Goal: Task Accomplishment & Management: Use online tool/utility

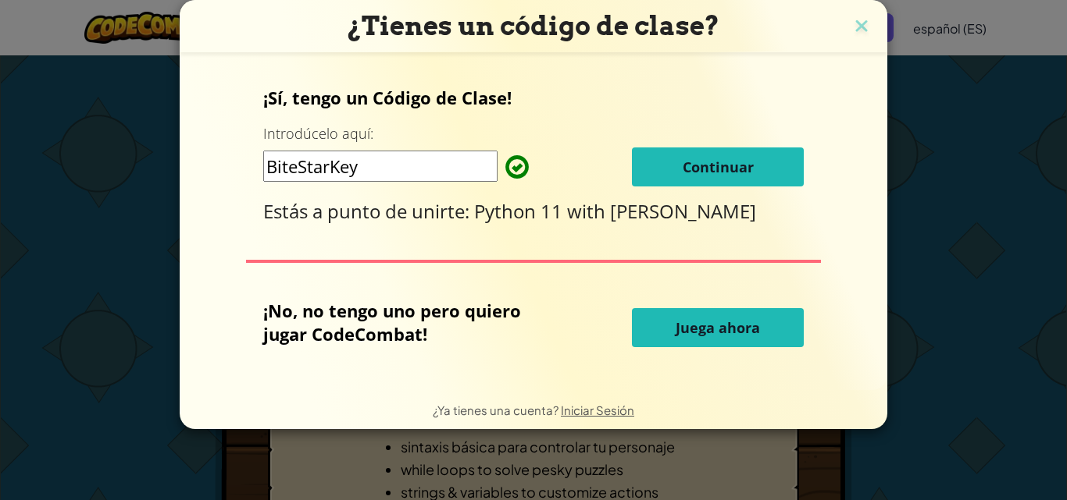
click at [643, 340] on button "Juega ahora" at bounding box center [718, 327] width 172 height 39
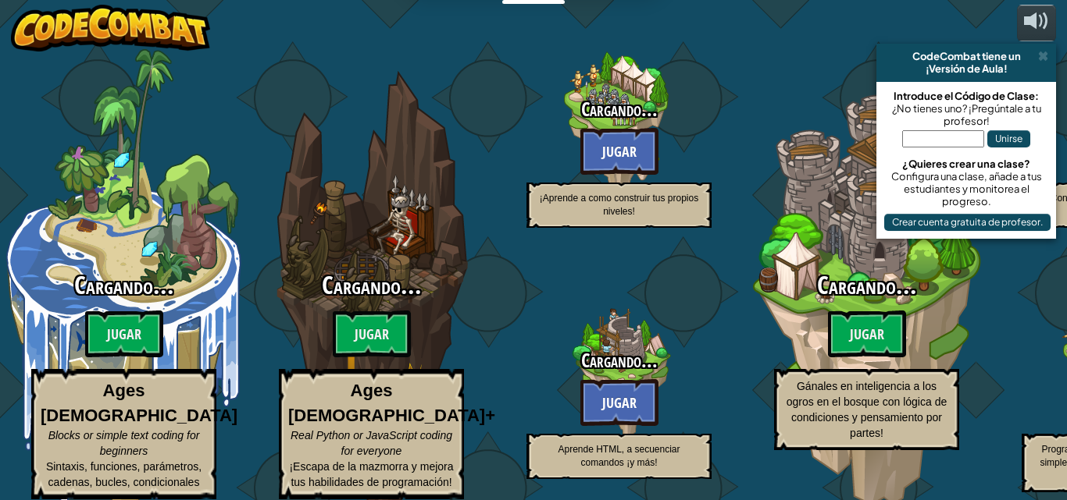
select select "es-ES"
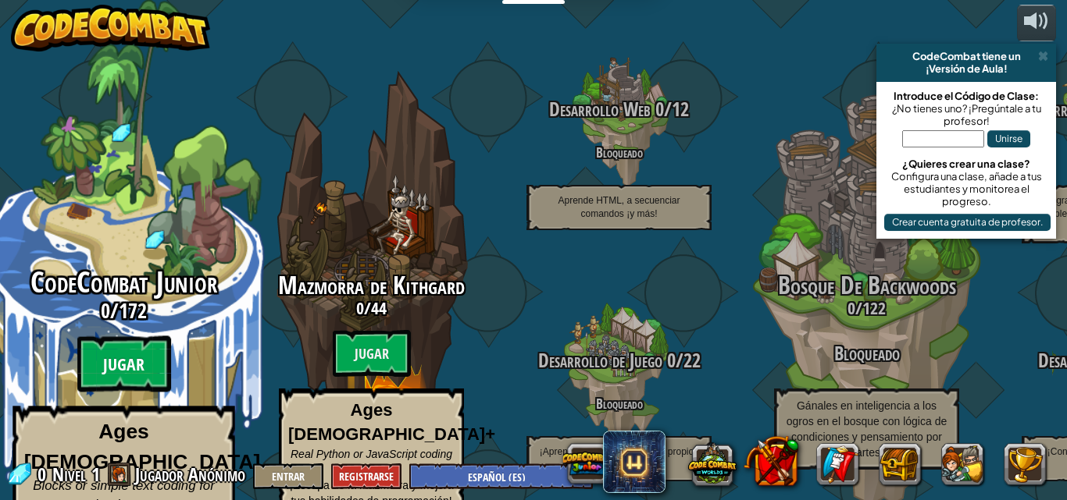
click at [144, 347] on btn "Jugar" at bounding box center [124, 365] width 94 height 56
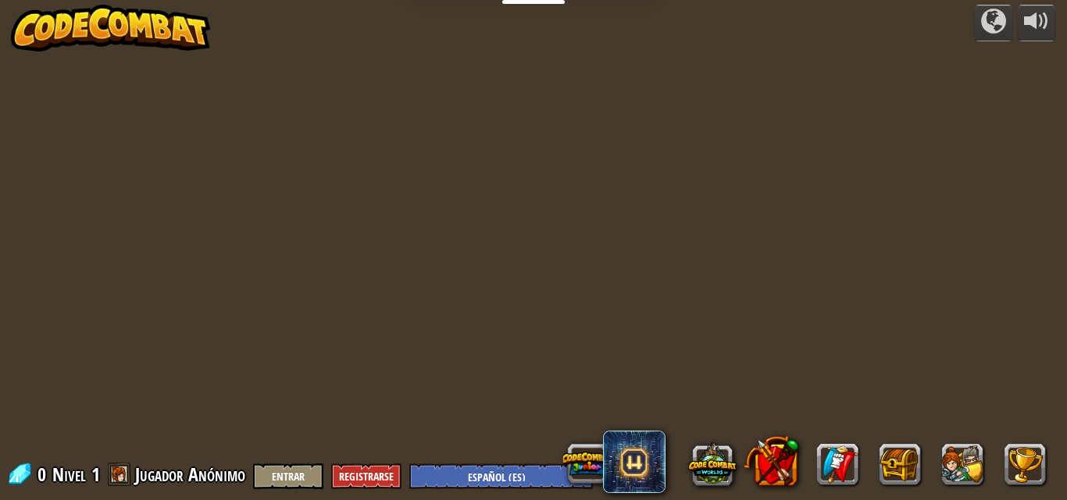
select select "es-ES"
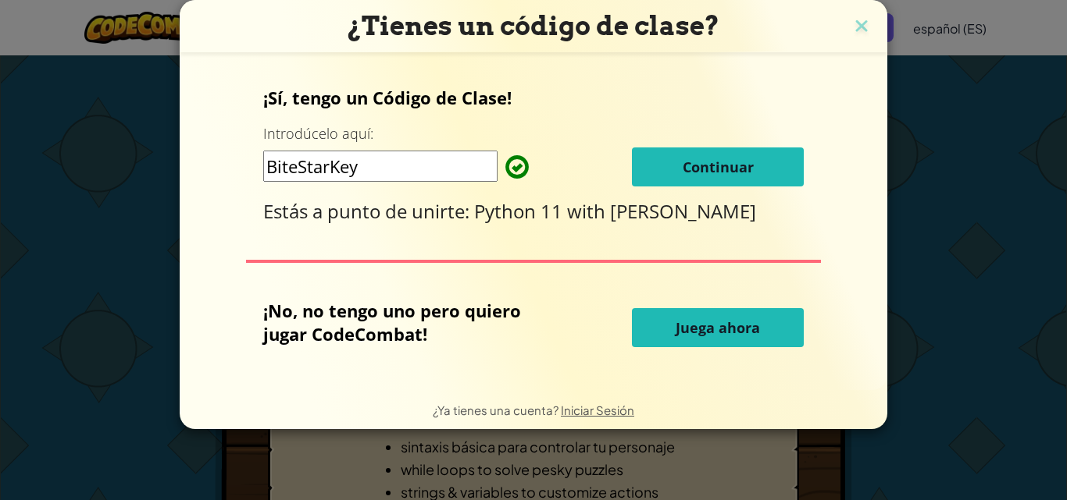
click at [704, 317] on button "Juega ahora" at bounding box center [718, 327] width 172 height 39
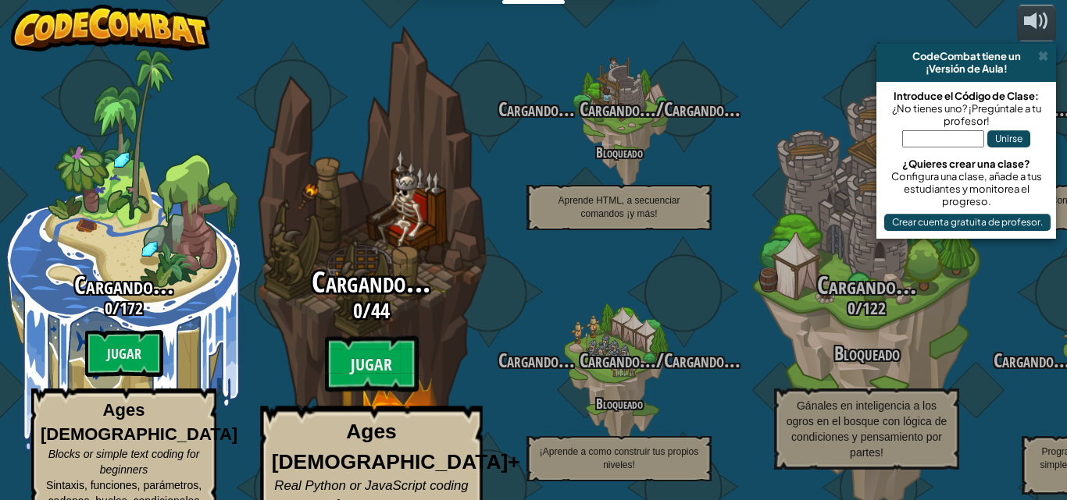
select select "es-ES"
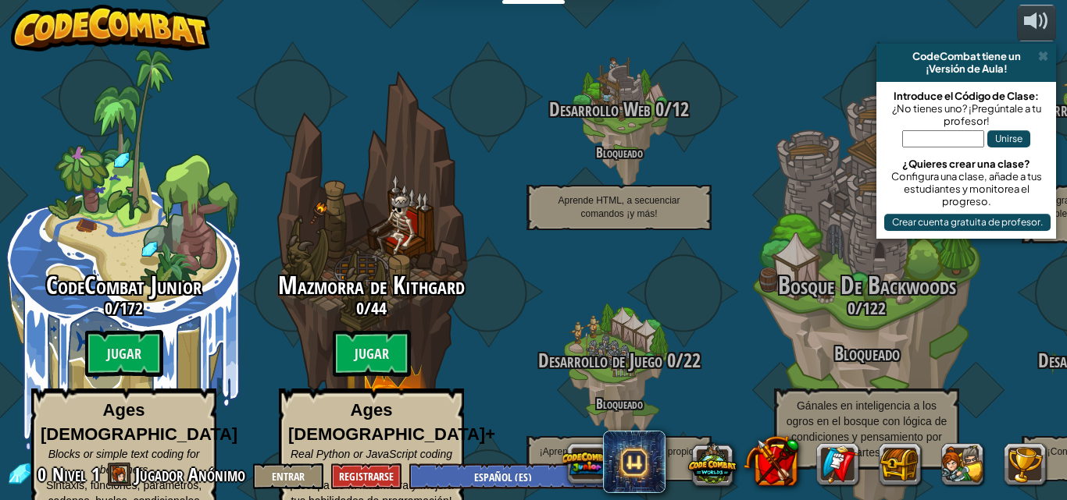
select select "es-ES"
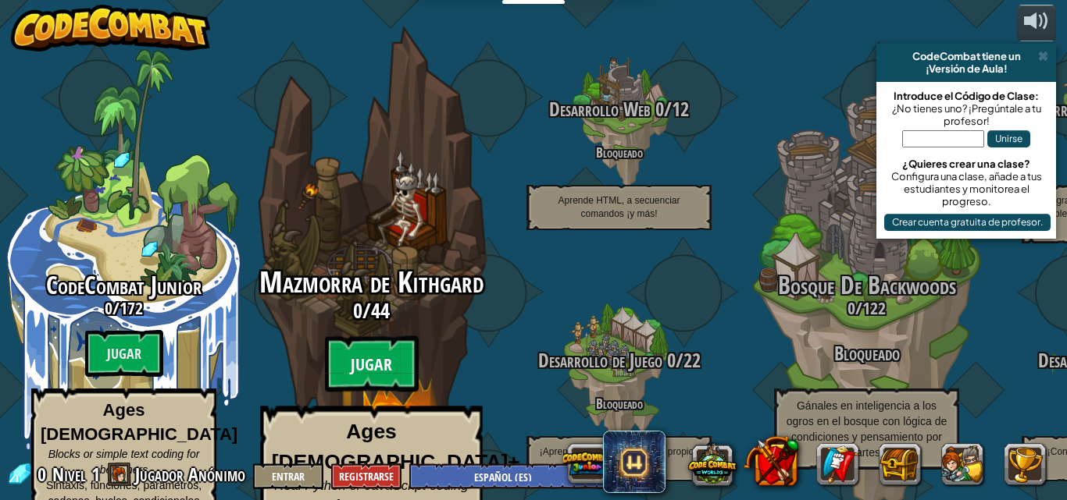
drag, startPoint x: 0, startPoint y: 0, endPoint x: 372, endPoint y: 340, distance: 504.6
click at [372, 340] on btn "Jugar" at bounding box center [372, 365] width 94 height 56
select select "es-ES"
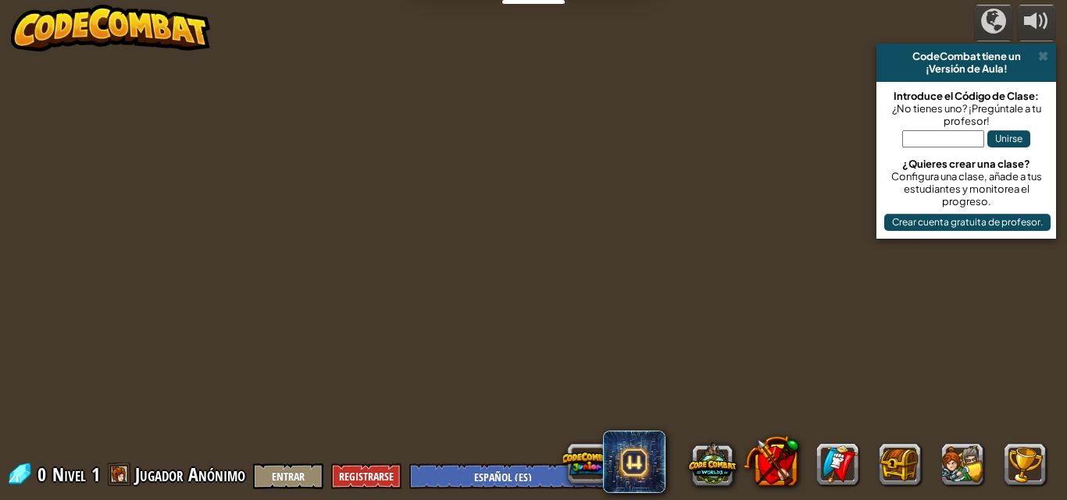
select select "es-ES"
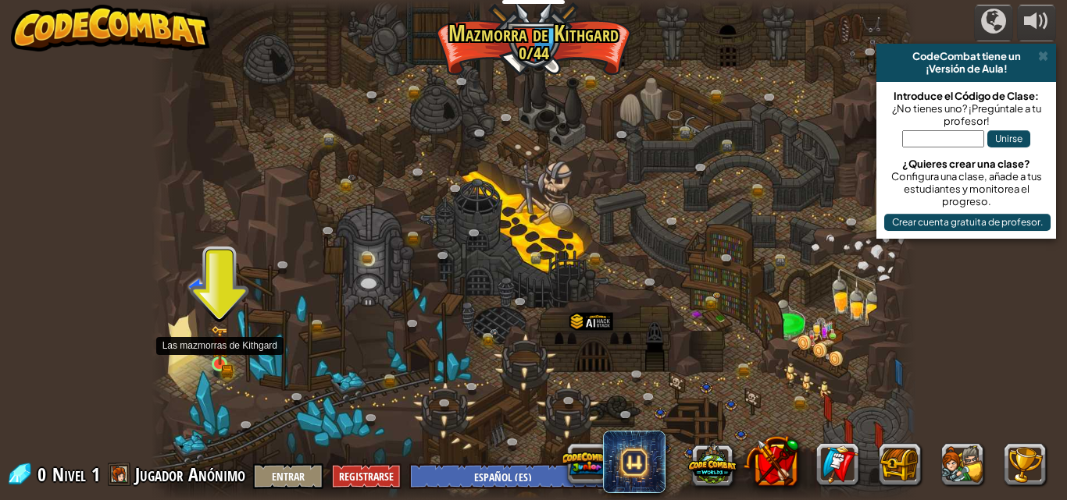
click at [212, 360] on img at bounding box center [220, 346] width 18 height 40
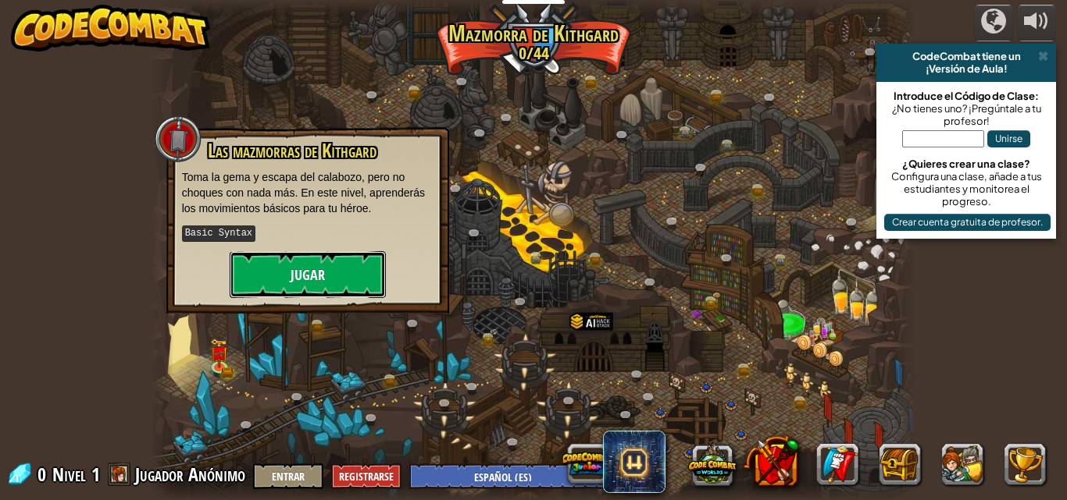
click at [343, 272] on button "Jugar" at bounding box center [308, 274] width 156 height 47
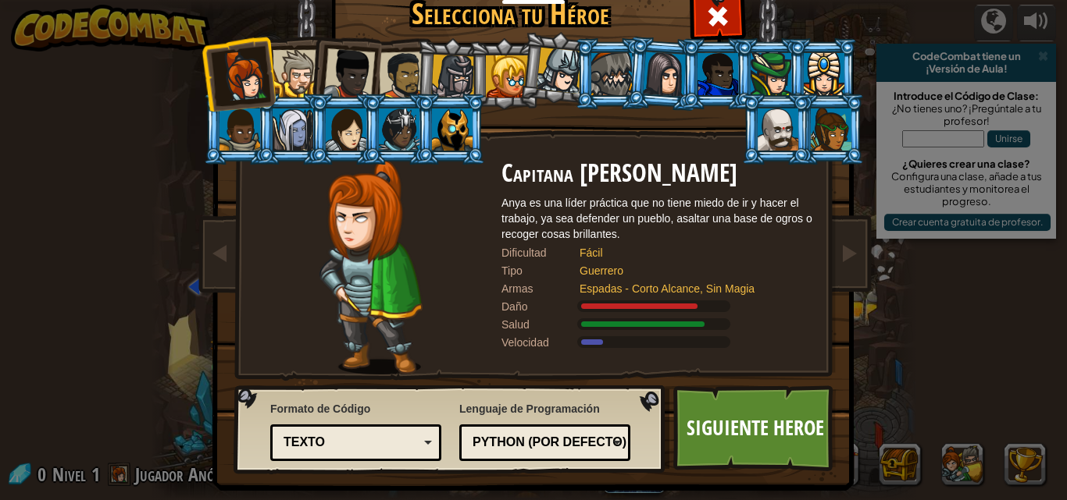
click at [504, 73] on div at bounding box center [507, 76] width 42 height 42
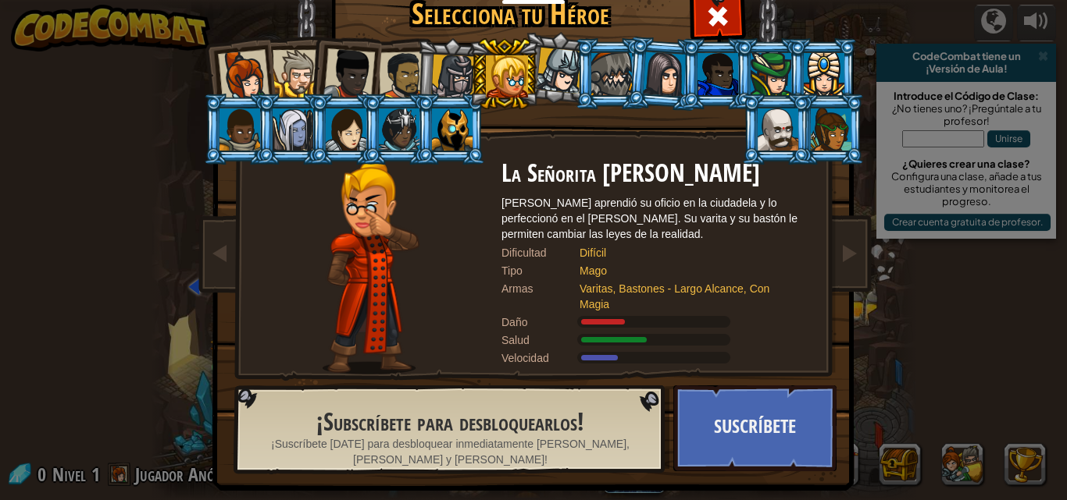
click at [540, 73] on div at bounding box center [559, 71] width 46 height 46
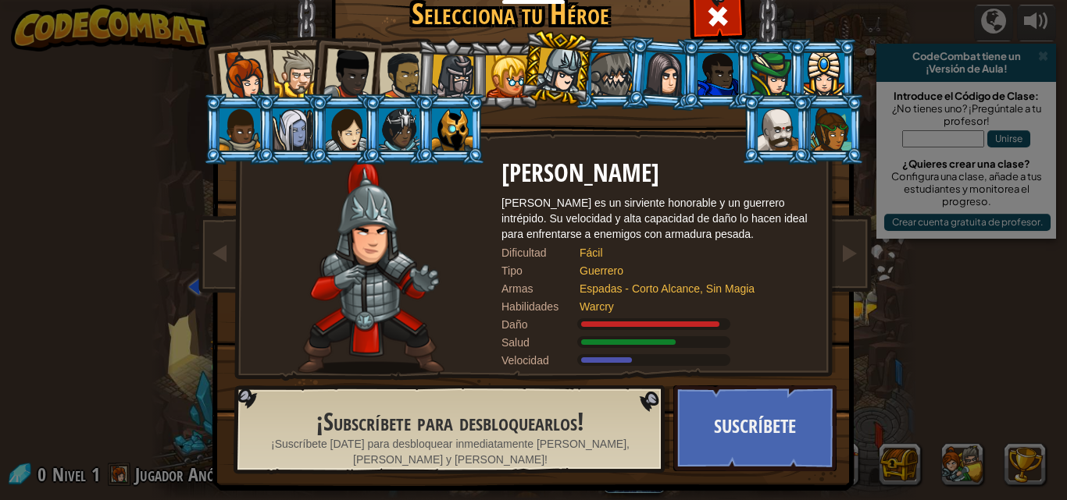
click at [379, 145] on div at bounding box center [399, 130] width 41 height 42
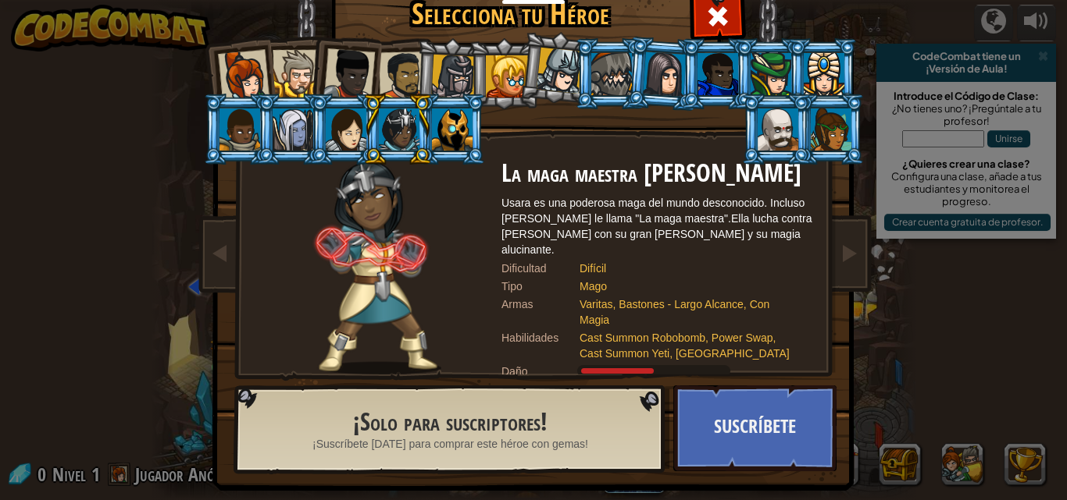
click at [297, 67] on div at bounding box center [296, 74] width 48 height 48
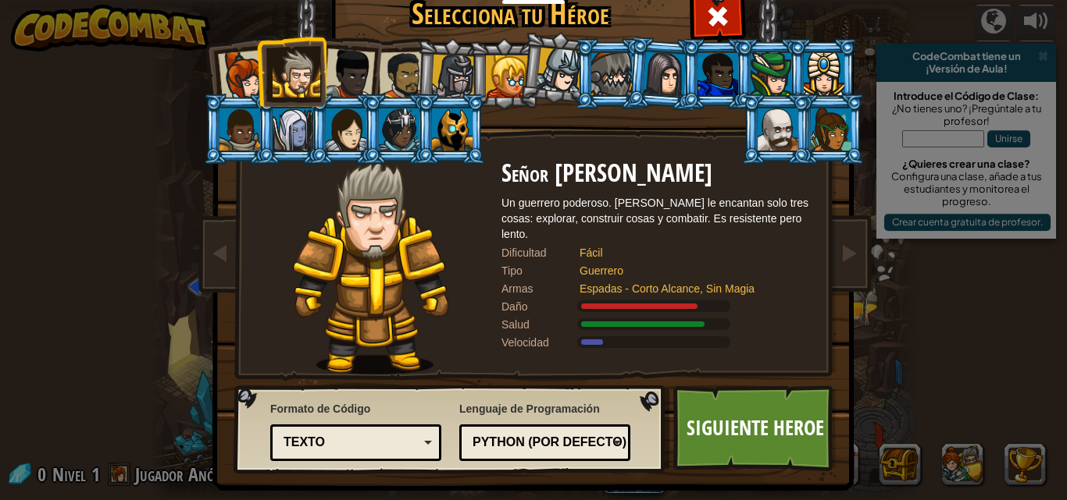
click at [382, 69] on div at bounding box center [403, 76] width 48 height 48
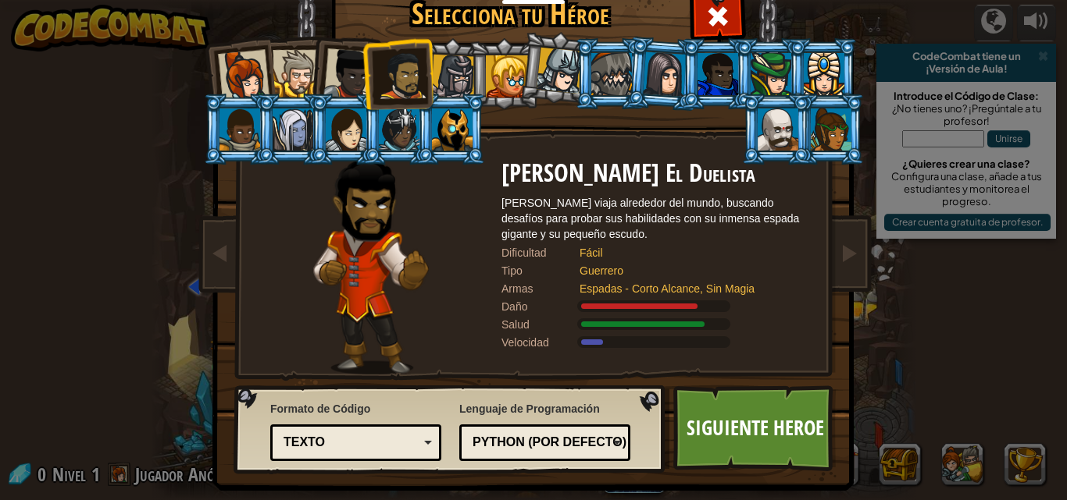
click at [347, 72] on div at bounding box center [349, 74] width 52 height 52
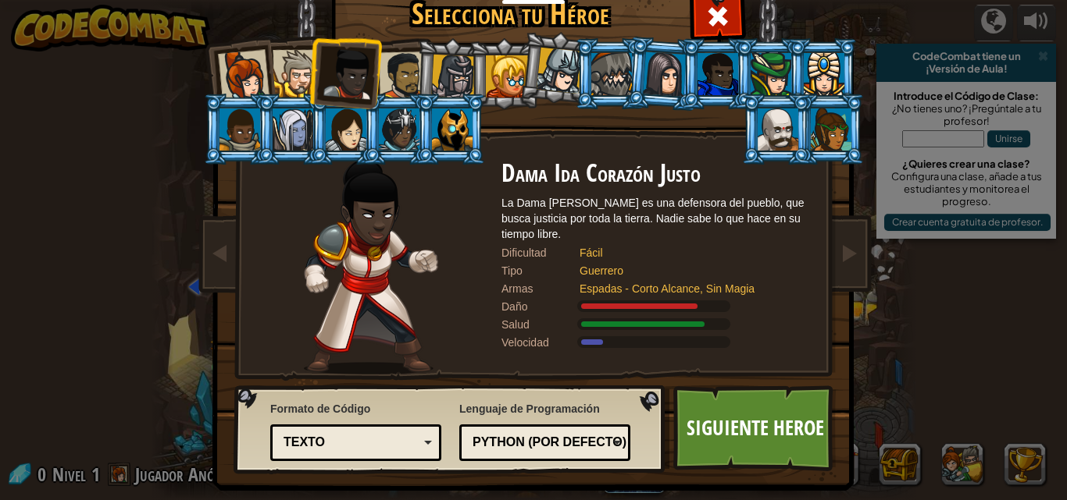
click at [292, 60] on div at bounding box center [296, 74] width 48 height 48
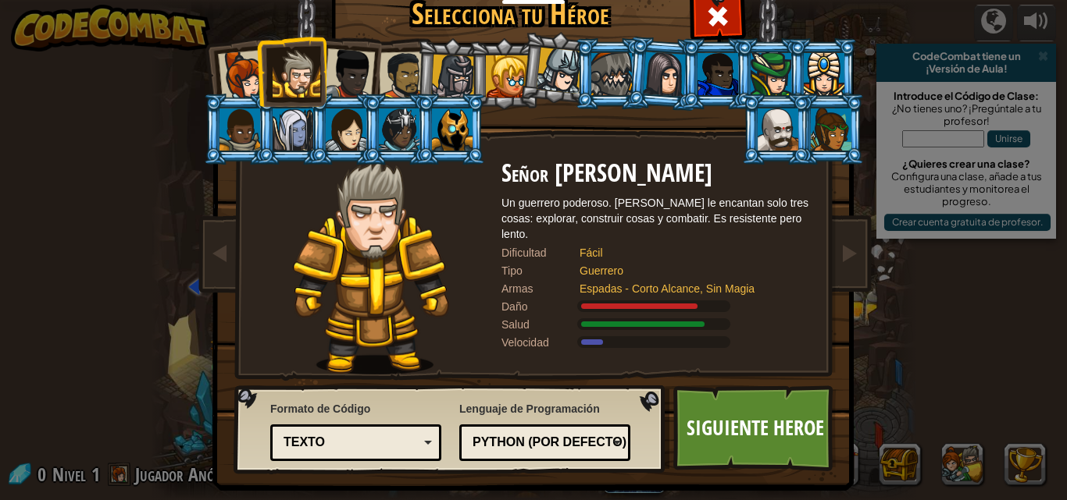
click at [342, 66] on div at bounding box center [349, 74] width 52 height 52
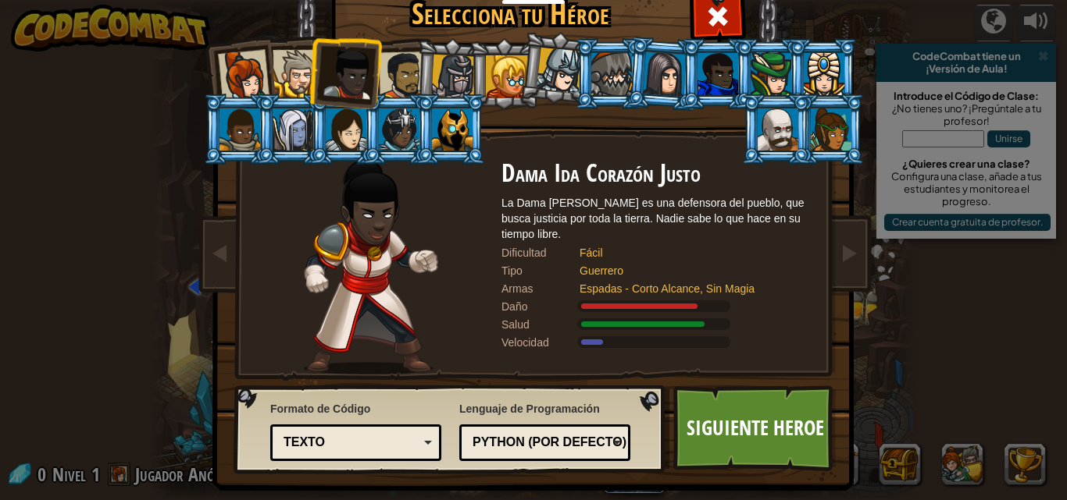
click at [380, 81] on div at bounding box center [403, 76] width 48 height 48
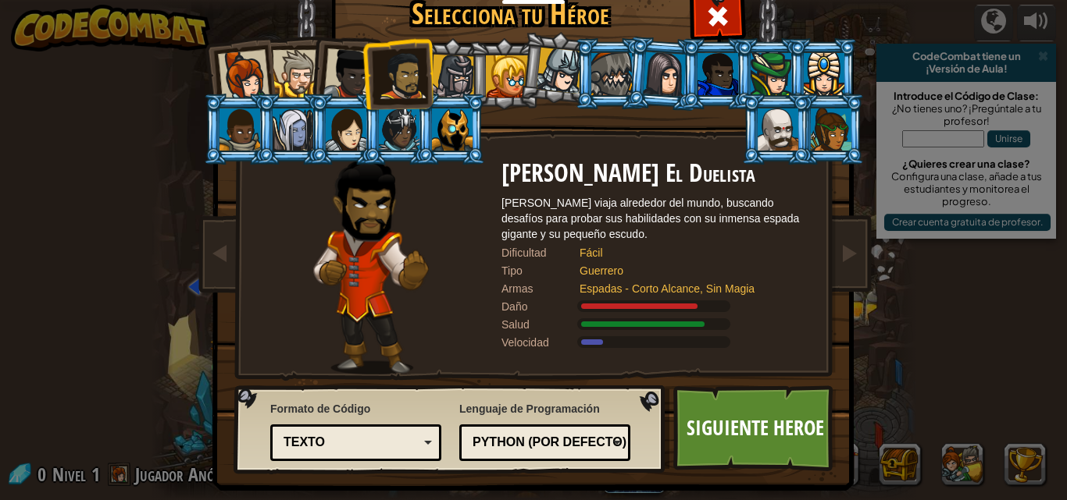
click at [391, 447] on div "Texto" at bounding box center [350, 443] width 135 height 18
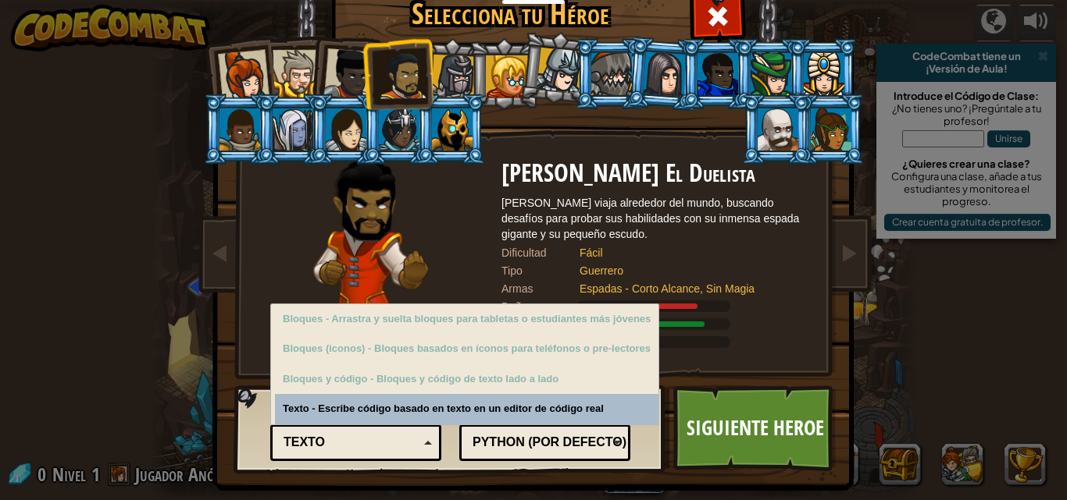
click at [391, 447] on div "Texto" at bounding box center [350, 443] width 135 height 18
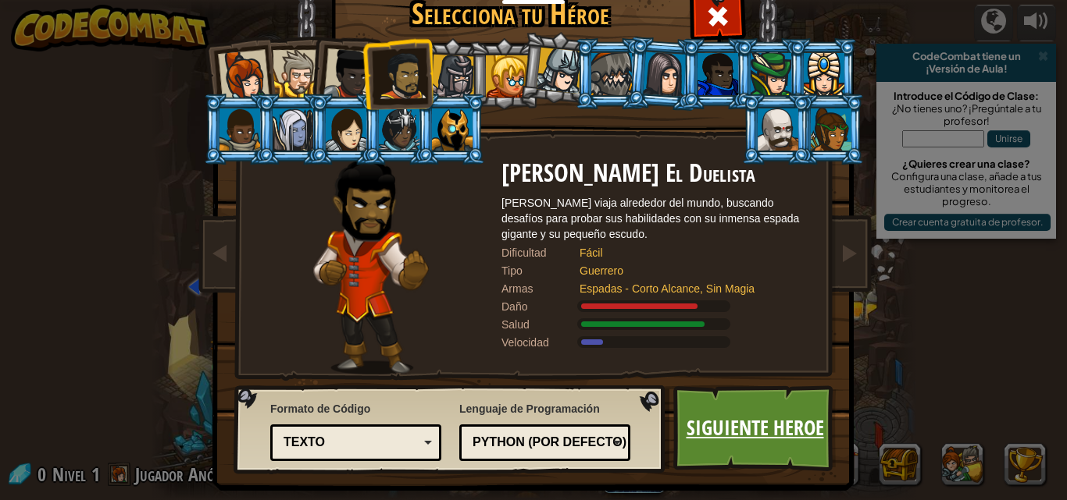
click at [796, 441] on link "Siguiente Heroe" at bounding box center [754, 429] width 163 height 86
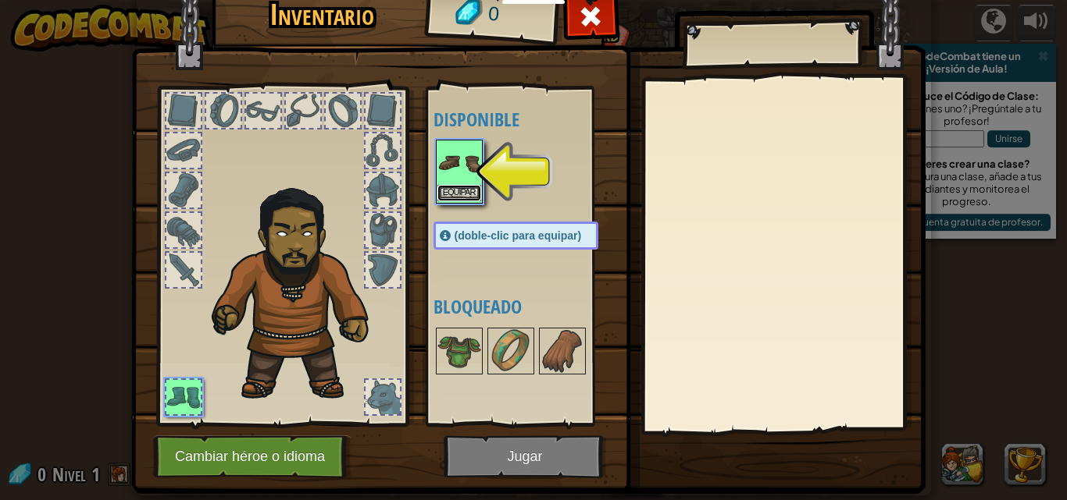
click at [461, 200] on button "Equipar" at bounding box center [459, 193] width 44 height 16
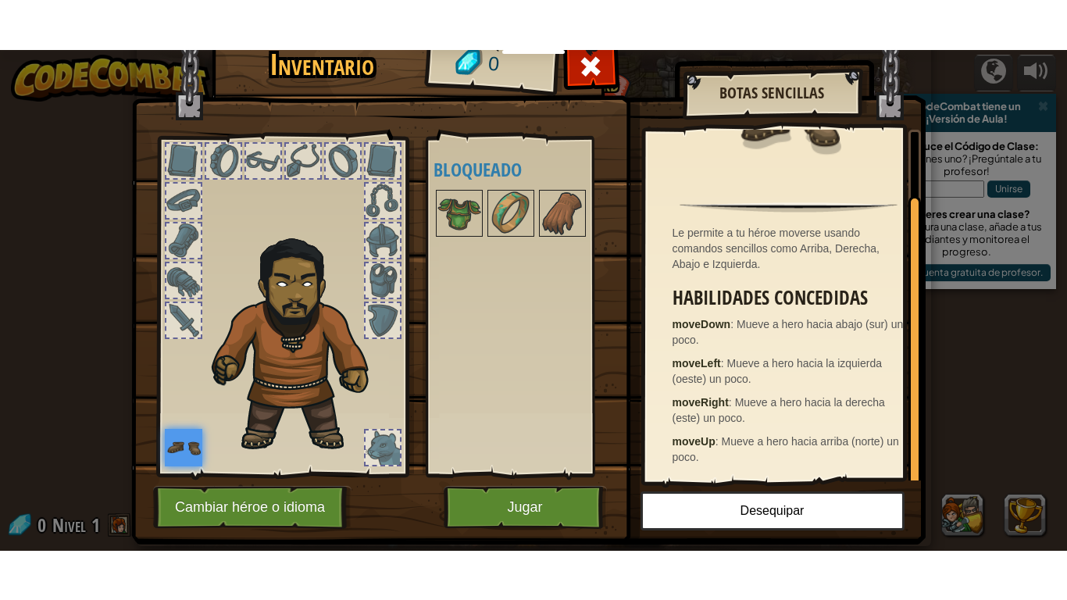
scroll to position [38, 0]
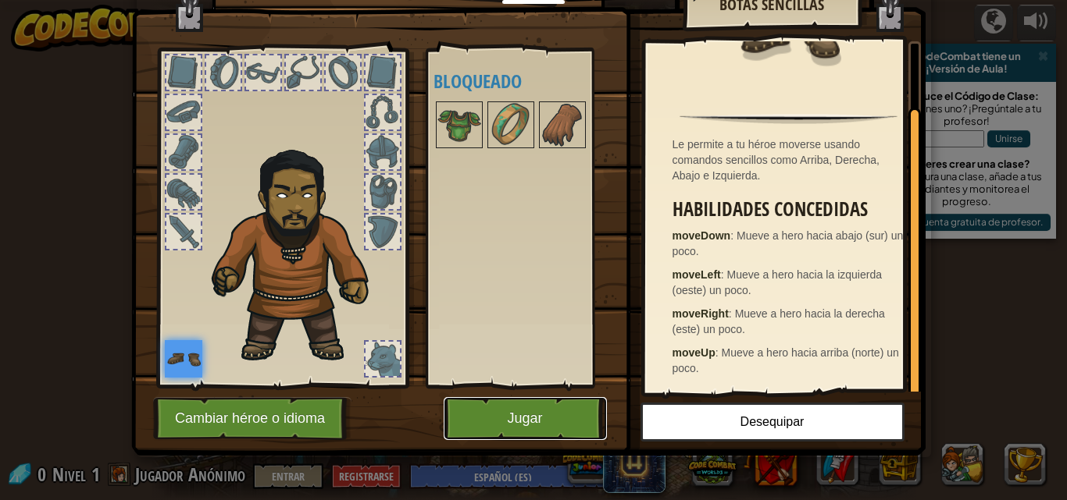
click at [525, 418] on button "Jugar" at bounding box center [524, 418] width 163 height 43
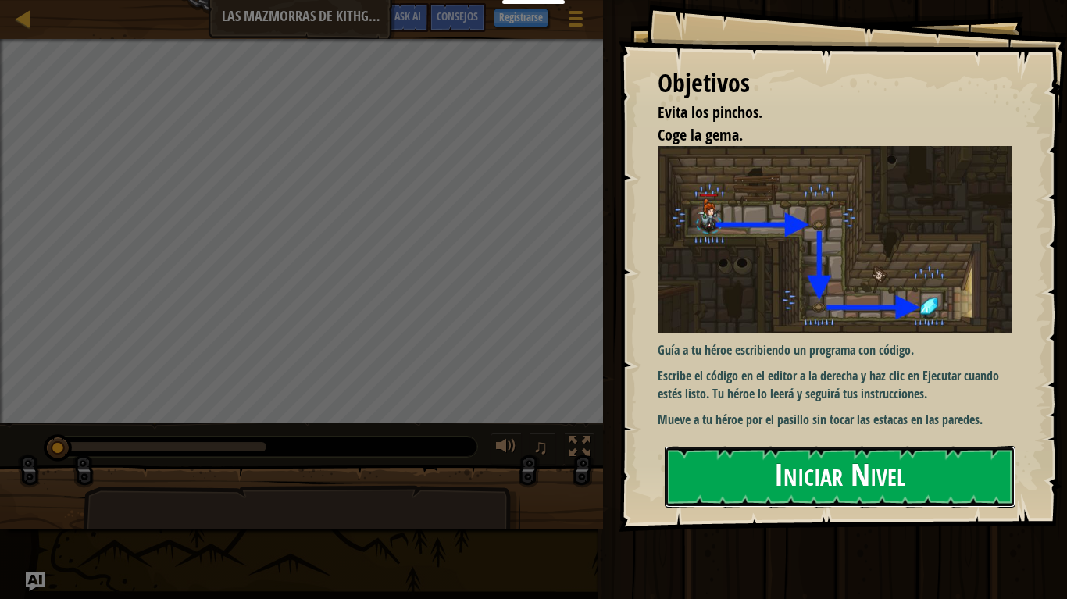
click at [846, 483] on button "Iniciar Nivel" at bounding box center [839, 477] width 351 height 62
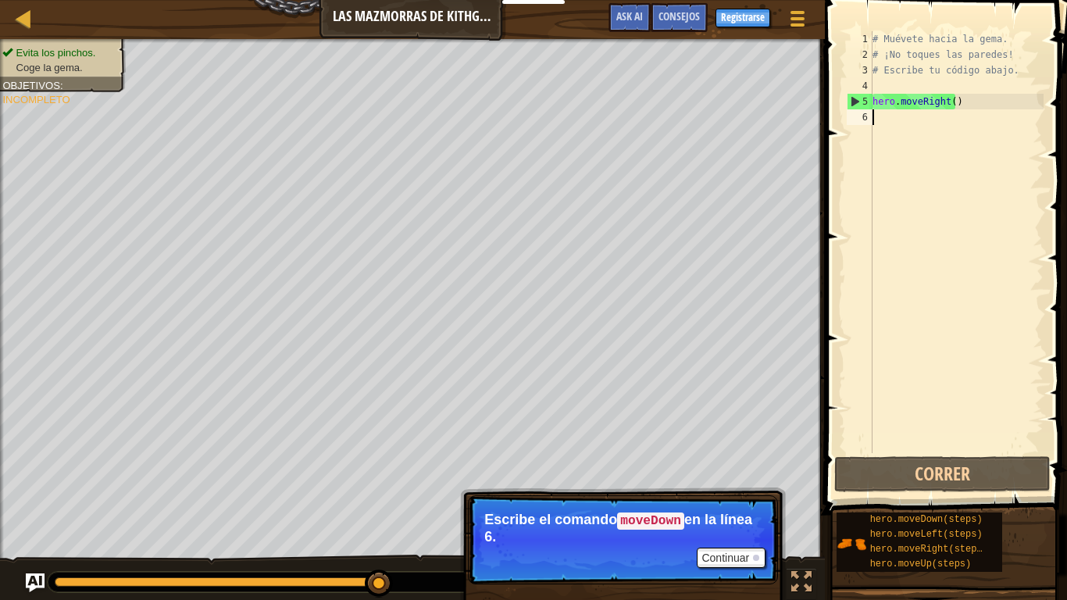
click at [914, 131] on div "# Muévete hacia la gema. # ¡No toques las paredes! # Escribe tu código abajo. h…" at bounding box center [956, 257] width 174 height 453
type textarea "hero"
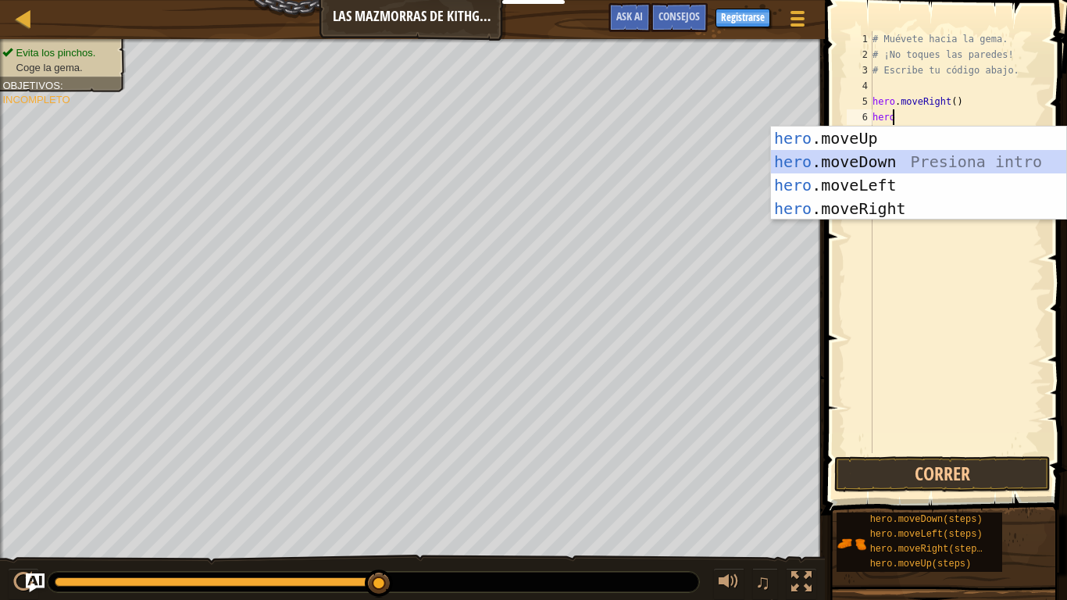
scroll to position [7, 0]
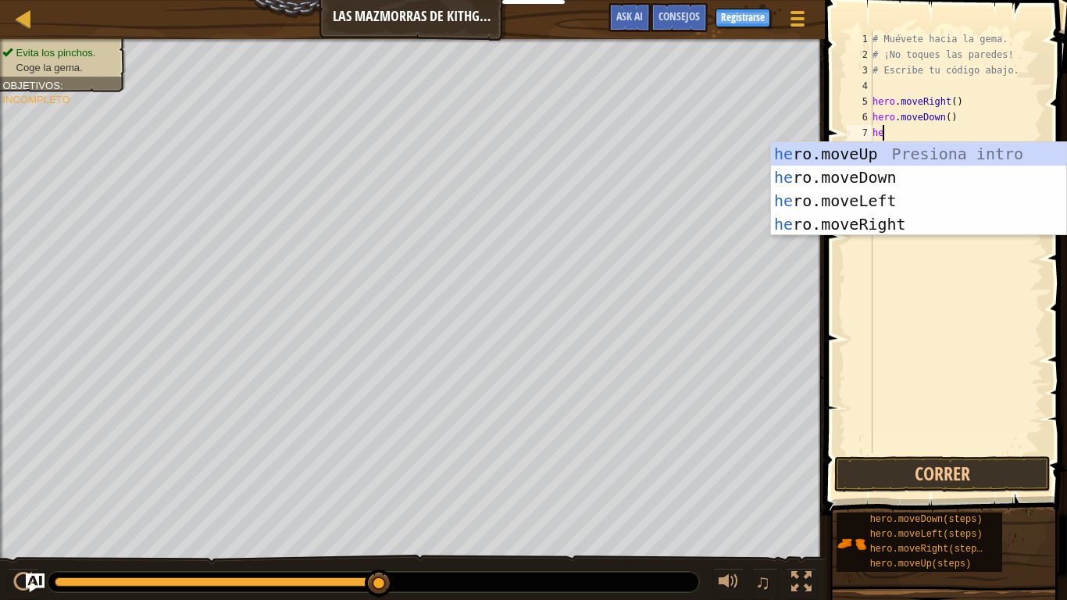
type textarea "hero"
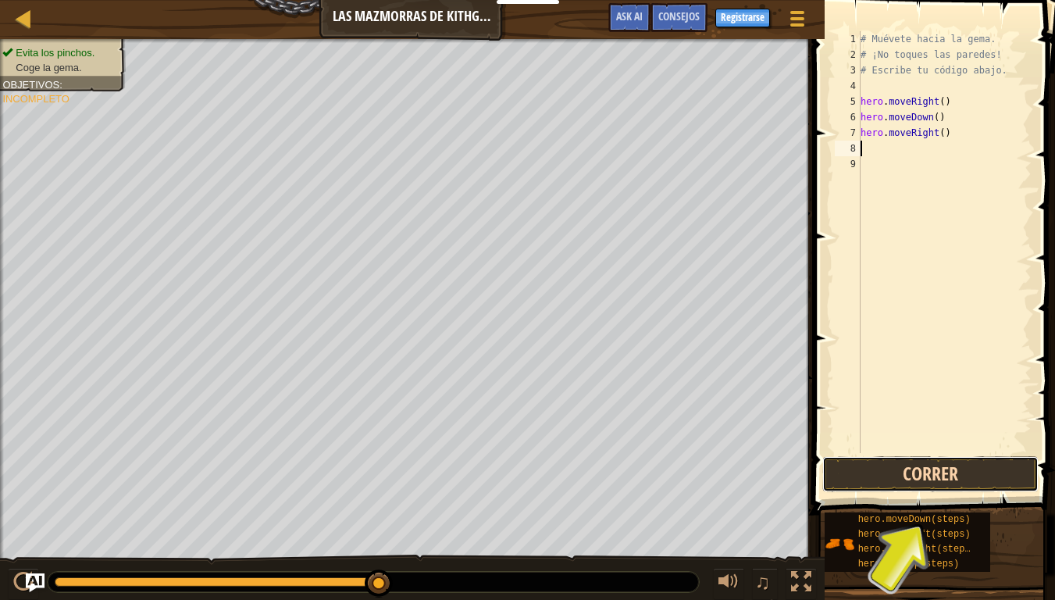
click at [913, 472] on button "Correr" at bounding box center [930, 474] width 216 height 36
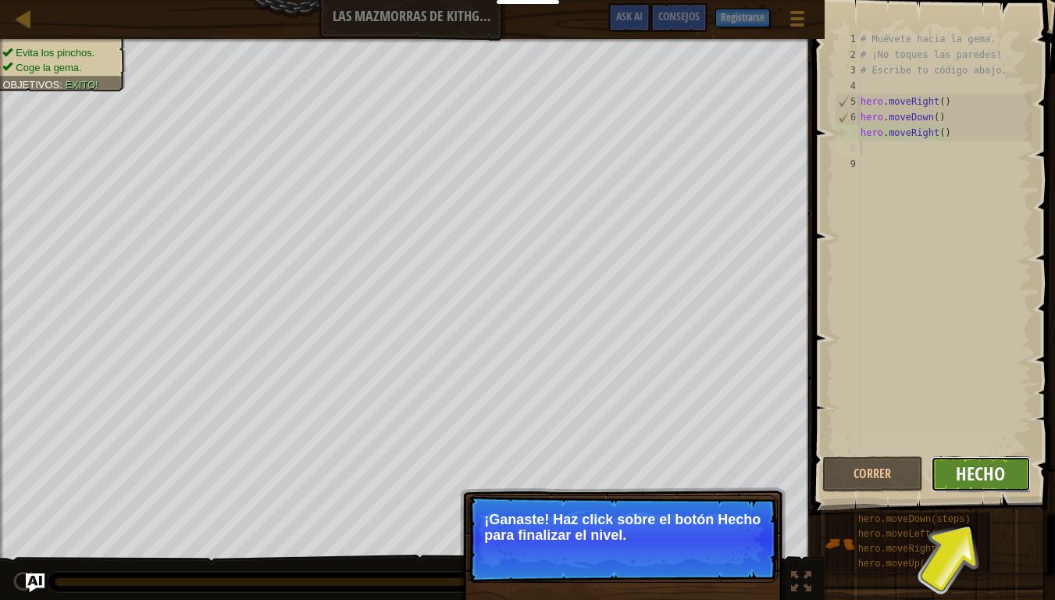
click at [970, 483] on span "Hecho" at bounding box center [980, 473] width 49 height 25
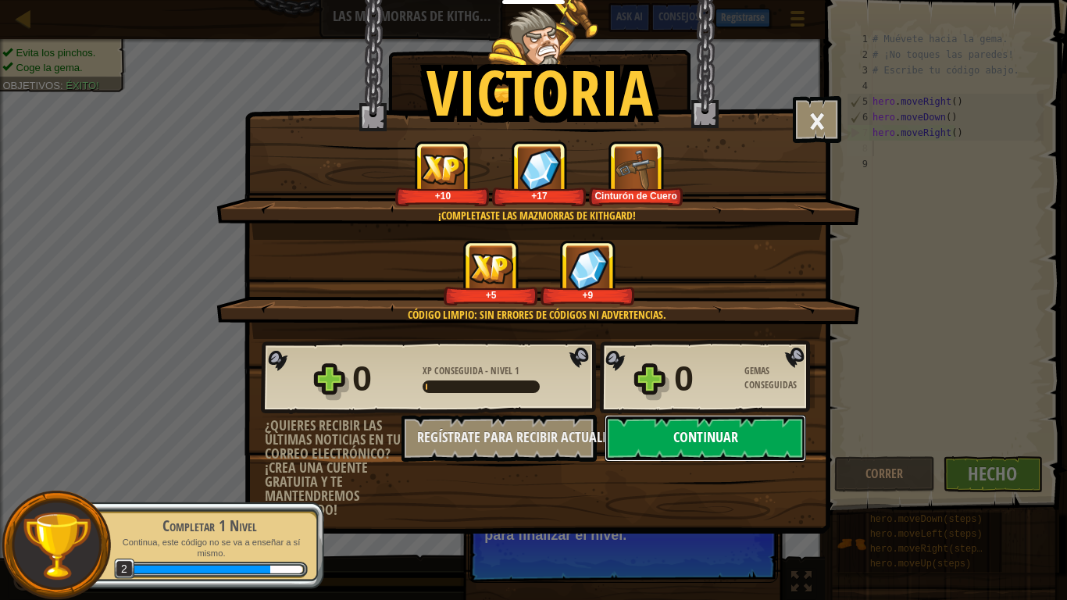
click at [688, 428] on button "Continuar" at bounding box center [704, 438] width 201 height 47
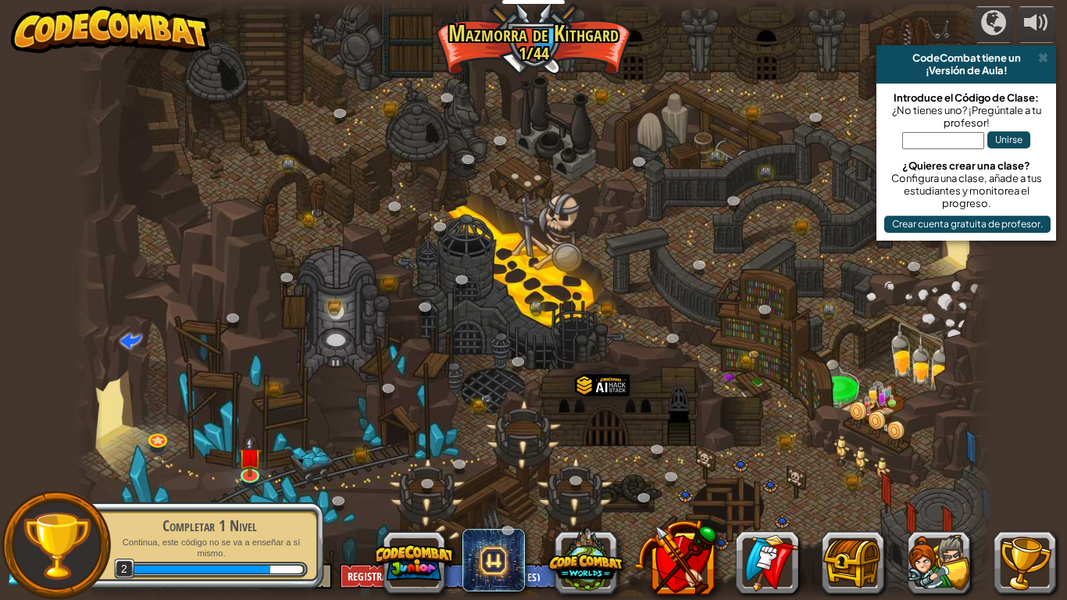
select select "es-ES"
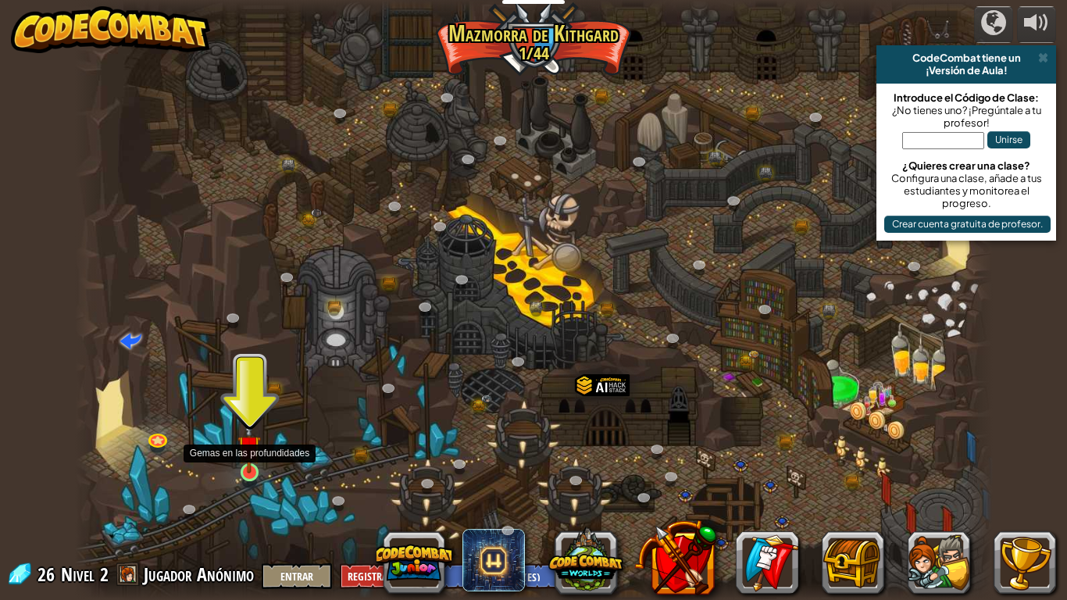
click at [249, 468] on img at bounding box center [248, 446] width 23 height 53
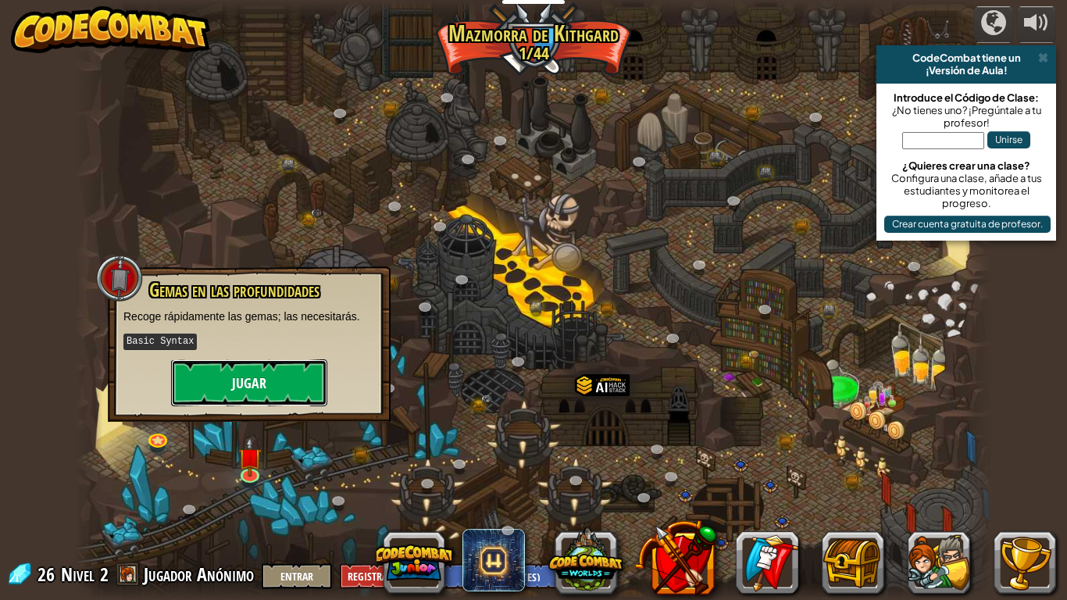
click at [267, 368] on button "Jugar" at bounding box center [249, 382] width 156 height 47
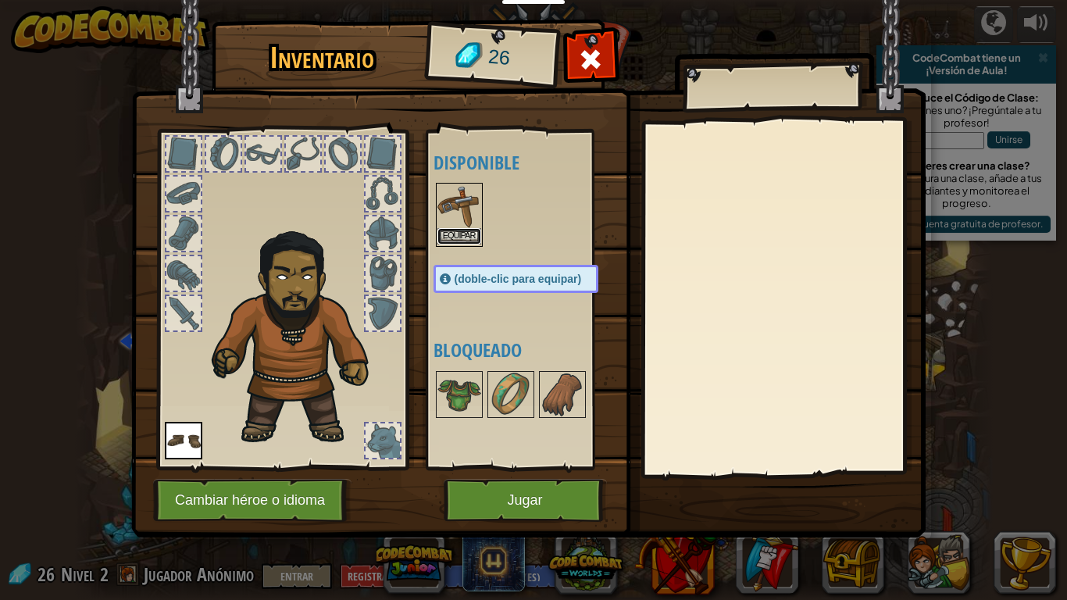
click at [457, 237] on button "Equipar" at bounding box center [459, 236] width 44 height 16
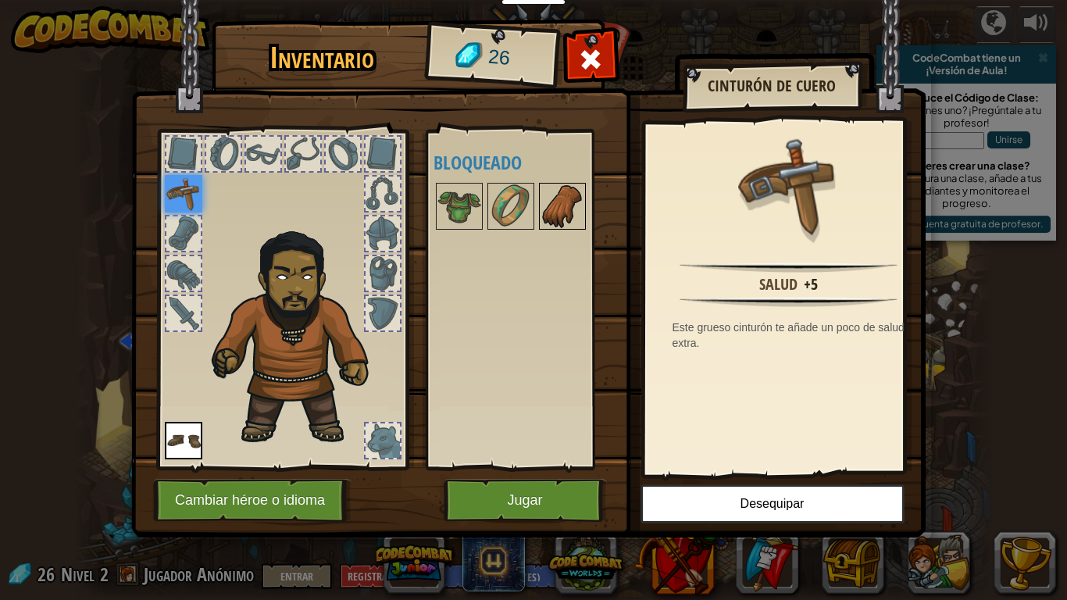
click at [547, 205] on img at bounding box center [562, 206] width 44 height 44
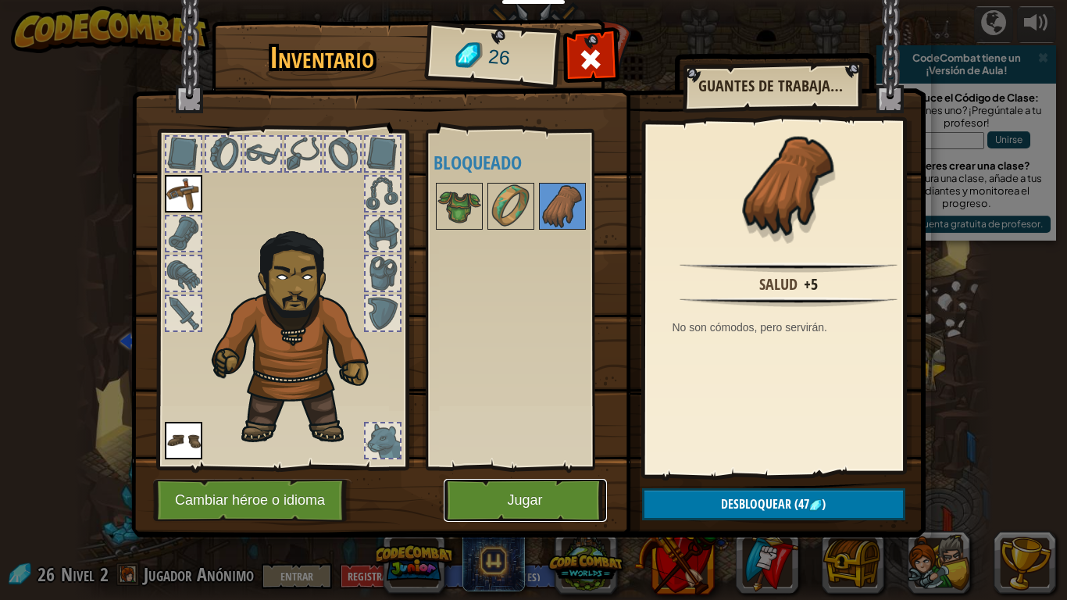
click at [558, 500] on button "Jugar" at bounding box center [524, 500] width 163 height 43
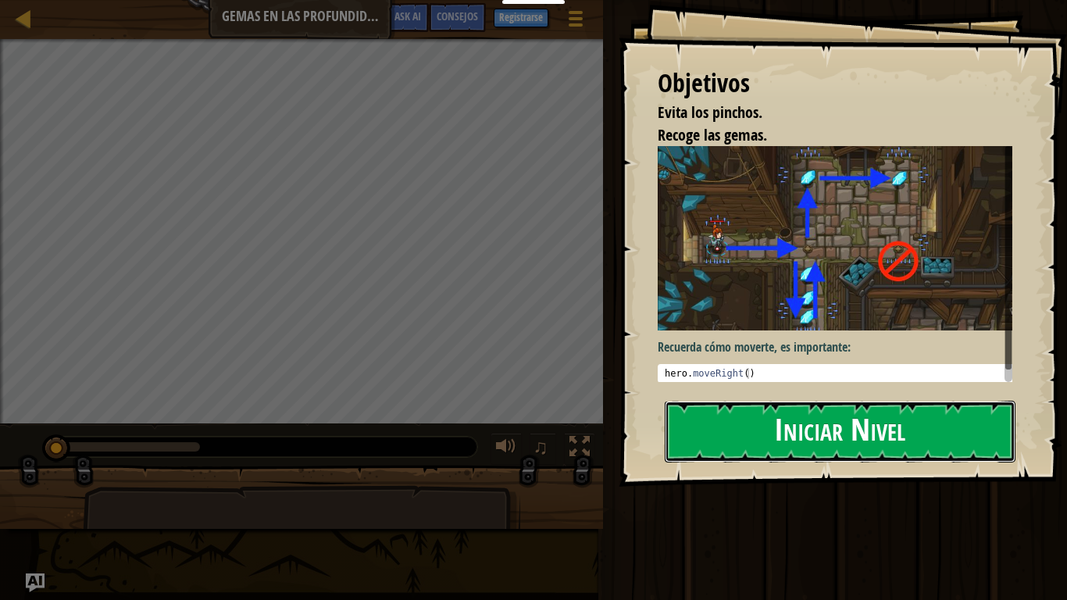
click at [811, 422] on button "Iniciar Nivel" at bounding box center [839, 432] width 351 height 62
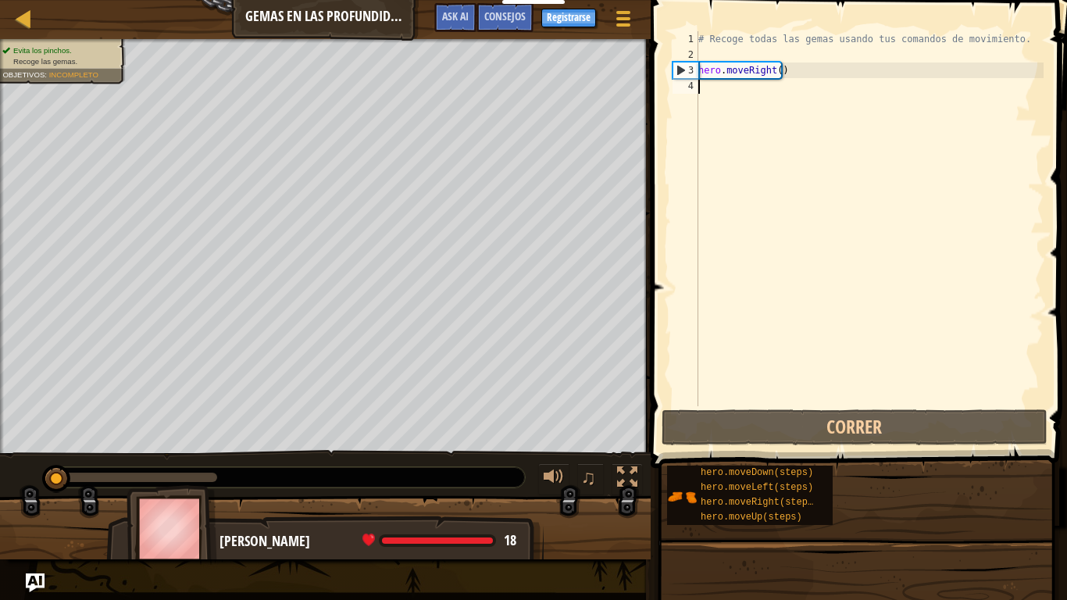
click at [739, 84] on div "# Recoge todas las gemas usando tus comandos de movimiento. hero . moveRight ( )" at bounding box center [869, 234] width 348 height 406
click at [771, 73] on div "# Recoge todas las gemas usando tus comandos de movimiento. hero . moveRight ( )" at bounding box center [869, 234] width 348 height 406
click at [774, 74] on div "# Recoge todas las gemas usando tus comandos de movimiento. hero . moveRight ( )" at bounding box center [869, 234] width 348 height 406
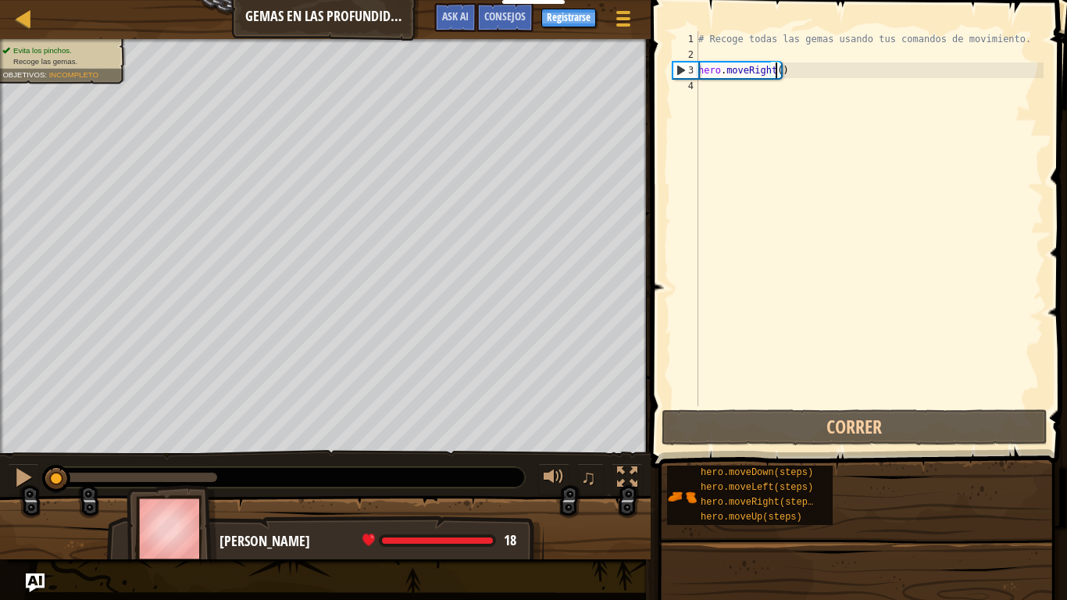
type textarea "hero.moveRight(6)"
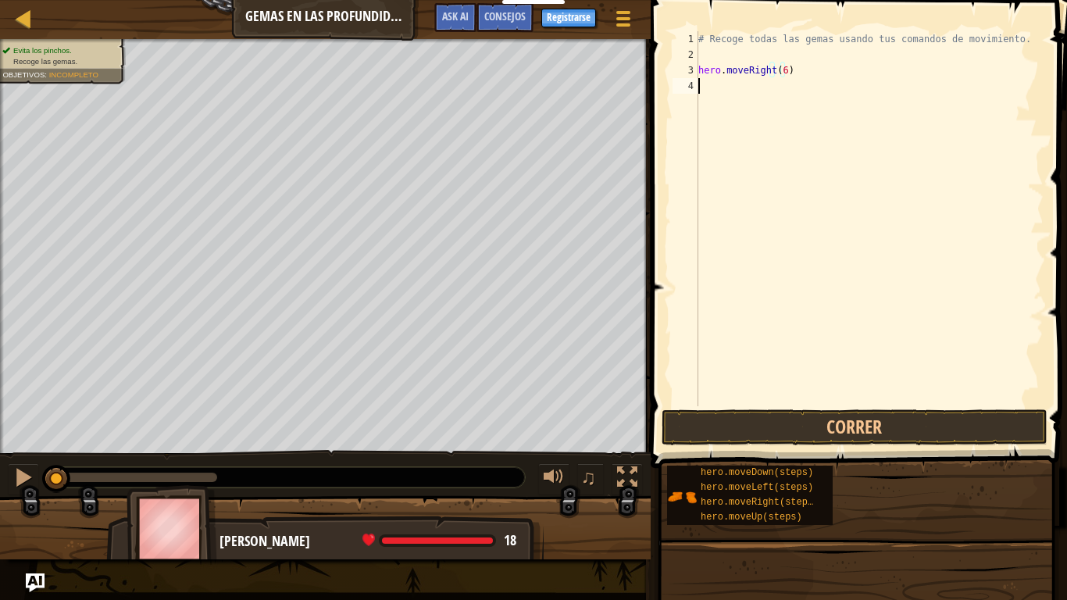
click at [753, 91] on div "# Recoge todas las gemas usando tus comandos de movimiento. hero . moveRight ( …" at bounding box center [869, 234] width 348 height 406
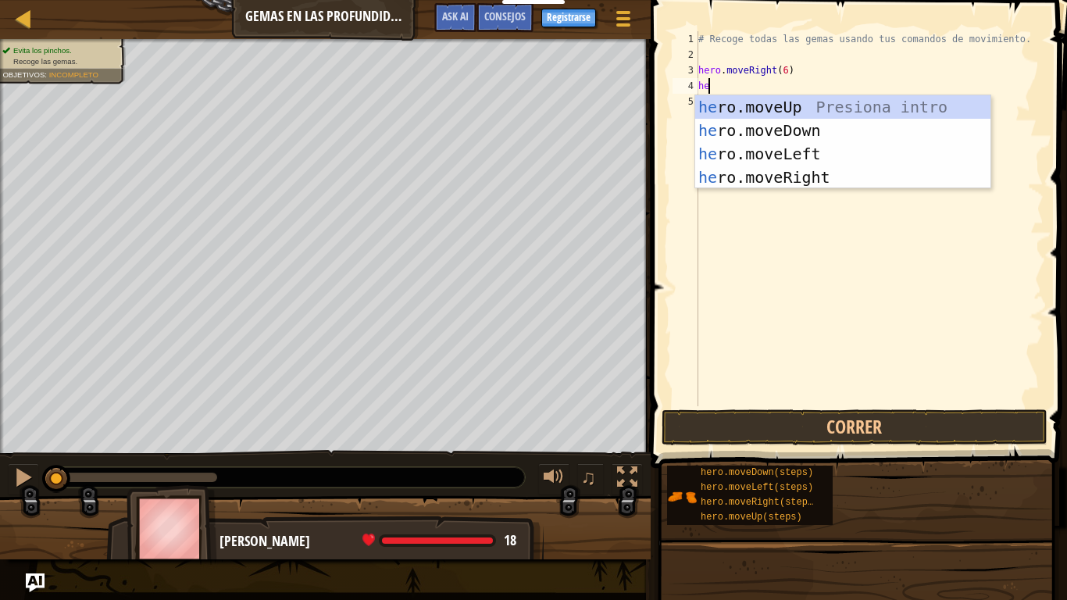
type textarea "hero"
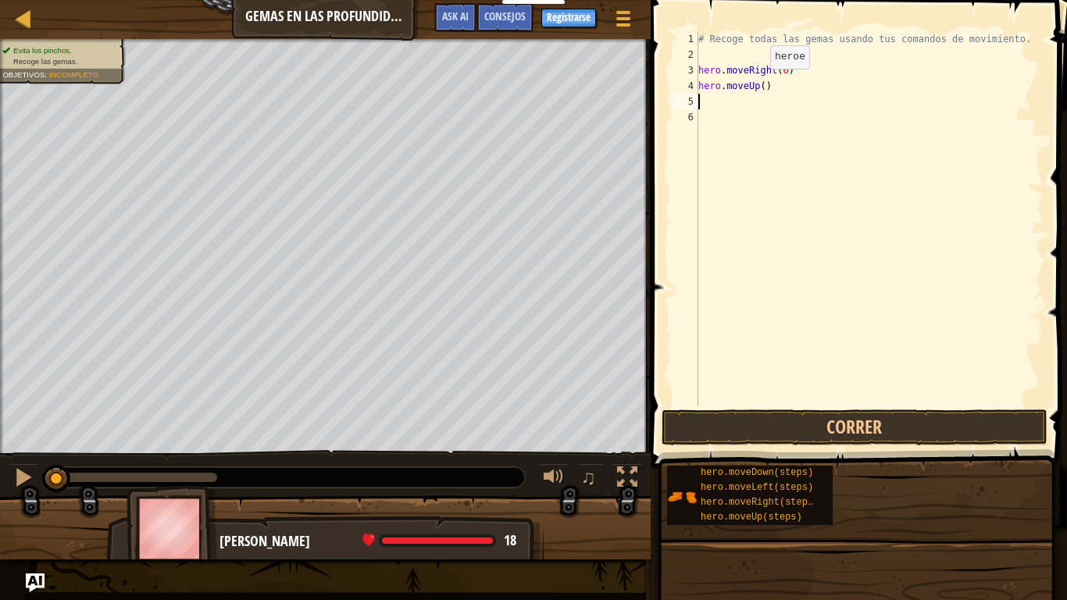
click at [757, 84] on div "# Recoge todas las gemas usando tus comandos de movimiento. hero . moveRight ( …" at bounding box center [869, 234] width 348 height 406
type textarea "hero.moveUp(2)"
click at [736, 102] on div "# Recoge todas las gemas usando tus comandos de movimiento. hero . moveRight ( …" at bounding box center [869, 234] width 348 height 406
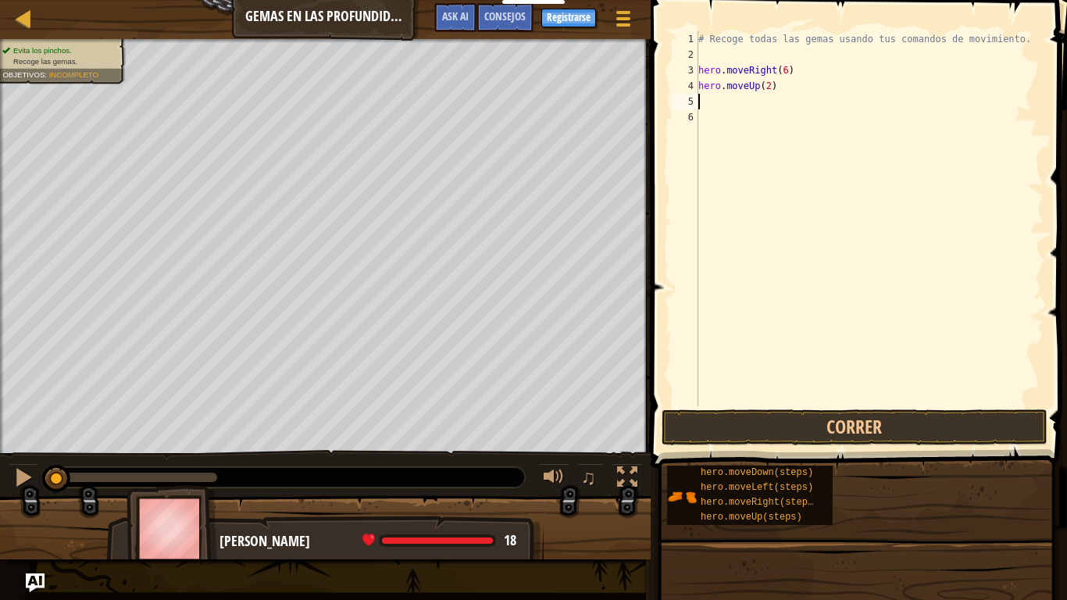
scroll to position [7, 0]
type textarea "hero"
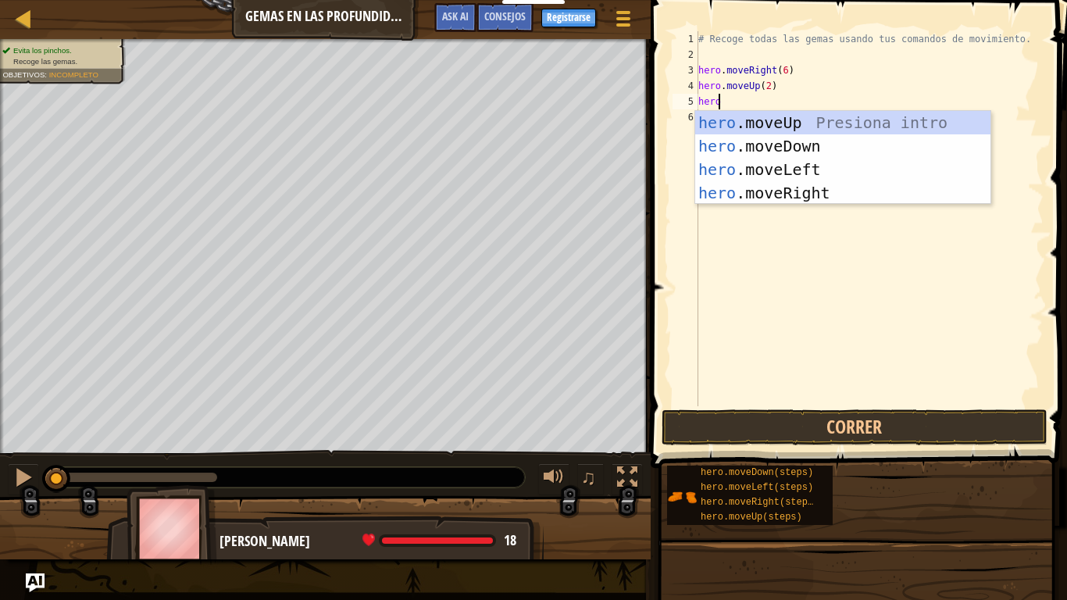
scroll to position [7, 1]
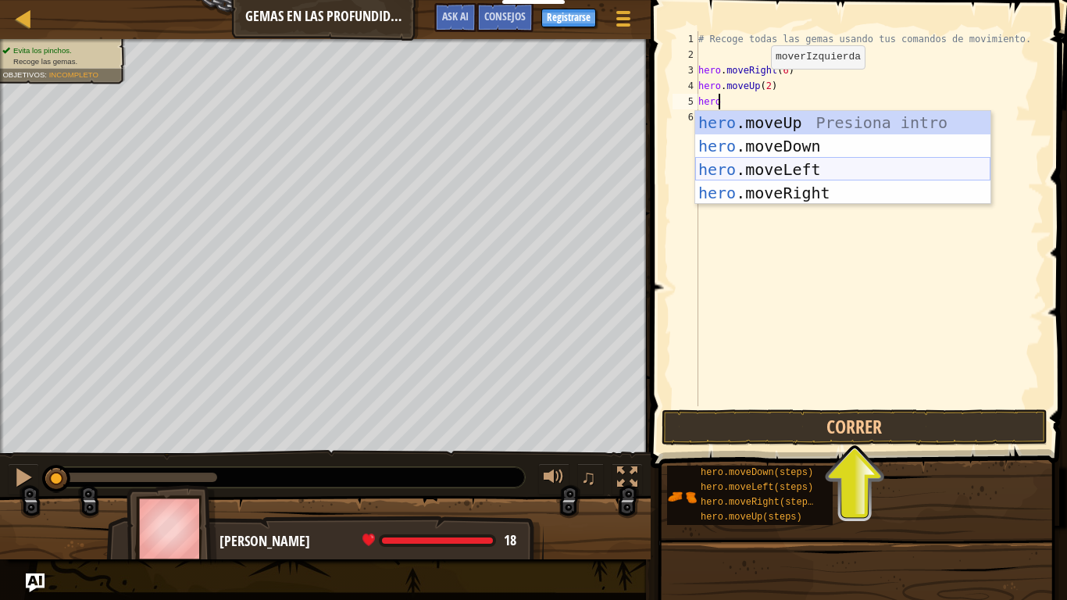
click at [798, 162] on div "hero .moveUp Presiona intro hero .moveDown Presiona intro hero .moveLeft Presio…" at bounding box center [842, 181] width 295 height 141
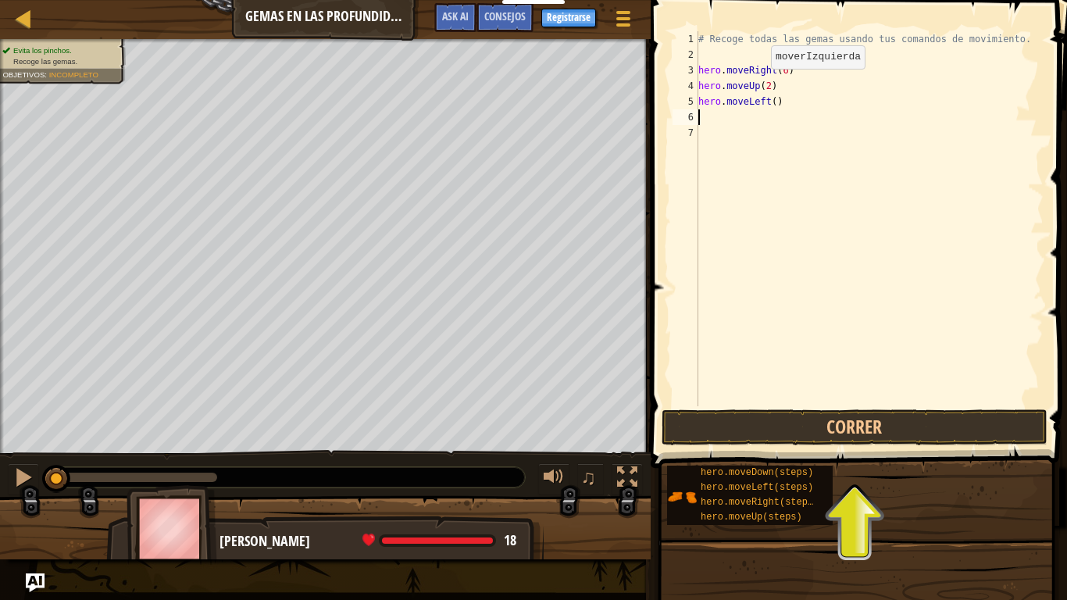
scroll to position [7, 0]
click at [768, 101] on div "# Recoge todas las gemas usando tus comandos de movimiento. hero . moveRight ( …" at bounding box center [869, 234] width 348 height 406
type textarea "hero.moveLeft(2)"
click at [751, 123] on div "# Recoge todas las gemas usando tus comandos de movimiento. hero . moveRight ( …" at bounding box center [869, 234] width 348 height 406
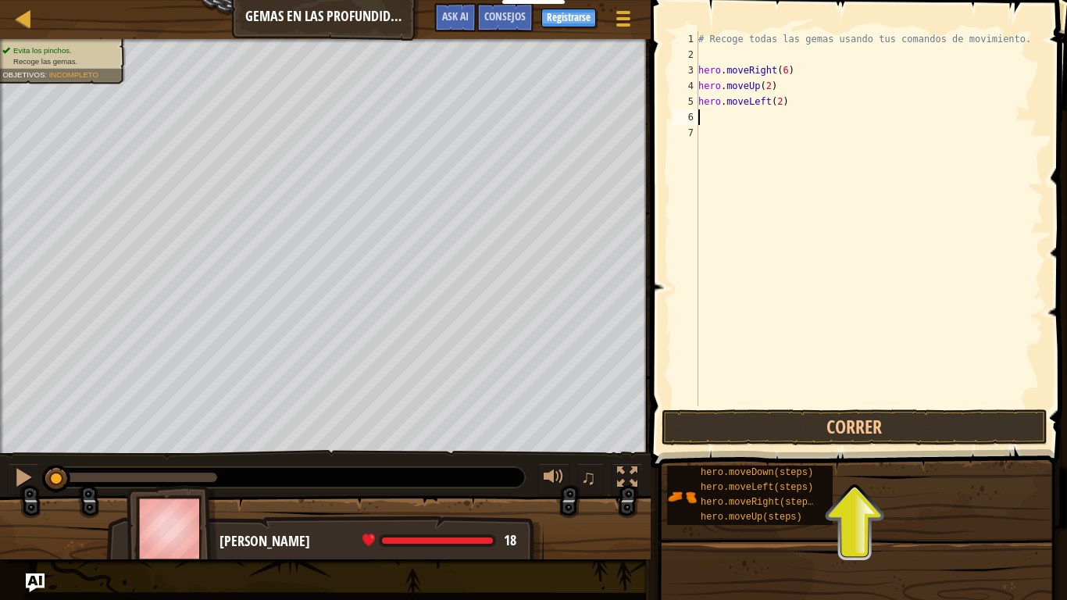
scroll to position [7, 0]
type textarea "hero"
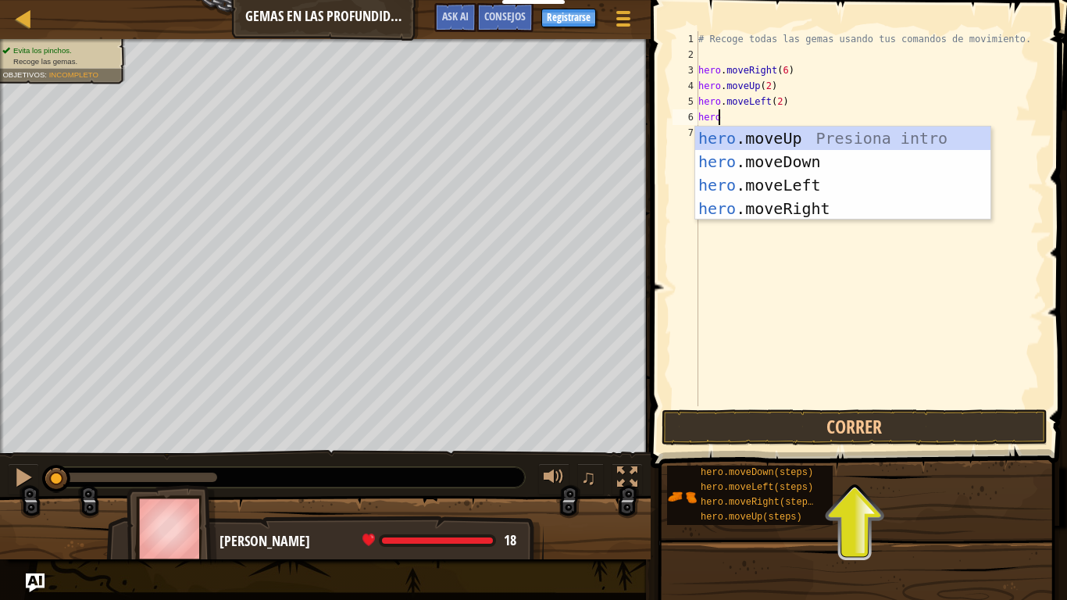
scroll to position [7, 1]
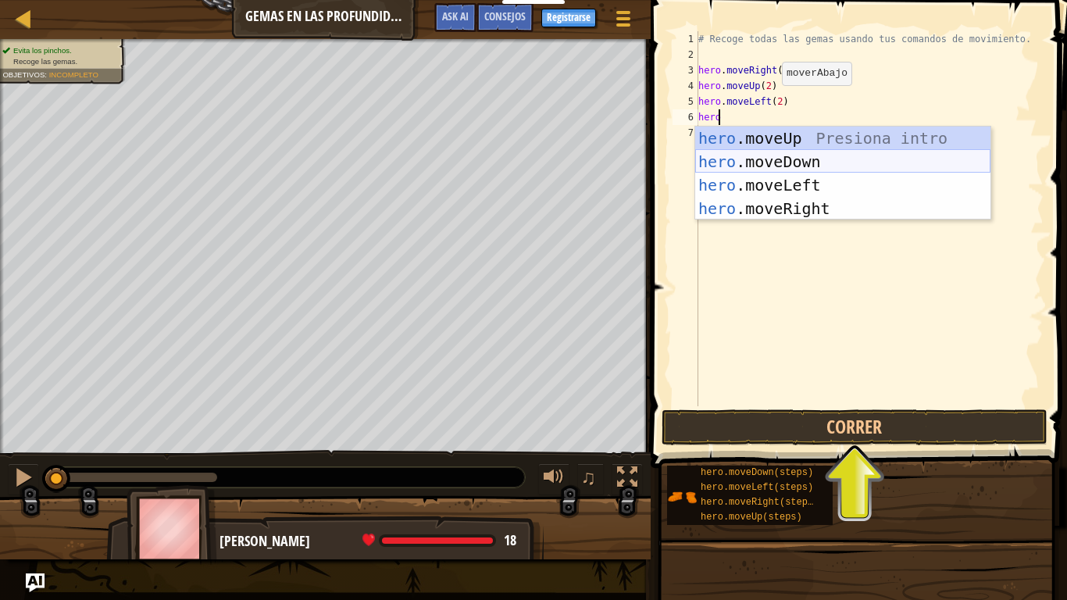
click at [769, 169] on div "hero .moveUp Presiona intro hero .moveDown Presiona intro hero .moveLeft Presio…" at bounding box center [842, 196] width 295 height 141
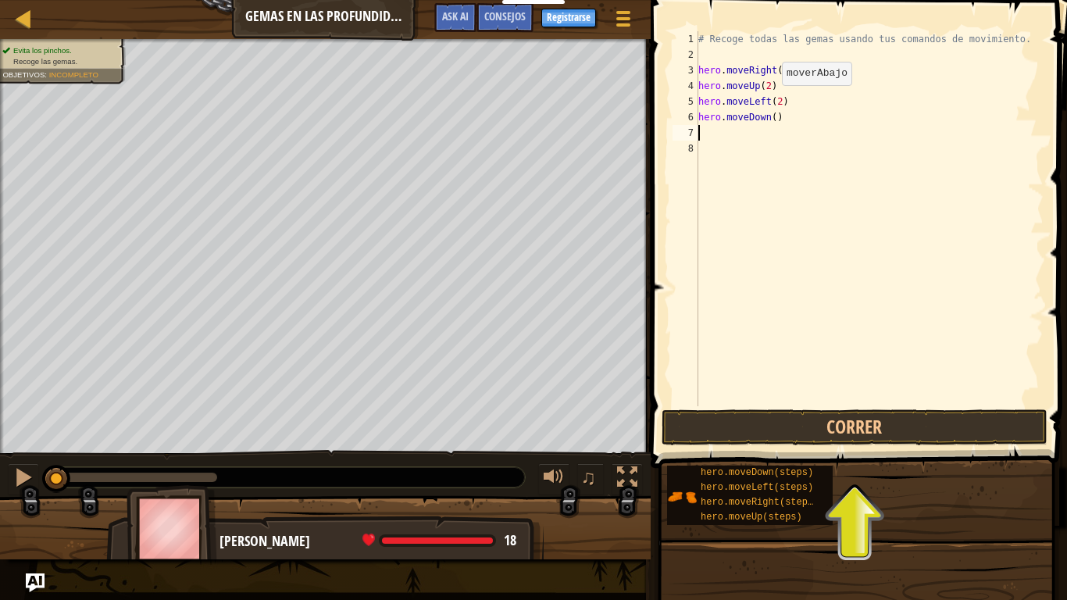
scroll to position [7, 0]
click at [768, 117] on div "# Recoge todas las gemas usando tus comandos de movimiento. hero . moveRight ( …" at bounding box center [869, 234] width 348 height 406
click at [770, 117] on div "# Recoge todas las gemas usando tus comandos de movimiento. hero . moveRight ( …" at bounding box center [869, 234] width 348 height 406
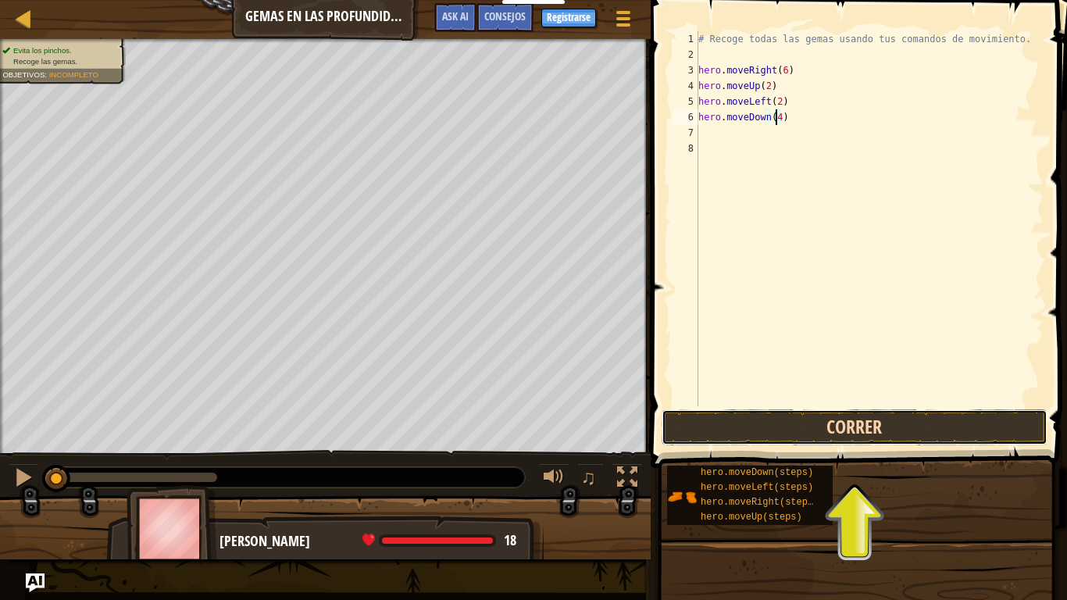
click at [774, 411] on button "Correr" at bounding box center [854, 427] width 386 height 36
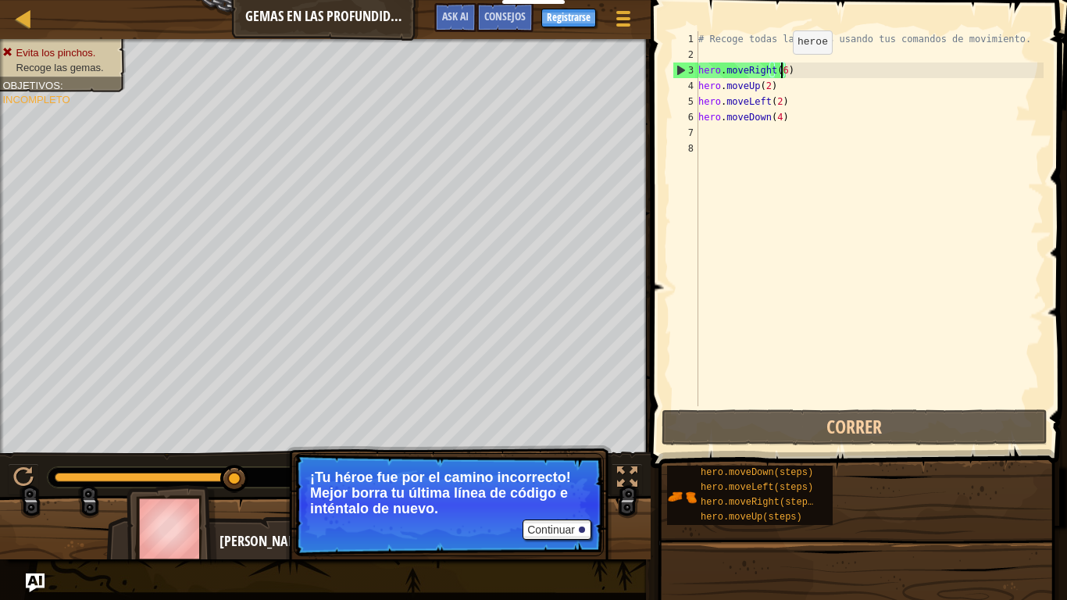
click at [779, 69] on div "# Recoge todas las gemas usando tus comandos de movimiento. hero . moveRight ( …" at bounding box center [869, 234] width 348 height 406
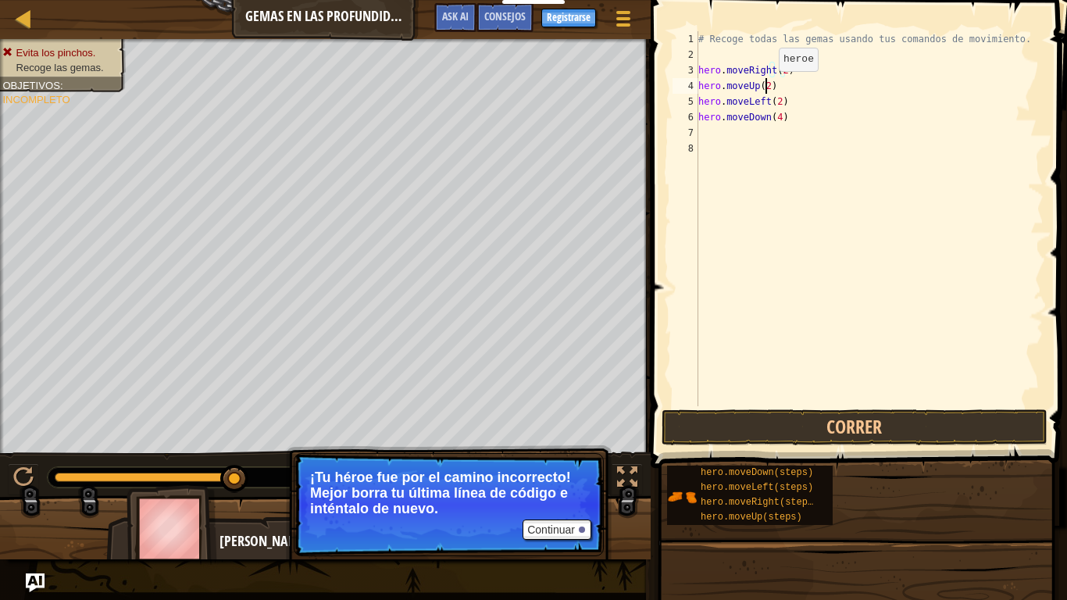
click at [765, 87] on div "# Recoge todas las gemas usando tus comandos de movimiento. hero . moveRight ( …" at bounding box center [869, 234] width 348 height 406
click at [774, 98] on div "# Recoge todas las gemas usando tus comandos de movimiento. hero . moveRight ( …" at bounding box center [869, 234] width 348 height 406
click at [777, 119] on div "# Recoge todas las gemas usando tus comandos de movimiento. hero . moveRight ( …" at bounding box center [869, 234] width 348 height 406
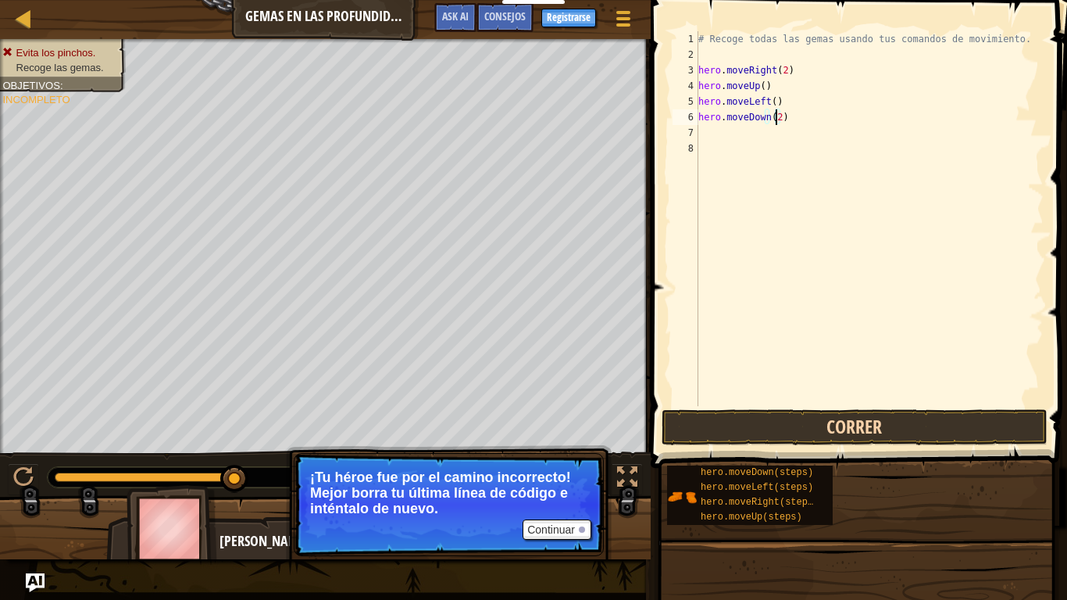
type textarea "hero.moveDown(2)"
click at [924, 415] on button "Correr" at bounding box center [854, 427] width 386 height 36
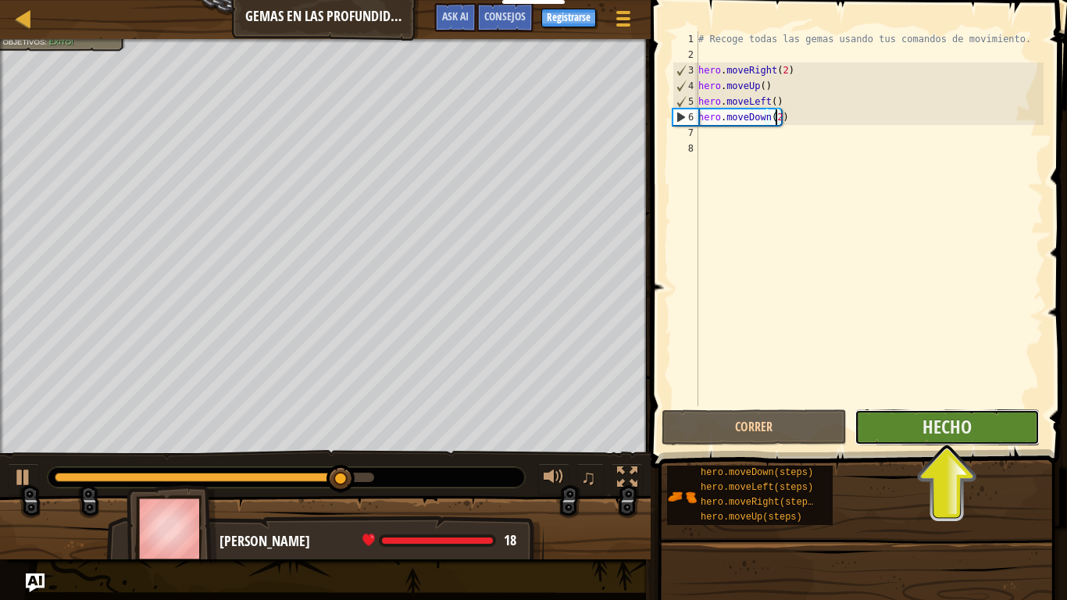
click at [1018, 426] on button "Hecho" at bounding box center [946, 427] width 185 height 36
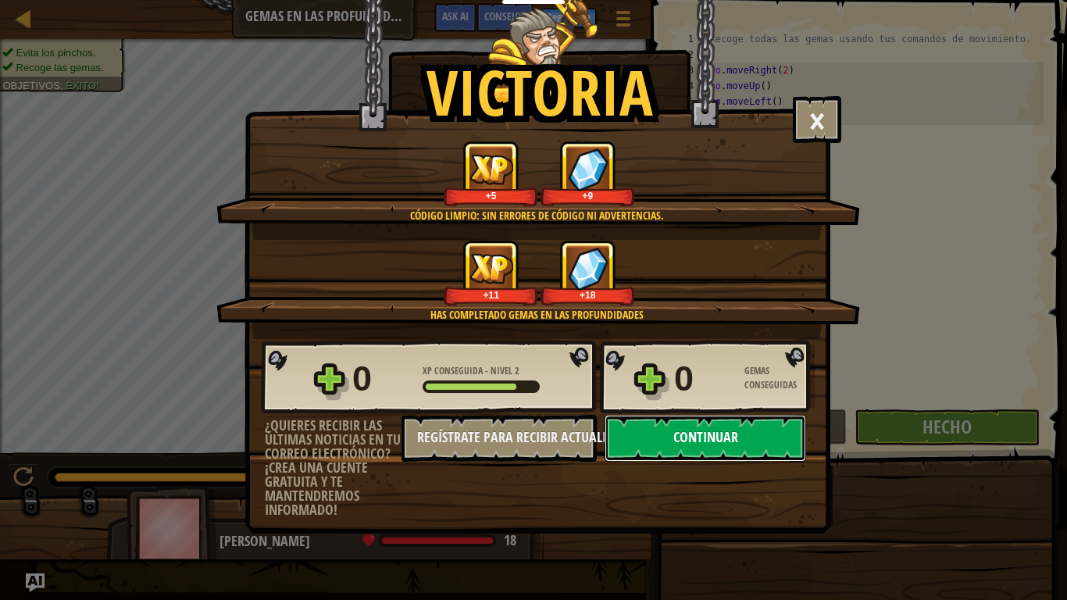
click at [691, 432] on button "Continuar" at bounding box center [704, 438] width 201 height 47
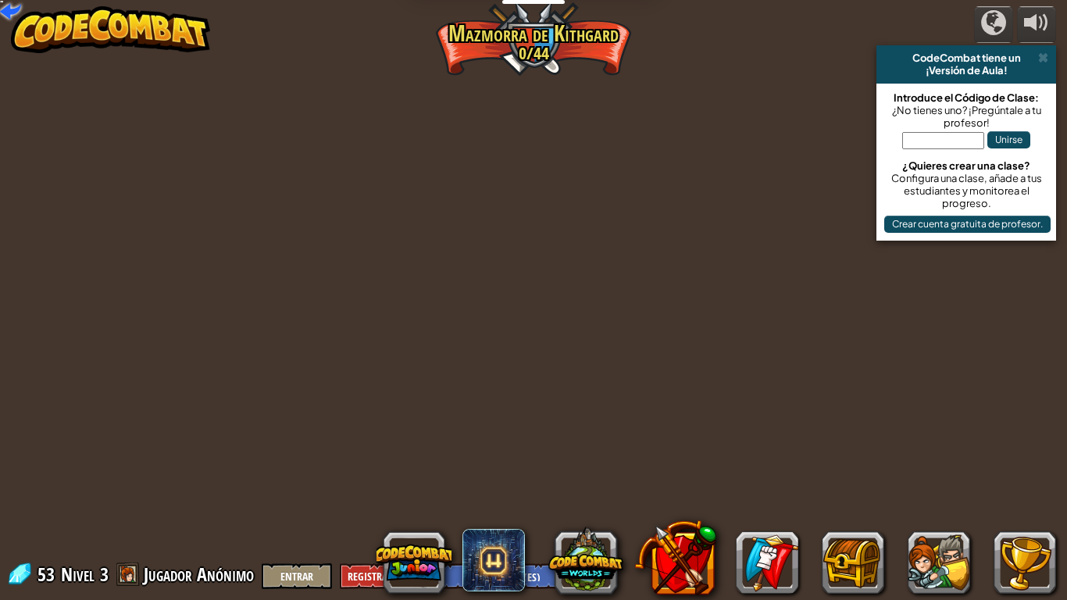
select select "es-ES"
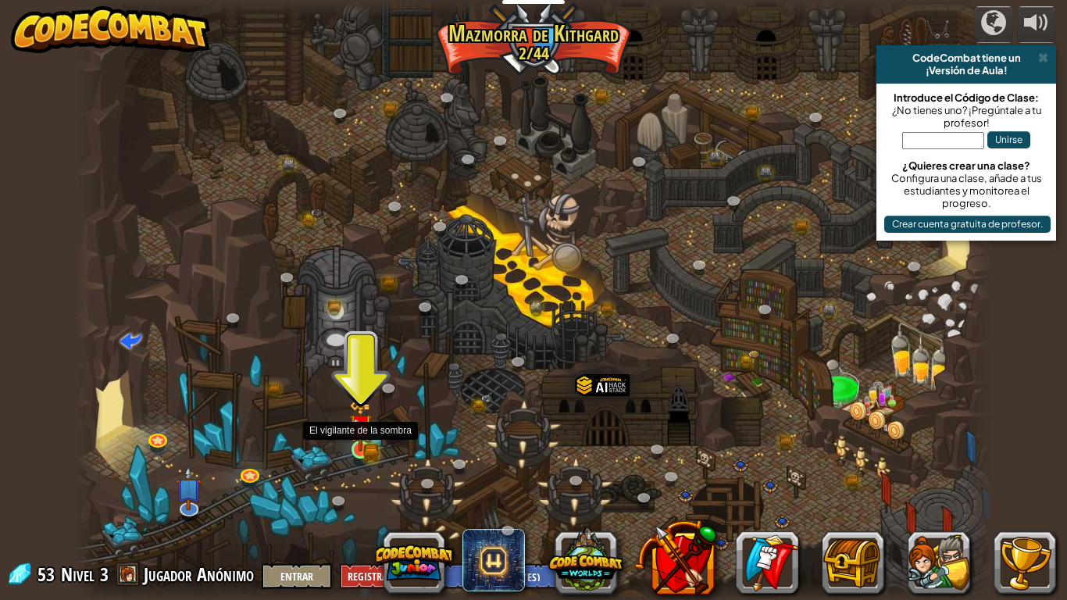
click at [358, 425] on img at bounding box center [360, 425] width 23 height 51
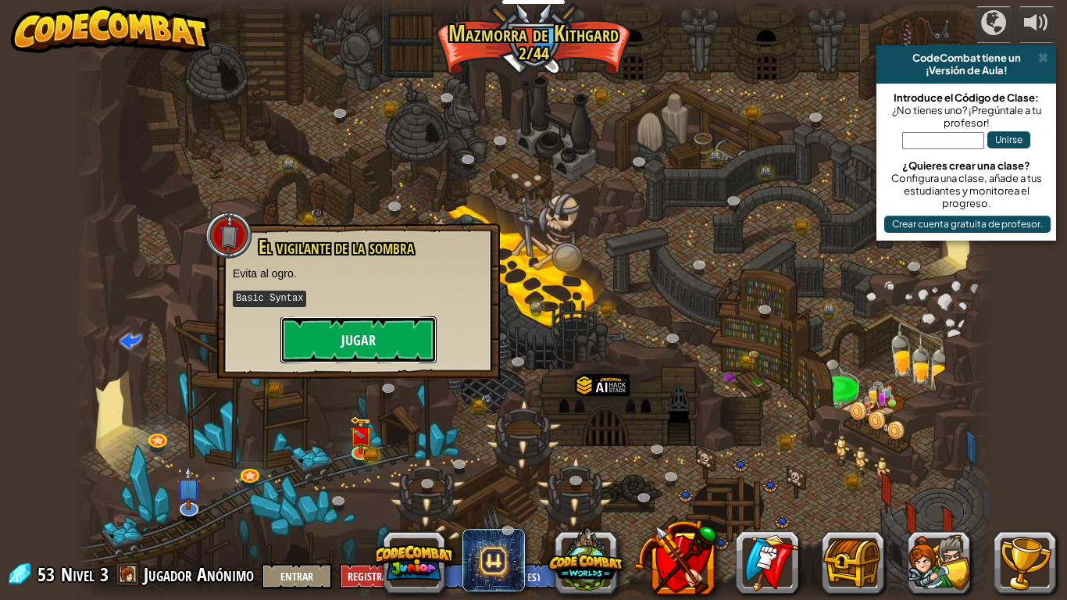
click at [371, 324] on button "Jugar" at bounding box center [358, 339] width 156 height 47
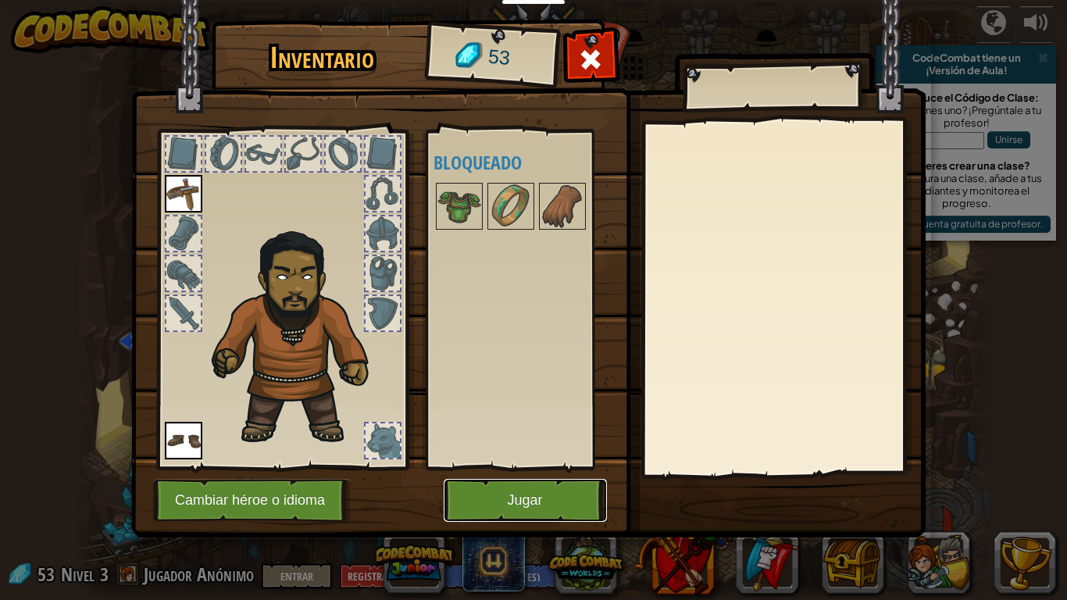
click at [513, 495] on button "Jugar" at bounding box center [524, 500] width 163 height 43
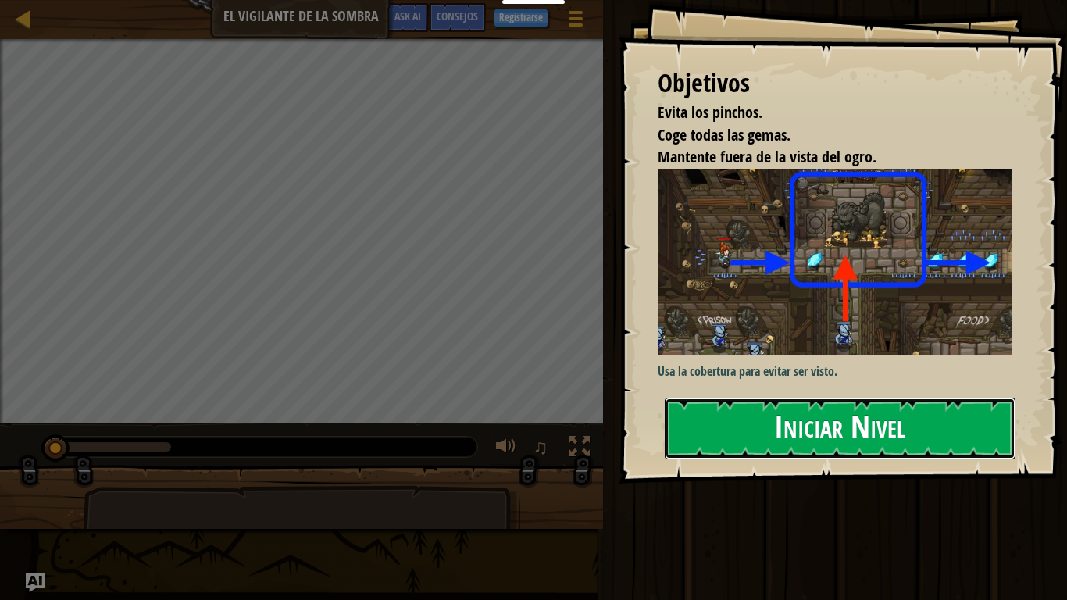
click at [774, 419] on button "Iniciar Nivel" at bounding box center [839, 428] width 351 height 62
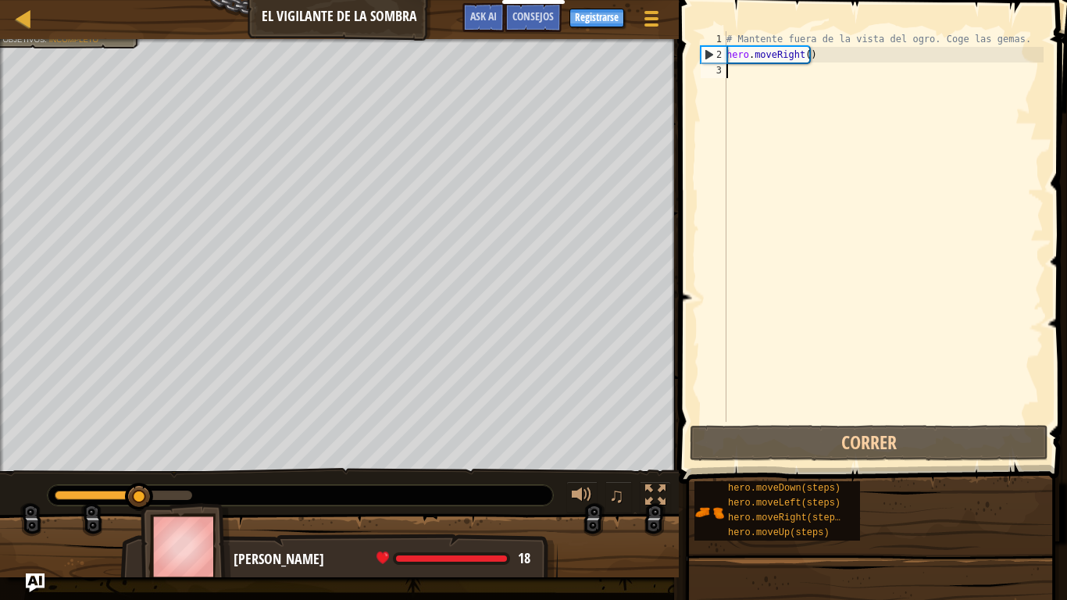
click at [814, 77] on div "# Mantente fuera de la vista del ogro. Coge las gemas. hero . moveRight ( )" at bounding box center [883, 242] width 320 height 422
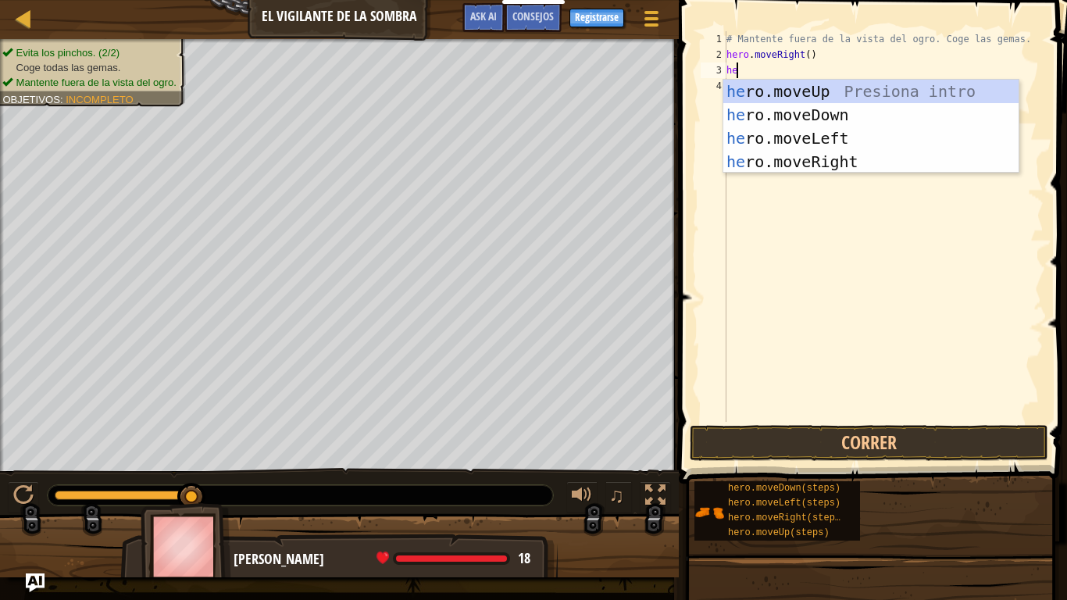
scroll to position [7, 0]
type textarea "h"
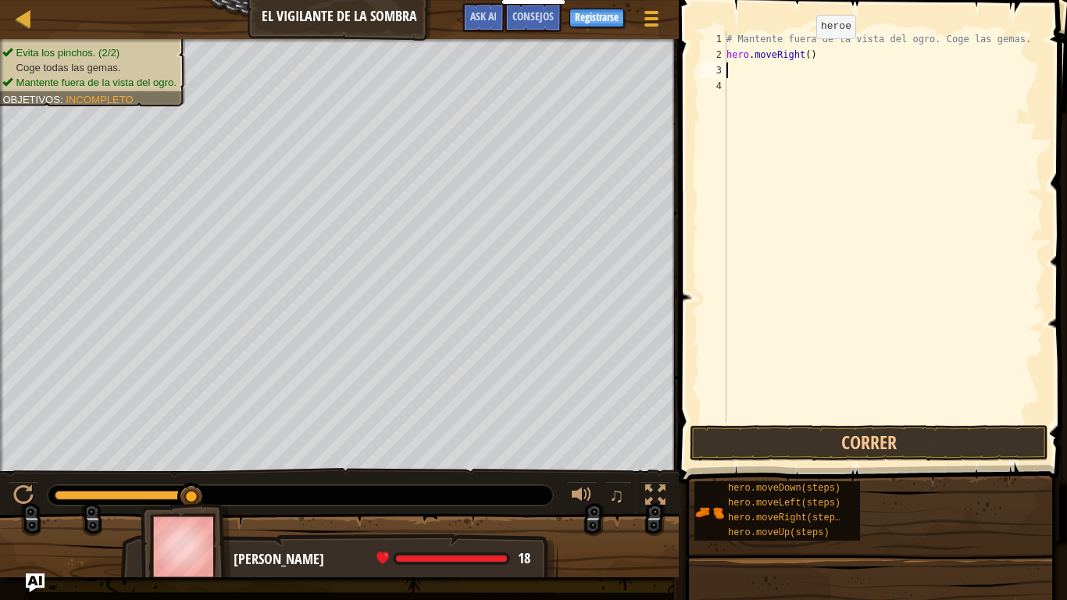
click at [803, 54] on div "# Mantente fuera de la vista del ogro. Coge las gemas. hero . moveRight ( )" at bounding box center [883, 242] width 320 height 422
type textarea "hero.moveRight(3)"
click at [785, 77] on div "# Mantente fuera de la vista del ogro. Coge las gemas. hero . moveRight ( 3 )" at bounding box center [883, 242] width 320 height 422
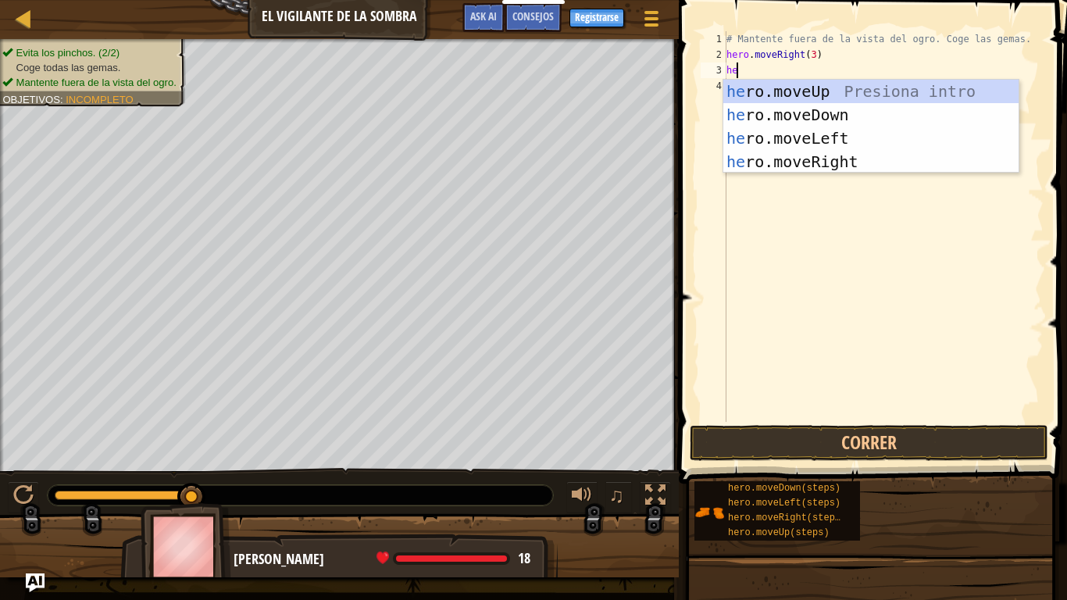
type textarea "hero"
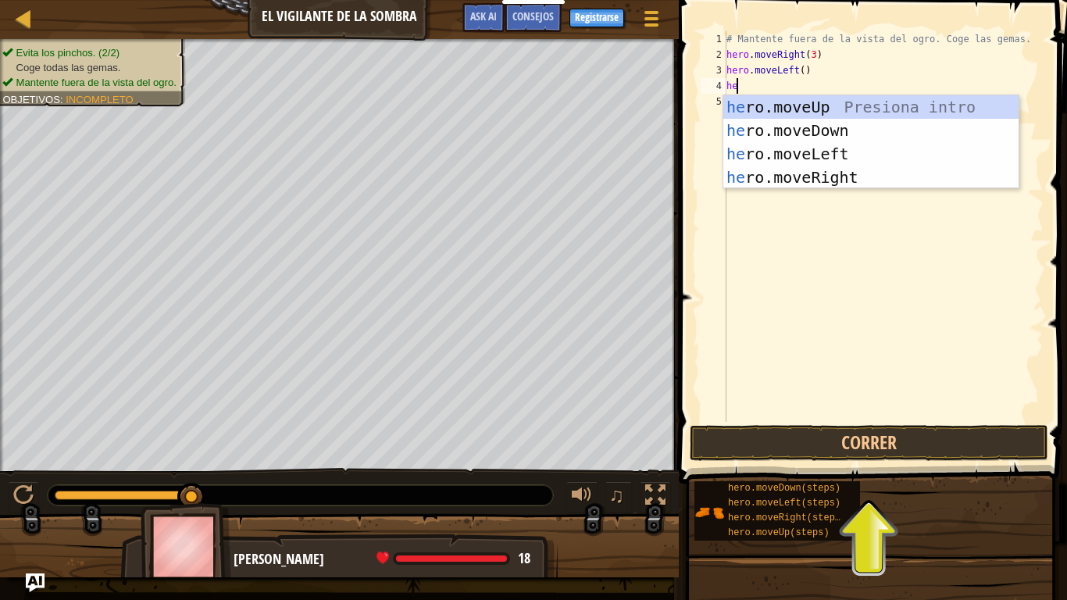
type textarea "hero"
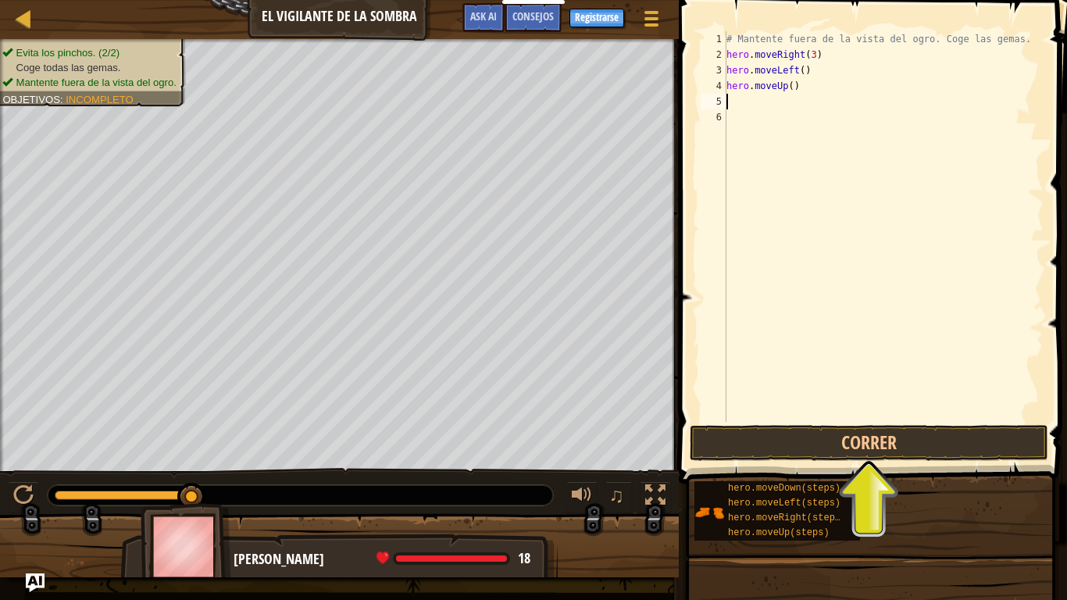
type textarea "hero"
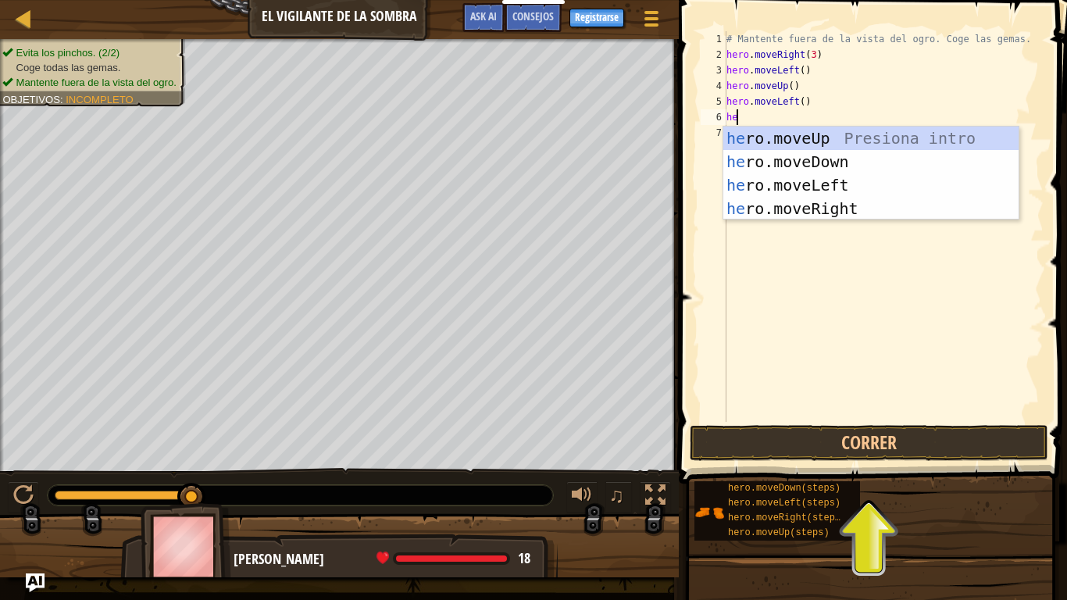
type textarea "hero"
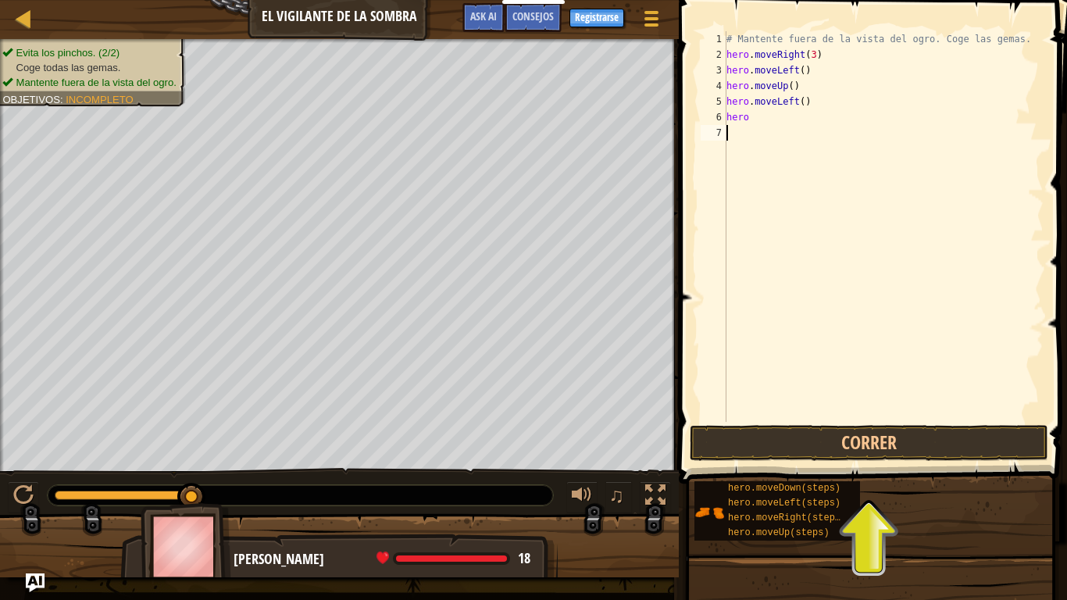
click at [770, 332] on div "# Mantente fuera de la vista del ogro. Coge las gemas. hero . moveRight ( 3 ) h…" at bounding box center [883, 242] width 320 height 422
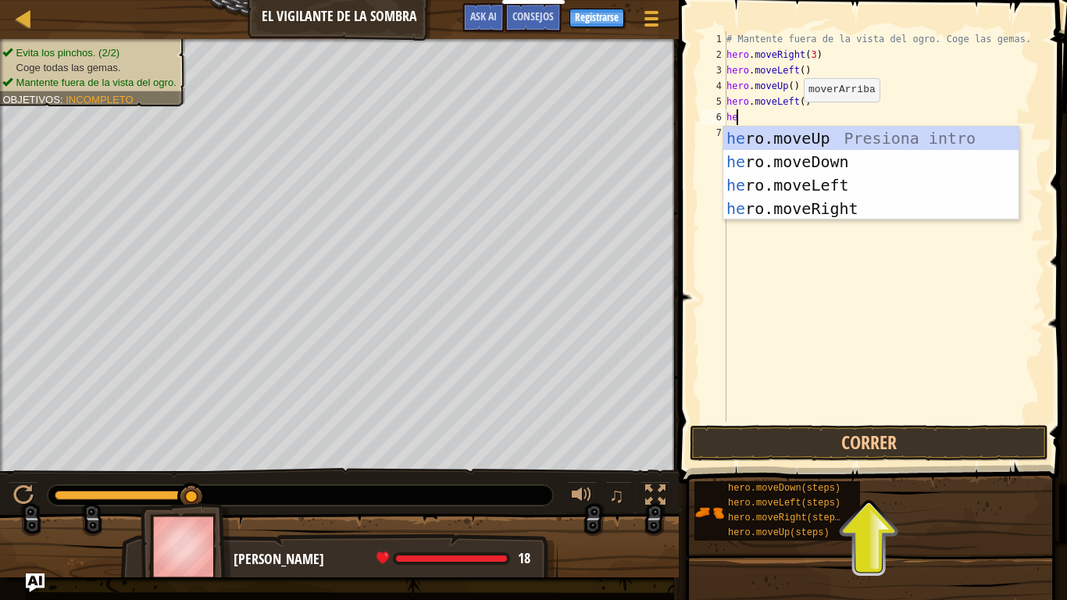
type textarea "h"
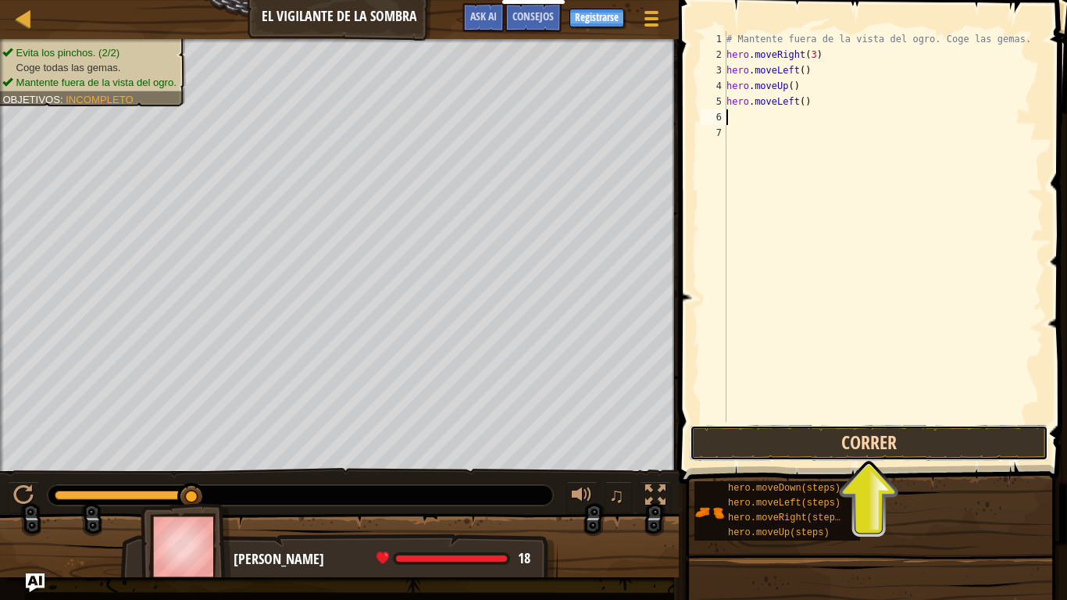
click at [884, 433] on button "Correr" at bounding box center [868, 443] width 358 height 36
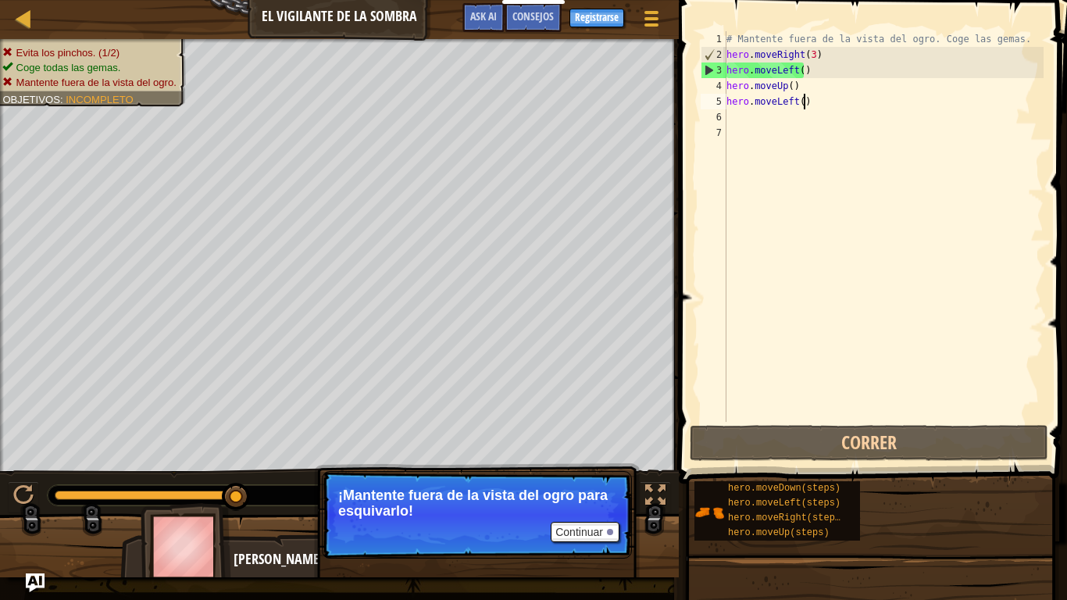
click at [810, 102] on div "# Mantente fuera de la vista del ogro. Coge las gemas. hero . moveRight ( 3 ) h…" at bounding box center [883, 242] width 320 height 422
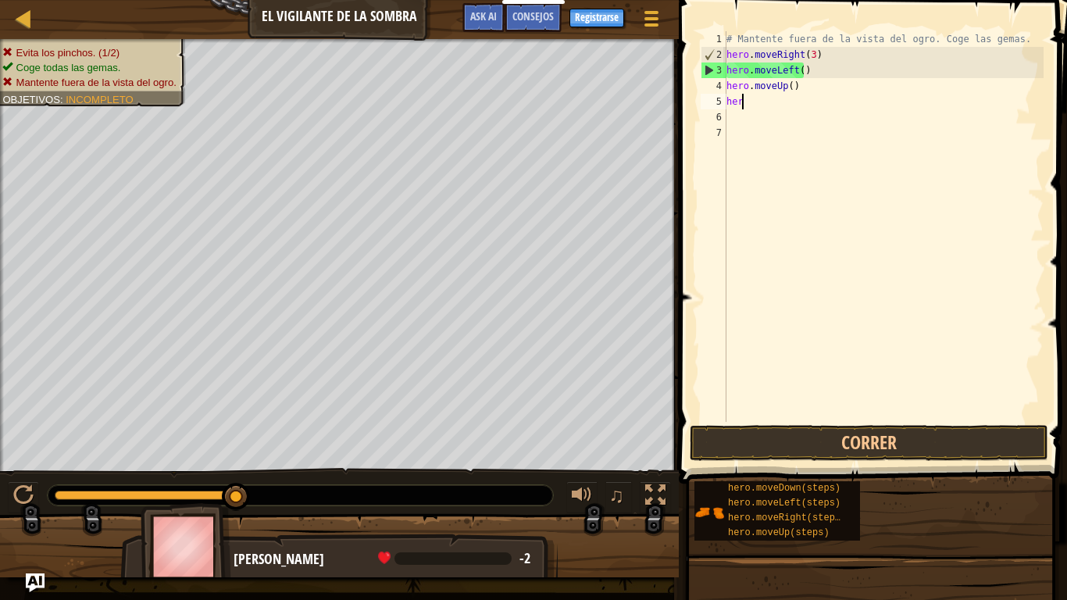
type textarea "h"
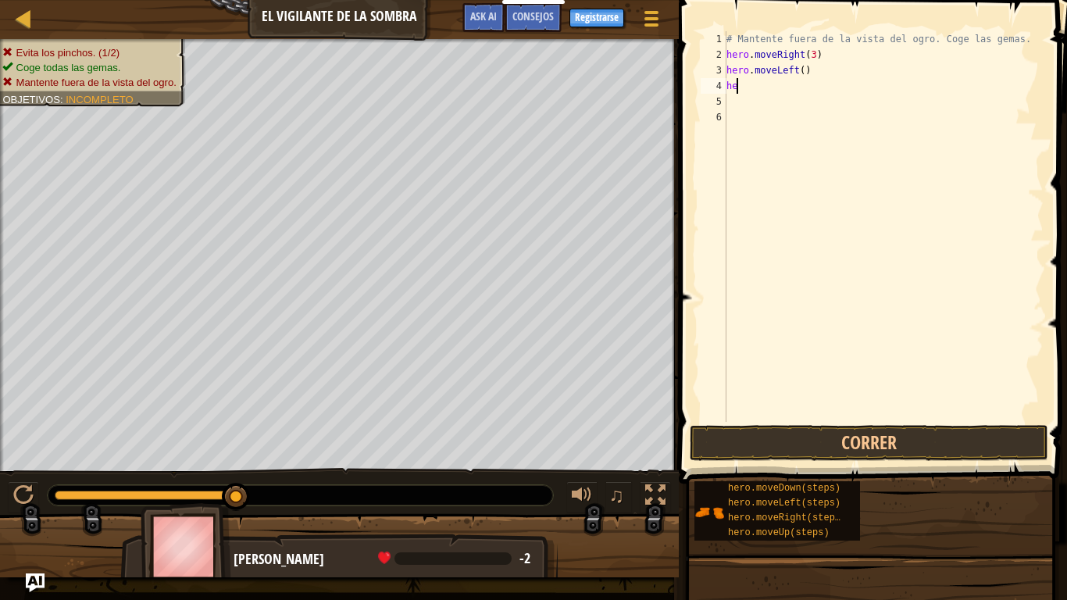
type textarea "h"
click at [806, 52] on div "# Mantente fuera de la vista del ogro. Coge las gemas. hero . moveRight ( 3 )" at bounding box center [883, 242] width 320 height 422
type textarea "hero.moveRight(4)"
click at [782, 446] on button "Correr" at bounding box center [868, 443] width 358 height 36
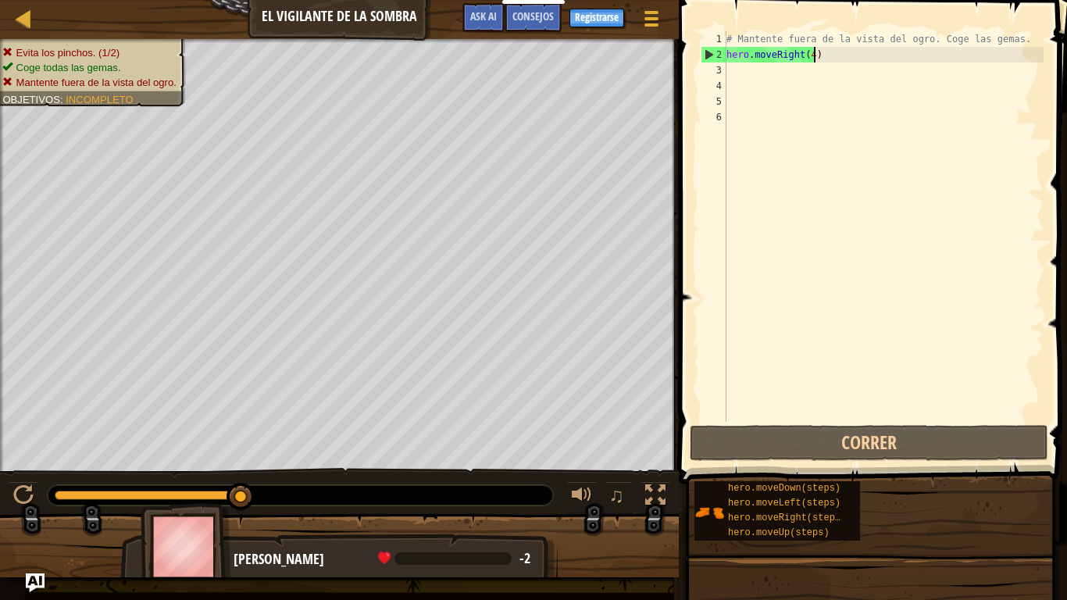
click at [828, 58] on div "# Mantente fuera de la vista del ogro. Coge las gemas. hero . moveRight ( 4 )" at bounding box center [883, 242] width 320 height 422
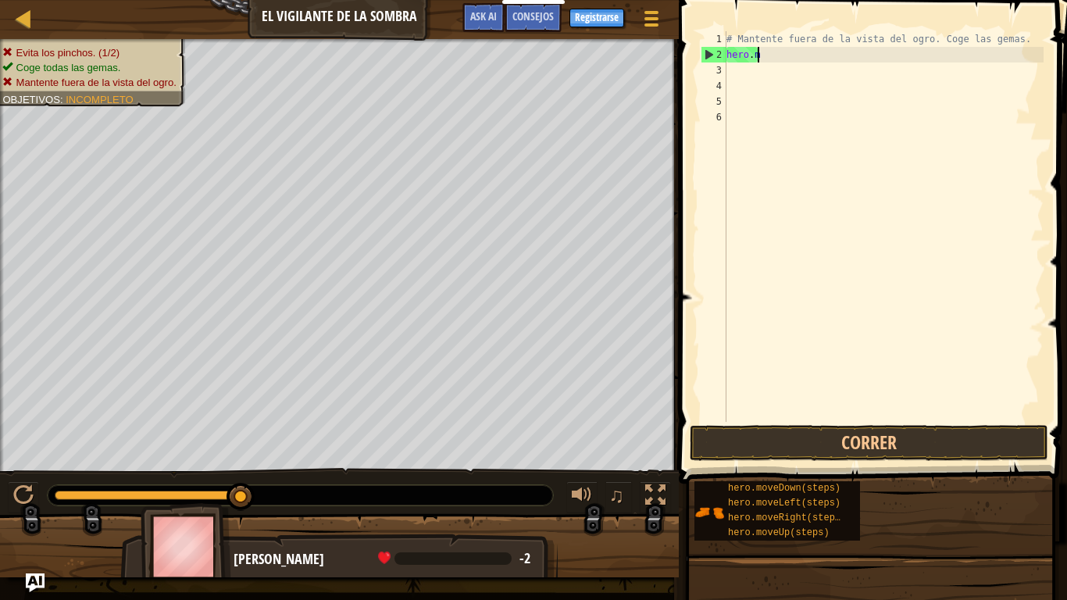
type textarea "h"
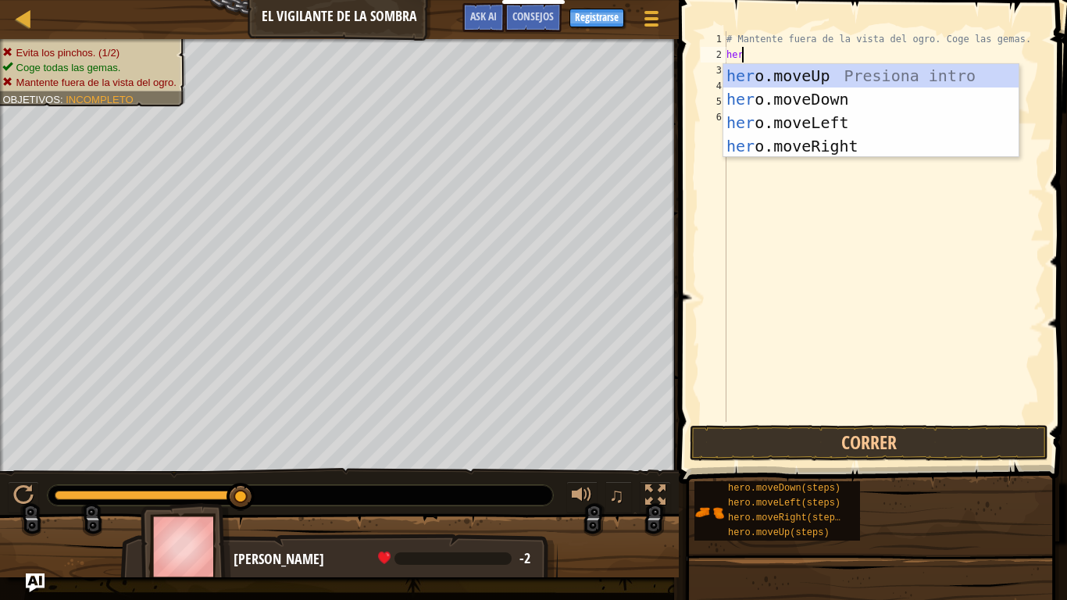
scroll to position [7, 1]
type textarea "hero"
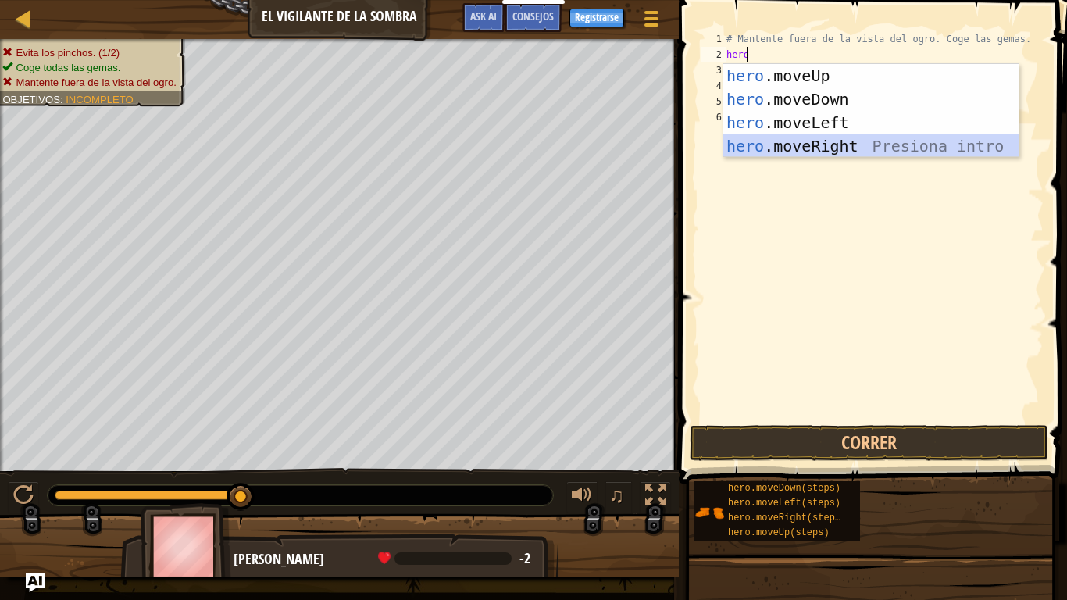
scroll to position [7, 0]
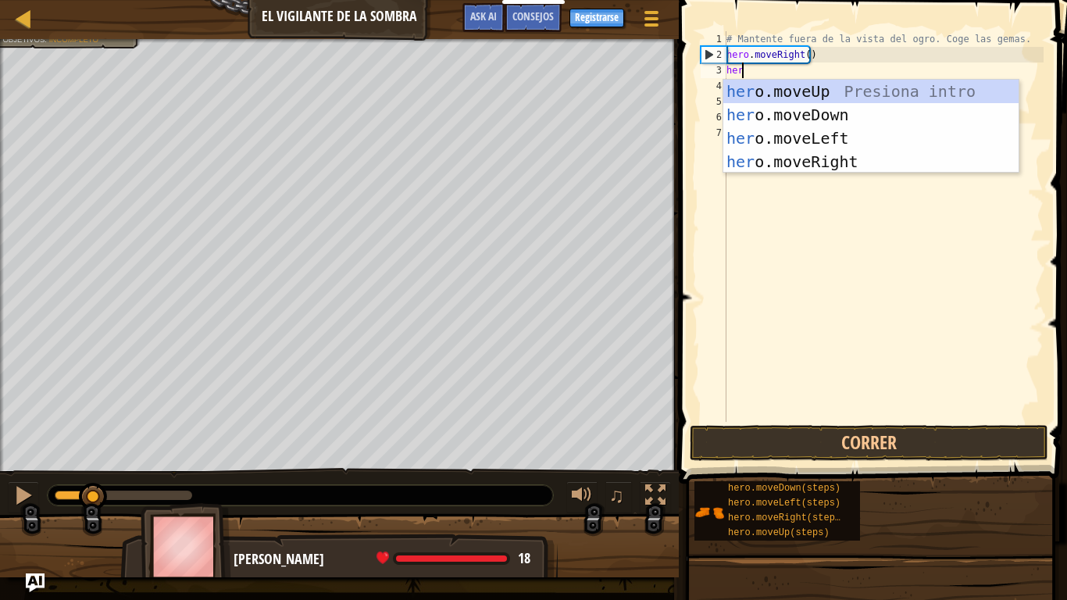
type textarea "hero"
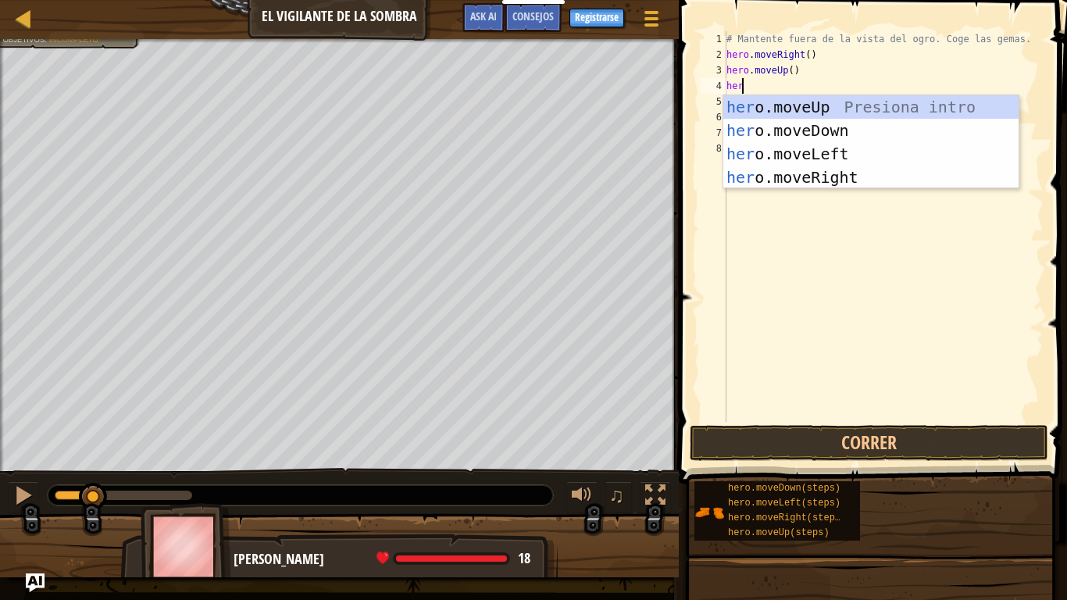
type textarea "hero"
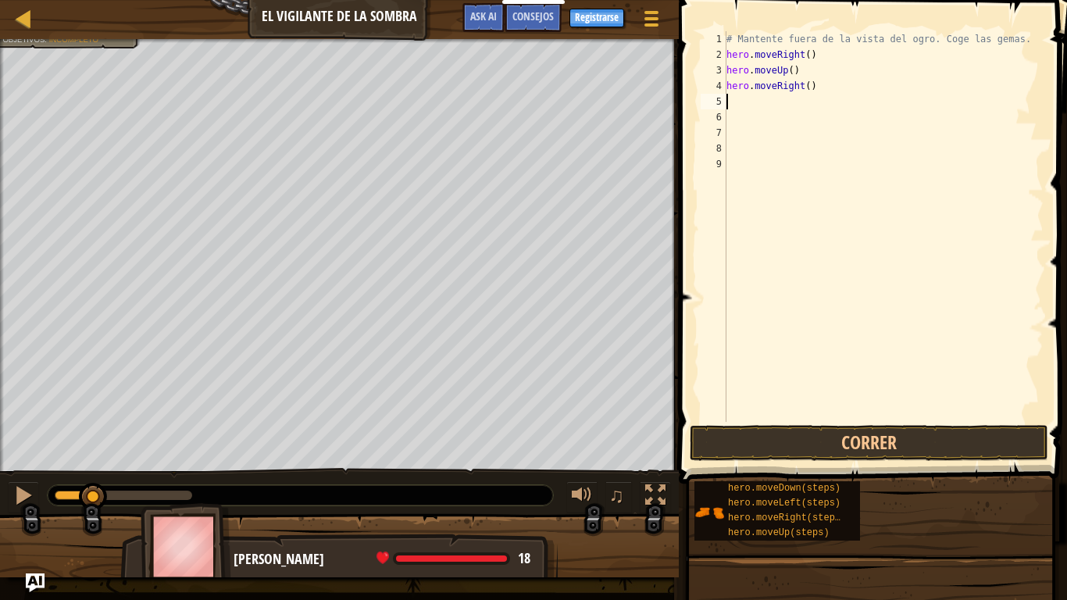
type textarea "h"
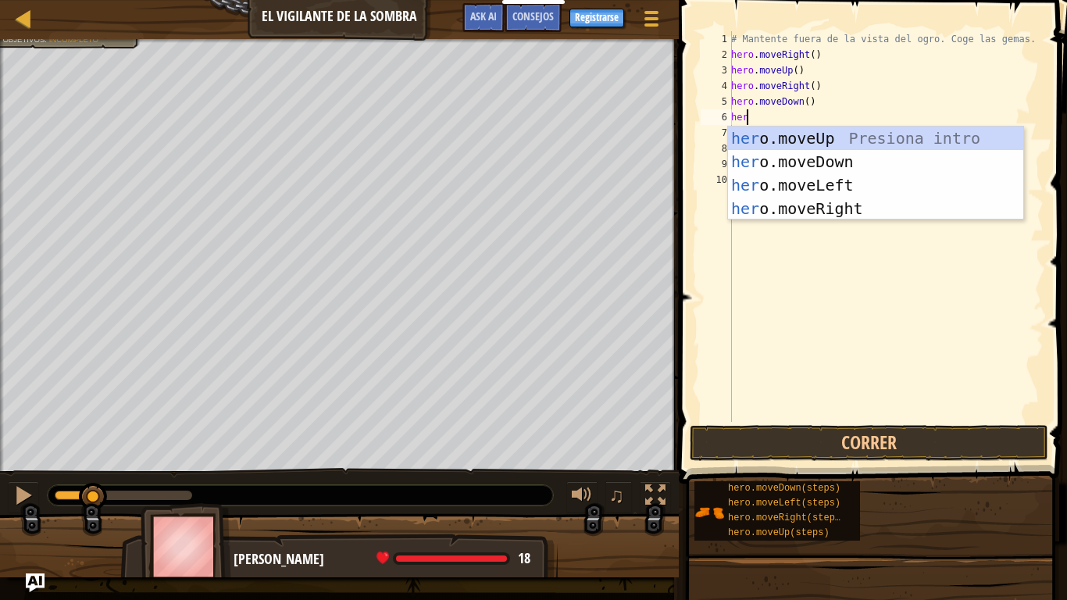
type textarea "hero"
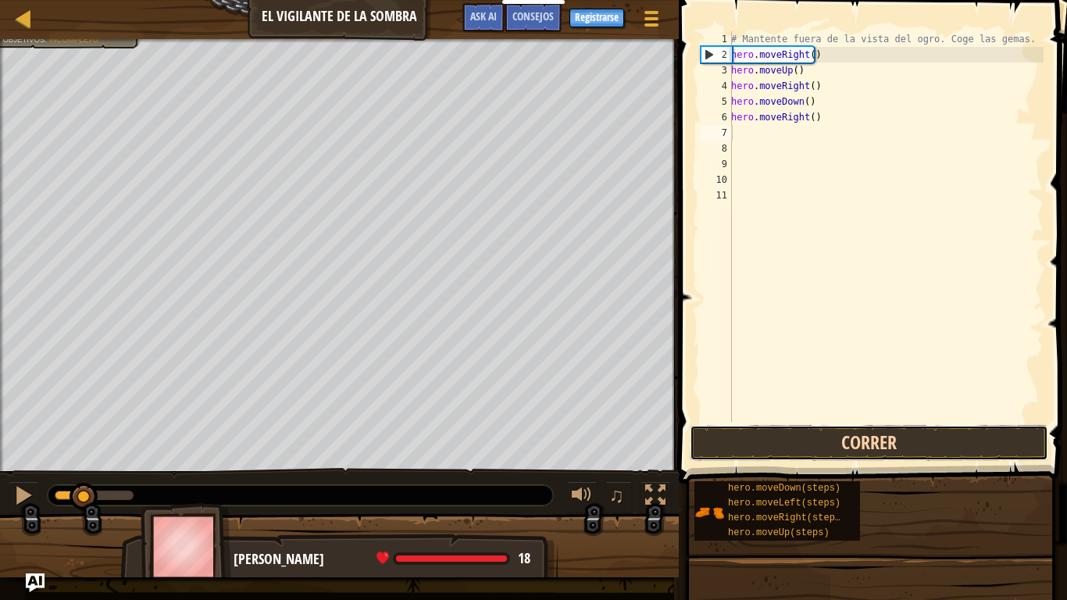
click at [818, 433] on button "Correr" at bounding box center [868, 443] width 358 height 36
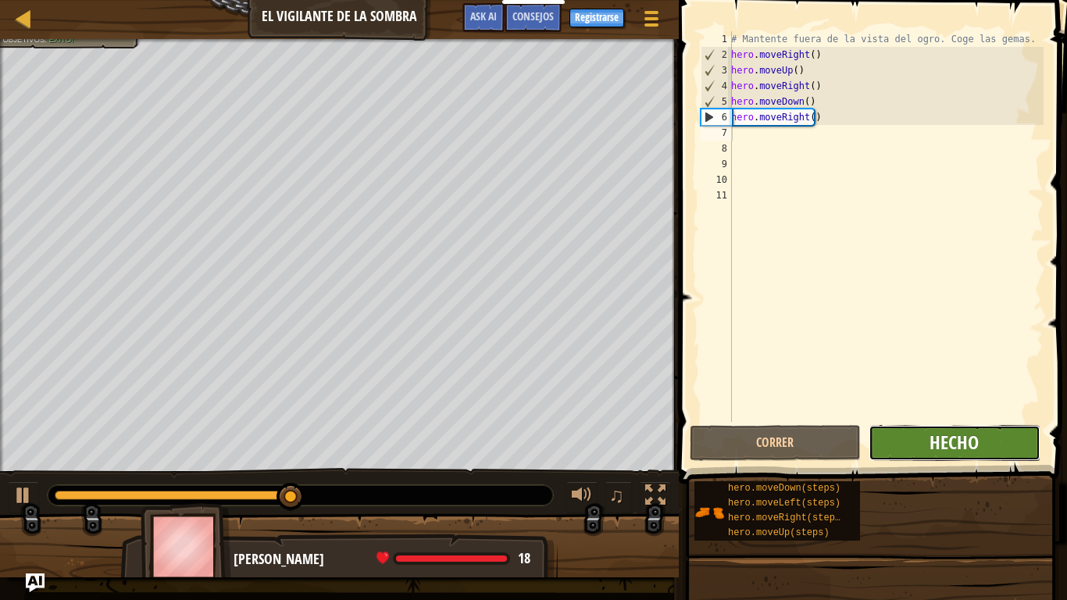
click at [941, 446] on span "Hecho" at bounding box center [953, 441] width 49 height 25
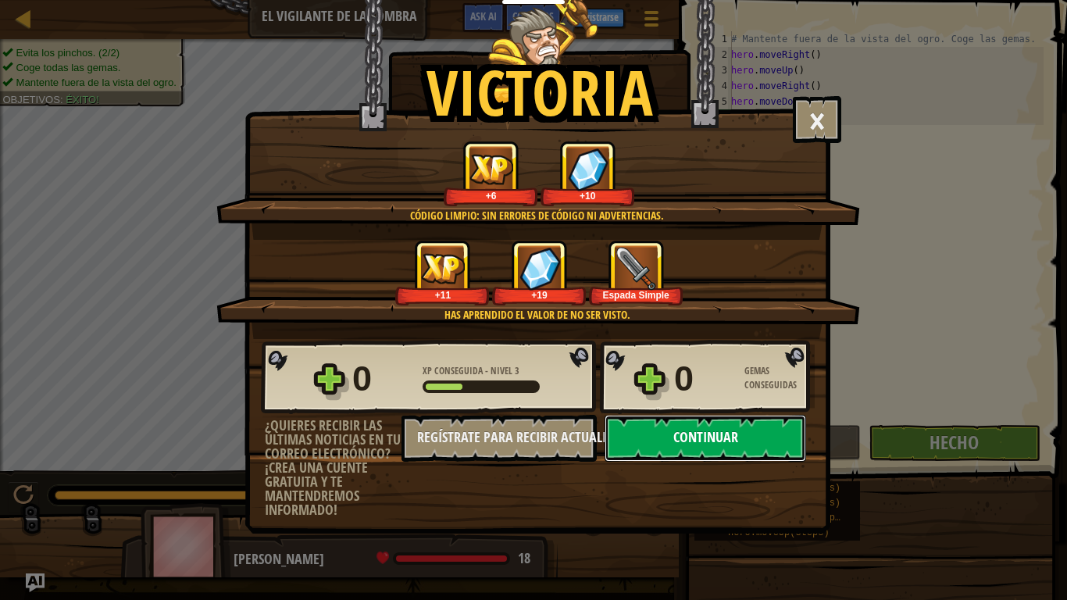
click at [682, 443] on button "Continuar" at bounding box center [704, 438] width 201 height 47
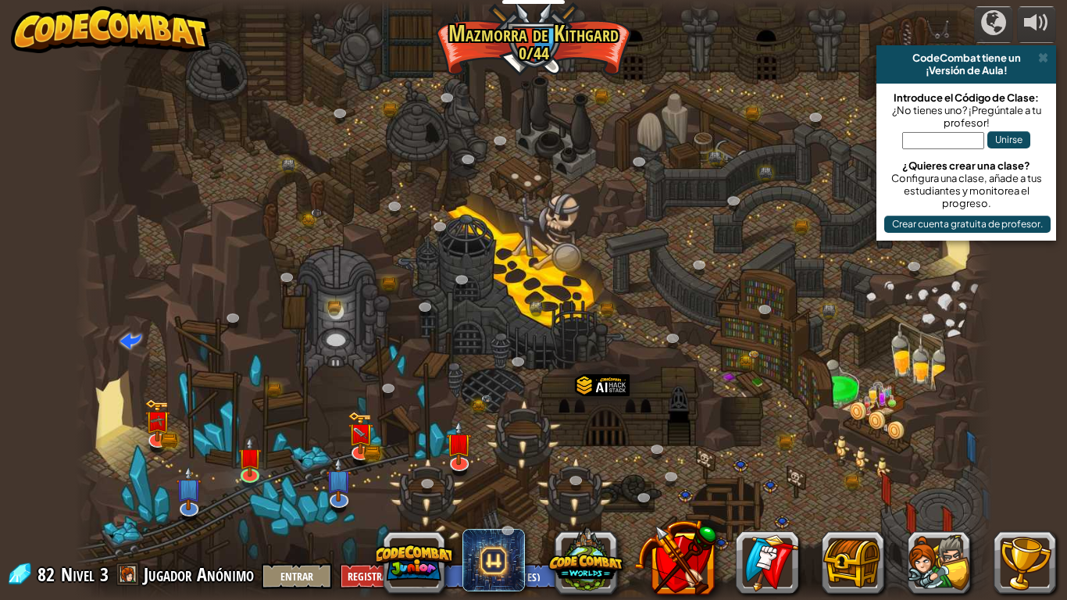
select select "es-ES"
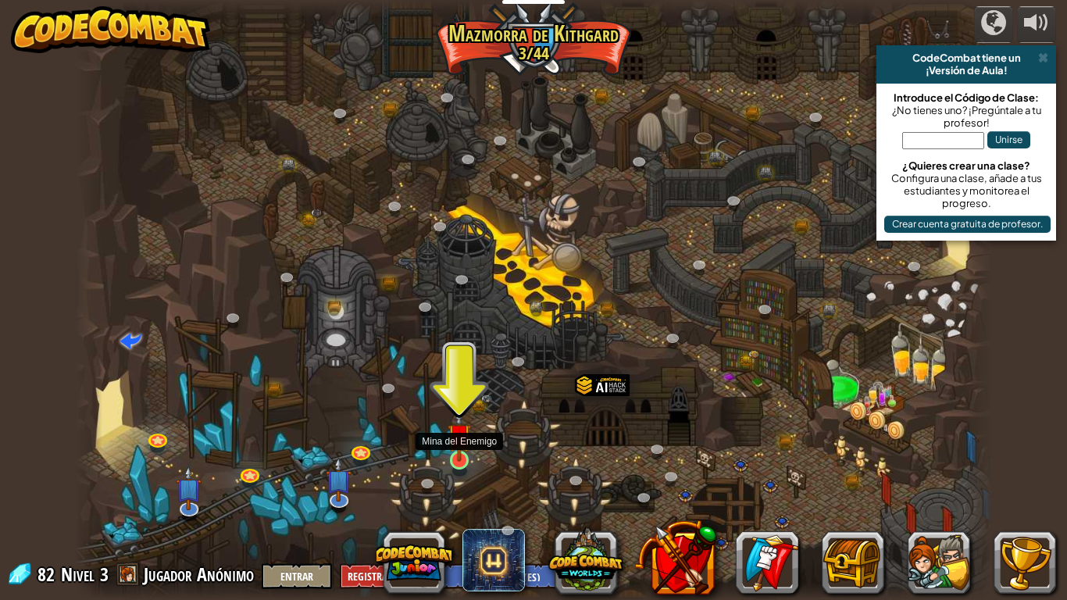
click at [458, 457] on img at bounding box center [458, 434] width 23 height 53
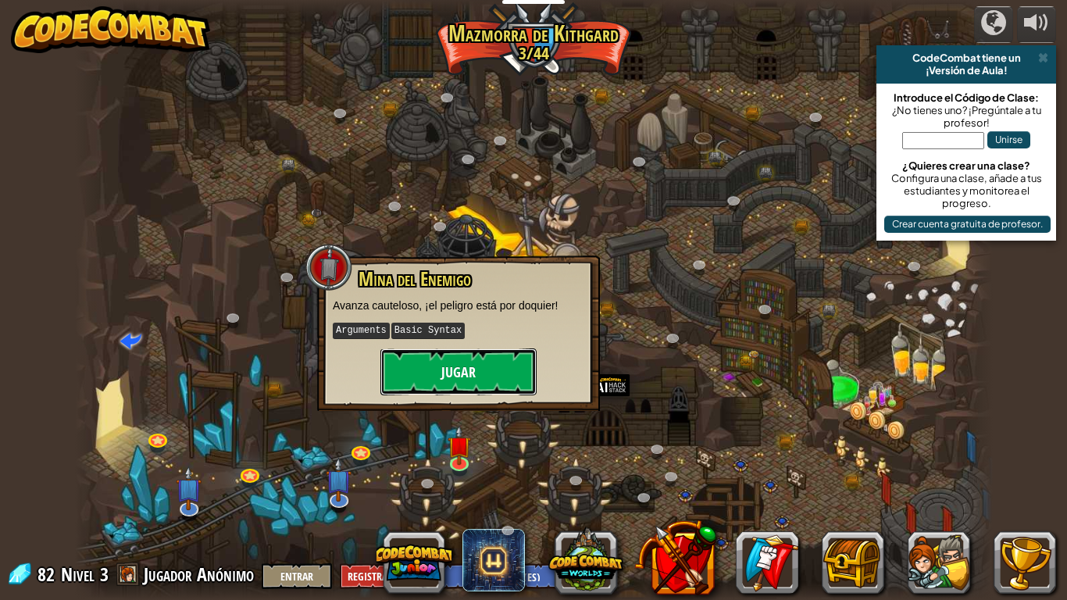
click at [492, 361] on button "Jugar" at bounding box center [458, 371] width 156 height 47
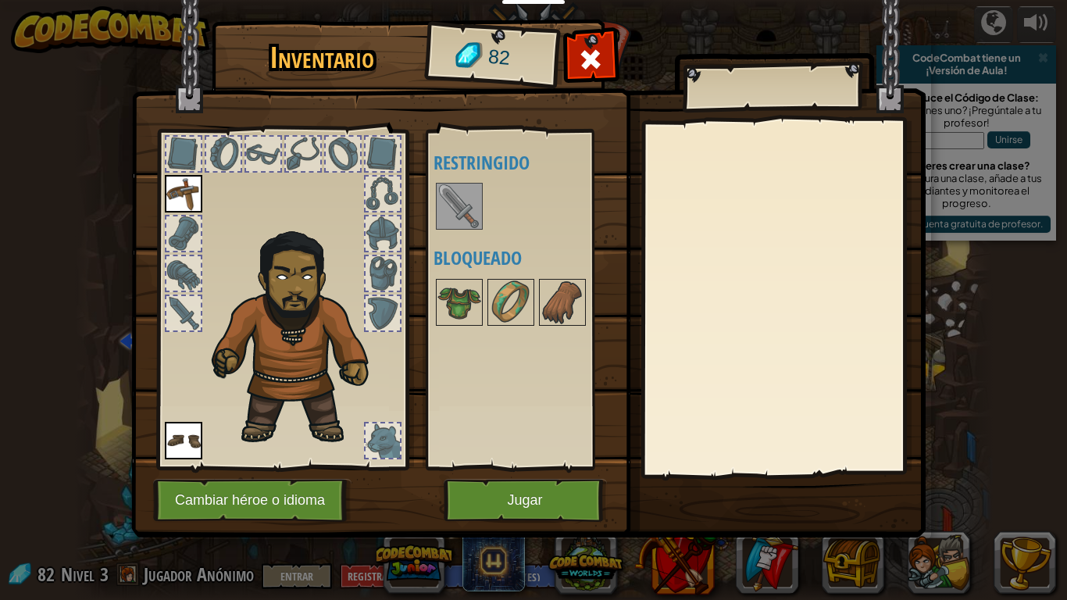
click at [462, 200] on img at bounding box center [459, 206] width 44 height 44
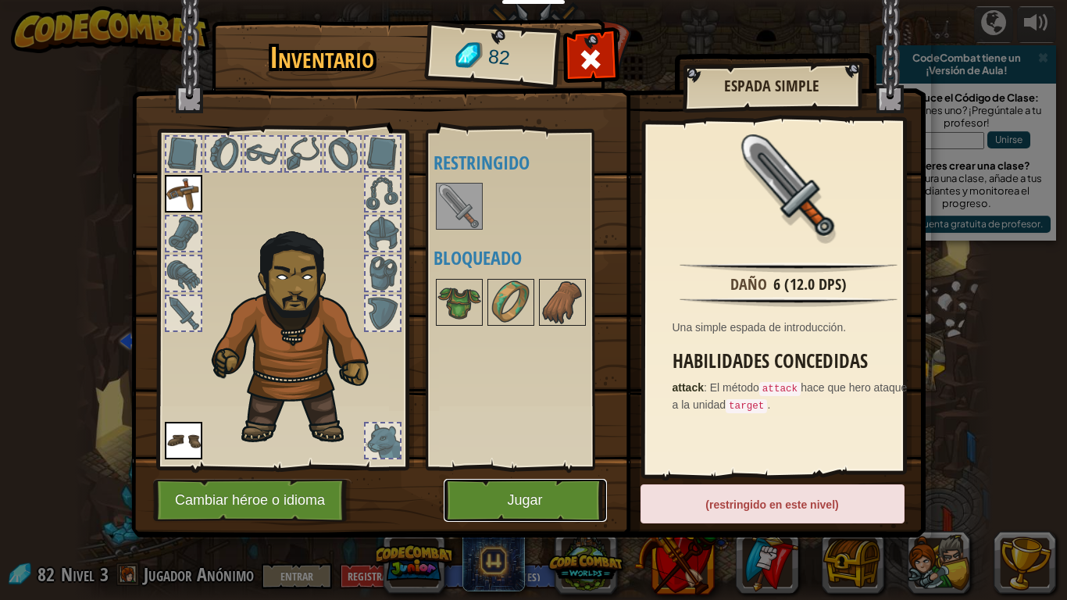
click at [559, 500] on button "Jugar" at bounding box center [524, 500] width 163 height 43
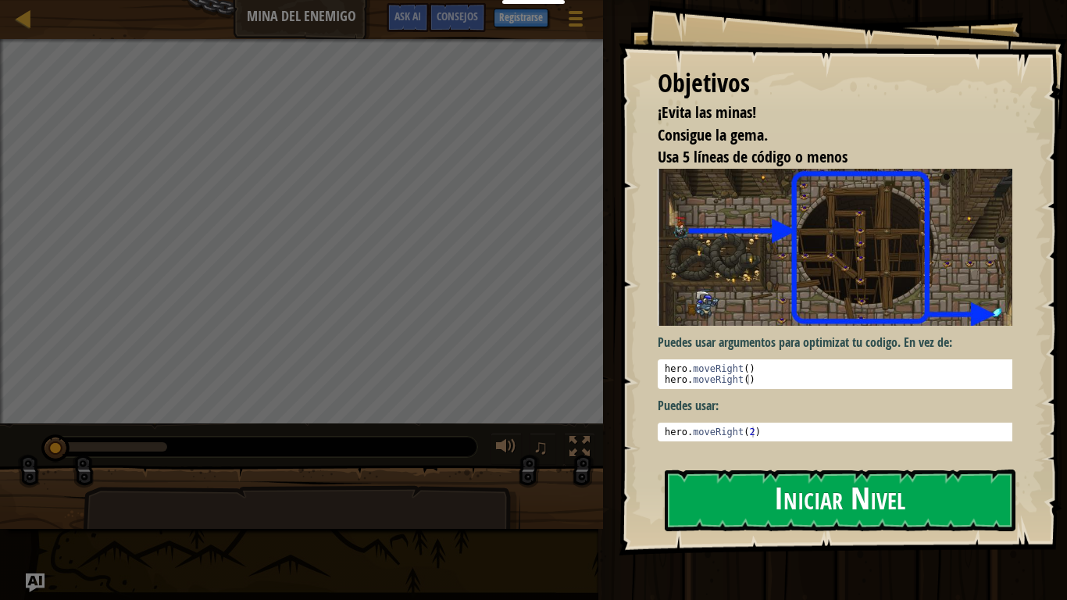
click at [814, 500] on button "Iniciar Nivel" at bounding box center [839, 500] width 351 height 62
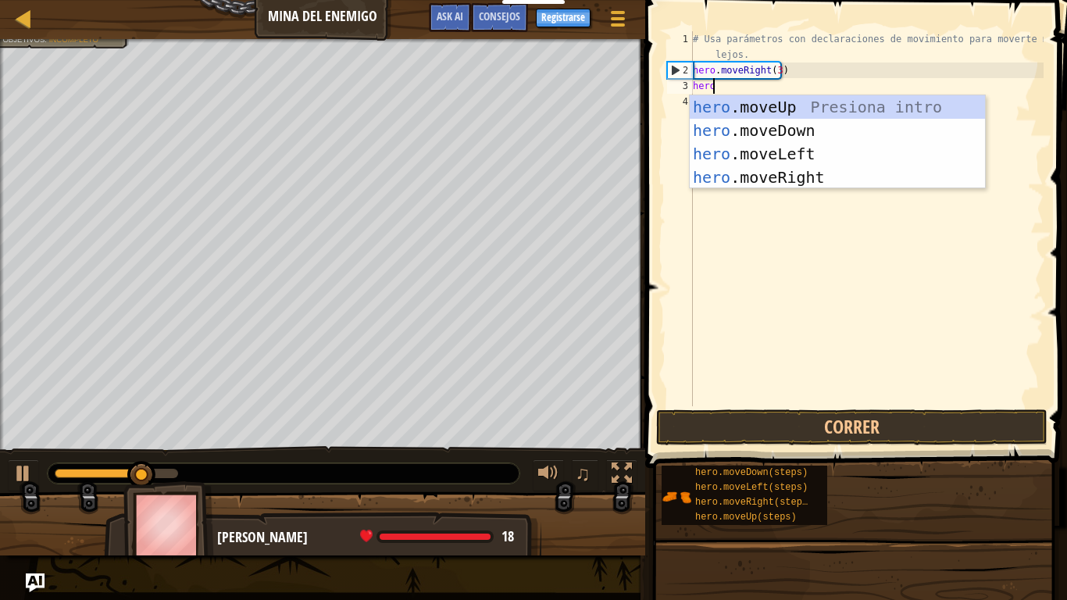
type textarea "heromo"
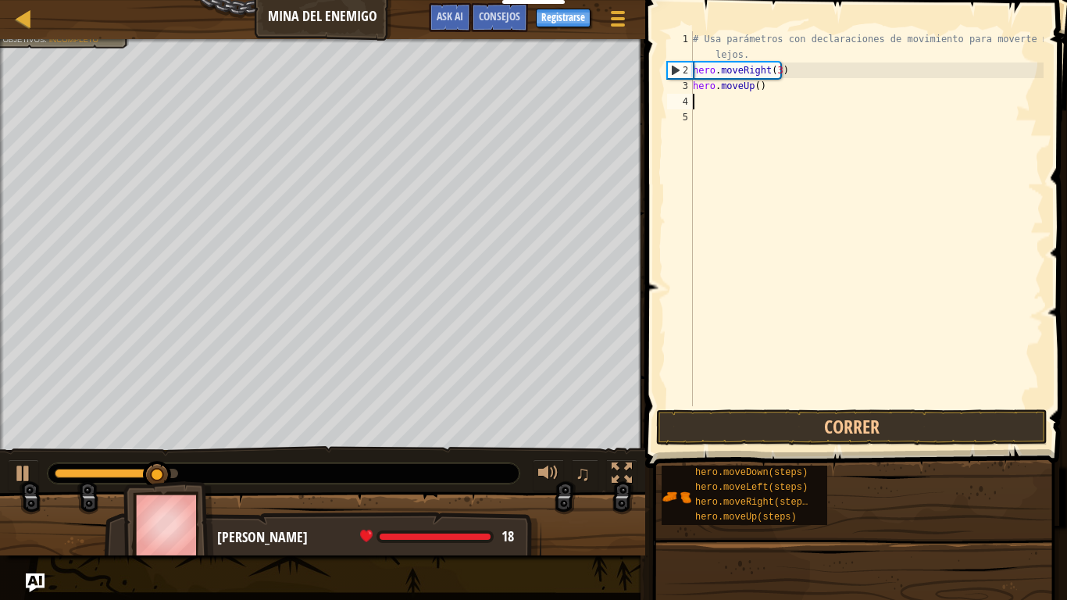
scroll to position [7, 0]
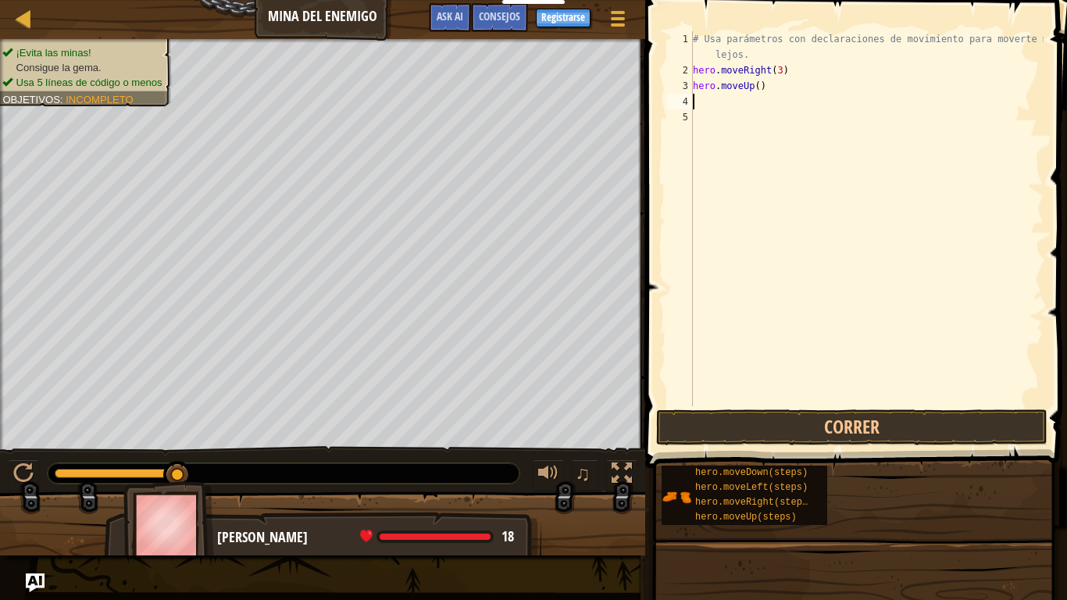
type textarea "he"
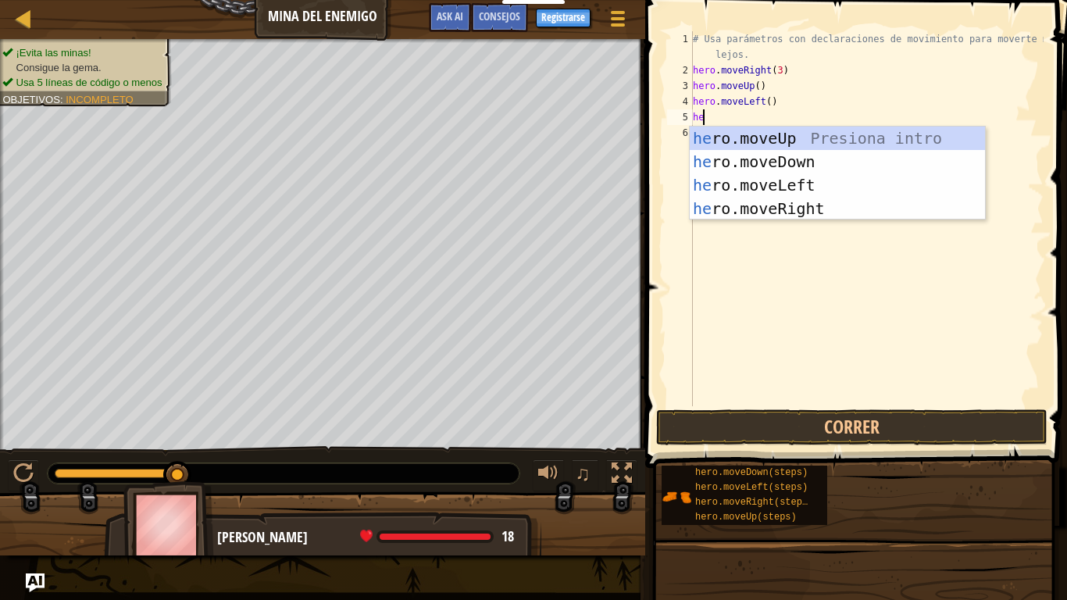
type textarea "h"
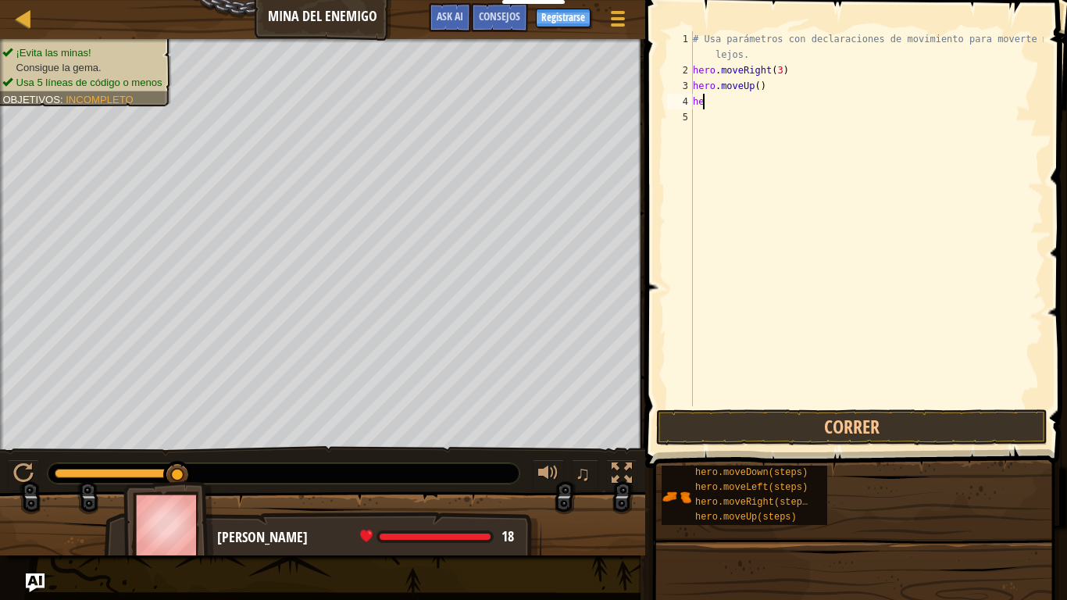
type textarea "h"
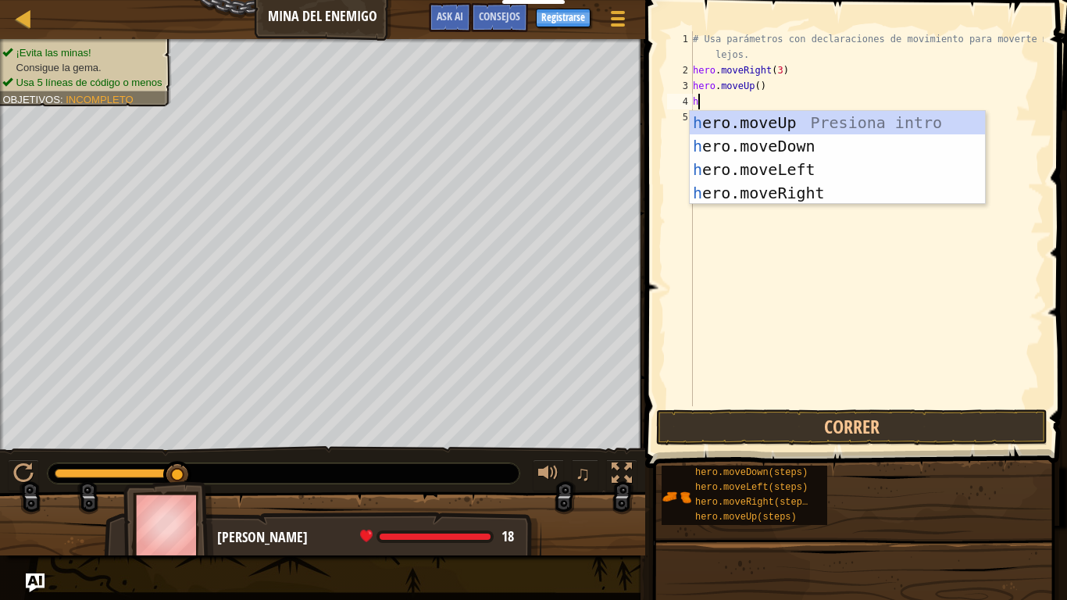
type textarea "he"
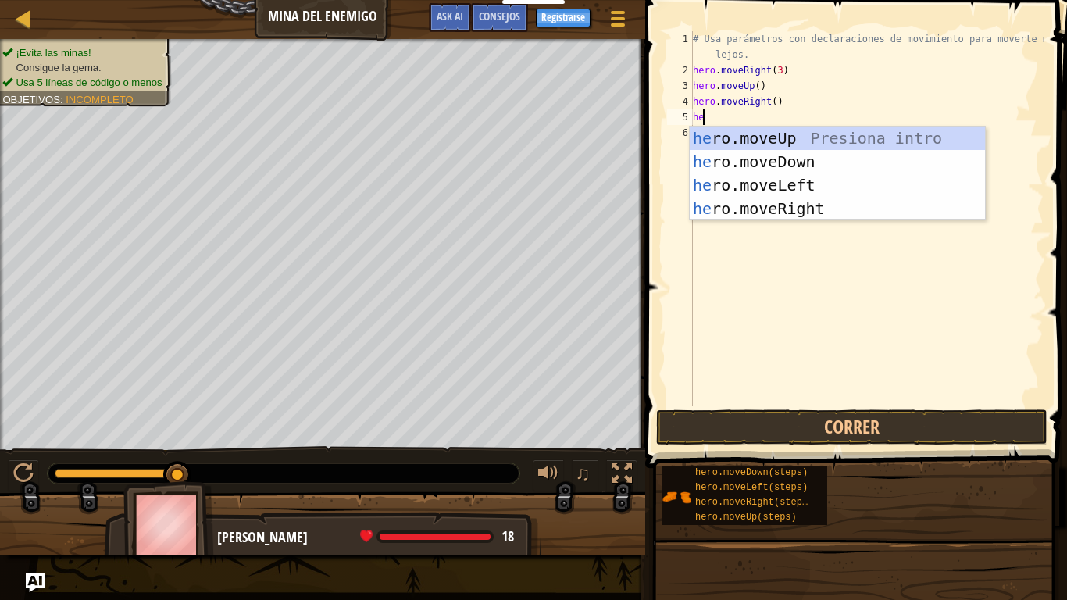
type textarea "hero"
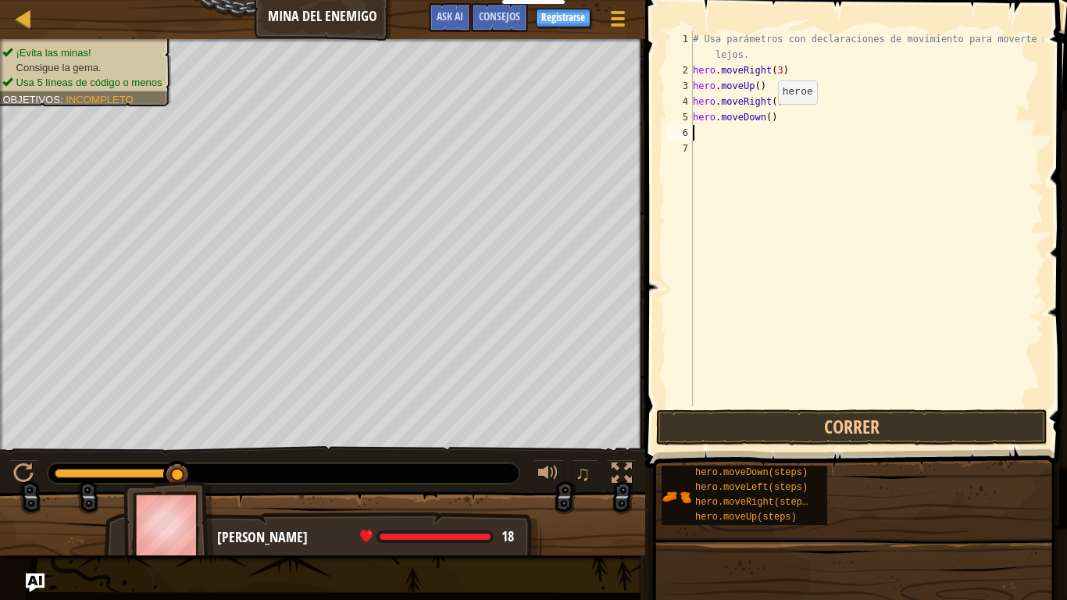
click at [764, 119] on div "# Usa parámetros con declaraciones de movimiento para moverte más lejos. hero .…" at bounding box center [866, 242] width 354 height 422
type textarea "hero.moveDown(3)"
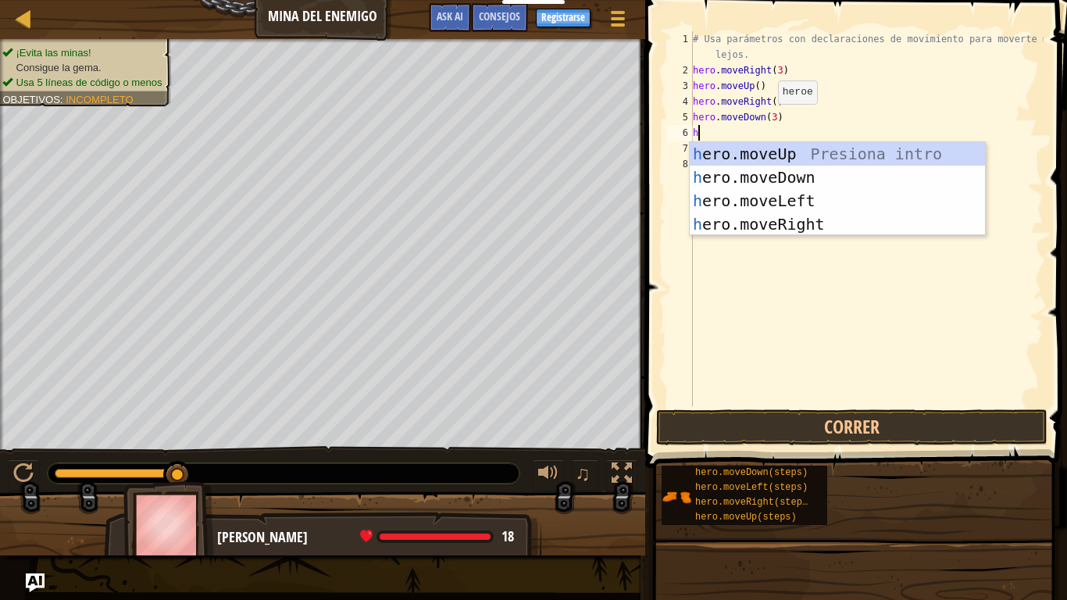
type textarea "hero"
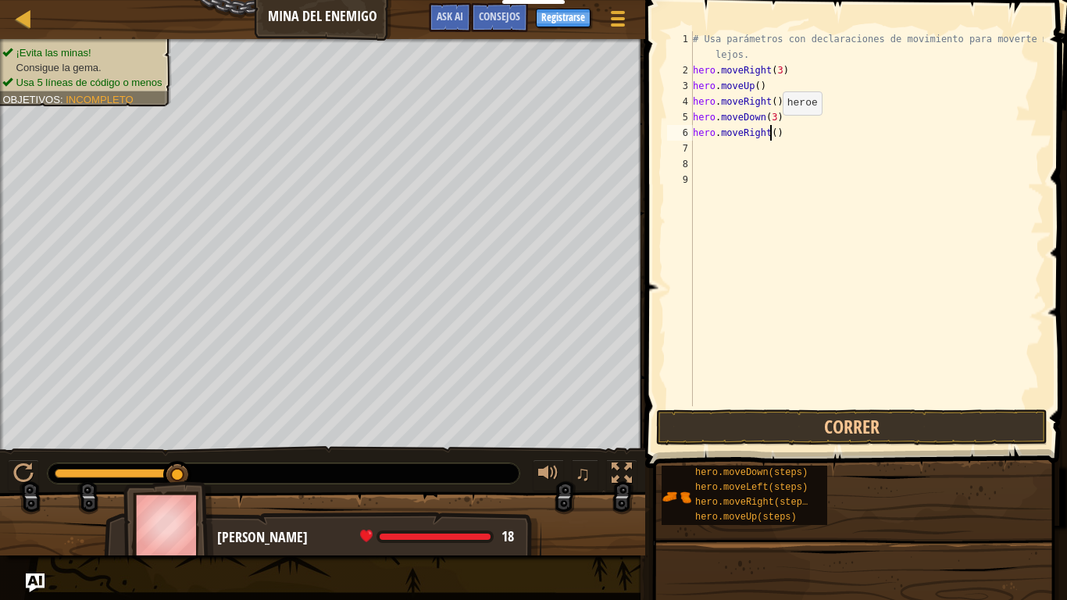
click at [769, 130] on div "# Usa parámetros con declaraciones de movimiento para moverte más lejos. hero .…" at bounding box center [866, 242] width 354 height 422
type textarea "hero.moveRight(2)"
click at [787, 442] on button "Correr" at bounding box center [851, 427] width 391 height 36
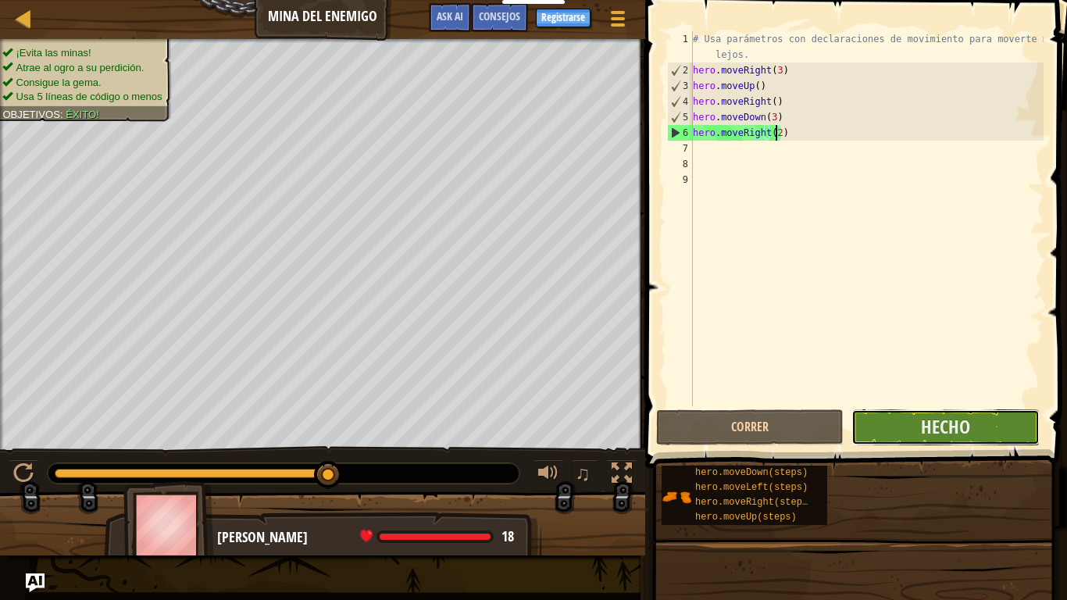
click at [988, 411] on button "Hecho" at bounding box center [944, 427] width 187 height 36
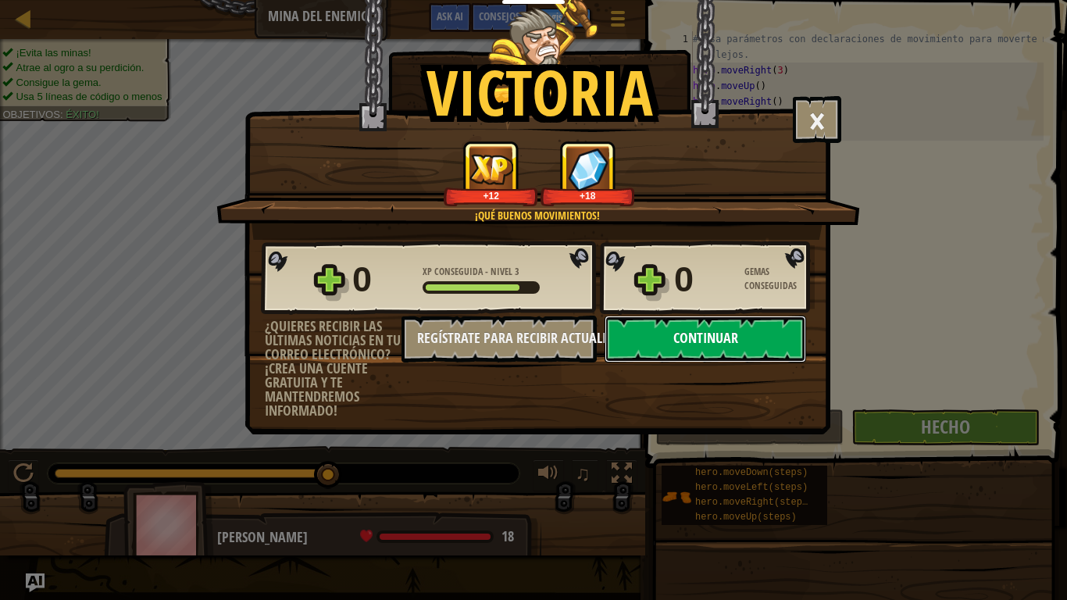
click at [635, 330] on button "Continuar" at bounding box center [704, 338] width 201 height 47
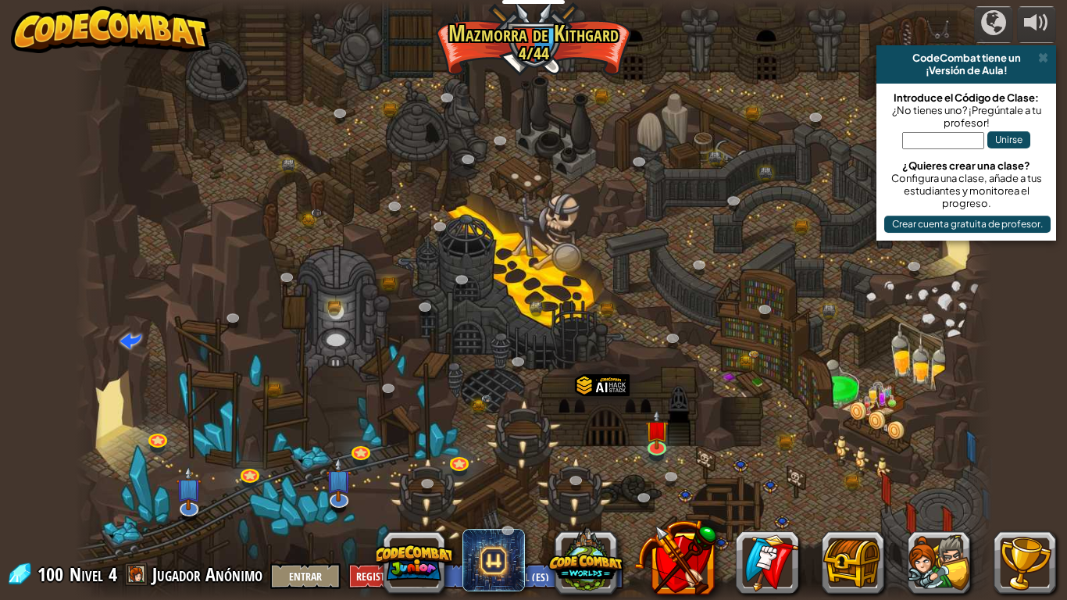
select select "es-ES"
click at [648, 430] on img at bounding box center [656, 420] width 23 height 53
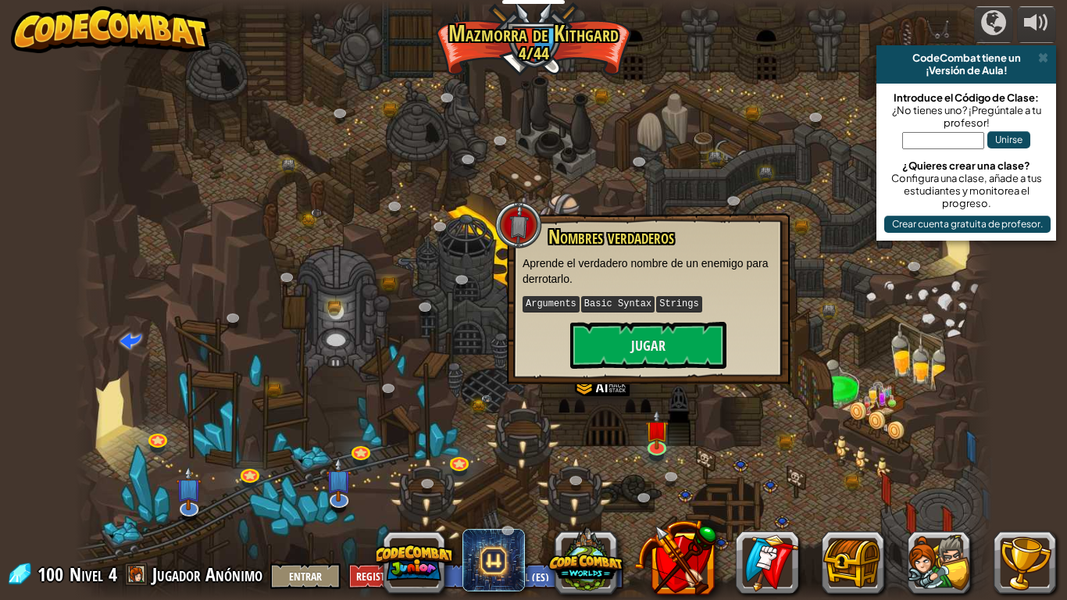
click at [678, 316] on div "Nombres verdaderos Aprende el verdadero nombre de un enemigo para derrotarlo. A…" at bounding box center [647, 297] width 251 height 142
click at [677, 322] on button "Jugar" at bounding box center [648, 345] width 156 height 47
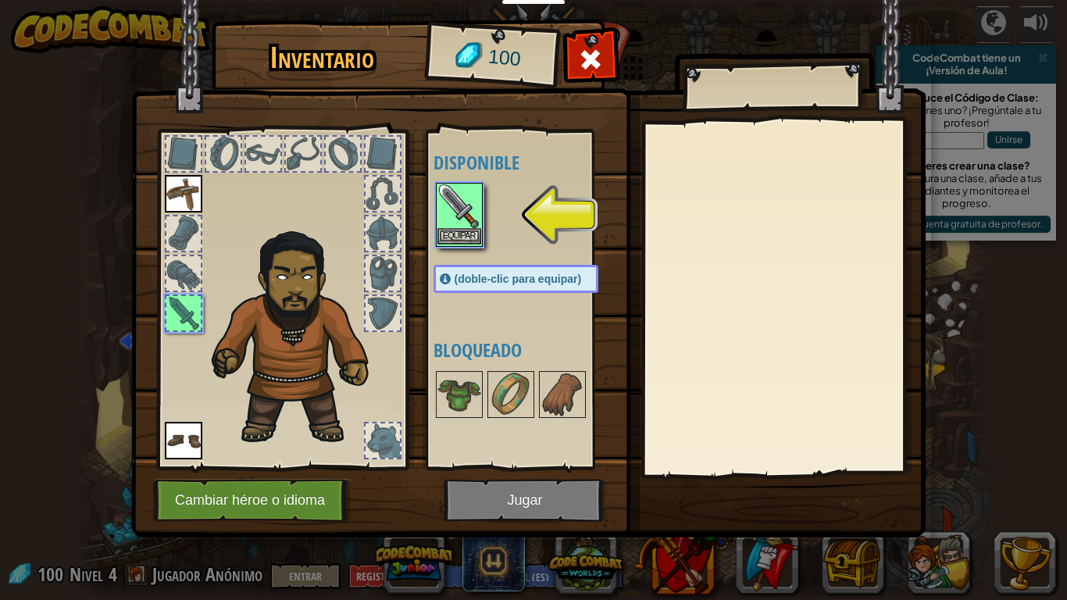
click at [464, 226] on img at bounding box center [459, 206] width 44 height 44
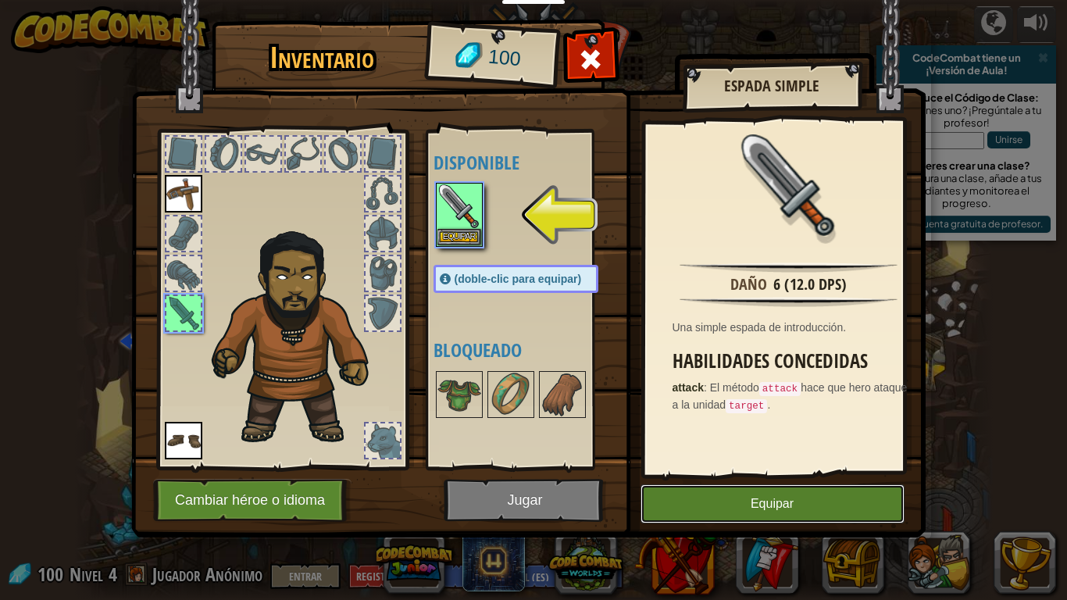
click at [717, 500] on button "Equipar" at bounding box center [772, 503] width 264 height 39
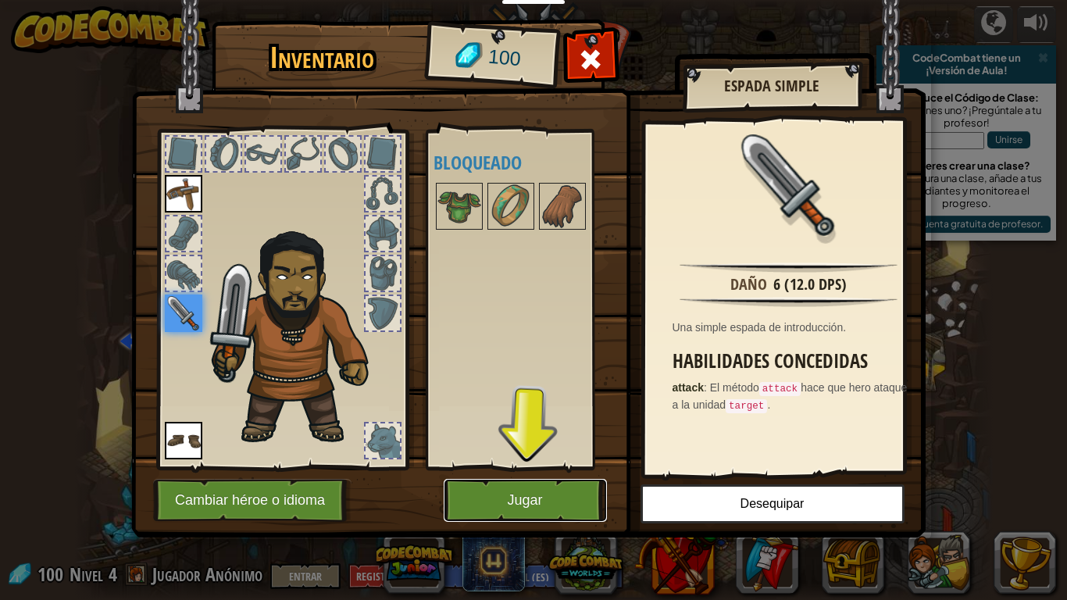
click at [556, 500] on button "Jugar" at bounding box center [524, 500] width 163 height 43
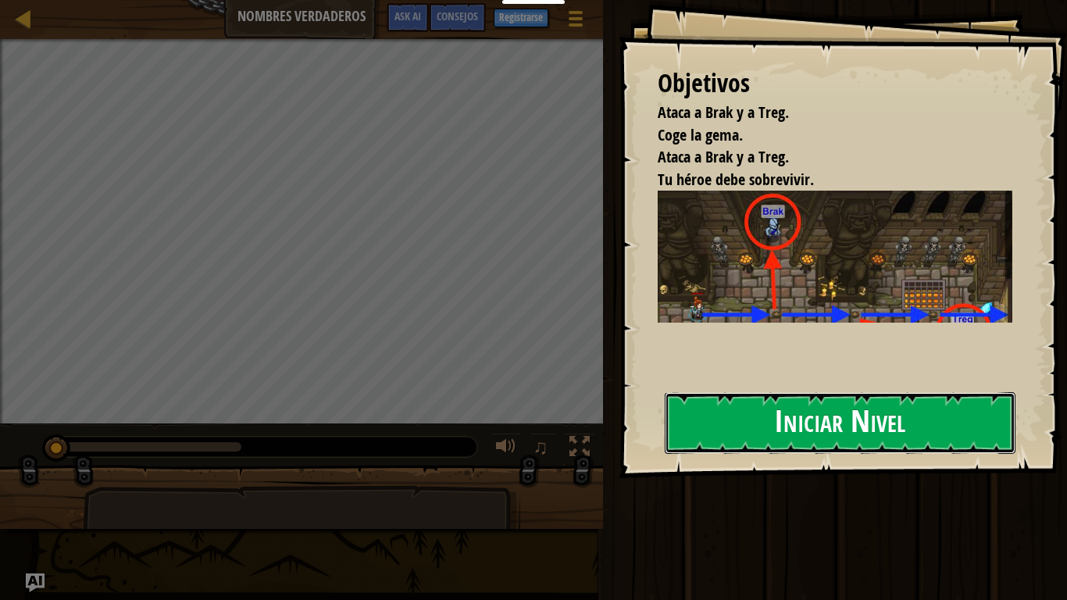
click at [733, 408] on button "Iniciar Nivel" at bounding box center [839, 423] width 351 height 62
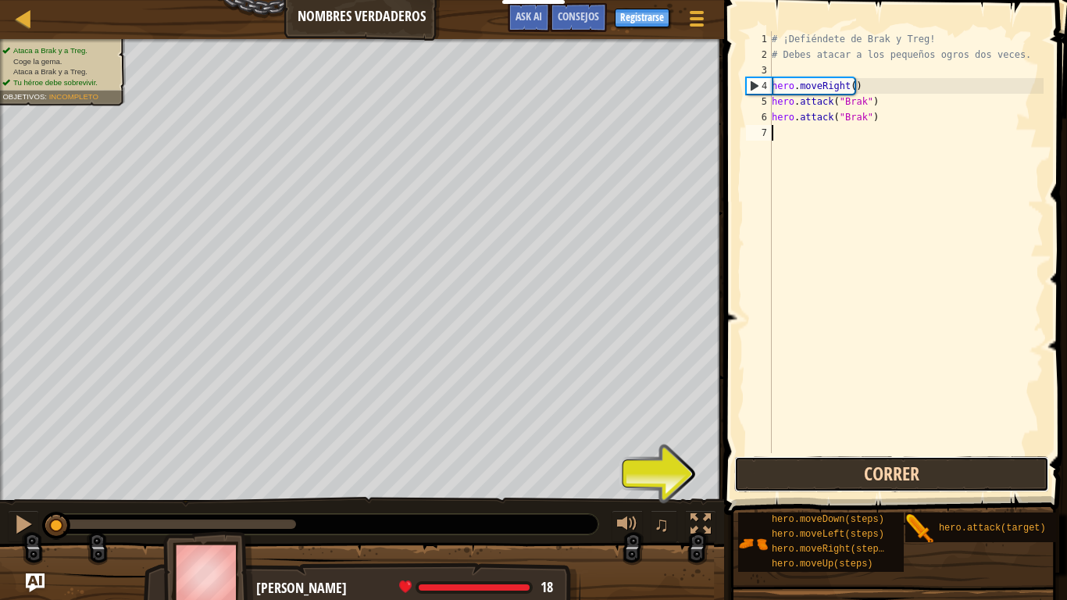
click at [902, 479] on button "Correr" at bounding box center [891, 474] width 315 height 36
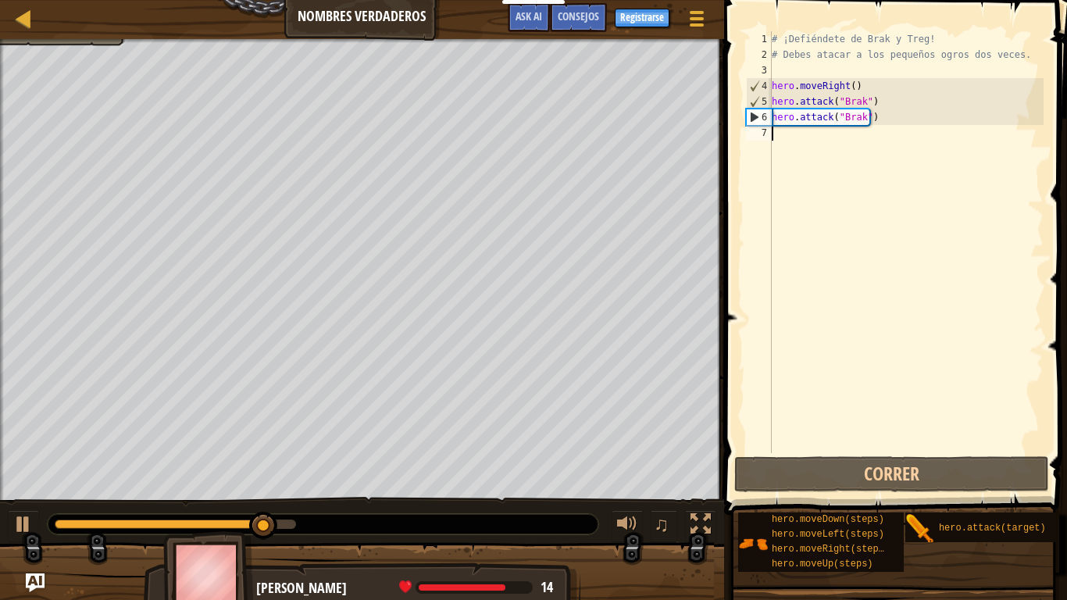
type textarea "he"
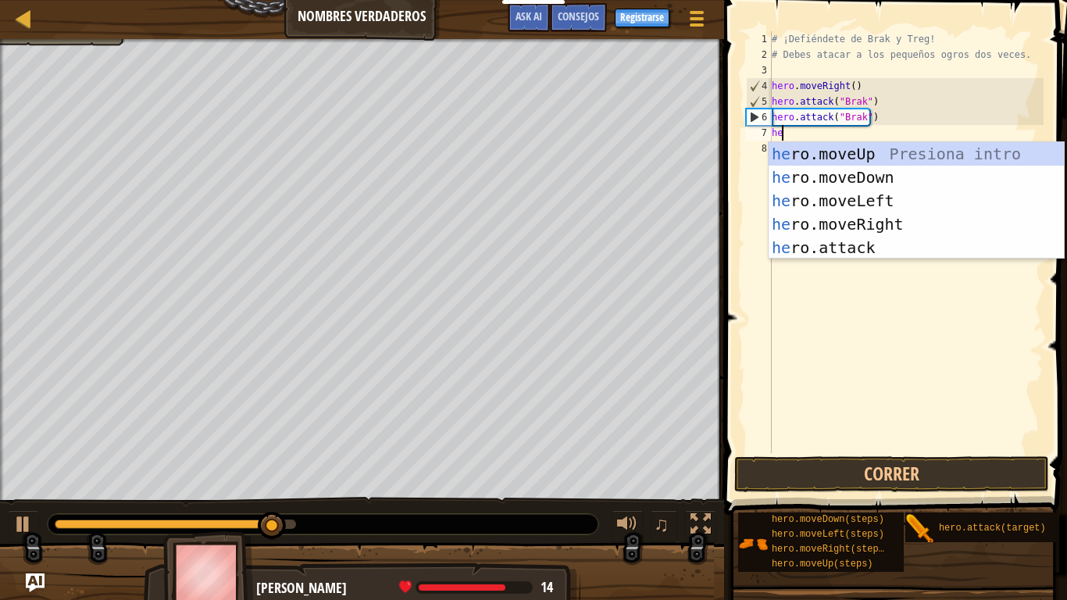
scroll to position [7, 0]
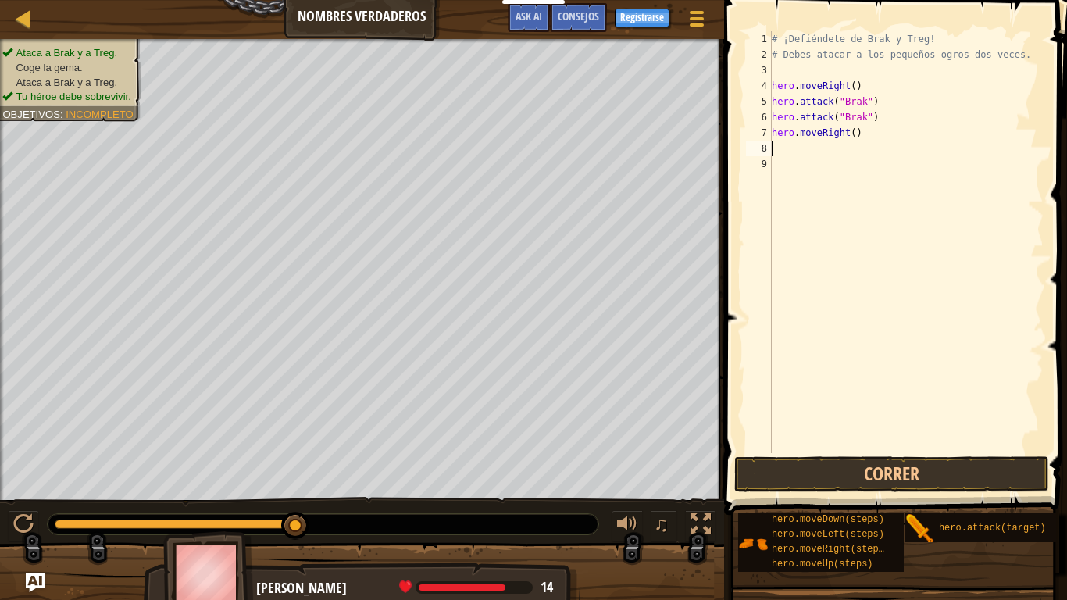
type textarea "# ¡Defiéndete de Brak y Treg!"
click at [915, 148] on div "# ¡Defiéndete de Brak y Treg! # Debes atacar a los pequeños ogros dos veces. he…" at bounding box center [905, 257] width 275 height 453
click at [849, 133] on div "# ¡Defiéndete de Brak y Treg! # Debes atacar a los pequeños ogros dos veces. he…" at bounding box center [905, 257] width 275 height 453
type textarea "hero.moveRight(3)"
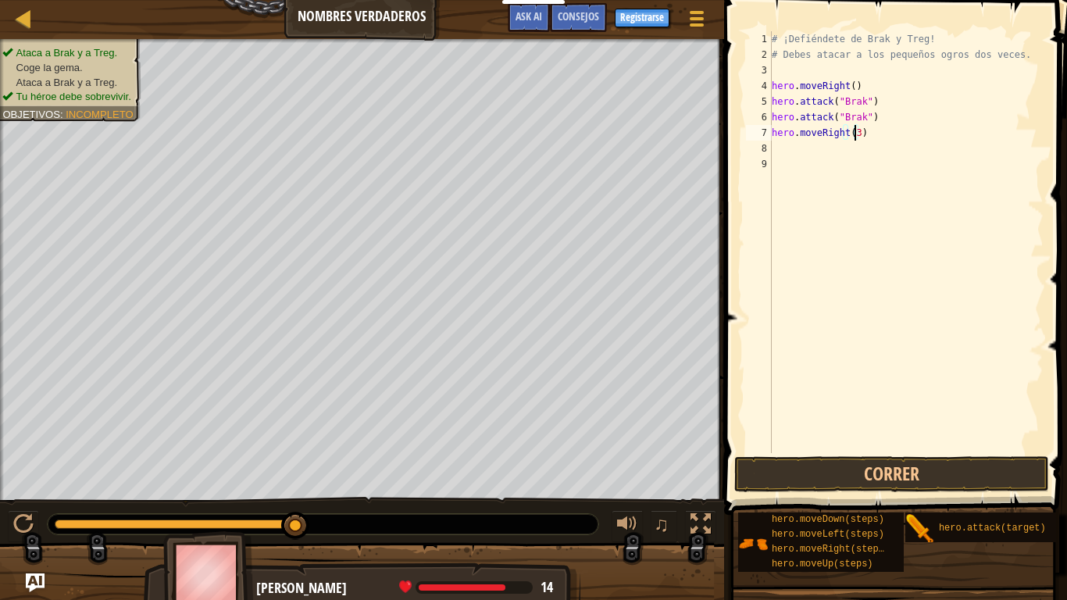
click at [817, 176] on div "# ¡Defiéndete de Brak y Treg! # Debes atacar a los pequeños ogros dos veces. he…" at bounding box center [905, 257] width 275 height 453
click at [809, 148] on div "# ¡Defiéndete de Brak y Treg! # Debes atacar a los pequeños ogros dos veces. he…" at bounding box center [905, 257] width 275 height 453
click at [967, 475] on button "Correr" at bounding box center [891, 474] width 315 height 36
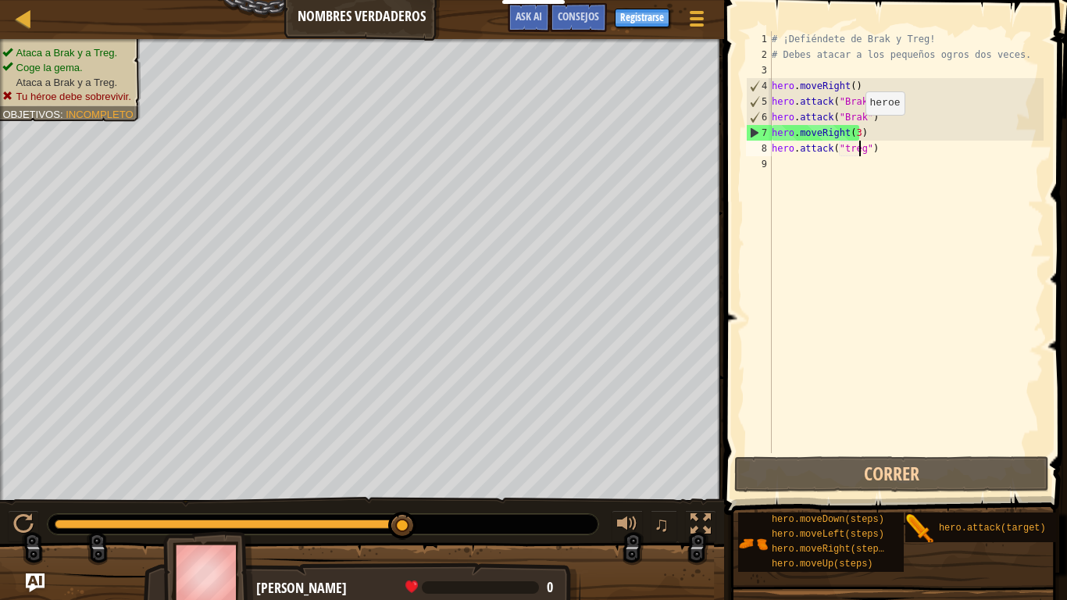
click at [852, 130] on div "# ¡Defiéndete de Brak y Treg! # Debes atacar a los pequeños ogros dos veces. he…" at bounding box center [905, 257] width 275 height 453
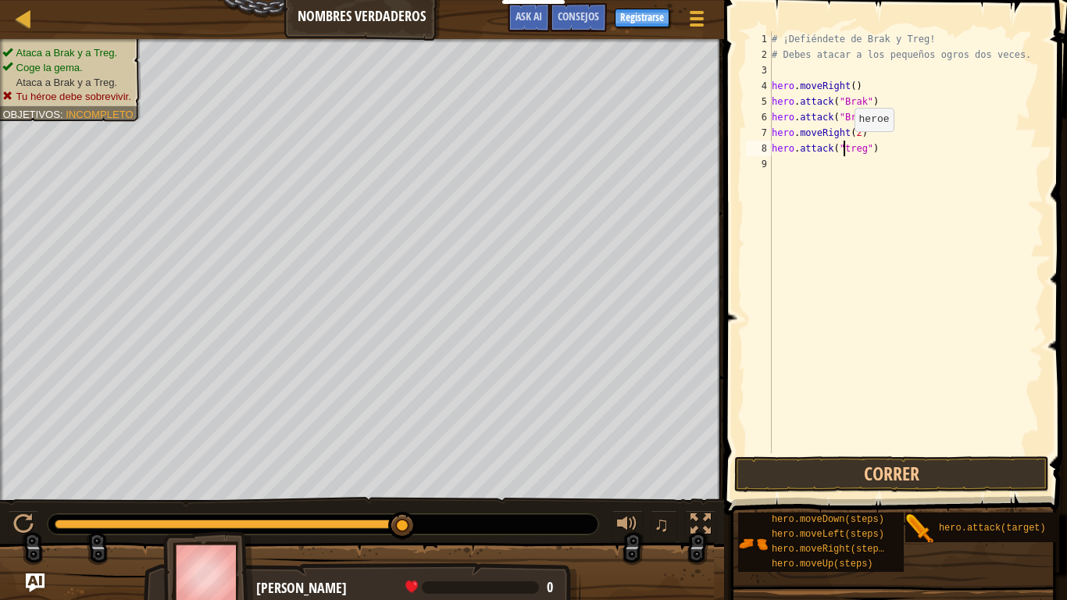
click at [841, 147] on div "# ¡Defiéndete de Brak y Treg! # Debes atacar a los pequeños ogros dos veces. he…" at bounding box center [905, 257] width 275 height 453
type textarea "hero.attack("Treg")"
click at [843, 474] on button "Correr" at bounding box center [891, 474] width 315 height 36
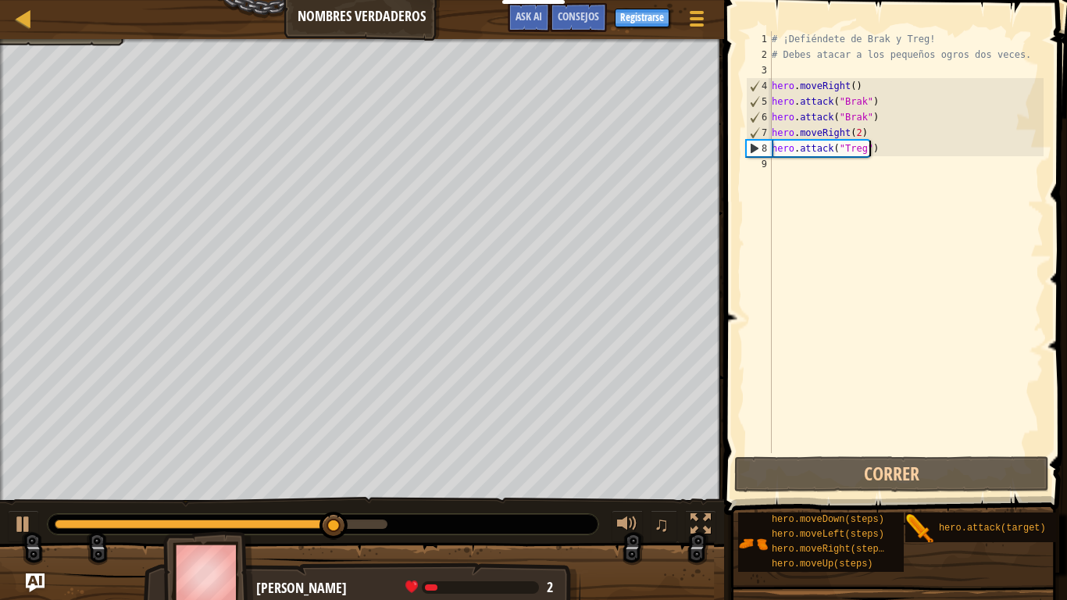
click at [878, 151] on div "# ¡Defiéndete de Brak y Treg! # Debes atacar a los pequeños ogros dos veces. he…" at bounding box center [905, 257] width 275 height 453
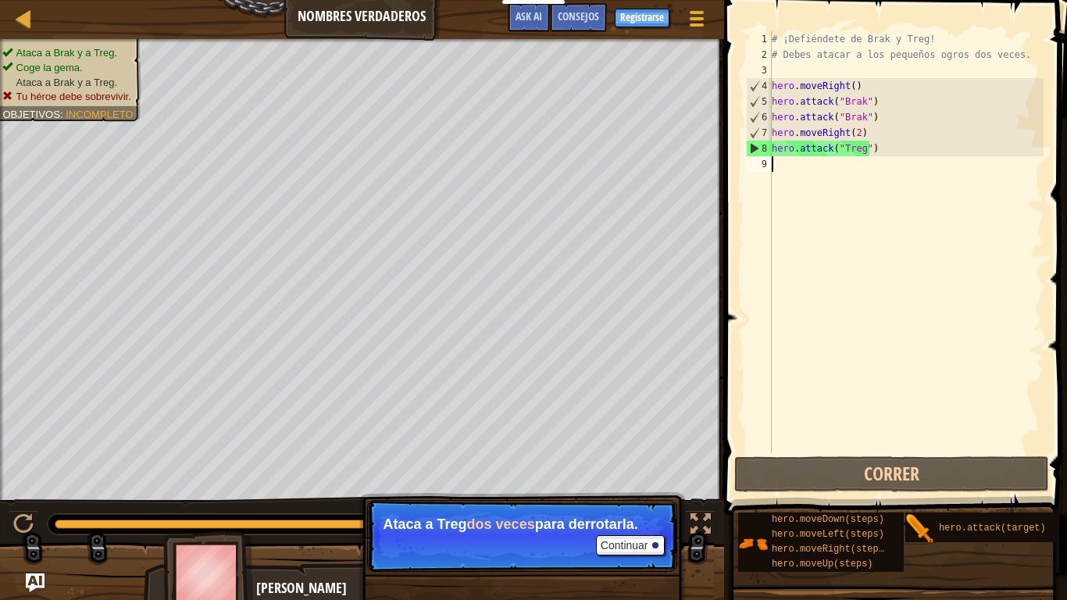
click at [849, 165] on div "# ¡Defiéndete de Brak y Treg! # Debes atacar a los pequeños ogros dos veces. he…" at bounding box center [905, 257] width 275 height 453
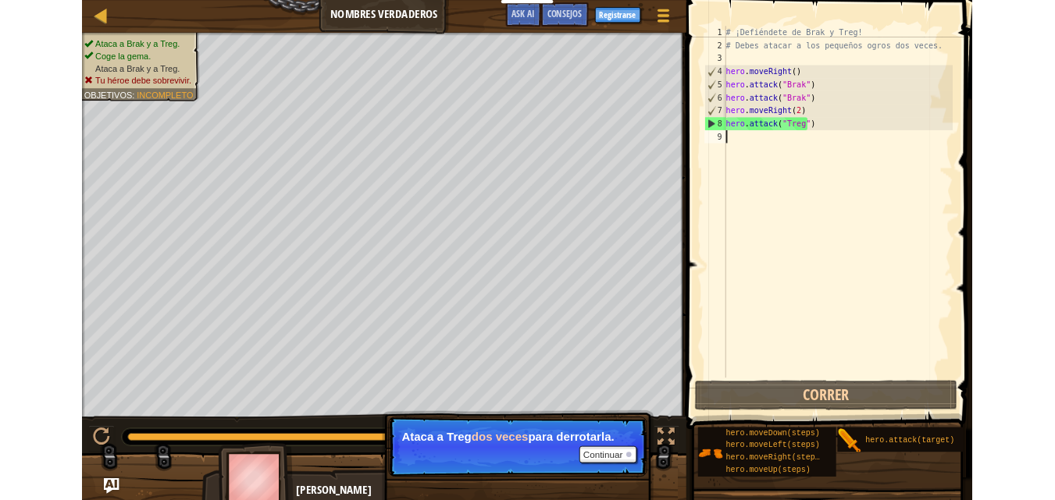
scroll to position [7, 0]
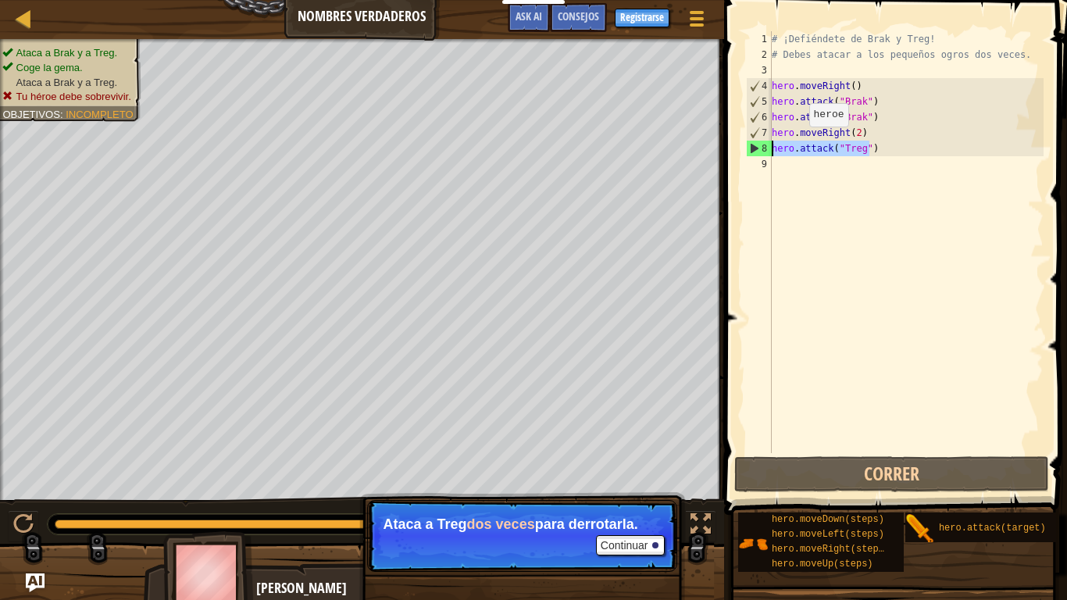
drag, startPoint x: 874, startPoint y: 148, endPoint x: 767, endPoint y: 145, distance: 107.0
click at [767, 145] on div "1 2 3 4 5 6 7 8 9 # ¡Defiéndete de Brak y Treg! # Debes atacar a los pequeños o…" at bounding box center [893, 242] width 301 height 422
type textarea "hero.attack("Treg")"
click at [789, 164] on div "# ¡Defiéndete de Brak y Treg! # Debes atacar a los pequeños ogros dos veces. he…" at bounding box center [905, 257] width 275 height 453
paste textarea "hero.attack("Treg")"
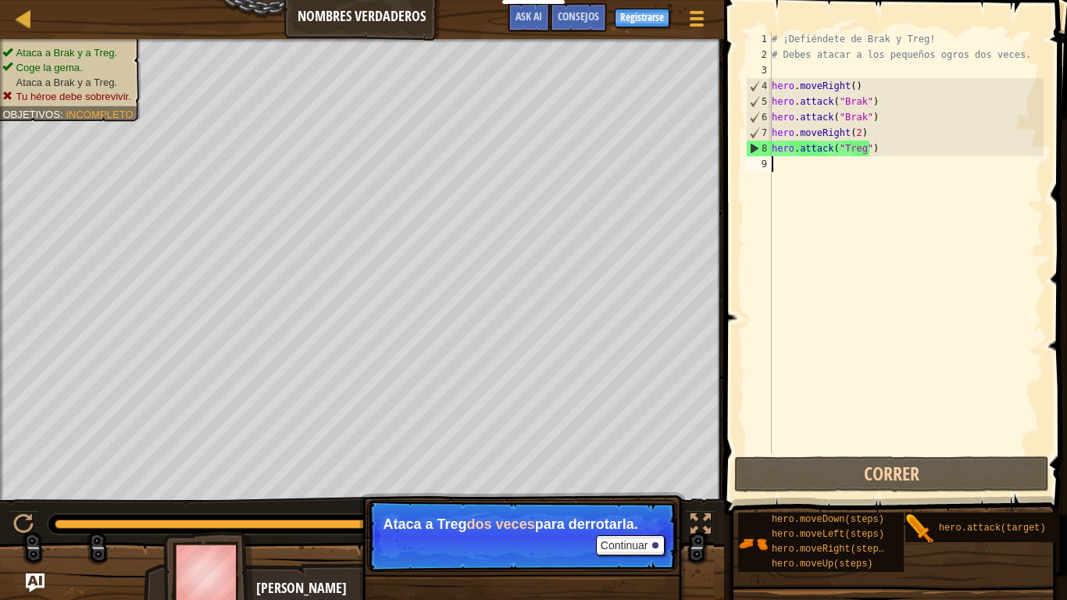
type textarea "hero.attack("Treg")"
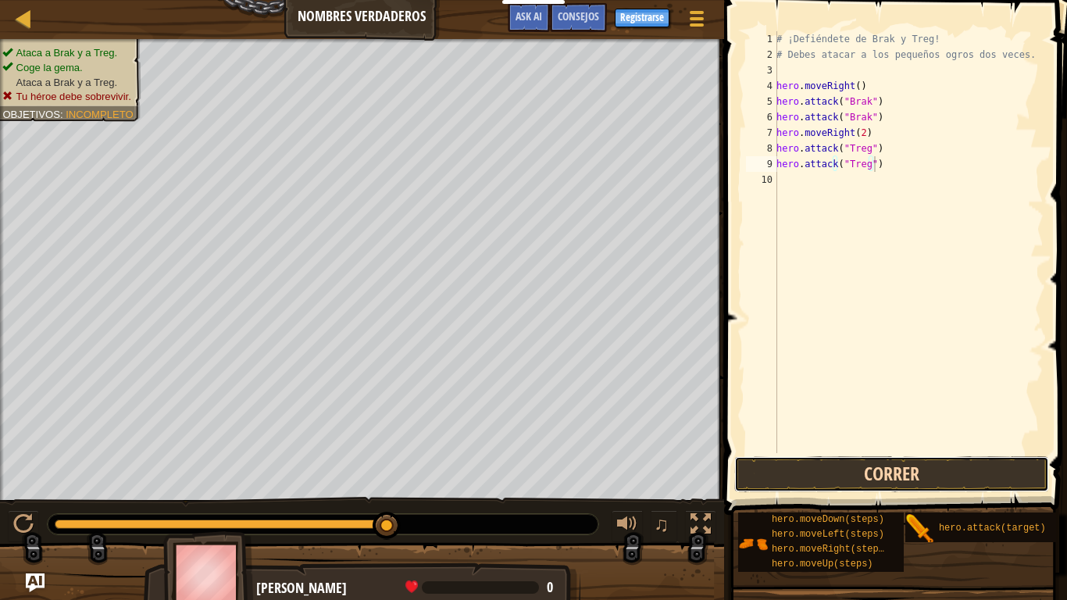
click at [858, 485] on button "Correr" at bounding box center [891, 474] width 315 height 36
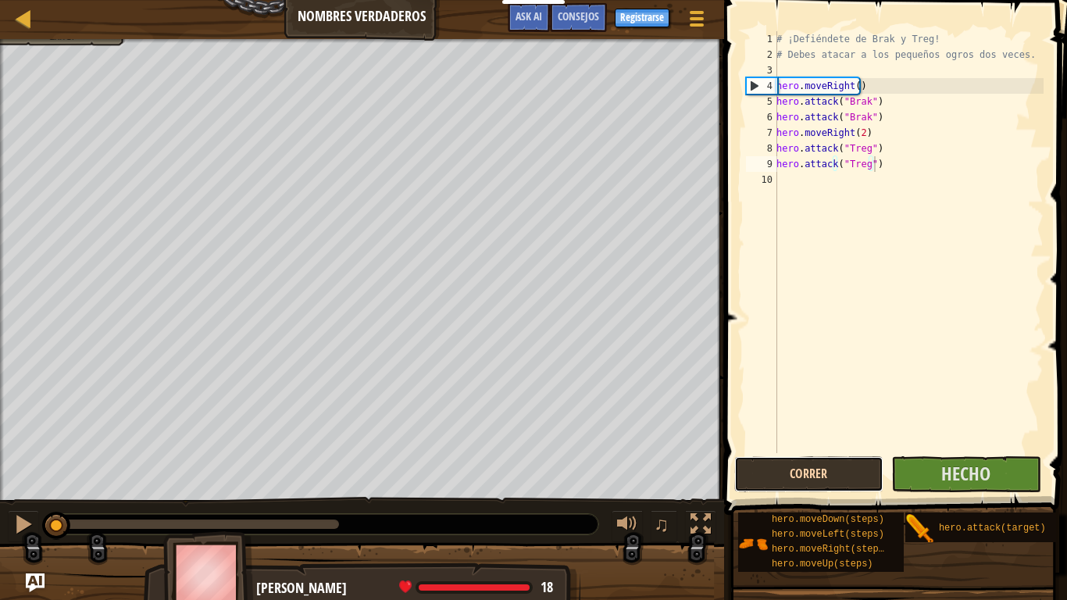
click at [823, 459] on button "Correr" at bounding box center [808, 474] width 149 height 36
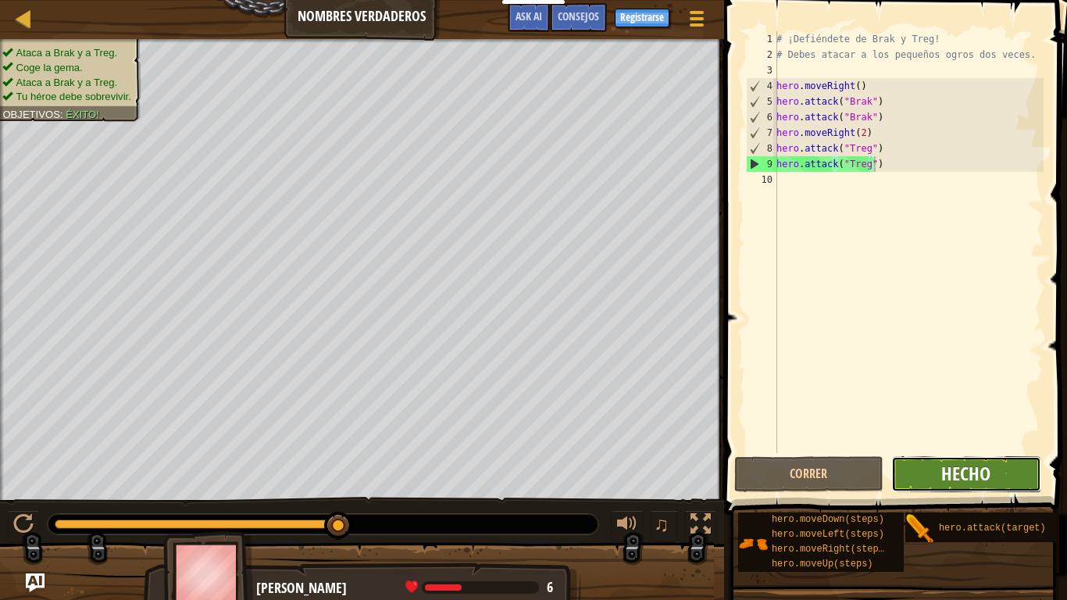
click at [946, 479] on span "Hecho" at bounding box center [965, 473] width 49 height 25
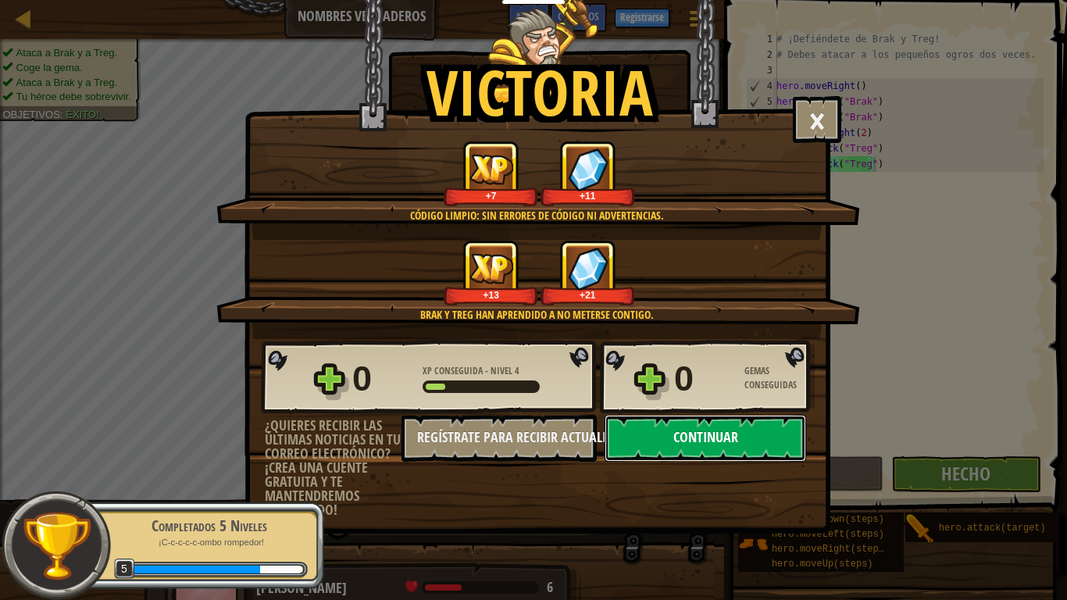
click at [679, 445] on button "Continuar" at bounding box center [704, 438] width 201 height 47
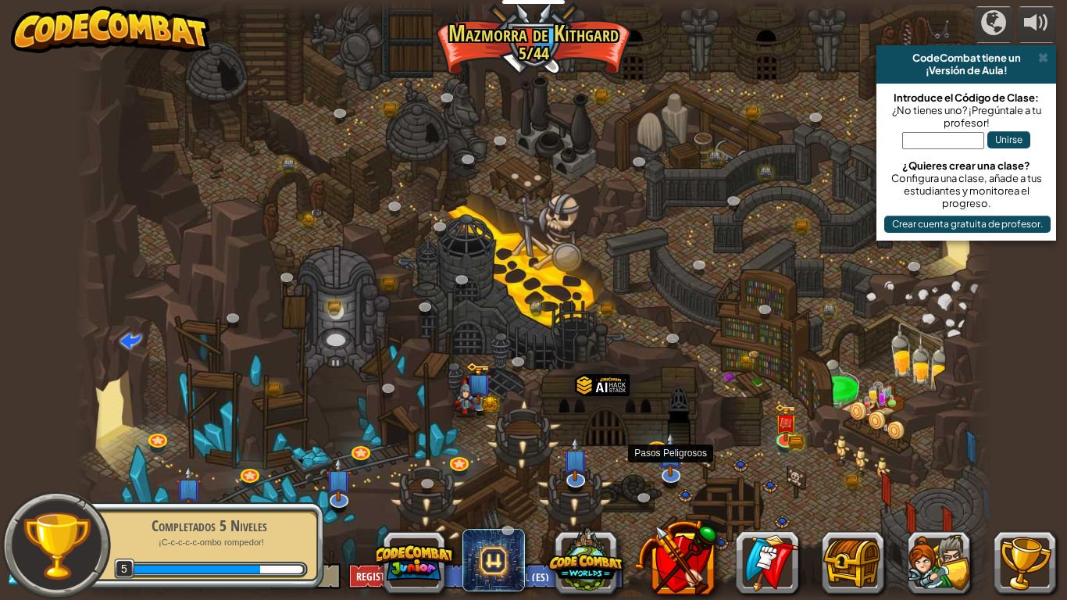
select select "es-ES"
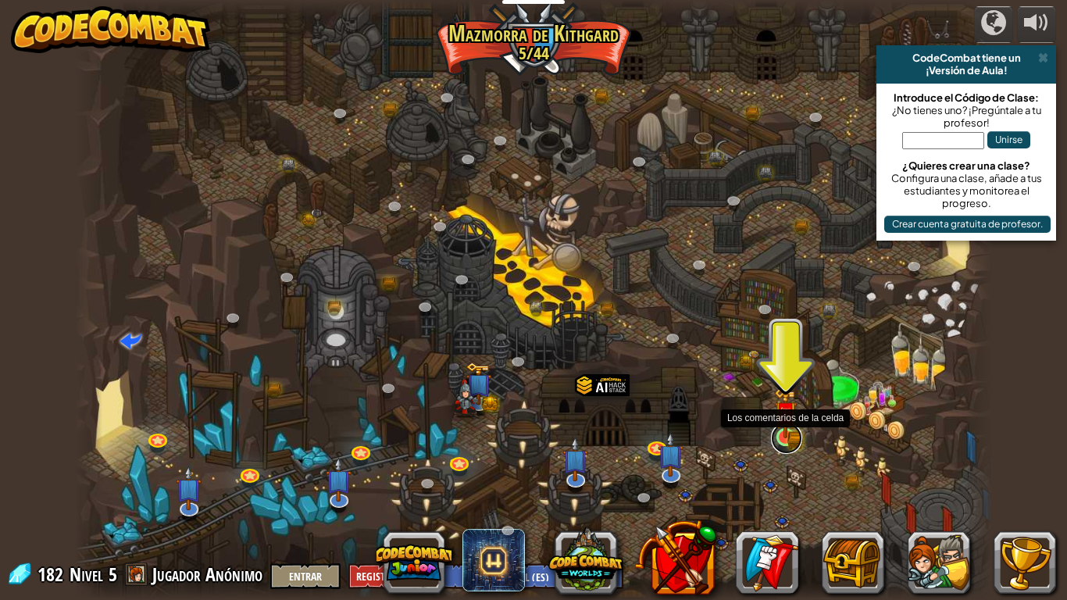
click at [789, 443] on link at bounding box center [786, 437] width 31 height 31
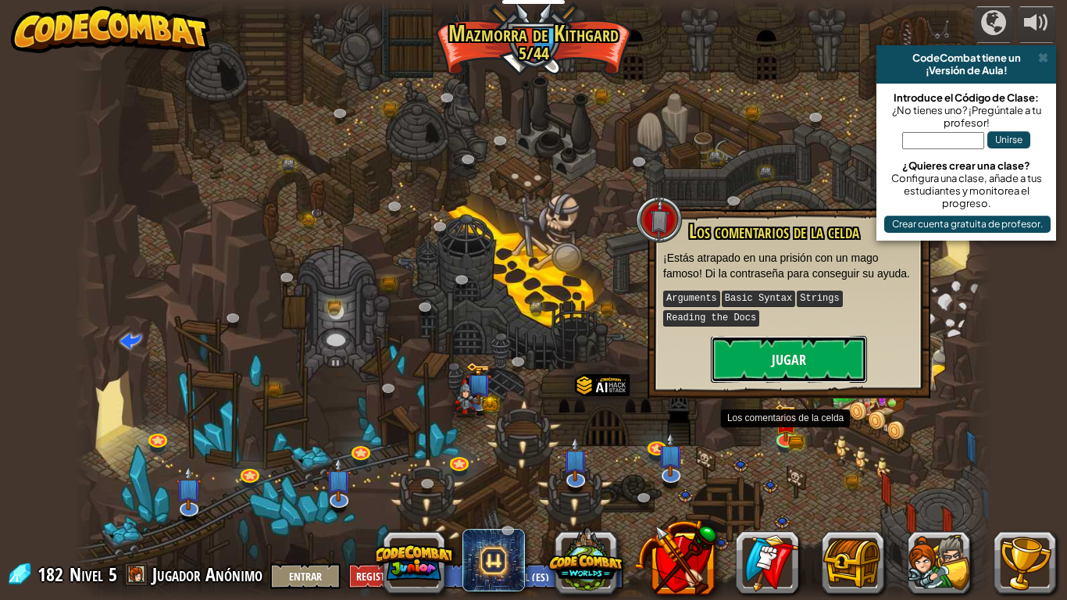
click at [800, 344] on button "Jugar" at bounding box center [789, 359] width 156 height 47
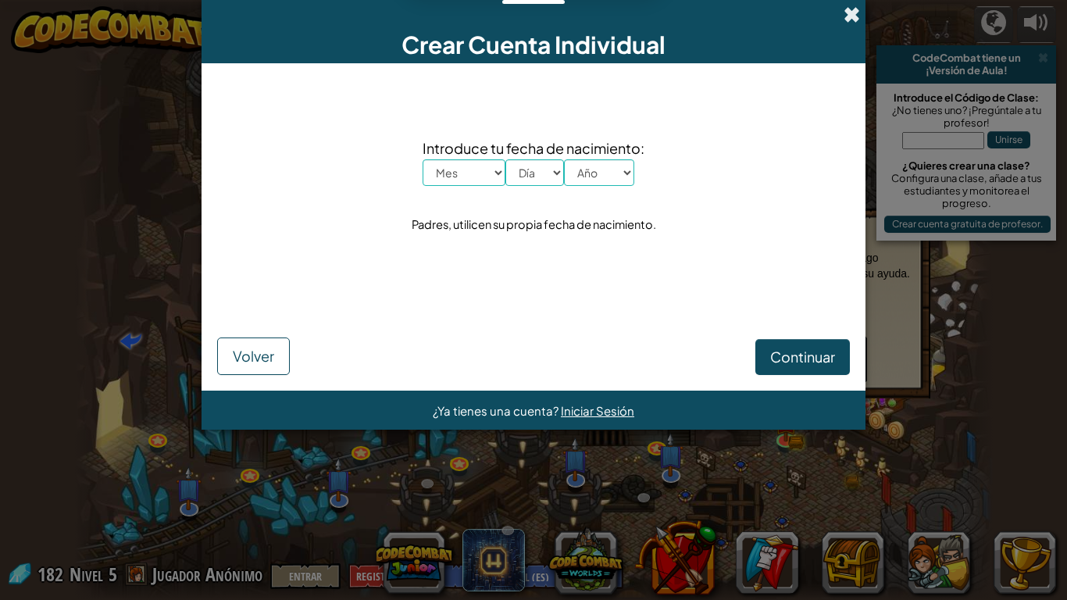
click at [851, 16] on span at bounding box center [851, 14] width 16 height 16
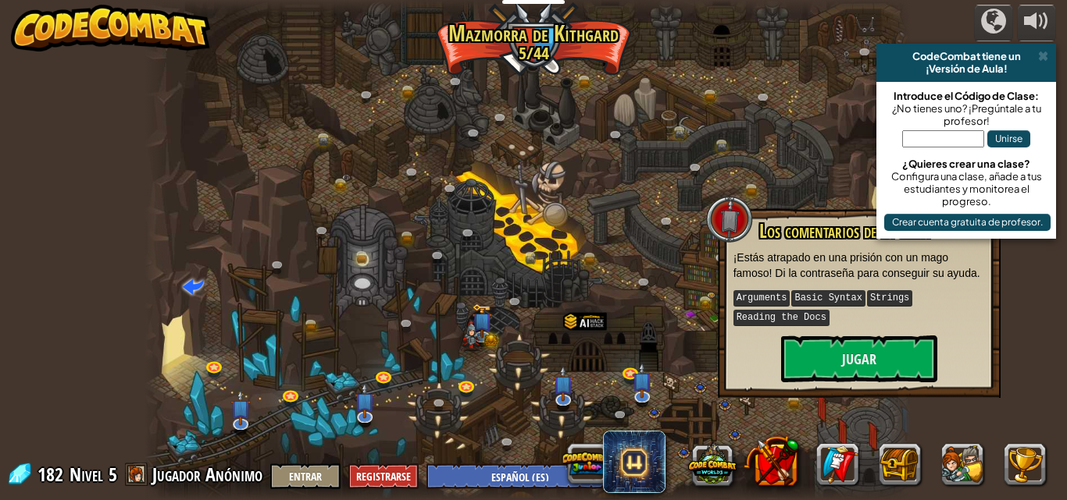
click at [944, 139] on input "text" at bounding box center [943, 138] width 82 height 17
type input "Bitestartkey"
click at [1013, 134] on button "Unirse" at bounding box center [1008, 138] width 43 height 17
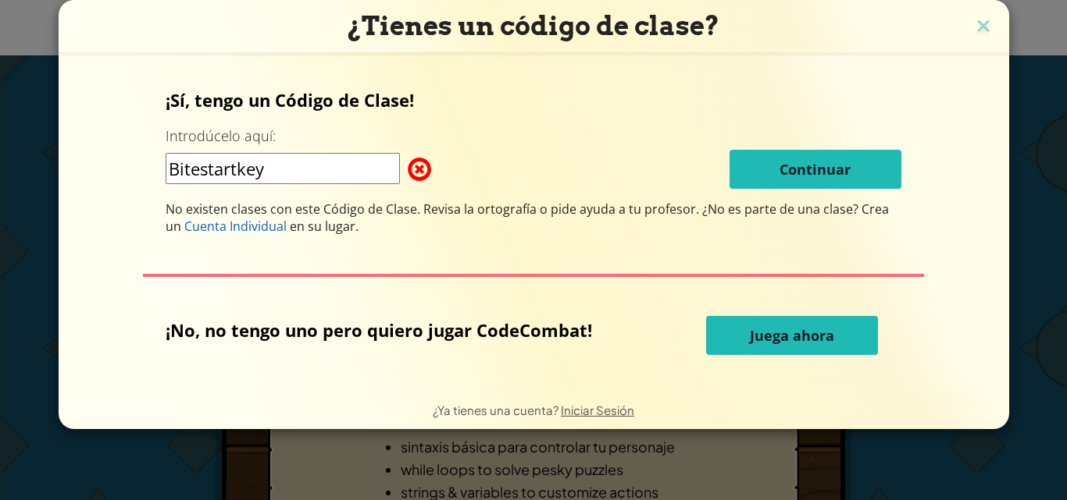
click at [212, 164] on input "Bitestartkey" at bounding box center [283, 168] width 234 height 31
click at [251, 173] on input "BiteStartkey" at bounding box center [283, 168] width 234 height 31
type input "BiteStartKey"
click at [981, 23] on img at bounding box center [983, 27] width 20 height 23
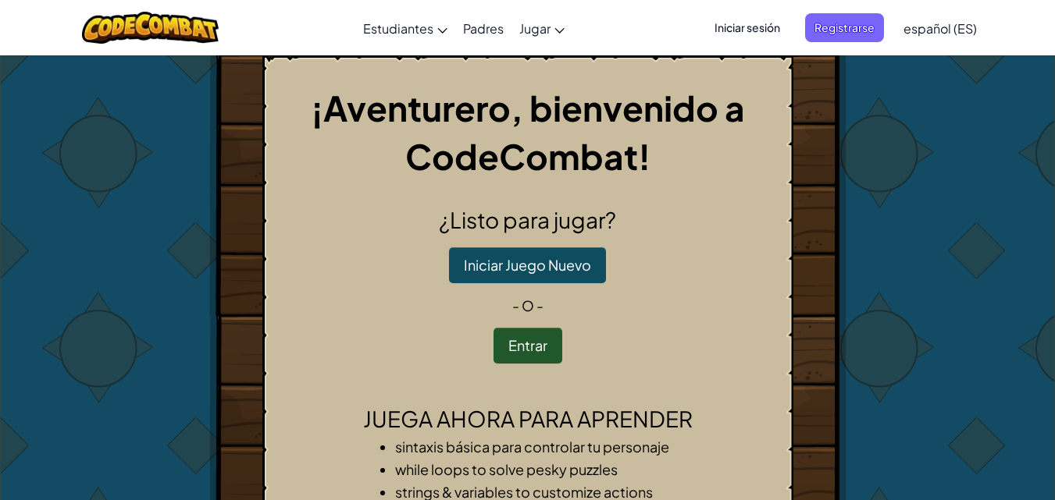
click at [767, 27] on span "Iniciar sesión" at bounding box center [747, 27] width 84 height 29
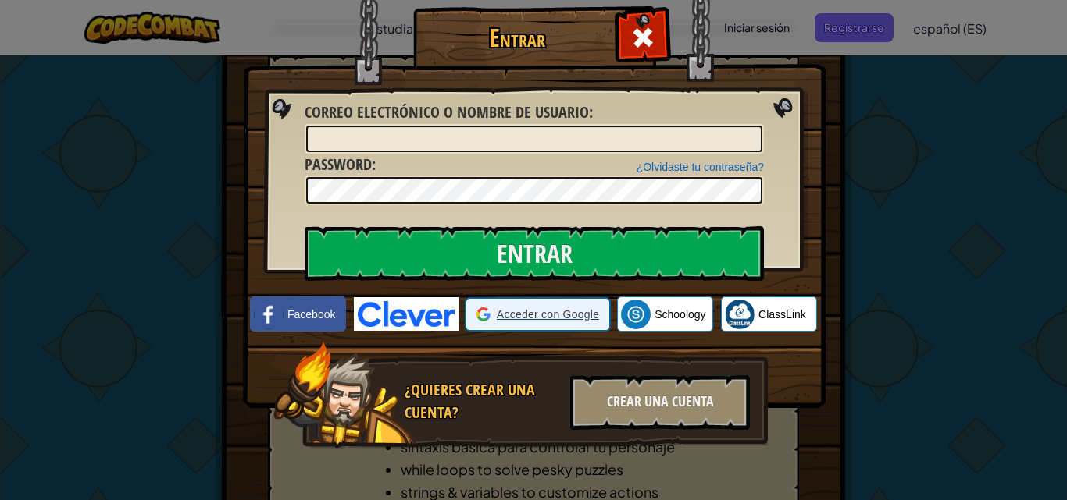
click at [508, 319] on span "Acceder con Google" at bounding box center [548, 315] width 102 height 16
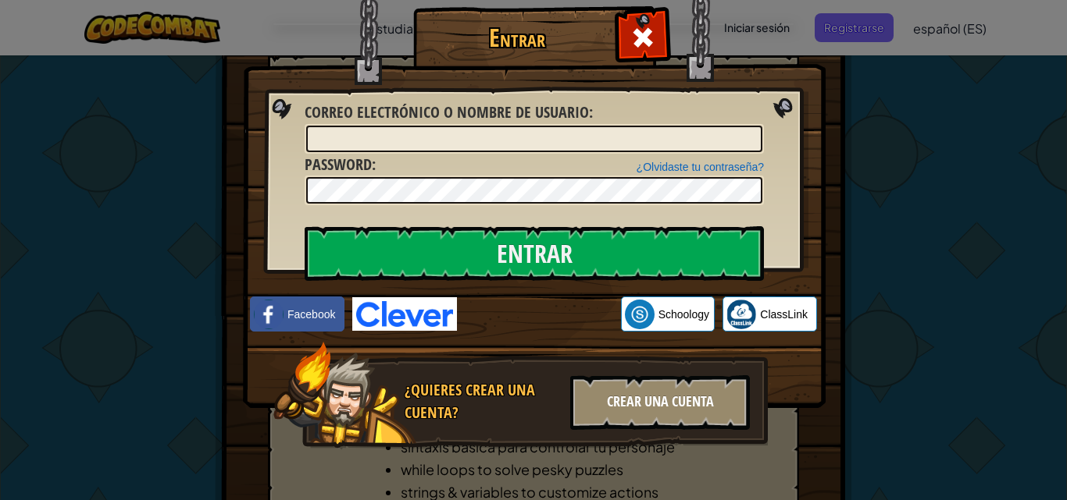
click at [632, 419] on div "Crear una cuenta" at bounding box center [660, 403] width 180 height 55
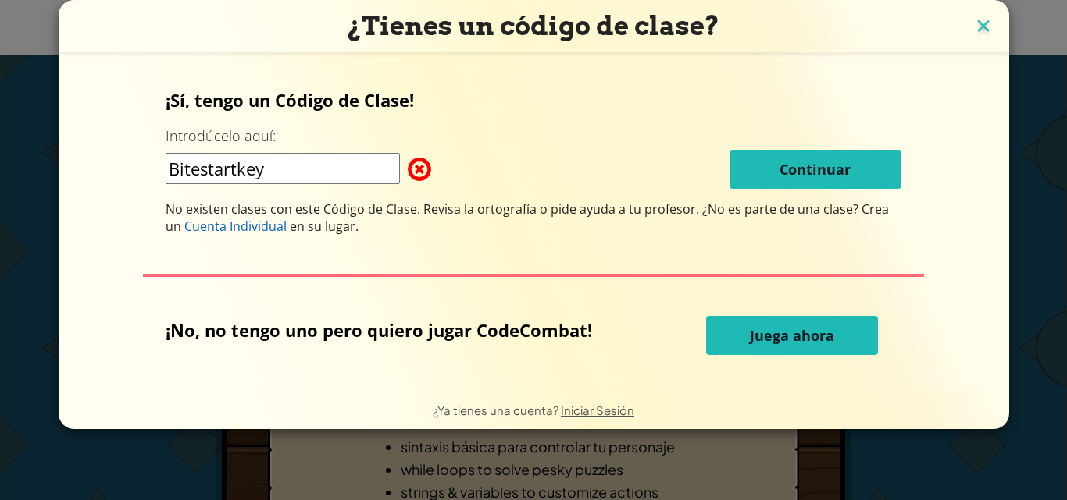
click at [981, 17] on img at bounding box center [983, 27] width 20 height 23
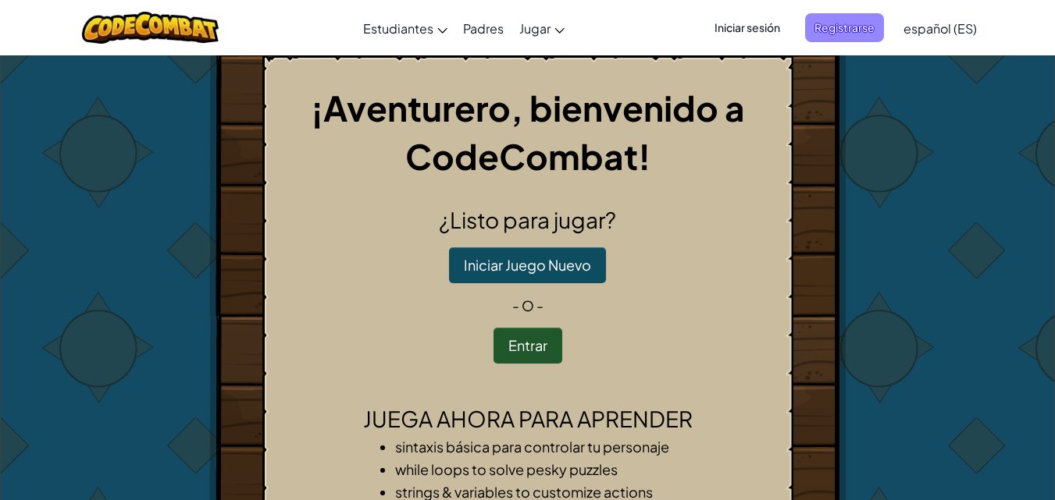
click at [830, 27] on span "Registrarse" at bounding box center [844, 27] width 79 height 29
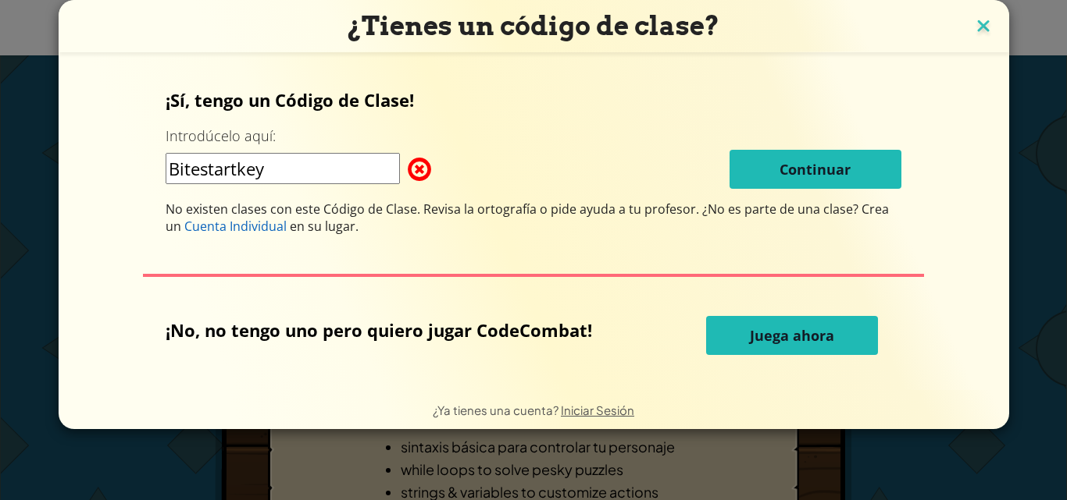
click at [986, 19] on img at bounding box center [983, 27] width 20 height 23
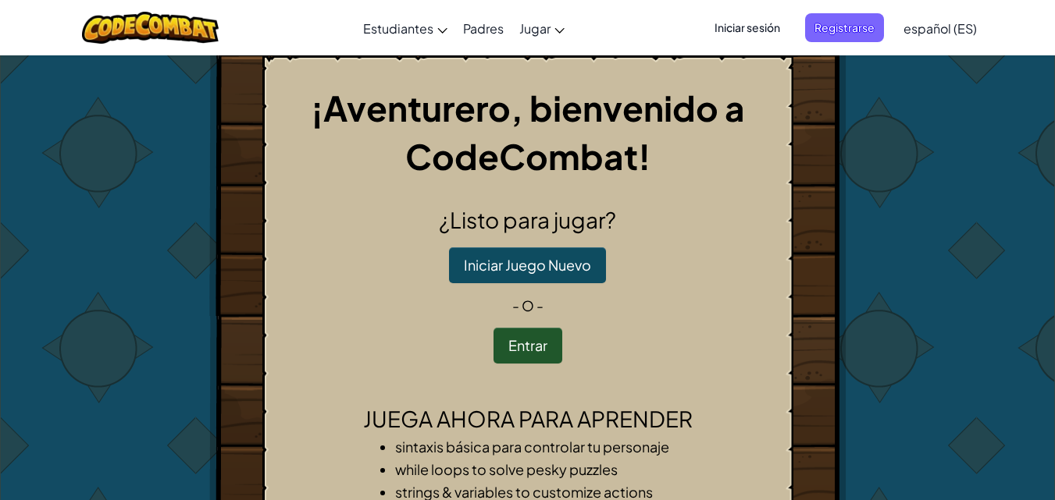
click at [731, 31] on span "Iniciar sesión" at bounding box center [747, 27] width 84 height 29
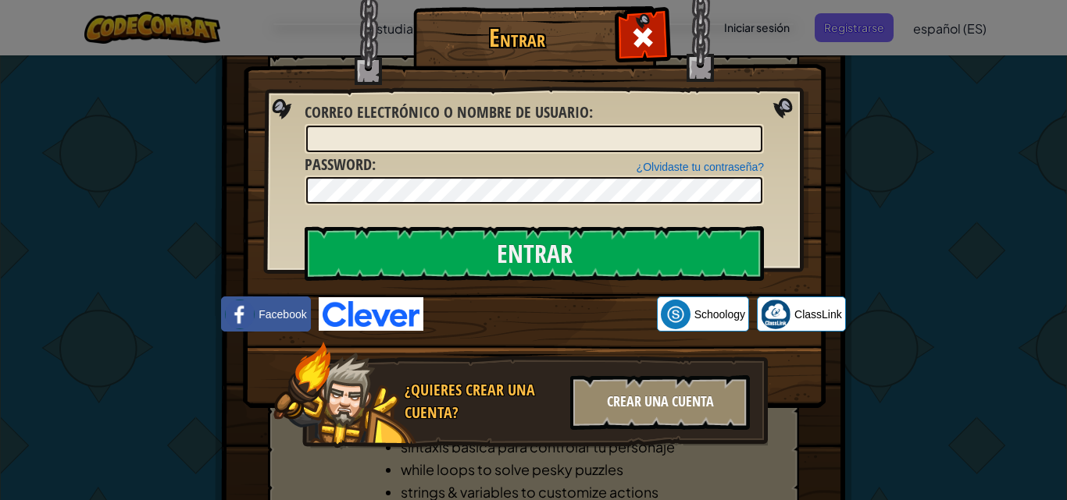
click at [651, 410] on div "Crear una cuenta" at bounding box center [660, 403] width 180 height 55
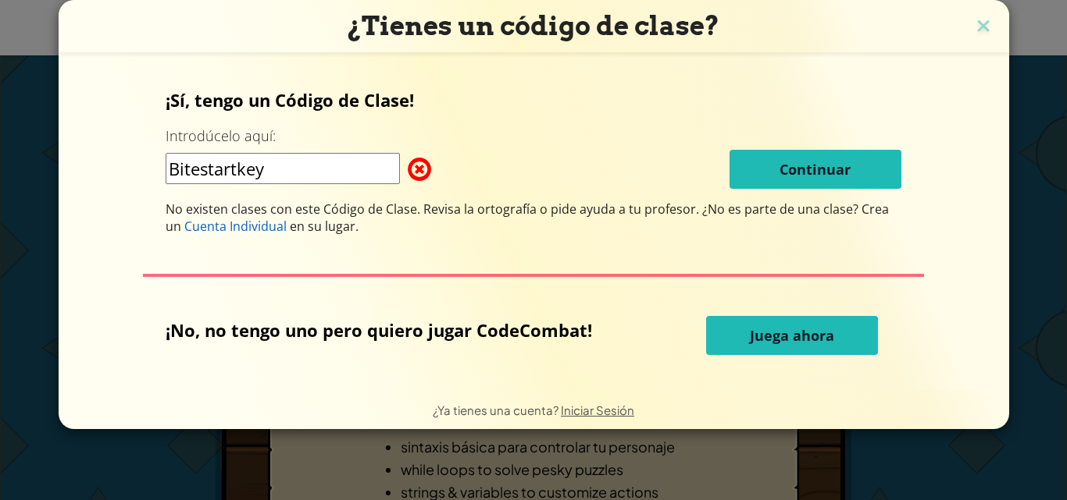
click at [708, 335] on button "Juega ahora" at bounding box center [792, 335] width 172 height 39
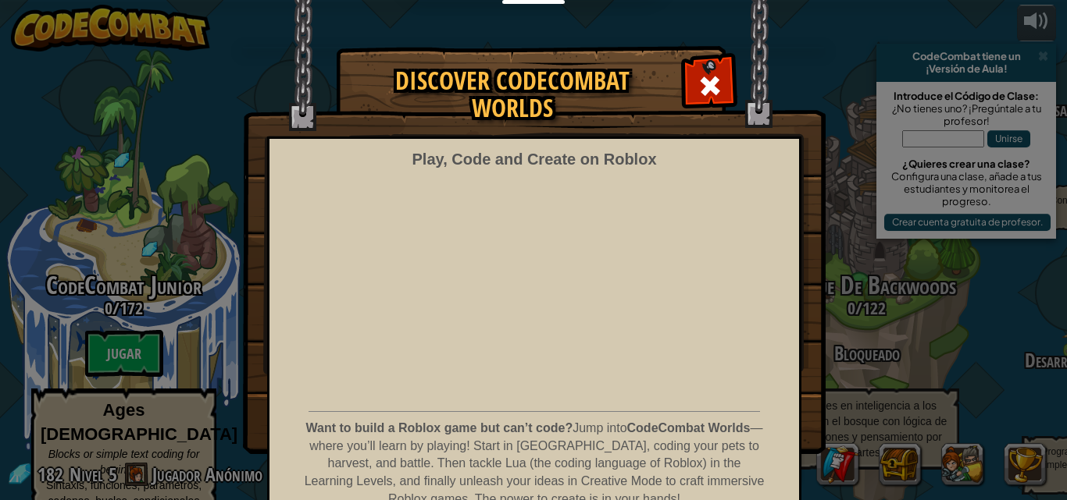
select select "es-ES"
click at [730, 94] on img at bounding box center [534, 227] width 582 height 454
click at [725, 94] on div at bounding box center [709, 83] width 49 height 49
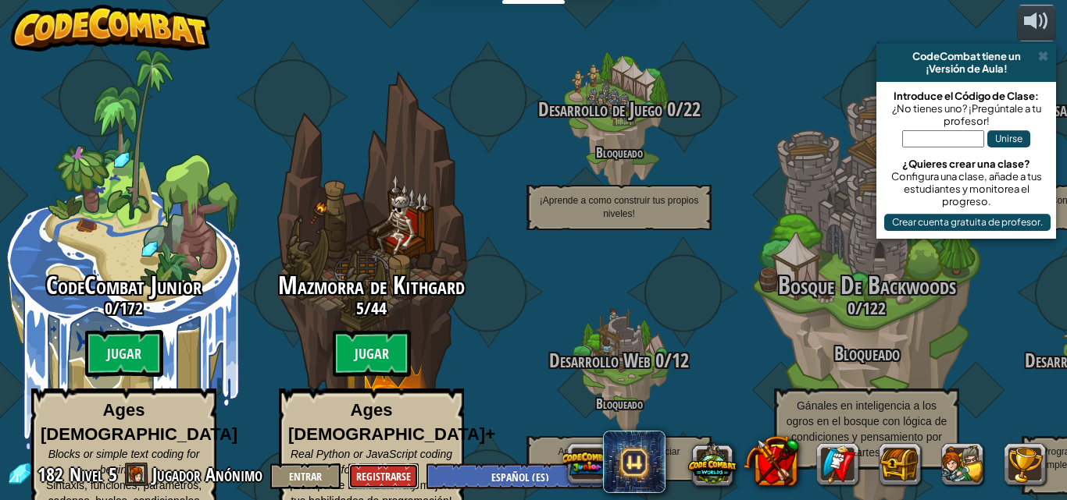
click at [360, 479] on button "Registrarse" at bounding box center [383, 477] width 70 height 26
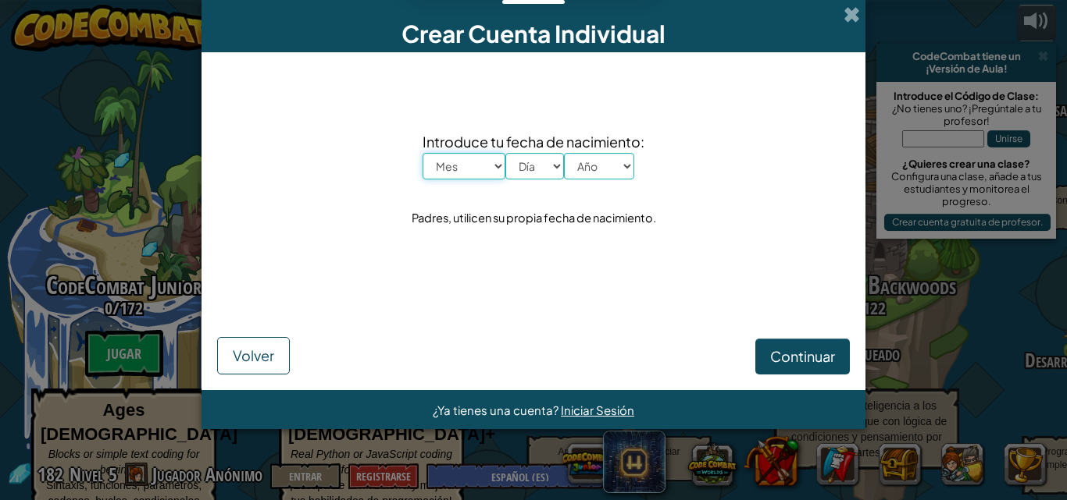
click at [499, 157] on select "Mes Enero Febrero Órdenes de marcha Abril Mayo Junio Julio Agosto Septiembre Oc…" at bounding box center [463, 166] width 83 height 27
select select "10"
click at [422, 153] on select "Mes Enero Febrero Órdenes de marcha Abril Mayo Junio Julio Agosto Septiembre Oc…" at bounding box center [463, 166] width 83 height 27
click at [535, 172] on select "Día 1 2 3 4 5 6 7 8 9 10 11 12 13 14 15 16 17 18 19 20 21 22 23 24 25 26 27 28 …" at bounding box center [534, 166] width 59 height 27
select select "25"
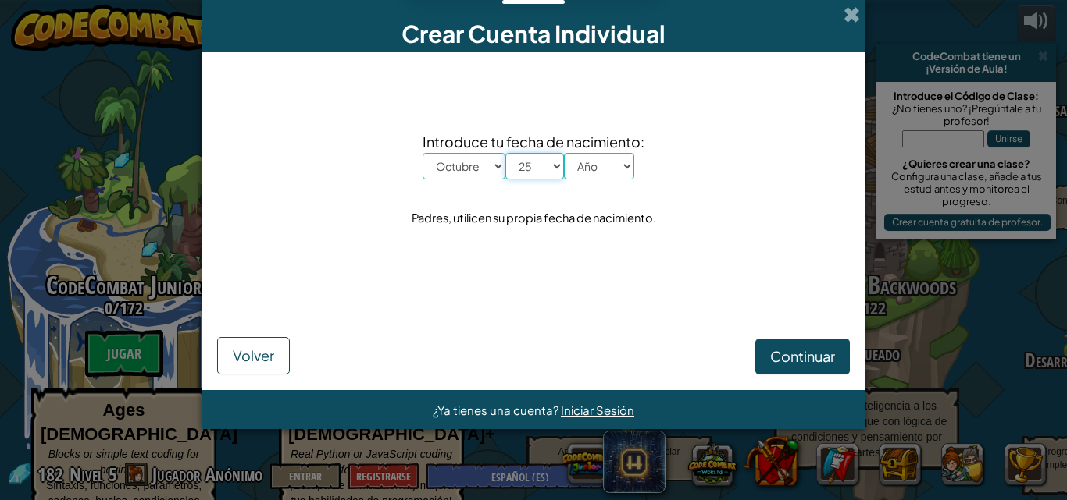
click at [505, 153] on select "Día 1 2 3 4 5 6 7 8 9 10 11 12 13 14 15 16 17 18 19 20 21 22 23 24 25 26 27 28 …" at bounding box center [534, 166] width 59 height 27
click at [619, 174] on select "Año 2025 2024 2023 2022 2021 2020 2019 2018 2017 2016 2015 2014 2013 2012 2011 …" at bounding box center [599, 166] width 70 height 27
select select "2006"
click at [564, 153] on select "Año 2025 2024 2023 2022 2021 2020 2019 2018 2017 2016 2015 2014 2013 2012 2011 …" at bounding box center [599, 166] width 70 height 27
click at [782, 345] on button "Continuar" at bounding box center [802, 357] width 94 height 36
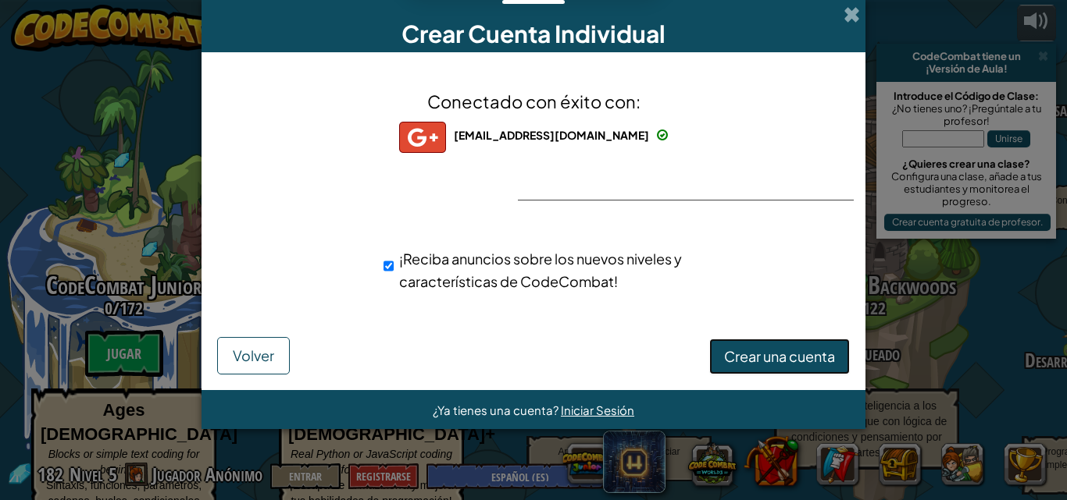
click at [753, 347] on button "Crear una cuenta" at bounding box center [779, 357] width 141 height 36
click at [395, 266] on div "¡Reciba anuncios sobre los nuevos niveles y características de CodeCombat!" at bounding box center [560, 270] width 354 height 45
click at [394, 266] on div "¡Reciba anuncios sobre los nuevos niveles y características de CodeCombat!" at bounding box center [560, 270] width 354 height 45
click at [390, 269] on input "¡Reciba anuncios sobre los nuevos niveles y características de CodeCombat!" at bounding box center [388, 266] width 10 height 31
checkbox input "false"
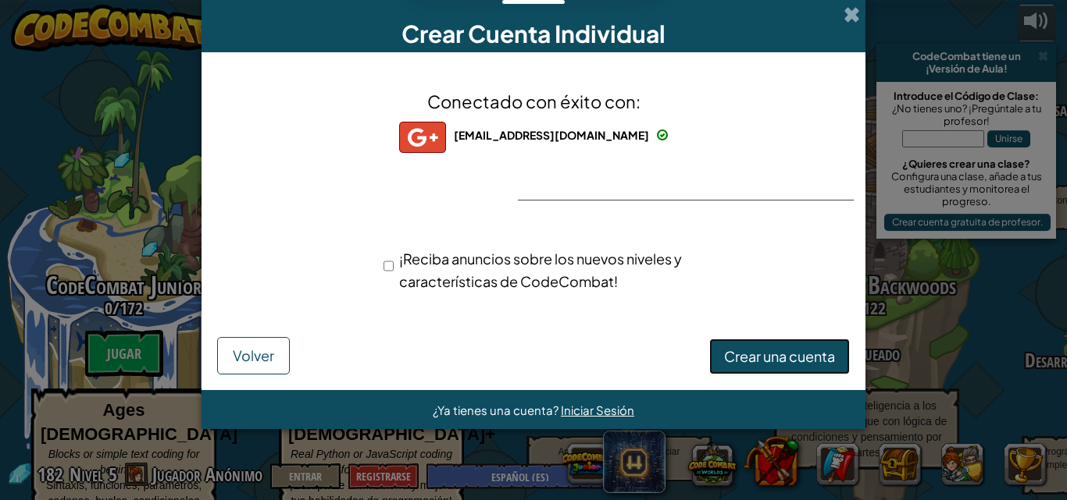
click at [723, 350] on button "Crear una cuenta" at bounding box center [779, 357] width 141 height 36
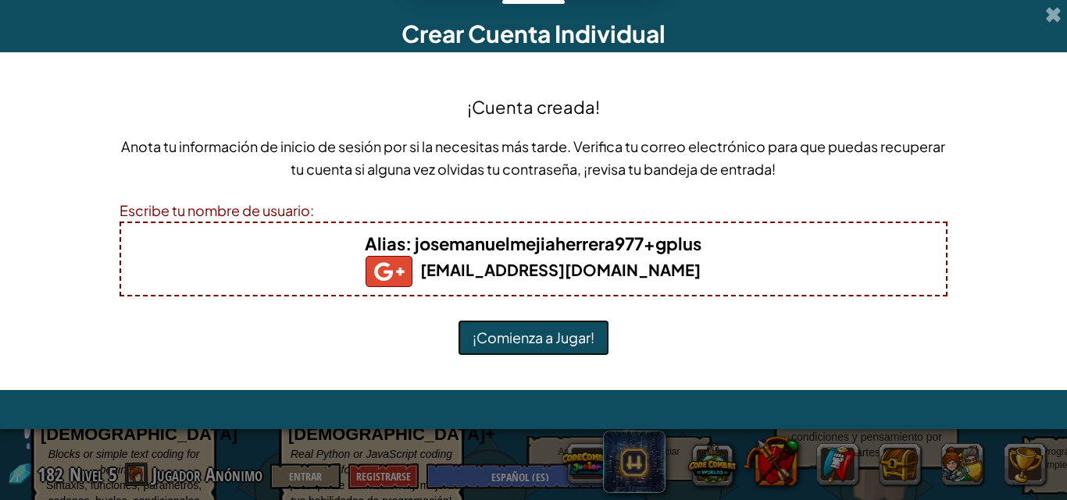
click at [542, 347] on button "¡Comienza a Jugar!" at bounding box center [533, 338] width 151 height 36
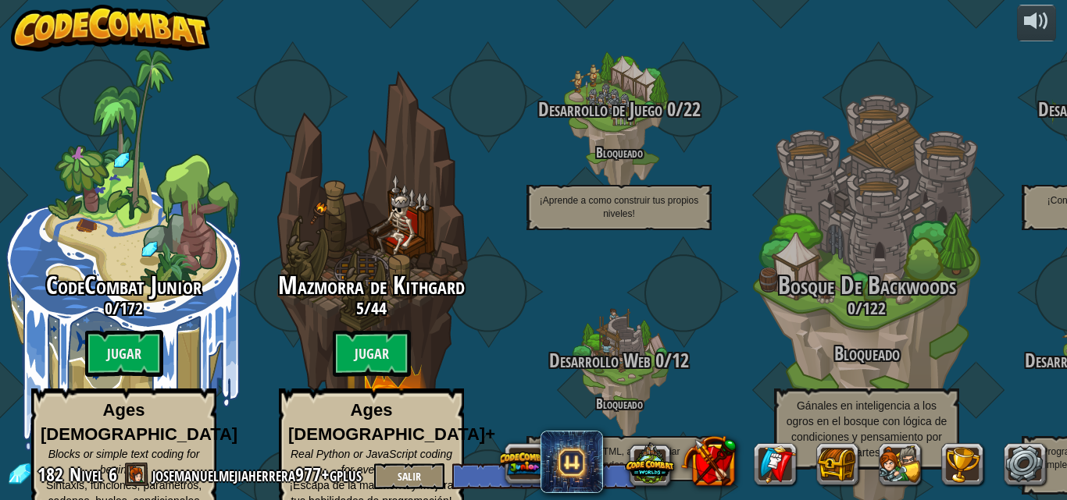
select select "es-ES"
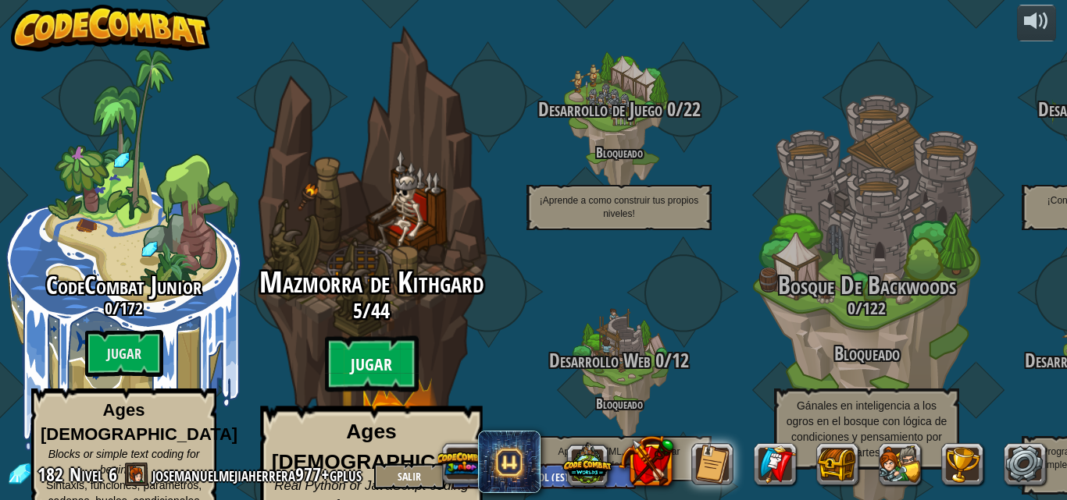
click at [339, 352] on btn "Jugar" at bounding box center [372, 365] width 94 height 56
select select "es-ES"
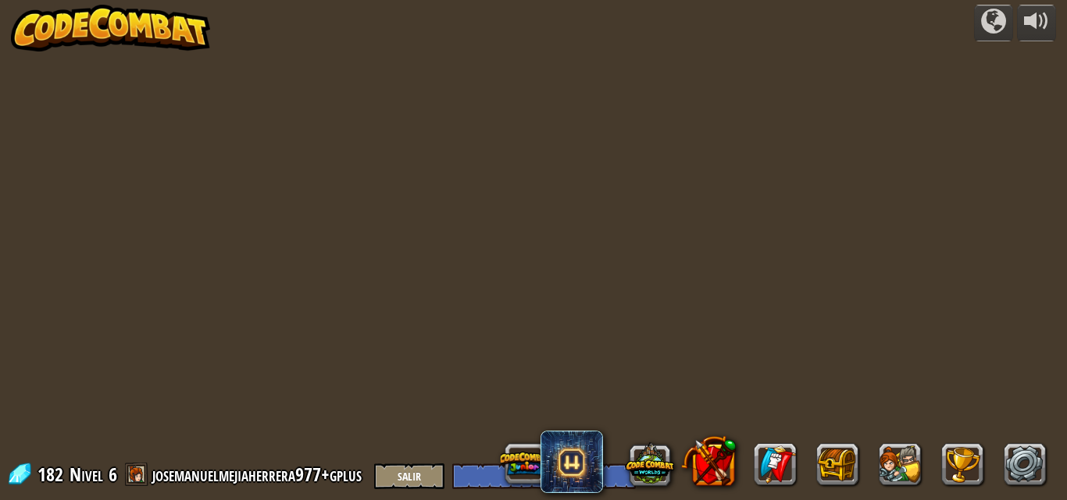
select select "es-ES"
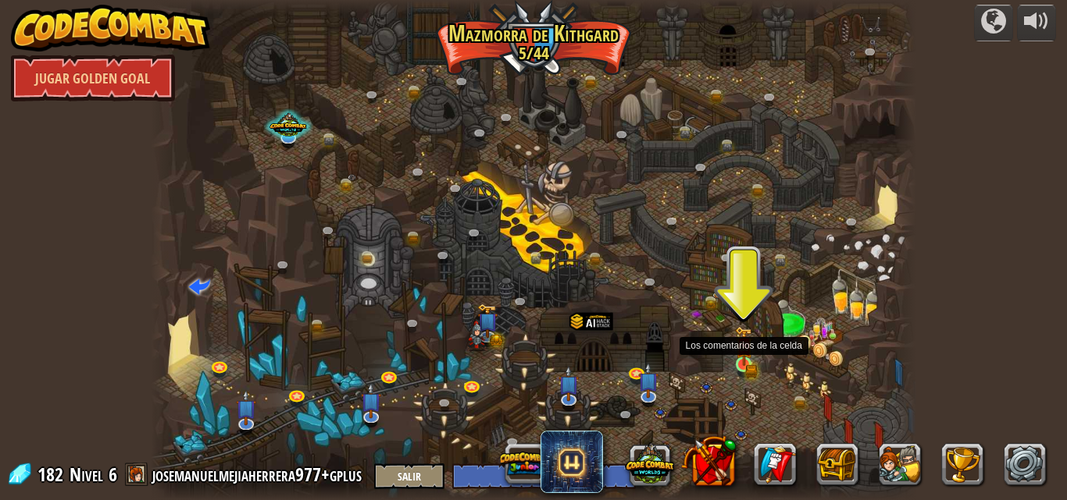
click at [739, 356] on img at bounding box center [744, 346] width 18 height 40
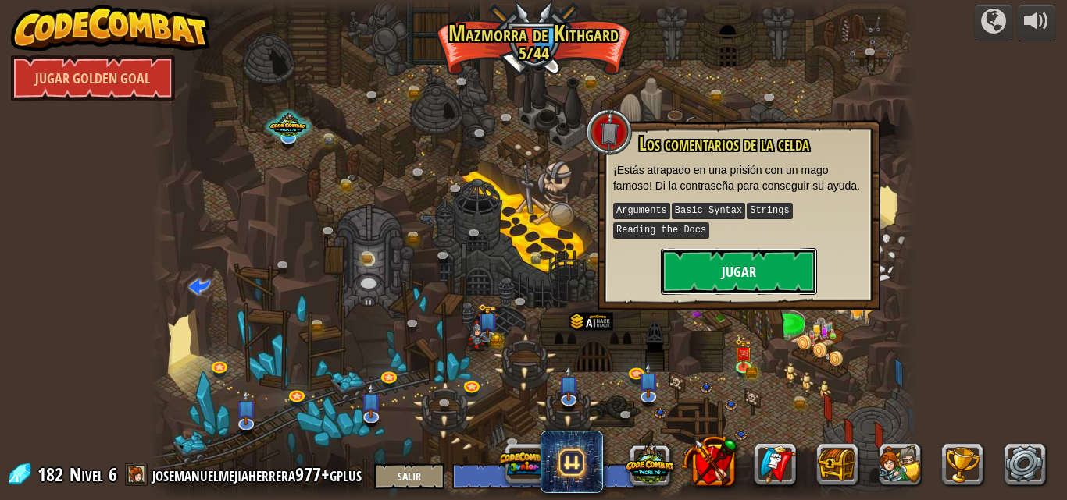
click at [743, 273] on button "Jugar" at bounding box center [739, 271] width 156 height 47
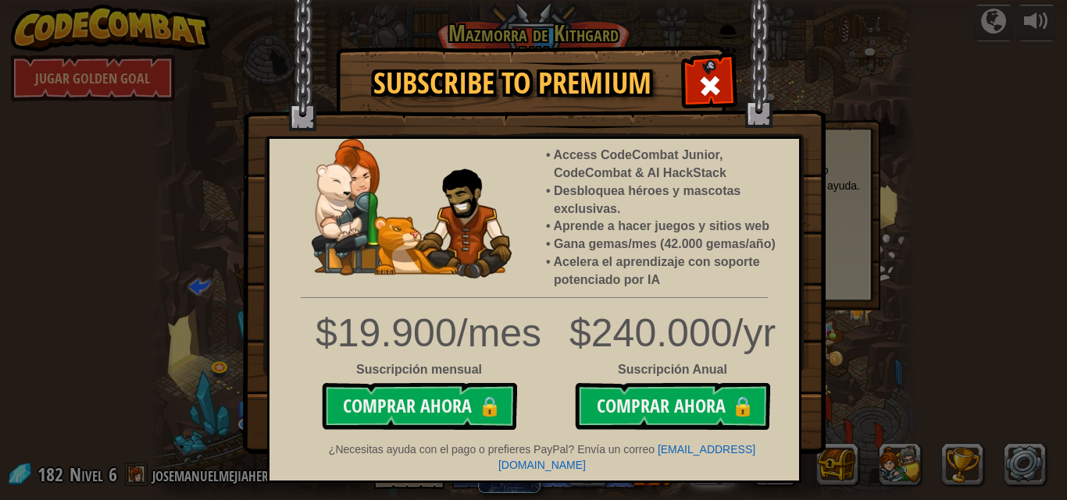
click at [714, 79] on span at bounding box center [709, 85] width 25 height 25
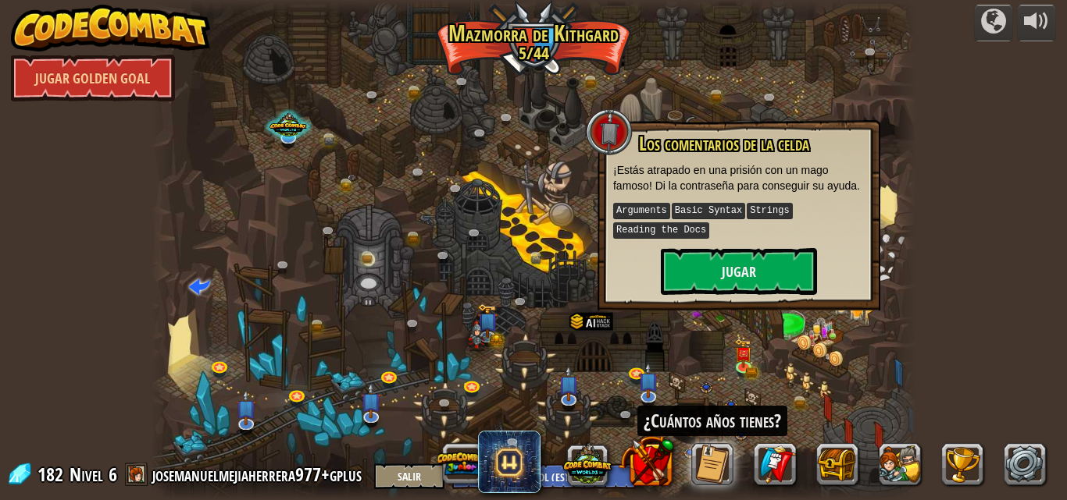
click at [119, 39] on img at bounding box center [111, 28] width 200 height 47
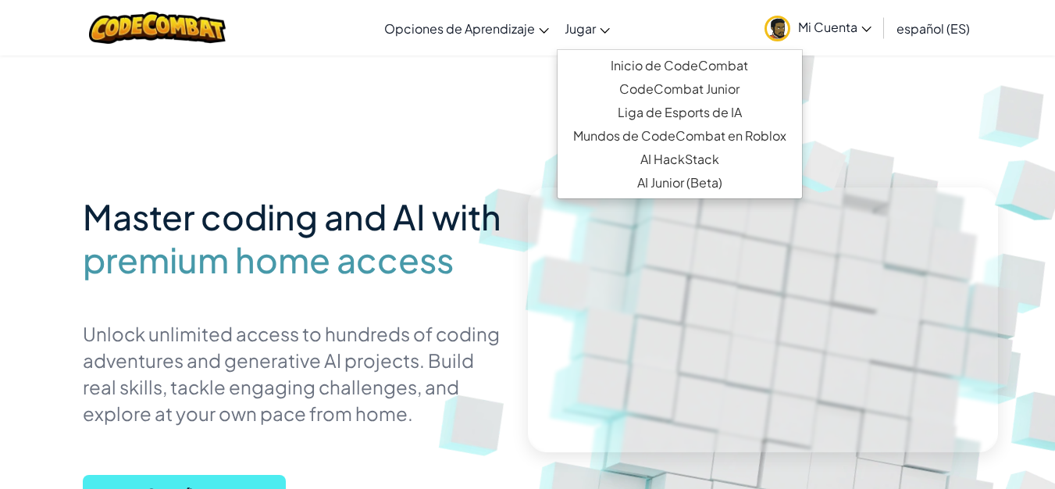
click at [610, 25] on link "Jugar" at bounding box center [587, 28] width 61 height 42
click at [478, 155] on img at bounding box center [777, 343] width 867 height 867
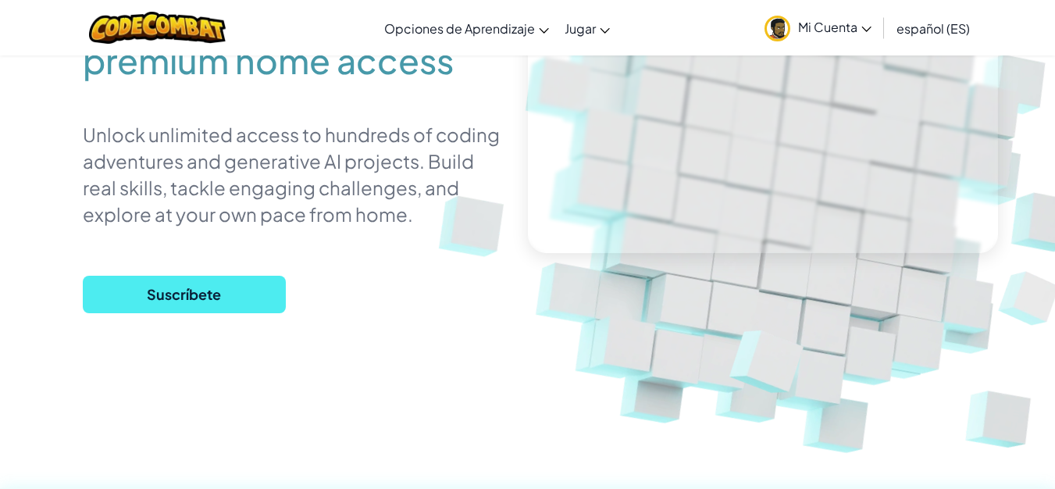
scroll to position [194, 0]
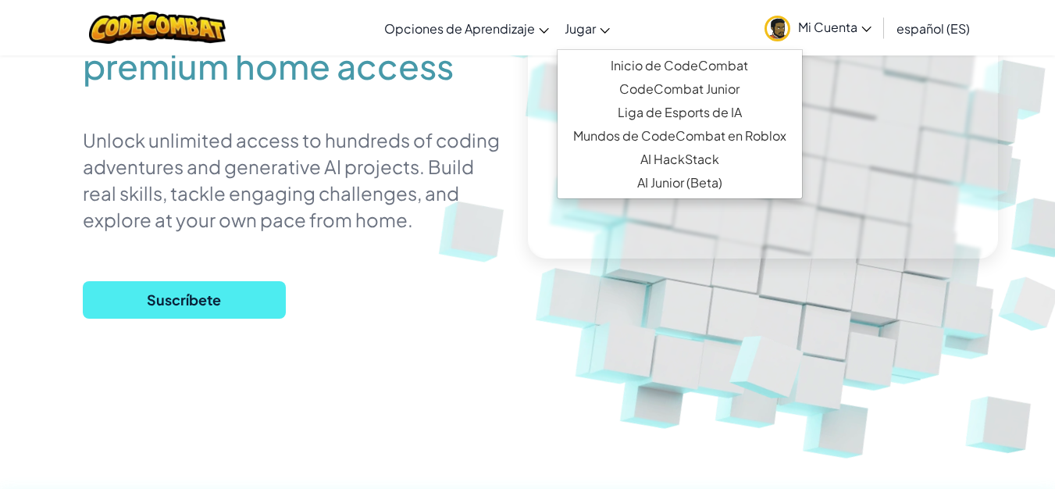
click at [589, 25] on span "Jugar" at bounding box center [580, 28] width 31 height 16
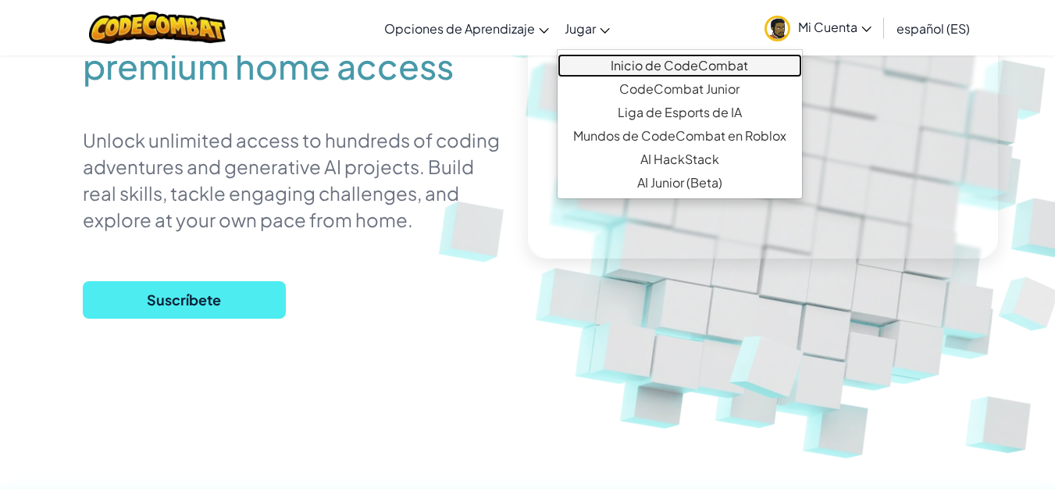
click at [629, 65] on link "Inicio de CodeCombat" at bounding box center [679, 65] width 244 height 23
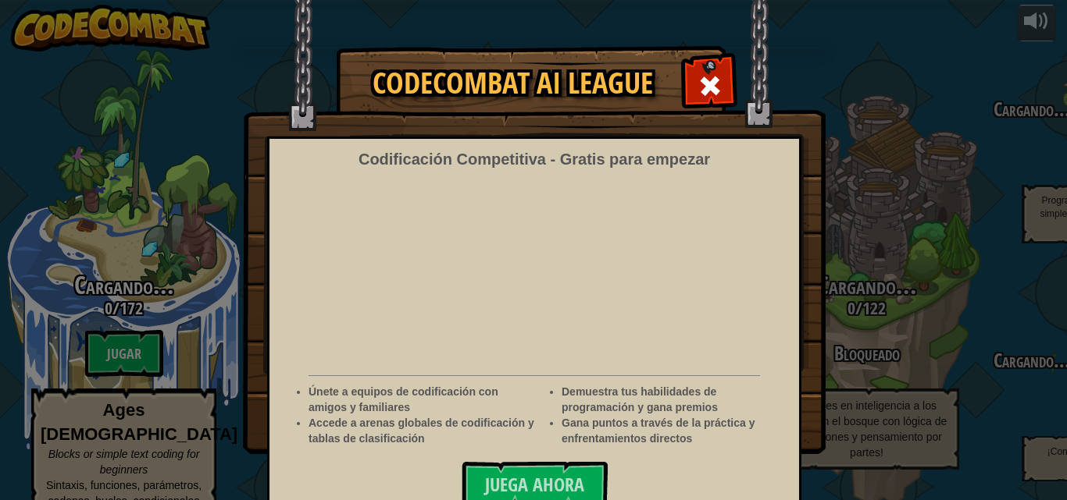
select select "es-ES"
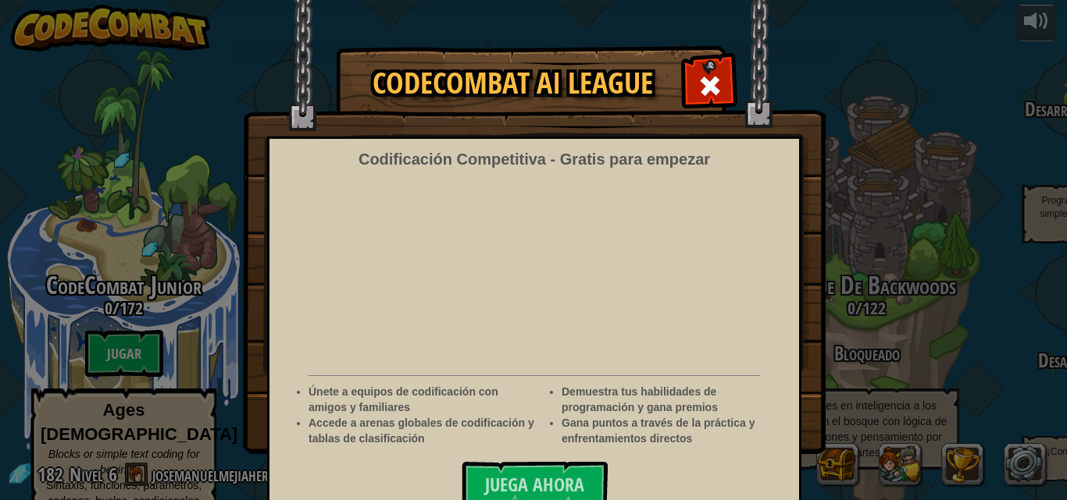
scroll to position [19, 0]
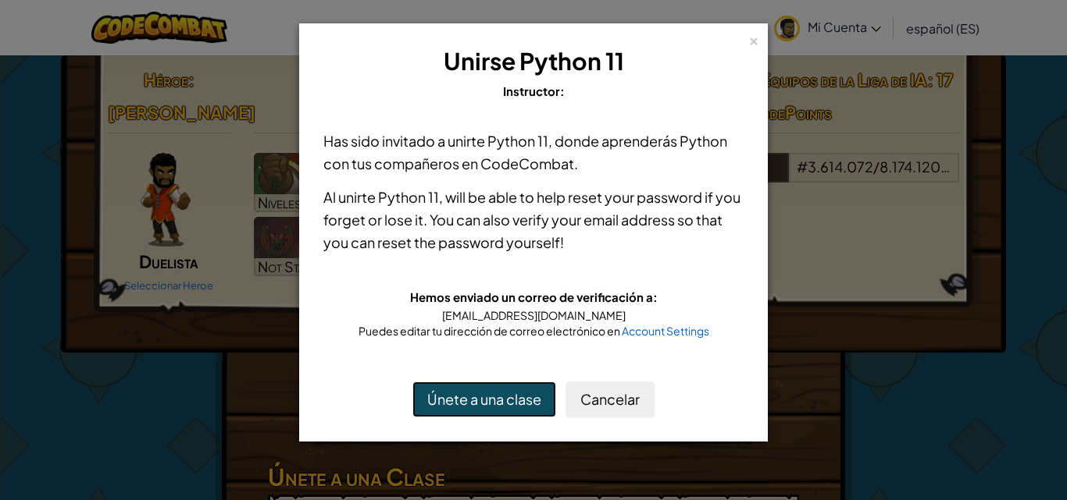
click at [493, 408] on button "Únete a una clase" at bounding box center [484, 400] width 144 height 36
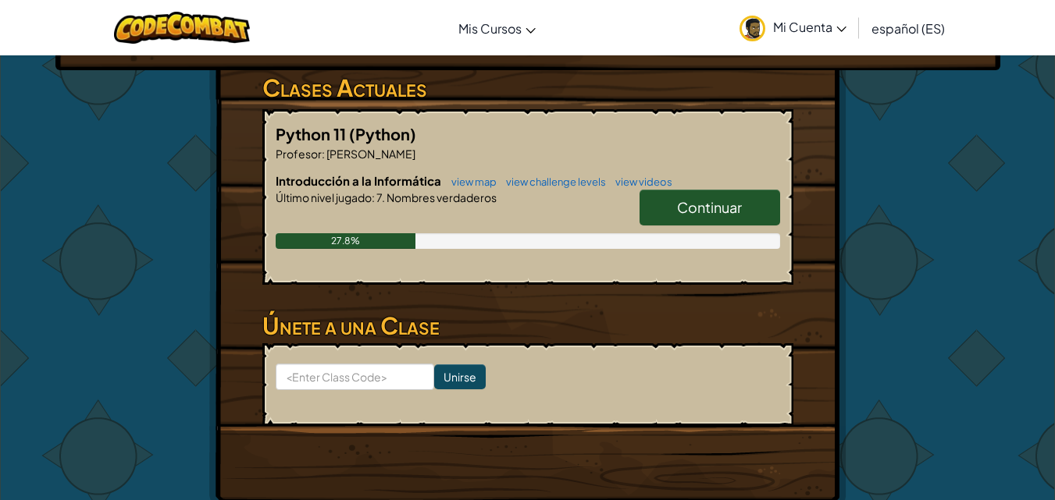
scroll to position [285, 0]
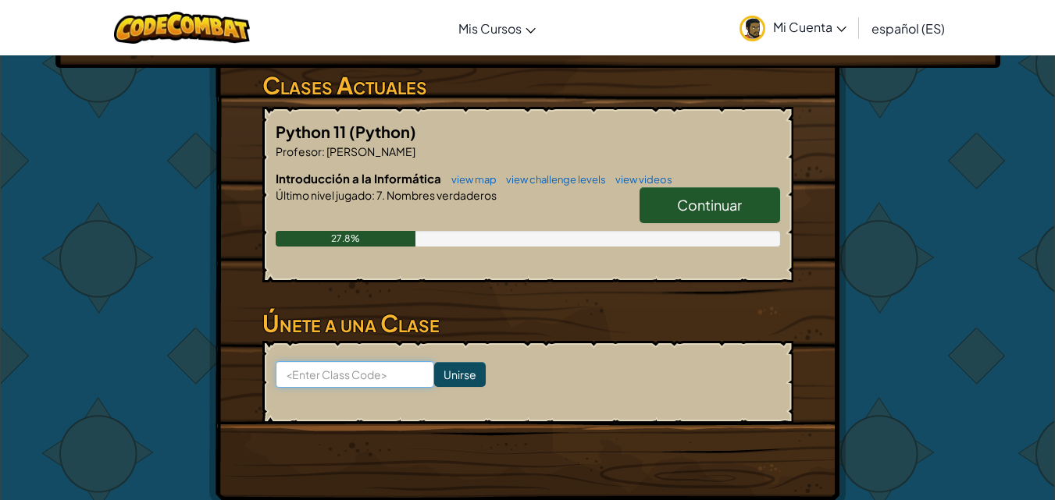
click at [359, 376] on input at bounding box center [355, 375] width 158 height 27
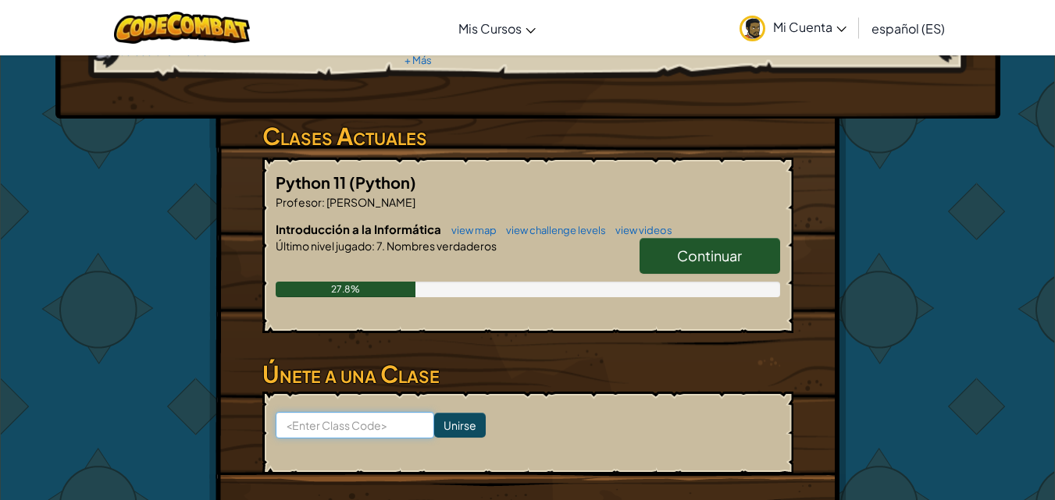
scroll to position [236, 0]
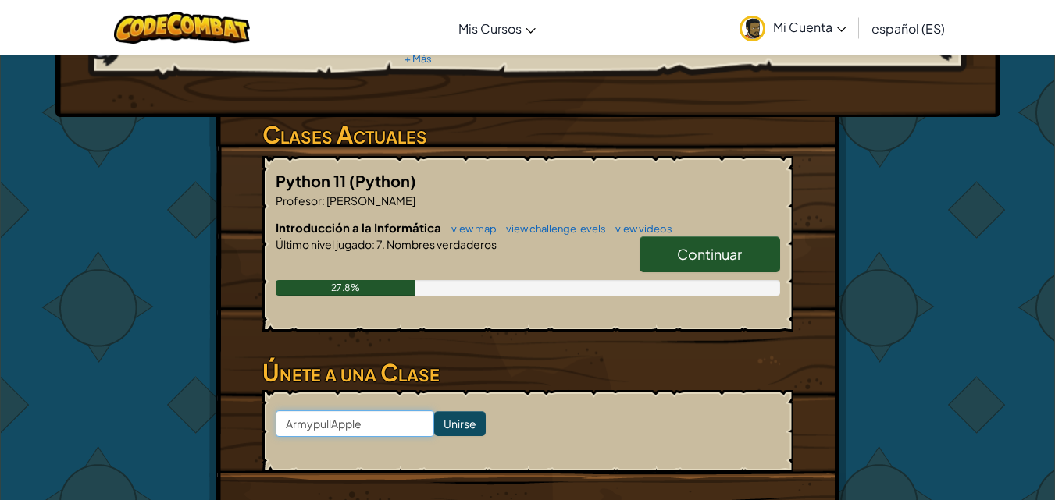
click at [314, 414] on input "ArmypullApple" at bounding box center [355, 424] width 158 height 27
type input "ArmyPullApple"
click at [434, 417] on input "Unirse" at bounding box center [460, 423] width 52 height 25
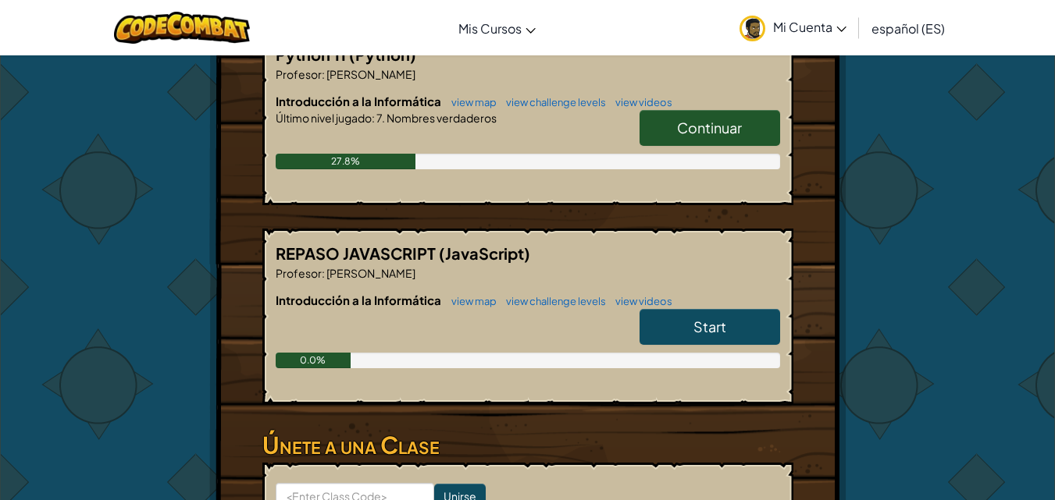
scroll to position [355, 0]
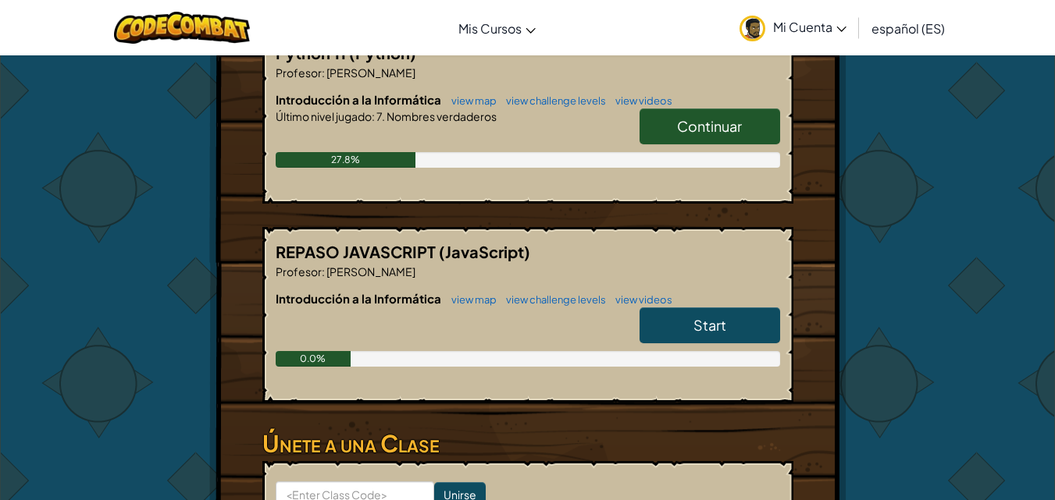
click at [718, 323] on span "Start" at bounding box center [709, 325] width 33 height 18
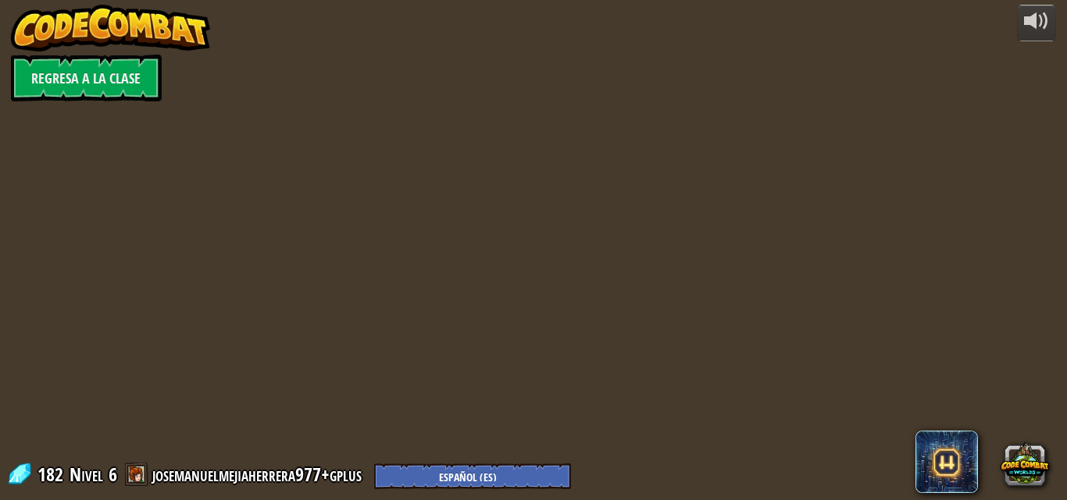
select select "es-ES"
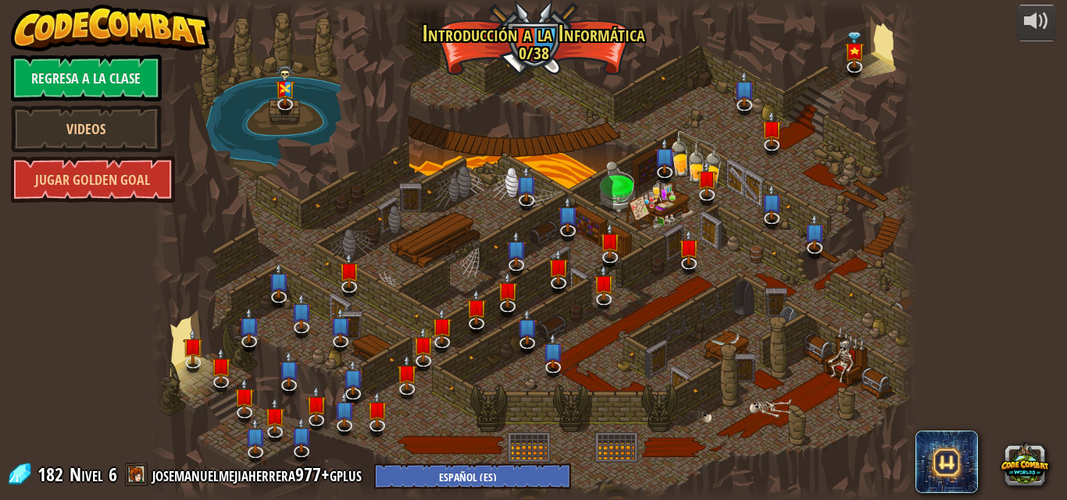
select select "es-ES"
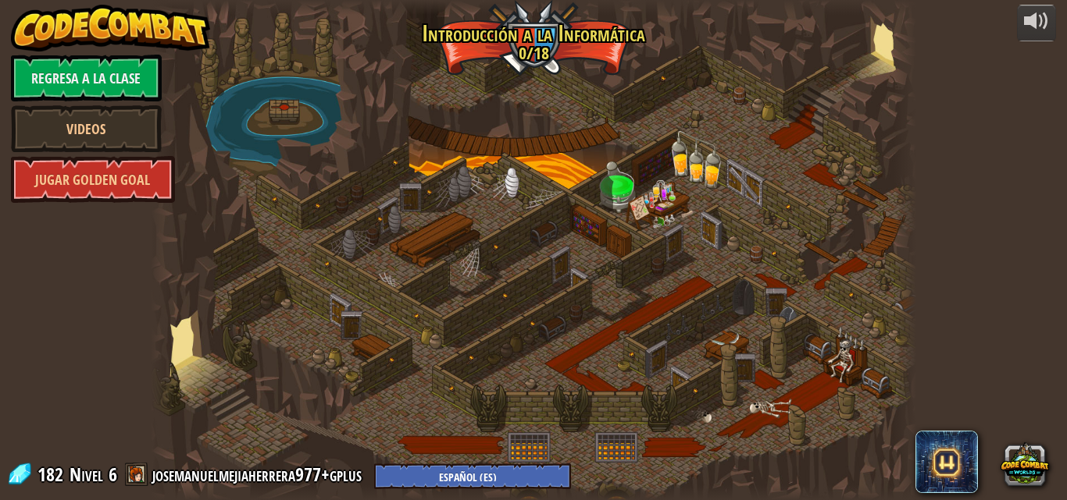
select select "es-ES"
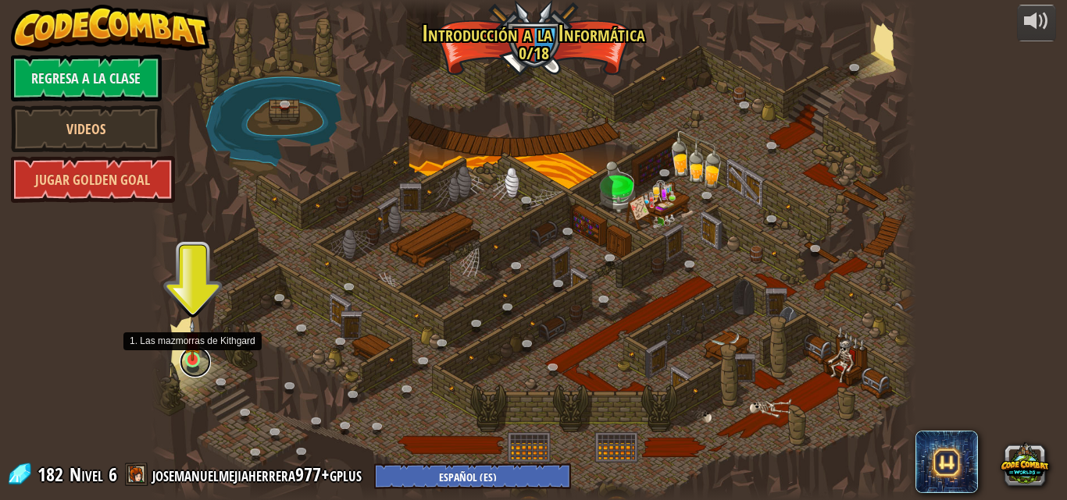
click at [198, 371] on link at bounding box center [195, 362] width 31 height 31
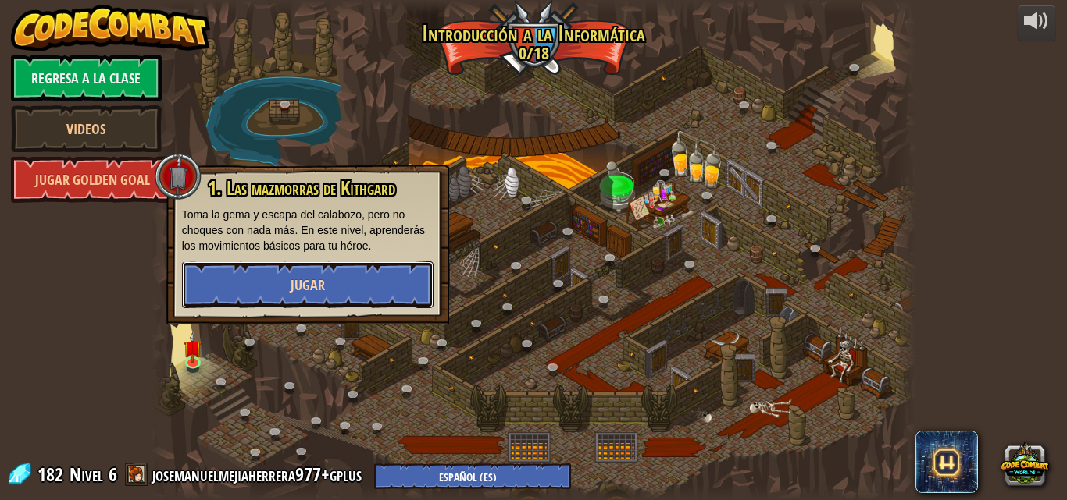
click at [273, 291] on button "Jugar" at bounding box center [307, 285] width 251 height 47
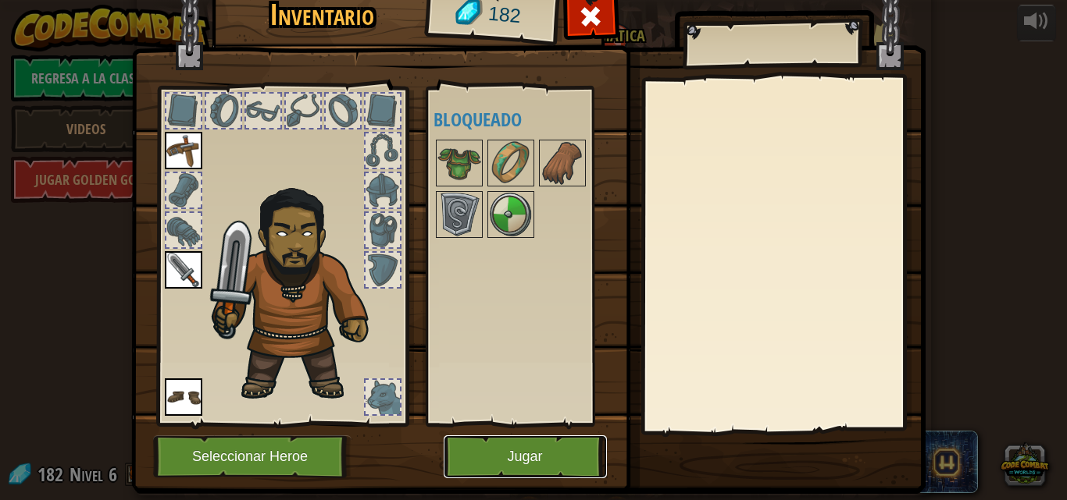
click at [488, 461] on button "Jugar" at bounding box center [524, 457] width 163 height 43
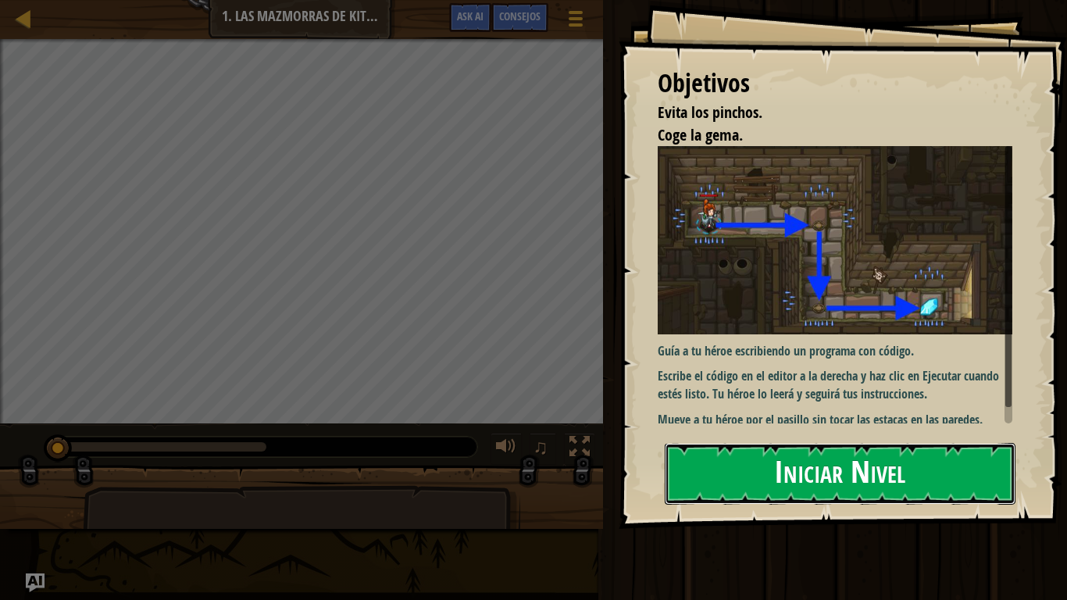
click at [906, 468] on button "Iniciar Nivel" at bounding box center [839, 474] width 351 height 62
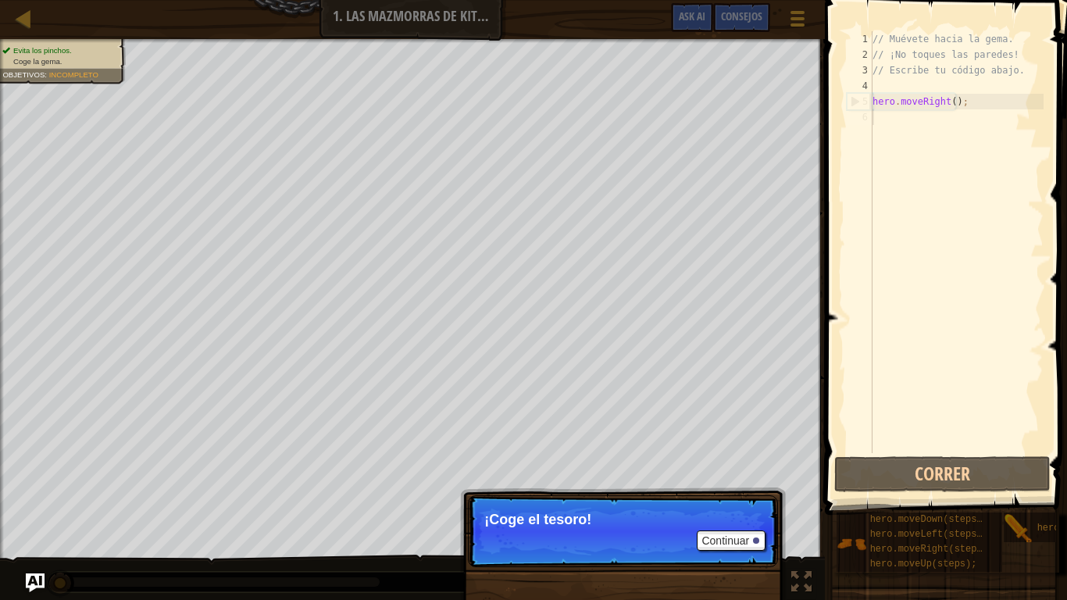
click at [903, 117] on div "// Muévete hacia la gema. // ¡No toques las paredes! // Escribe tu código abajo…" at bounding box center [956, 257] width 174 height 453
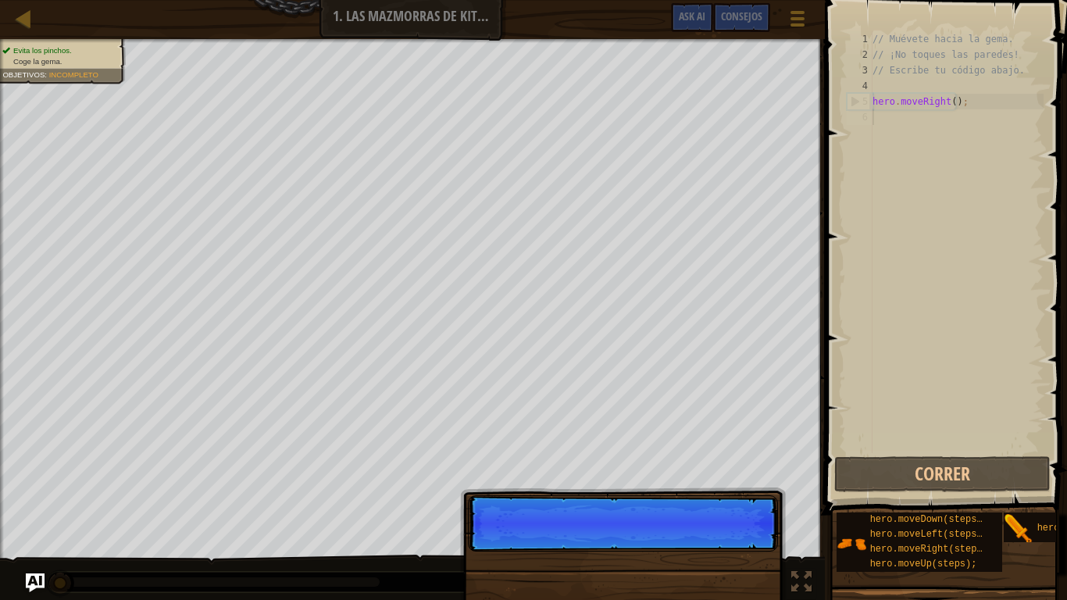
click at [740, 500] on p "Continuar" at bounding box center [623, 523] width 310 height 56
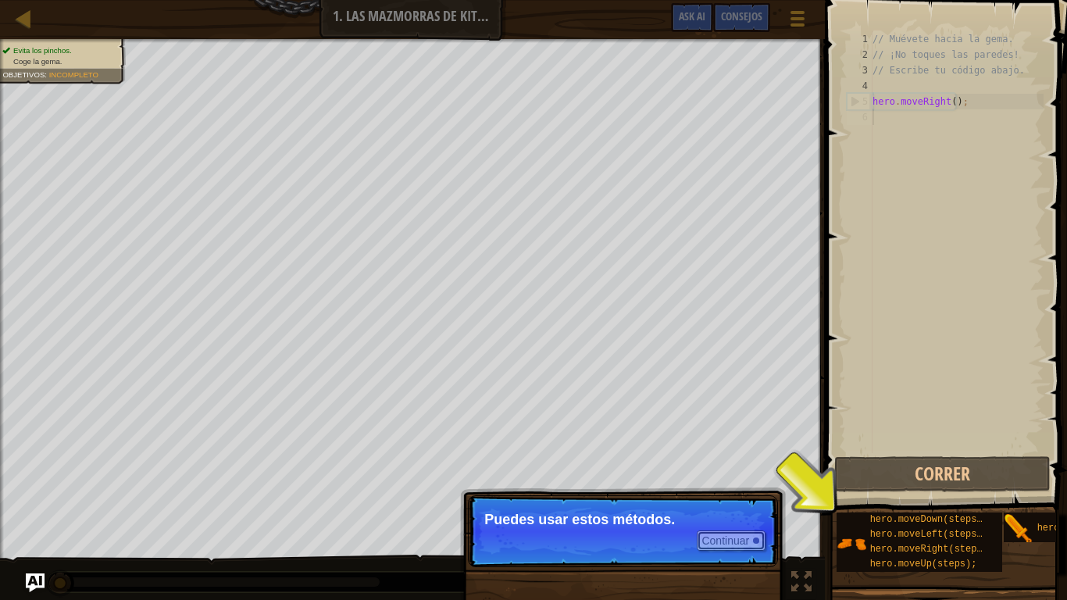
click at [740, 500] on button "Continuar" at bounding box center [730, 540] width 69 height 20
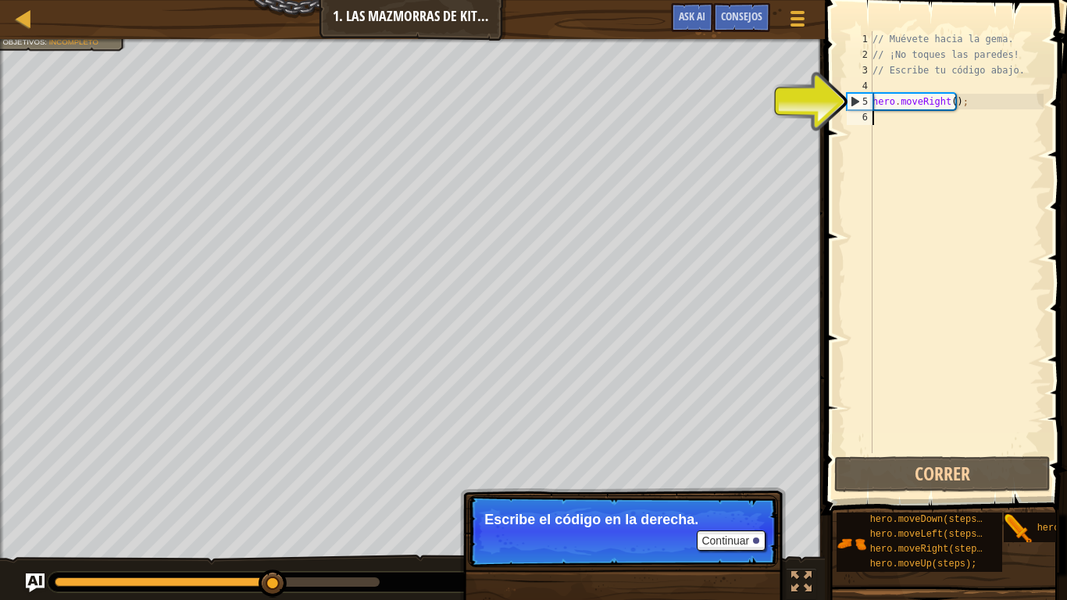
click at [926, 116] on div "// Muévete hacia la gema. // ¡No toques las paredes! // Escribe tu código abajo…" at bounding box center [956, 257] width 174 height 453
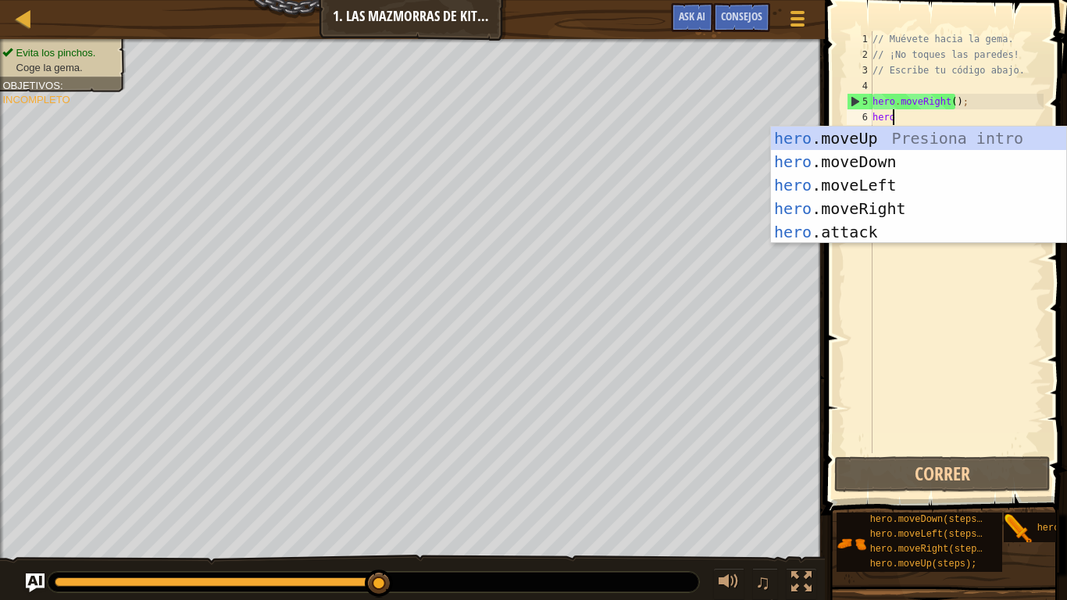
type textarea "hero"
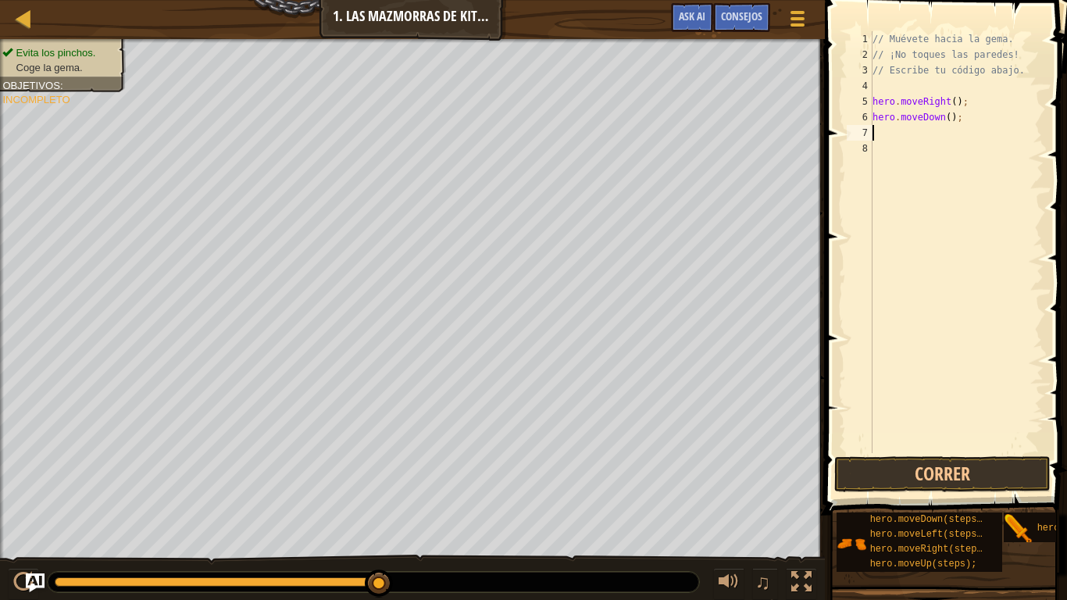
type textarea "he"
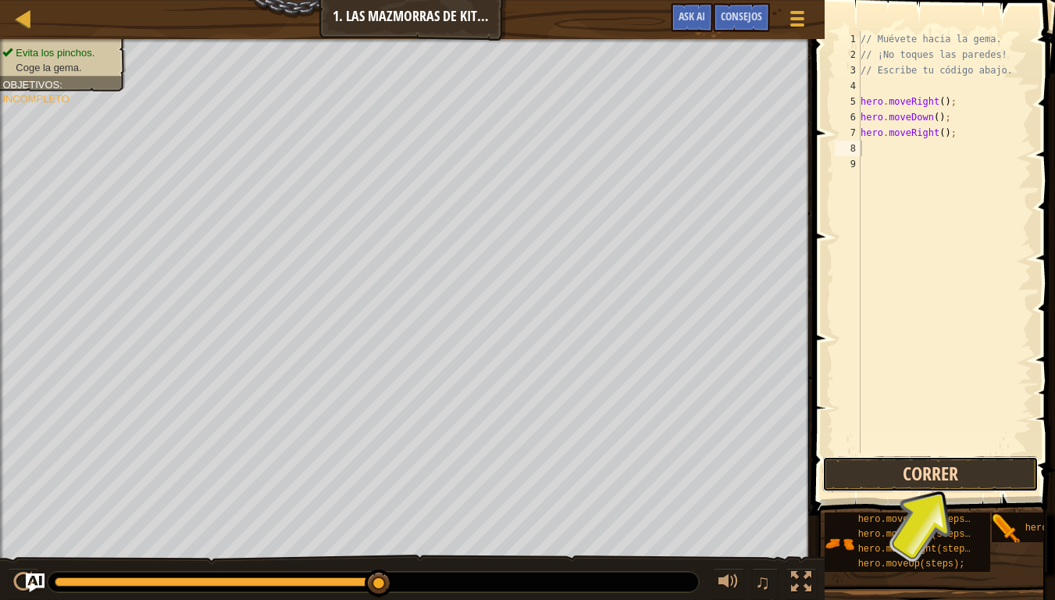
click at [930, 462] on button "Correr" at bounding box center [930, 474] width 216 height 36
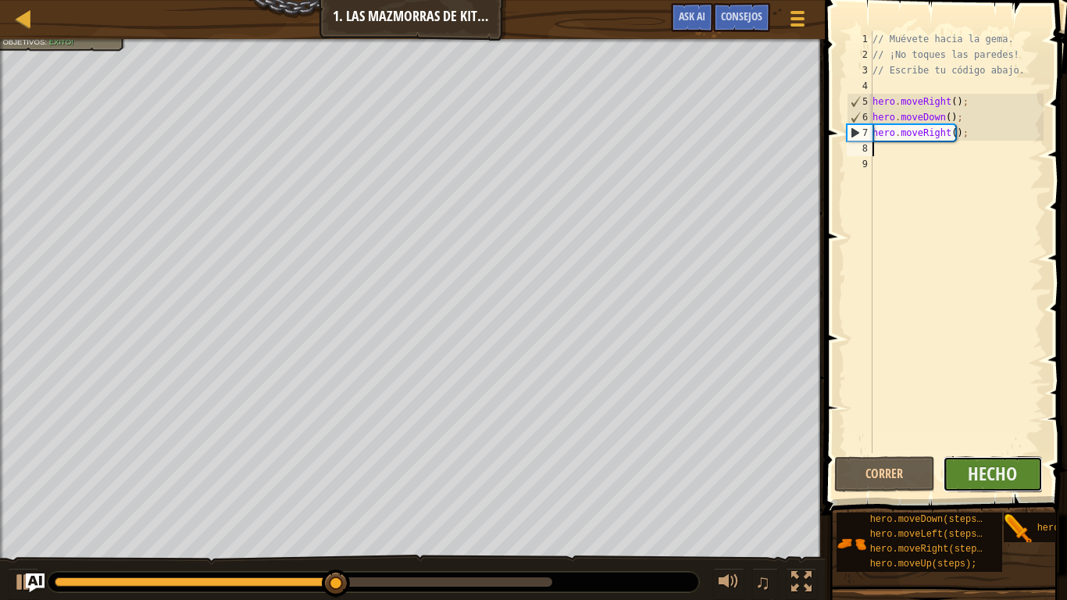
click at [964, 461] on button "Hecho" at bounding box center [992, 474] width 101 height 36
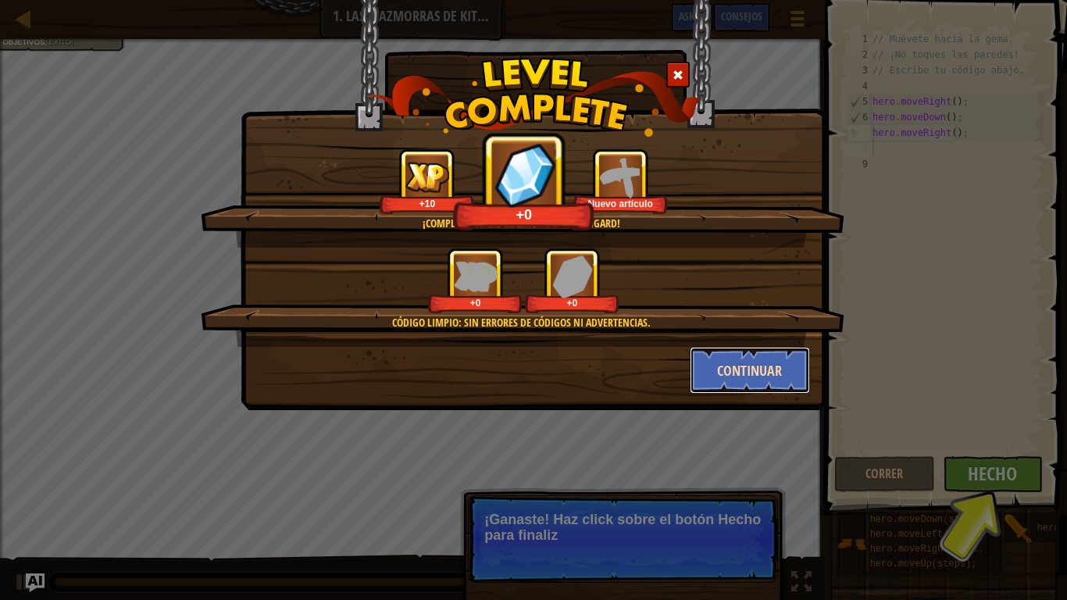
click at [750, 376] on button "Continuar" at bounding box center [749, 370] width 121 height 47
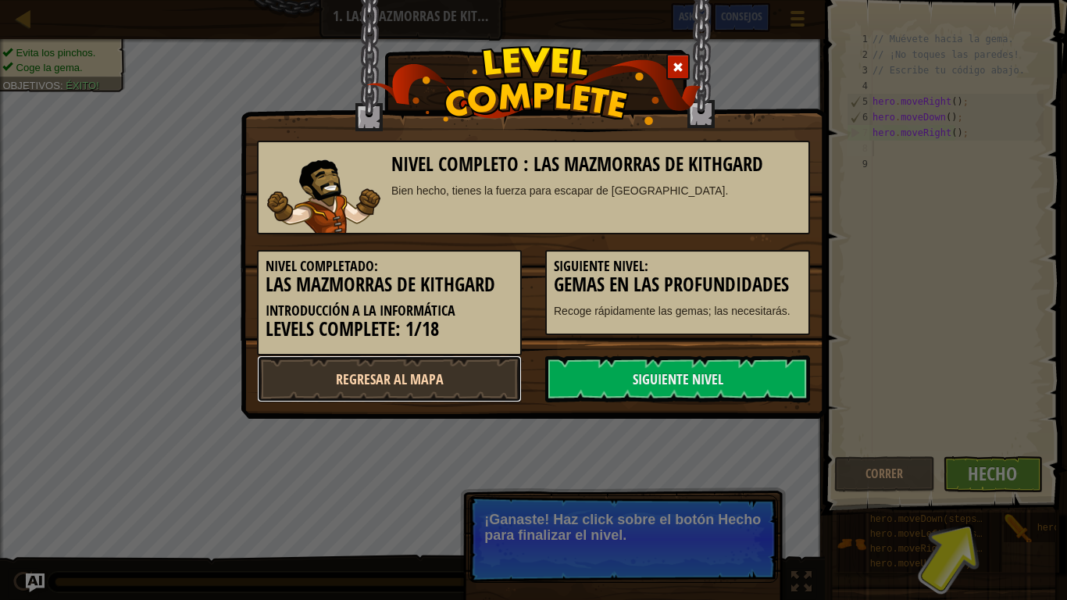
click at [432, 376] on link "Regresar al mapa" at bounding box center [389, 378] width 265 height 47
select select "es-ES"
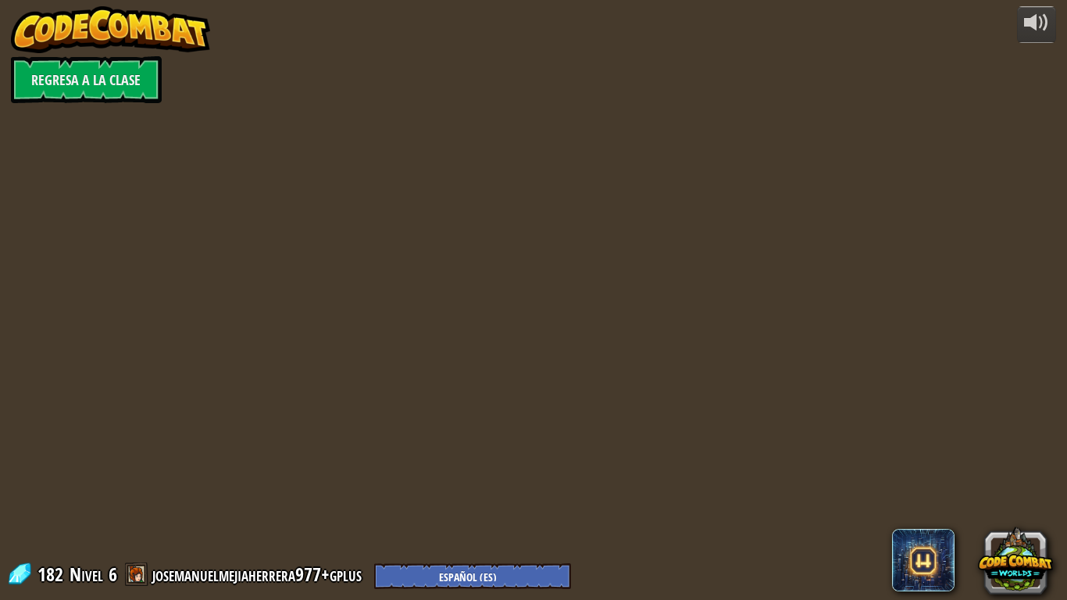
select select "es-ES"
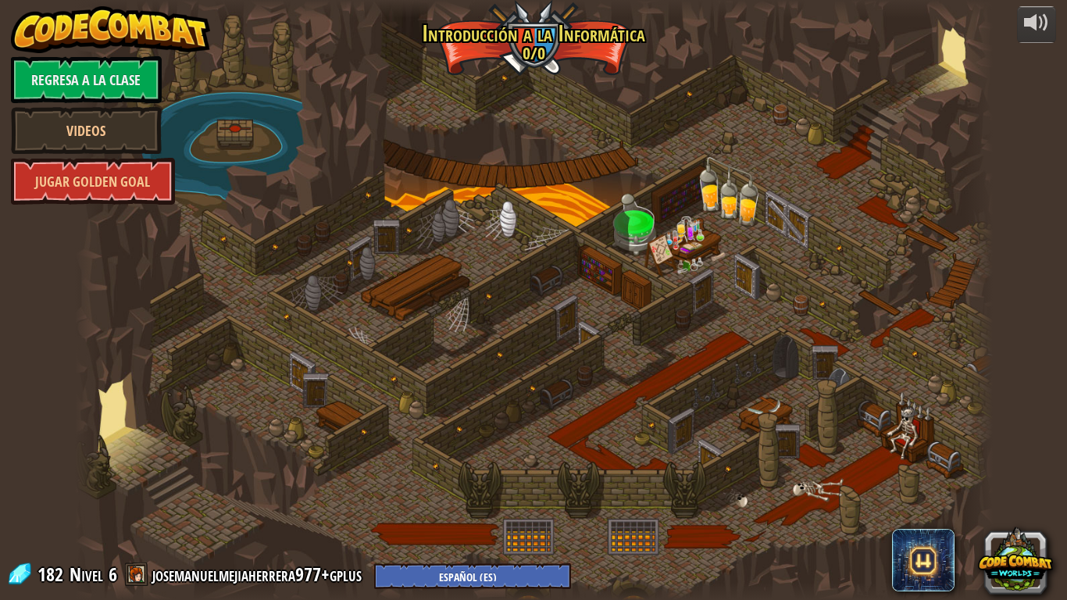
select select "es-ES"
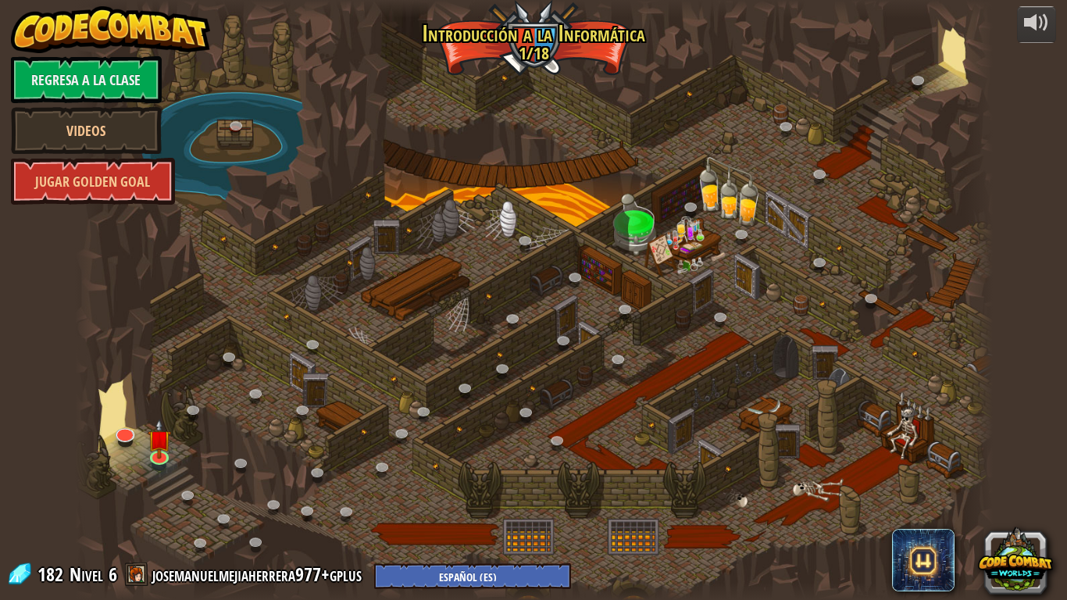
select select "es-ES"
click at [156, 439] on img at bounding box center [159, 429] width 23 height 53
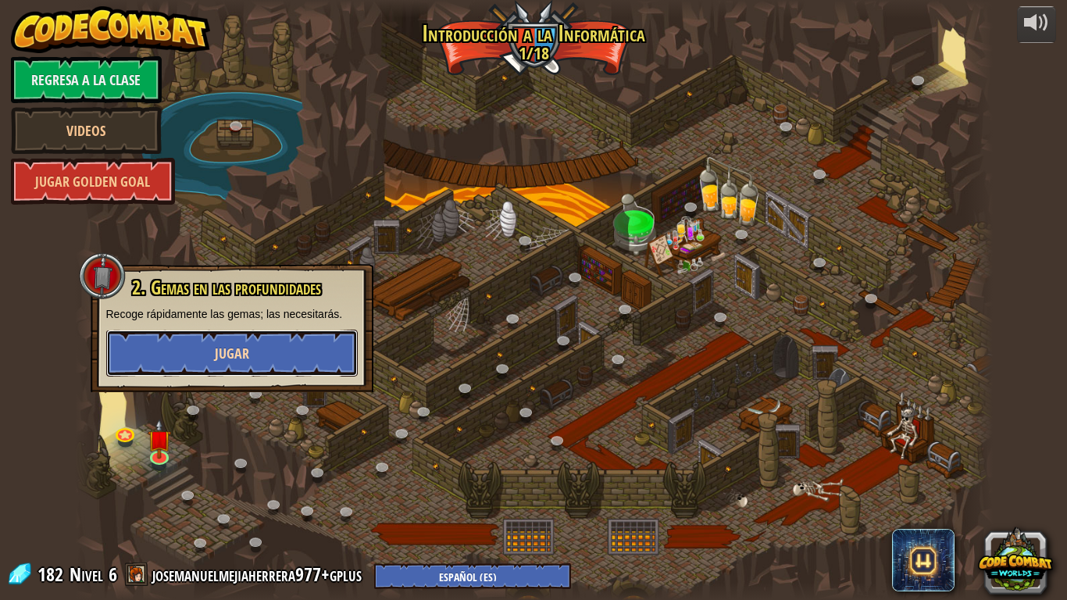
click at [274, 349] on button "Jugar" at bounding box center [231, 352] width 251 height 47
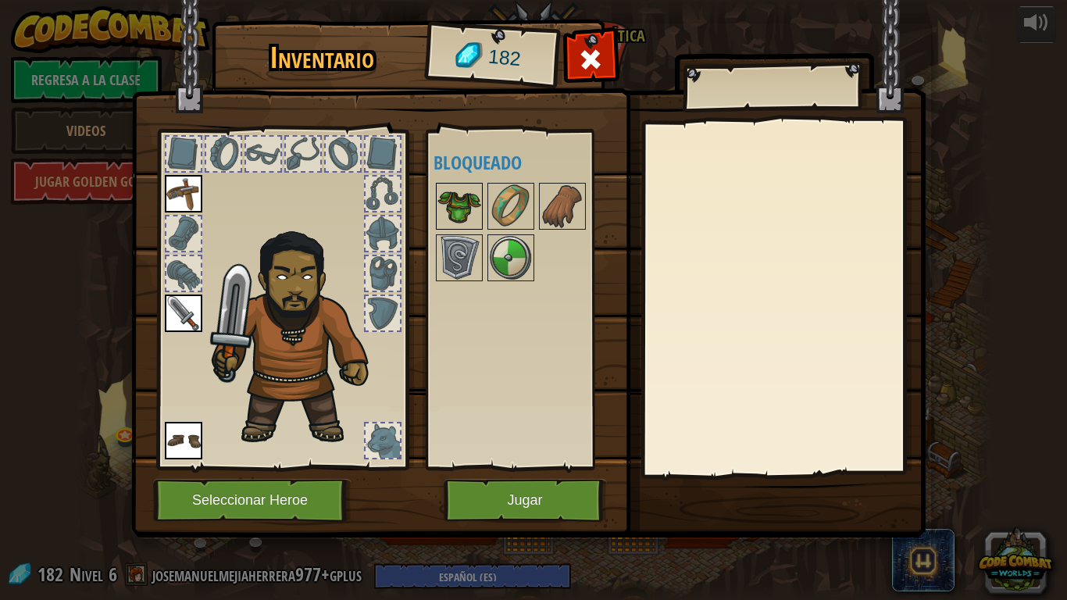
click at [460, 197] on img at bounding box center [459, 206] width 44 height 44
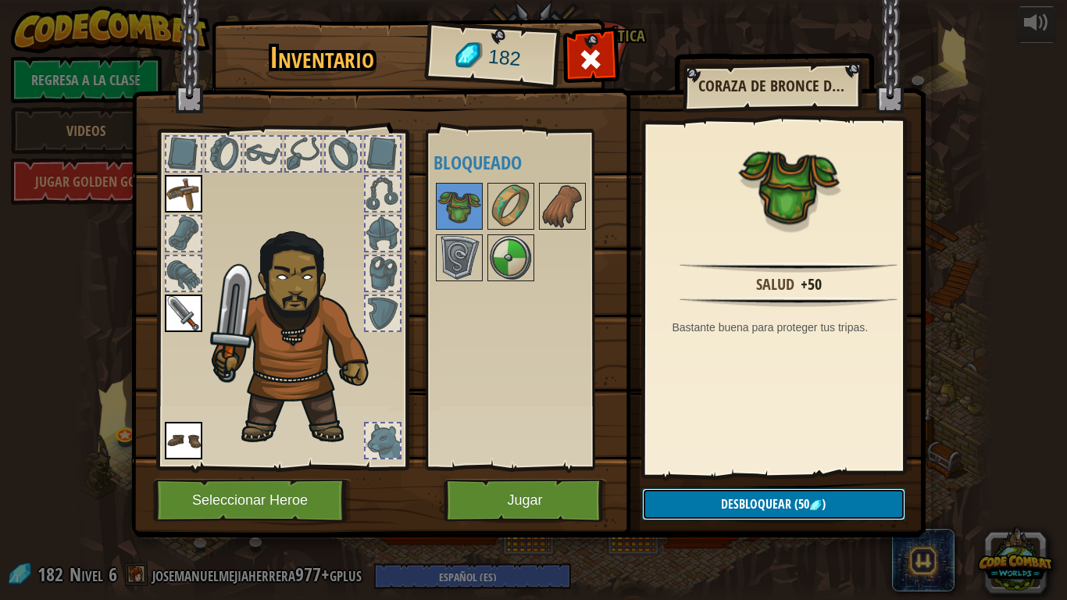
click at [767, 500] on span "Desbloquear" at bounding box center [756, 503] width 70 height 17
click at [787, 499] on button "Confirmar" at bounding box center [773, 504] width 263 height 32
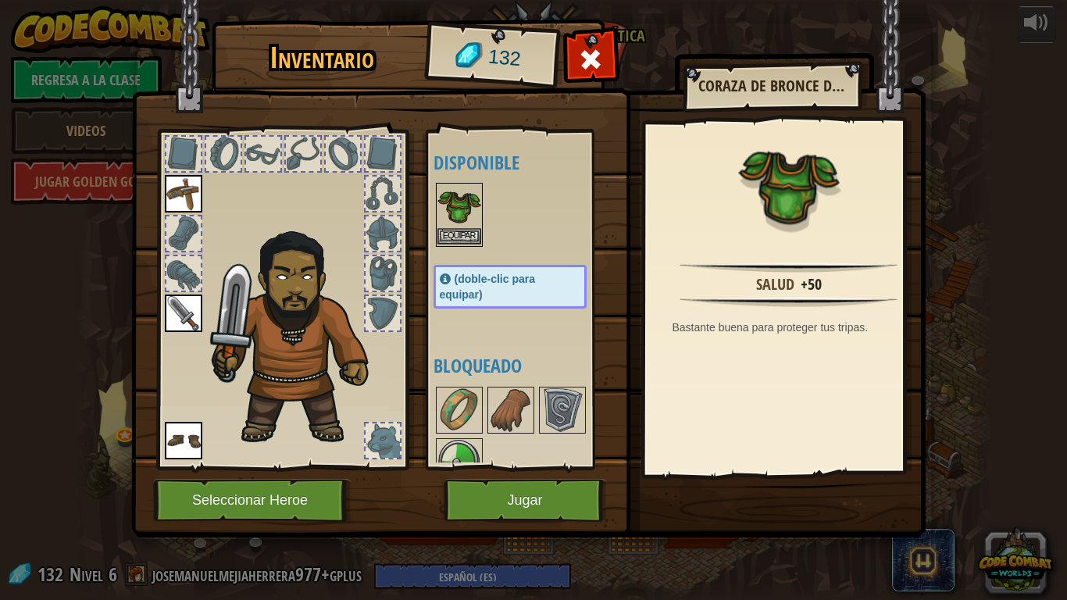
click at [449, 205] on img at bounding box center [459, 206] width 44 height 44
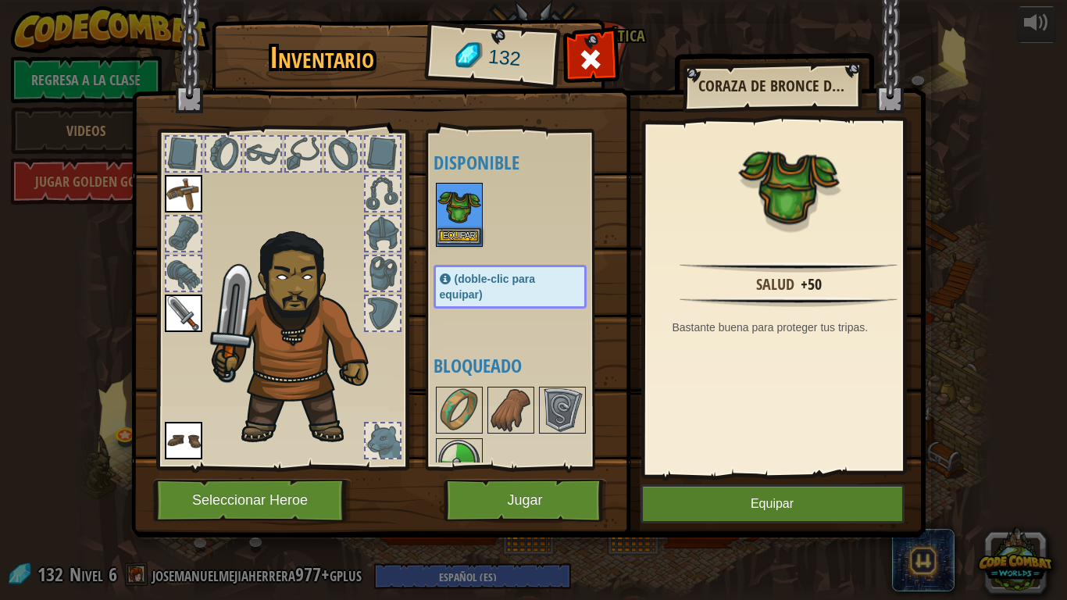
click at [449, 205] on img at bounding box center [459, 206] width 44 height 44
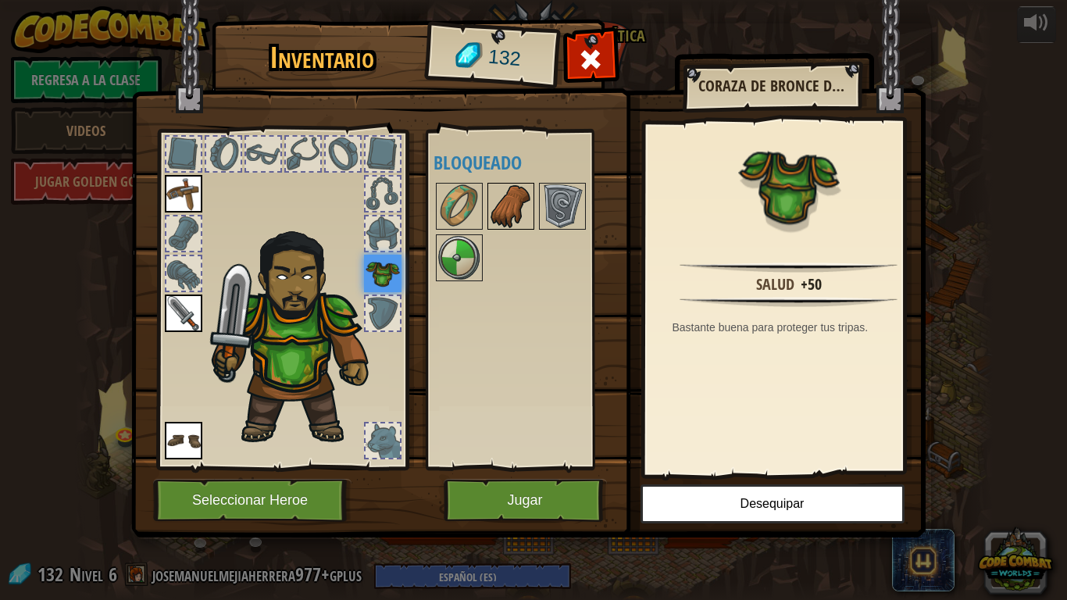
click at [516, 212] on img at bounding box center [511, 206] width 44 height 44
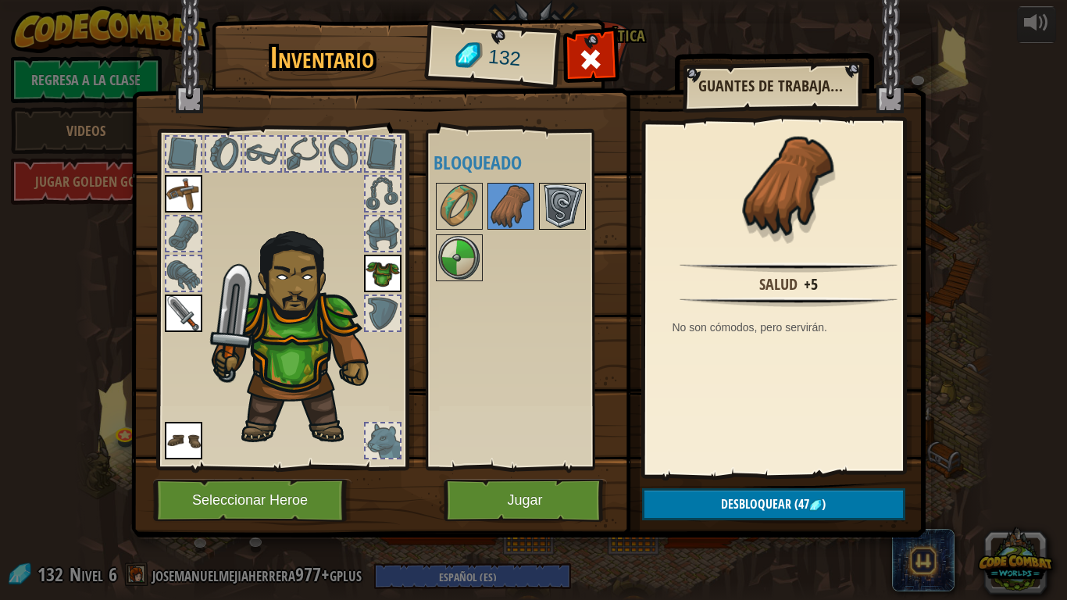
click at [557, 210] on img at bounding box center [562, 206] width 44 height 44
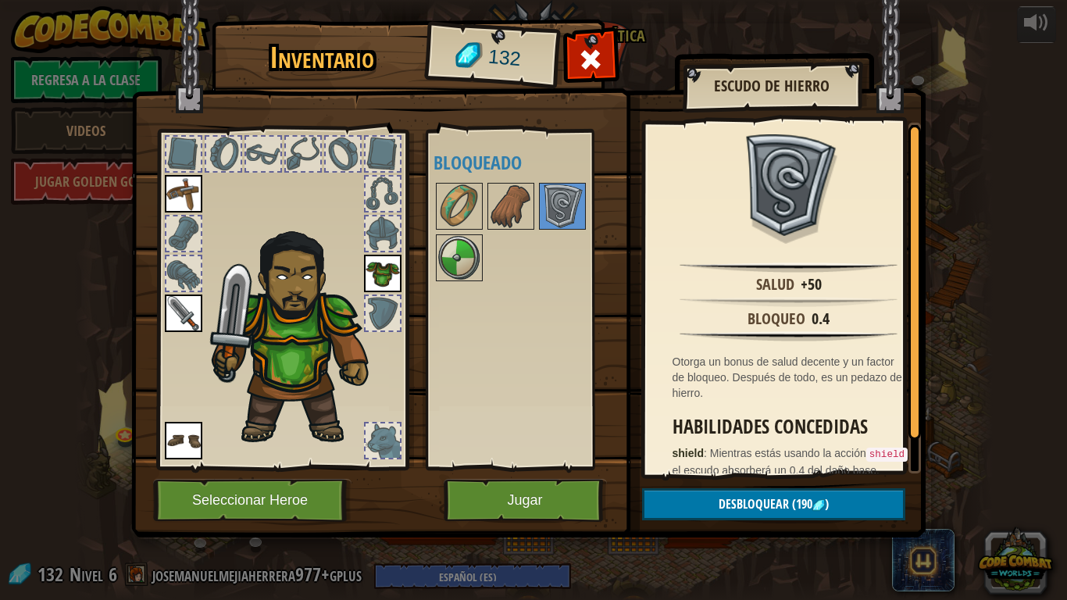
scroll to position [34, 0]
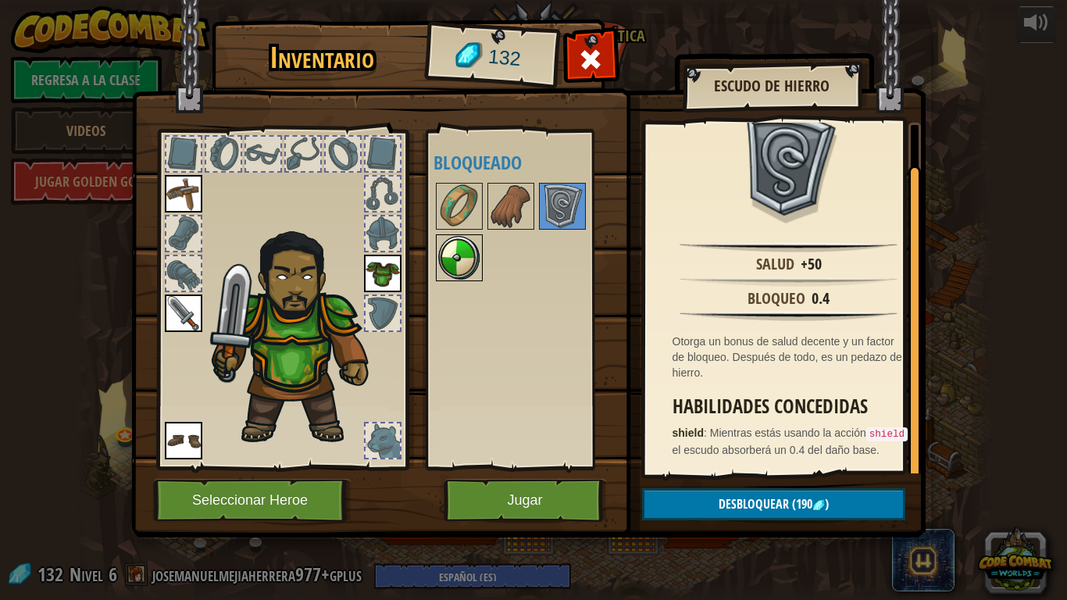
click at [460, 239] on img at bounding box center [459, 258] width 44 height 44
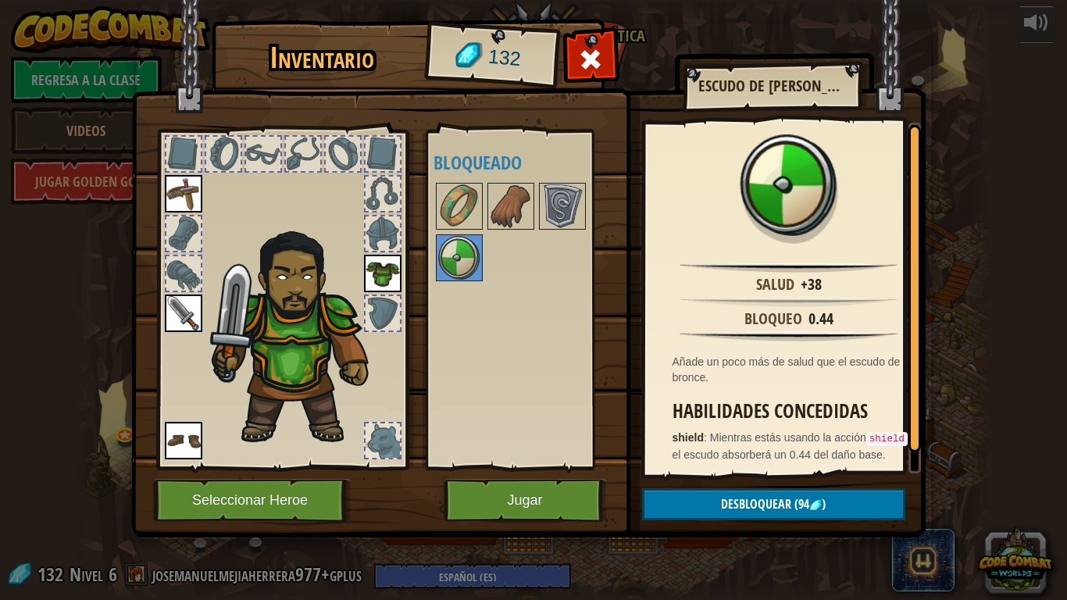
scroll to position [19, 0]
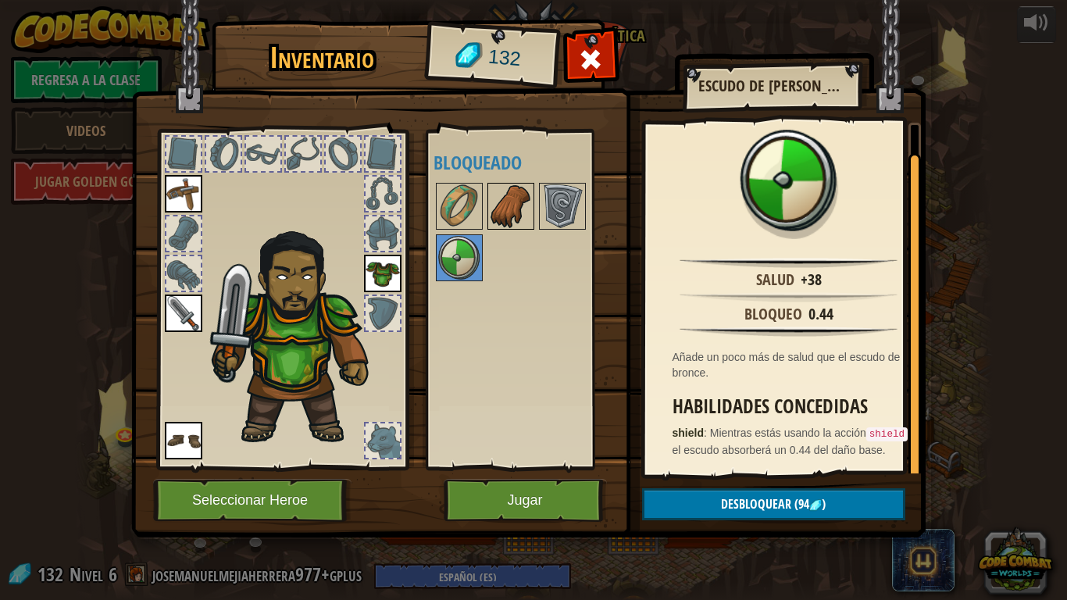
click at [498, 185] on img at bounding box center [511, 206] width 44 height 44
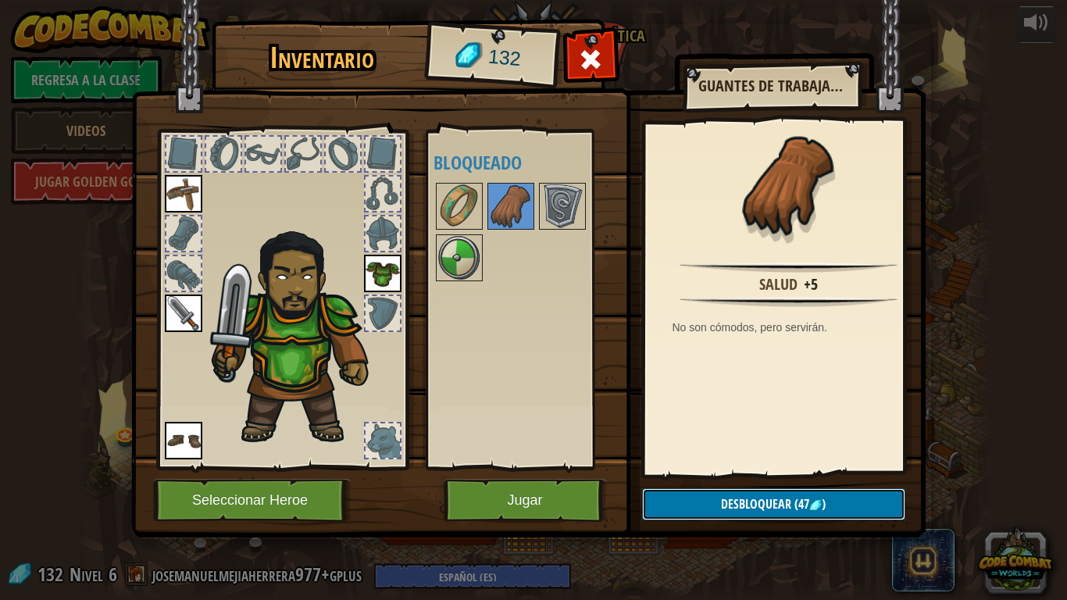
click at [750, 500] on span "Desbloquear" at bounding box center [756, 503] width 70 height 17
click at [765, 500] on button "Confirmar" at bounding box center [773, 504] width 263 height 32
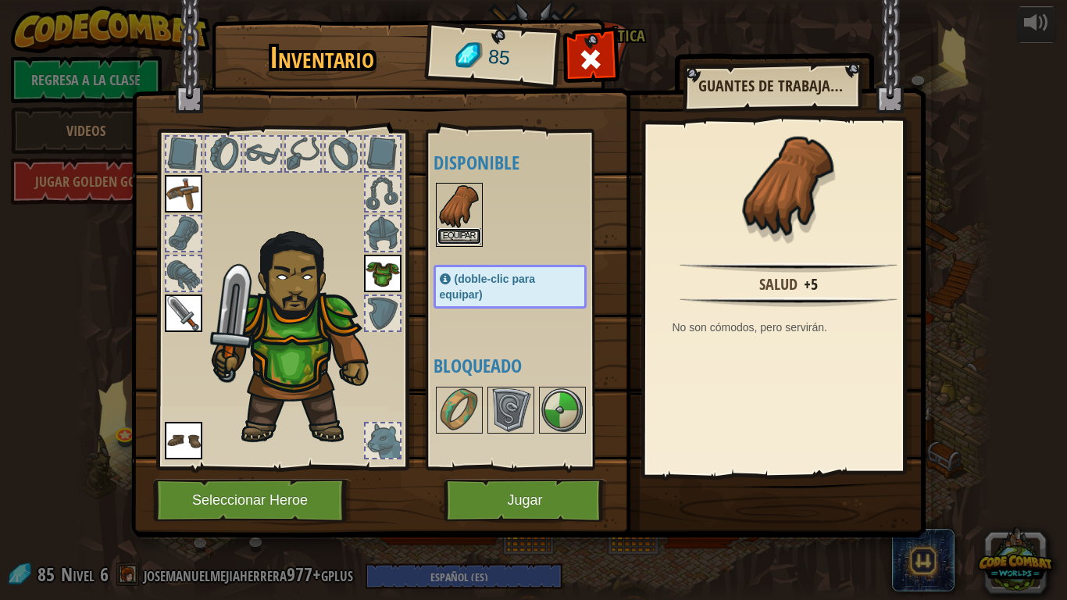
click at [459, 232] on button "Equipar" at bounding box center [459, 236] width 44 height 16
click at [459, 2] on body "powered by Regresa a la clase Videos Jugar Golden Goal 25. Las puertas de Kithg…" at bounding box center [533, 1] width 1067 height 2
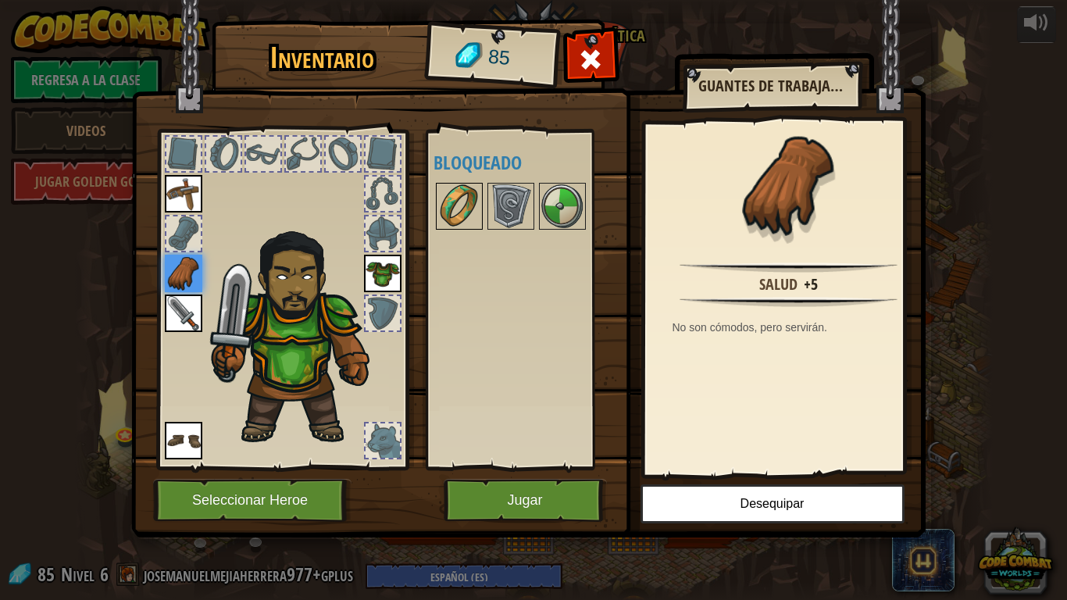
click at [480, 213] on img at bounding box center [459, 206] width 44 height 44
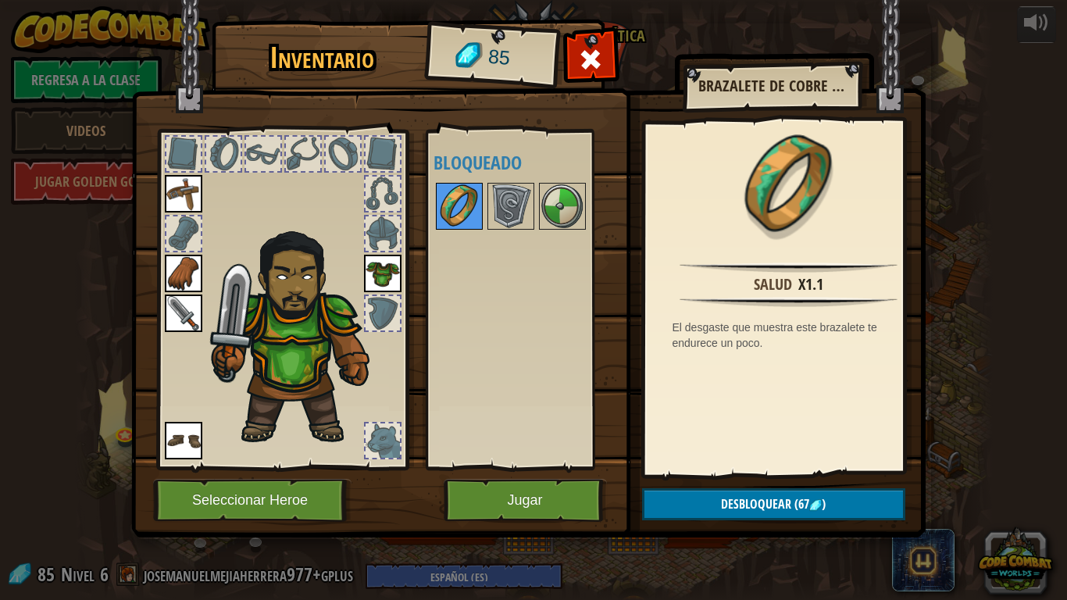
click at [463, 213] on img at bounding box center [459, 206] width 44 height 44
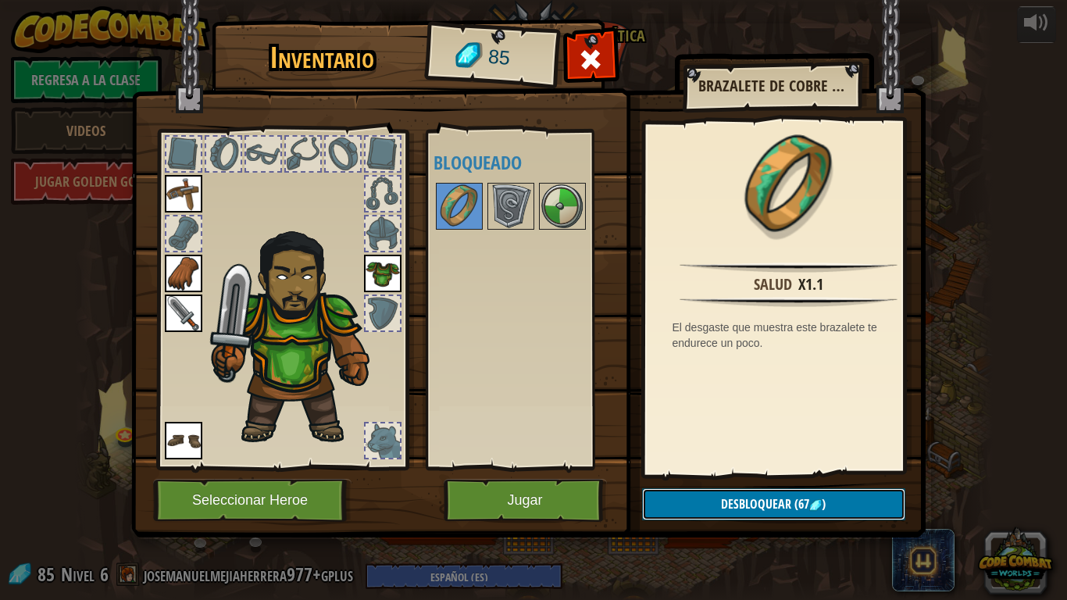
click at [838, 500] on button "Desbloquear (67 )" at bounding box center [773, 504] width 263 height 32
click at [838, 500] on button "Confirmar" at bounding box center [773, 504] width 263 height 32
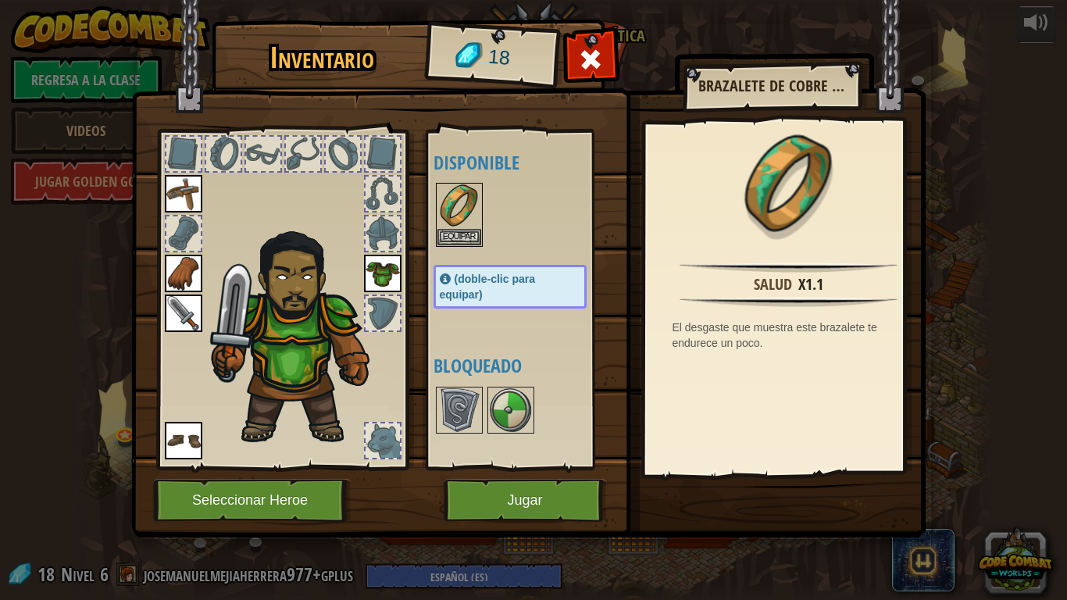
click at [484, 226] on div at bounding box center [525, 214] width 184 height 69
click at [467, 226] on img at bounding box center [459, 206] width 44 height 44
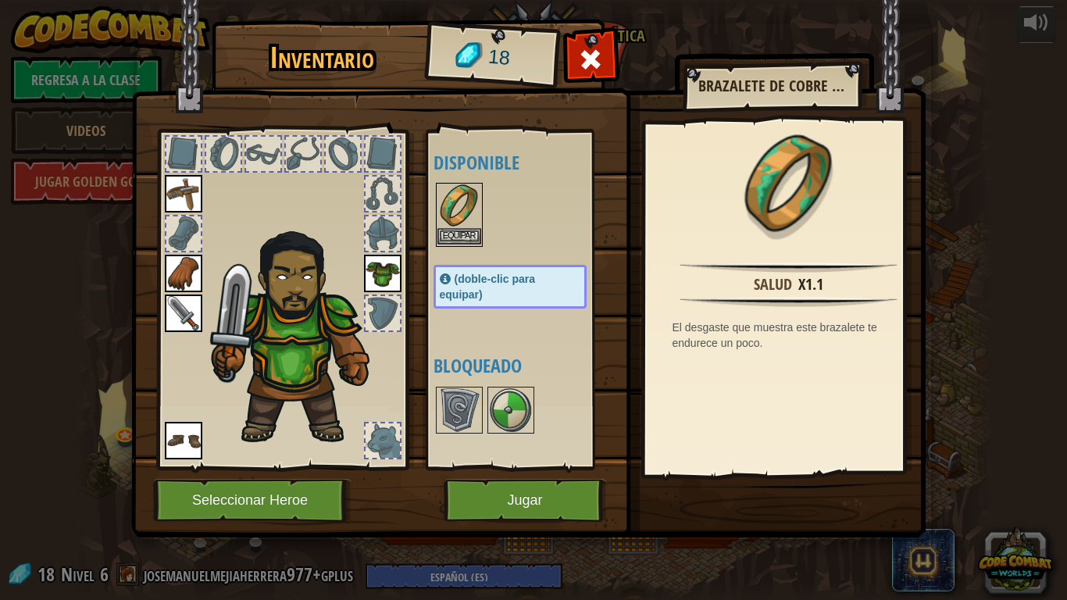
click at [467, 226] on img at bounding box center [459, 206] width 44 height 44
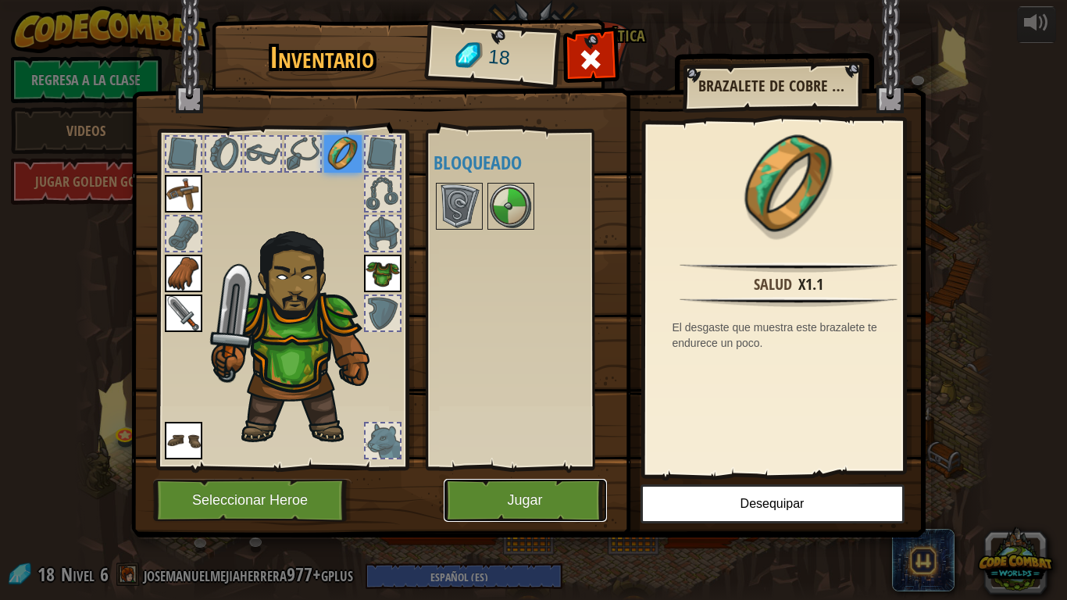
click at [544, 492] on button "Jugar" at bounding box center [524, 500] width 163 height 43
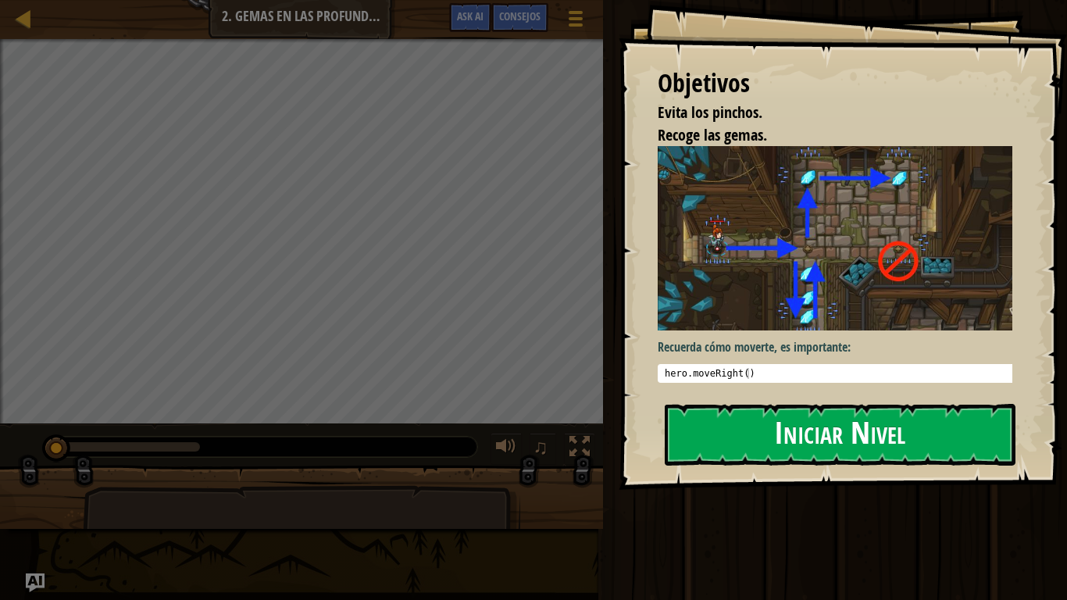
click at [754, 397] on div "Objetivos Evita los pinchos. Recoge las gemas. Recuerda cómo moverte, es import…" at bounding box center [842, 245] width 448 height 490
click at [744, 435] on button "Iniciar Nivel" at bounding box center [839, 435] width 351 height 62
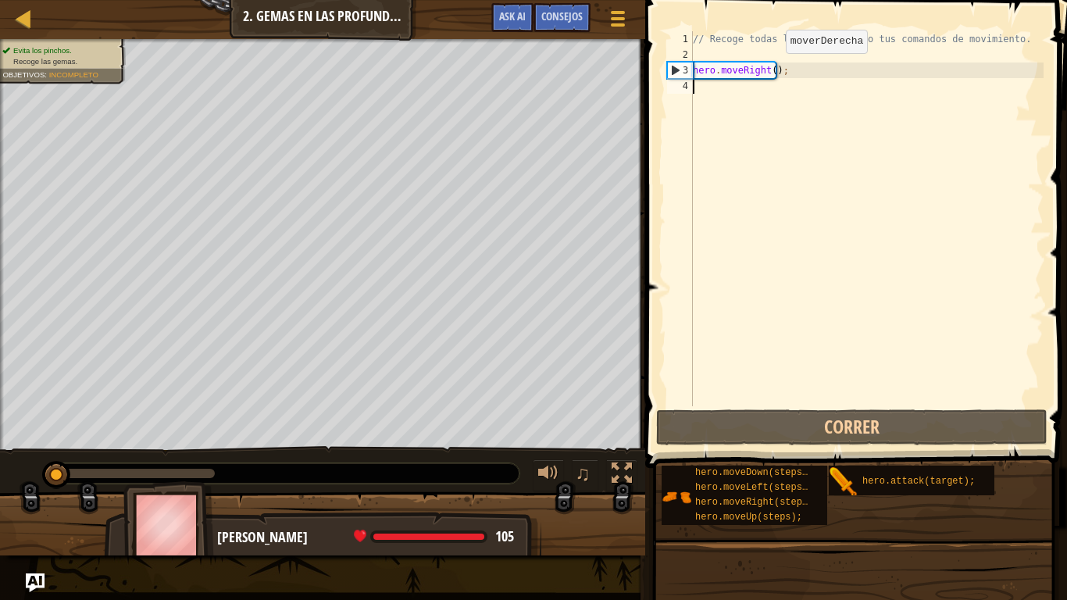
click at [772, 69] on div "// Recoge todas las gemas usando tus comandos de movimiento. hero . moveRight (…" at bounding box center [866, 234] width 354 height 406
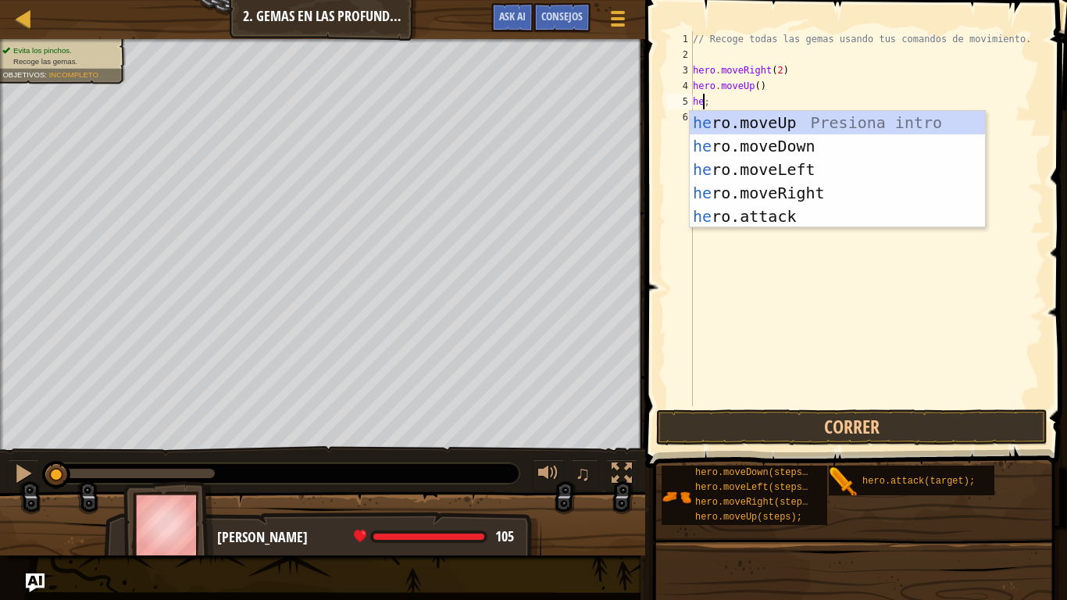
scroll to position [7, 1]
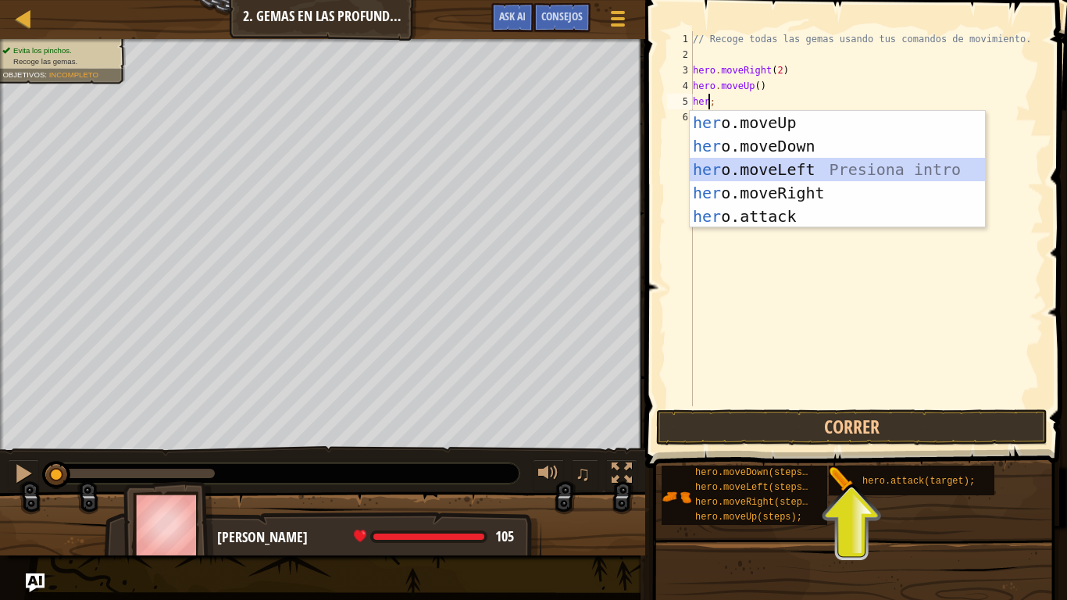
type textarea "hero.moveLeft();"
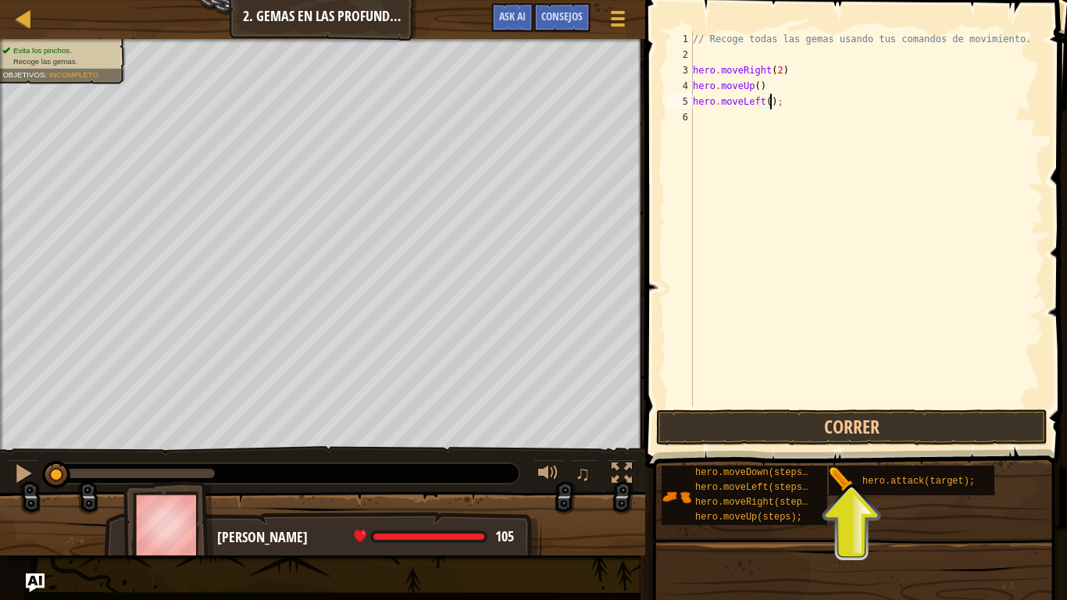
scroll to position [7, 0]
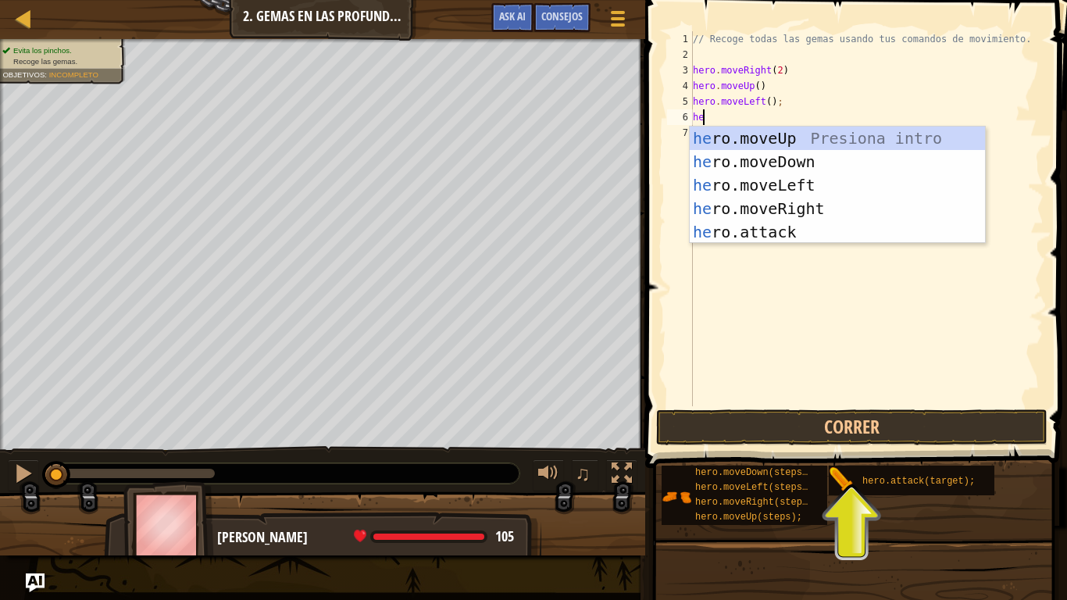
type textarea "her"
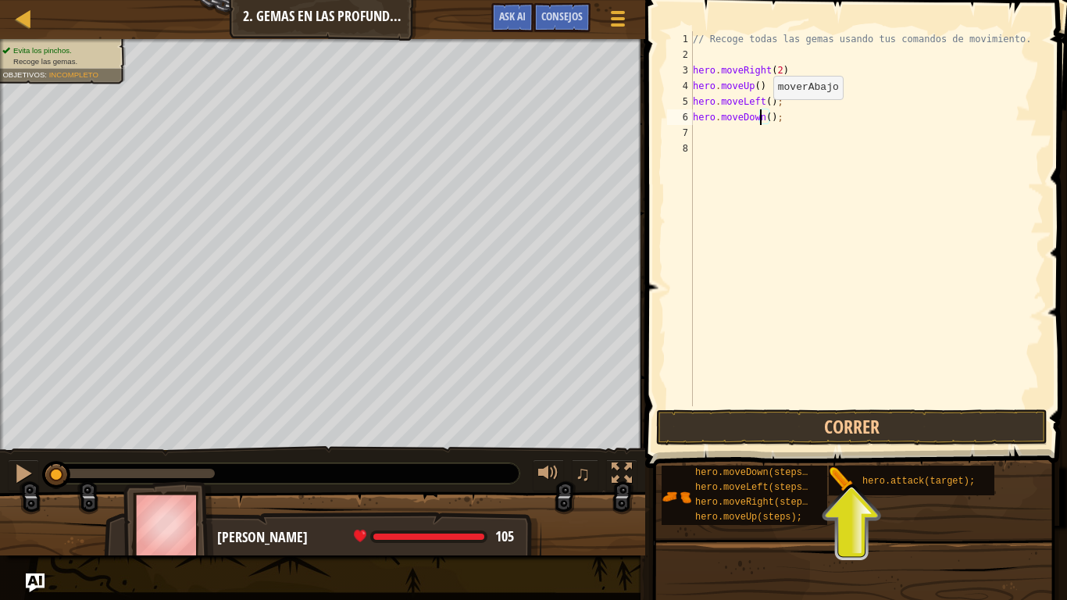
click at [760, 115] on div "// Recoge todas las gemas usando tus comandos de movimiento. hero . moveRight (…" at bounding box center [866, 234] width 354 height 406
type textarea "hero.moveDown(2);"
click at [773, 427] on button "Correr" at bounding box center [851, 427] width 391 height 36
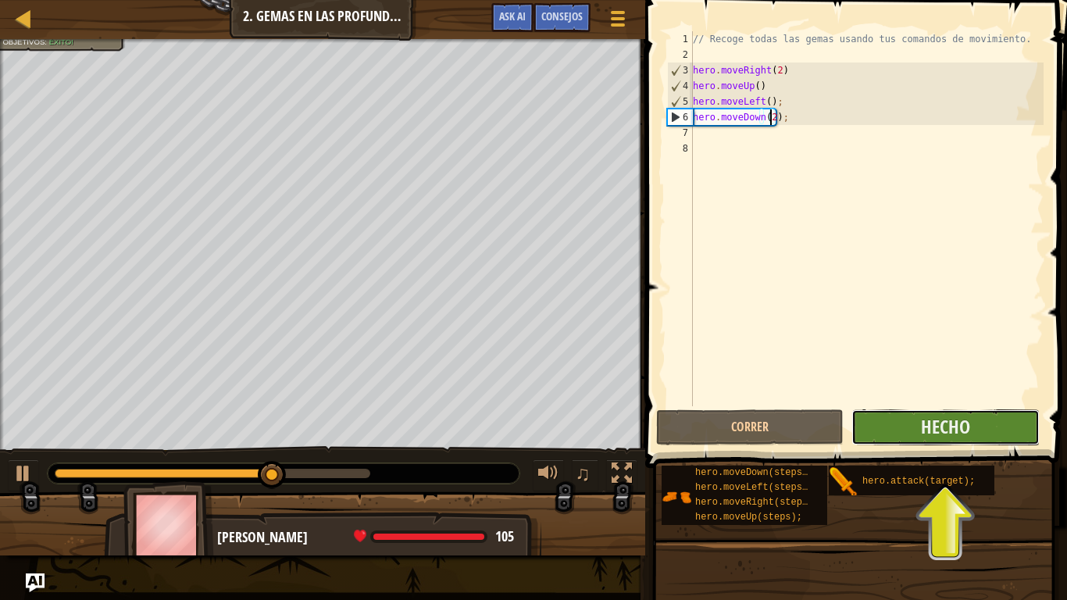
click at [939, 441] on button "Hecho" at bounding box center [944, 427] width 187 height 36
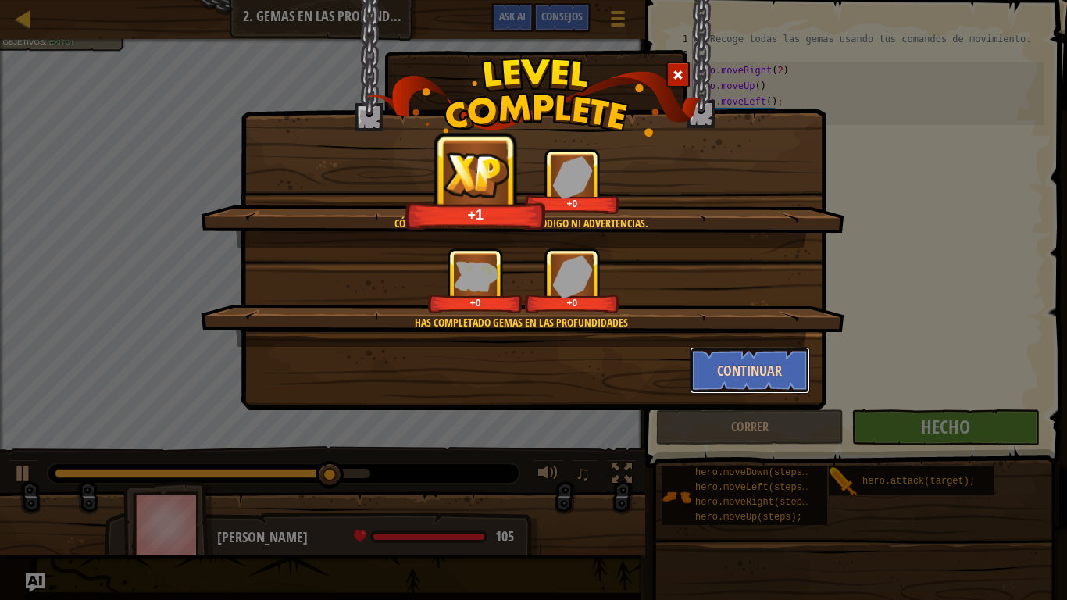
click at [717, 360] on button "Continuar" at bounding box center [749, 370] width 121 height 47
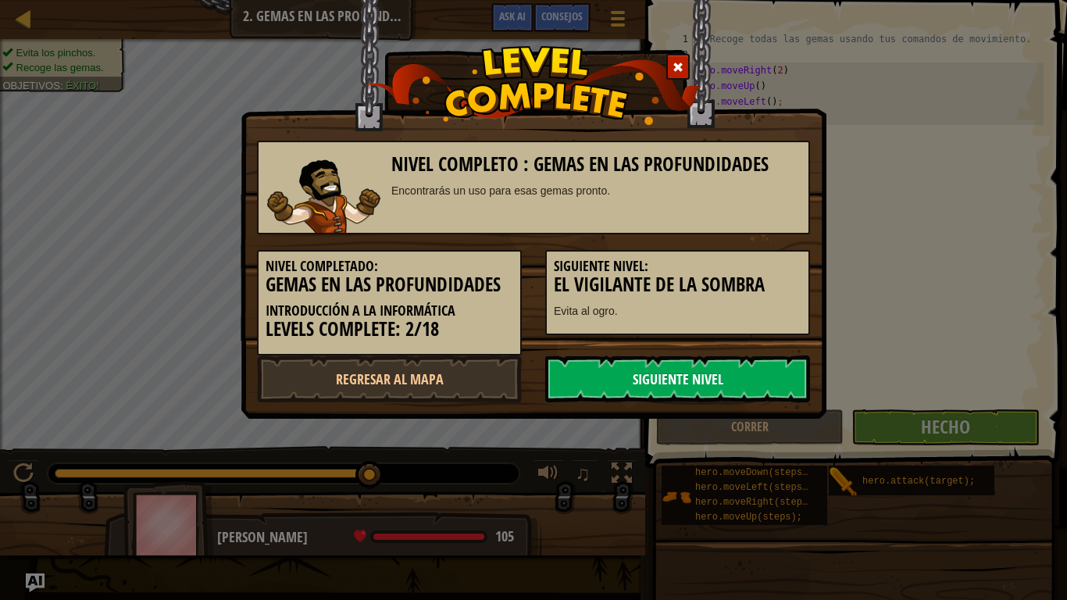
click at [732, 388] on link "Siguiente nivel" at bounding box center [677, 378] width 265 height 47
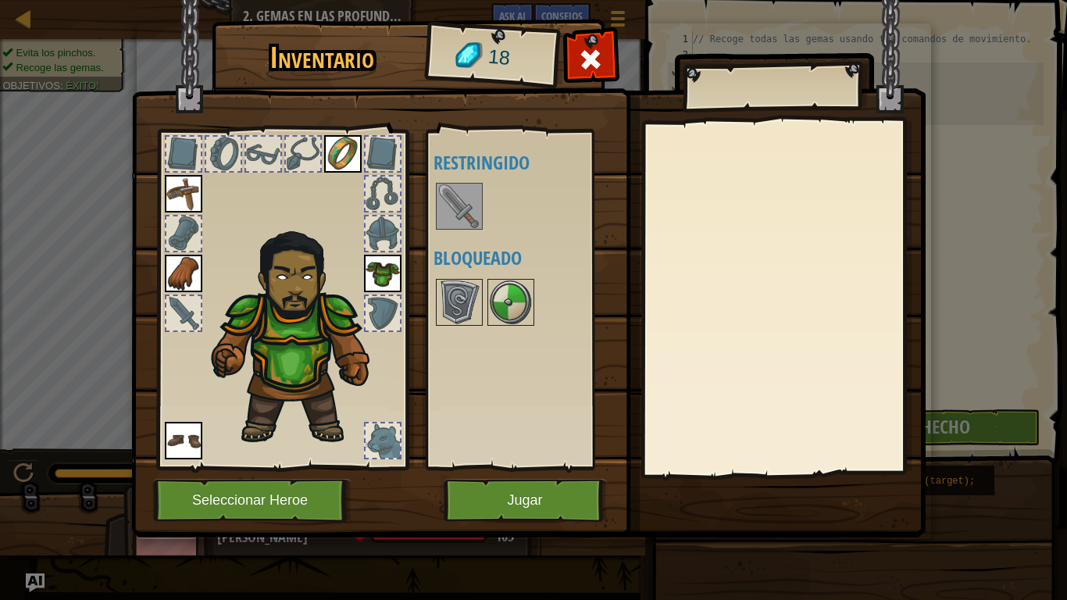
click at [471, 212] on img at bounding box center [459, 206] width 44 height 44
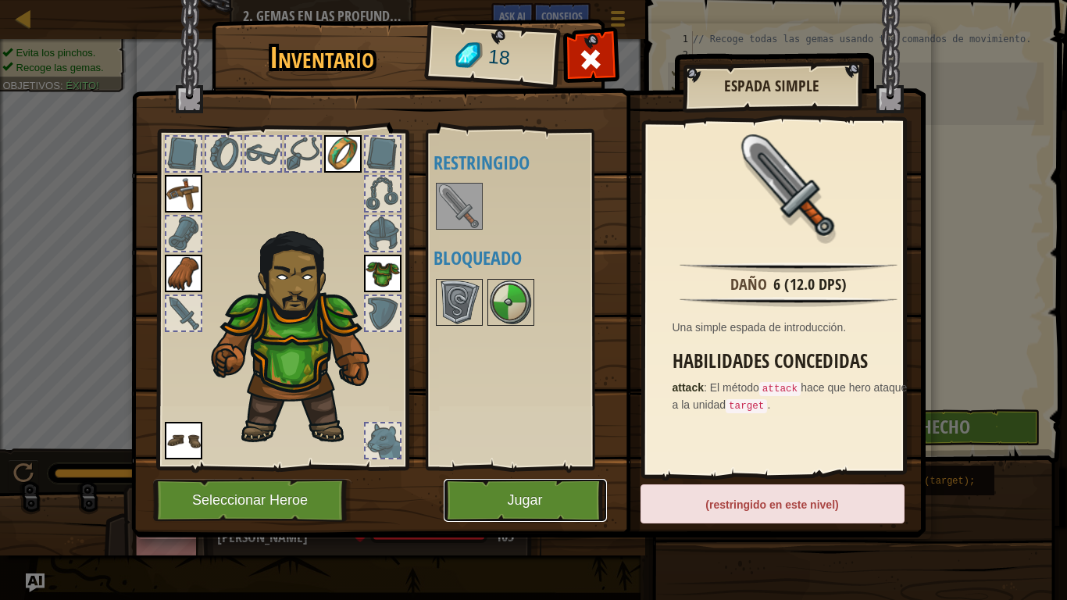
click at [537, 500] on button "Jugar" at bounding box center [524, 500] width 163 height 43
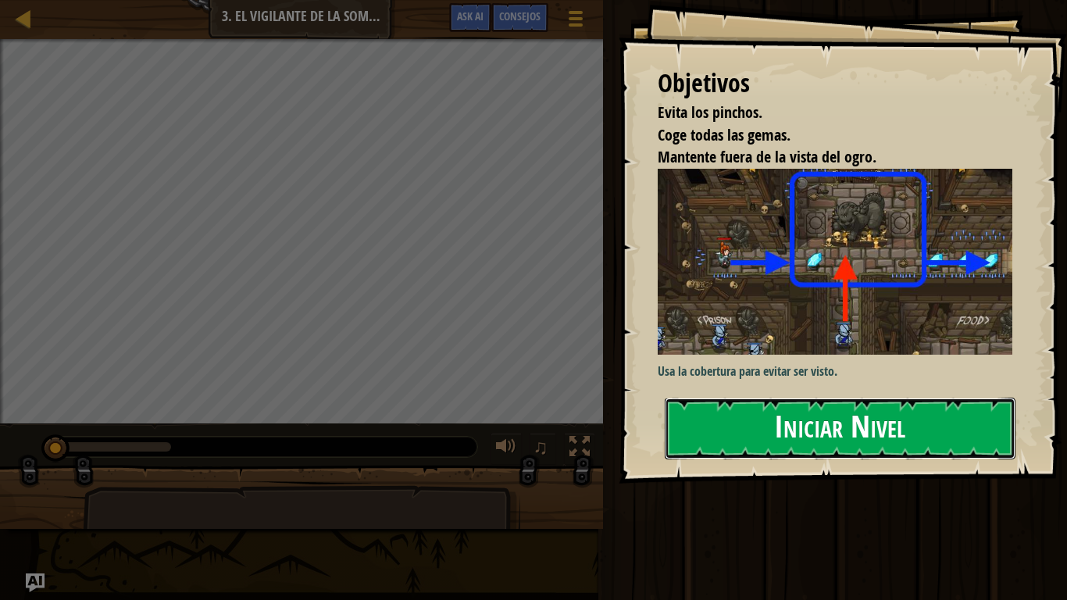
click at [817, 411] on button "Iniciar Nivel" at bounding box center [839, 428] width 351 height 62
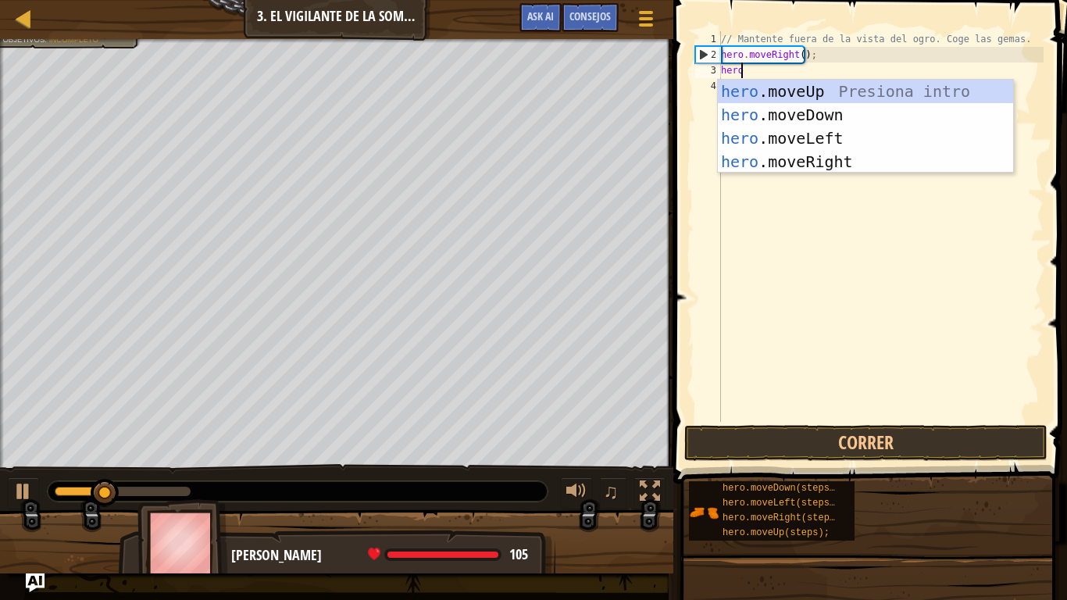
scroll to position [7, 1]
type textarea "herom"
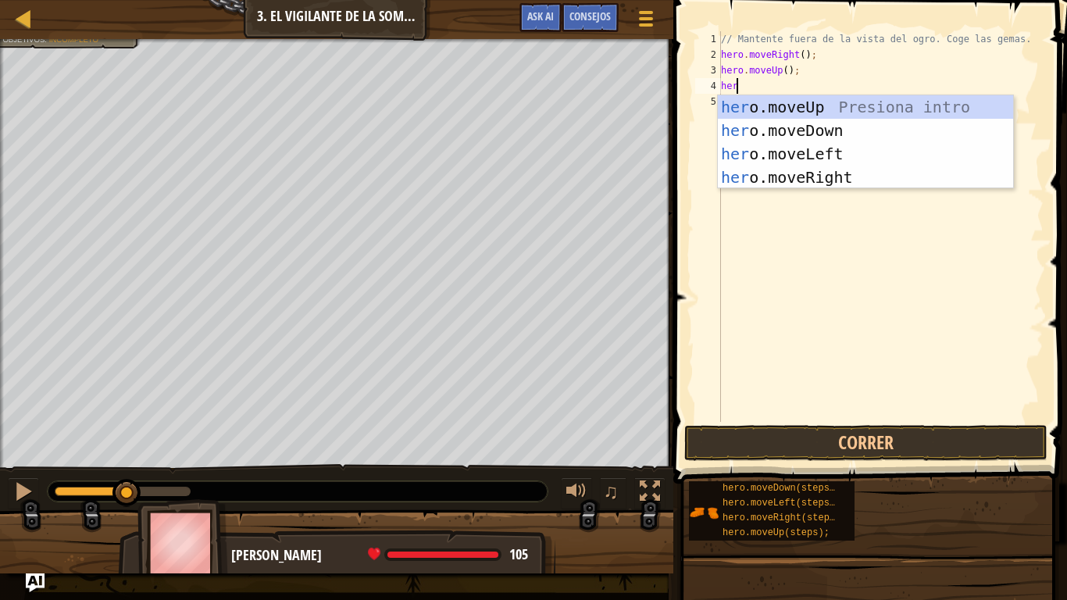
type textarea "hero"
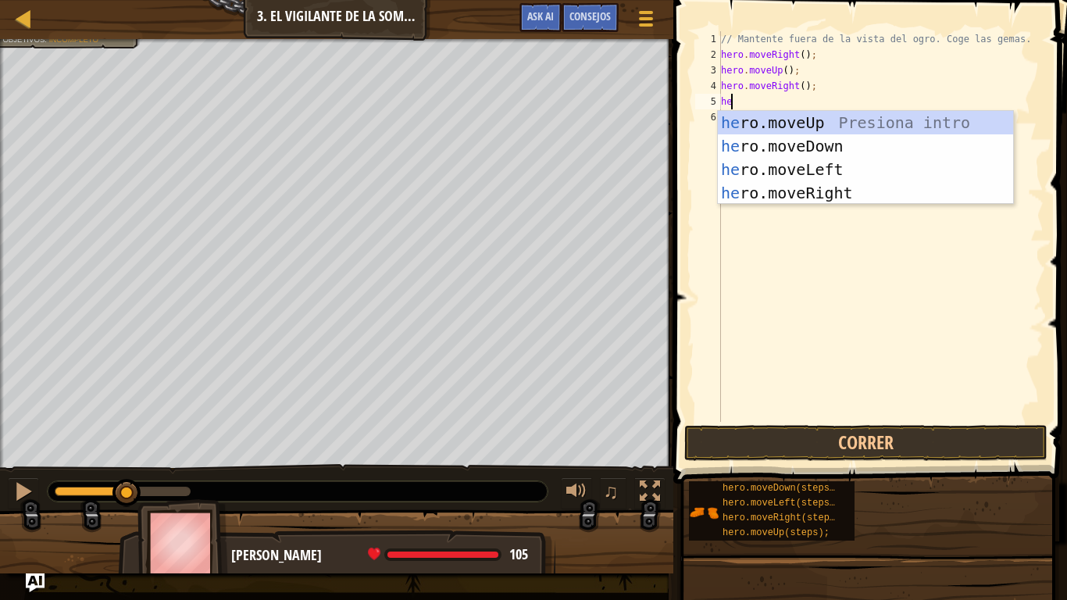
type textarea "hero"
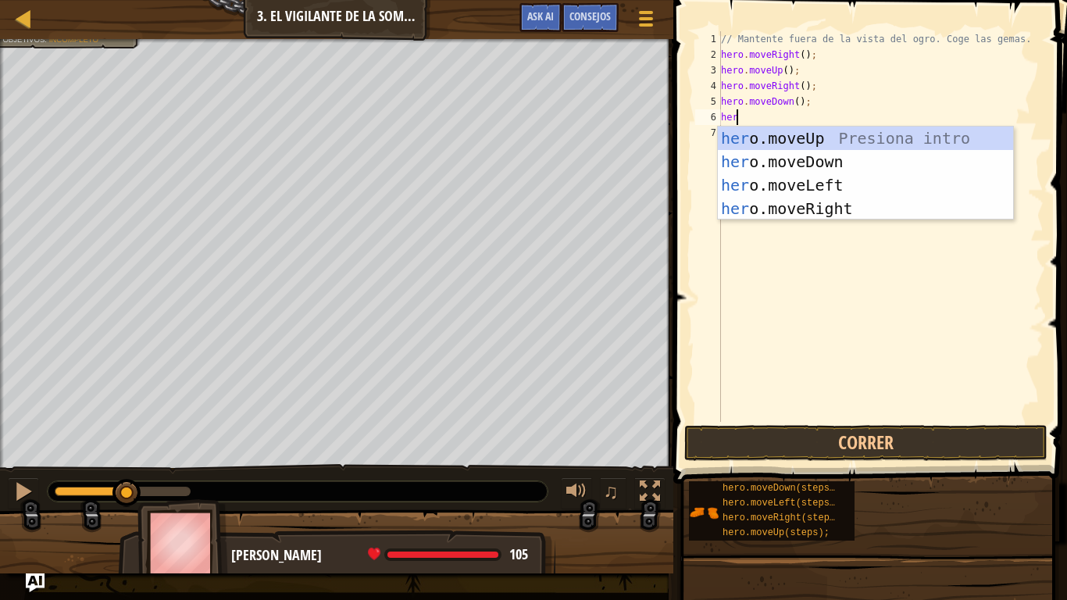
type textarea "hero"
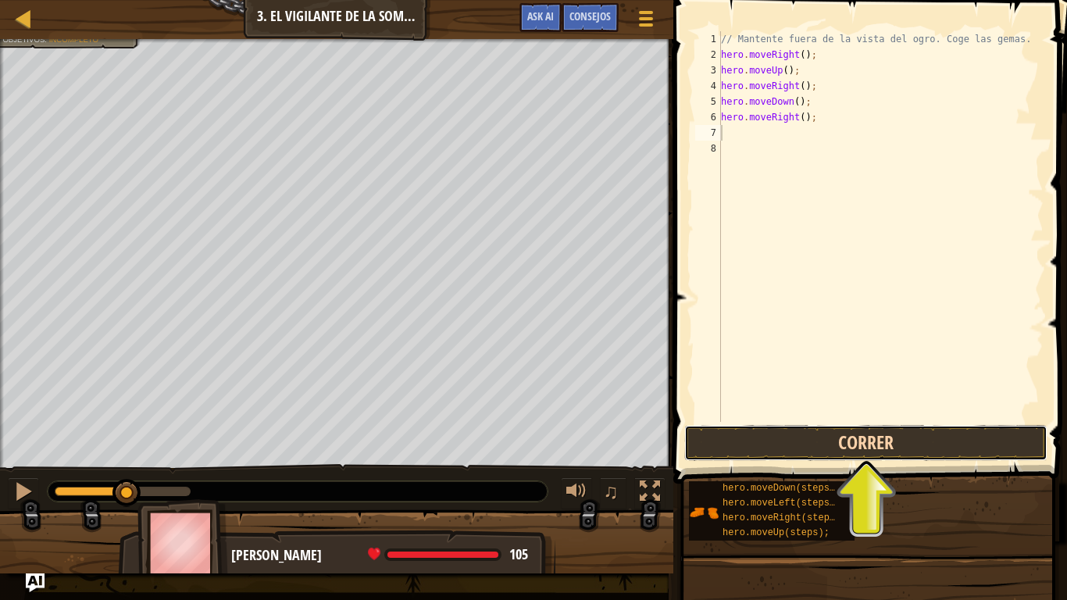
click at [943, 440] on button "Correr" at bounding box center [866, 443] width 364 height 36
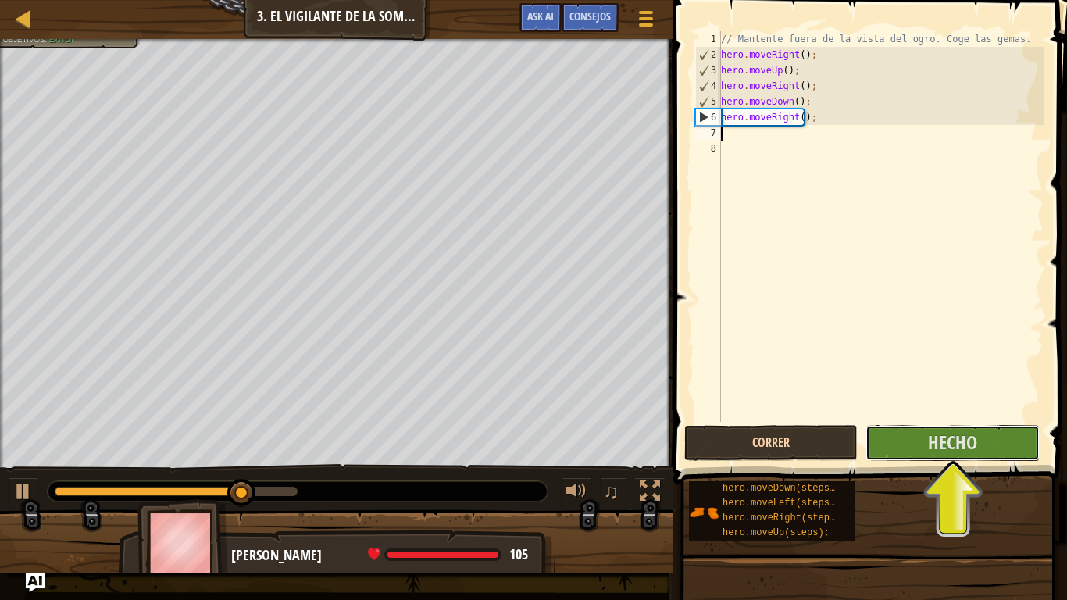
click at [943, 440] on span "Hecho" at bounding box center [952, 441] width 49 height 25
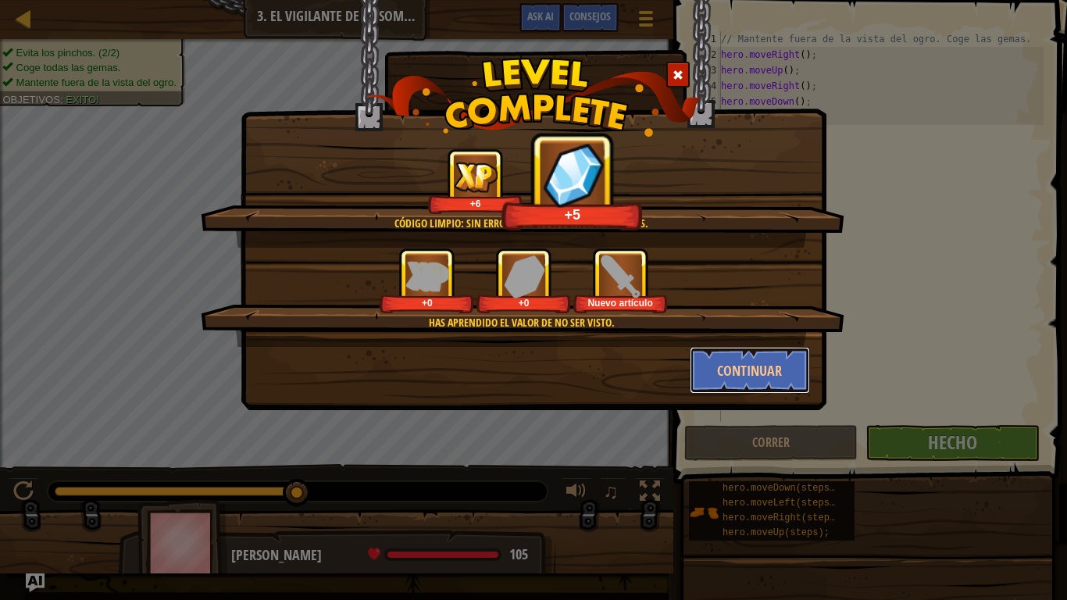
click at [808, 368] on button "Continuar" at bounding box center [749, 370] width 121 height 47
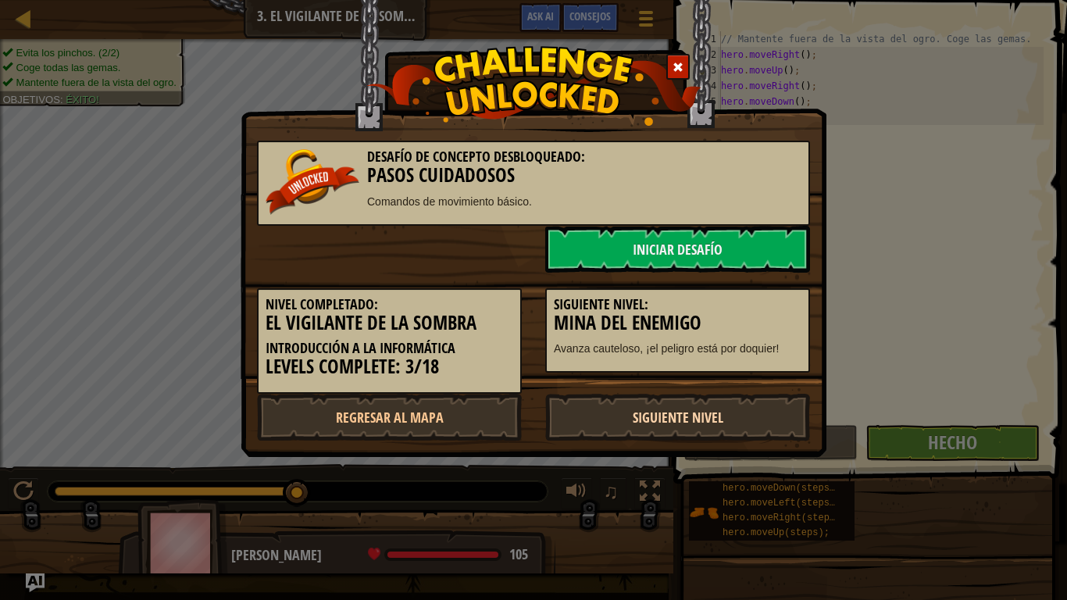
click at [668, 410] on link "Siguiente nivel" at bounding box center [677, 417] width 265 height 47
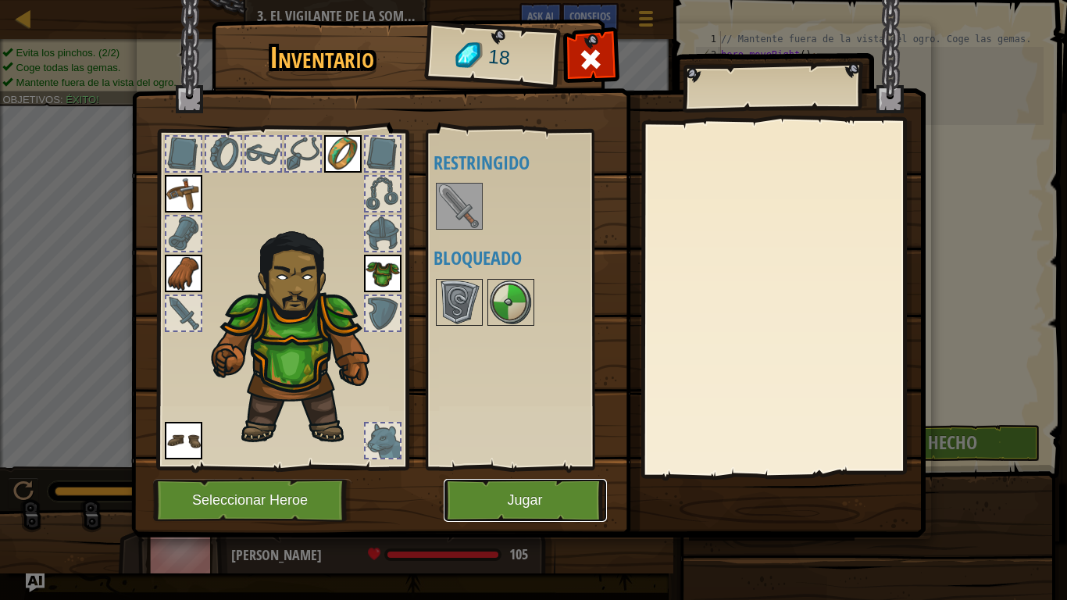
click at [521, 500] on button "Jugar" at bounding box center [524, 500] width 163 height 43
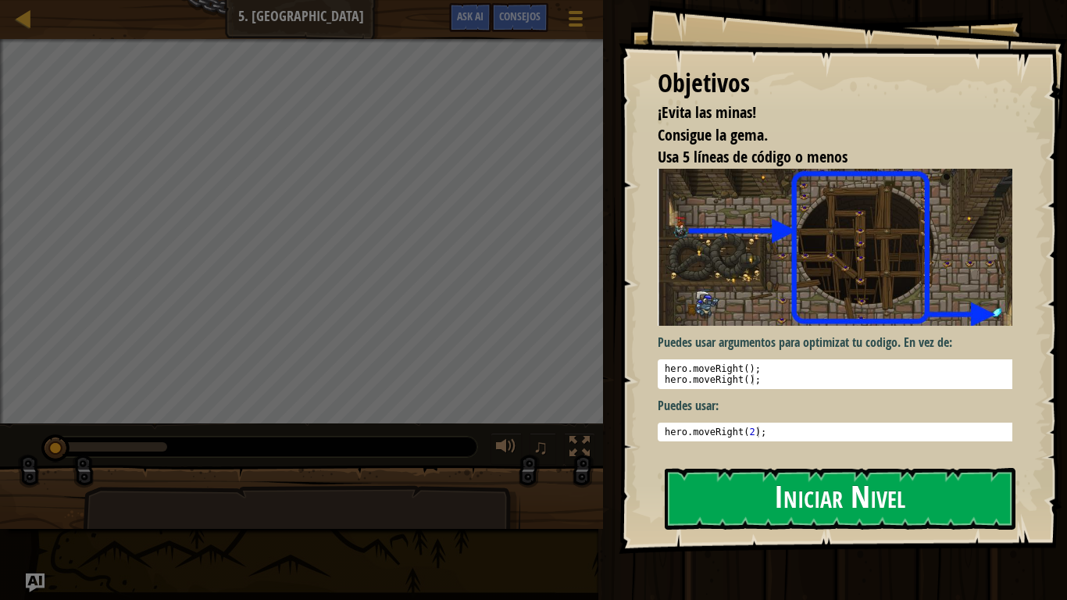
click at [743, 490] on button "Iniciar Nivel" at bounding box center [839, 499] width 351 height 62
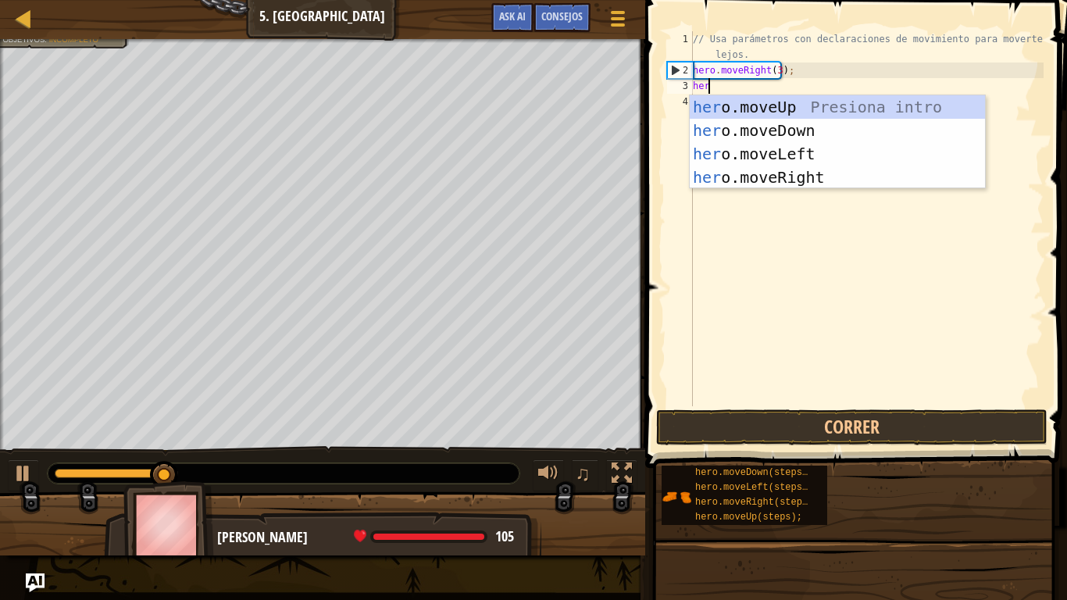
type textarea "hero"
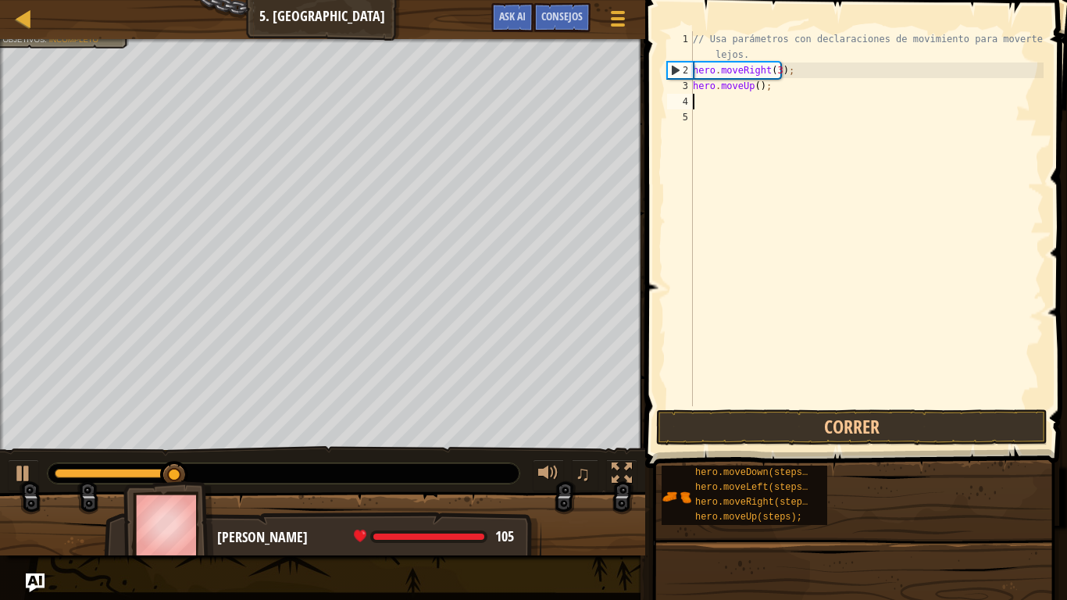
scroll to position [7, 0]
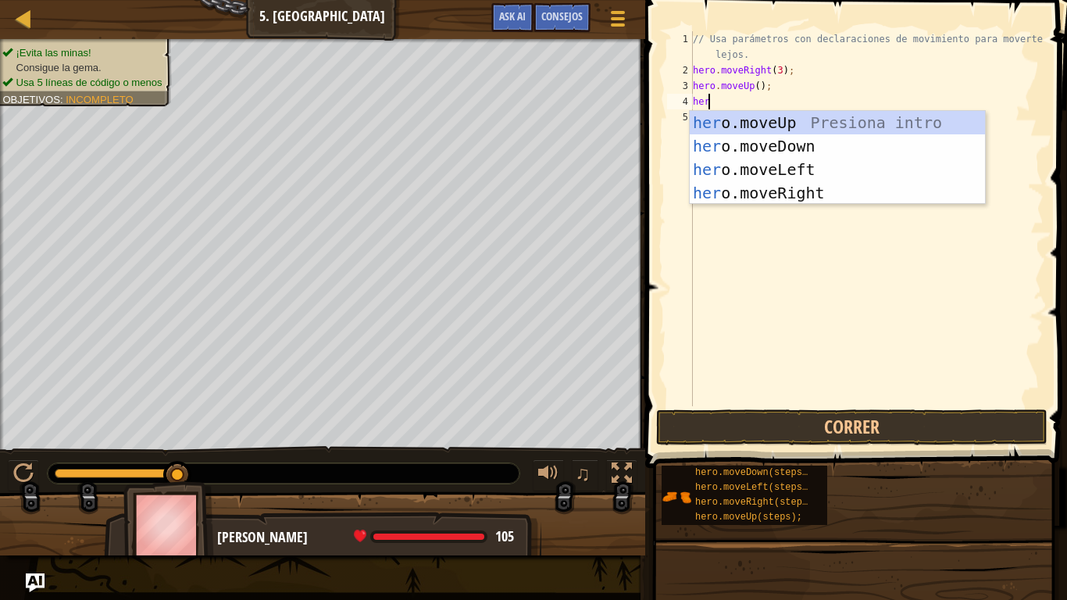
type textarea "hero"
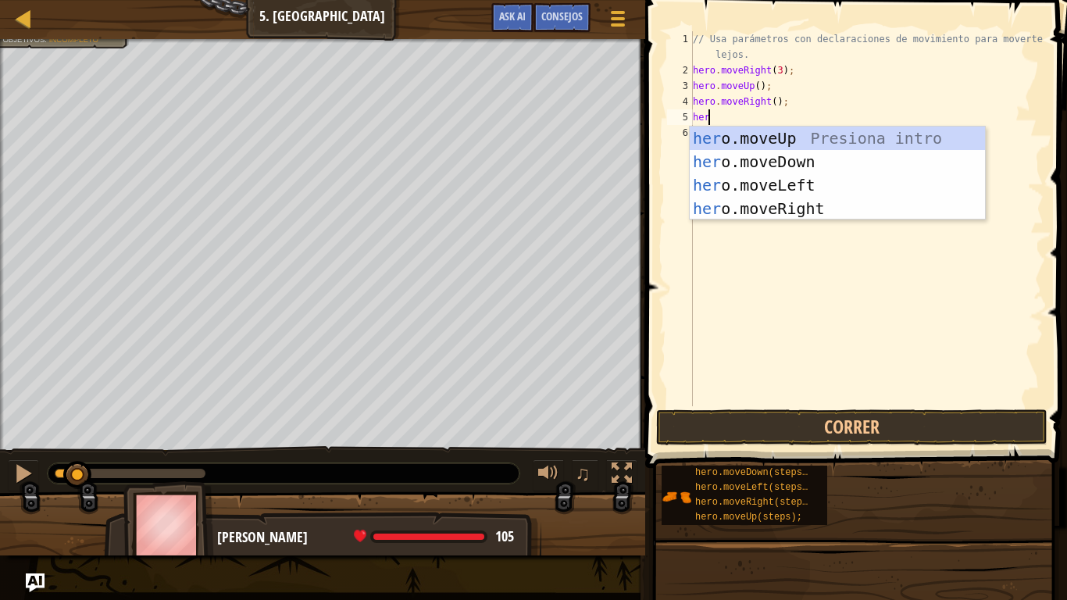
type textarea "hero"
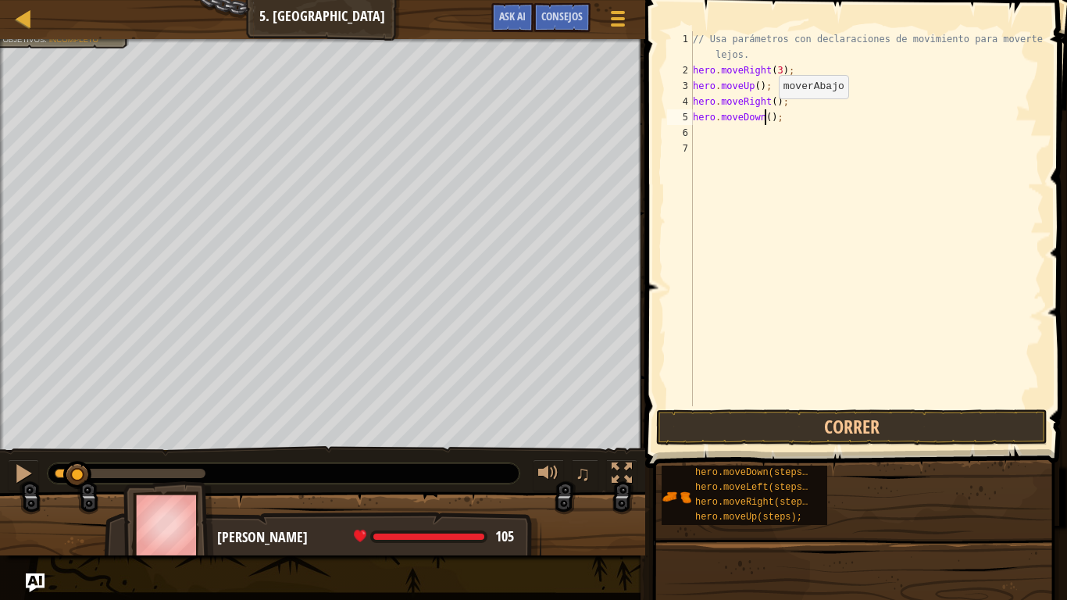
click at [765, 114] on div "// Usa parámetros con declaraciones de movimiento para moverte más lejos. hero …" at bounding box center [866, 242] width 354 height 422
type textarea "hero.moveDown(3);"
click at [787, 137] on div "// Usa parámetros con declaraciones de movimiento para moverte más lejos. hero …" at bounding box center [866, 242] width 354 height 422
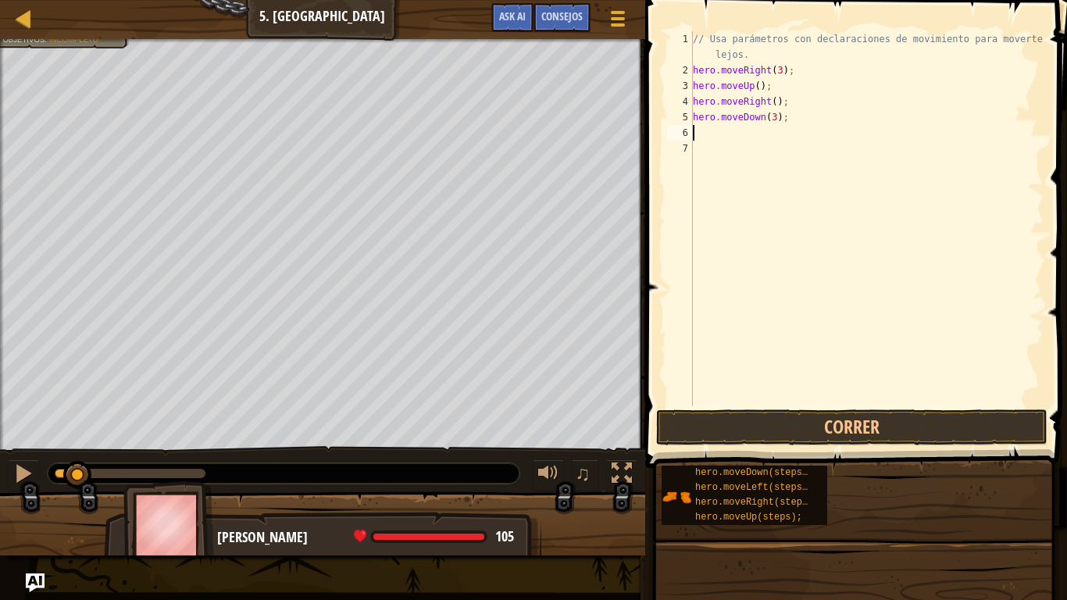
type textarea "hero"
type textarea "hero.moveRight(2);"
click at [854, 432] on button "Correr" at bounding box center [851, 427] width 391 height 36
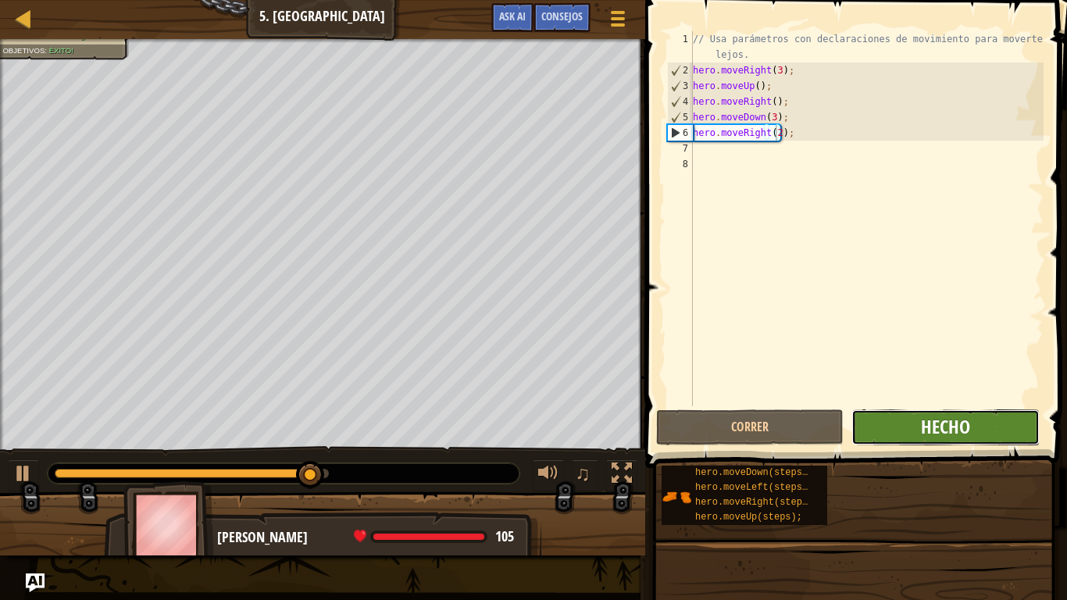
click at [928, 419] on span "Hecho" at bounding box center [945, 426] width 49 height 25
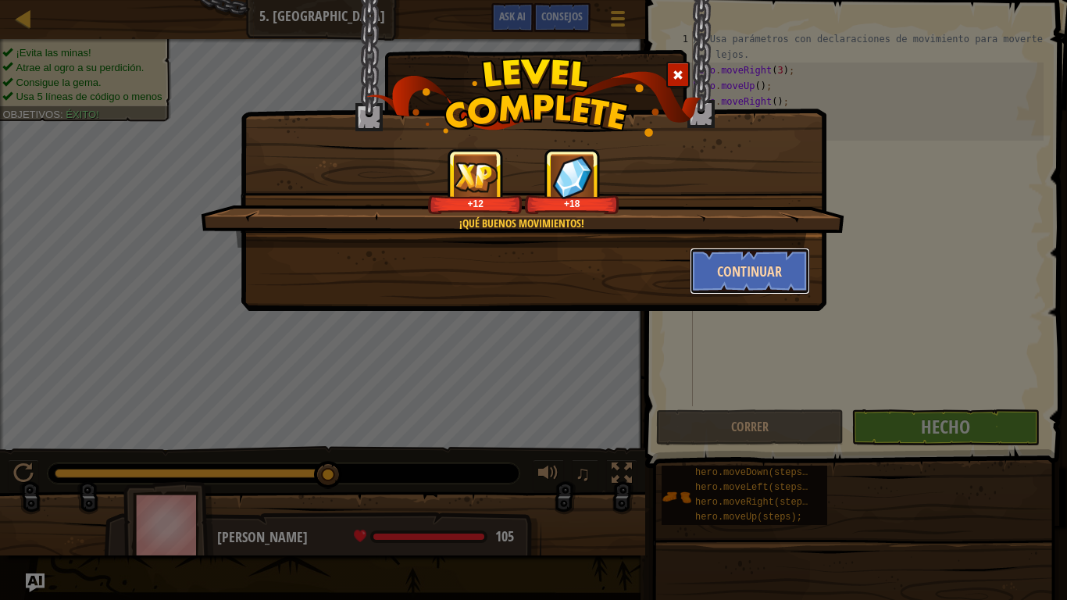
click at [750, 272] on button "Continuar" at bounding box center [749, 271] width 121 height 47
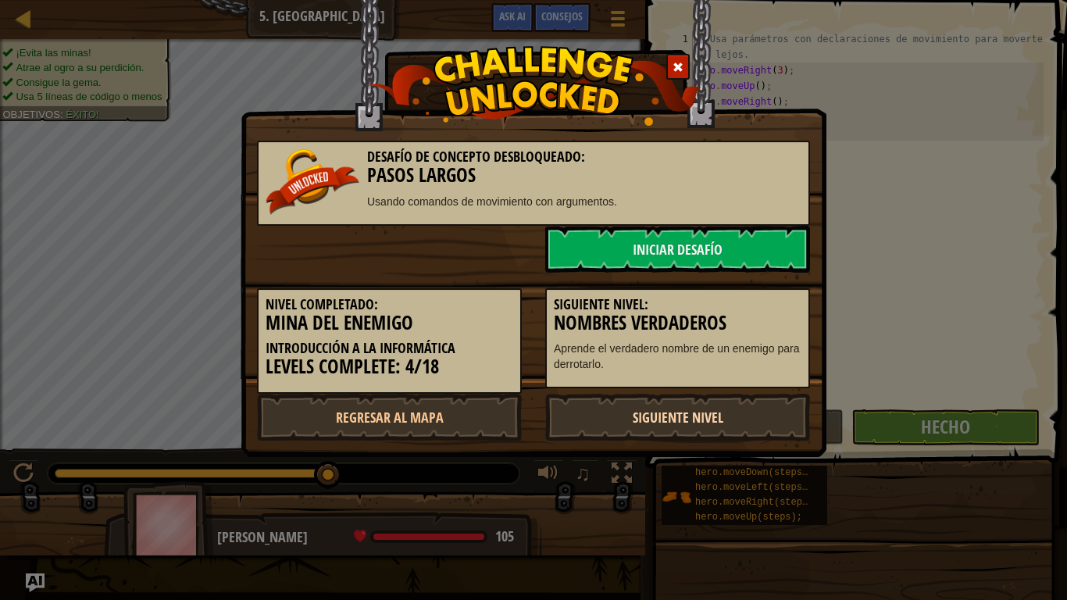
click at [724, 427] on link "Siguiente nivel" at bounding box center [677, 417] width 265 height 47
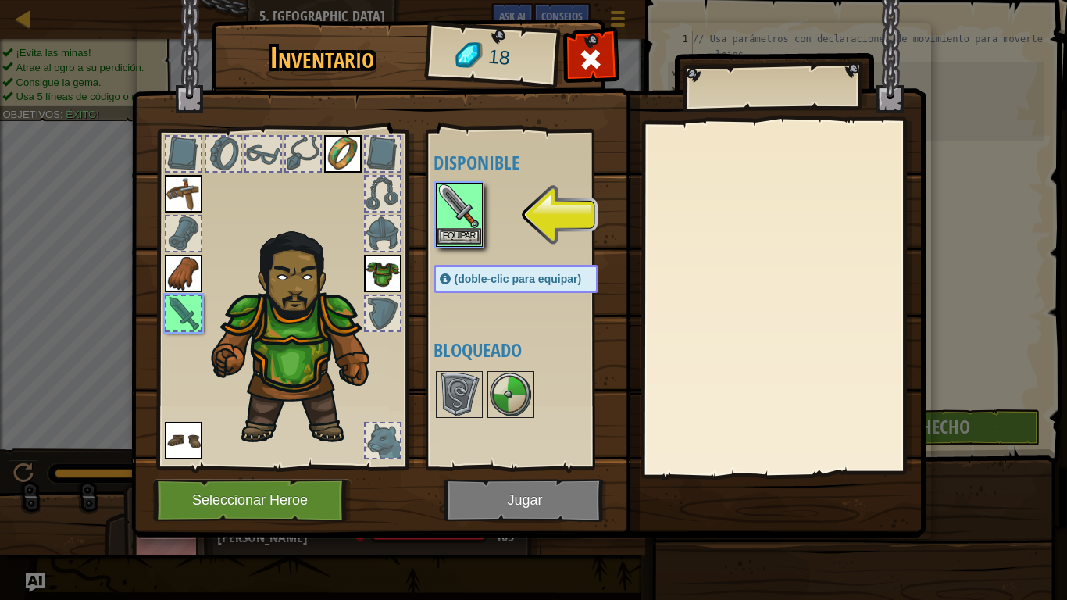
click at [454, 218] on img at bounding box center [459, 206] width 44 height 44
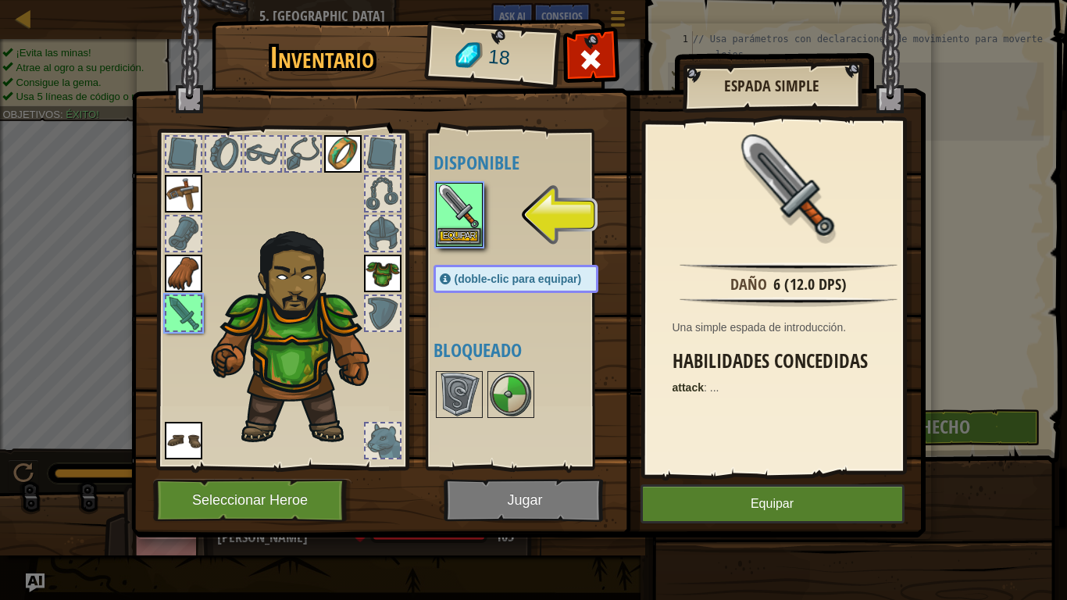
click at [454, 218] on img at bounding box center [459, 206] width 44 height 44
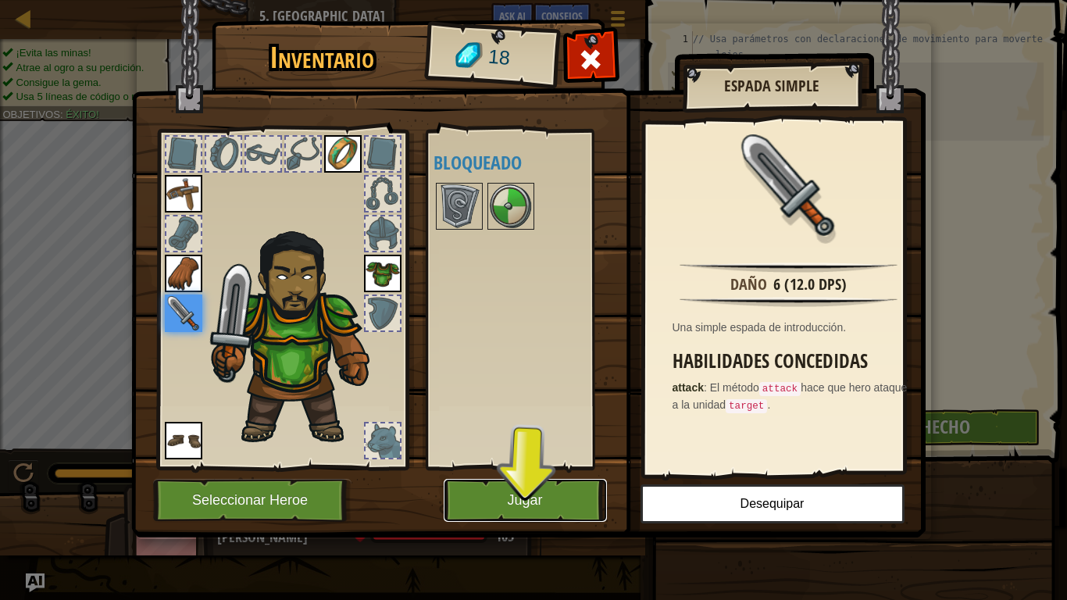
click at [541, 500] on button "Jugar" at bounding box center [524, 500] width 163 height 43
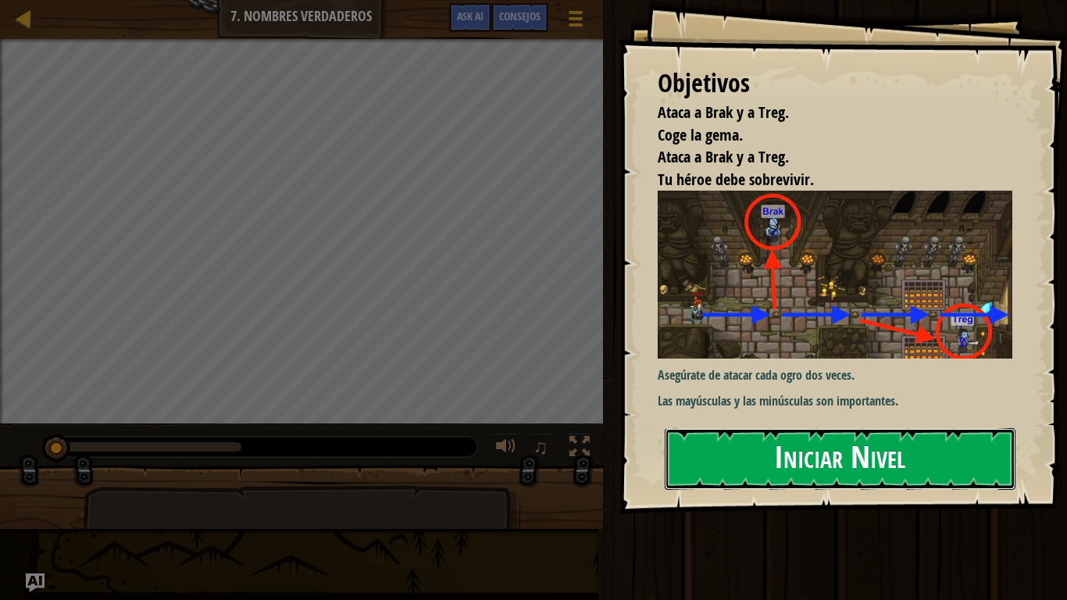
click at [720, 475] on button "Iniciar Nivel" at bounding box center [839, 459] width 351 height 62
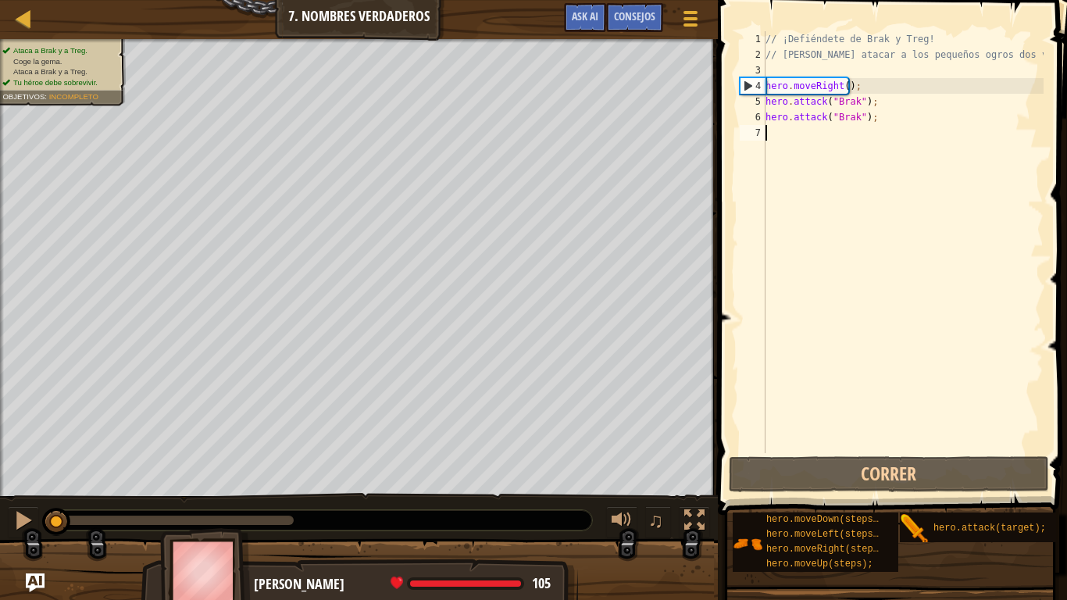
click at [785, 141] on div "// ¡Defiéndete de Brak y Treg! // [PERSON_NAME] atacar a los pequeños ogros dos…" at bounding box center [902, 257] width 281 height 453
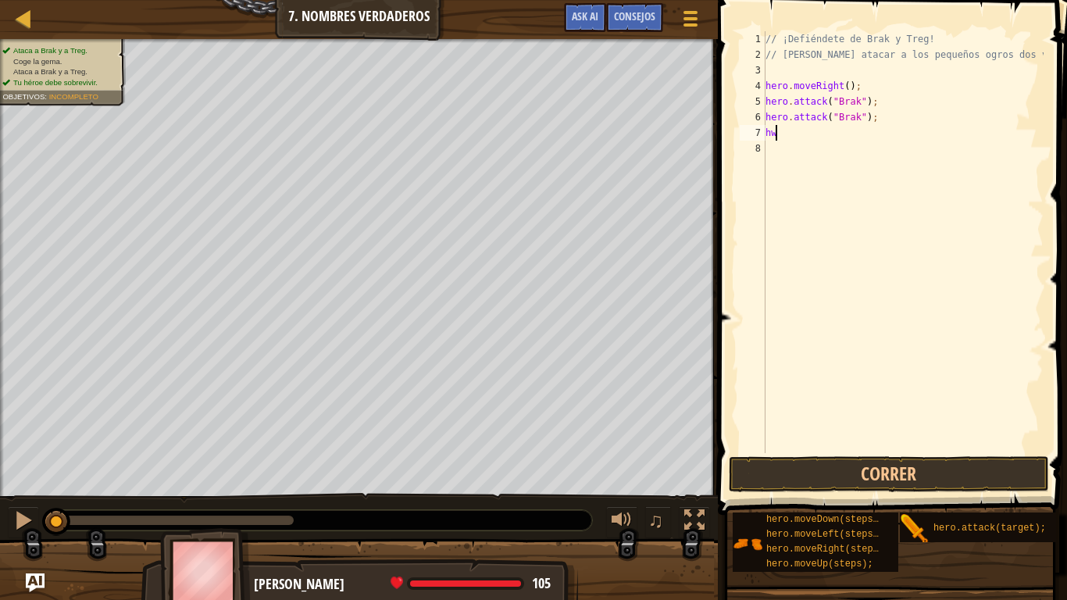
scroll to position [7, 0]
type textarea "h"
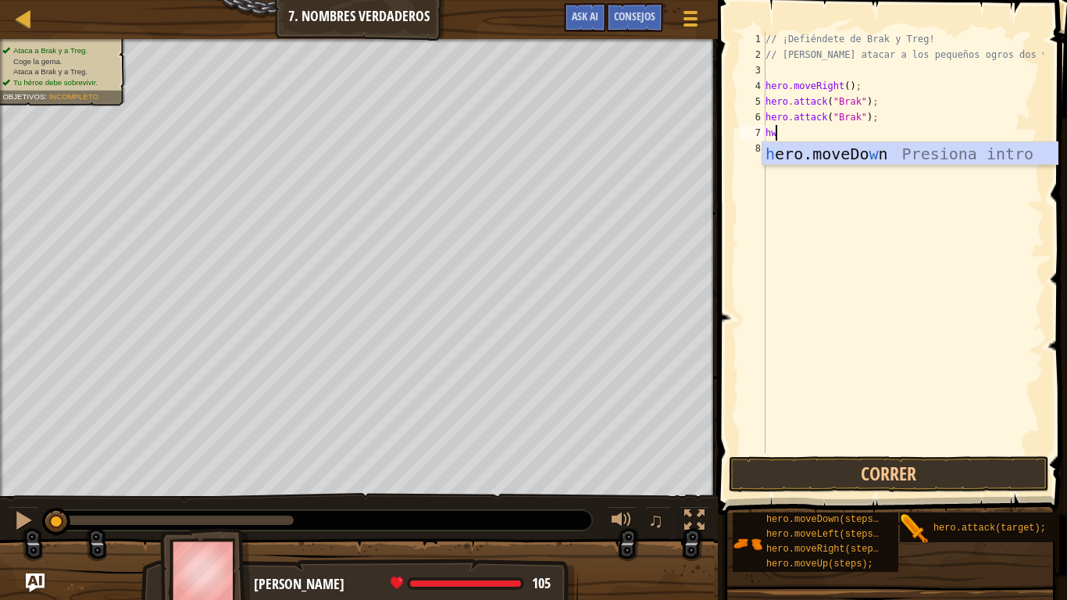
type textarea "he"
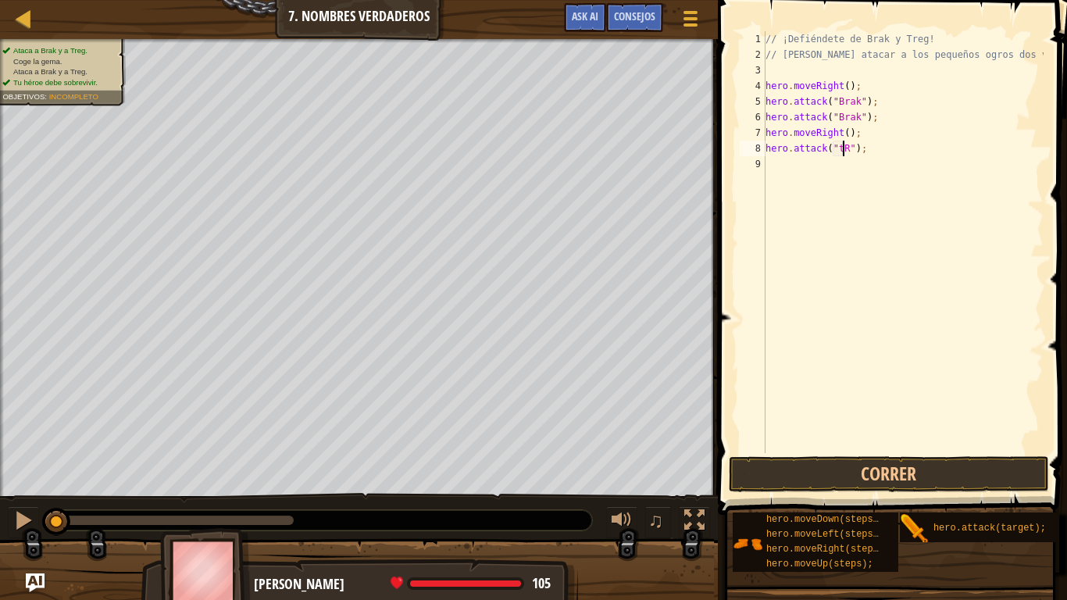
scroll to position [7, 6]
type textarea "hero.attack("Treg");"
drag, startPoint x: 869, startPoint y: 145, endPoint x: 762, endPoint y: 148, distance: 107.0
click at [762, 148] on div "hero.attack("Treg"); 1 2 3 4 5 6 7 8 9 // ¡Defiéndete de Brak y Treg! // [PERSO…" at bounding box center [889, 242] width 307 height 422
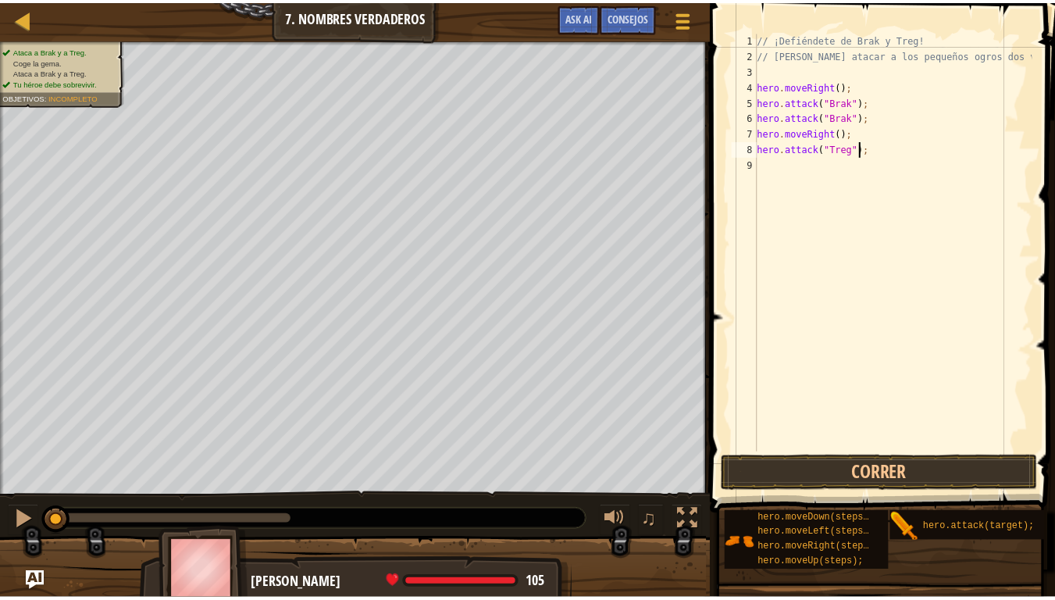
scroll to position [7, 0]
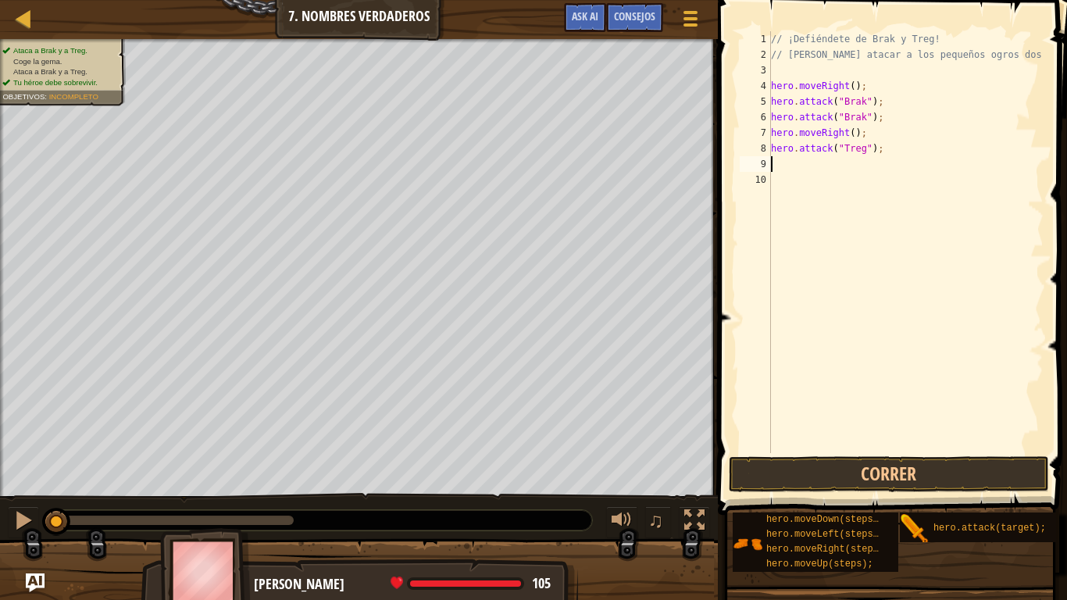
paste textarea "hero.attack("Treg");"
type textarea "hero.attack("Treg");"
click at [877, 454] on span at bounding box center [894, 235] width 362 height 561
click at [872, 463] on button "Correr" at bounding box center [888, 474] width 320 height 36
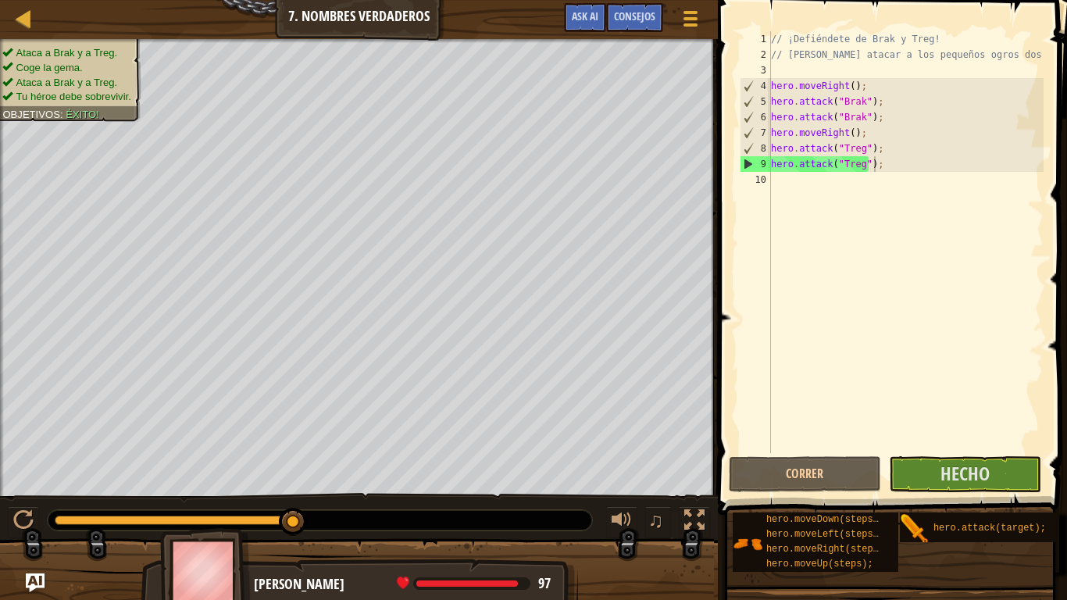
click at [949, 455] on span at bounding box center [894, 235] width 362 height 561
click at [957, 464] on span "Hecho" at bounding box center [964, 473] width 49 height 25
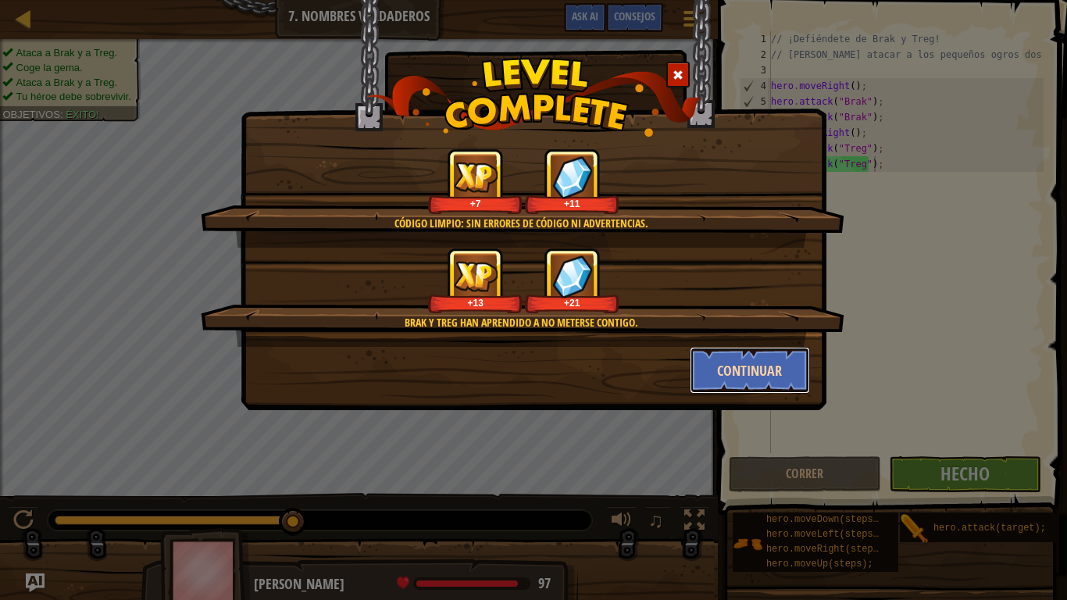
click at [760, 372] on button "Continuar" at bounding box center [749, 370] width 121 height 47
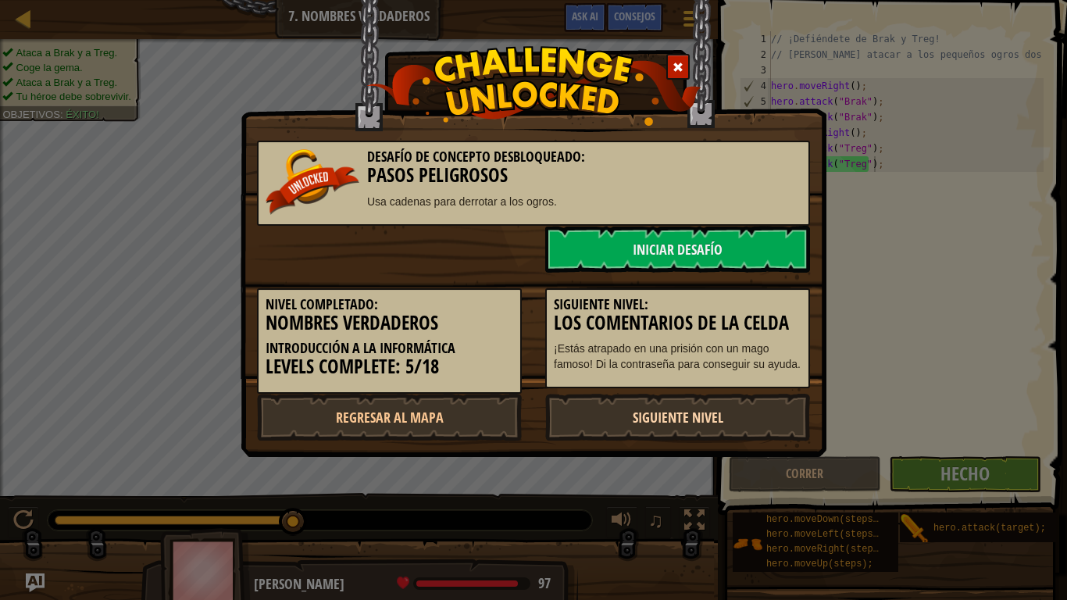
click at [736, 415] on link "Siguiente nivel" at bounding box center [677, 417] width 265 height 47
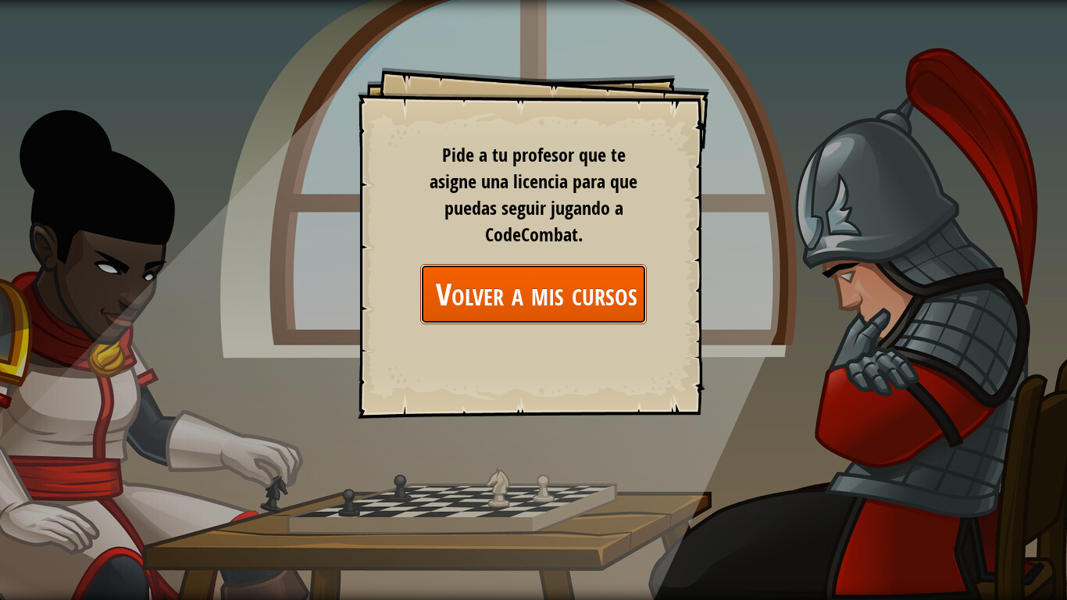
click at [525, 285] on link "Volver a mis cursos" at bounding box center [533, 294] width 226 height 60
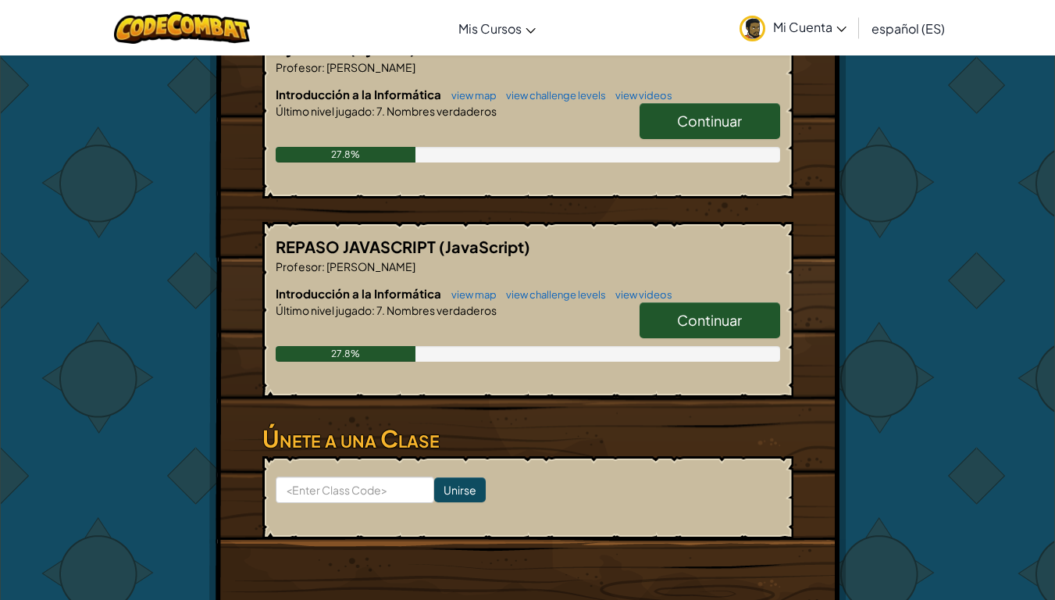
scroll to position [201, 0]
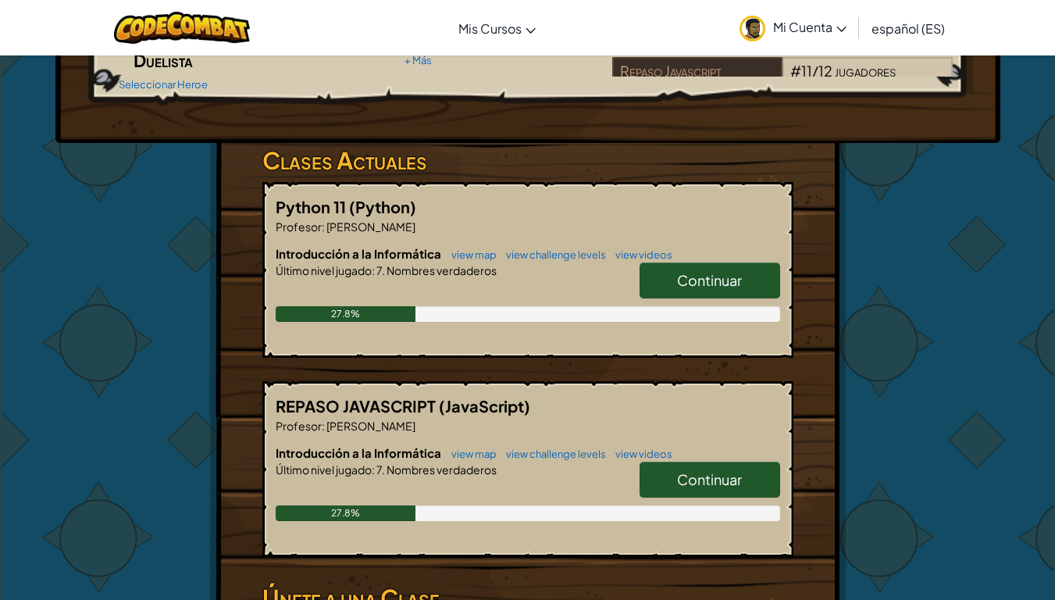
click at [744, 475] on link "Continuar" at bounding box center [709, 479] width 141 height 36
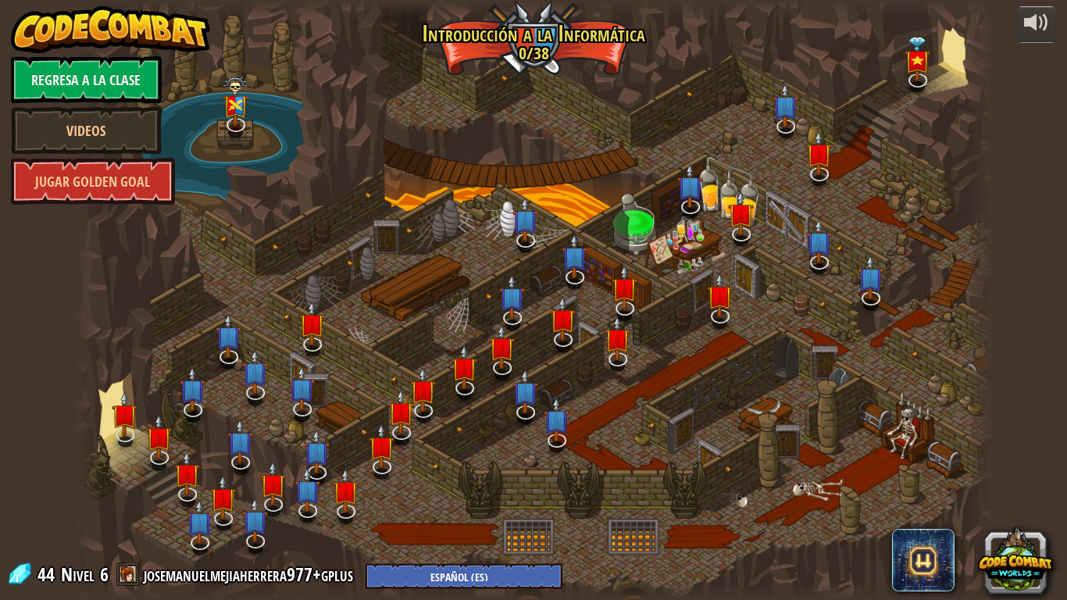
select select "es-ES"
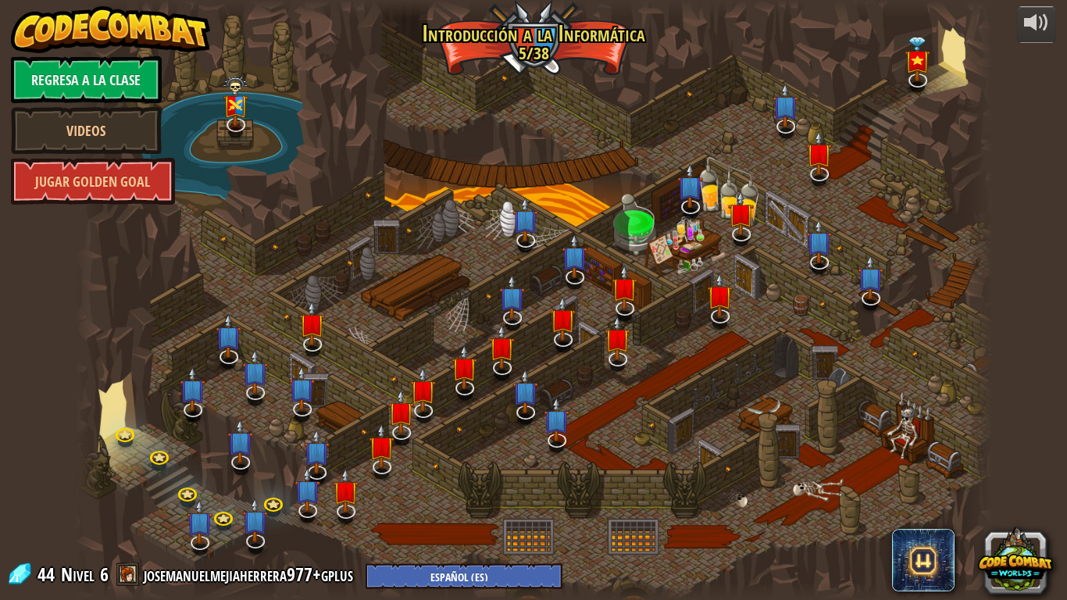
select select "es-ES"
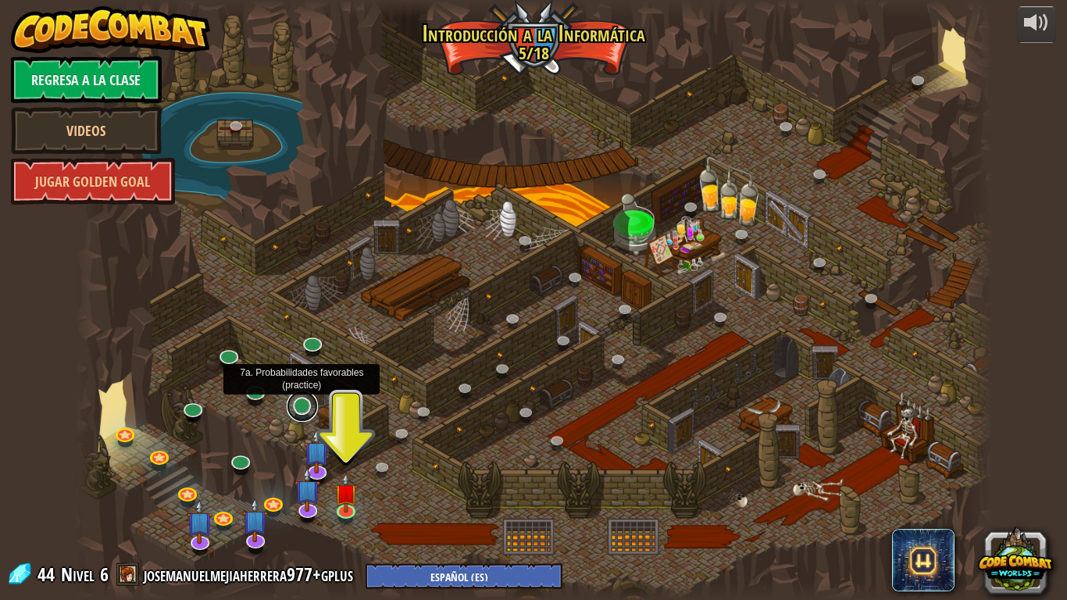
click at [299, 415] on link at bounding box center [302, 405] width 31 height 31
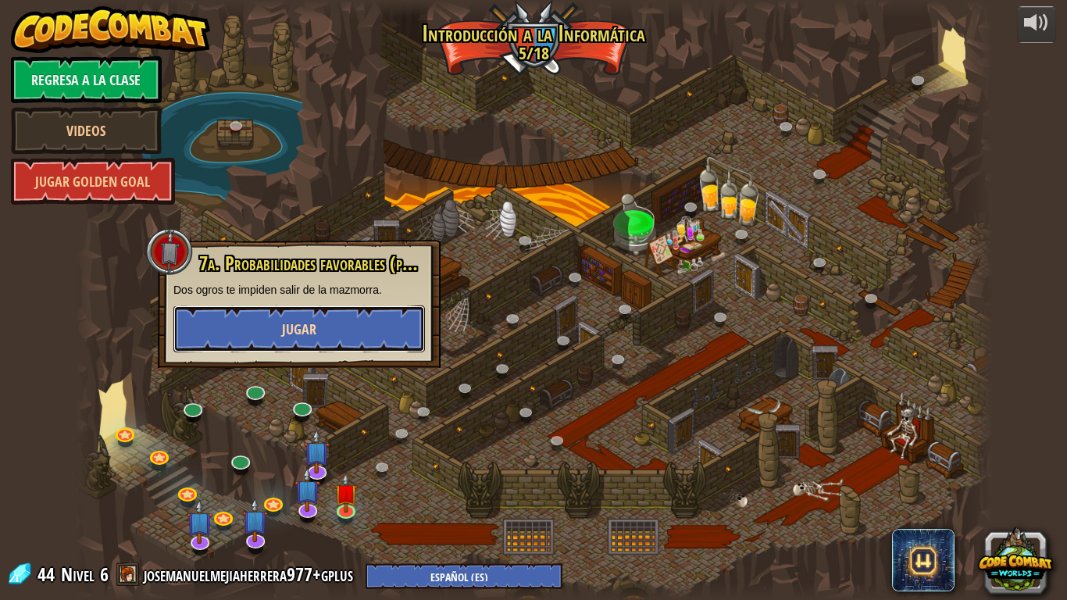
click at [273, 311] on button "Jugar" at bounding box center [298, 328] width 251 height 47
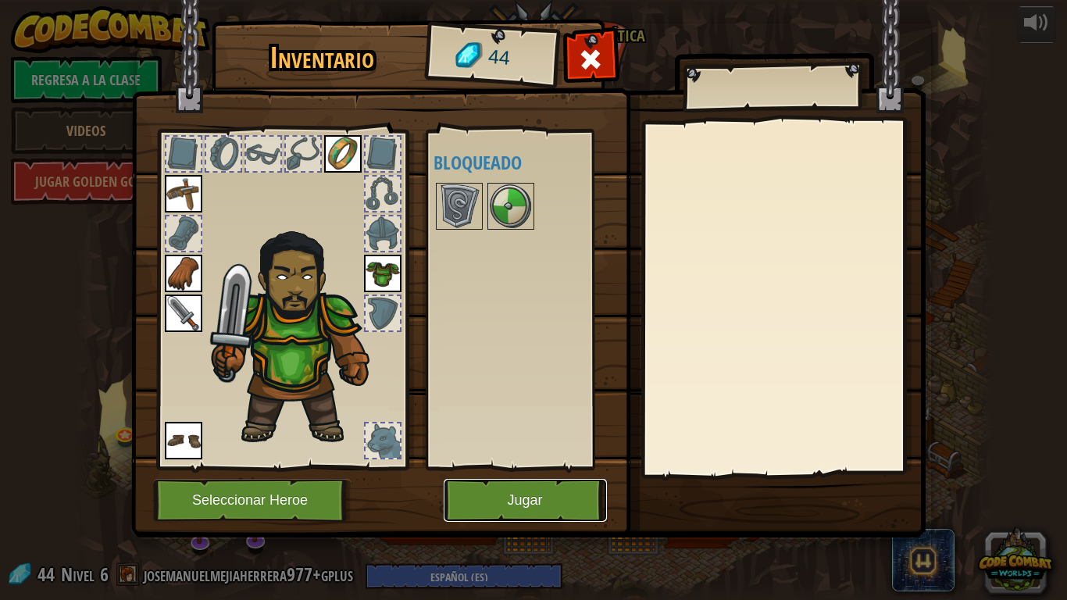
click at [543, 500] on button "Jugar" at bounding box center [524, 500] width 163 height 43
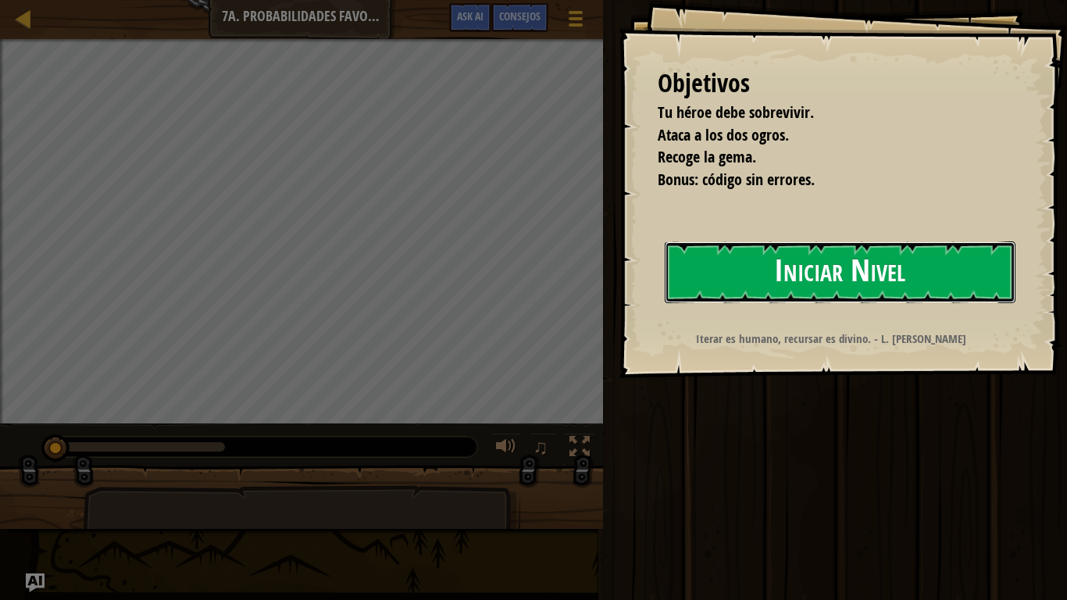
click at [838, 251] on button "Iniciar Nivel" at bounding box center [839, 272] width 351 height 62
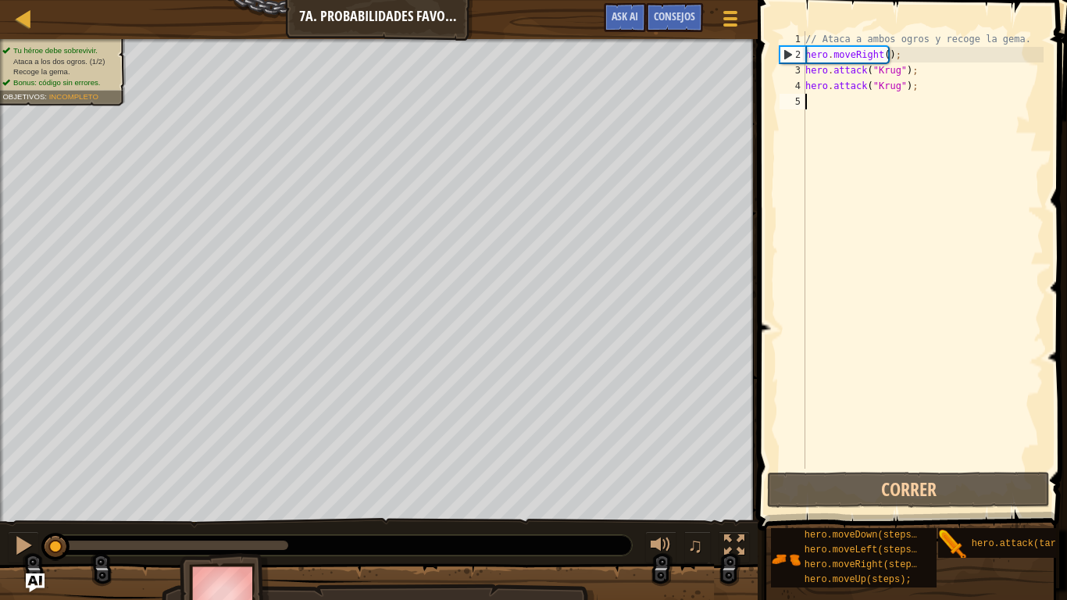
click at [839, 94] on div "// Ataca a ambos ogros y recoge la gema. hero . moveRight ( ) ; hero . attack (…" at bounding box center [922, 265] width 241 height 468
type textarea "her"
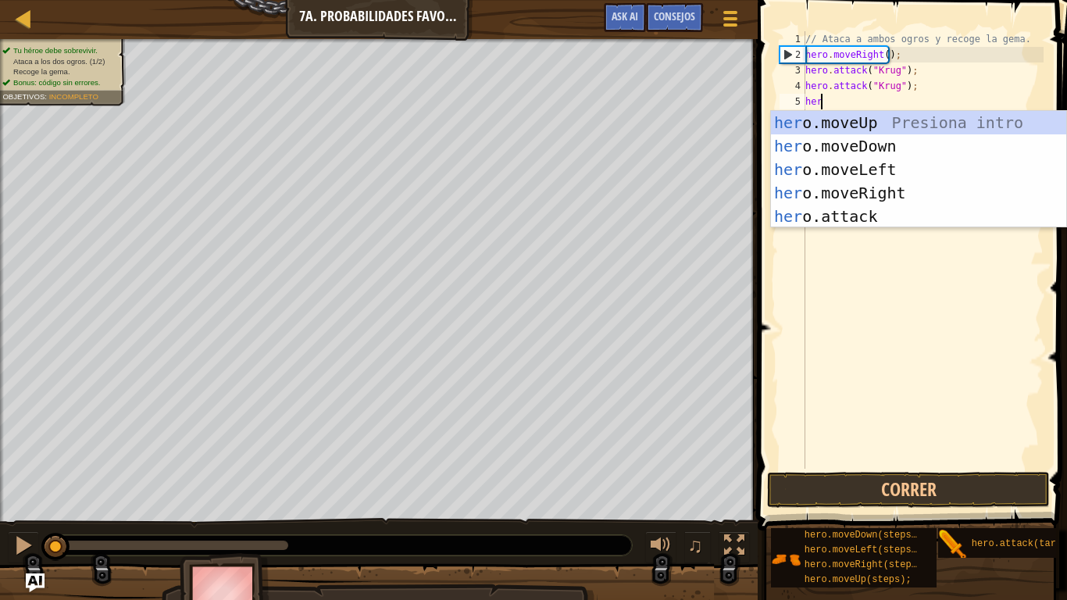
scroll to position [7, 0]
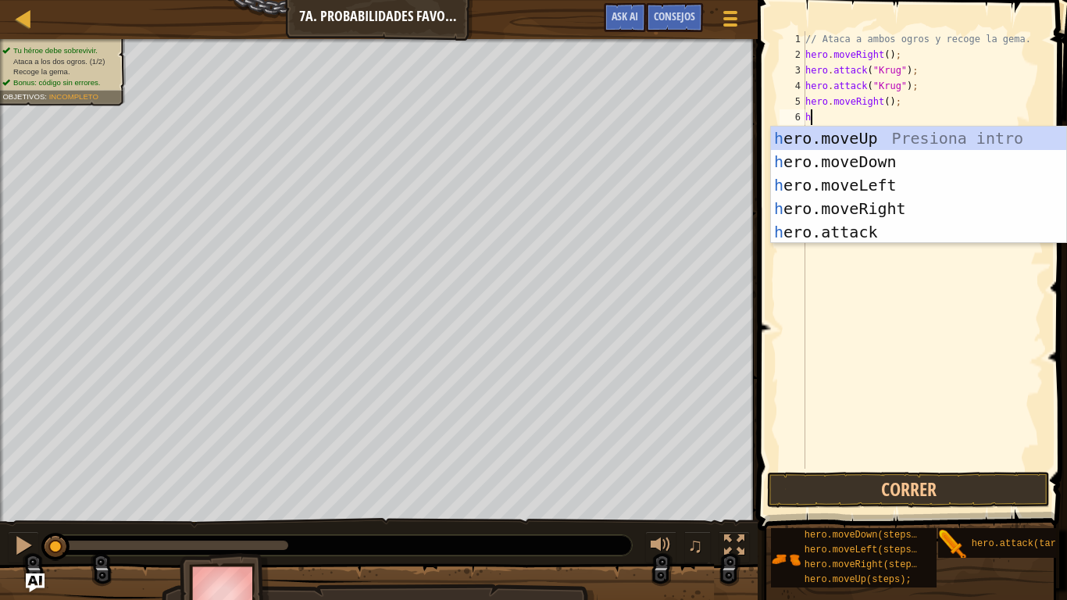
type textarea "hero"
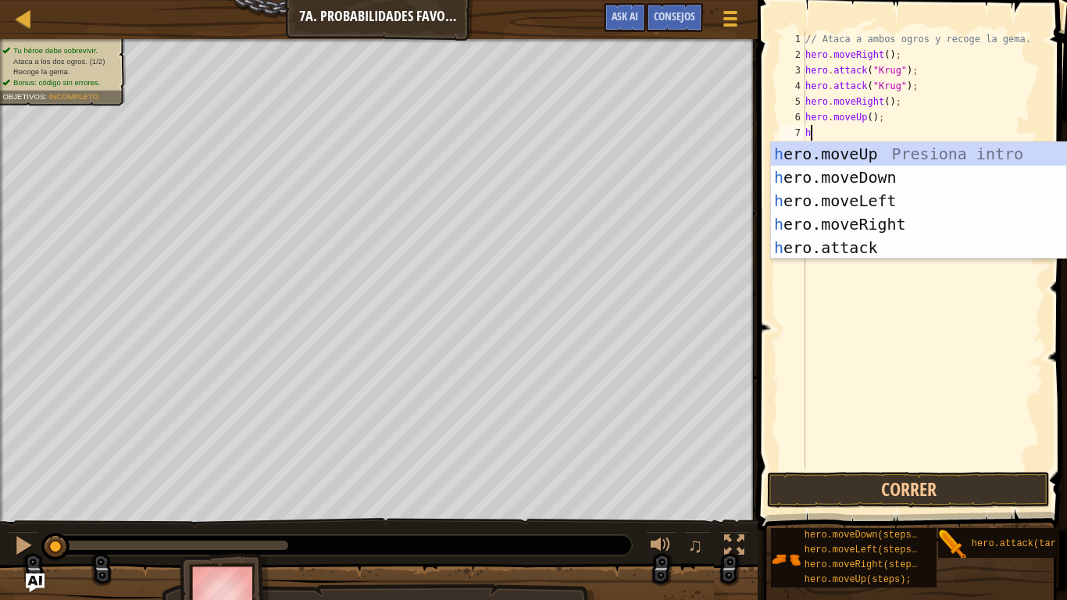
type textarea "hero"
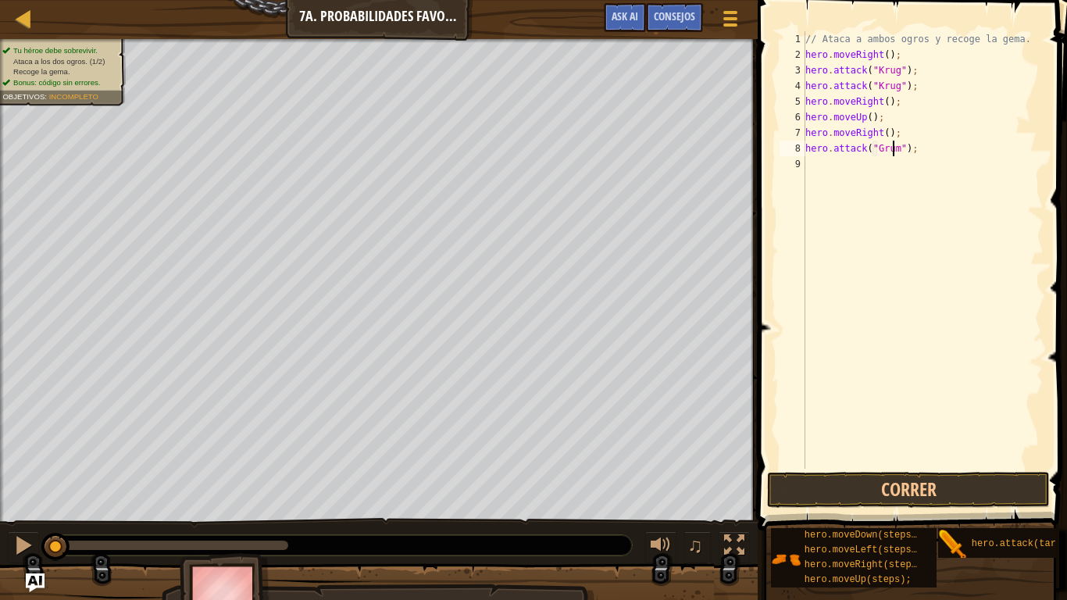
scroll to position [7, 7]
type textarea "hero.attack("Grump");"
click at [858, 497] on button "Correr" at bounding box center [908, 490] width 282 height 36
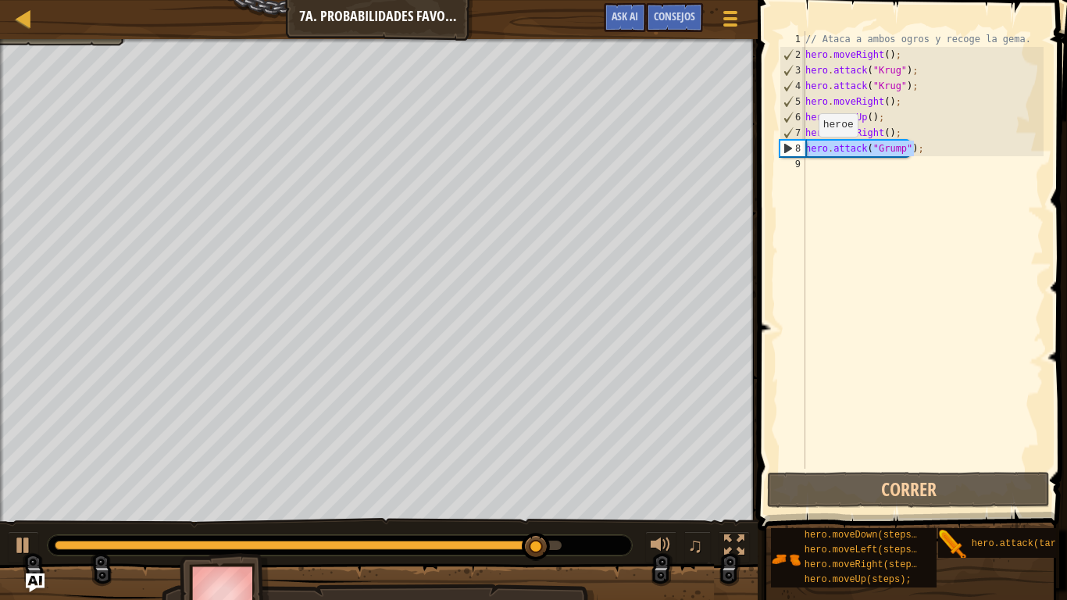
drag, startPoint x: 920, startPoint y: 144, endPoint x: 796, endPoint y: 151, distance: 123.5
click at [796, 151] on div "hero.attack("Grump"); 1 2 3 4 5 6 7 8 9 // Ataca a ambos ogros y recoge la gema…" at bounding box center [909, 249] width 267 height 437
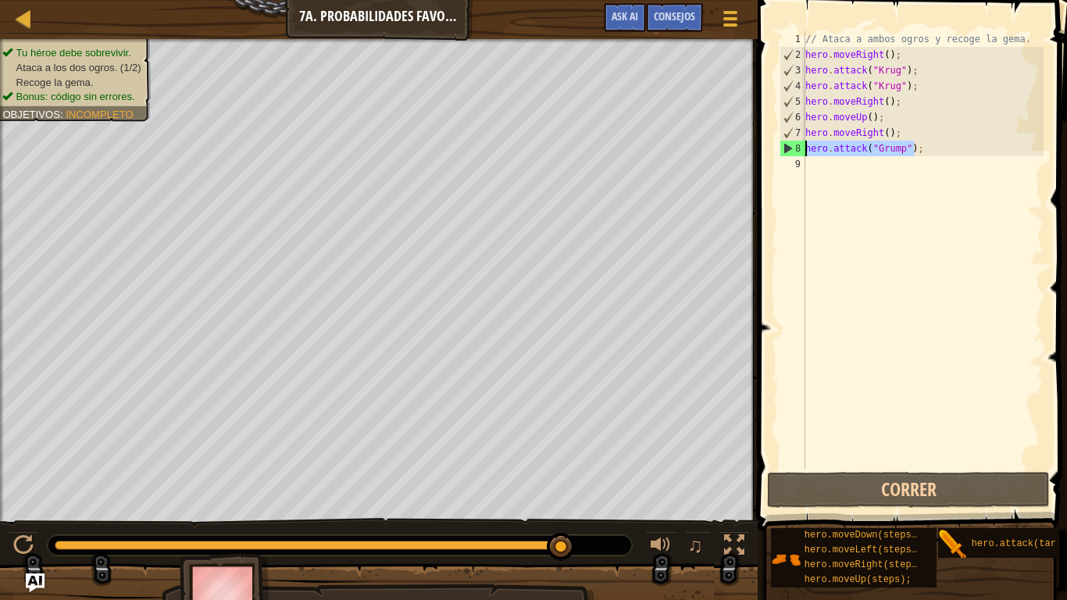
click at [939, 148] on div "// Ataca a ambos ogros y recoge la gema. hero . moveRight ( ) ; hero . attack (…" at bounding box center [922, 249] width 241 height 437
paste textarea "hero.attack("Grump");"
type textarea "hero.attack("Grump");"
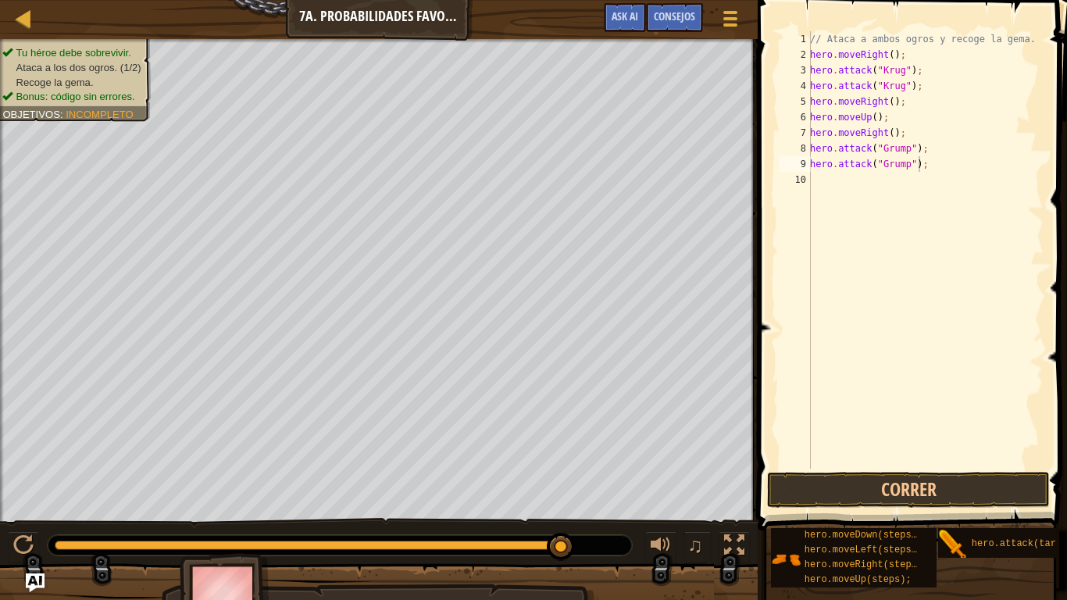
click at [878, 469] on span at bounding box center [914, 243] width 322 height 576
click at [867, 497] on button "Correr" at bounding box center [908, 490] width 282 height 36
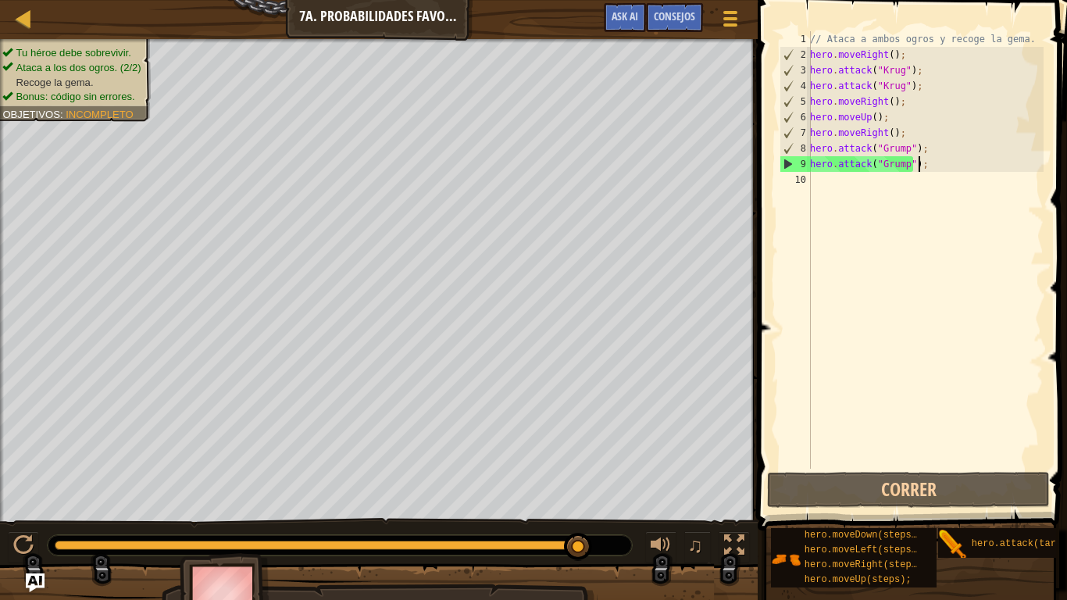
click at [918, 191] on div "// Ataca a ambos ogros y recoge la gema. hero . moveRight ( ) ; hero . attack (…" at bounding box center [925, 265] width 237 height 468
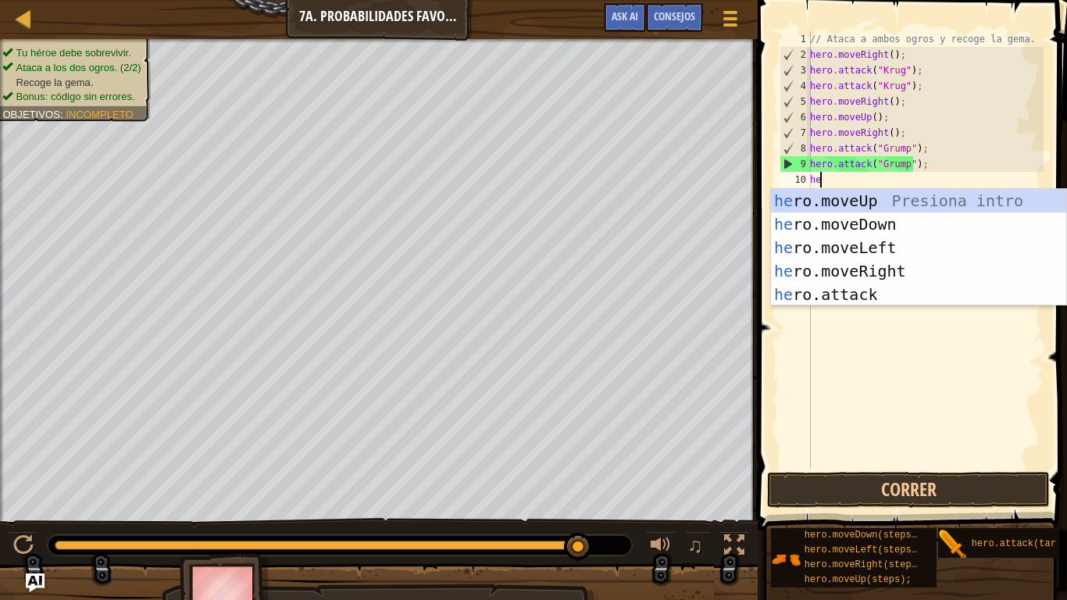
type textarea "hero"
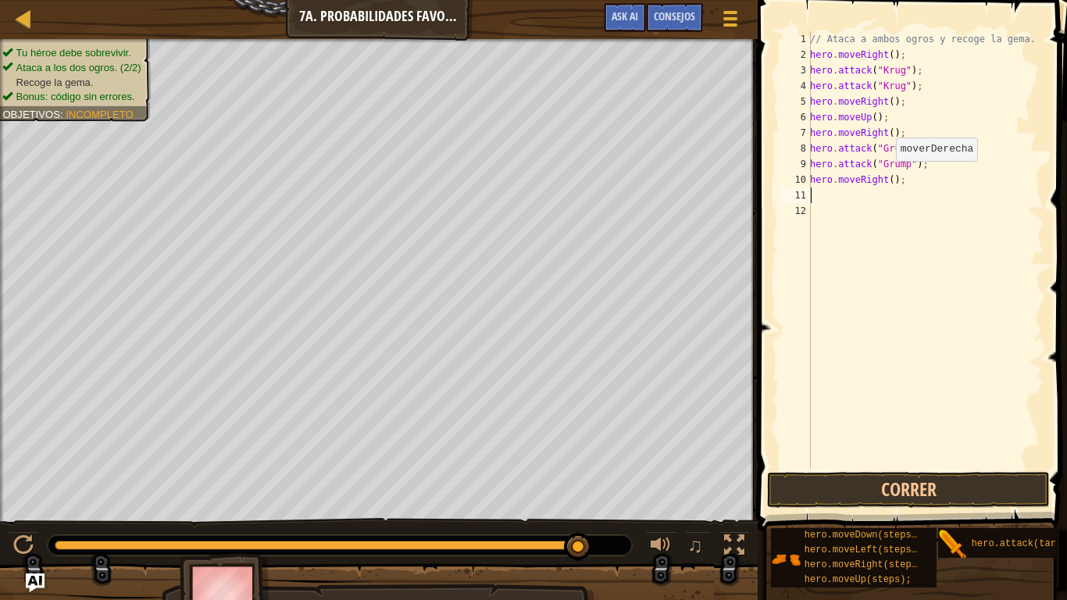
click at [887, 176] on div "// Ataca a ambos ogros y recoge la gema. hero . moveRight ( ) ; hero . attack (…" at bounding box center [925, 265] width 237 height 468
click at [853, 492] on button "Correr" at bounding box center [908, 490] width 282 height 36
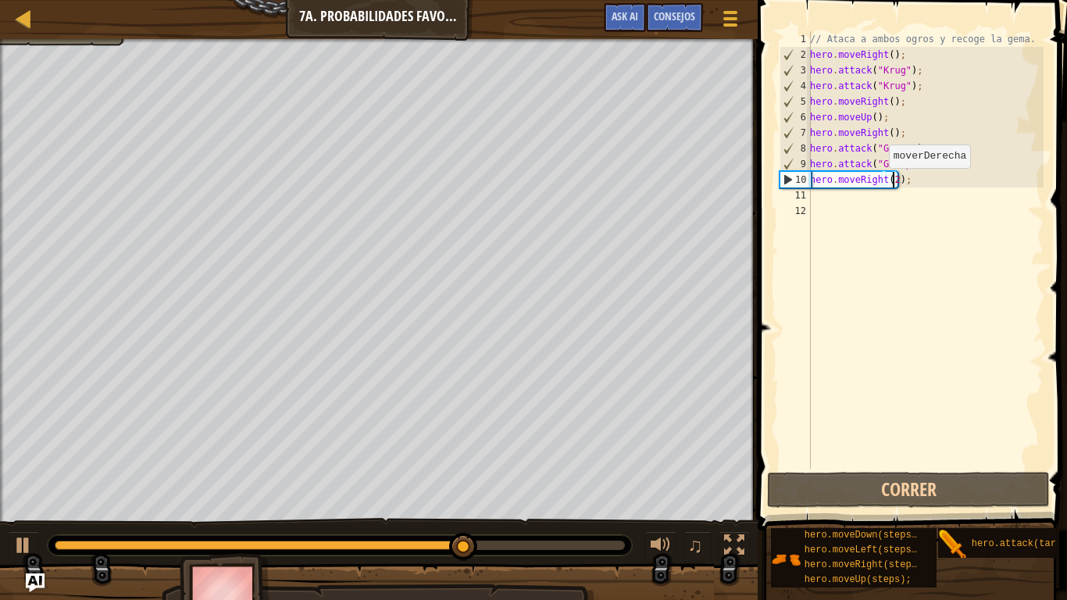
click at [879, 182] on div "// Ataca a ambos ogros y recoge la gema. hero . moveRight ( ) ; hero . attack (…" at bounding box center [925, 265] width 237 height 468
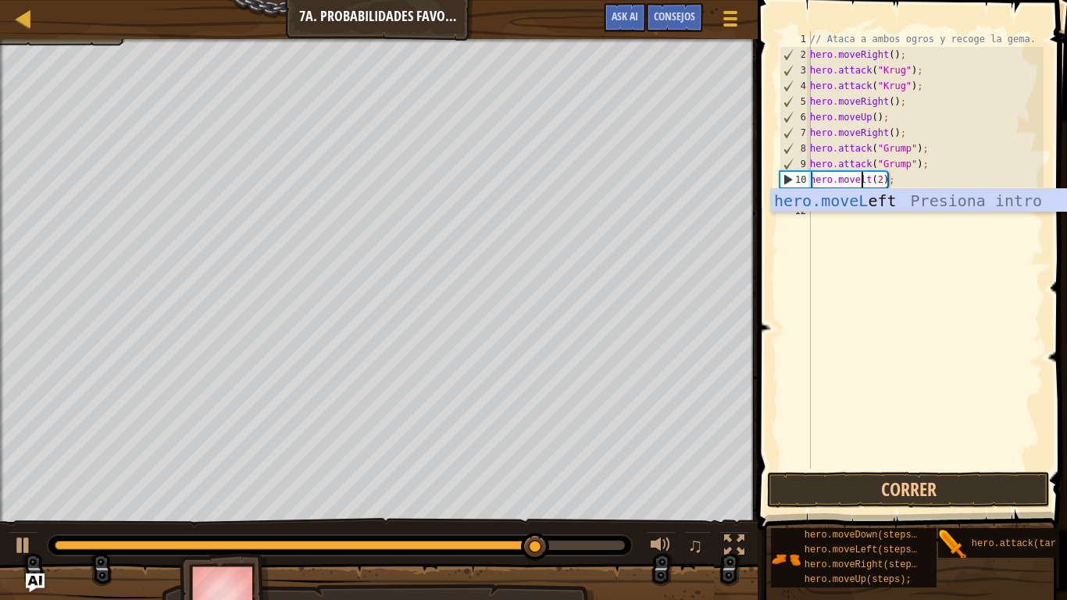
scroll to position [7, 5]
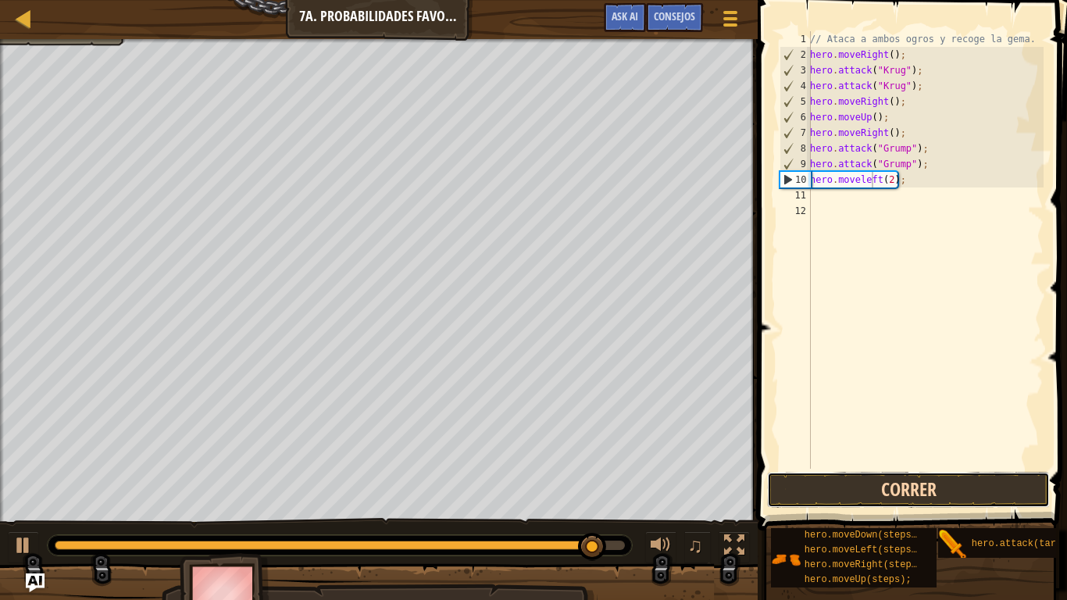
click at [908, 486] on button "Correr" at bounding box center [908, 490] width 282 height 36
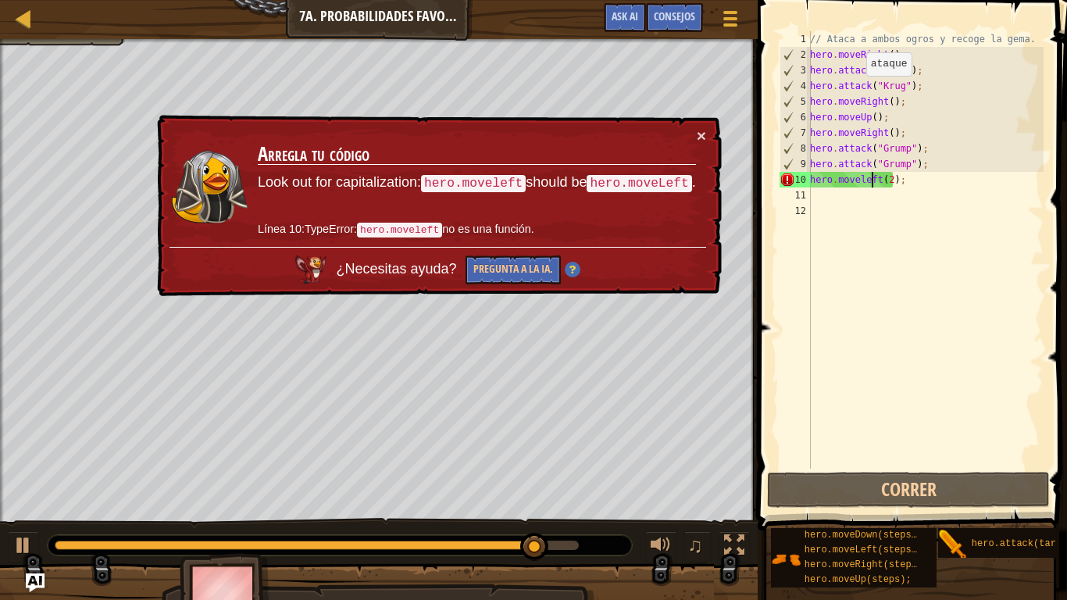
click at [695, 141] on td "Arregla tu código Look out for capitalization: hero.moveleft should be hero.mov…" at bounding box center [477, 186] width 440 height 119
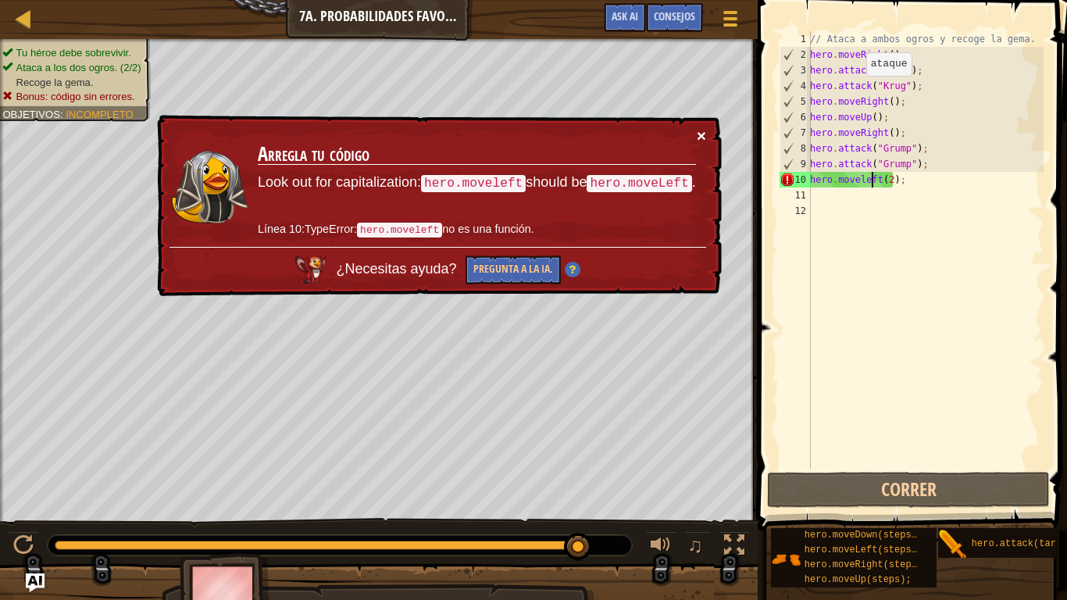
click at [699, 137] on button "×" at bounding box center [700, 135] width 9 height 16
drag, startPoint x: 911, startPoint y: 180, endPoint x: 810, endPoint y: 180, distance: 101.5
click at [810, 180] on div "hero.moveleft(2); 1 2 3 4 5 6 7 8 9 10 11 12 // Ataca a ambos ogros y recoge la…" at bounding box center [909, 249] width 267 height 437
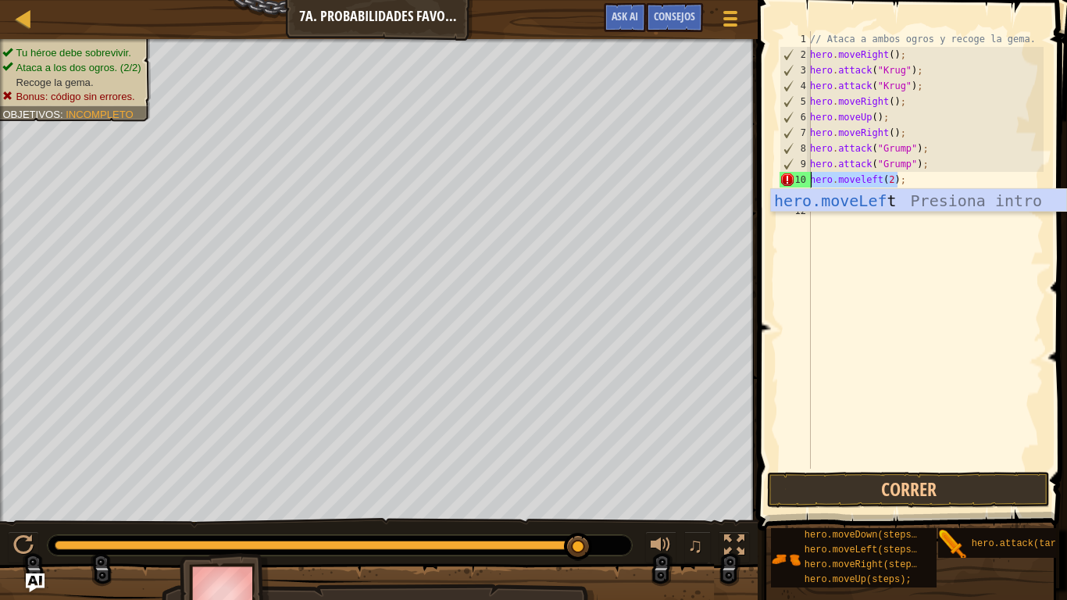
type textarea "hero"
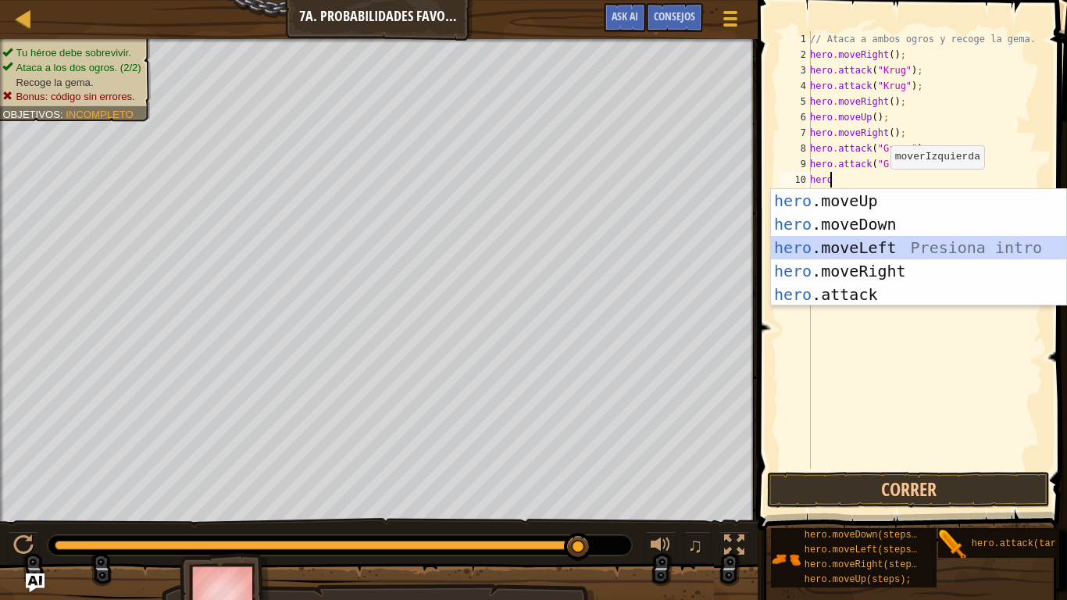
click at [837, 243] on div "hero .moveUp Presiona intro hero .moveDown Presiona intro hero .moveLeft Presio…" at bounding box center [918, 271] width 295 height 164
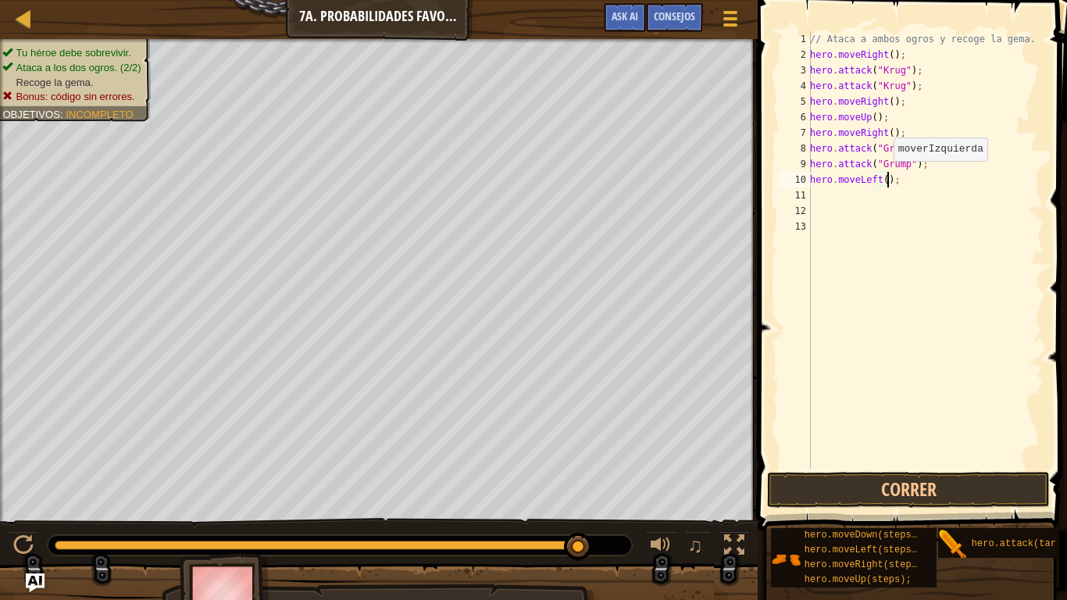
click at [885, 176] on div "// Ataca a ambos ogros y recoge la gema. hero . moveRight ( ) ; hero . attack (…" at bounding box center [925, 265] width 237 height 468
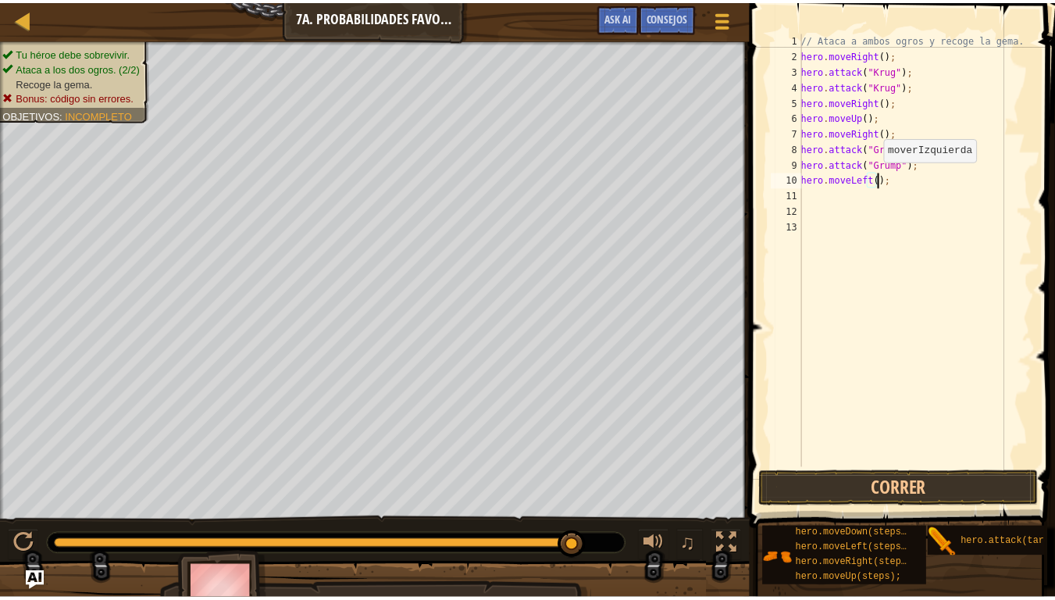
scroll to position [7, 6]
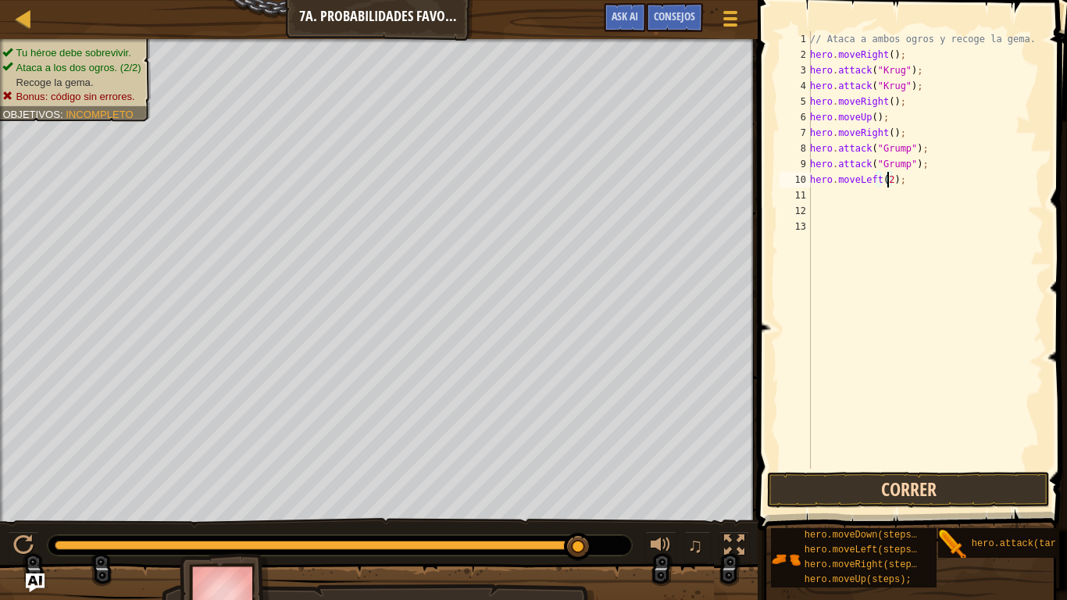
type textarea "hero.moveLeft(2);"
click at [938, 491] on button "Correr" at bounding box center [908, 490] width 282 height 36
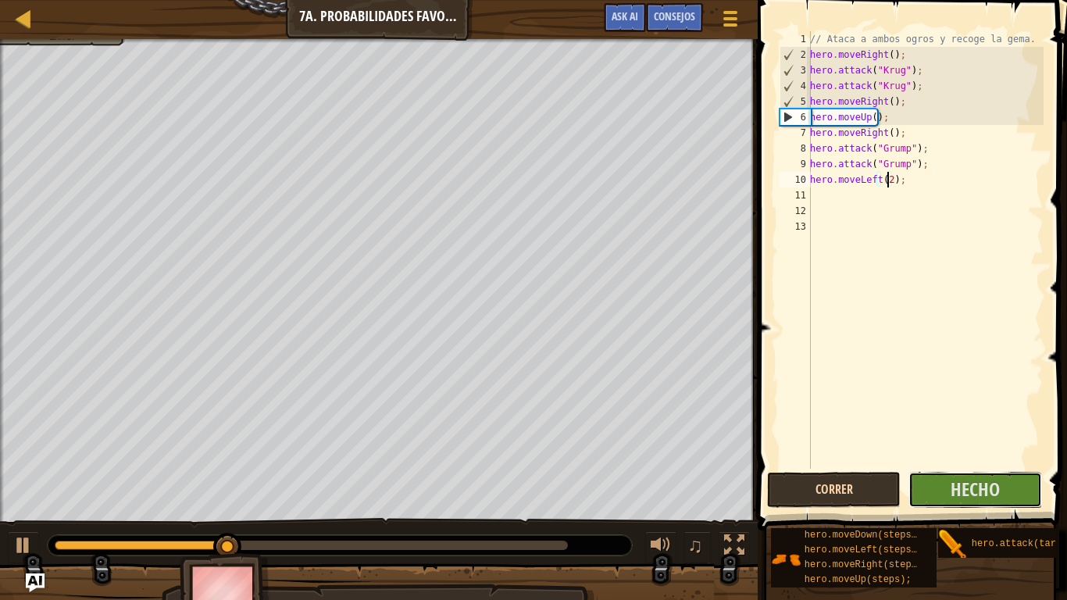
click at [938, 491] on button "Hecho" at bounding box center [975, 490] width 134 height 36
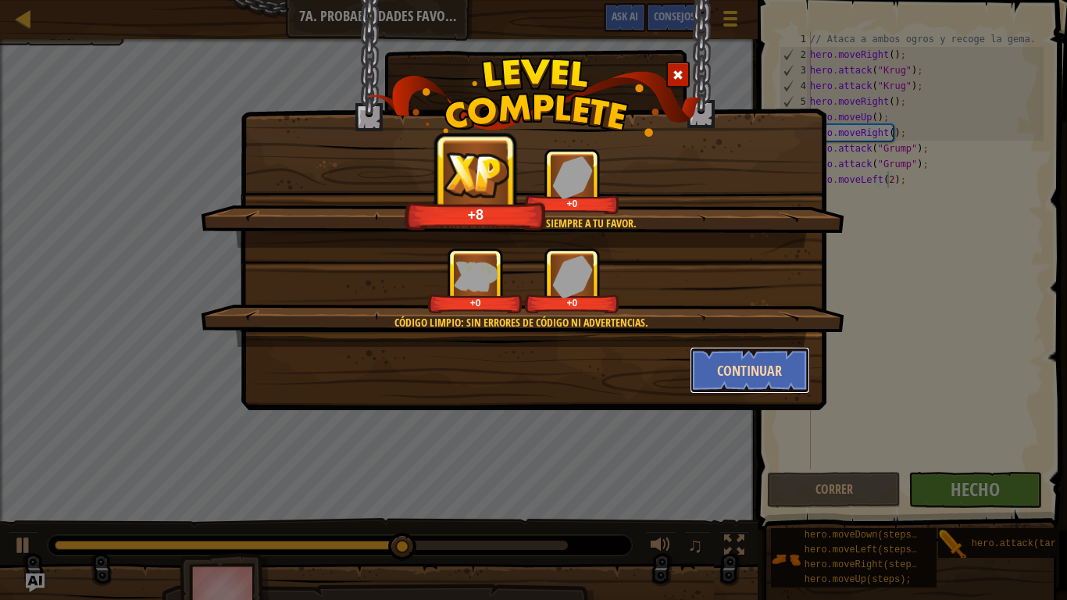
click at [739, 359] on button "Continuar" at bounding box center [749, 370] width 121 height 47
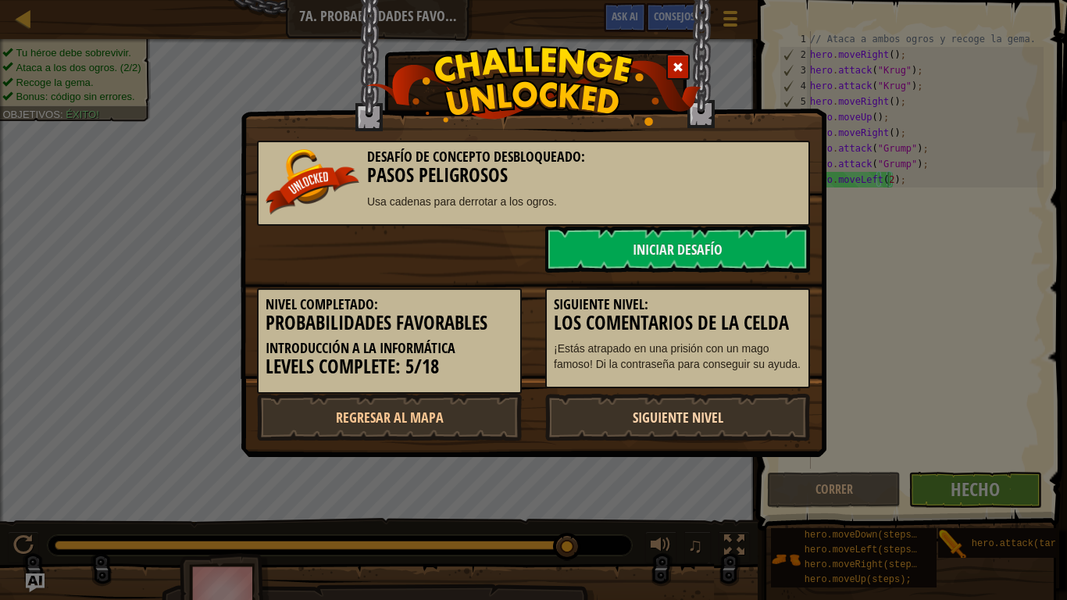
click at [639, 411] on link "Siguiente nivel" at bounding box center [677, 417] width 265 height 47
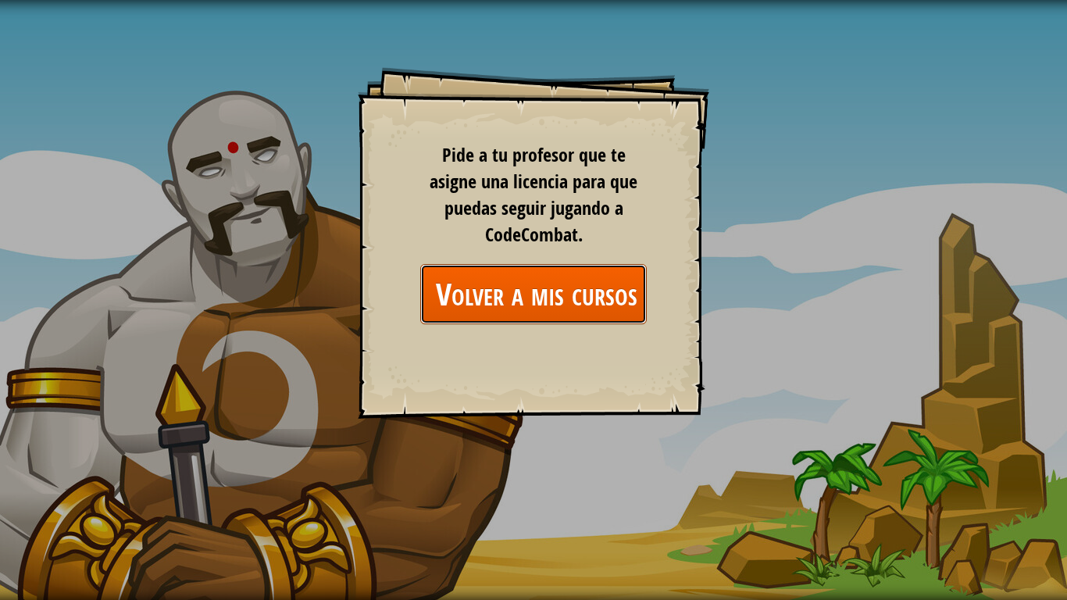
click at [526, 302] on link "Volver a mis cursos" at bounding box center [533, 294] width 226 height 60
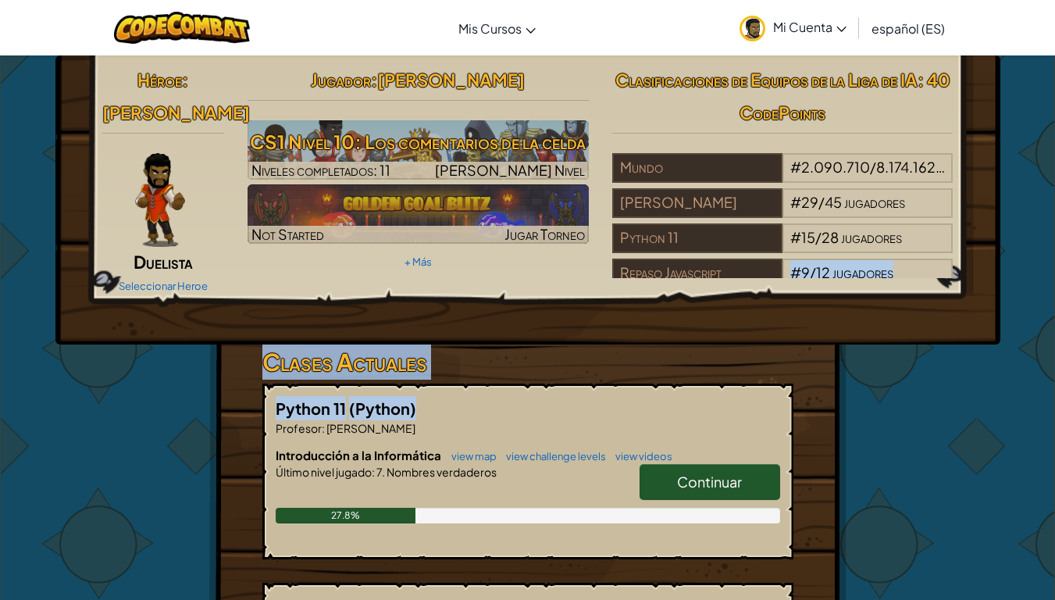
drag, startPoint x: 623, startPoint y: 395, endPoint x: 654, endPoint y: 332, distance: 70.5
click at [654, 332] on div "Héroe : [PERSON_NAME] Seleccionar Heroe Jugador : [PERSON_NAME] CS1 Nivel 10: L…" at bounding box center [527, 520] width 637 height 930
click at [654, 332] on div "Héroe : [PERSON_NAME] Seleccionar Heroe Jugador : [PERSON_NAME] CS1 Nivel 10: L…" at bounding box center [527, 199] width 945 height 289
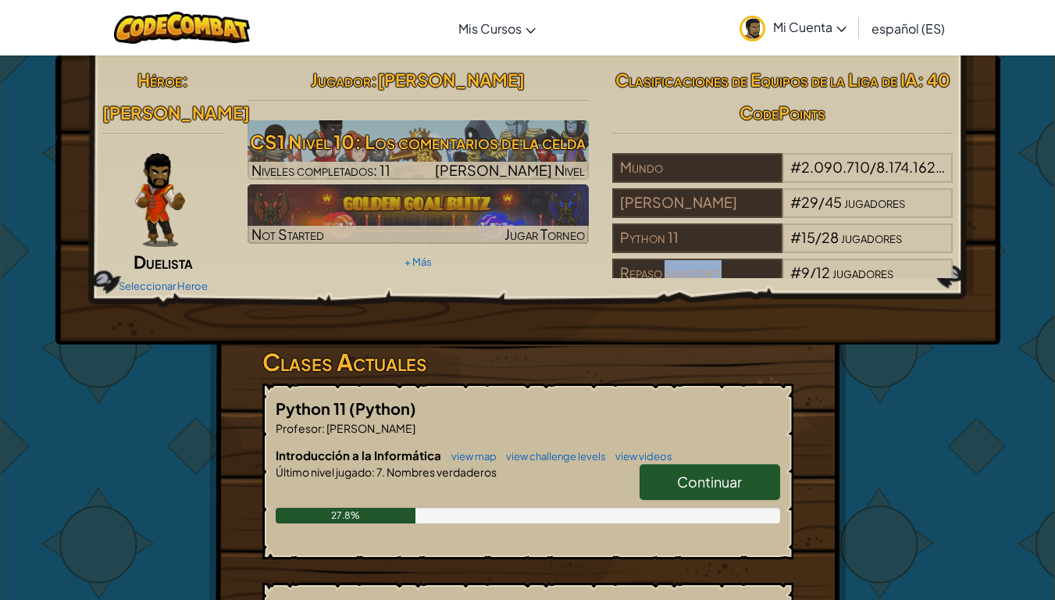
click at [654, 332] on div "Héroe : [PERSON_NAME] Seleccionar Heroe Jugador : [PERSON_NAME] CS1 Nivel 10: L…" at bounding box center [527, 199] width 945 height 289
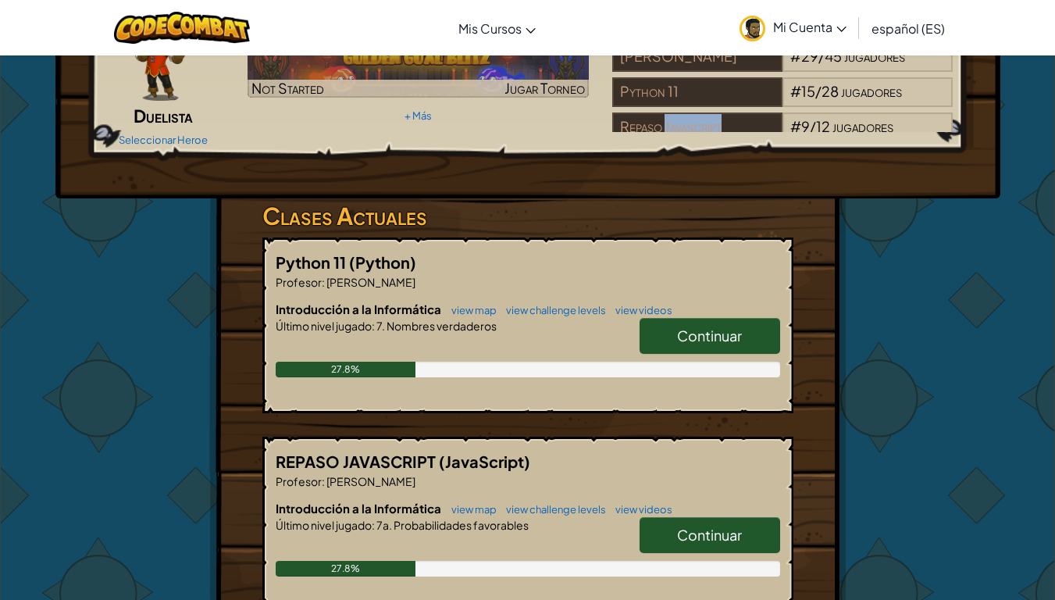
scroll to position [154, 0]
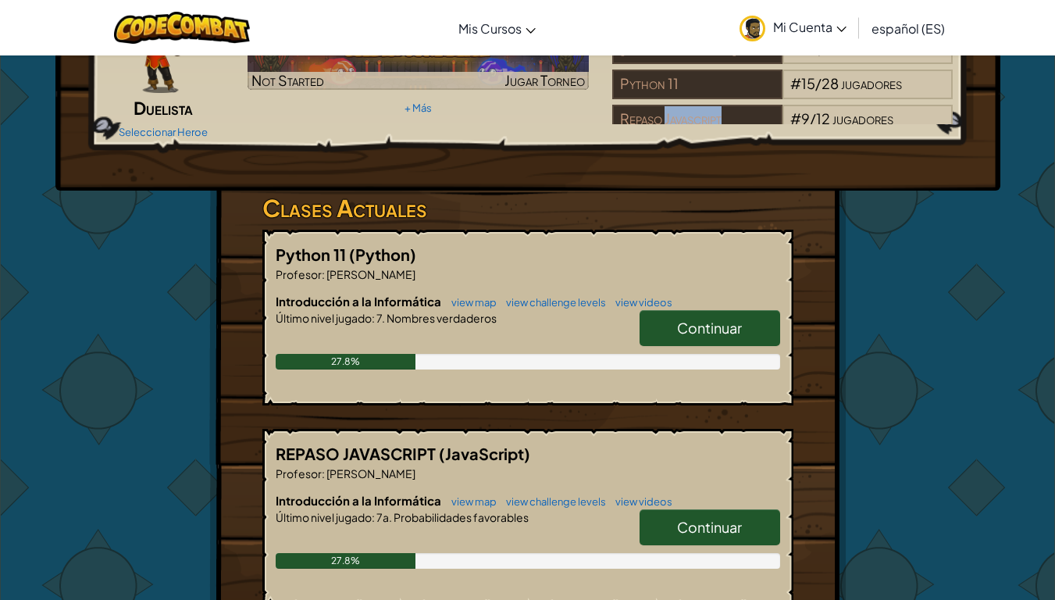
click at [718, 500] on span "Continuar" at bounding box center [709, 527] width 65 height 18
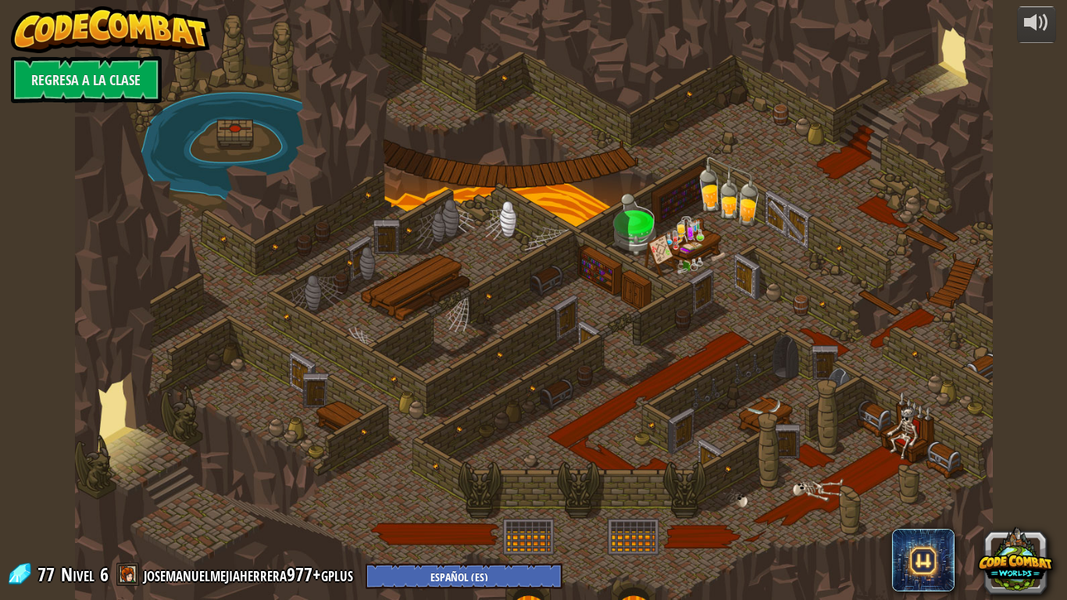
select select "es-ES"
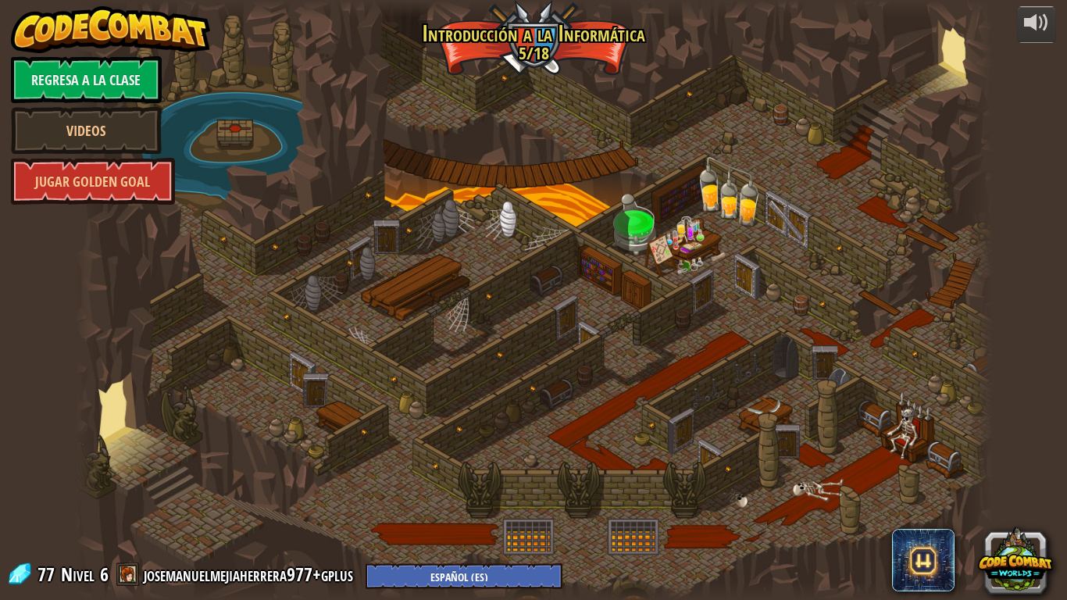
select select "es-ES"
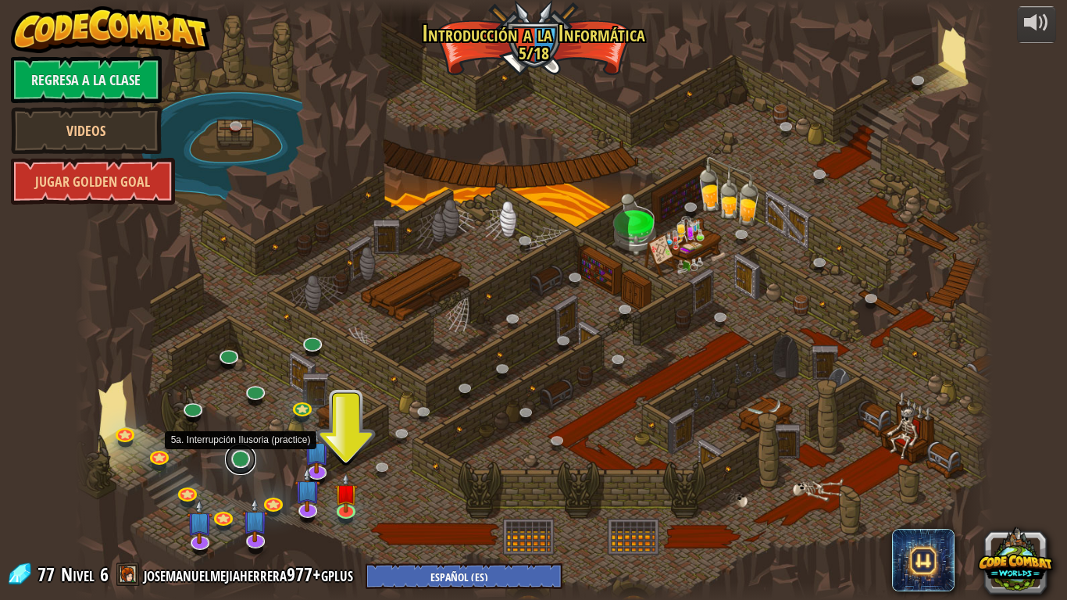
click at [242, 465] on link at bounding box center [240, 458] width 31 height 31
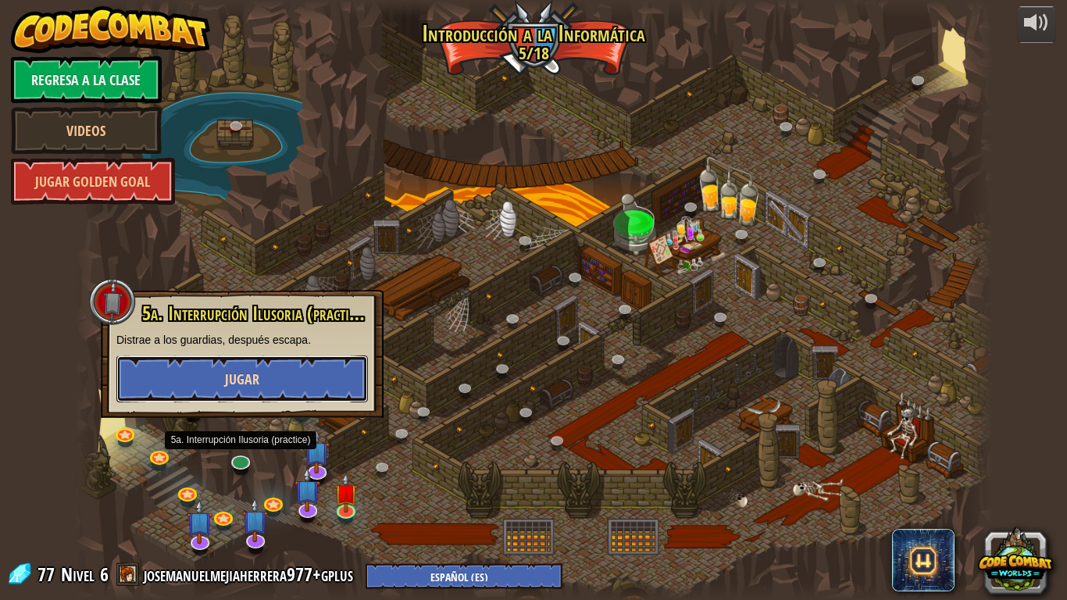
click at [282, 383] on button "Jugar" at bounding box center [241, 378] width 251 height 47
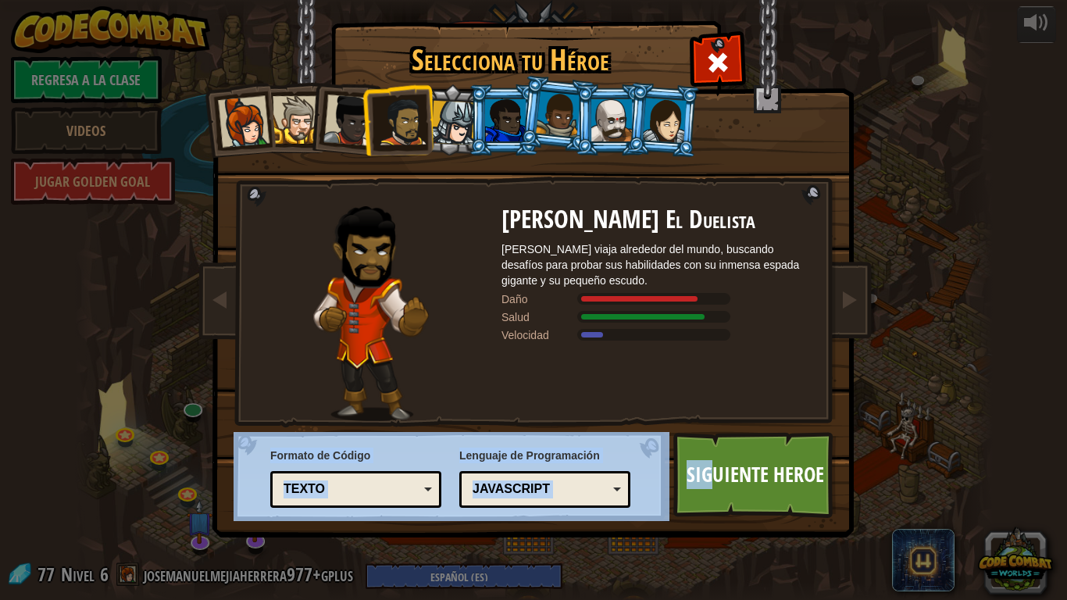
drag, startPoint x: 714, startPoint y: 465, endPoint x: 619, endPoint y: 341, distance: 155.4
click at [619, 25] on div "Selecciona tu Héroe 77 Capitana [PERSON_NAME] es una líder práctica que no tien…" at bounding box center [533, 24] width 640 height 2
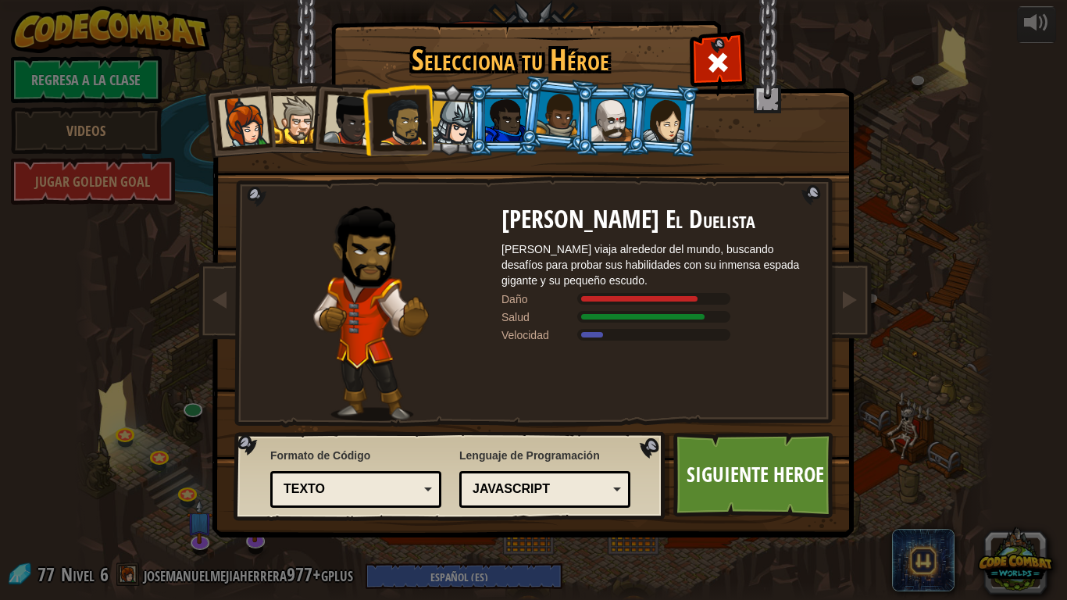
click at [688, 325] on div "[PERSON_NAME] El Duelista [PERSON_NAME] viaja alrededor del mundo, buscando des…" at bounding box center [657, 313] width 312 height 215
click at [723, 452] on link "Siguiente Heroe" at bounding box center [754, 475] width 163 height 86
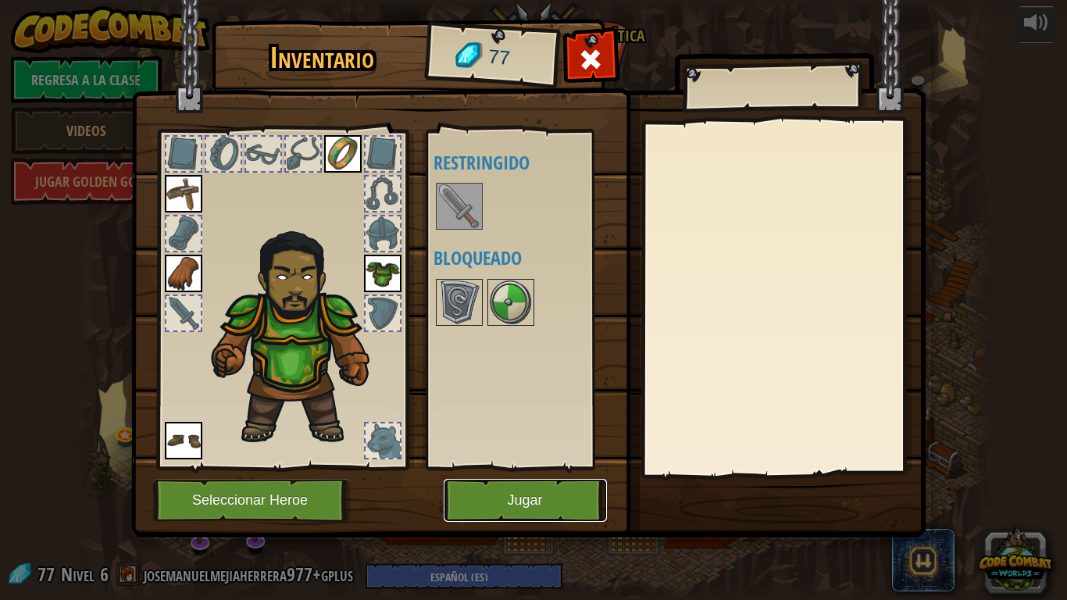
click at [525, 486] on button "Jugar" at bounding box center [524, 500] width 163 height 43
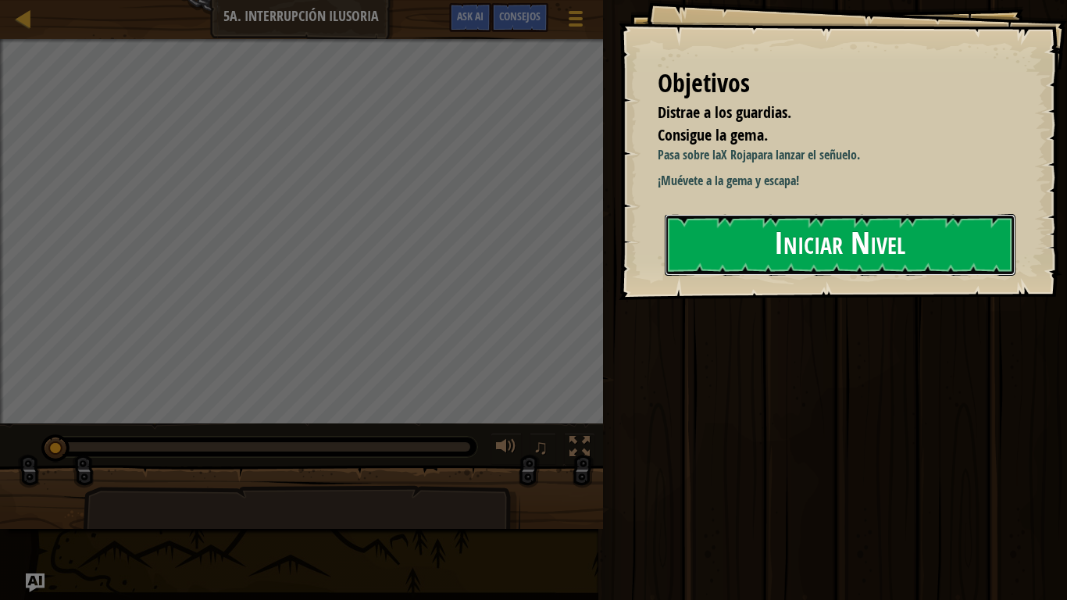
click at [771, 250] on button "Iniciar Nivel" at bounding box center [839, 245] width 351 height 62
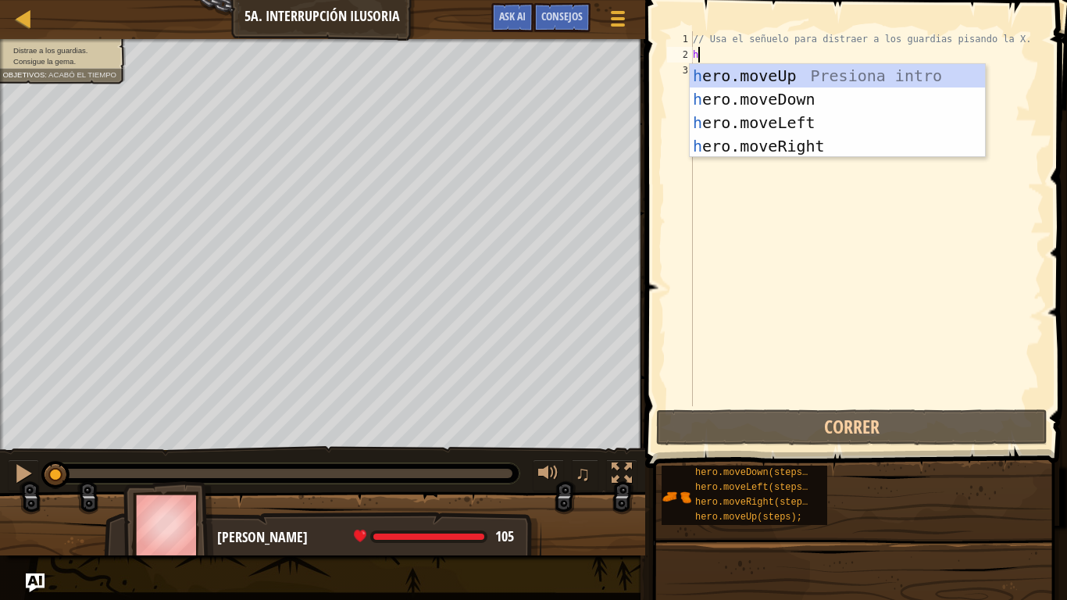
scroll to position [7, 0]
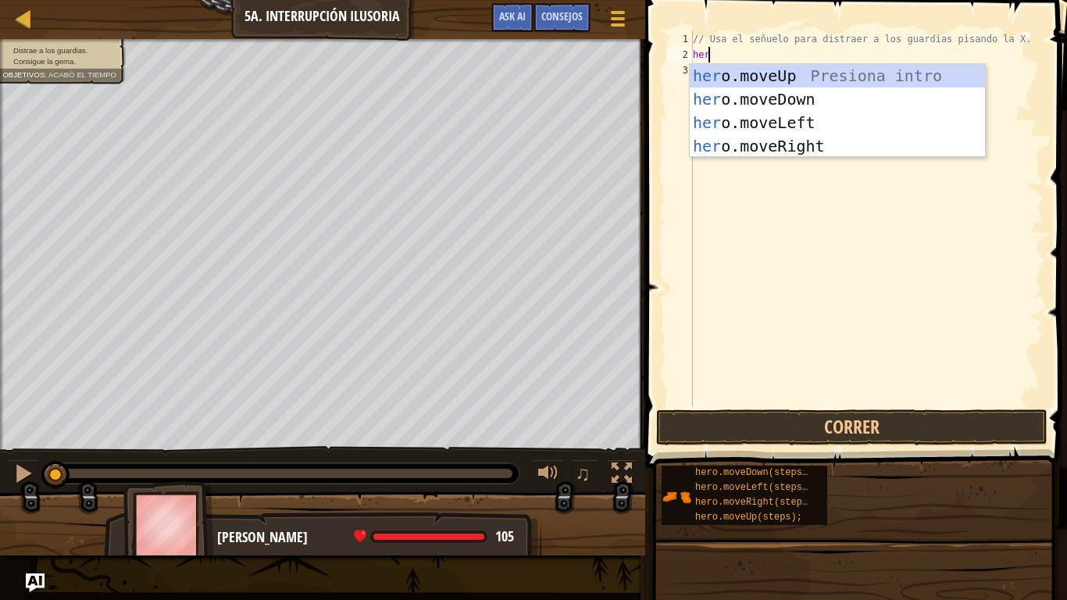
type textarea "hero"
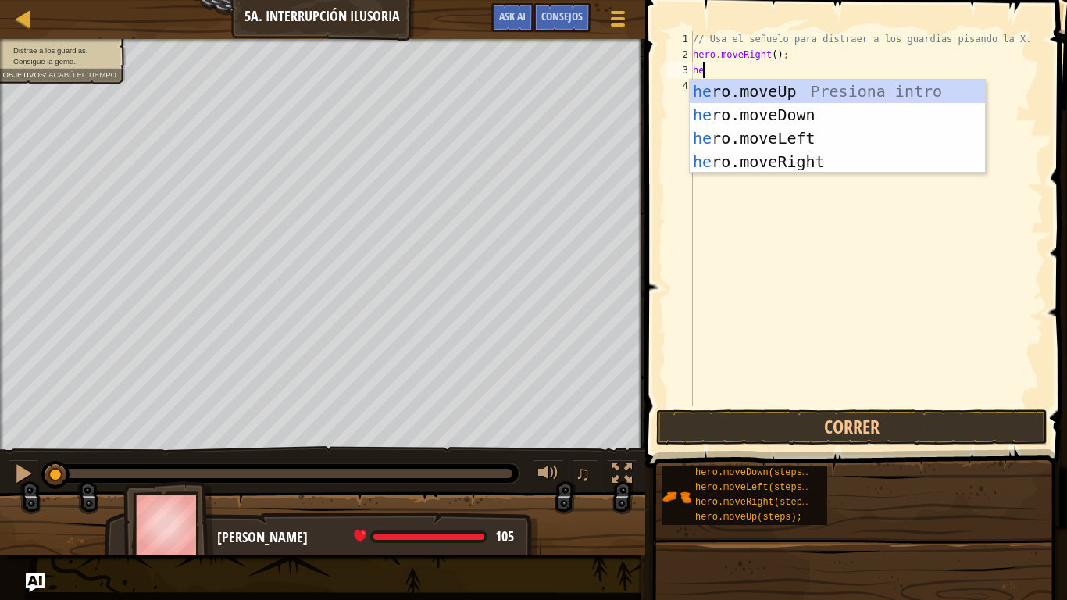
type textarea "hero"
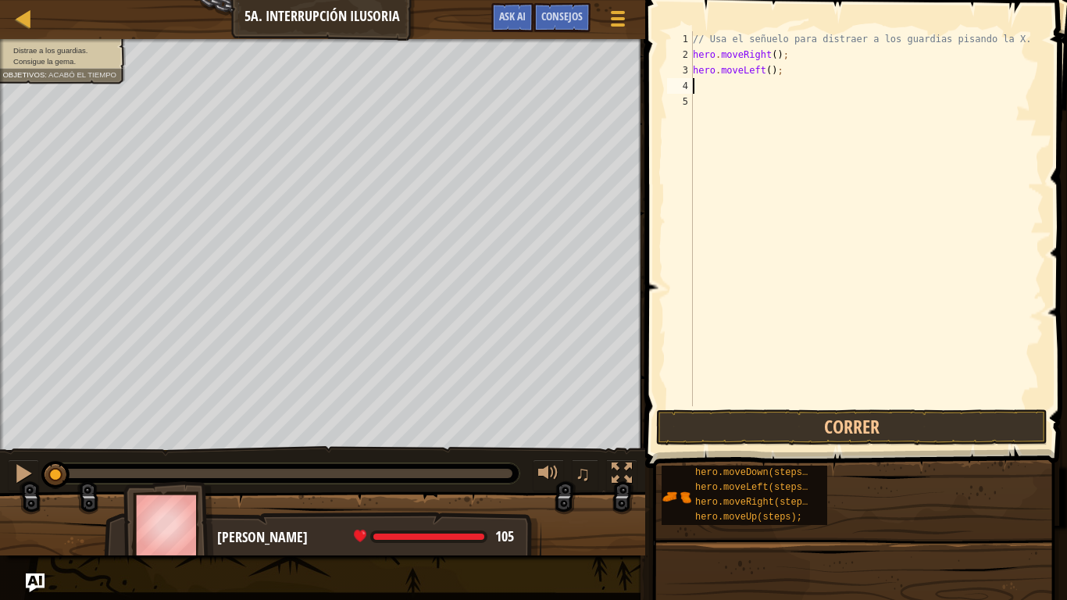
type textarea "hero"
click at [768, 59] on div "// Usa el señuelo para distraer a los guardias pisando la X. hero . moveRight (…" at bounding box center [866, 234] width 354 height 406
click at [792, 422] on button "Correr" at bounding box center [851, 427] width 391 height 36
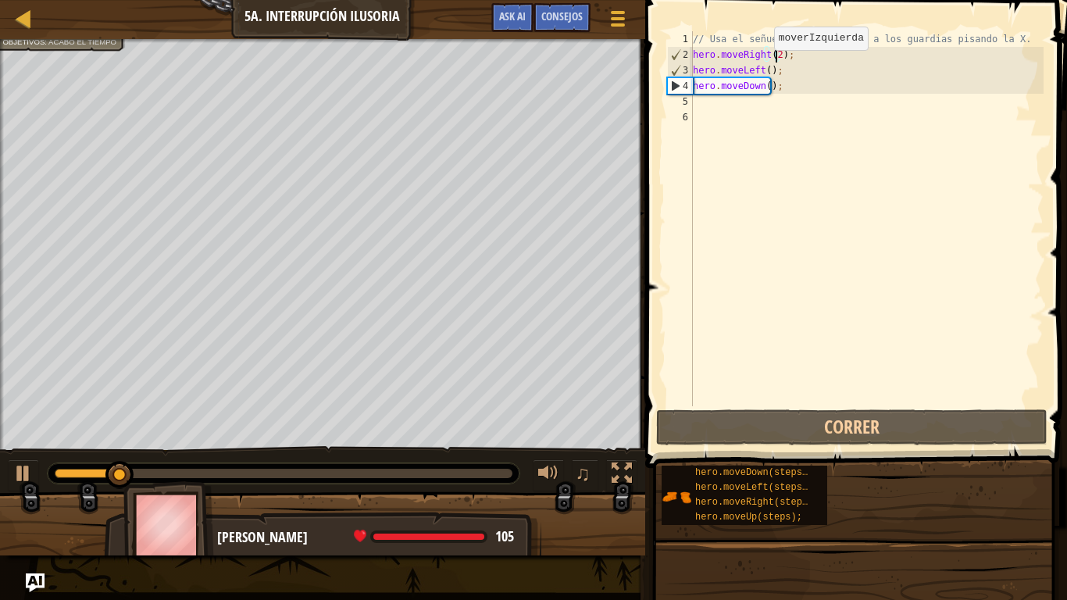
click at [760, 66] on div "// Usa el señuelo para distraer a los guardias pisando la X. hero . moveRight (…" at bounding box center [866, 234] width 354 height 406
click at [772, 55] on div "// Usa el señuelo para distraer a los guardias pisando la X. hero . moveRight (…" at bounding box center [866, 234] width 354 height 406
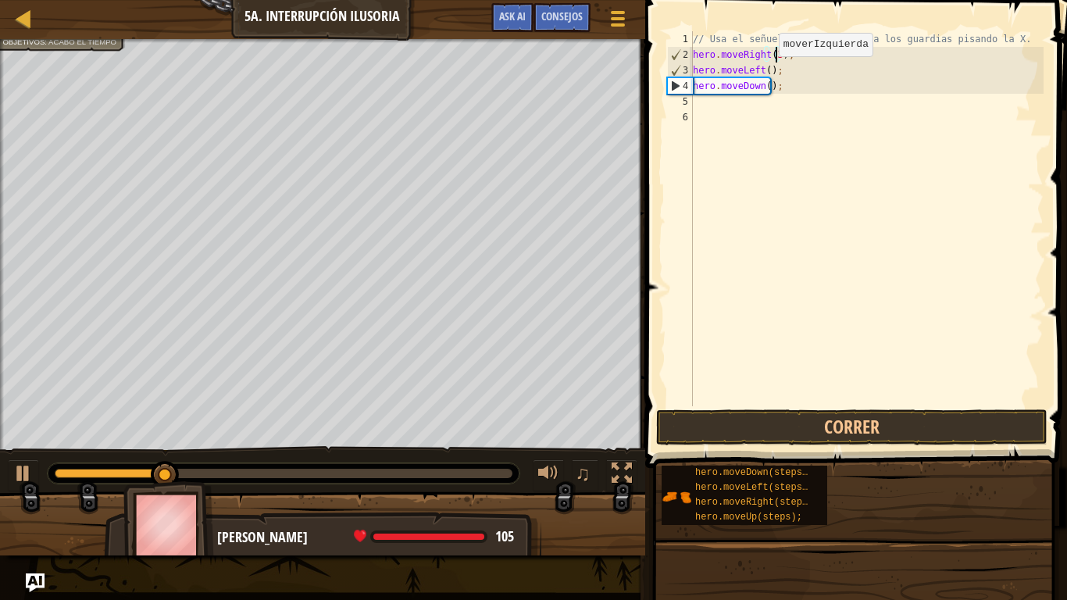
click at [765, 72] on div "// Usa el señuelo para distraer a los guardias pisando la X. hero . moveRight (…" at bounding box center [866, 234] width 354 height 406
click at [764, 87] on div "// Usa el señuelo para distraer a los guardias pisando la X. hero . moveRight (…" at bounding box center [866, 234] width 354 height 406
click at [782, 426] on button "Correr" at bounding box center [851, 427] width 391 height 36
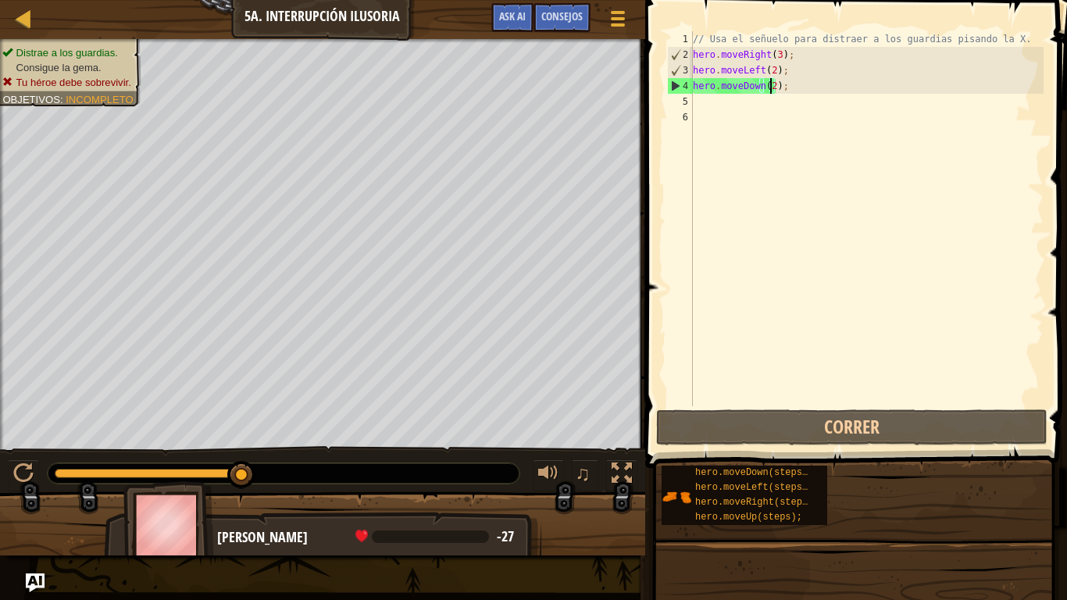
click at [803, 69] on div "// Usa el señuelo para distraer a los guardias pisando la X. hero . moveRight (…" at bounding box center [866, 234] width 354 height 406
click at [785, 81] on div "// Usa el señuelo para distraer a los guardias pisando la X. hero . moveRight (…" at bounding box center [866, 234] width 354 height 406
click at [618, 81] on div "Mapa Introducción a la Informática 5a. Interrupción Ilusoria Menú del Juego Hec…" at bounding box center [533, 300] width 1067 height 600
type textarea "hero.moveLeft(2); hero.moveDown(2);"
click at [728, 116] on div "// Usa el señuelo para distraer a los guardias pisando la X. hero . moveRight (…" at bounding box center [866, 234] width 354 height 406
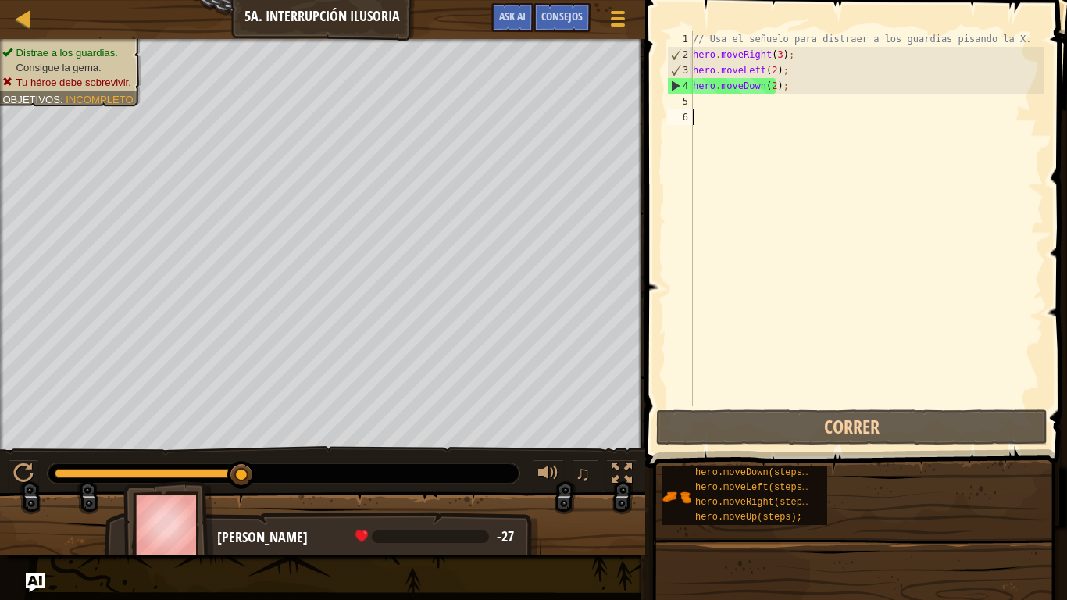
scroll to position [7, 0]
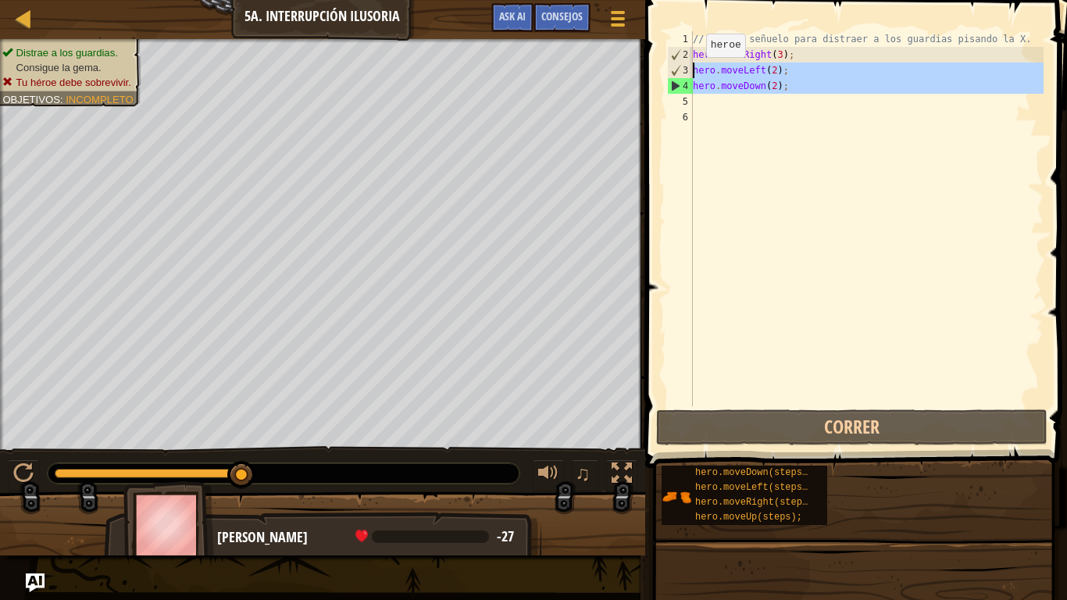
drag, startPoint x: 727, startPoint y: 105, endPoint x: 689, endPoint y: 69, distance: 51.4
click at [689, 69] on div "1 2 3 4 5 6 // Usa el señuelo para distraer a los guardias pisando la X. hero .…" at bounding box center [853, 218] width 379 height 375
type textarea "hero.moveLeft(2); hero.moveDown(2);"
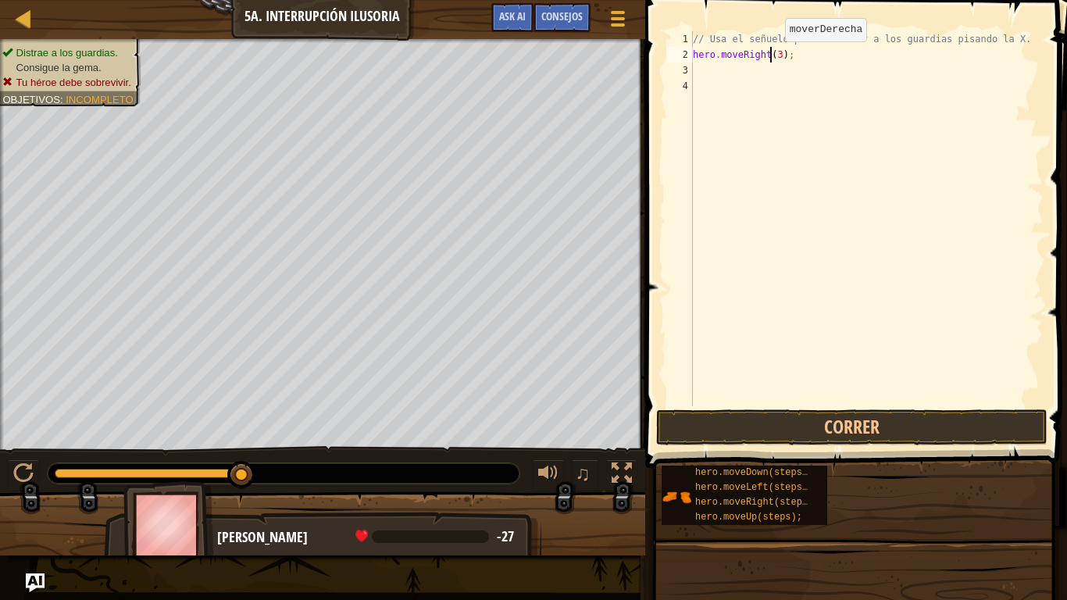
click at [771, 57] on div "// Usa el señuelo para distraer a los guardias pisando la X. hero . moveRight (…" at bounding box center [866, 234] width 354 height 406
type textarea "hero.moveRight();"
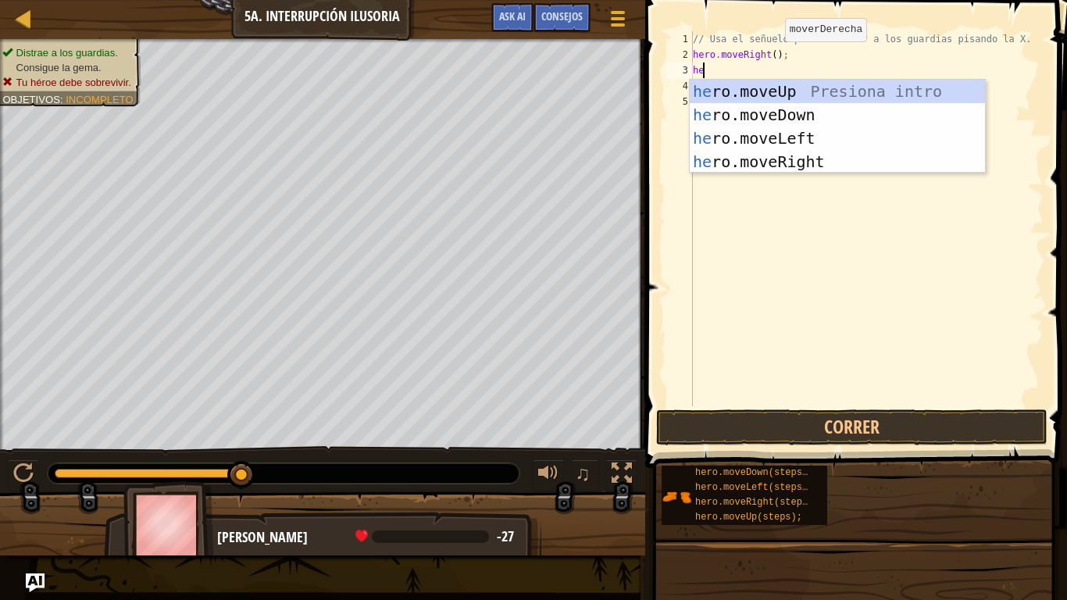
type textarea "hero"
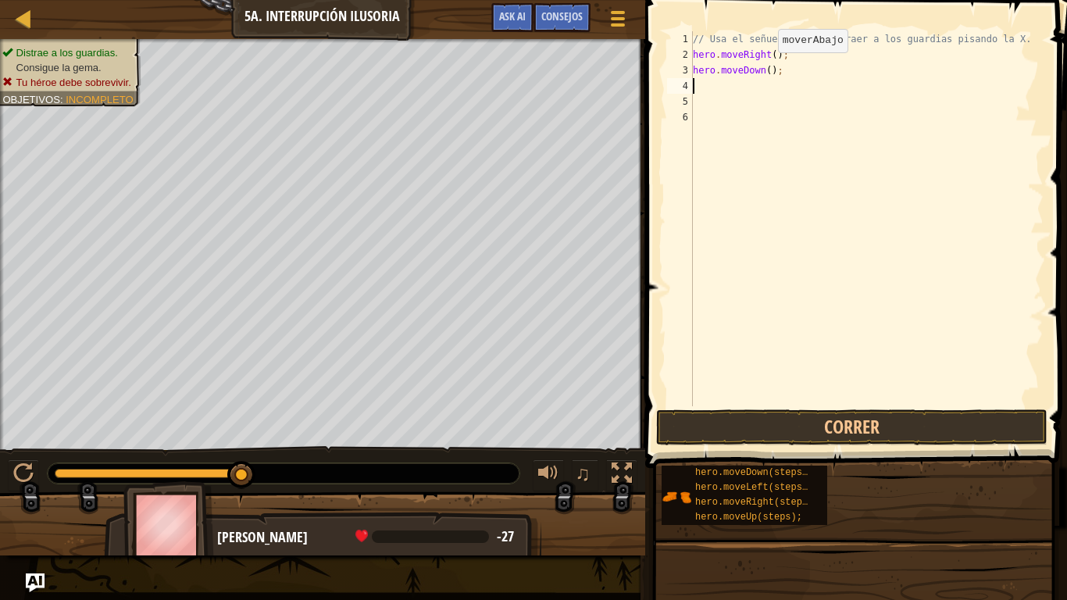
click at [764, 68] on div "// Usa el señuelo para distraer a los guardias pisando la X. hero . moveRight (…" at bounding box center [866, 234] width 354 height 406
type textarea "hero.moveDown(2);"
click at [769, 80] on div "// Usa el señuelo para distraer a los guardias pisando la X. hero . moveRight (…" at bounding box center [866, 234] width 354 height 406
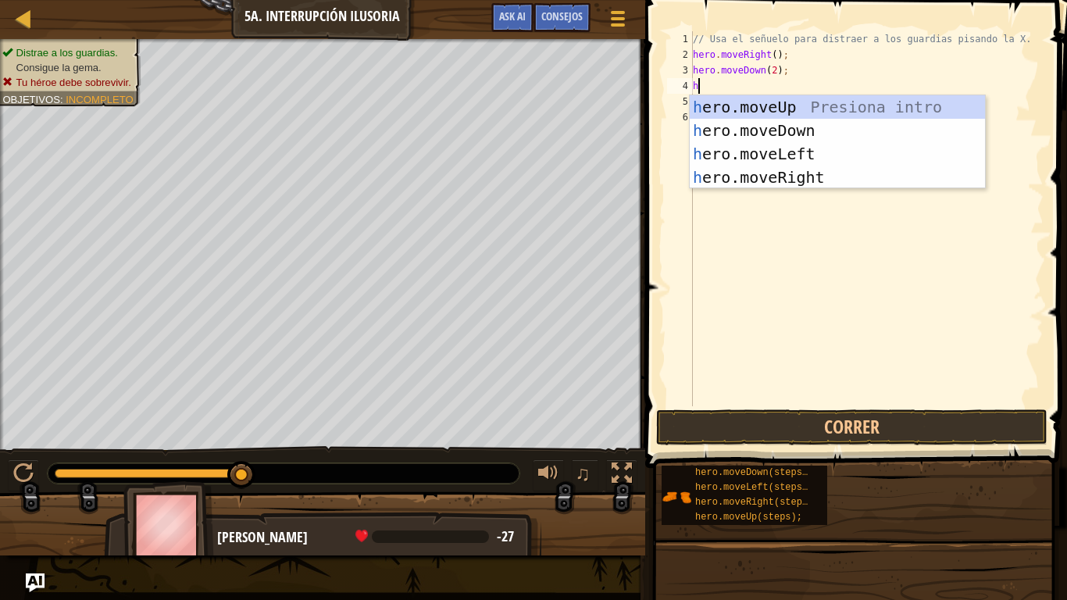
type textarea "her"
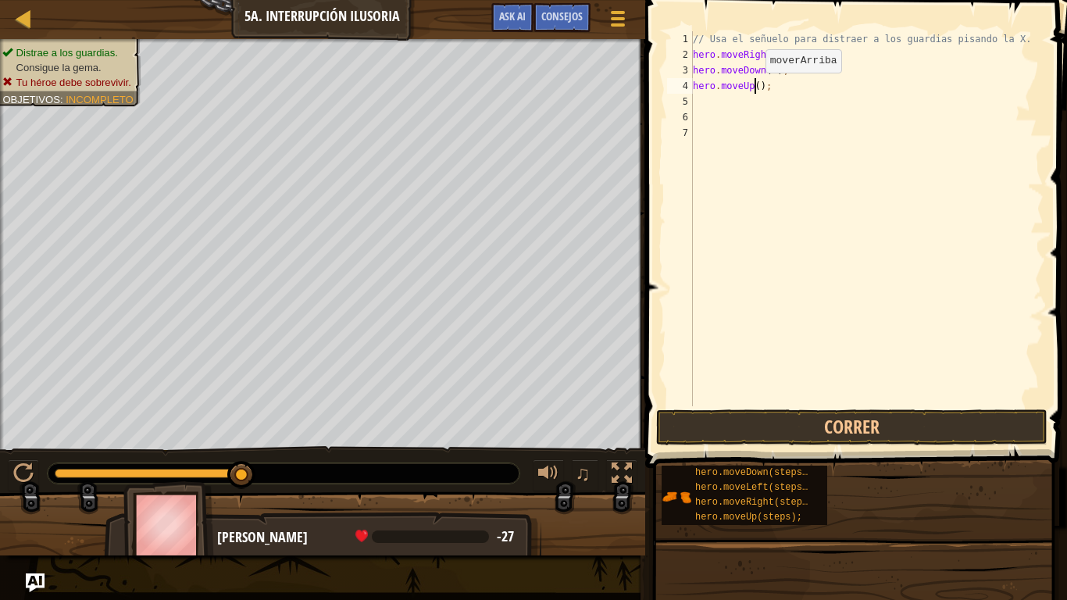
click at [752, 88] on div "// Usa el señuelo para distraer a los guardias pisando la X. hero . moveRight (…" at bounding box center [866, 234] width 354 height 406
type textarea "hero.moveUp(2);"
click at [771, 105] on div "// Usa el señuelo para distraer a los guardias pisando la X. hero . moveRight (…" at bounding box center [866, 234] width 354 height 406
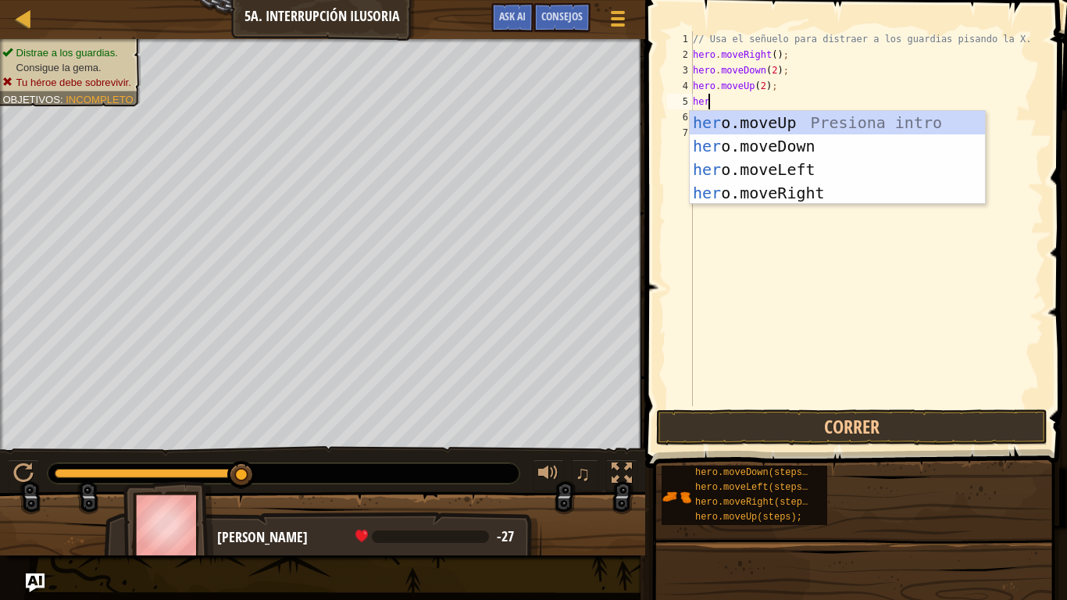
type textarea "hero"
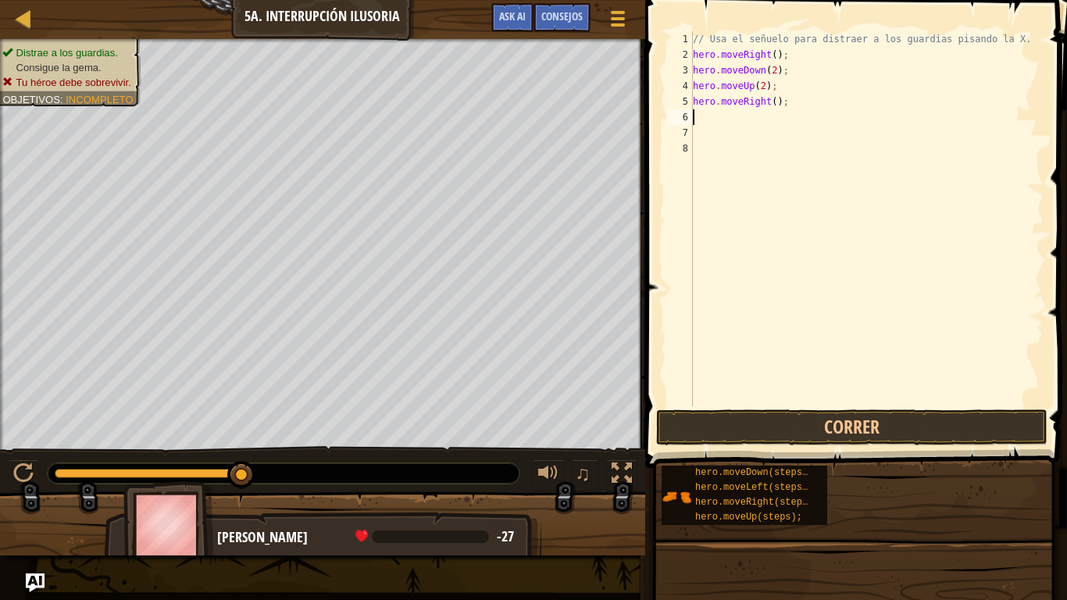
click at [771, 105] on div "// Usa el señuelo para distraer a los guardias pisando la X. hero . moveRight (…" at bounding box center [866, 234] width 354 height 406
type textarea "hero.moveRight(3);"
click at [855, 422] on button "Correr" at bounding box center [851, 427] width 391 height 36
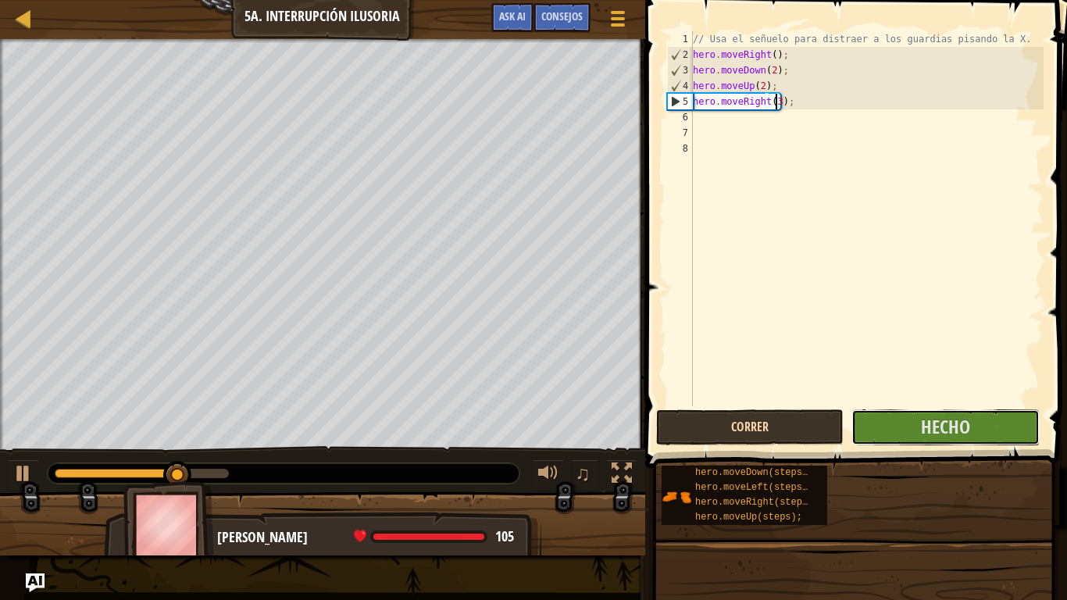
click at [855, 422] on button "Hecho" at bounding box center [944, 427] width 187 height 36
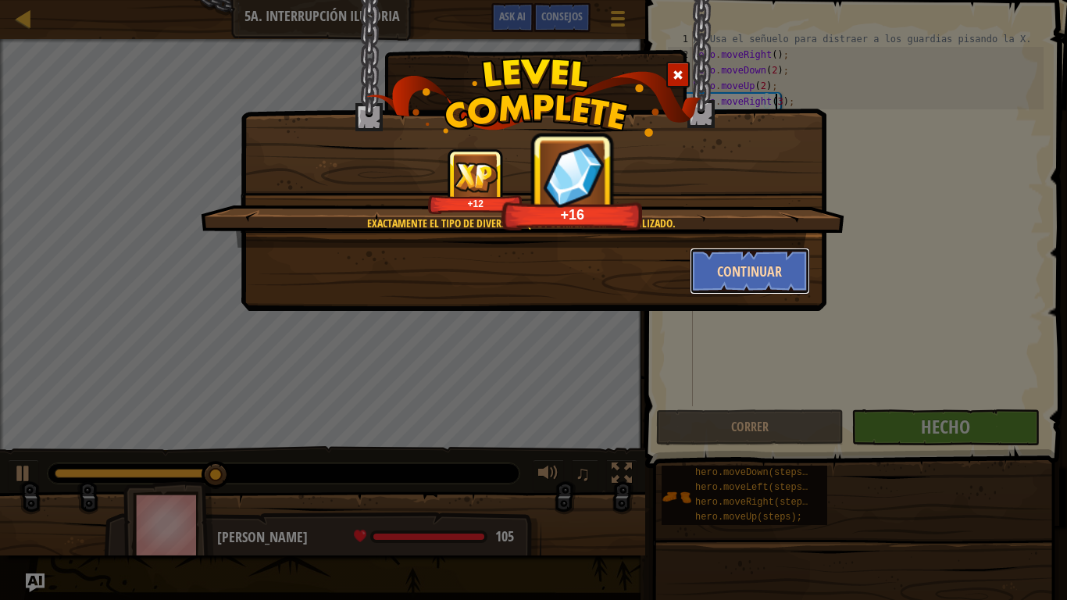
click at [731, 280] on button "Continuar" at bounding box center [749, 271] width 121 height 47
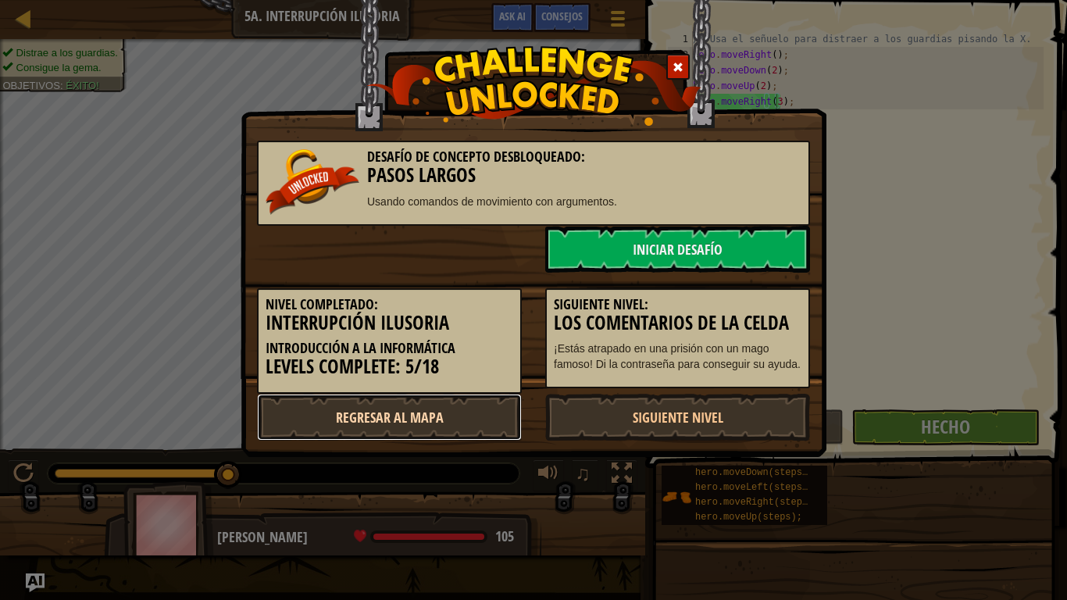
click at [441, 424] on link "Regresar al mapa" at bounding box center [389, 417] width 265 height 47
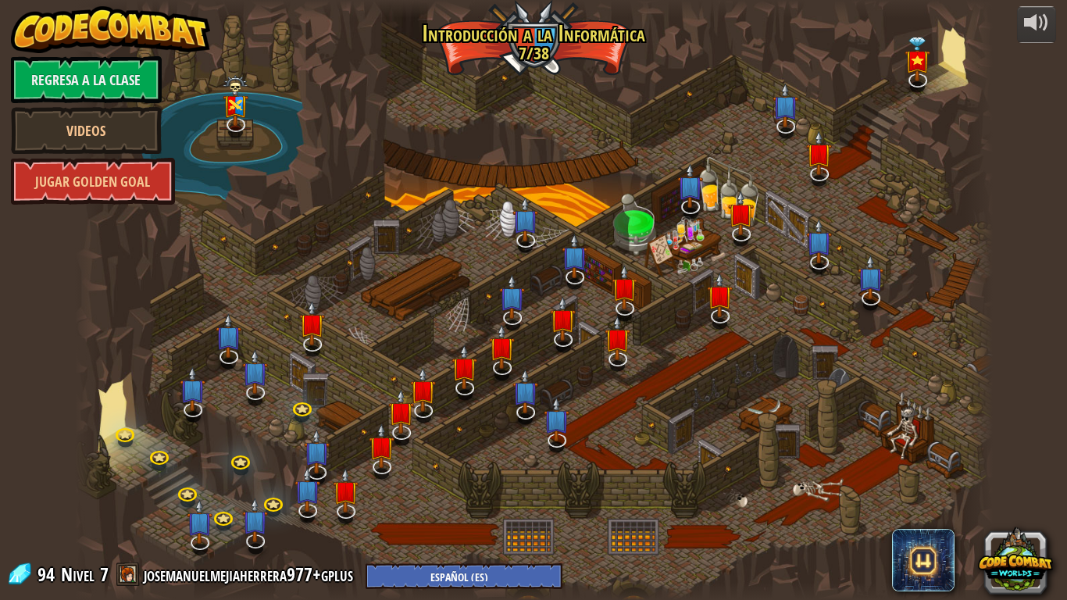
select select "es-ES"
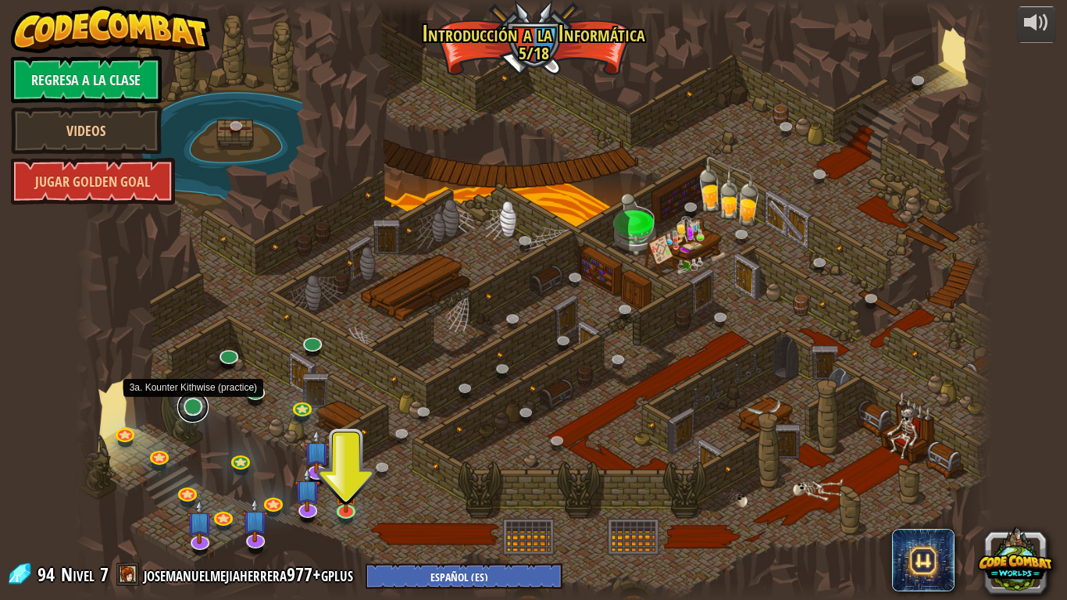
click at [187, 414] on link at bounding box center [192, 406] width 31 height 31
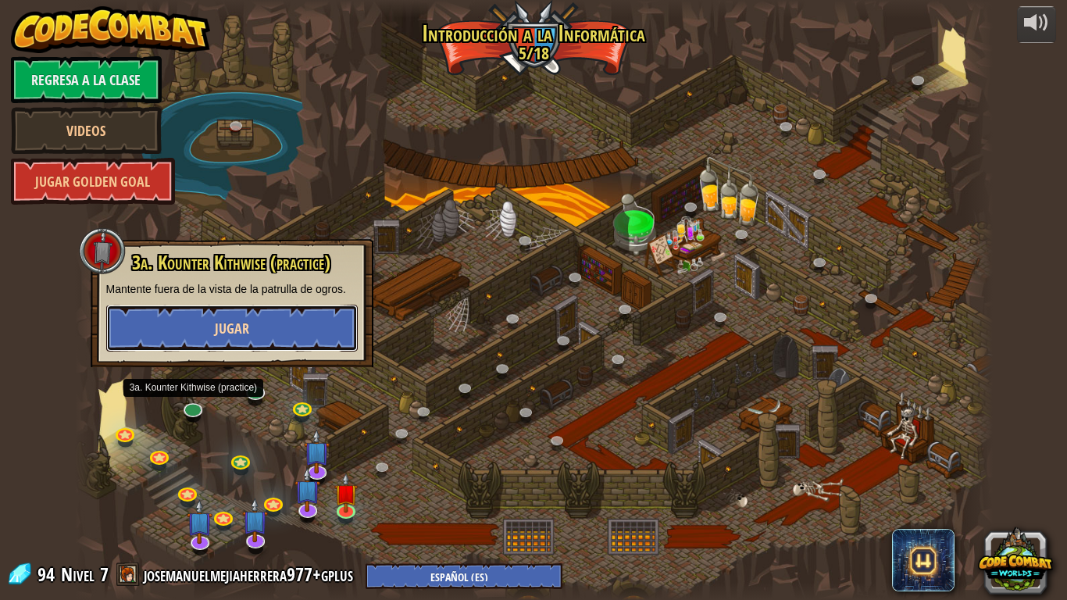
click at [296, 316] on button "Jugar" at bounding box center [231, 328] width 251 height 47
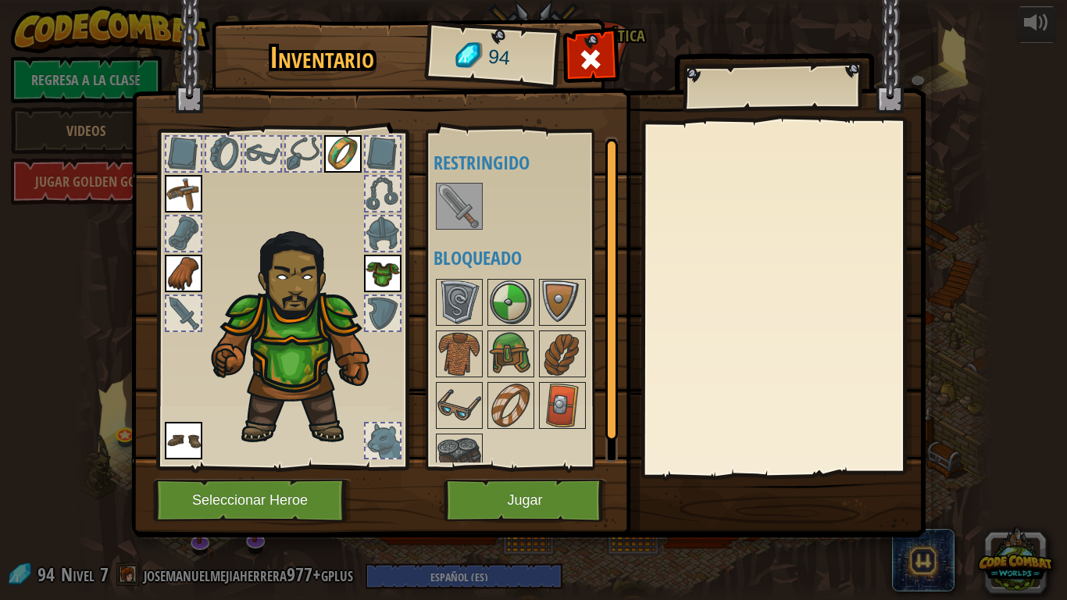
click at [296, 316] on img at bounding box center [299, 332] width 191 height 227
click at [492, 398] on img at bounding box center [511, 405] width 44 height 44
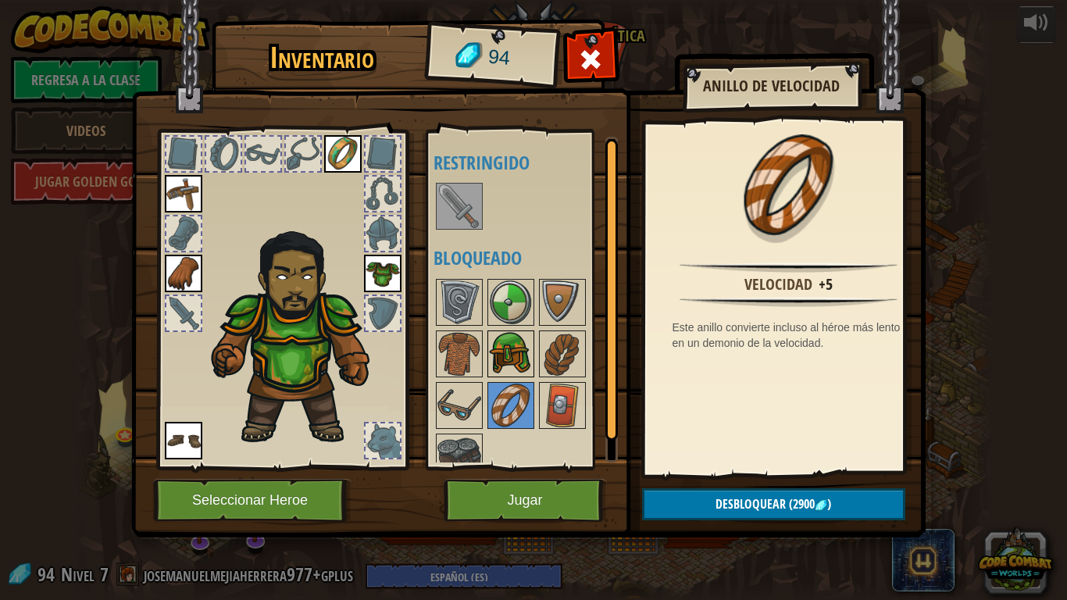
click at [515, 337] on img at bounding box center [511, 354] width 44 height 44
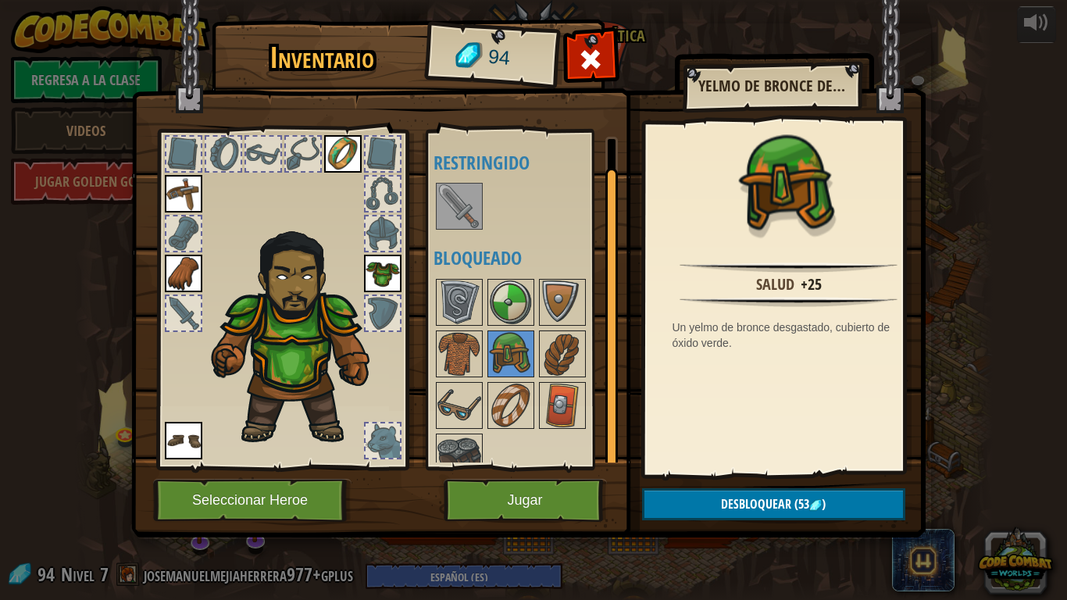
scroll to position [20, 0]
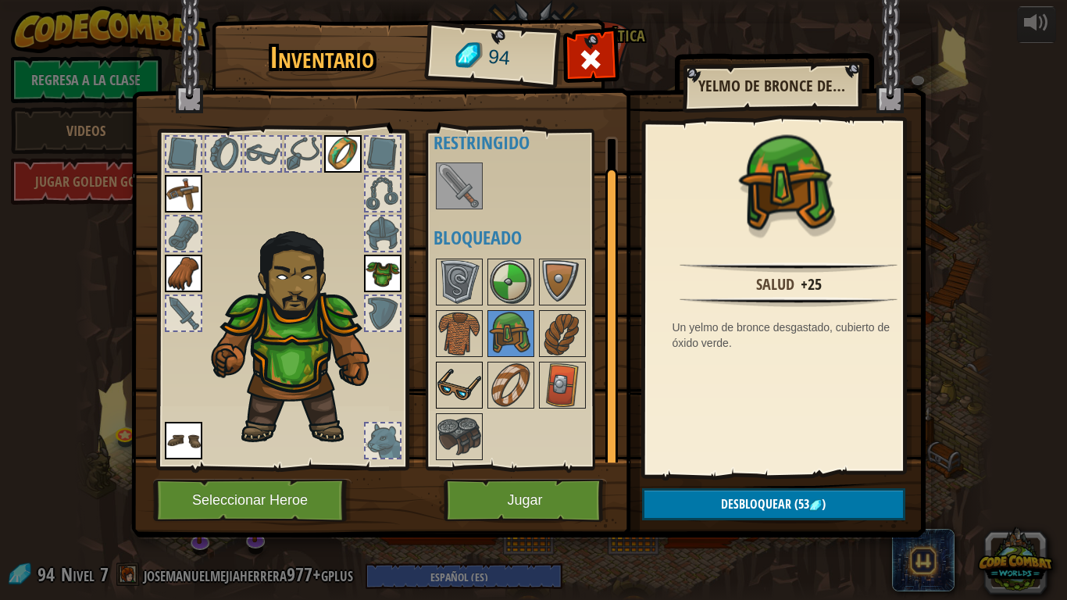
click at [468, 389] on img at bounding box center [459, 385] width 44 height 44
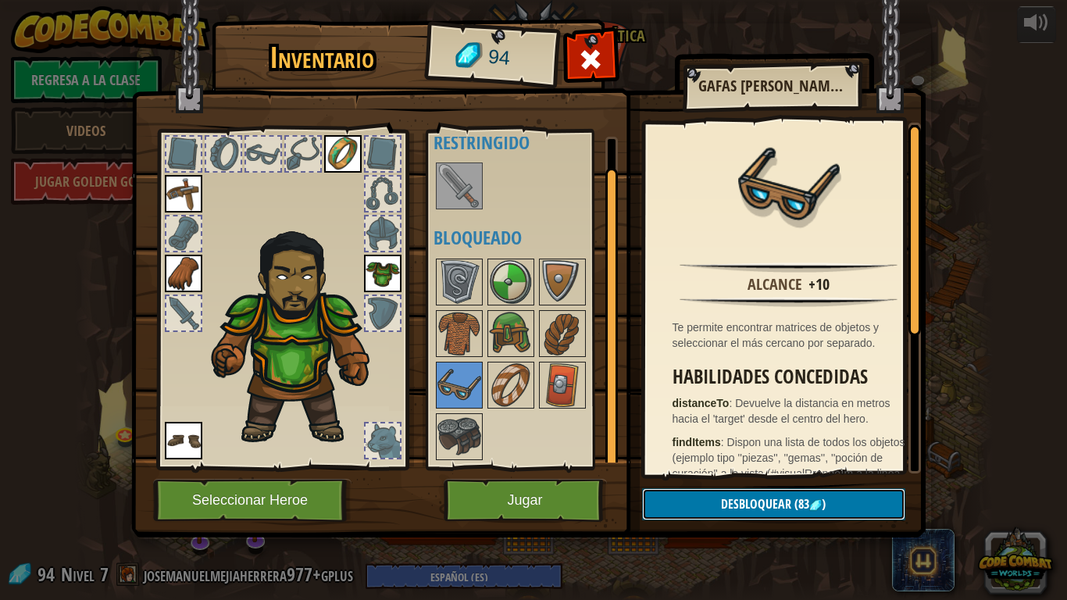
click at [713, 494] on button "Desbloquear (83 )" at bounding box center [773, 504] width 263 height 32
click at [697, 500] on img at bounding box center [528, 253] width 794 height 567
click at [696, 489] on button "Desbloquear" at bounding box center [773, 504] width 263 height 32
click at [696, 493] on button "Confirmar" at bounding box center [773, 504] width 263 height 32
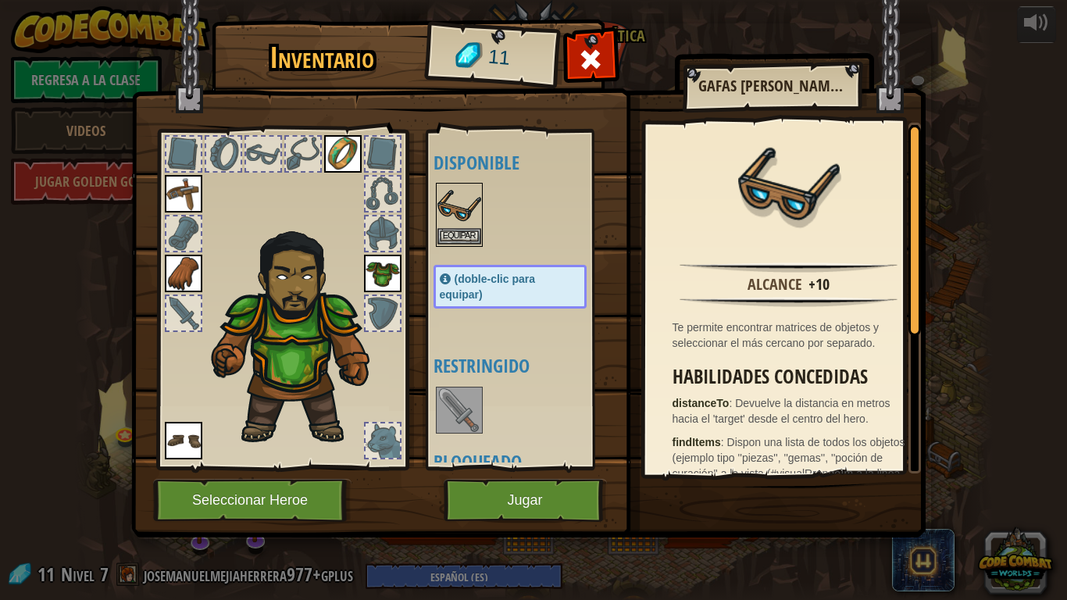
click at [438, 194] on img at bounding box center [459, 206] width 44 height 44
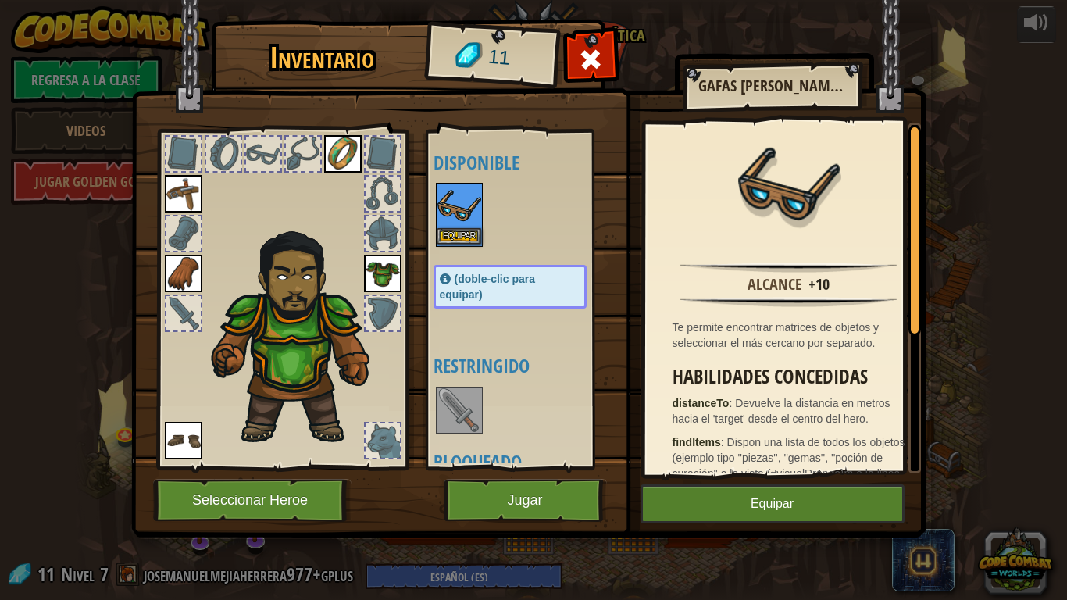
click at [438, 194] on img at bounding box center [459, 206] width 44 height 44
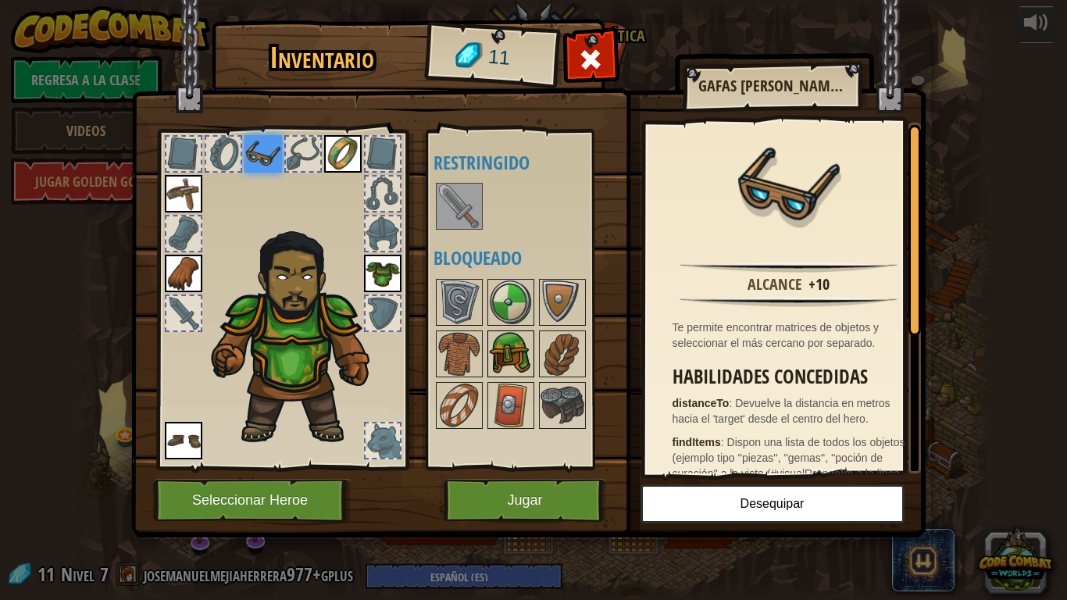
click at [500, 360] on img at bounding box center [511, 354] width 44 height 44
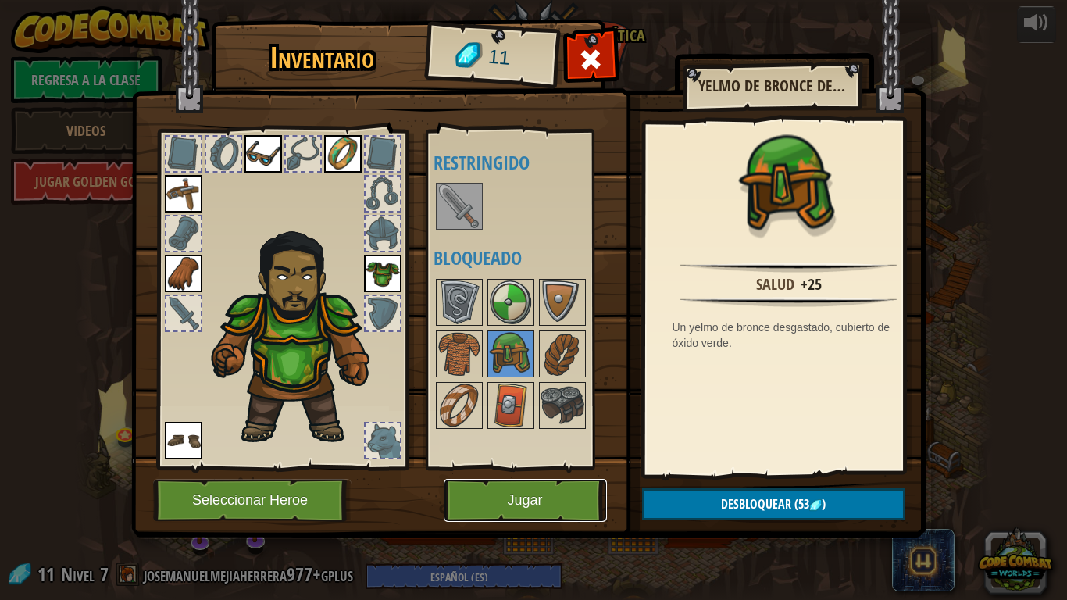
click at [553, 500] on button "Jugar" at bounding box center [524, 500] width 163 height 43
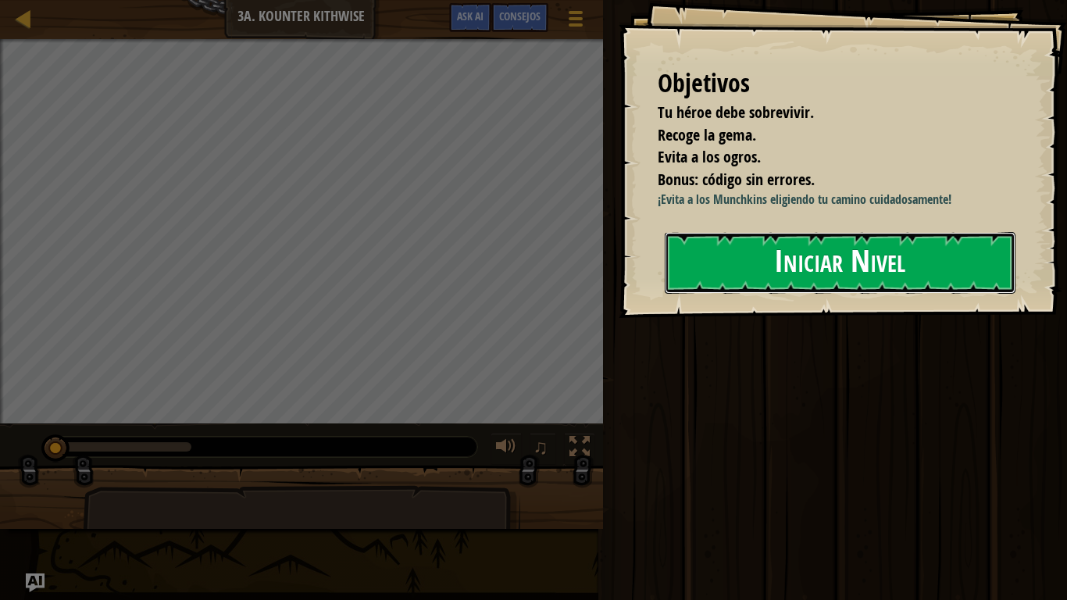
click at [824, 237] on button "Iniciar Nivel" at bounding box center [839, 263] width 351 height 62
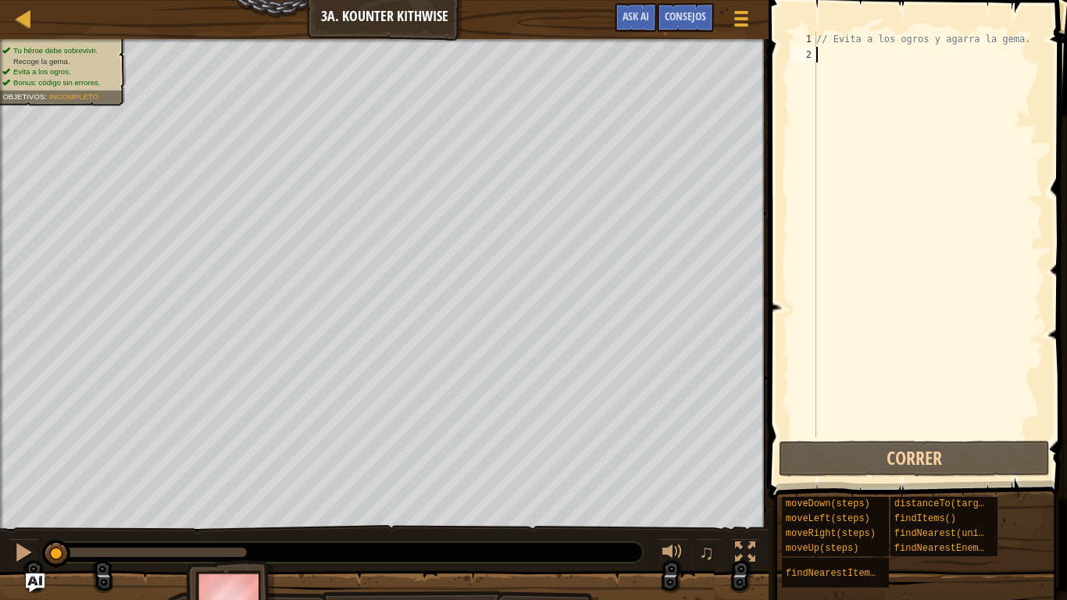
type textarea "hero"
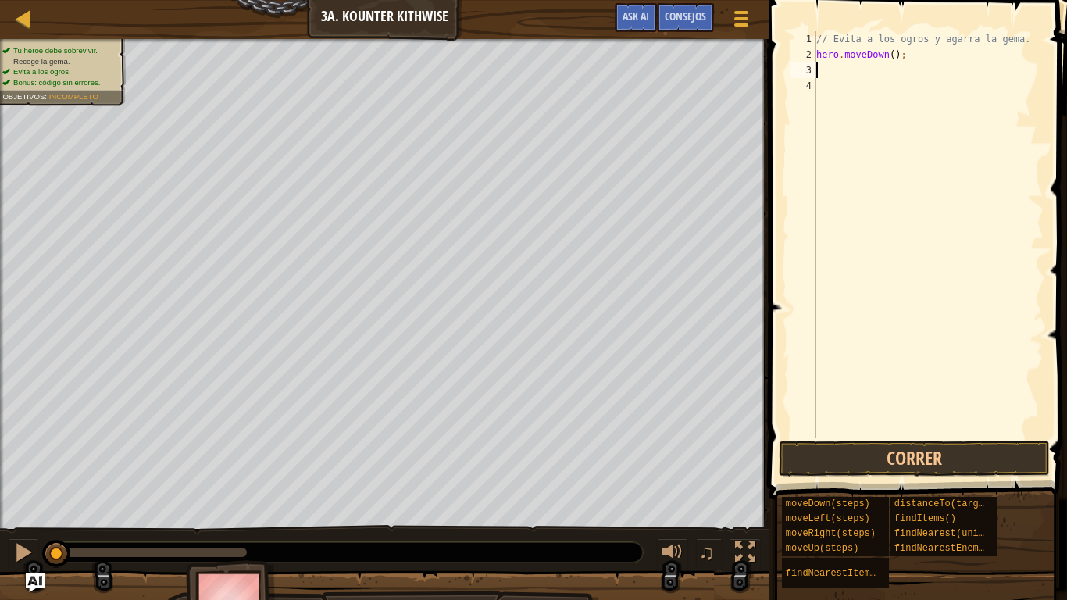
scroll to position [7, 0]
type textarea "h"
type textarea "he"
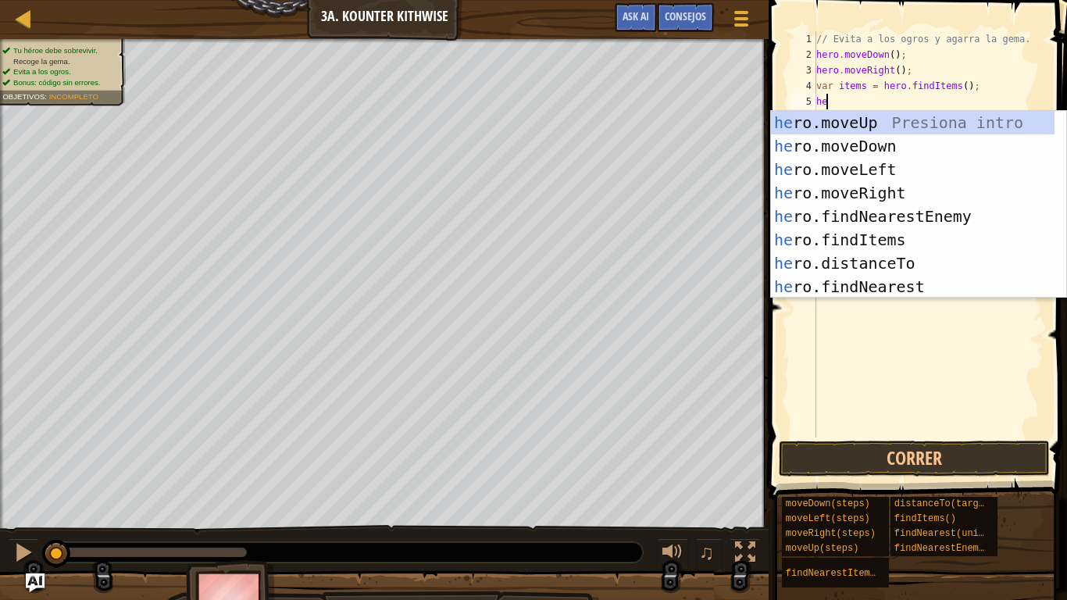
type textarea "her"
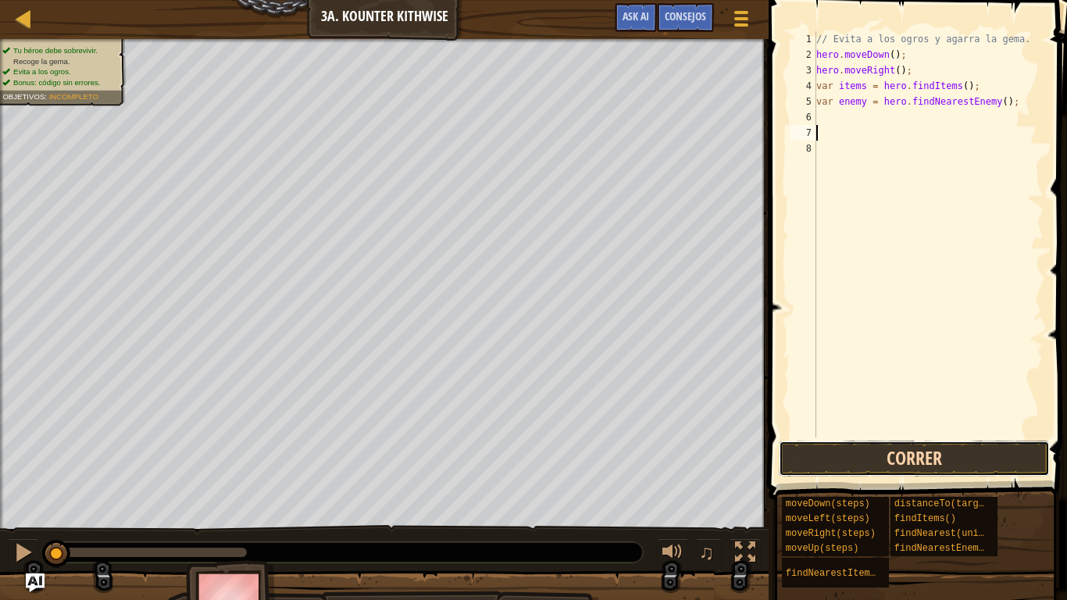
click at [944, 471] on button "Correr" at bounding box center [913, 458] width 271 height 36
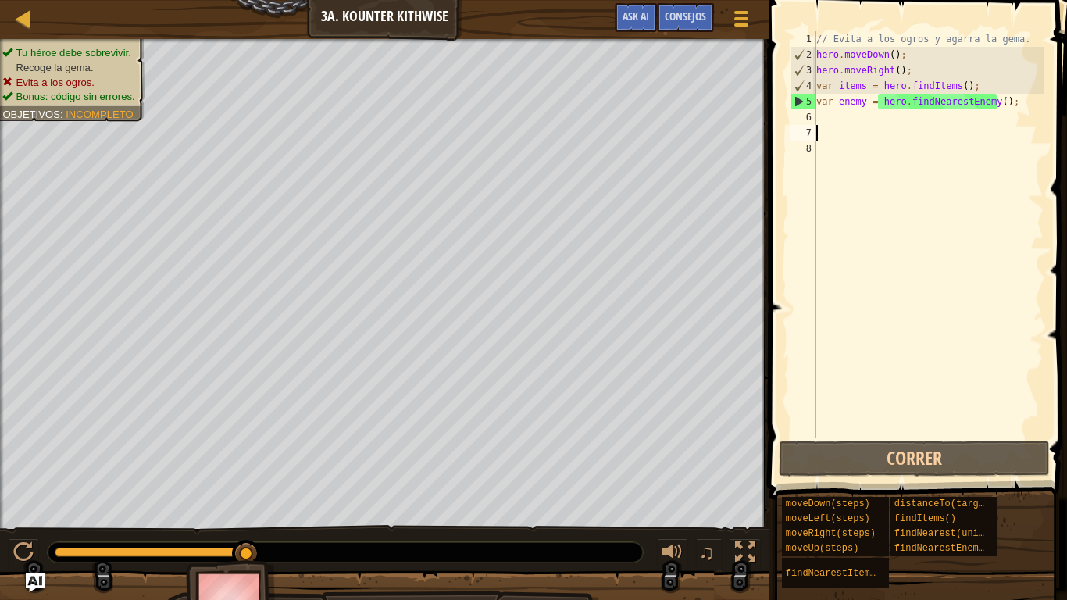
click at [866, 129] on div "// Evita a los ogros y agarra la gema. hero . moveDown ( ) ; hero . moveRight (…" at bounding box center [928, 249] width 230 height 437
click at [862, 119] on div "// Evita a los ogros y agarra la gema. hero . moveDown ( ) ; hero . moveRight (…" at bounding box center [928, 249] width 230 height 437
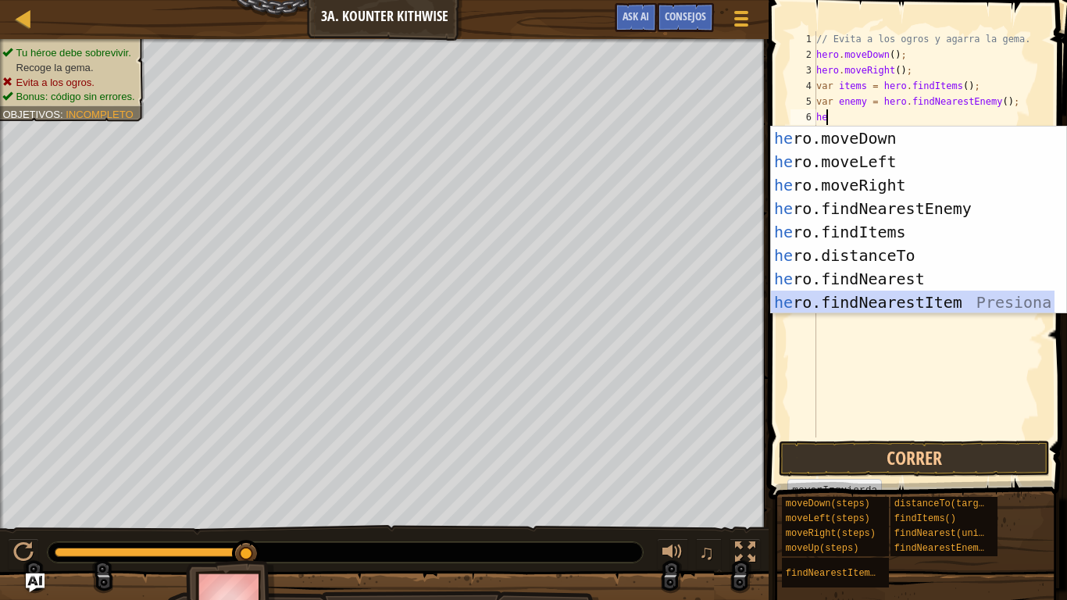
scroll to position [0, 0]
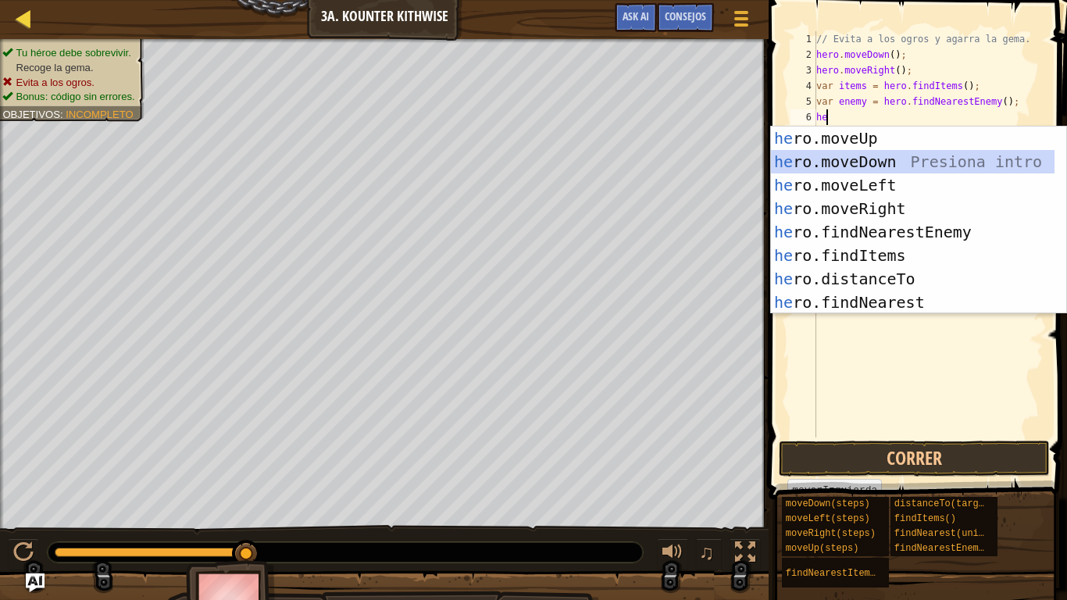
type textarea "he"
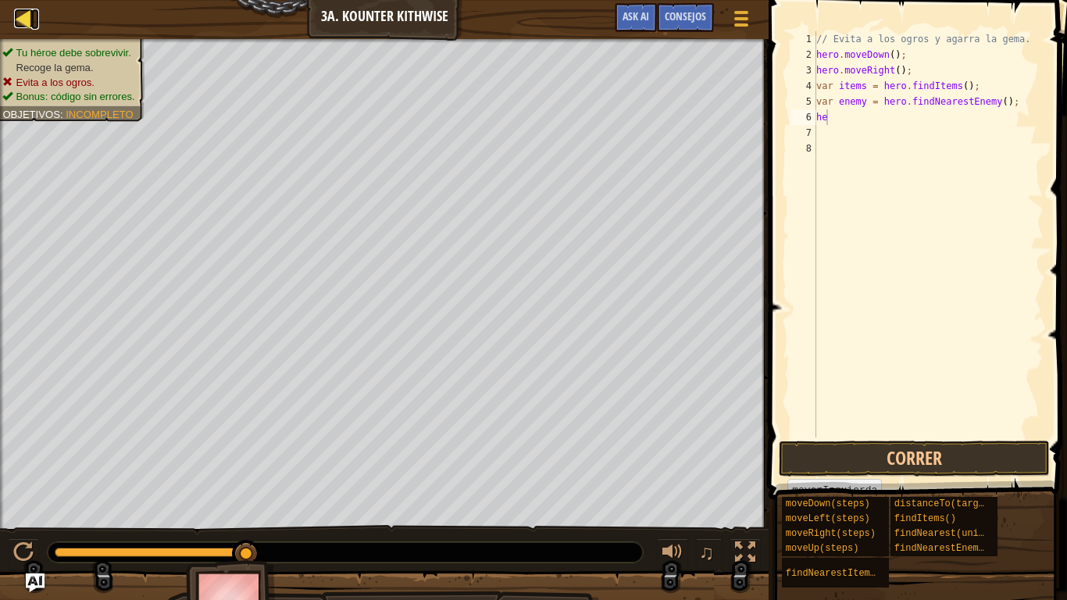
click at [23, 18] on div at bounding box center [24, 19] width 20 height 20
select select "es-ES"
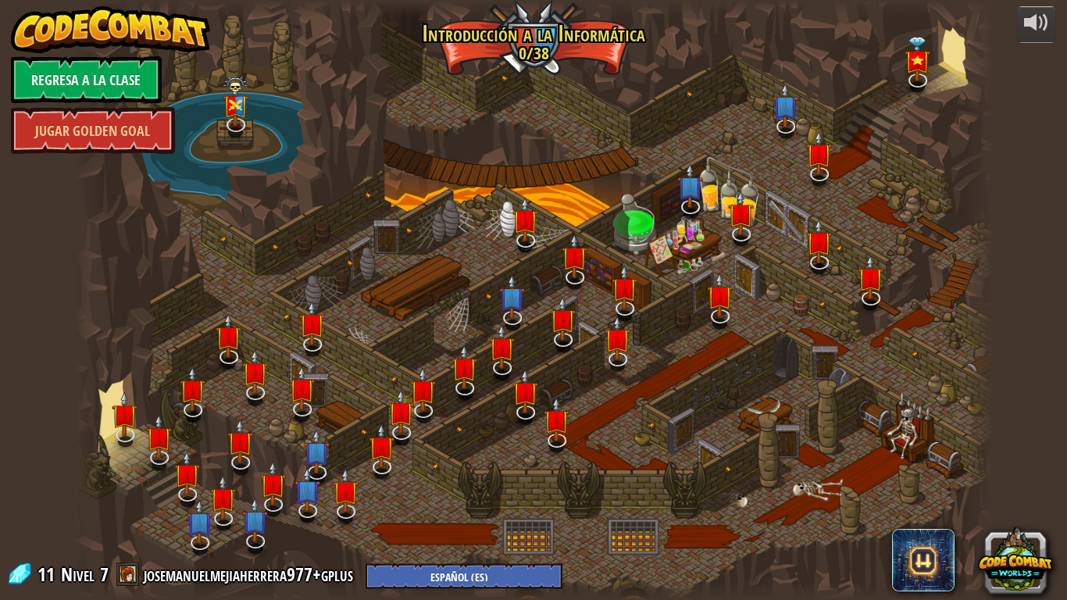
select select "es-ES"
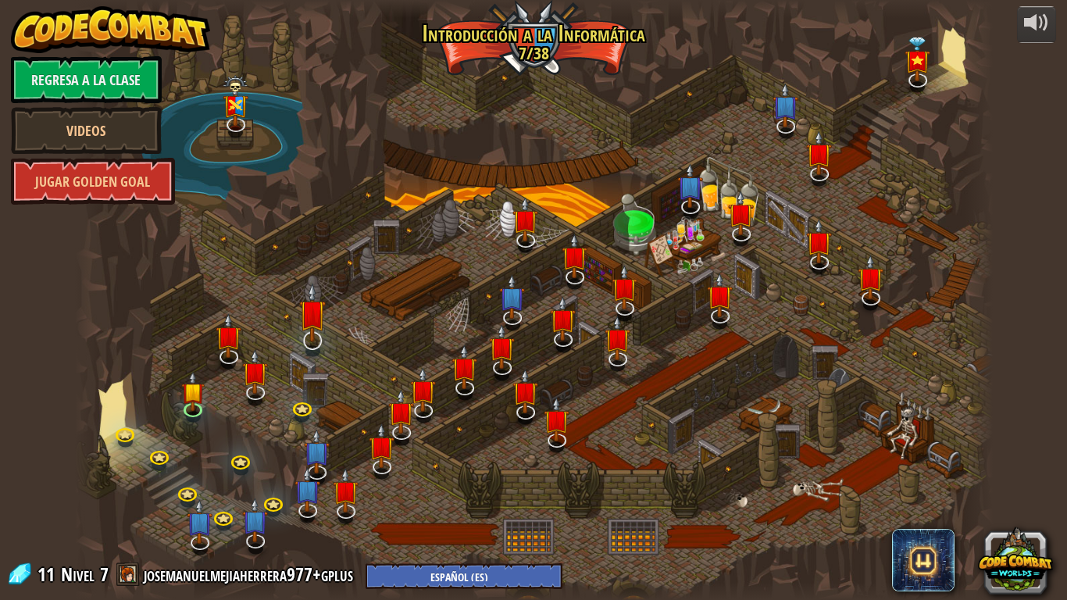
select select "es-ES"
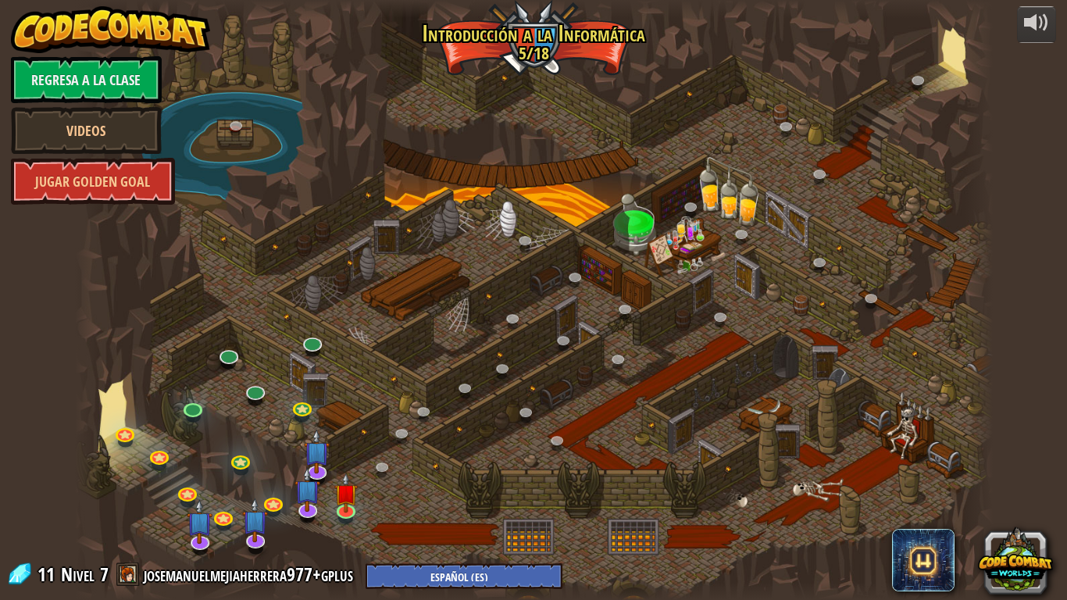
select select "es-ES"
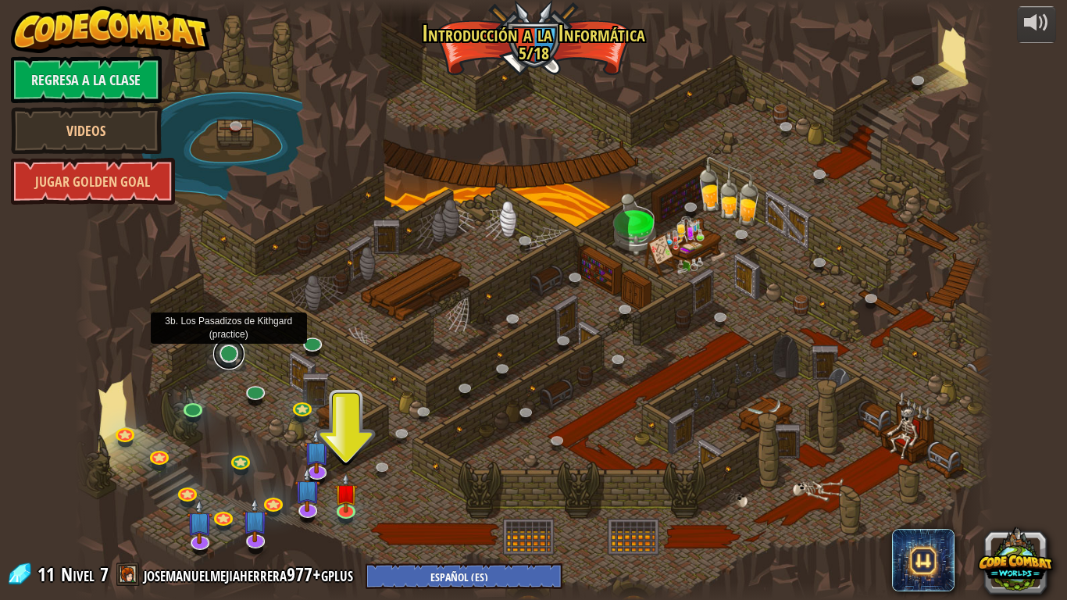
click at [238, 353] on link at bounding box center [228, 353] width 31 height 31
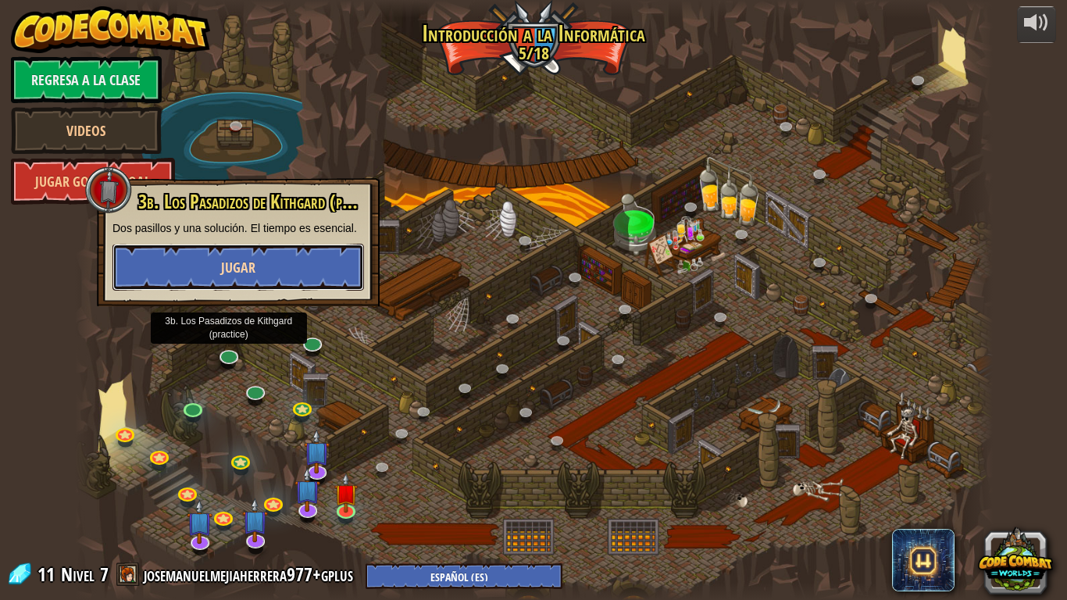
click at [270, 249] on button "Jugar" at bounding box center [237, 267] width 251 height 47
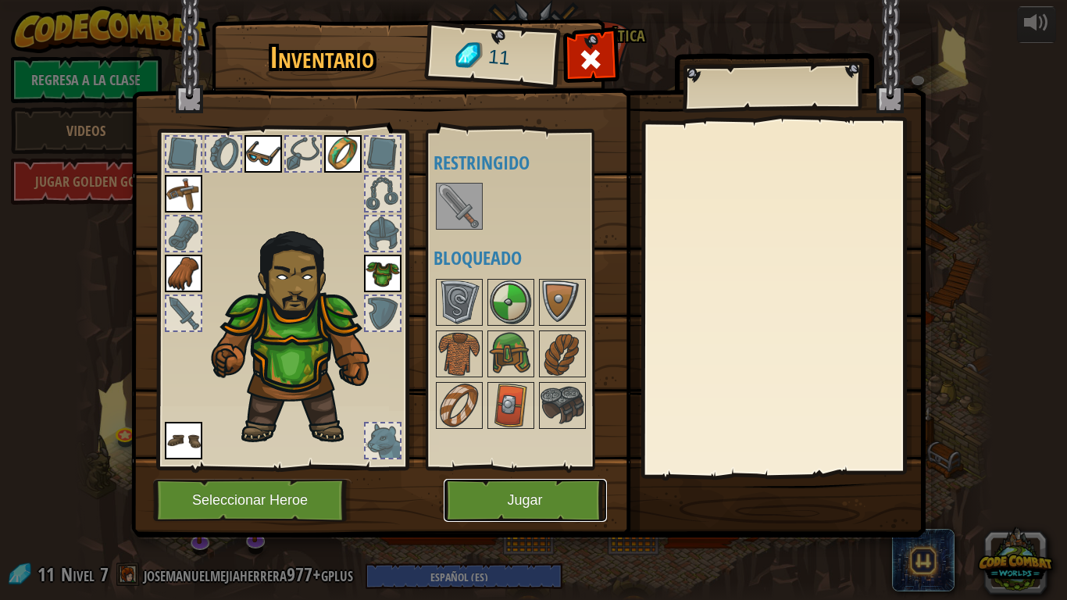
click at [516, 482] on button "Jugar" at bounding box center [524, 500] width 163 height 43
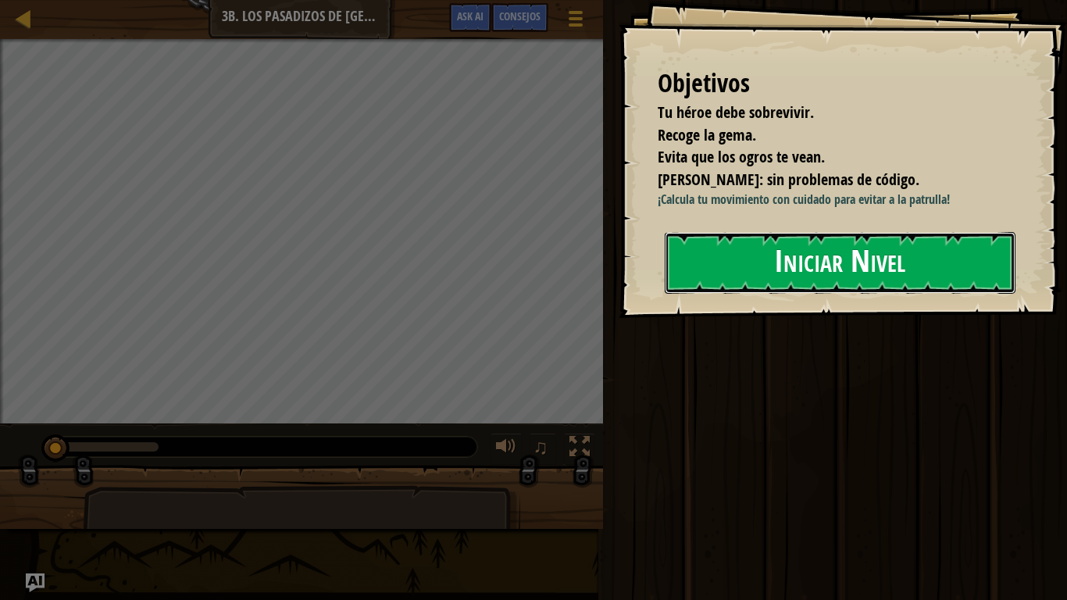
click at [765, 277] on button "Iniciar Nivel" at bounding box center [839, 263] width 351 height 62
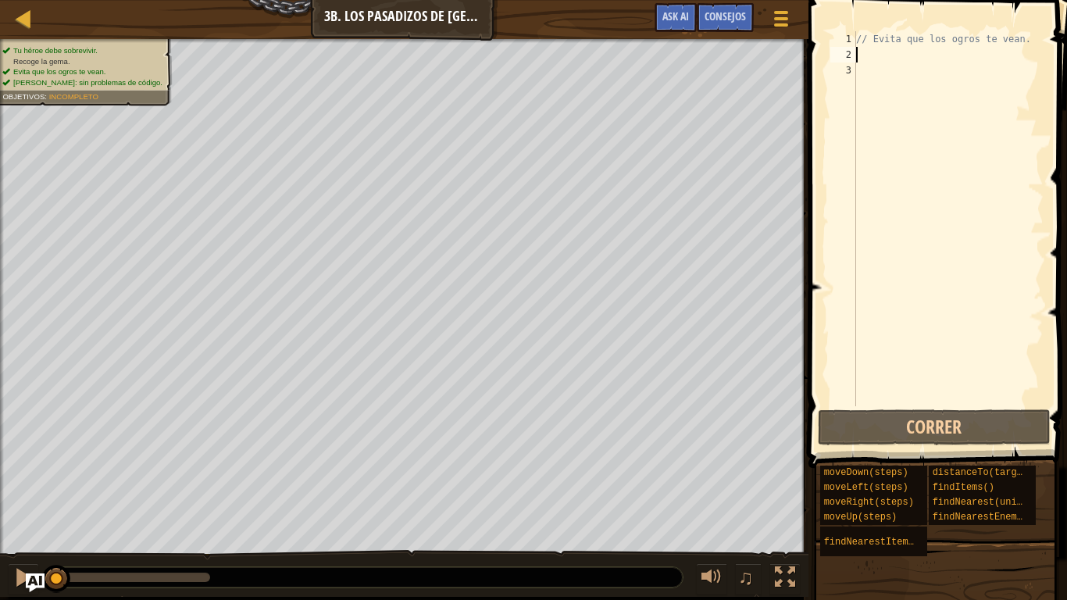
click at [905, 62] on div "// Evita que los ogros te vean." at bounding box center [948, 234] width 191 height 406
type textarea "he"
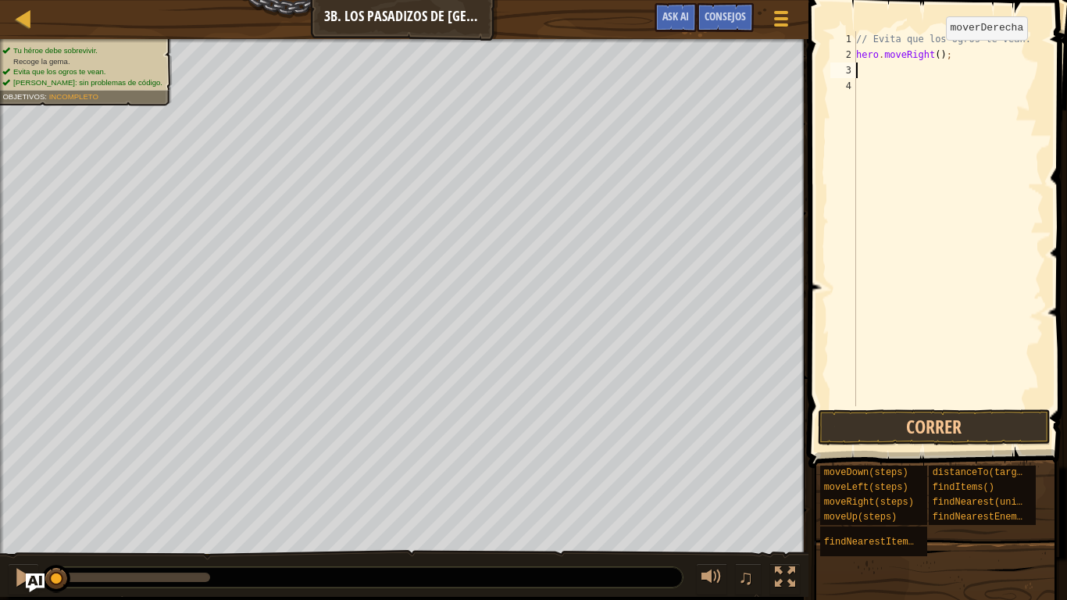
click at [932, 55] on div "// Evita que los ogros te vean. hero . moveRight ( ) ;" at bounding box center [948, 234] width 191 height 406
click at [935, 431] on button "Correr" at bounding box center [933, 427] width 233 height 36
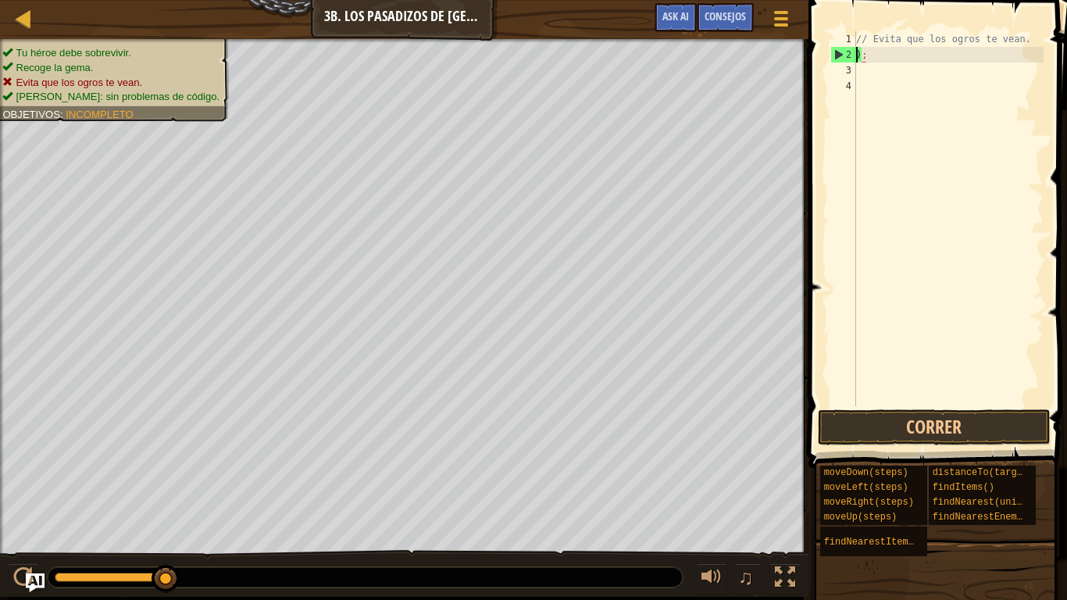
scroll to position [7, 0]
type textarea ";"
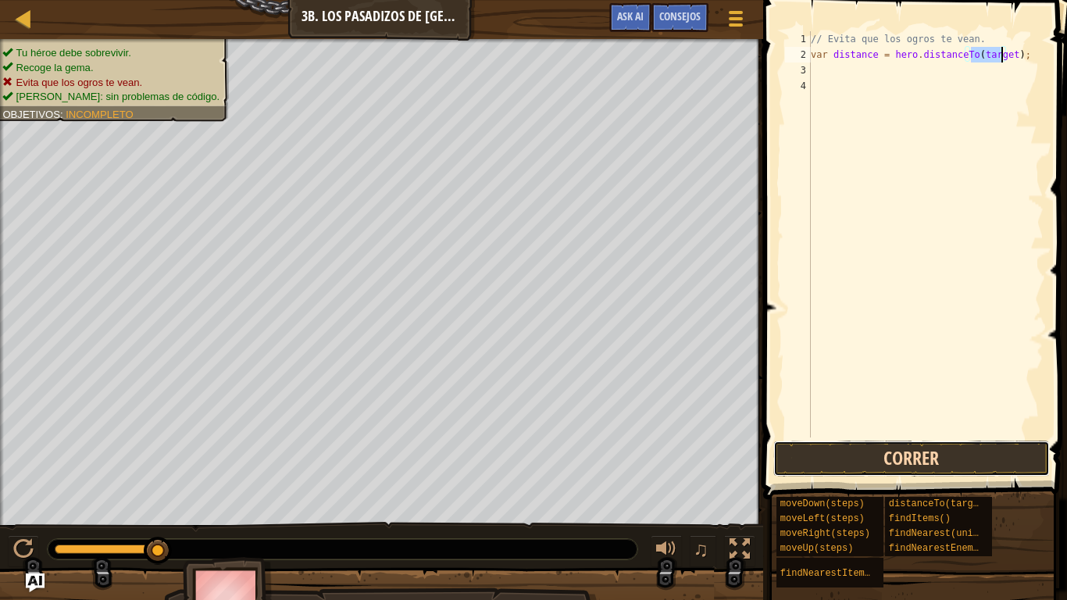
click at [885, 450] on button "Correr" at bounding box center [911, 458] width 276 height 36
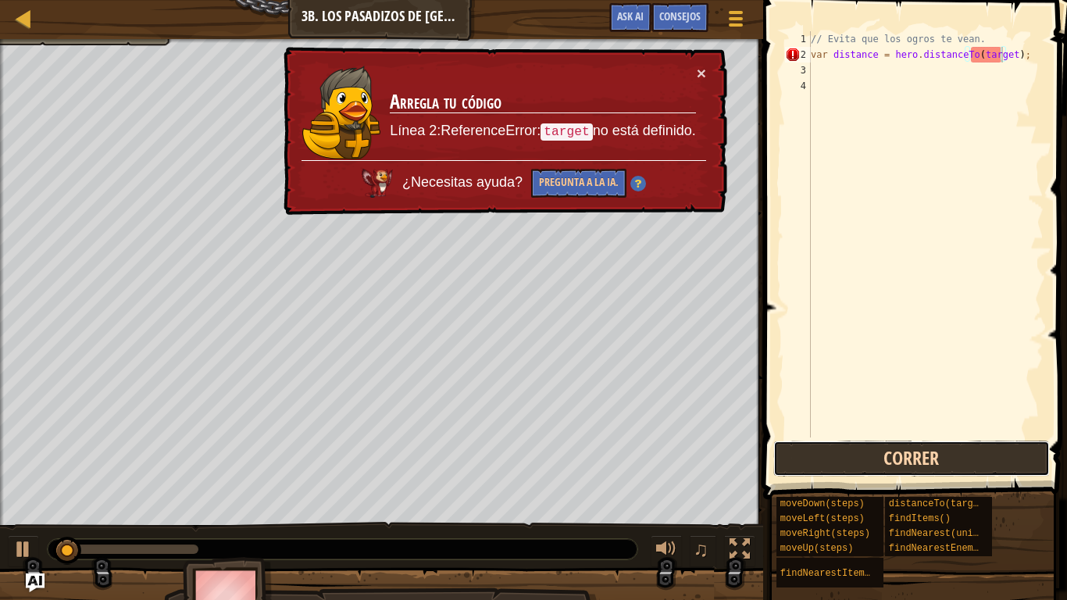
click at [885, 450] on button "Correr" at bounding box center [911, 458] width 276 height 36
click at [885, 450] on button "Corriendo" at bounding box center [911, 458] width 276 height 36
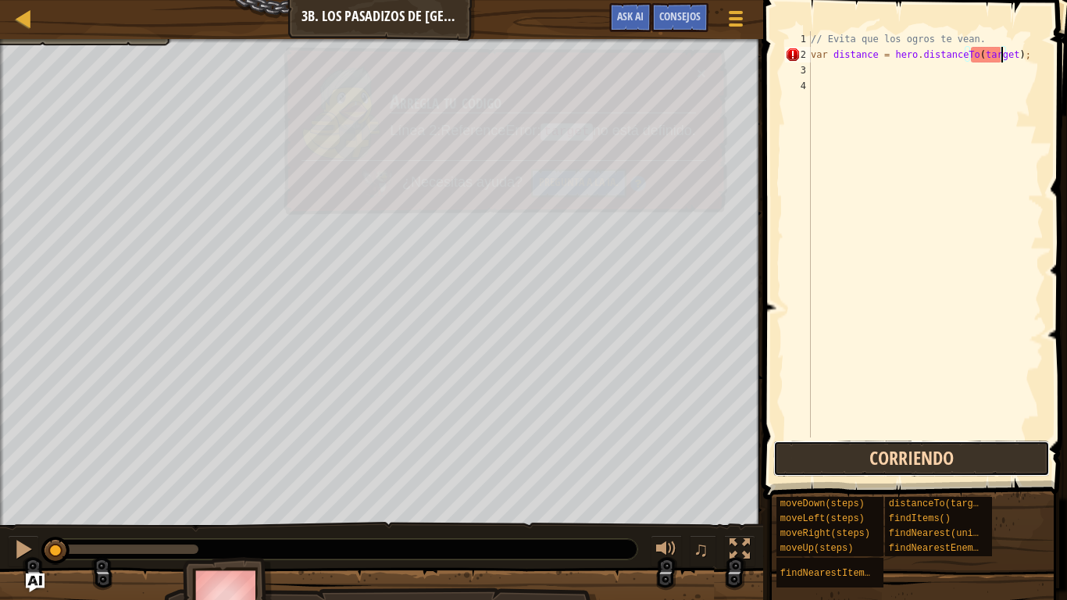
click at [885, 450] on button "Corriendo" at bounding box center [911, 458] width 276 height 36
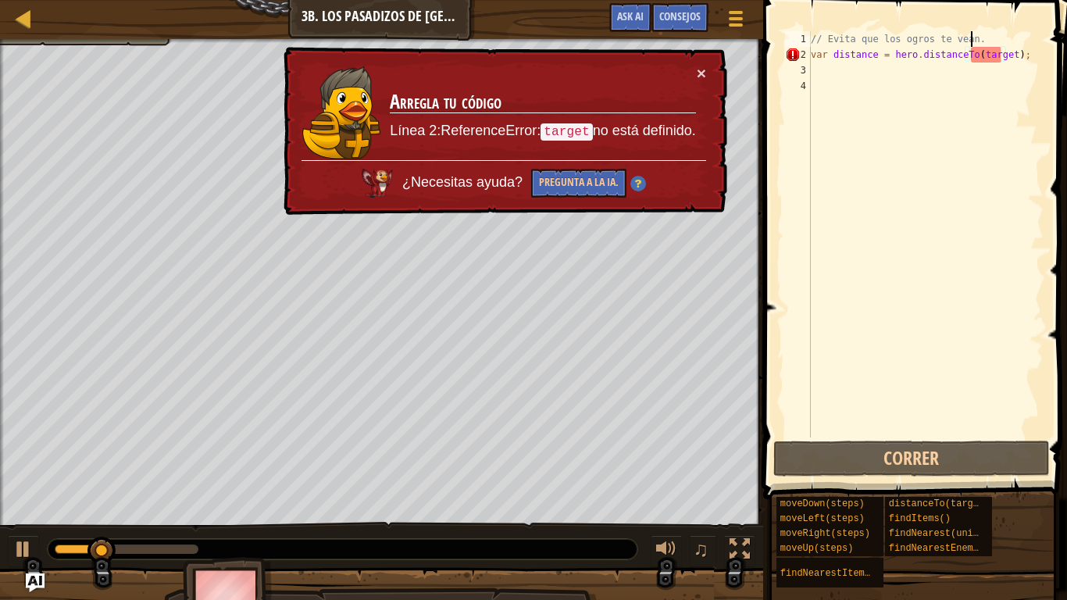
click at [998, 46] on div "// Evita que los ogros te vean. var distance = hero . distanceTo ( target ) ;" at bounding box center [925, 249] width 236 height 437
click at [996, 57] on div "// Evita que los ogros te vean. var distance = hero . distanceTo ( target ) ;" at bounding box center [925, 249] width 236 height 437
type textarea "var distance = hero.distanceTo(target);"
drag, startPoint x: 1020, startPoint y: 55, endPoint x: 775, endPoint y: 54, distance: 244.4
click at [775, 54] on div "var distance = hero.distanceTo(target); 1 2 3 4 // Evita que los ogros te vean.…" at bounding box center [912, 280] width 308 height 545
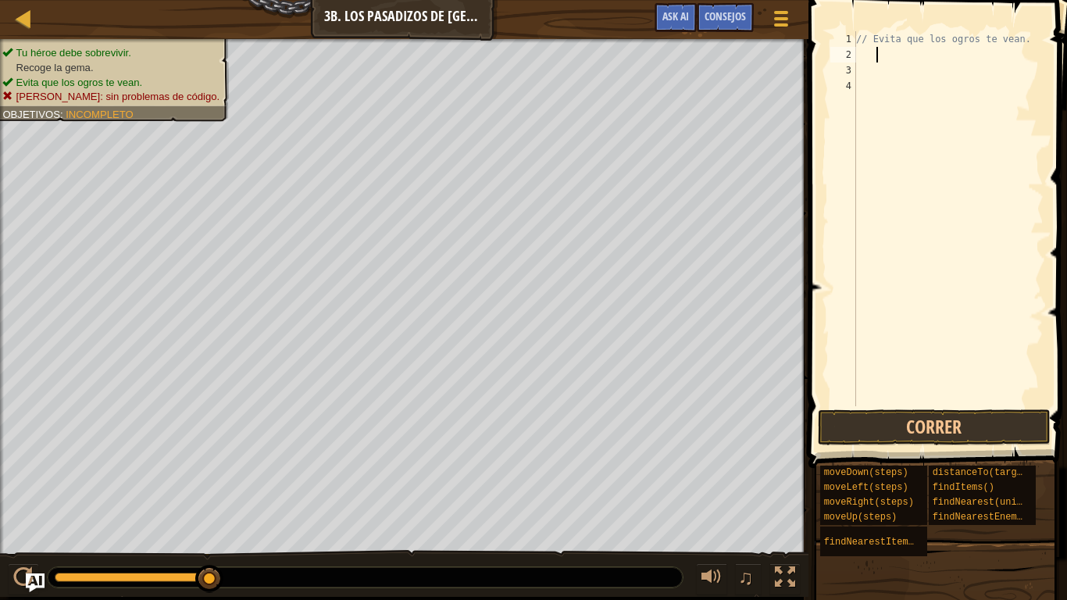
type textarea "h"
type textarea "// Evita que los ogros te vean."
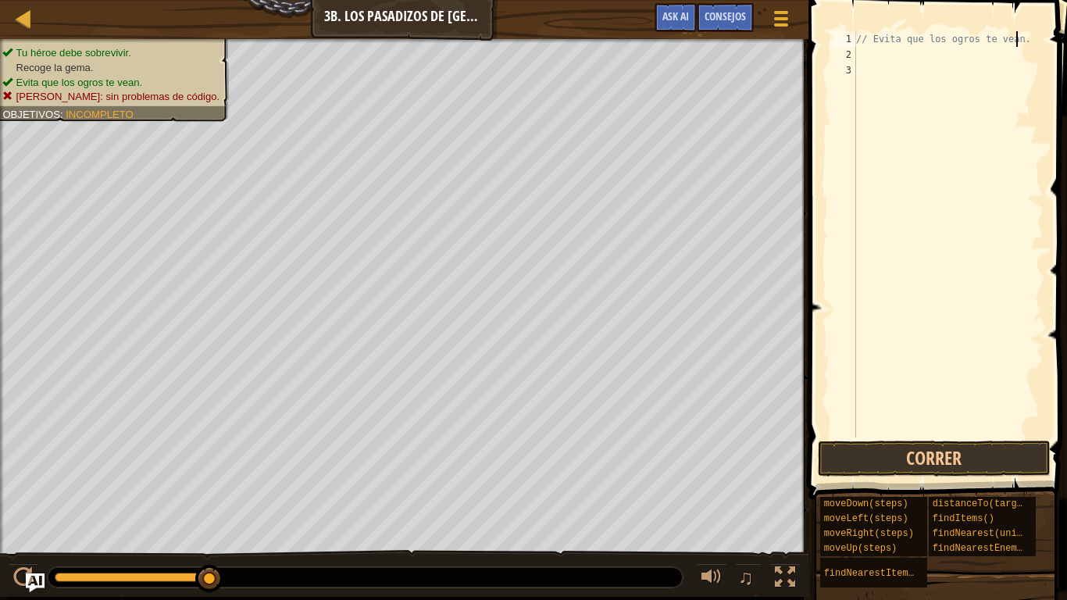
scroll to position [7, 0]
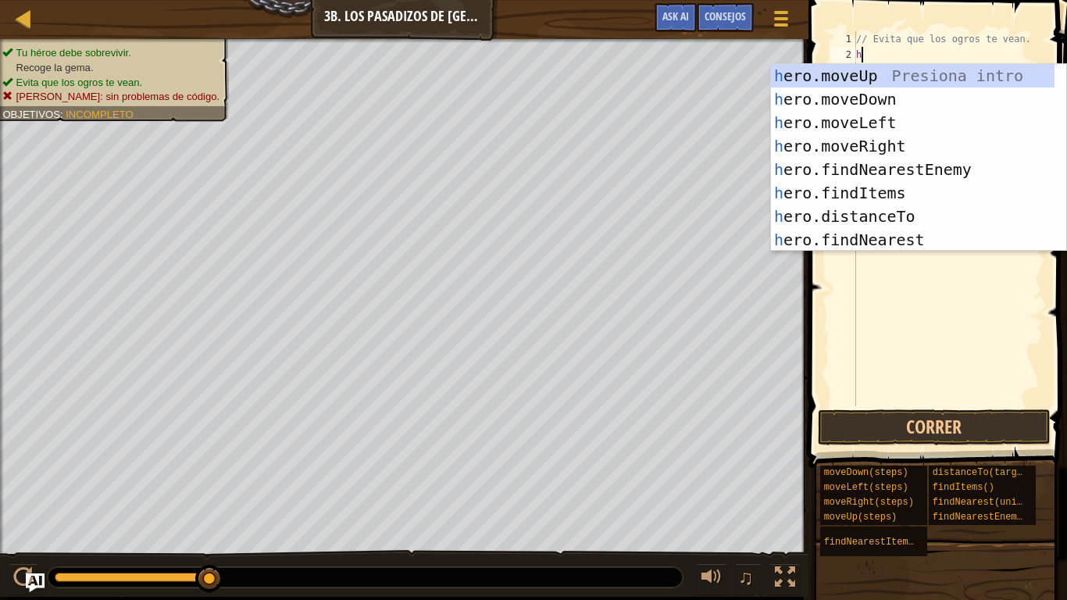
type textarea "he"
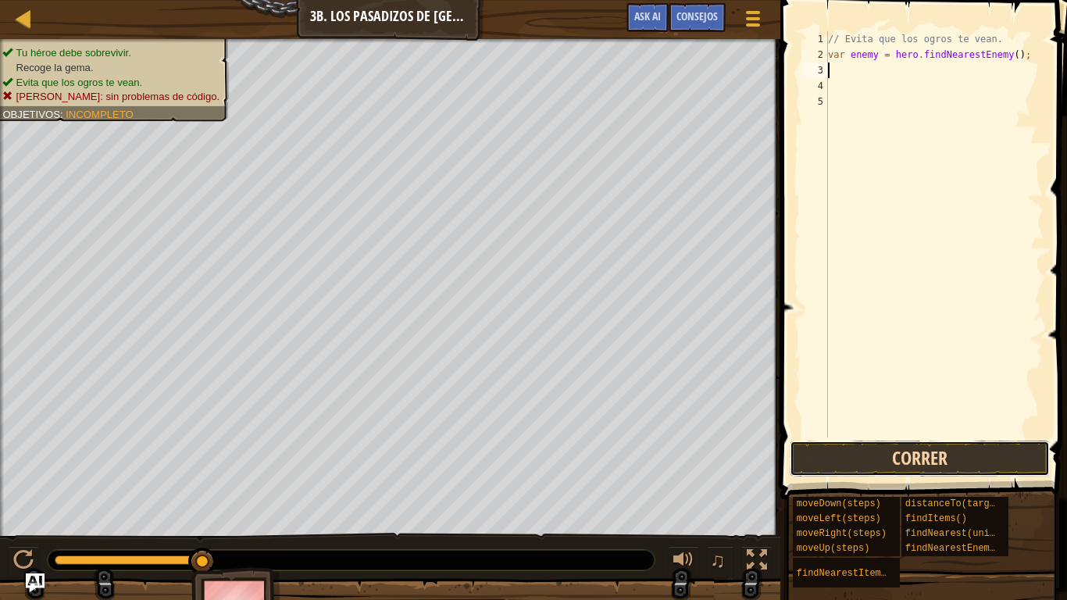
click at [937, 461] on button "Correr" at bounding box center [919, 458] width 260 height 36
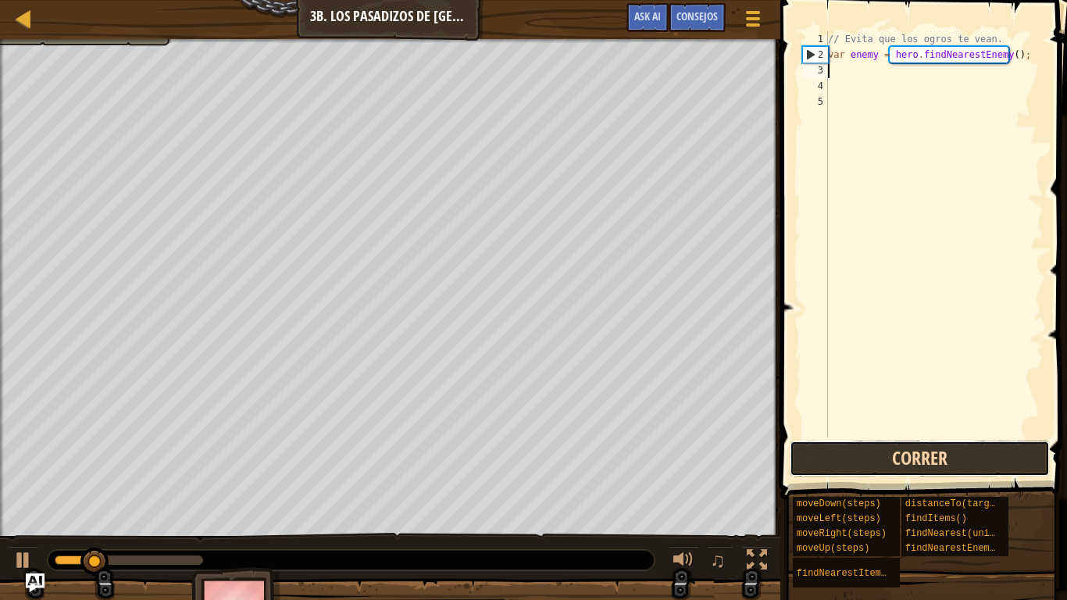
click at [937, 461] on button "Correr" at bounding box center [919, 458] width 260 height 36
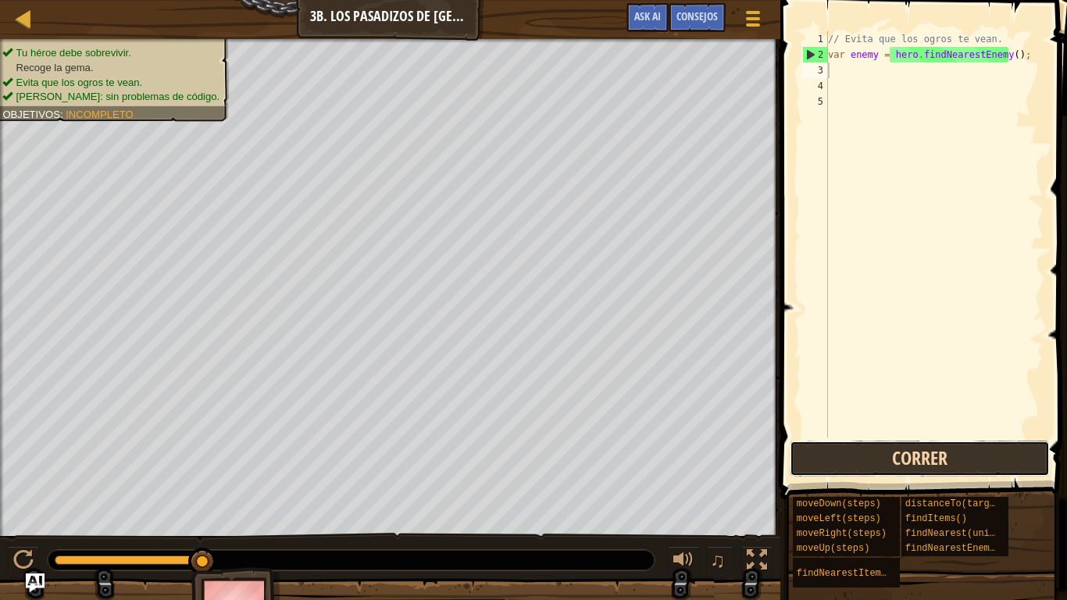
click at [931, 458] on button "Correr" at bounding box center [919, 458] width 260 height 36
click at [1006, 52] on div "// Evita que los ogros te vean. var enemy = hero . findNearestEnemy ( ) ;" at bounding box center [934, 249] width 219 height 437
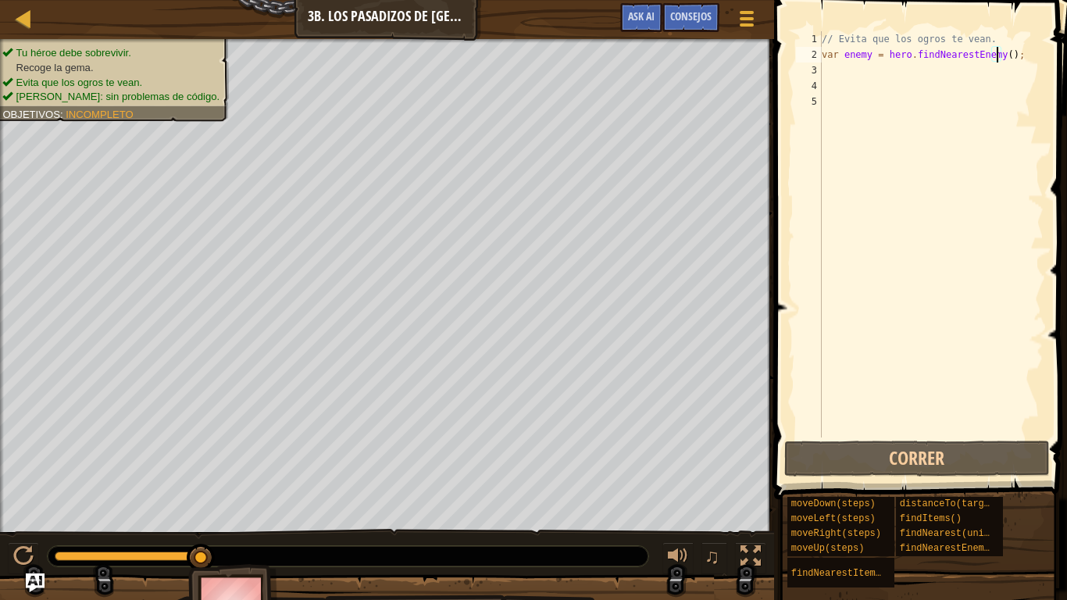
scroll to position [7, 15]
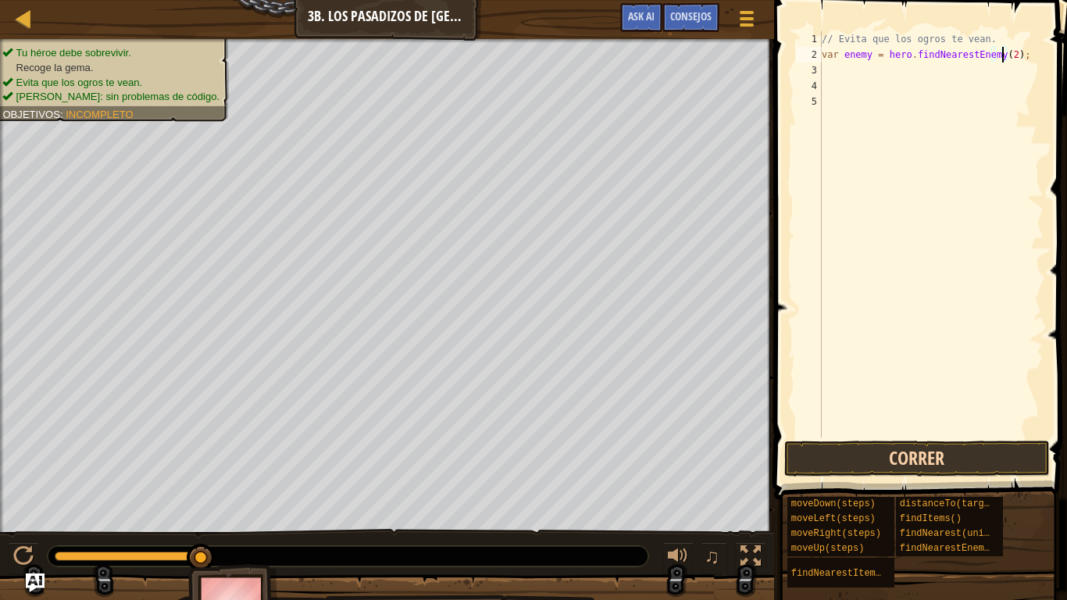
type textarea "var enemy = hero.findNearestEnemy(2);"
click at [945, 449] on button "Correr" at bounding box center [916, 458] width 265 height 36
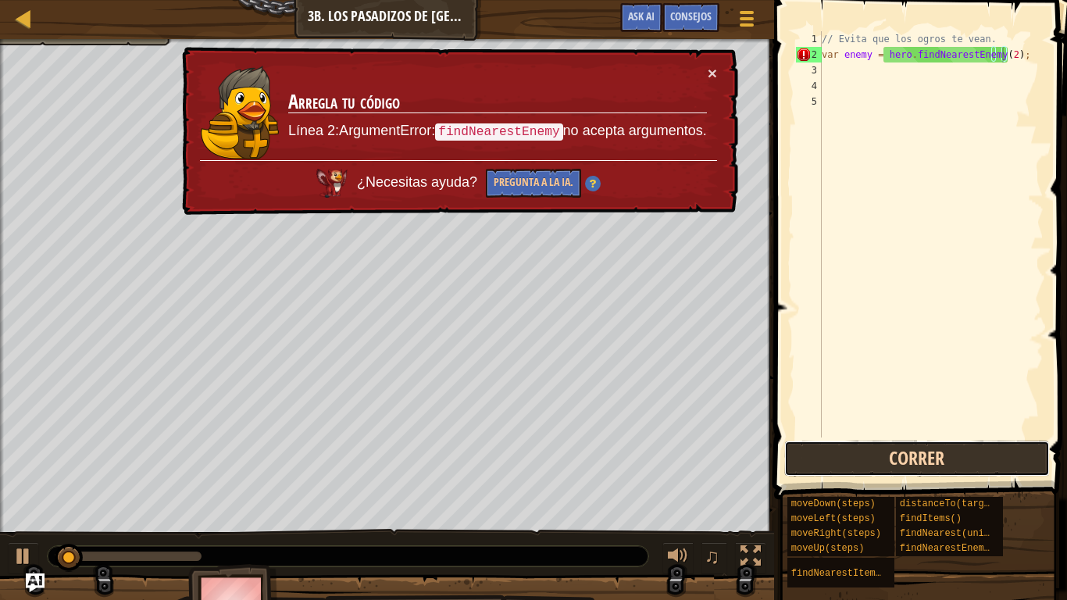
click at [945, 449] on button "Correr" at bounding box center [916, 458] width 265 height 36
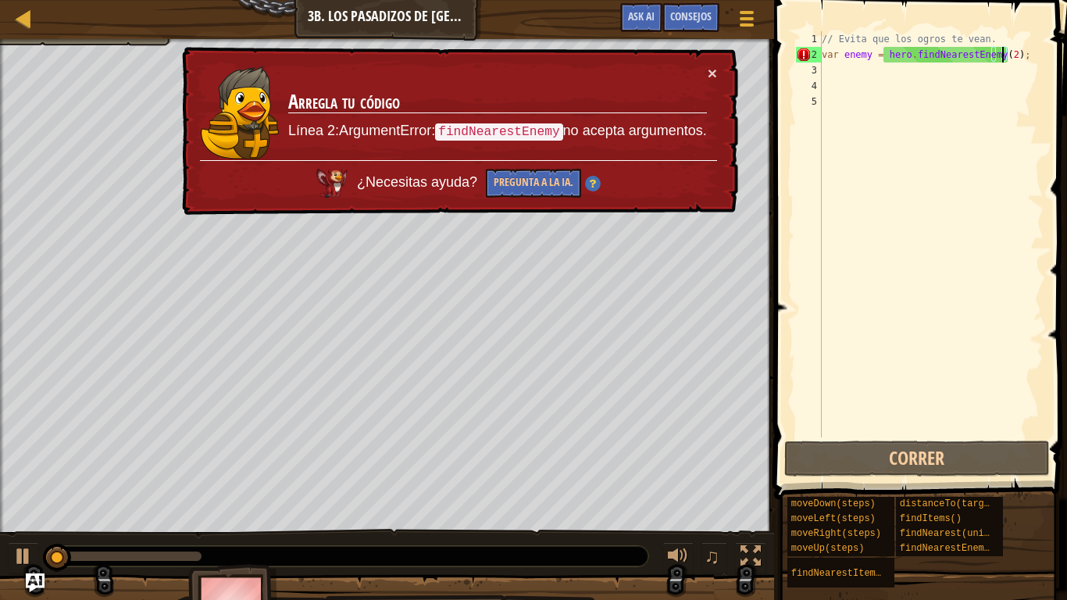
click at [985, 81] on div "// Evita que los ogros te vean. var enemy = hero . findNearestEnemy ( 2 ) ;" at bounding box center [930, 249] width 225 height 437
click at [716, 68] on button "×" at bounding box center [713, 76] width 10 height 16
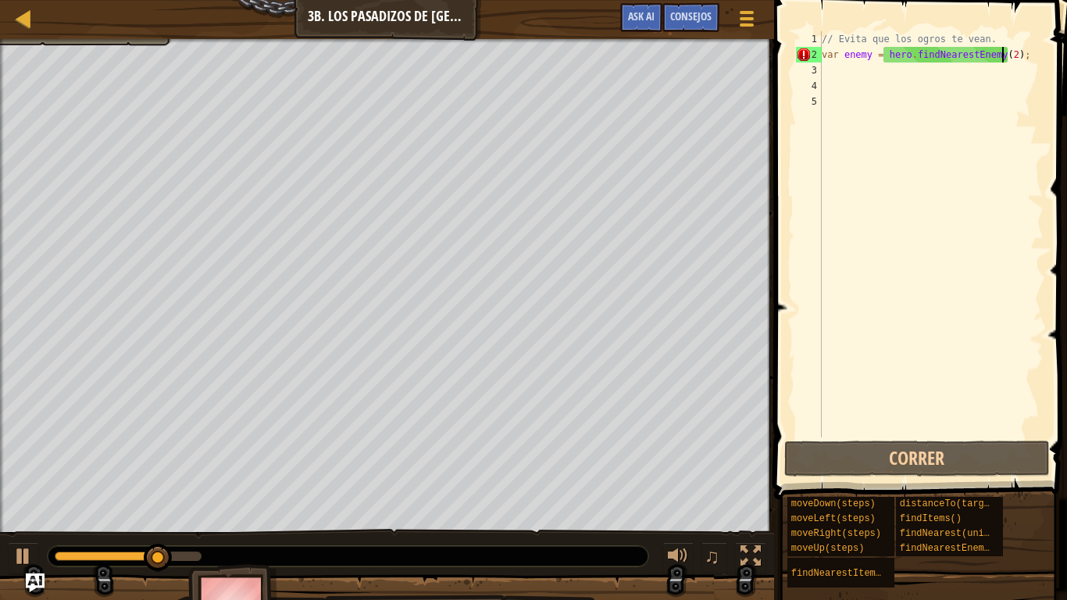
click at [1001, 61] on div "// Evita que los ogros te vean. var enemy = hero . findNearestEnemy ( 2 ) ;" at bounding box center [930, 249] width 225 height 437
type textarea "var enemy = hero.findNearestEnemy();"
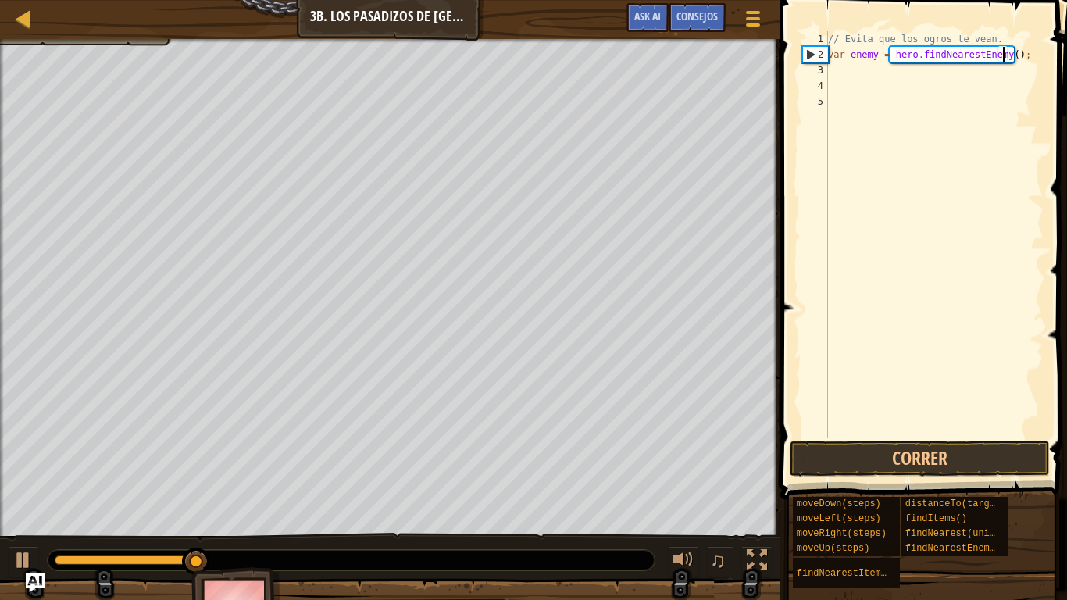
click at [1022, 59] on div "// Evita que los ogros te vean. var enemy = hero . findNearestEnemy ( ) ;" at bounding box center [937, 249] width 225 height 437
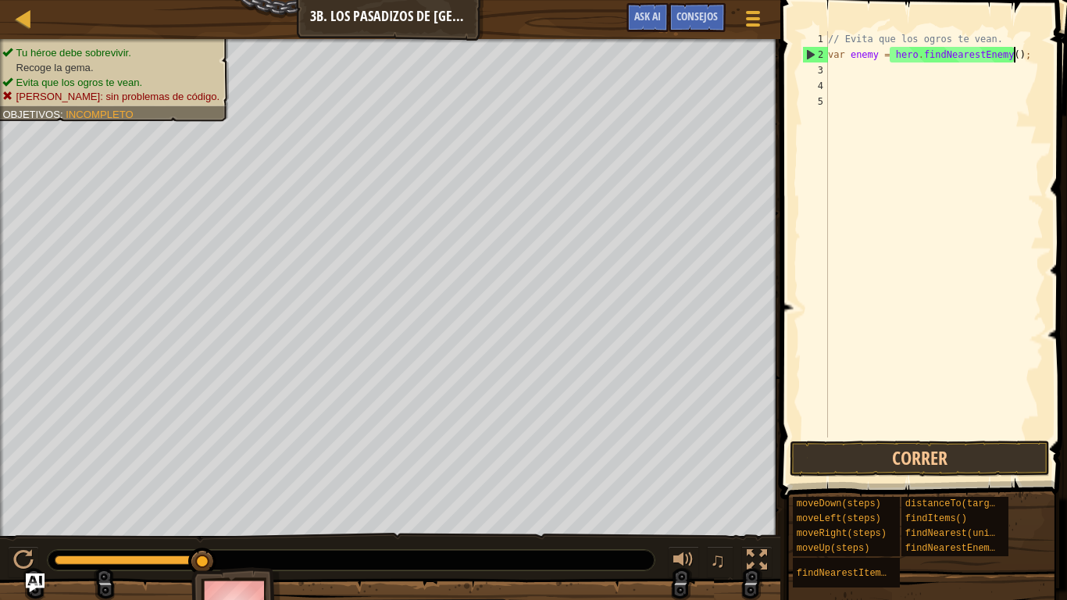
click at [1022, 59] on div "// Evita que los ogros te vean. var enemy = hero . findNearestEnemy ( ) ;" at bounding box center [934, 249] width 219 height 437
type textarea "var enemy = hero.findNearestEnemy();"
type textarea "h"
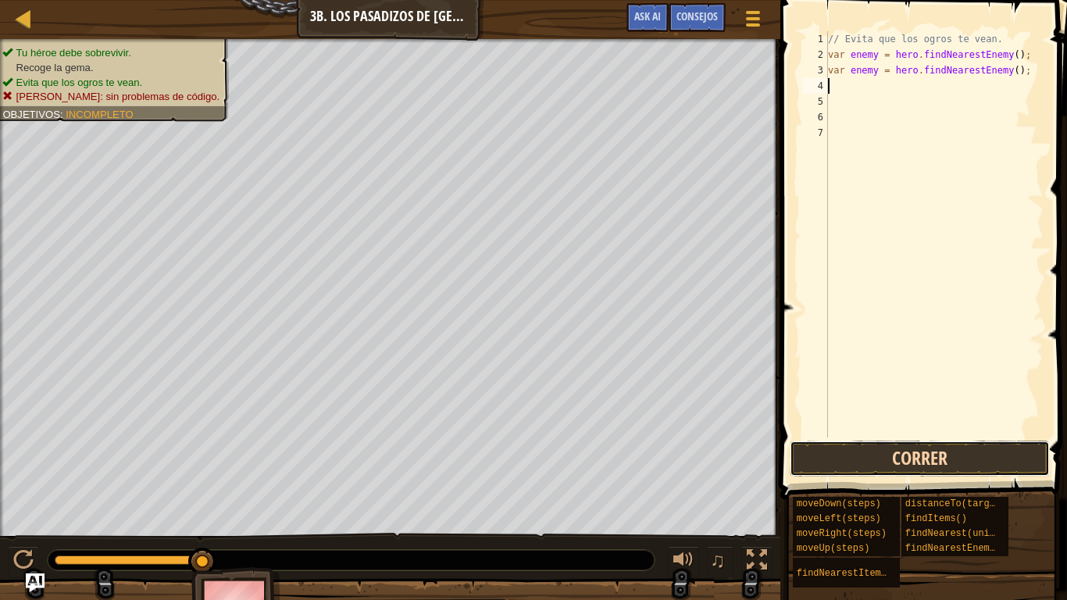
click at [973, 462] on button "Correr" at bounding box center [919, 458] width 260 height 36
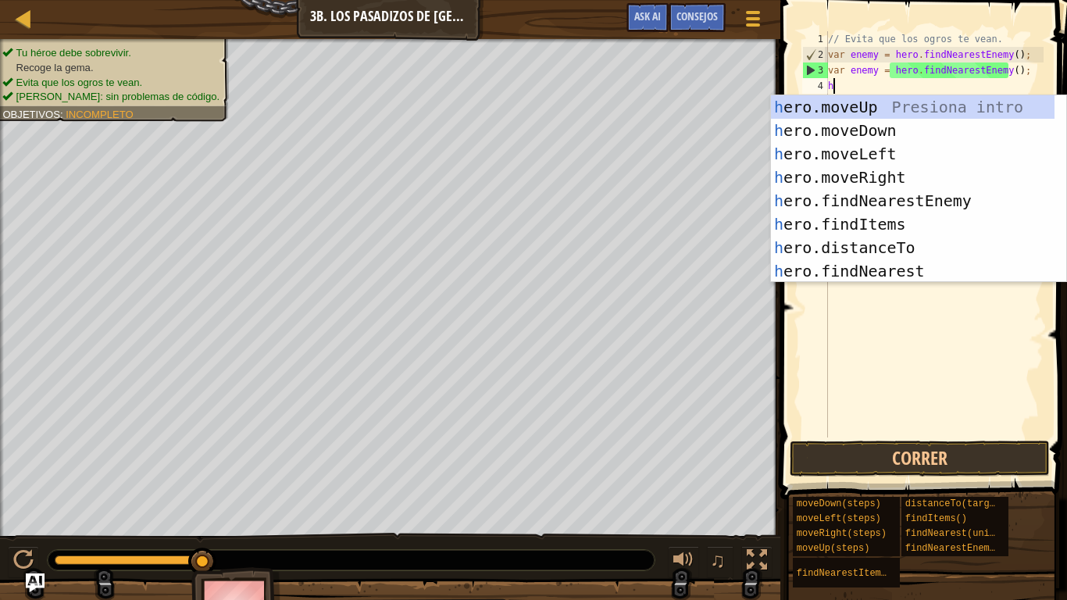
type textarea "he"
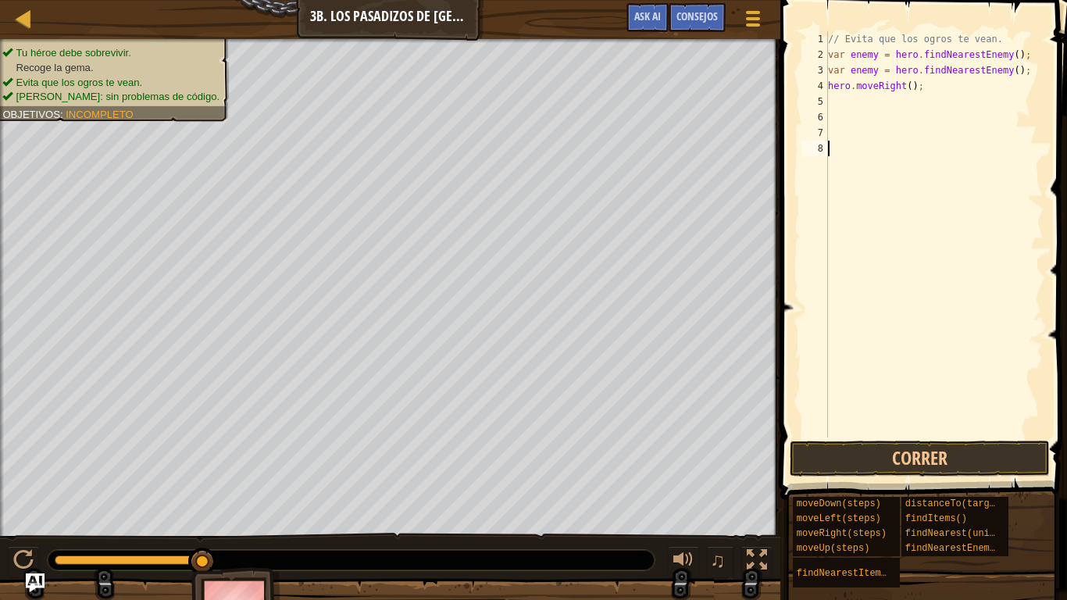
click at [948, 432] on div "// Evita que los ogros te vean. var enemy = hero . findNearestEnemy ( ) ; var e…" at bounding box center [934, 249] width 219 height 437
click at [938, 459] on button "Correr" at bounding box center [919, 458] width 260 height 36
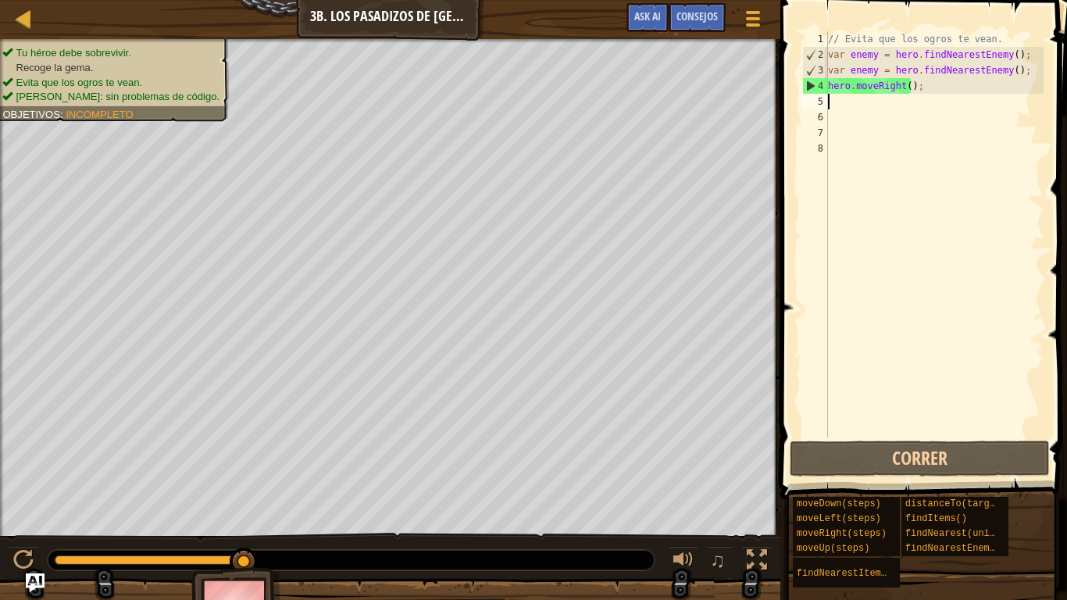
click at [936, 97] on div "// Evita que los ogros te vean. var enemy = hero . findNearestEnemy ( ) ; var e…" at bounding box center [934, 249] width 219 height 437
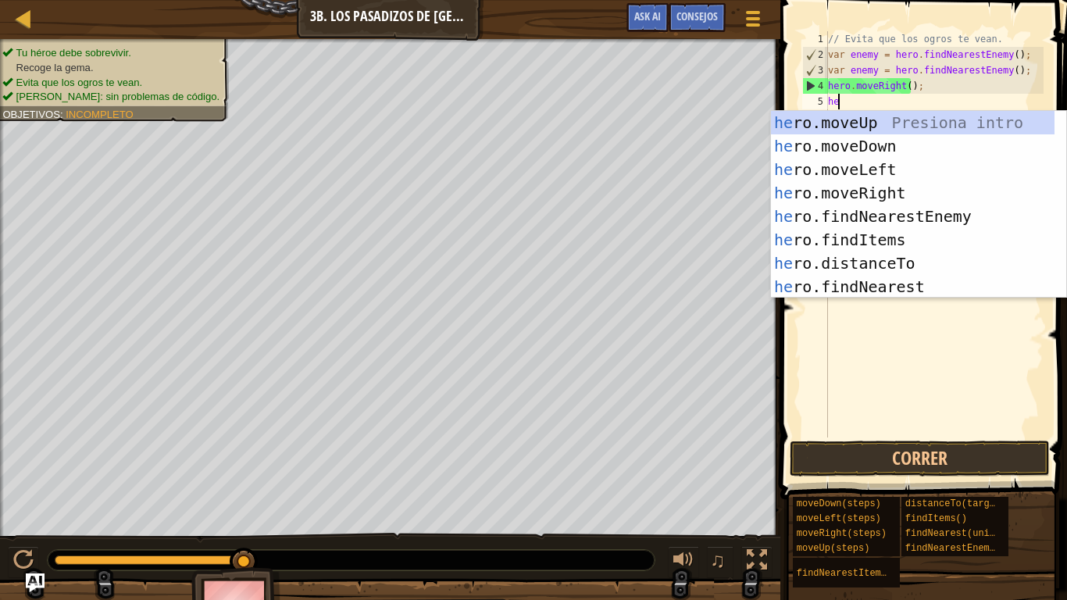
type textarea "hero"
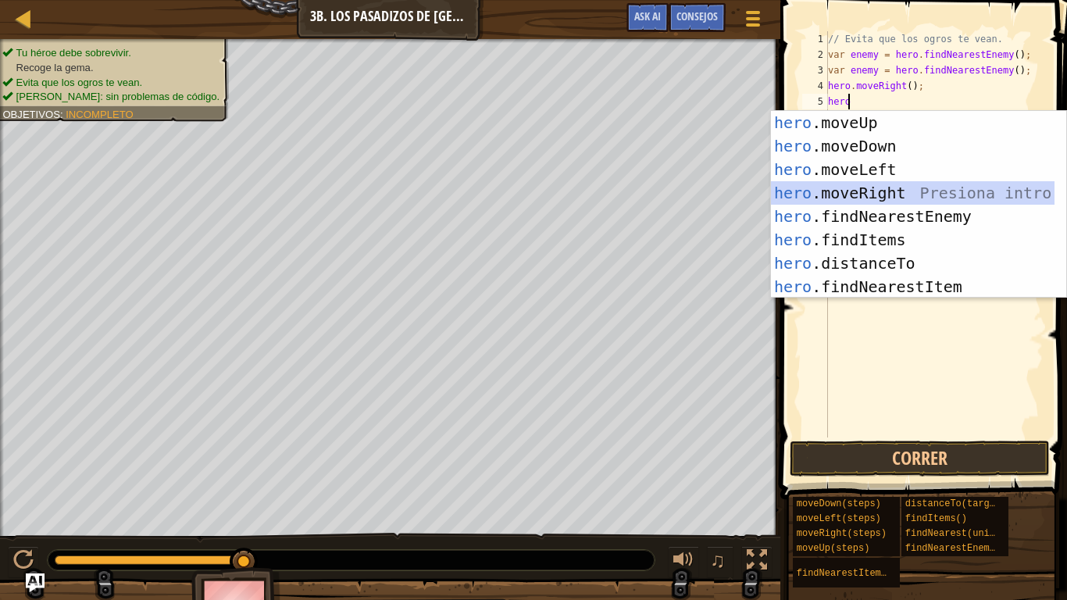
scroll to position [7, 0]
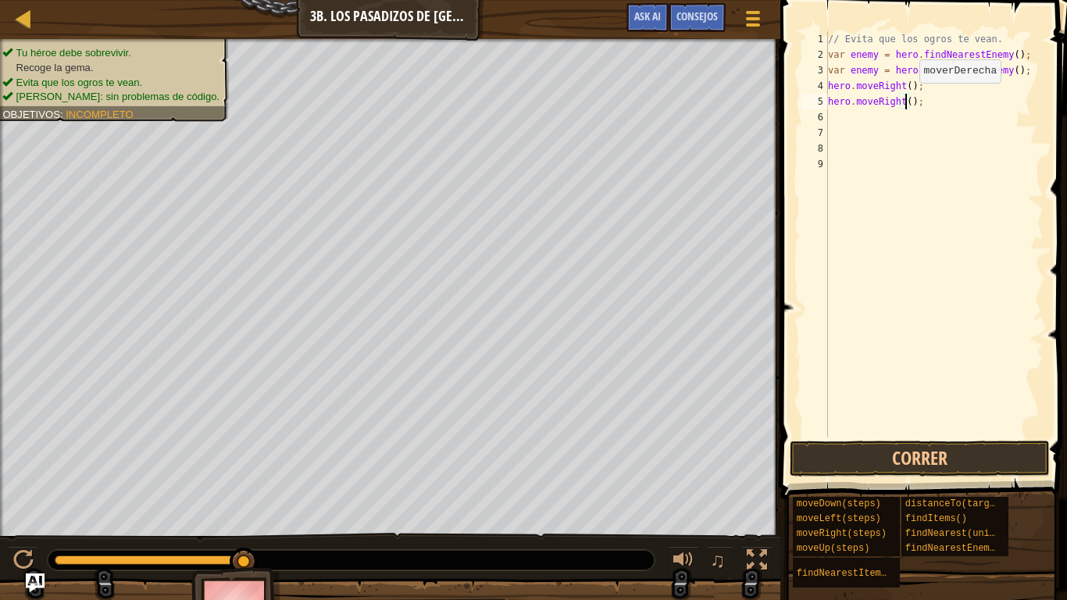
click at [906, 98] on div "// Evita que los ogros te vean. var enemy = hero . findNearestEnemy ( ) ; var e…" at bounding box center [934, 249] width 219 height 437
click at [894, 450] on button "Correr" at bounding box center [919, 458] width 260 height 36
type textarea "h"
type textarea "he"
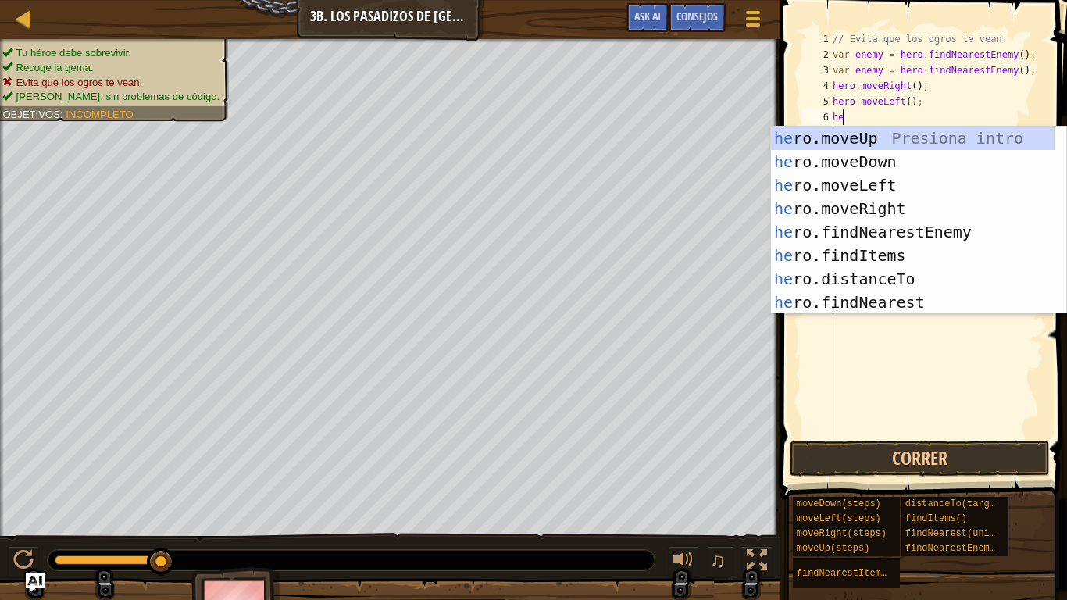
type textarea "her"
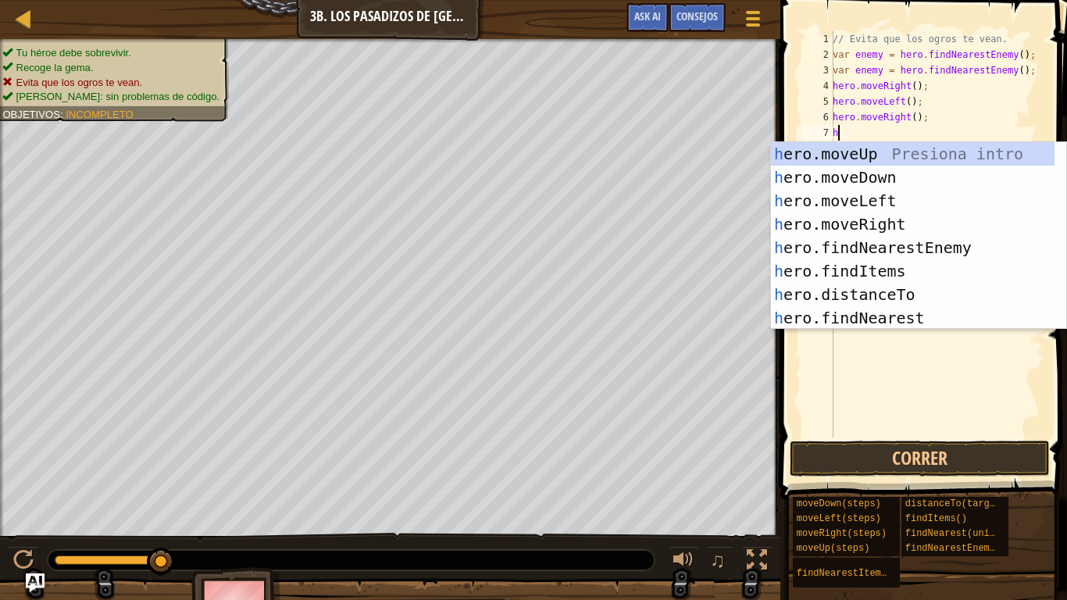
type textarea "her"
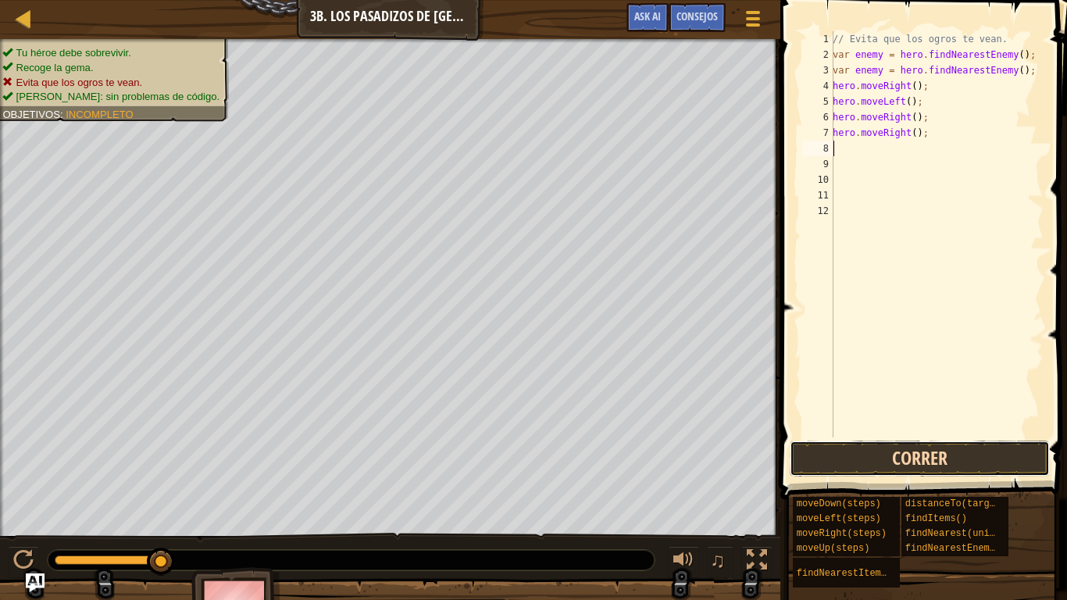
click at [963, 459] on button "Correr" at bounding box center [919, 458] width 260 height 36
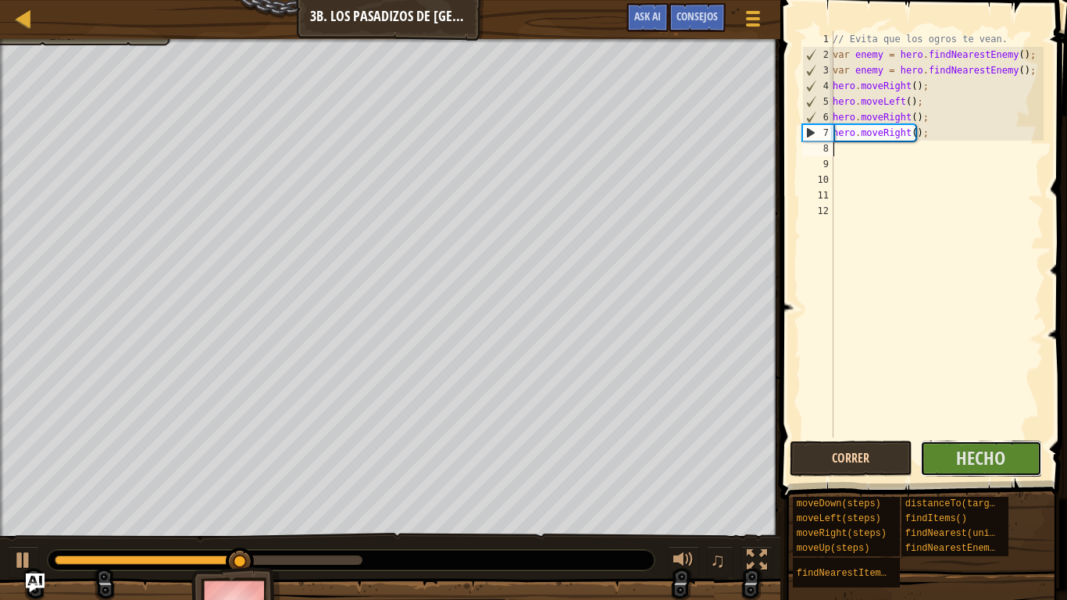
click at [963, 459] on span "Hecho" at bounding box center [980, 457] width 49 height 25
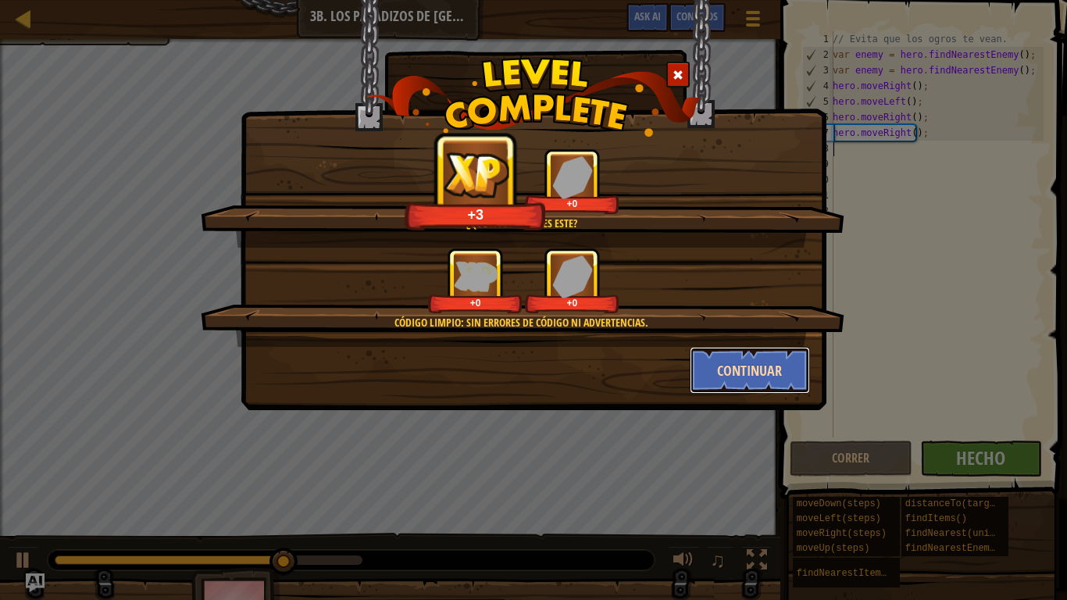
click at [733, 347] on button "Continuar" at bounding box center [749, 370] width 121 height 47
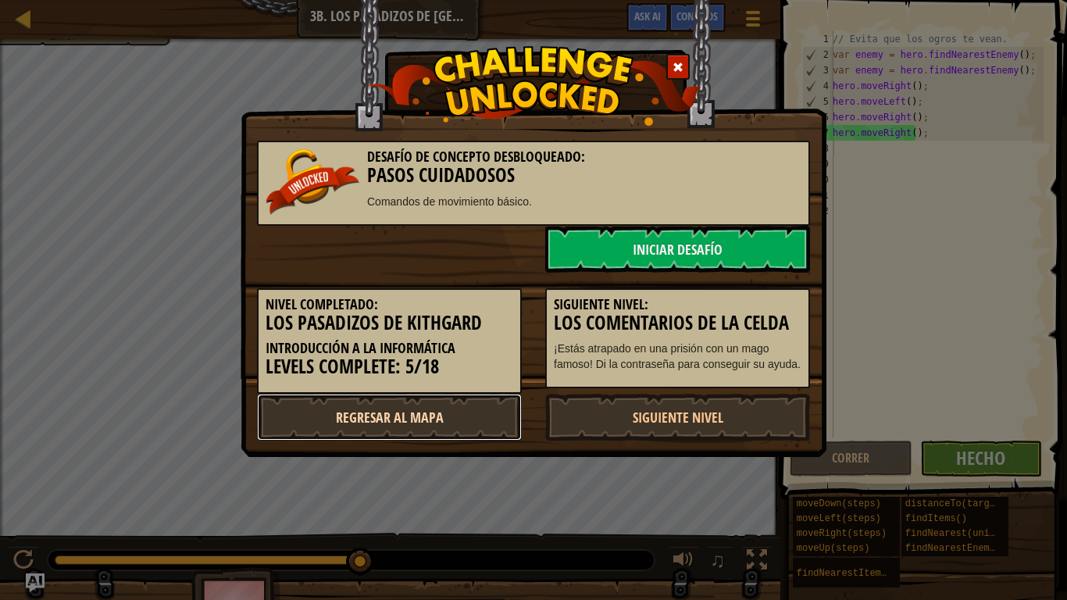
click at [418, 422] on link "Regresar al mapa" at bounding box center [389, 417] width 265 height 47
select select "es-ES"
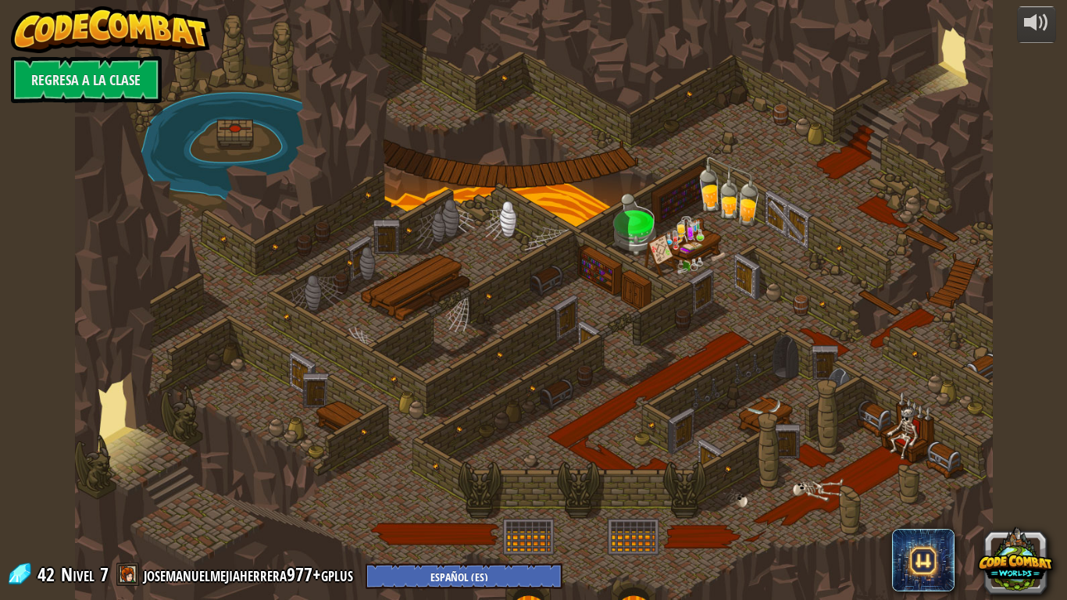
select select "es-ES"
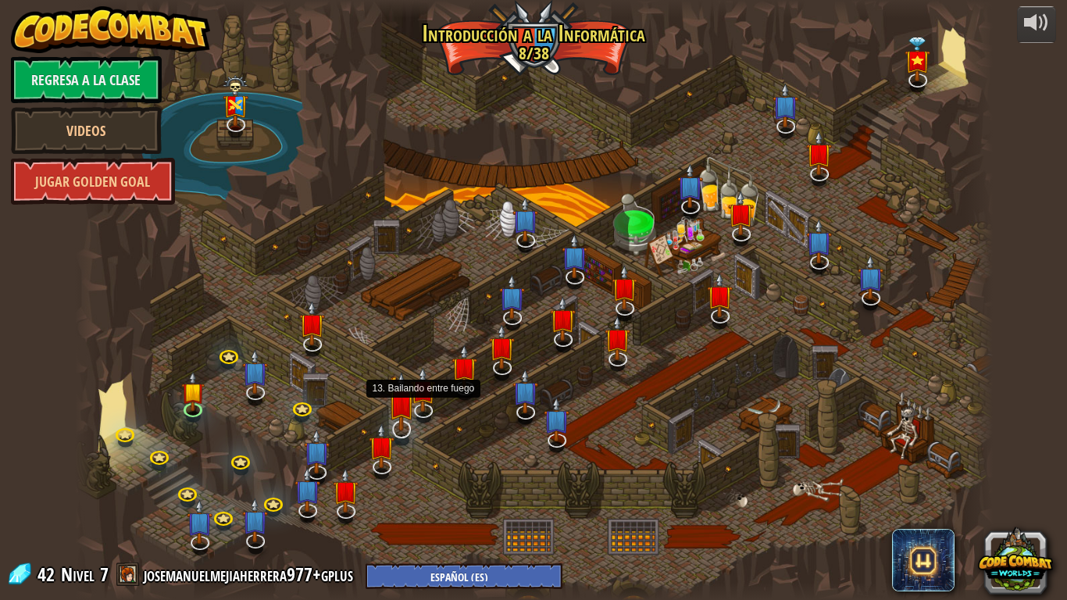
select select "es-ES"
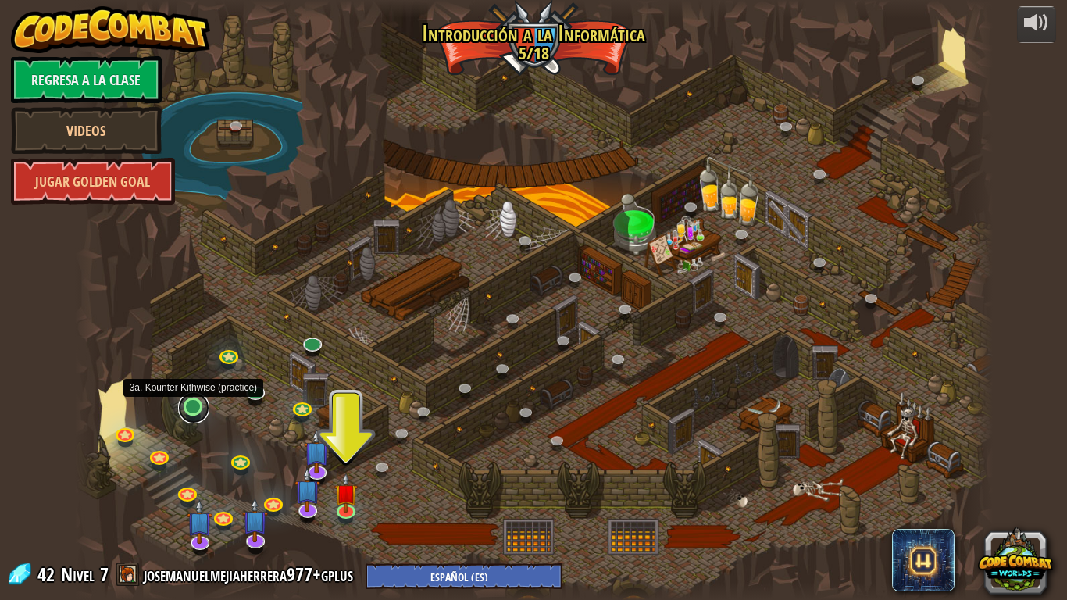
click at [191, 401] on link at bounding box center [193, 407] width 31 height 31
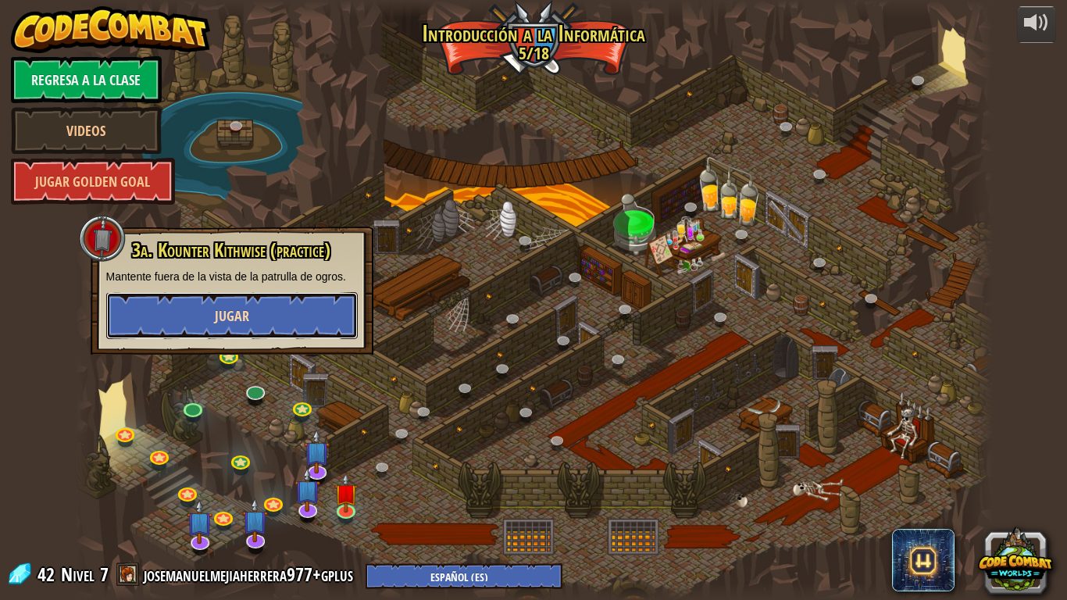
click at [309, 301] on button "Jugar" at bounding box center [231, 315] width 251 height 47
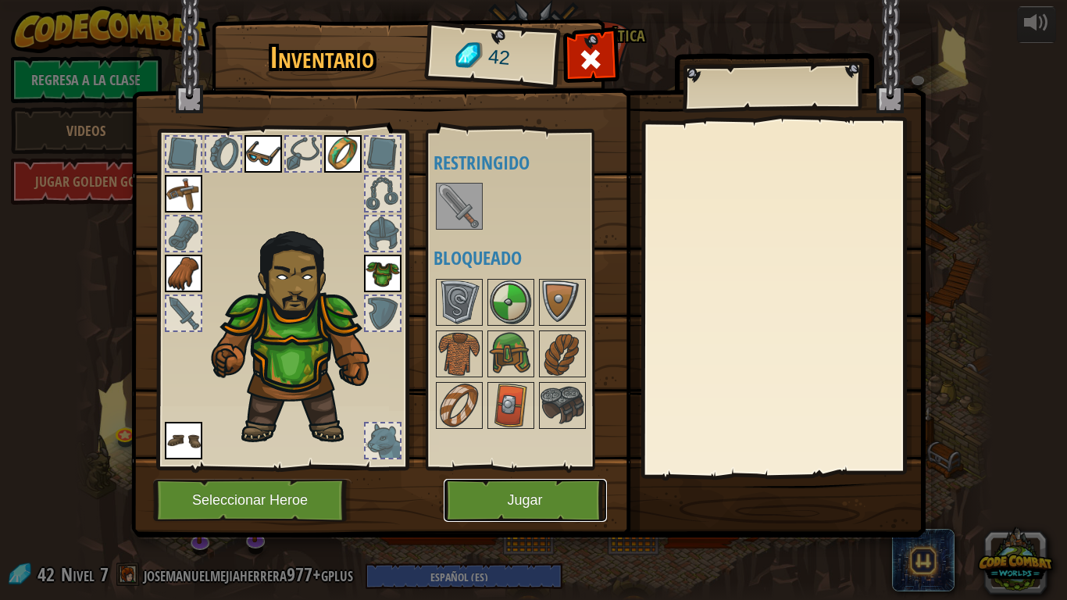
click at [519, 481] on button "Jugar" at bounding box center [524, 500] width 163 height 43
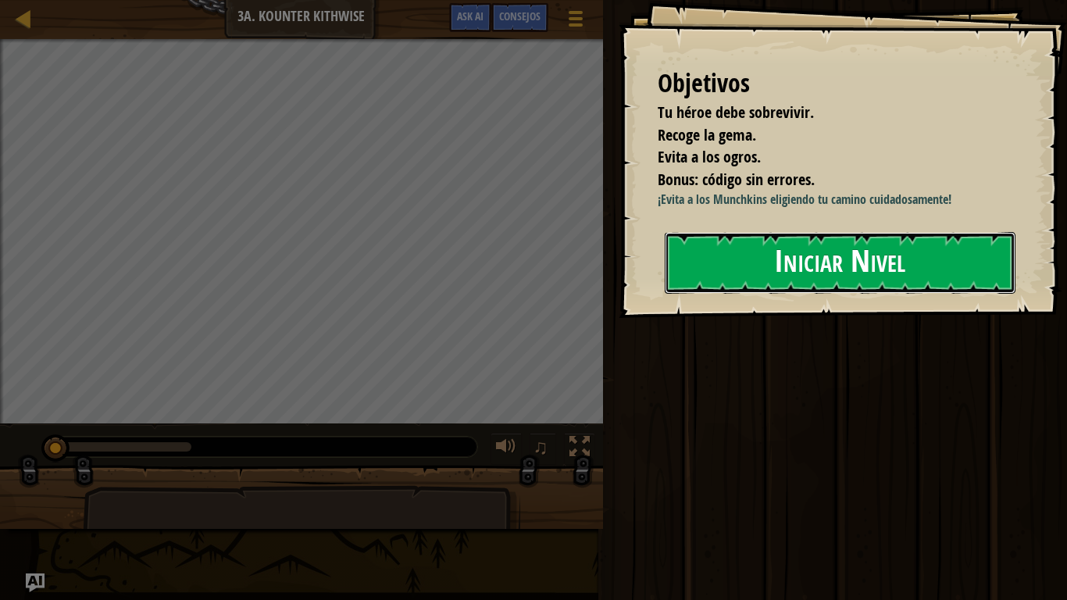
click at [734, 252] on button "Iniciar Nivel" at bounding box center [839, 263] width 351 height 62
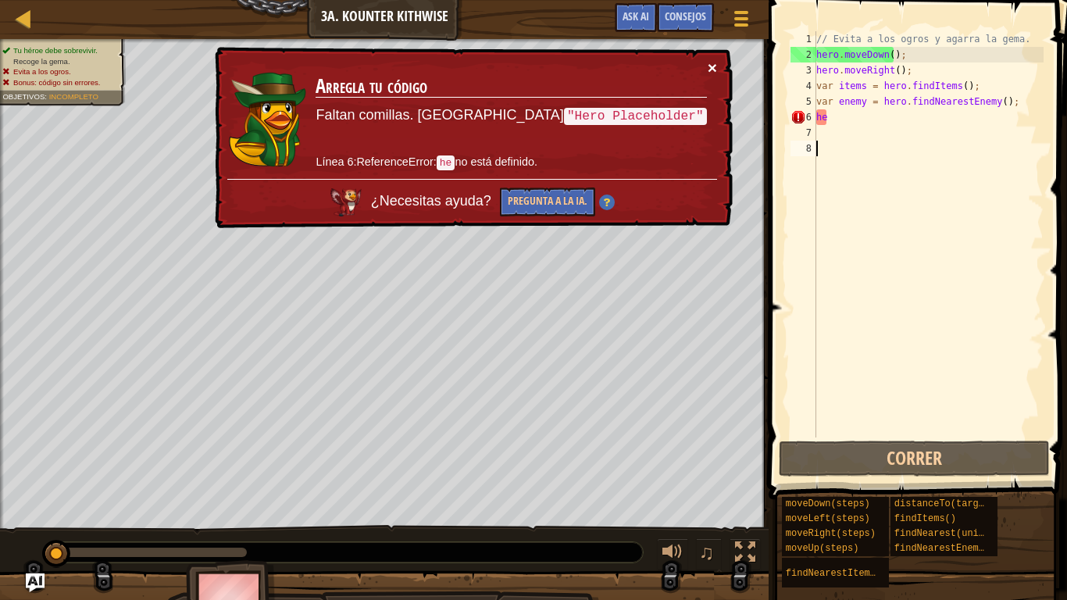
click at [711, 62] on button "×" at bounding box center [711, 67] width 9 height 16
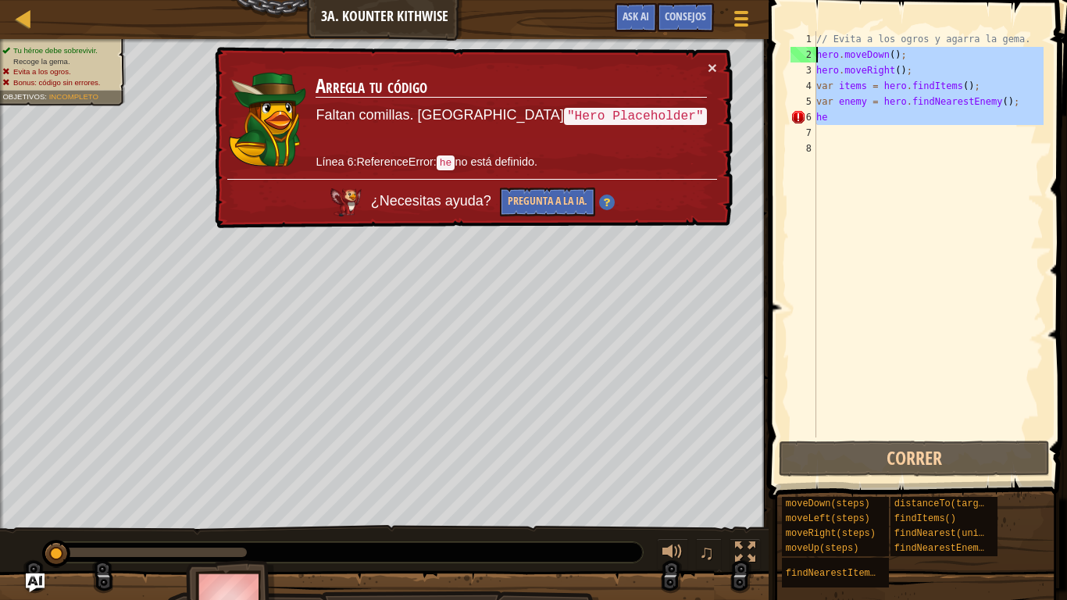
click at [745, 55] on div "Mapa Introducción a la Informática 3a. Kounter Kithwise Menú del Juego Hecho Co…" at bounding box center [533, 300] width 1067 height 600
type textarea "hero.moveDown(); hero.moveRight();"
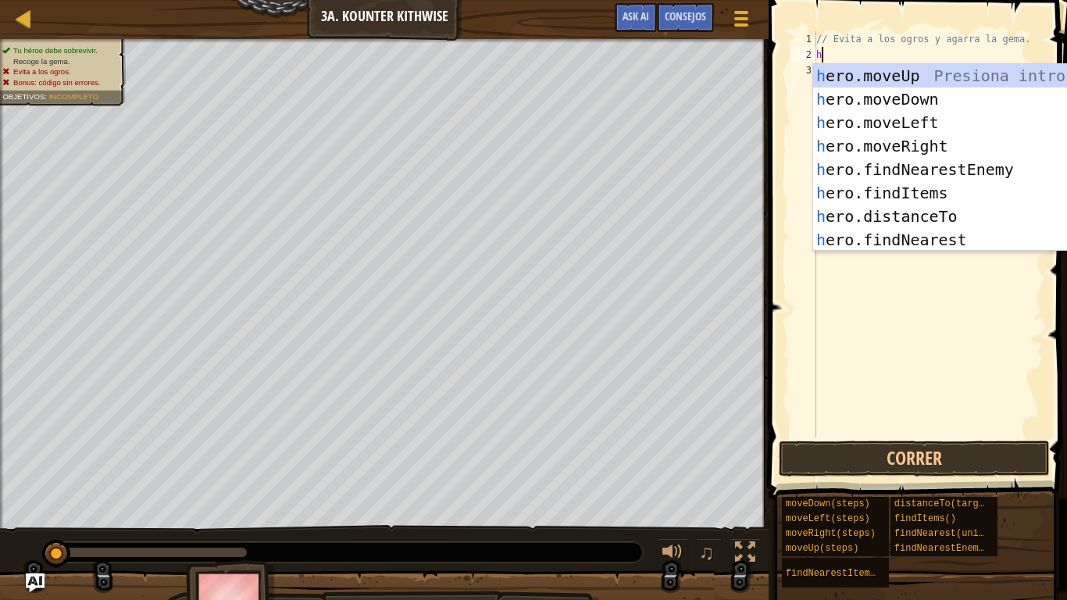
scroll to position [7, 1]
type textarea "her"
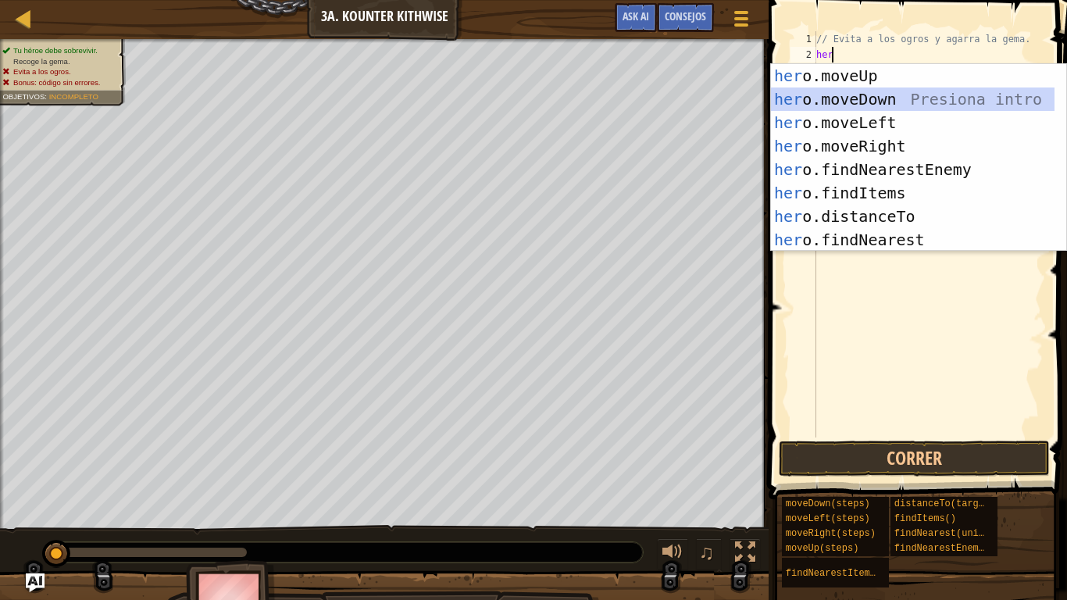
scroll to position [7, 0]
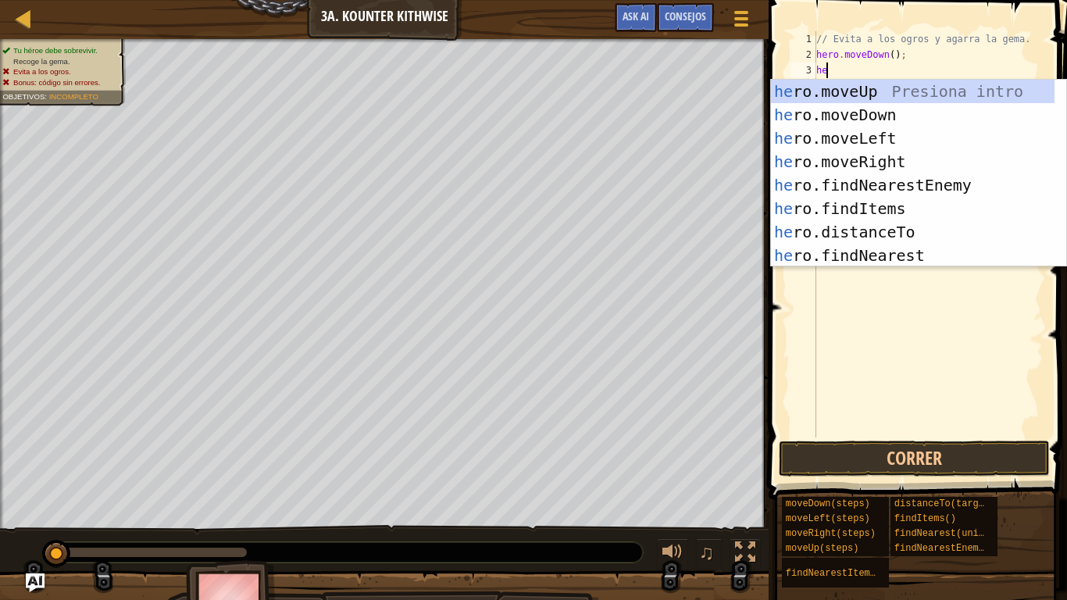
type textarea "hero"
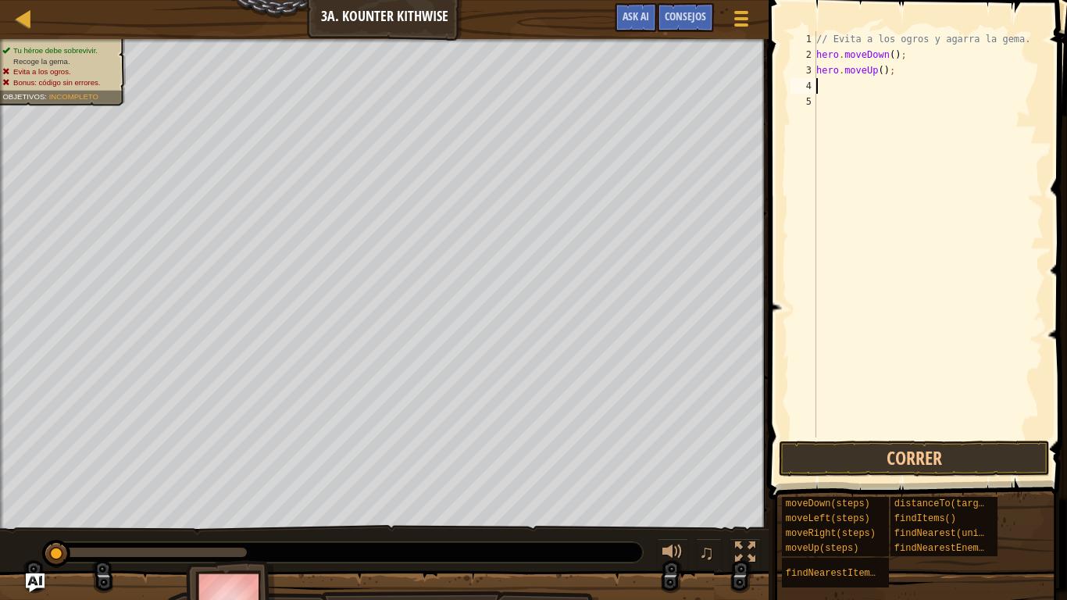
type textarea "her"
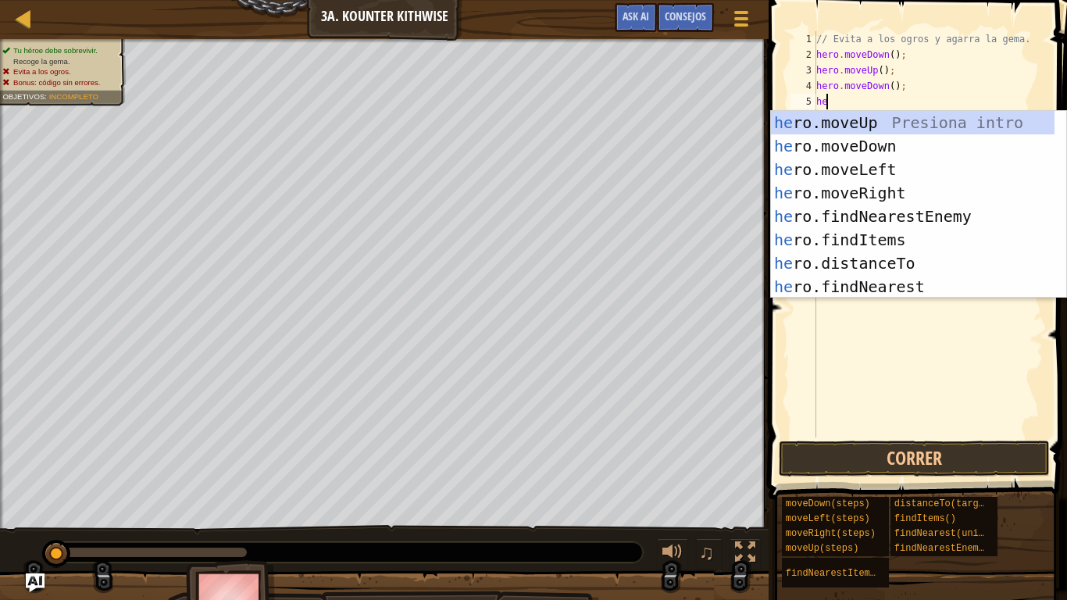
type textarea "hero"
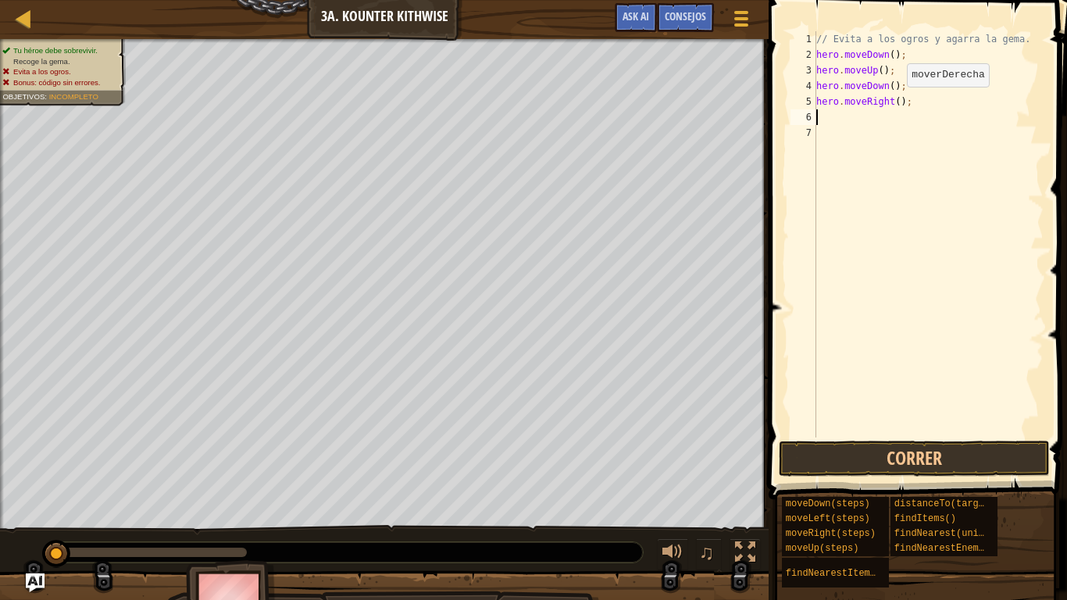
click at [893, 102] on div "// Evita a los ogros y agarra la gema. hero . moveDown ( ) ; hero . moveUp ( ) …" at bounding box center [928, 249] width 230 height 437
click at [906, 468] on button "Correr" at bounding box center [913, 458] width 271 height 36
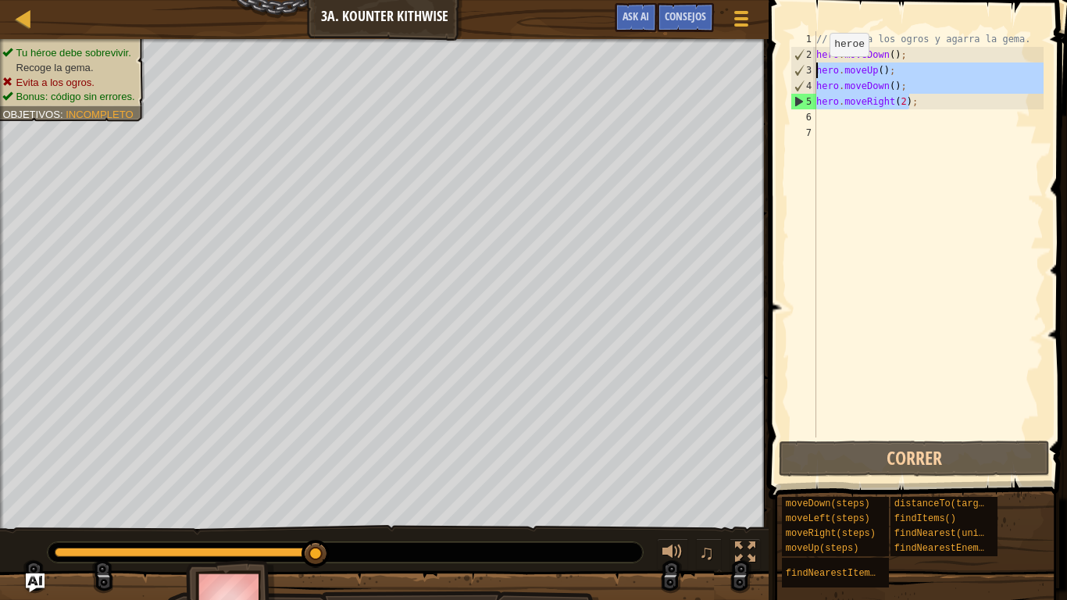
drag, startPoint x: 906, startPoint y: 105, endPoint x: 812, endPoint y: 72, distance: 100.0
click at [812, 72] on div "hero.moveRight(2); 1 2 3 4 5 6 7 // Evita a los ogros y agarra la gema. hero . …" at bounding box center [915, 234] width 256 height 406
type textarea "hero.moveUp(); hero.moveDown();"
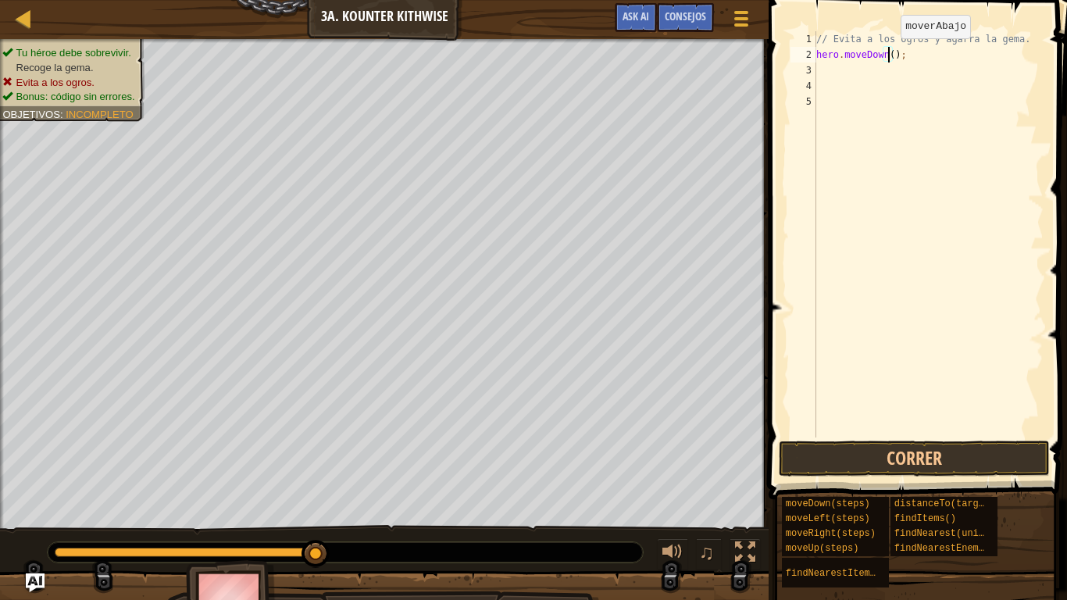
click at [887, 54] on div "// Evita a los ogros y agarra la gema. hero . moveDown ( ) ;" at bounding box center [928, 249] width 230 height 437
type textarea "hero.moveDown(2);"
click at [905, 55] on div "// Evita a los ogros y agarra la gema. hero . moveDown ( 2 ) ;" at bounding box center [928, 249] width 230 height 437
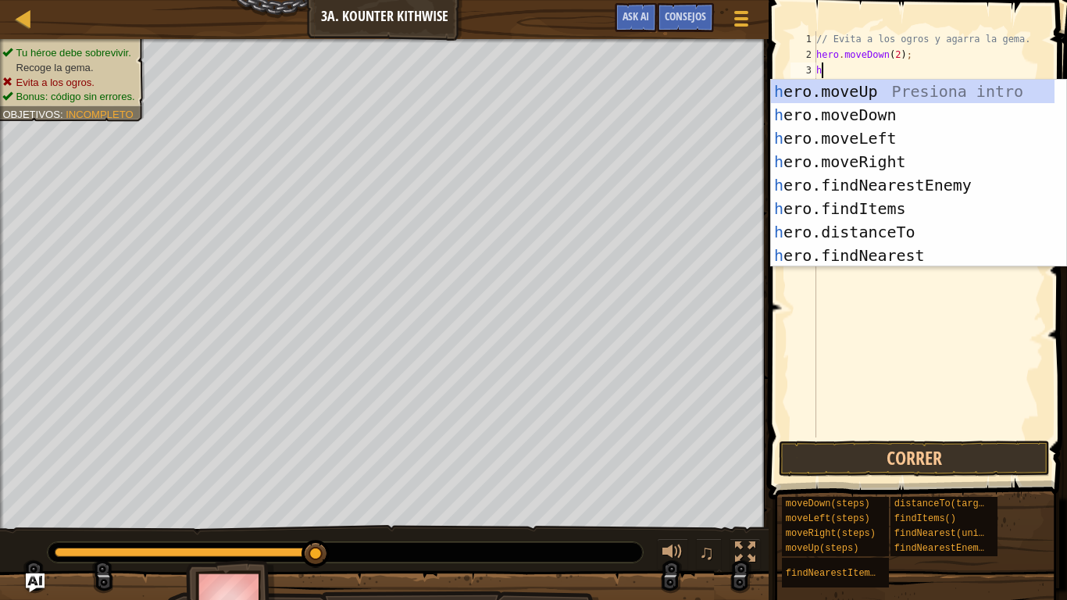
type textarea "he"
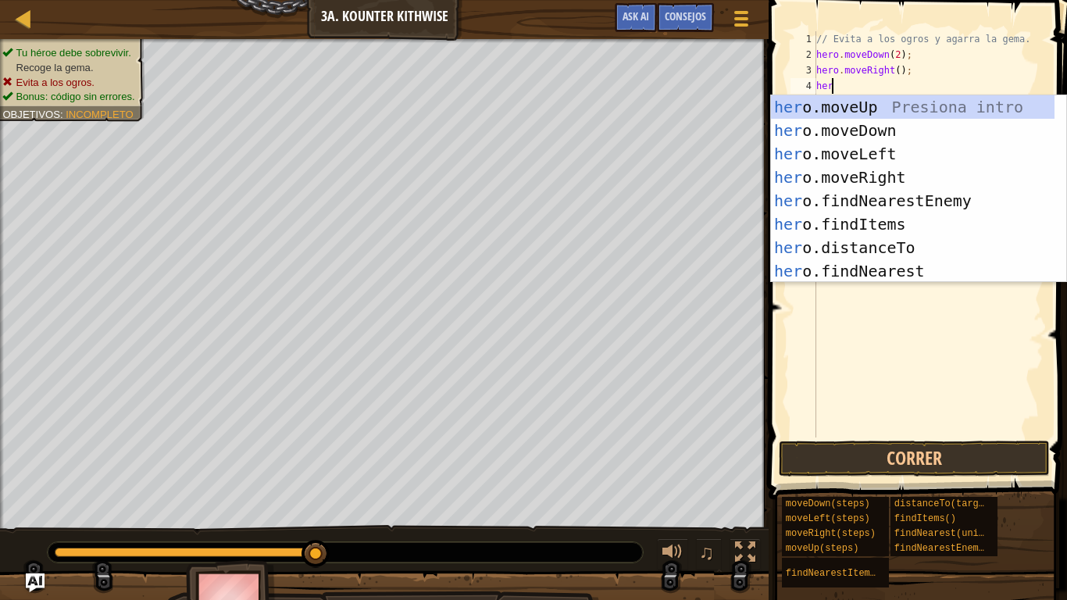
type textarea "hero"
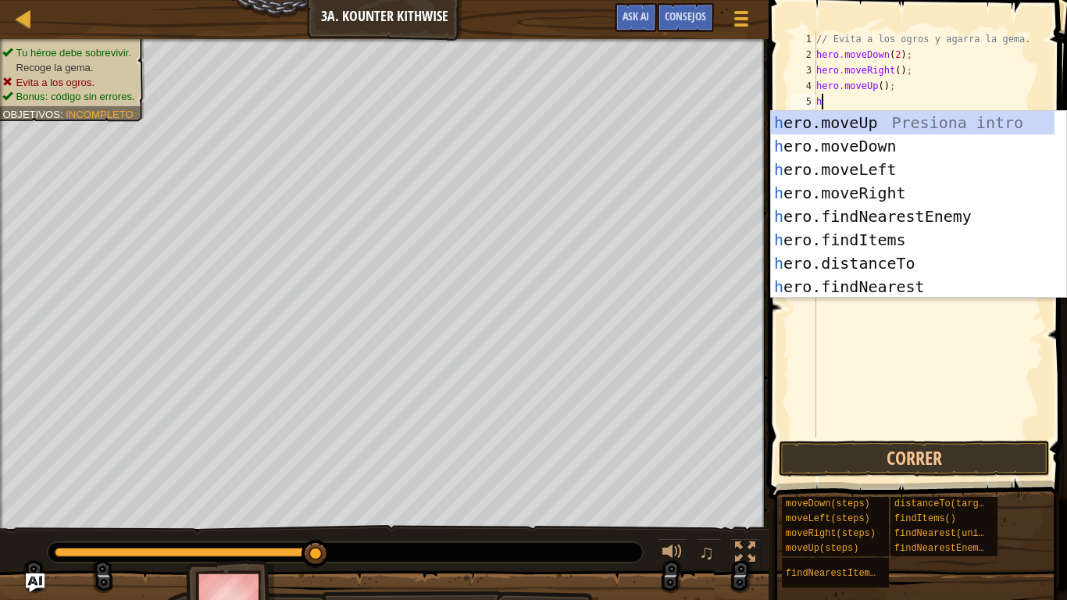
type textarea "hero"
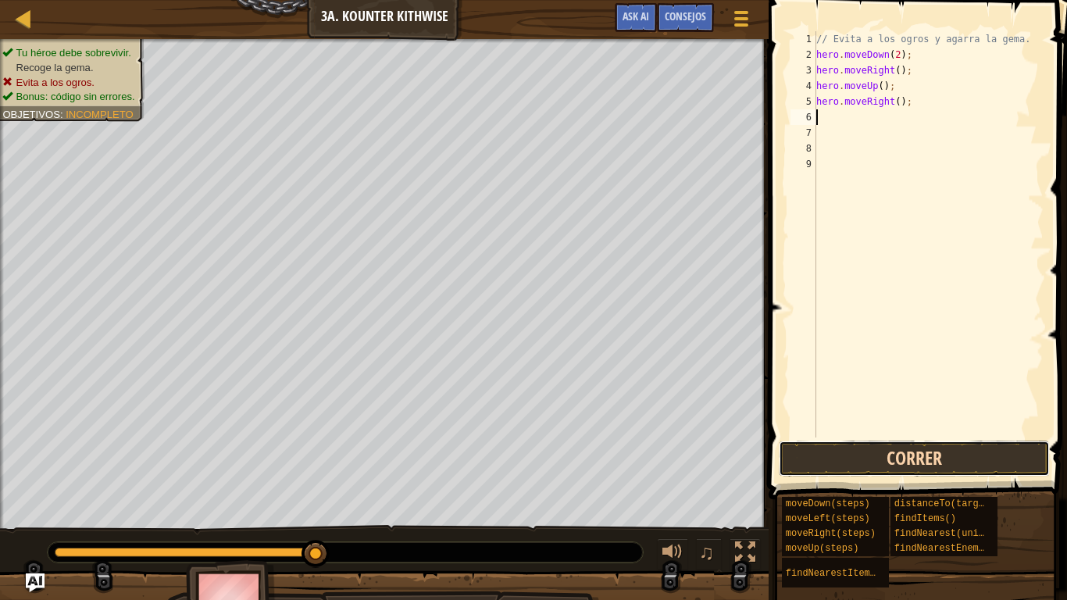
click at [867, 468] on button "Correr" at bounding box center [913, 458] width 271 height 36
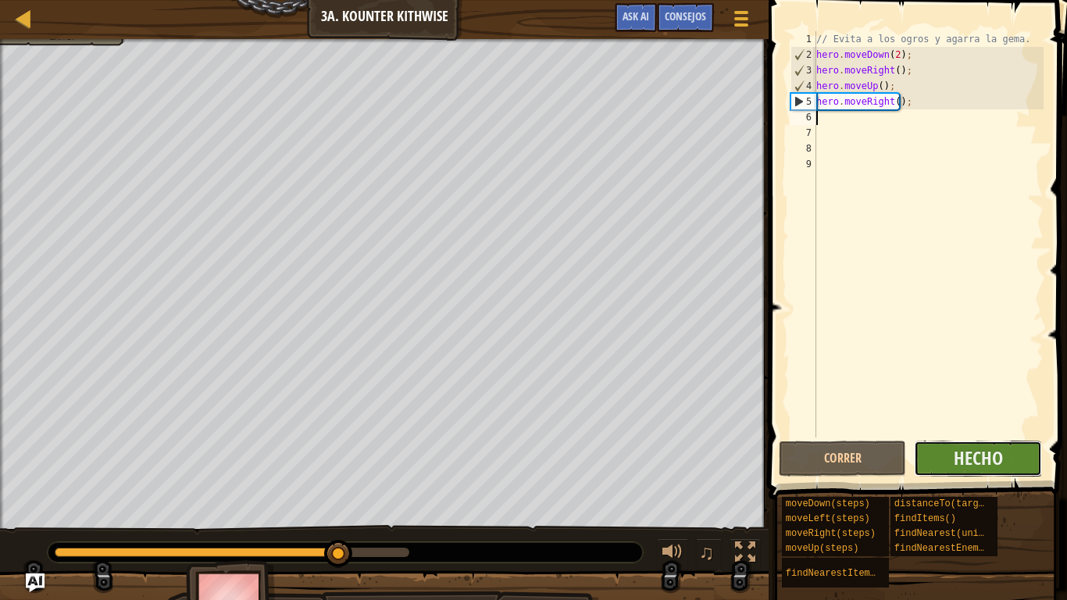
click at [1006, 451] on button "Hecho" at bounding box center [978, 458] width 128 height 36
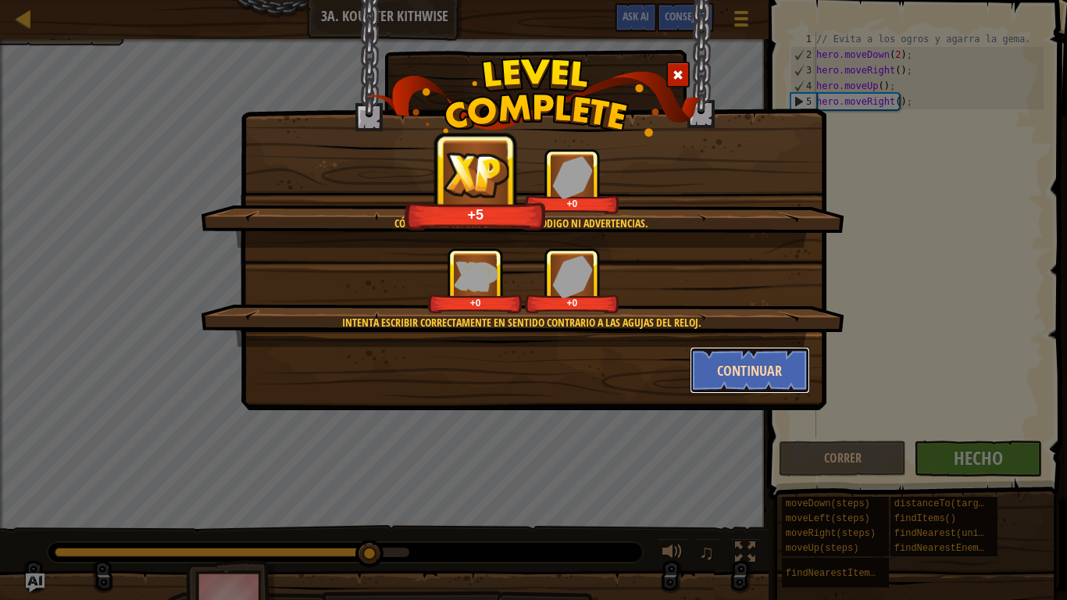
click at [768, 371] on button "Continuar" at bounding box center [749, 370] width 121 height 47
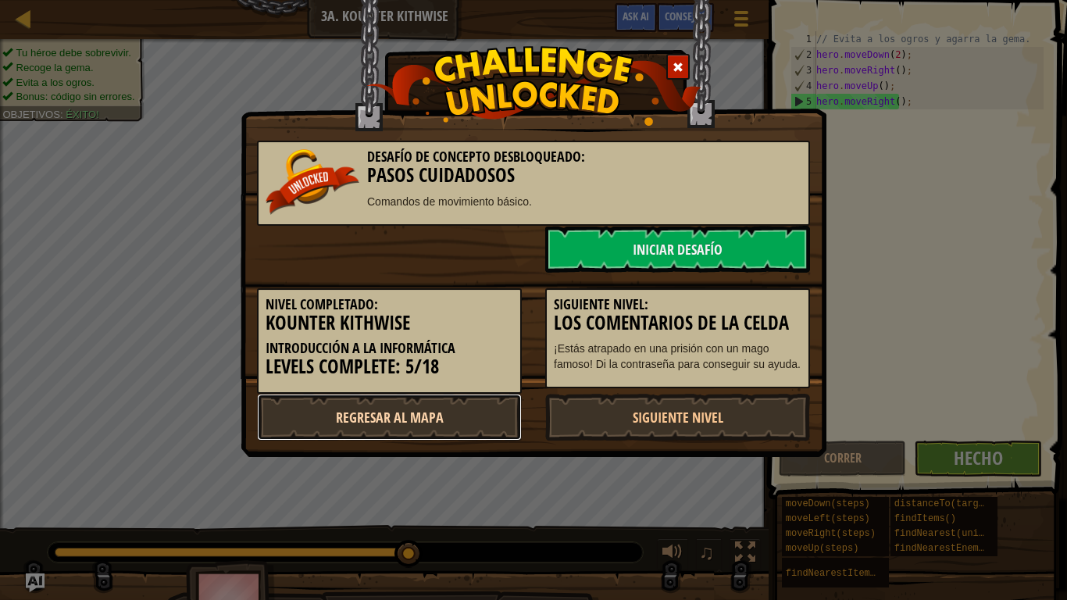
click at [383, 399] on link "Regresar al mapa" at bounding box center [389, 417] width 265 height 47
select select "es-ES"
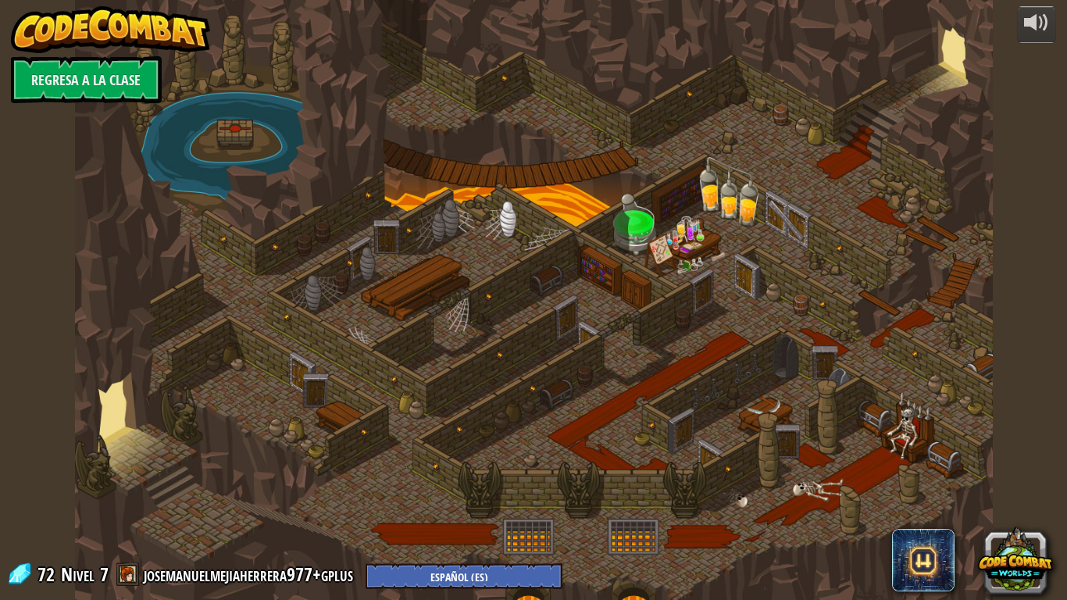
select select "es-ES"
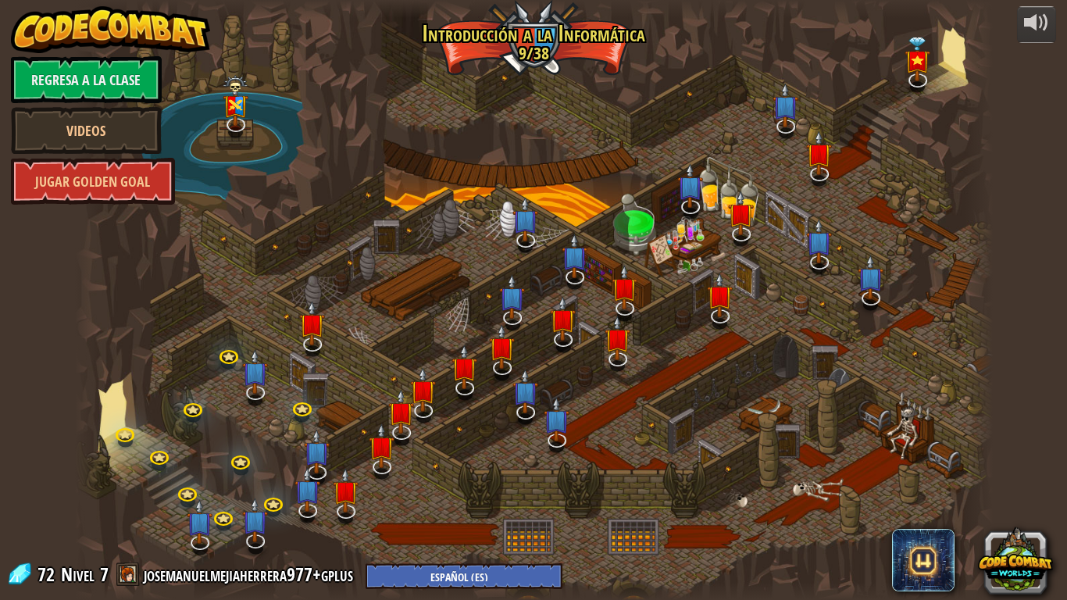
select select "es-ES"
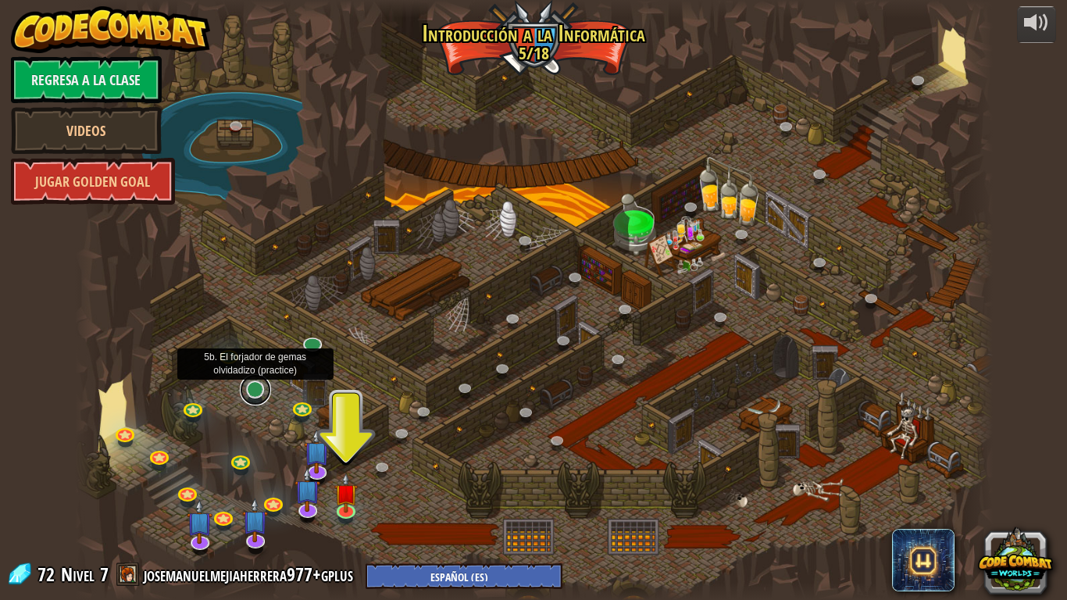
click at [248, 394] on link at bounding box center [255, 389] width 31 height 31
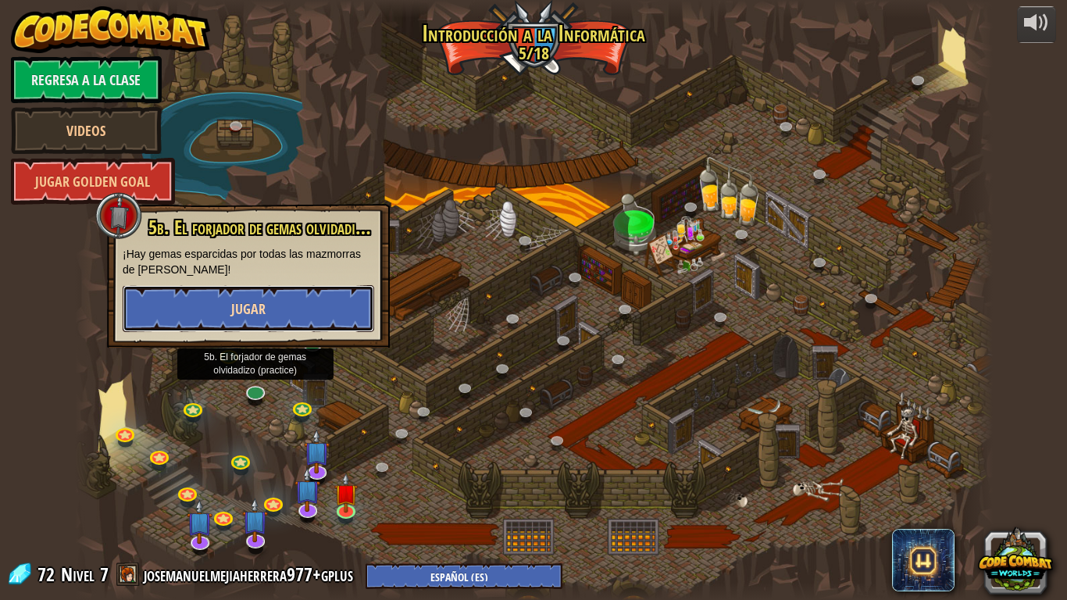
click at [308, 290] on button "Jugar" at bounding box center [248, 308] width 251 height 47
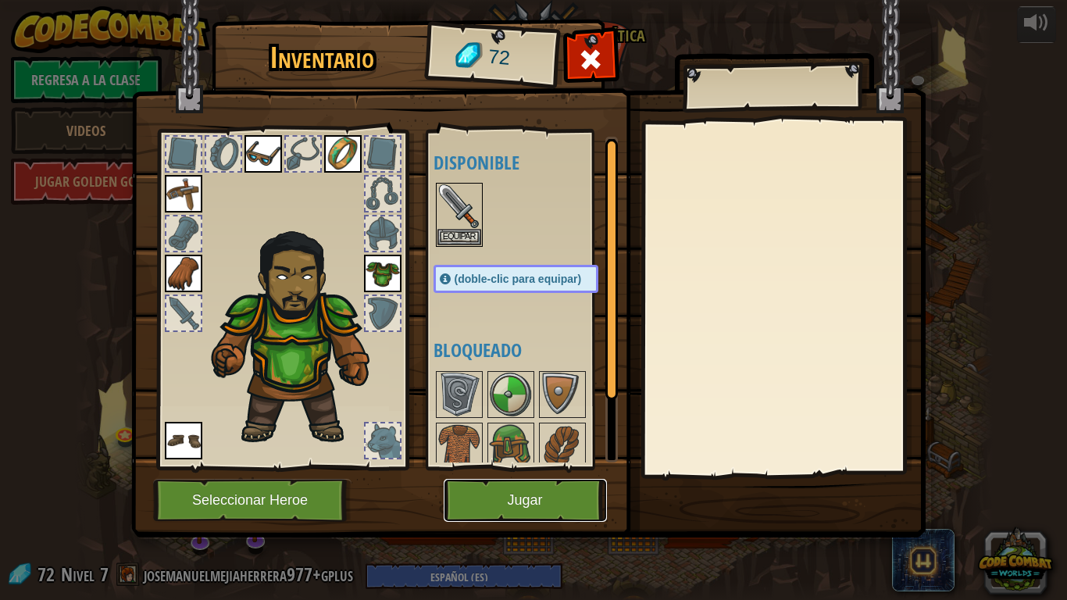
click at [504, 500] on button "Jugar" at bounding box center [524, 500] width 163 height 43
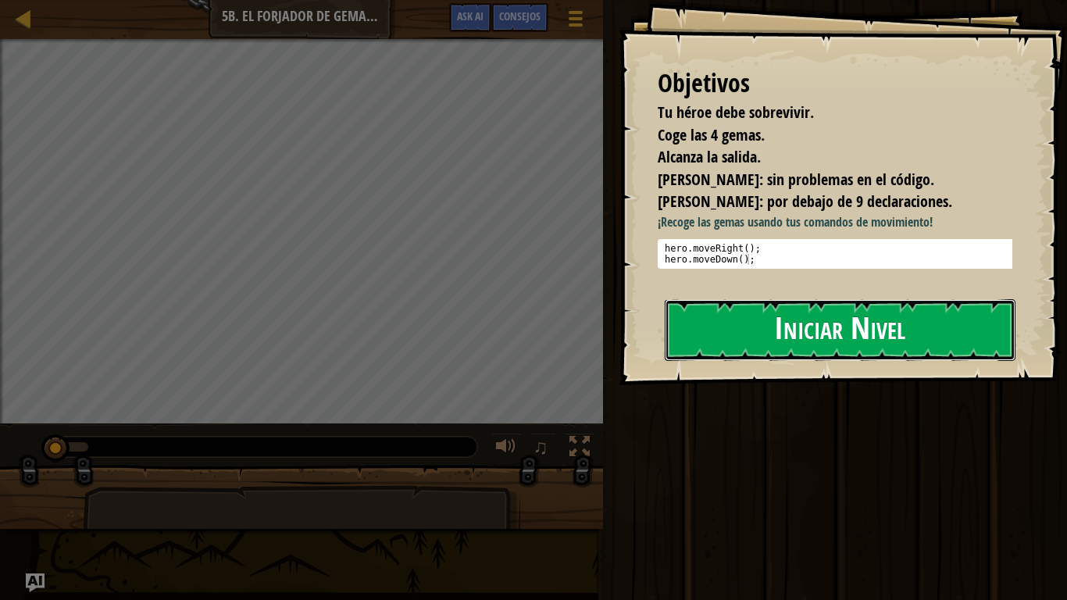
click at [778, 337] on button "Iniciar Nivel" at bounding box center [839, 330] width 351 height 62
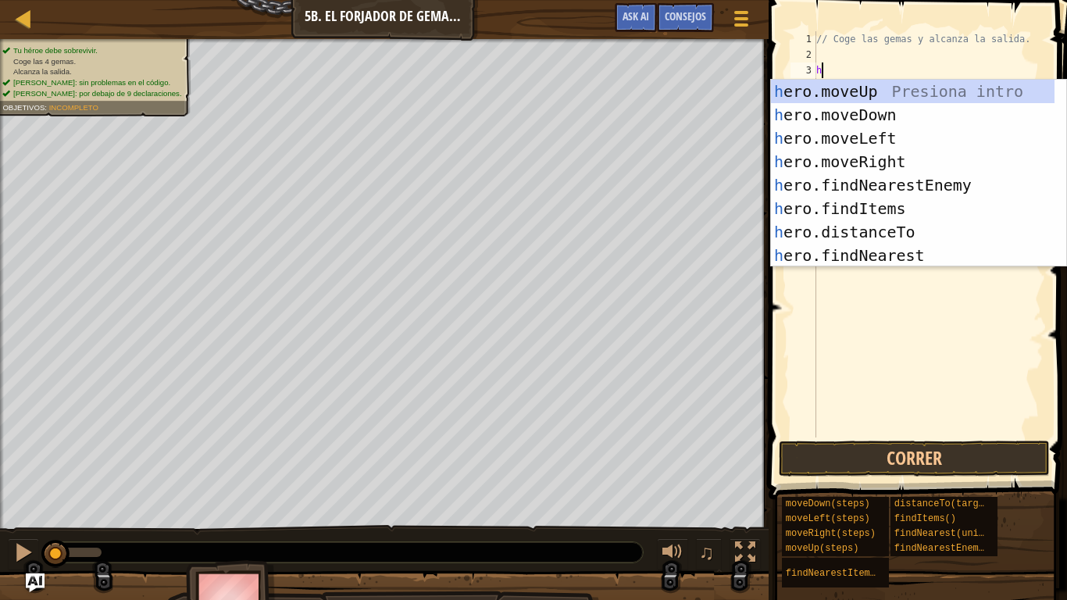
scroll to position [7, 0]
type textarea "her"
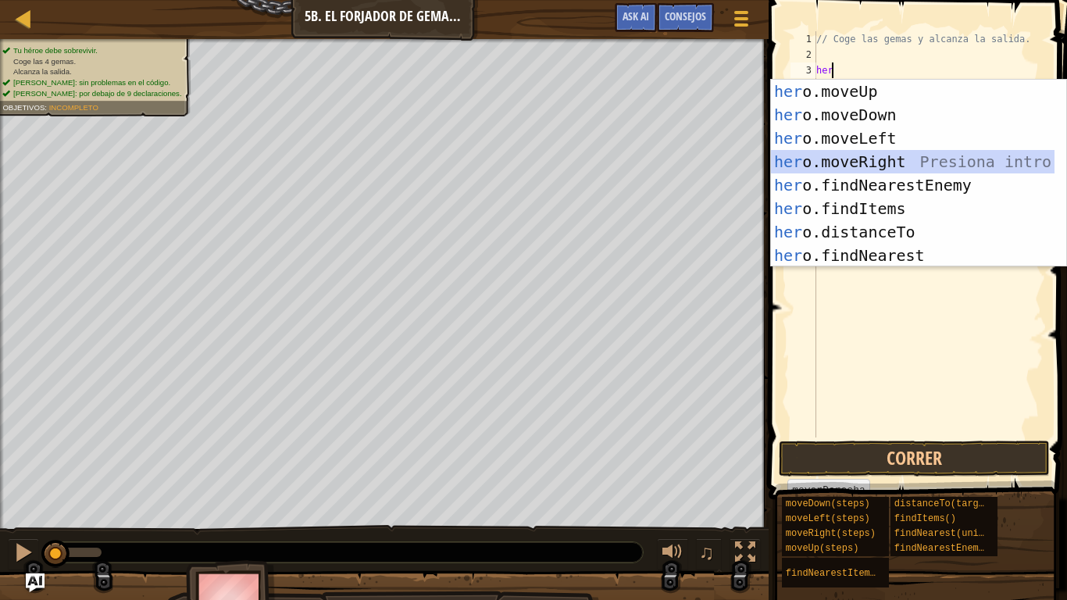
click at [886, 171] on div "her o.moveUp Presiona intro her o.moveDown Presiona intro her o.moveLeft Presio…" at bounding box center [912, 197] width 283 height 234
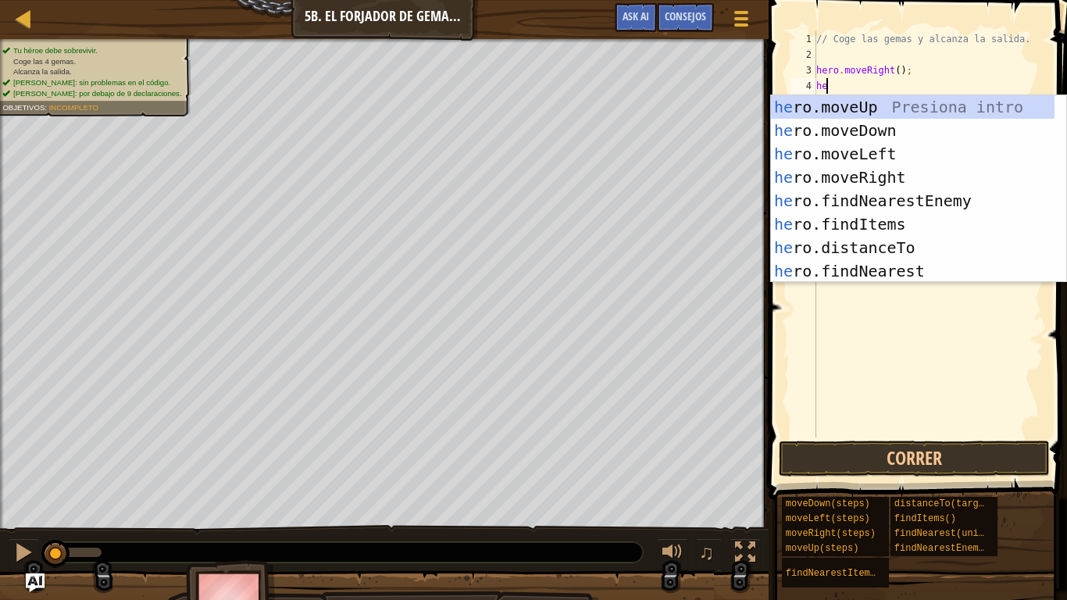
type textarea "hero"
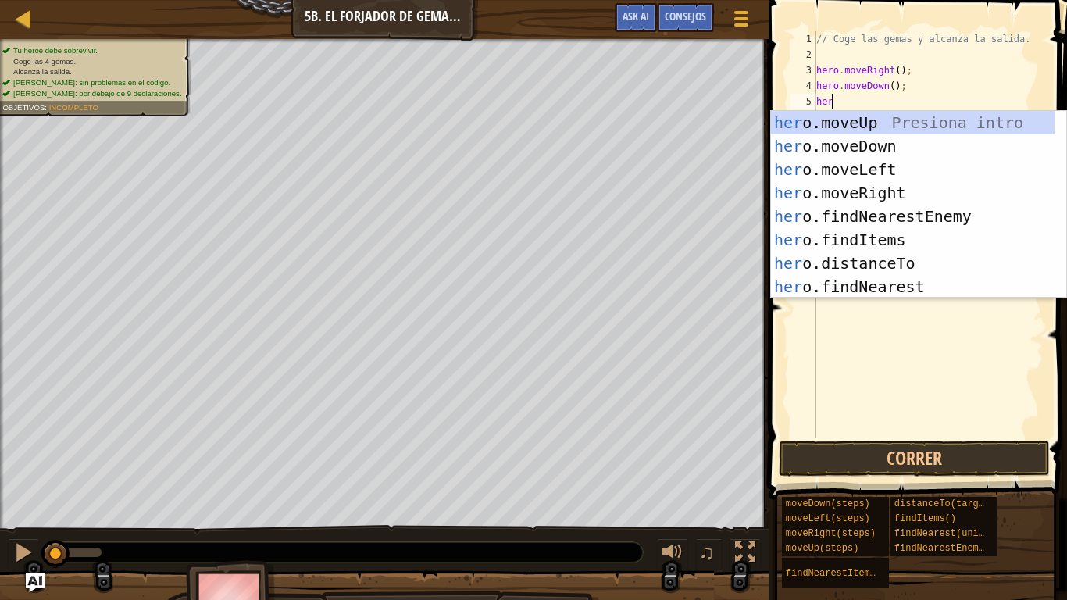
type textarea "hero"
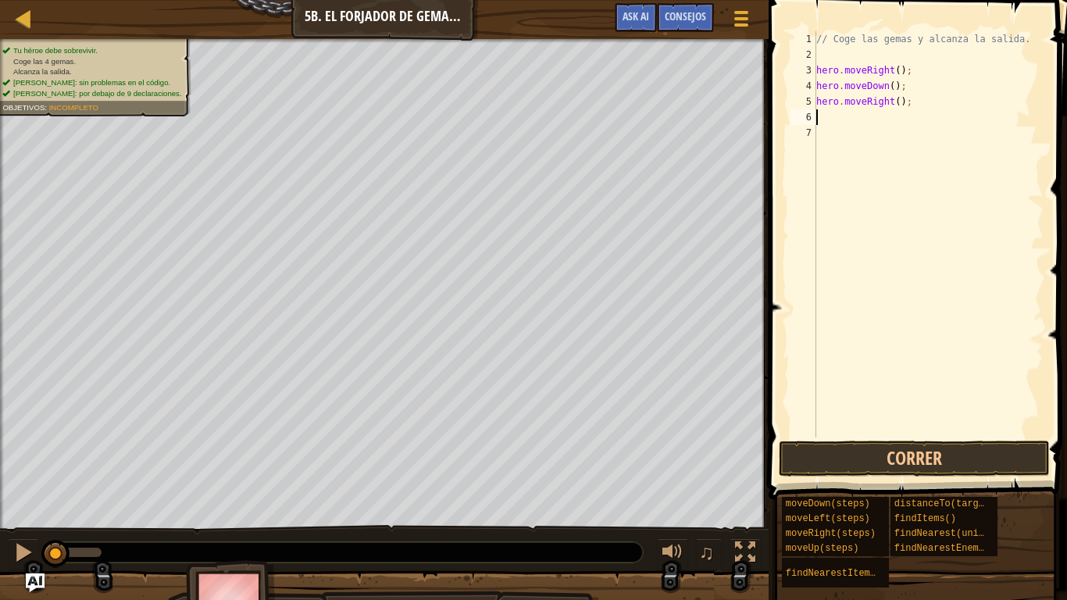
type textarea "hero"
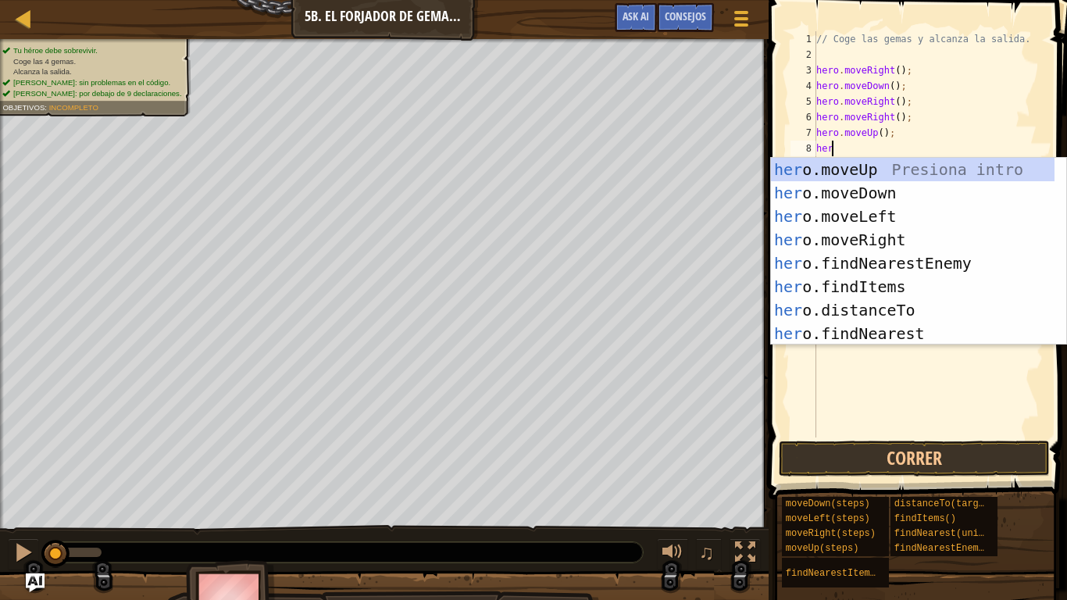
type textarea "hero"
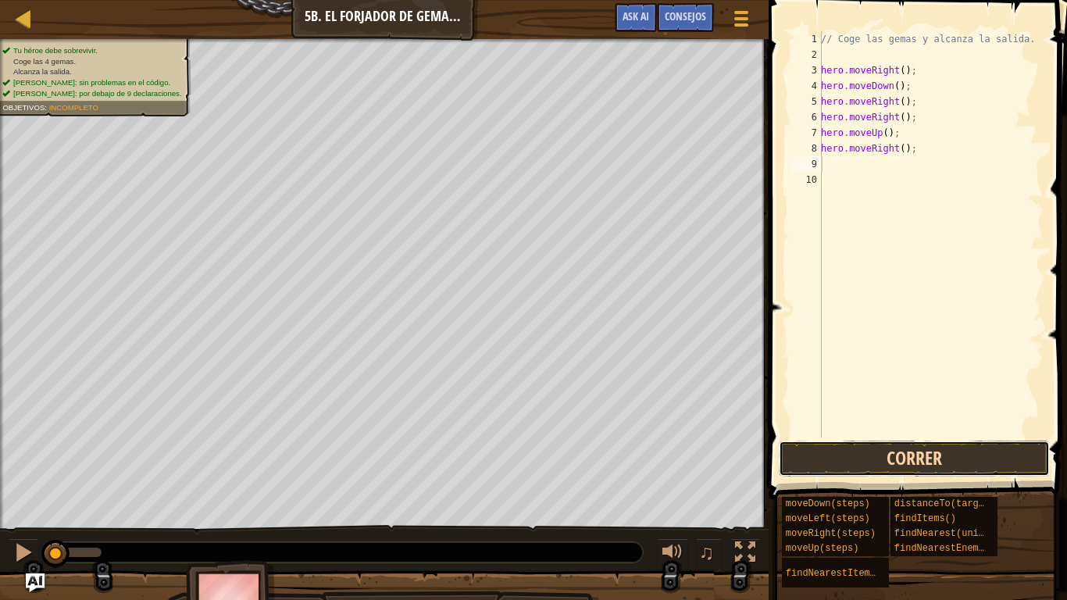
click at [987, 458] on button "Correr" at bounding box center [913, 458] width 271 height 36
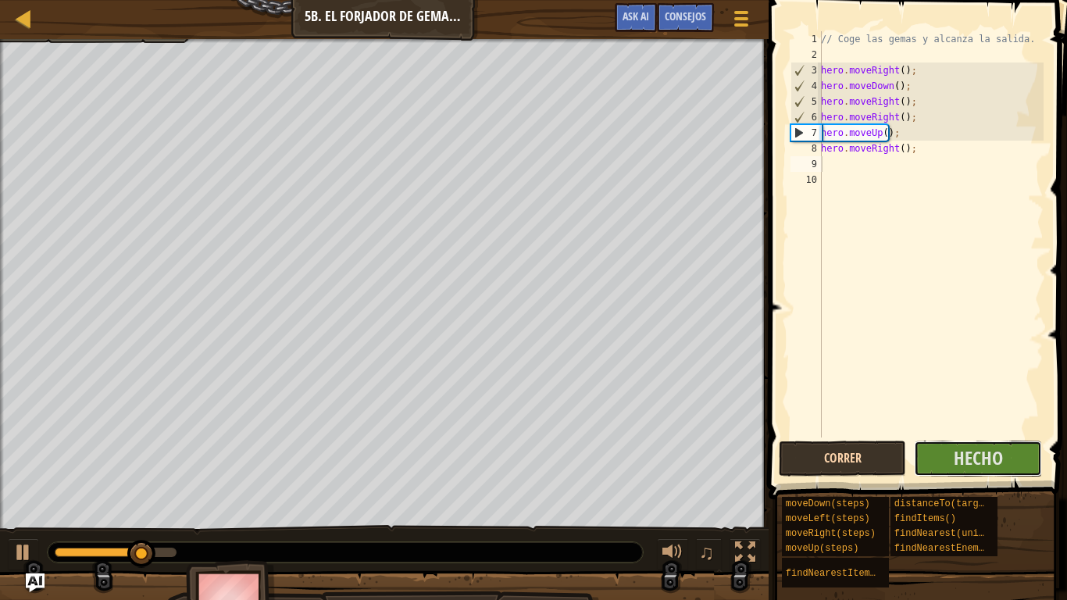
click at [987, 458] on span "Hecho" at bounding box center [977, 457] width 49 height 25
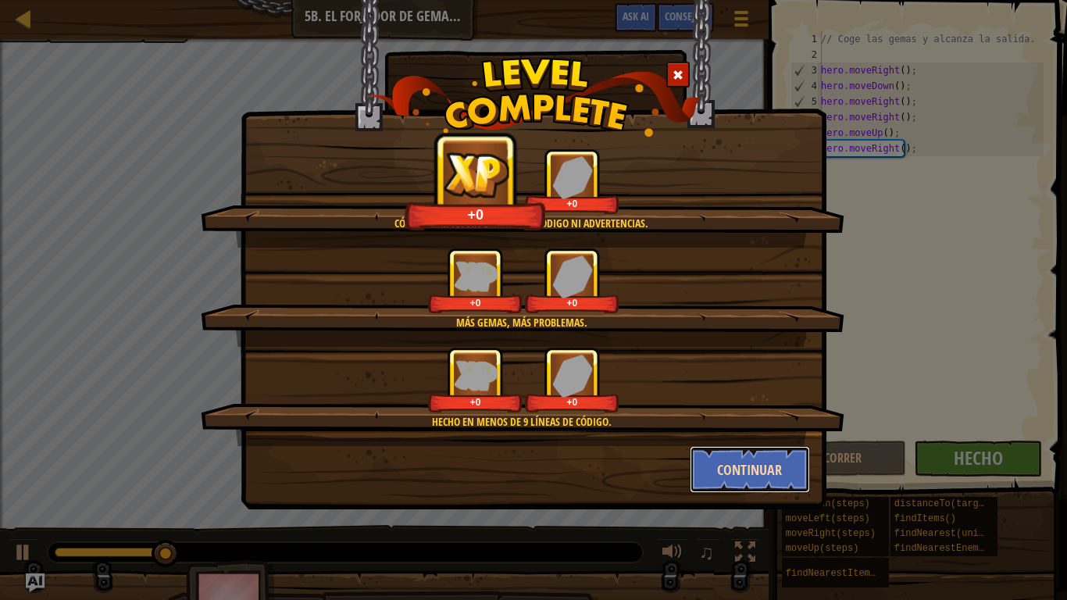
click at [757, 456] on button "Continuar" at bounding box center [749, 469] width 121 height 47
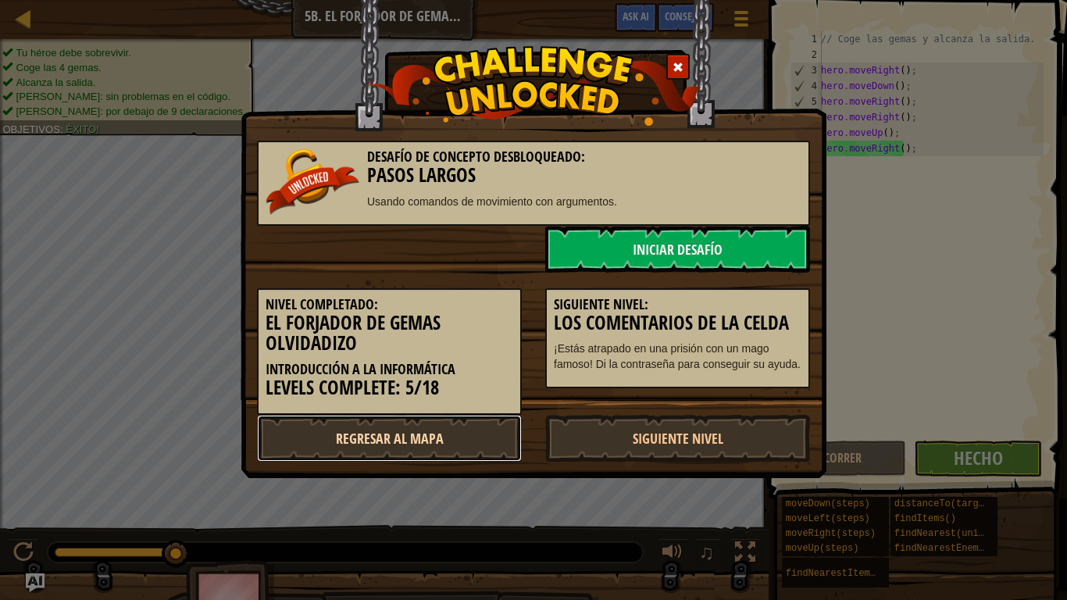
click at [364, 444] on link "Regresar al mapa" at bounding box center [389, 438] width 265 height 47
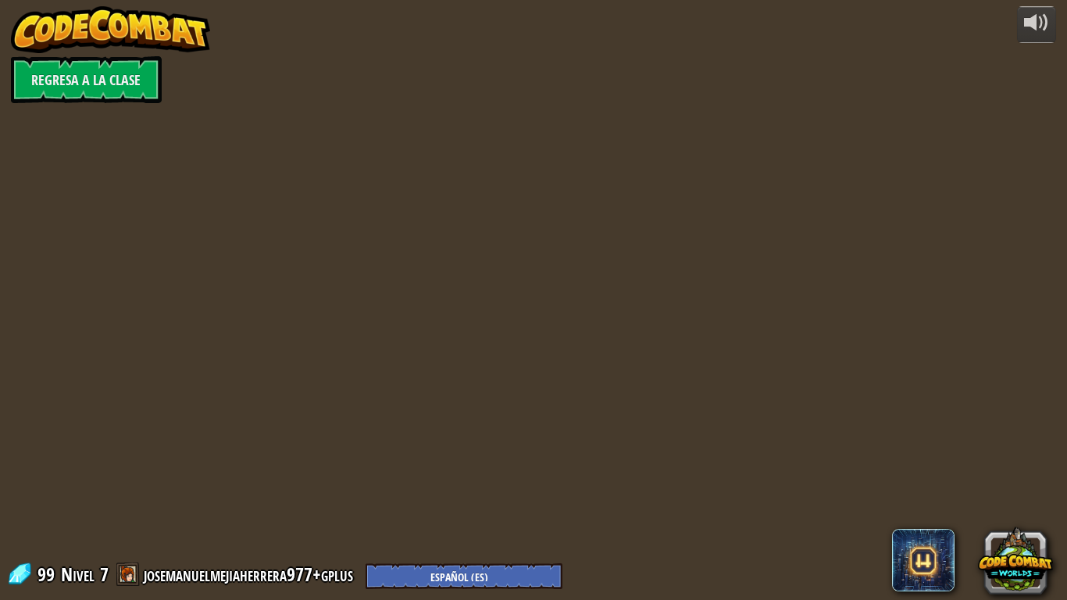
select select "es-ES"
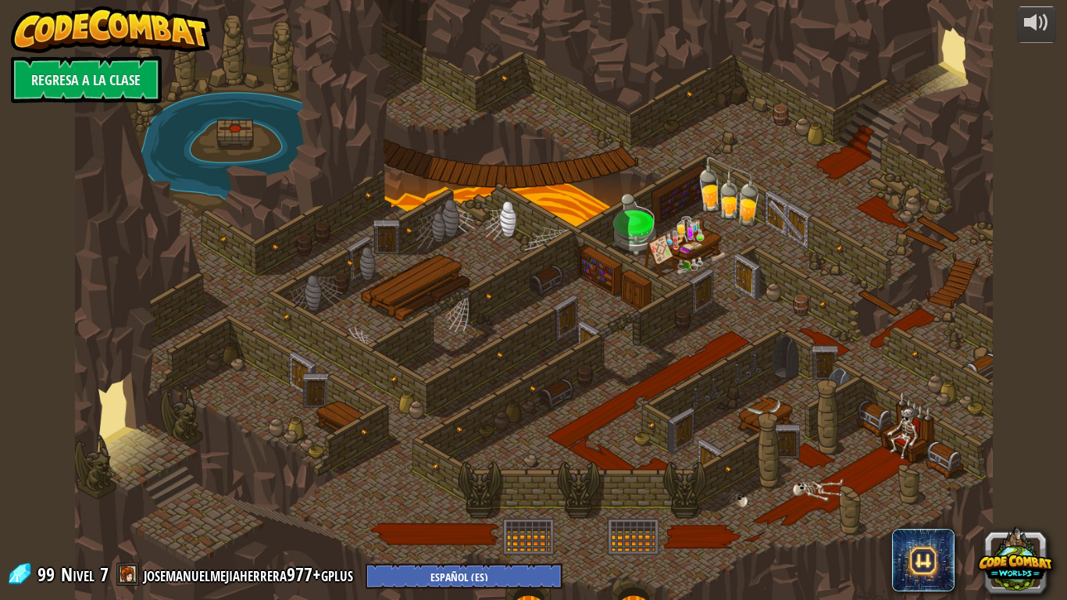
select select "es-ES"
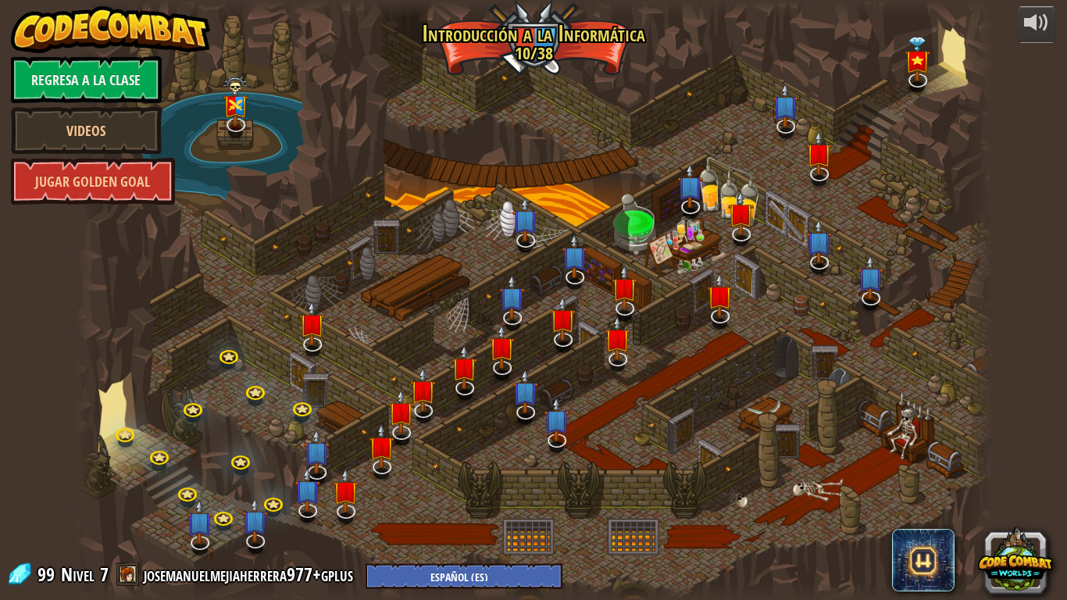
select select "es-ES"
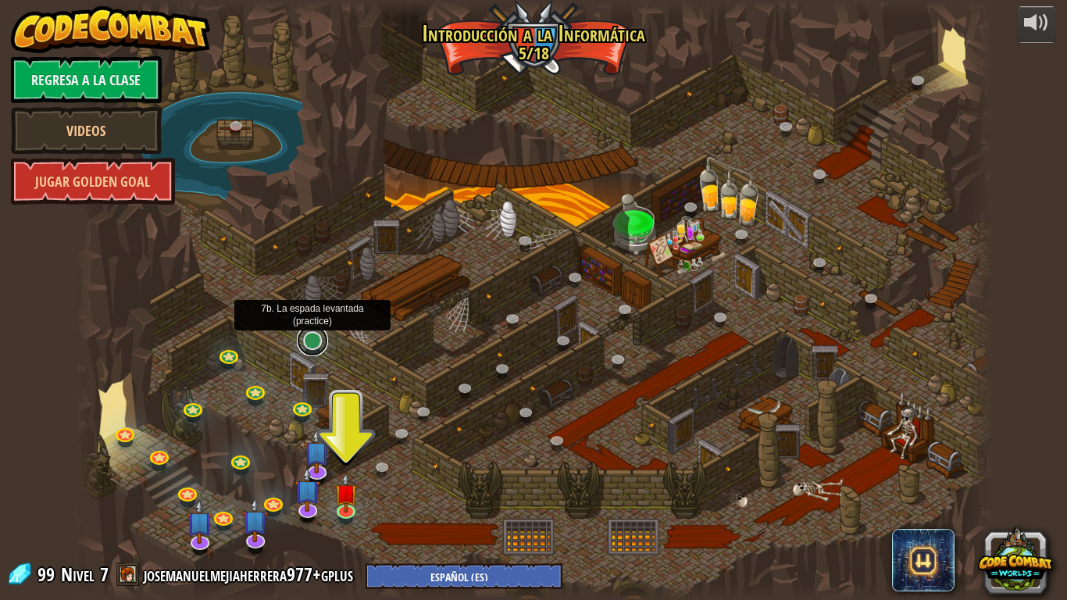
click at [309, 351] on link at bounding box center [312, 340] width 31 height 31
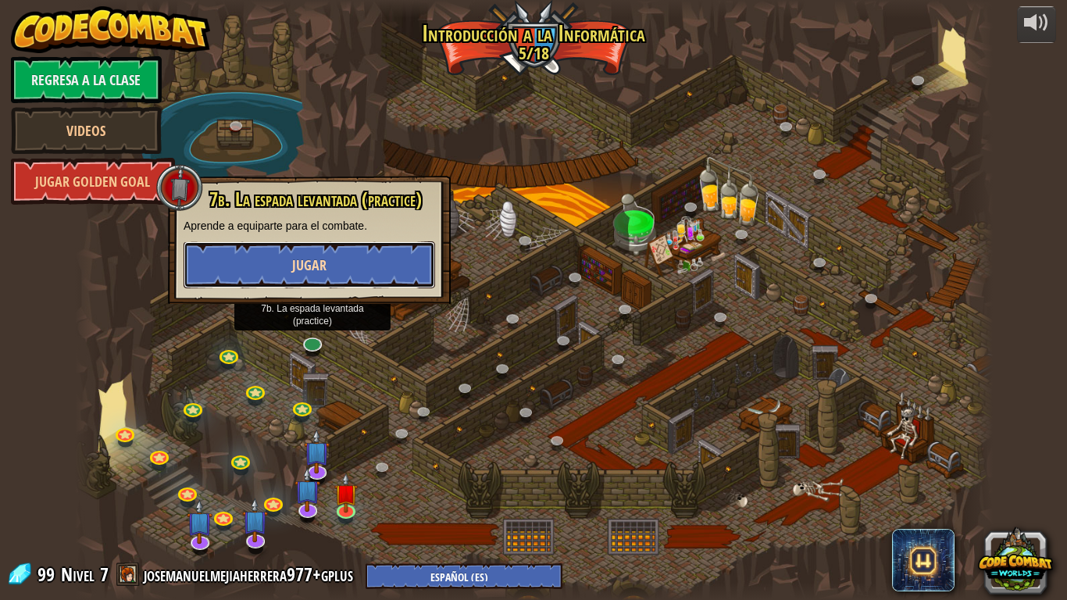
click at [322, 278] on button "Jugar" at bounding box center [308, 264] width 251 height 47
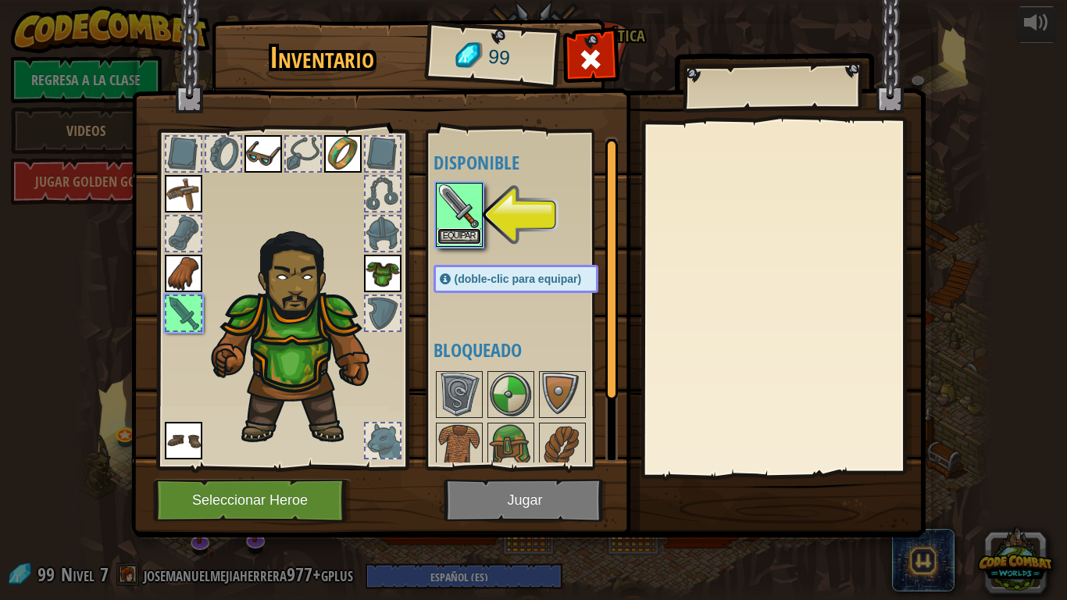
click at [468, 241] on button "Equipar" at bounding box center [459, 236] width 44 height 16
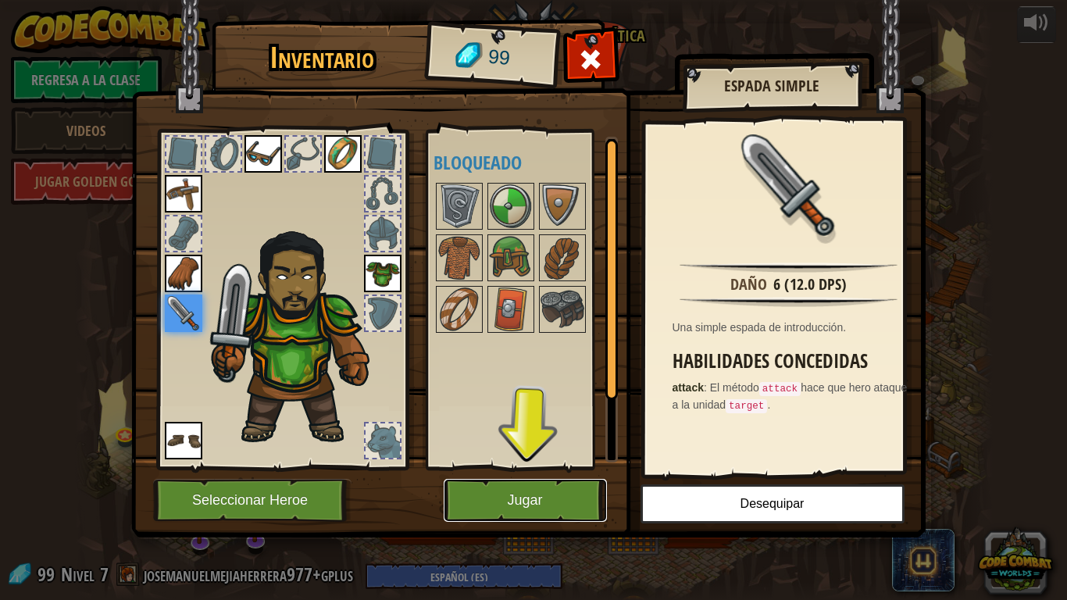
click at [514, 500] on button "Jugar" at bounding box center [524, 500] width 163 height 43
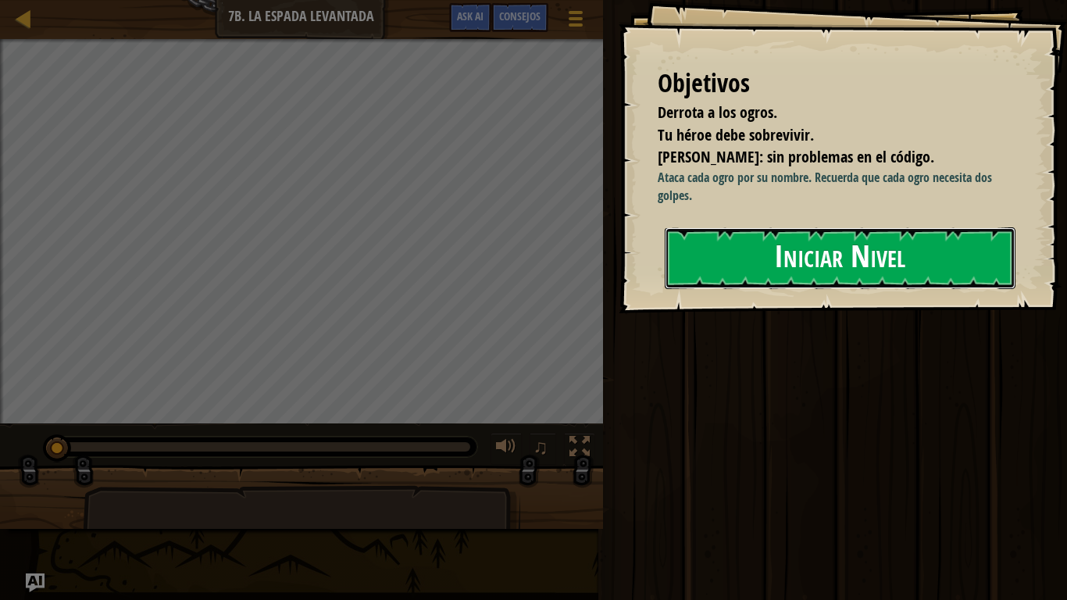
click at [854, 269] on button "Iniciar Nivel" at bounding box center [839, 258] width 351 height 62
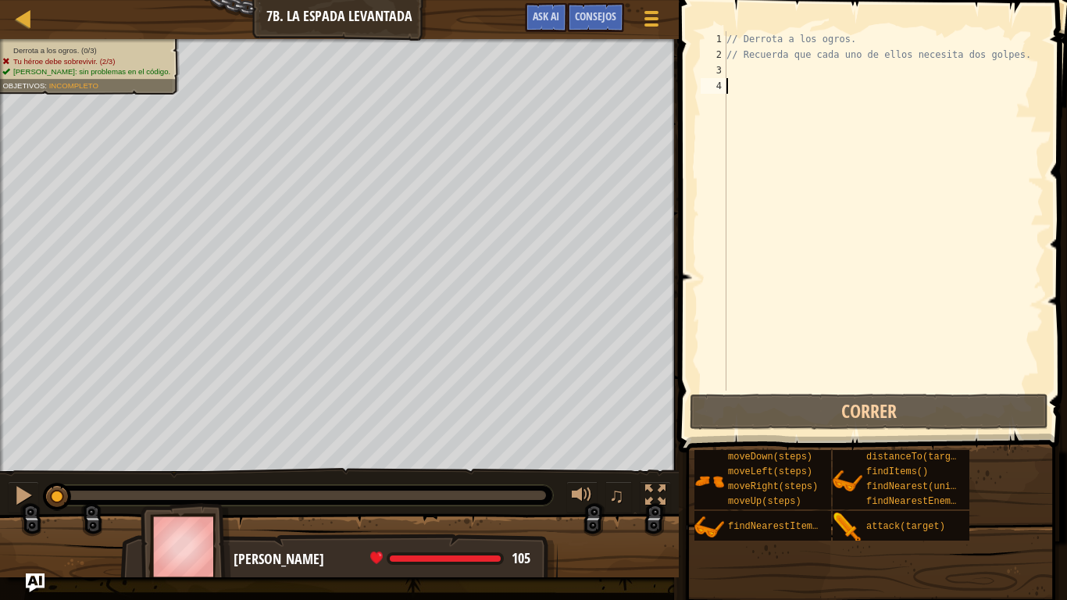
scroll to position [7, 0]
type textarea "he"
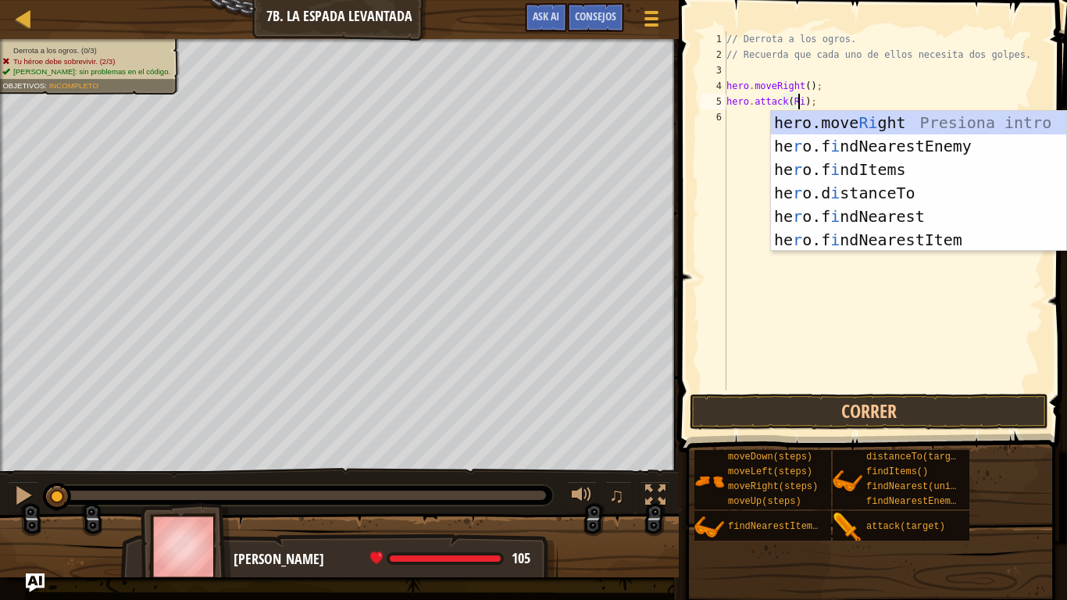
scroll to position [7, 6]
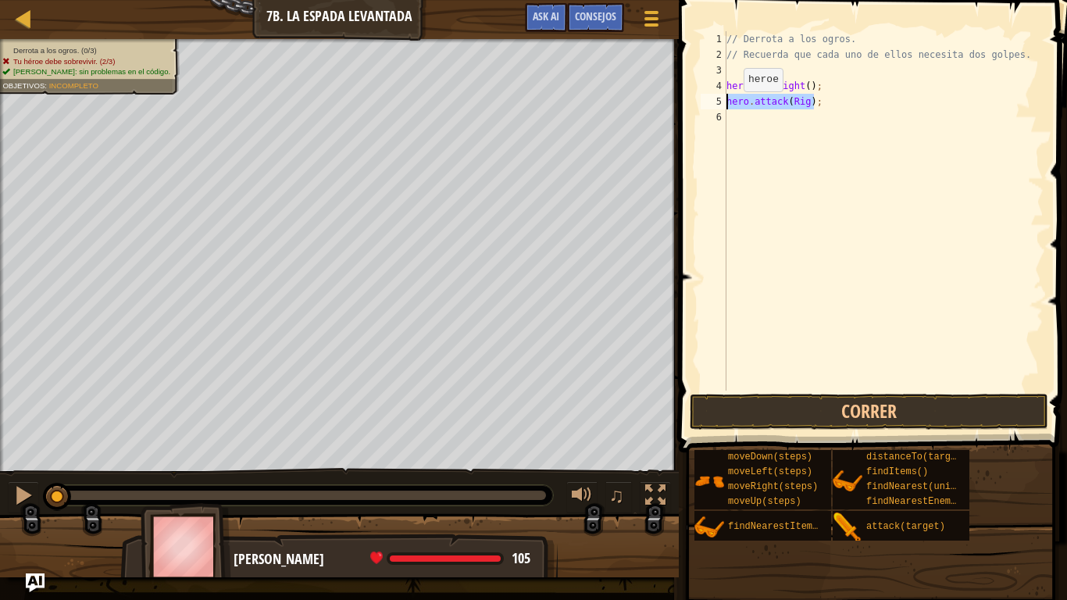
drag, startPoint x: 831, startPoint y: 102, endPoint x: 714, endPoint y: 107, distance: 116.4
click at [714, 107] on div "hero.attack(Rig); 1 2 3 4 5 6 // [PERSON_NAME] a los ogros. // Recuerda que cad…" at bounding box center [870, 210] width 346 height 359
type textarea "hero.attack(Rig);"
click at [839, 106] on div "// Derrota a los ogros. // Recuerda que cada uno de ellos necesita dos golpes. …" at bounding box center [883, 210] width 320 height 359
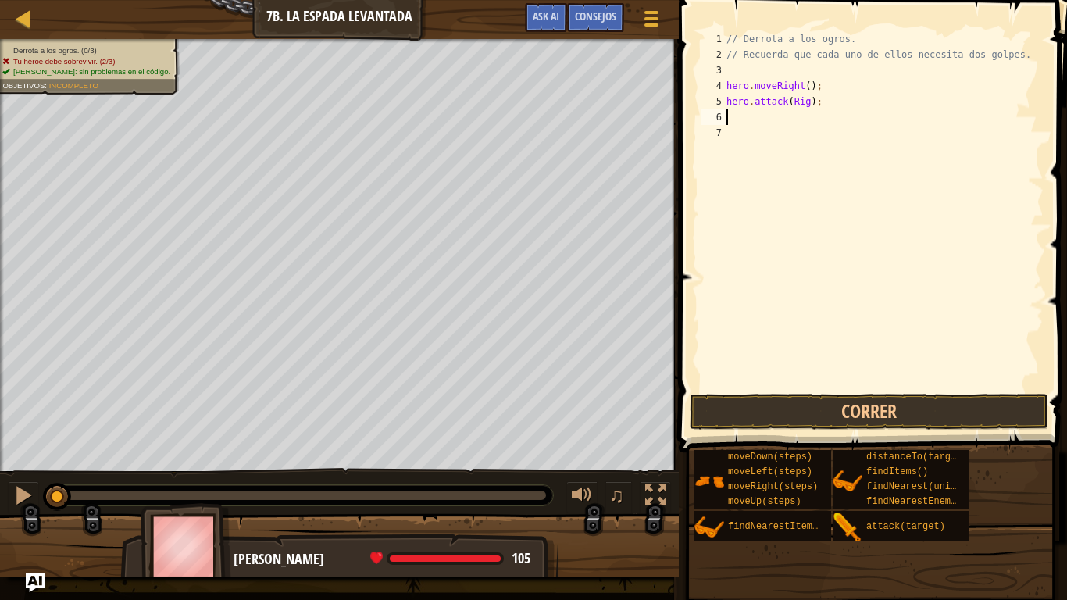
paste textarea "hero.attack(Rig);"
type textarea "hero.attack(Rig);"
click at [807, 128] on div "// Derrota a los ogros. // Recuerda que cada uno de ellos necesita dos golpes. …" at bounding box center [883, 226] width 320 height 390
type textarea "hero.attack(Gurt);"
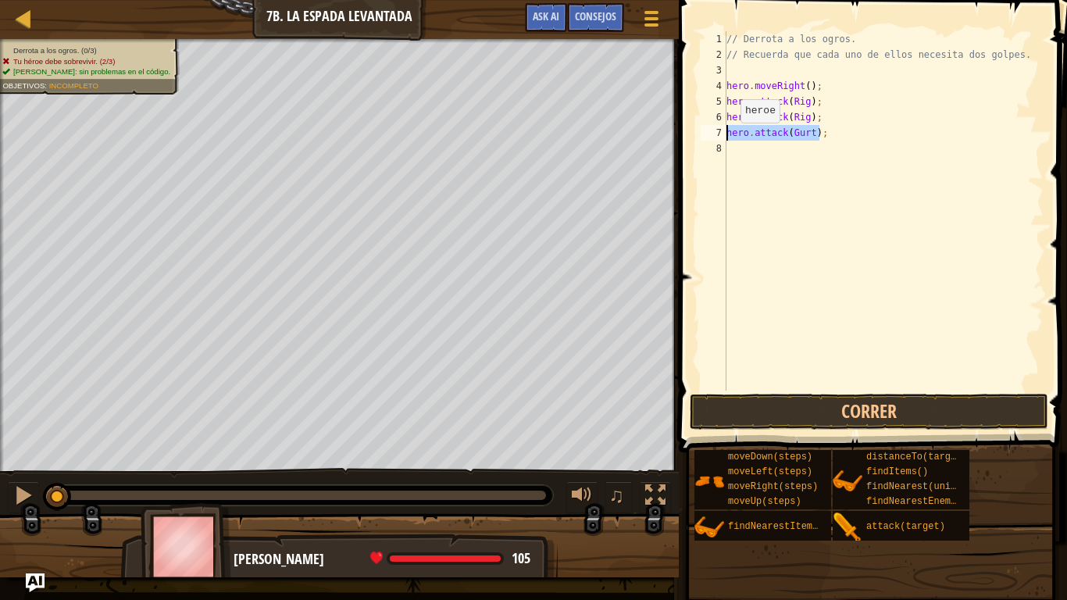
drag, startPoint x: 771, startPoint y: 141, endPoint x: 725, endPoint y: 136, distance: 45.6
click at [725, 136] on div "hero.attack(Gurt); 1 2 3 4 5 6 7 8 // [PERSON_NAME] a los ogros. // Recuerda qu…" at bounding box center [870, 210] width 346 height 359
paste textarea "hero.attack(Gurt);"
type textarea "hero.attack(Gurt);"
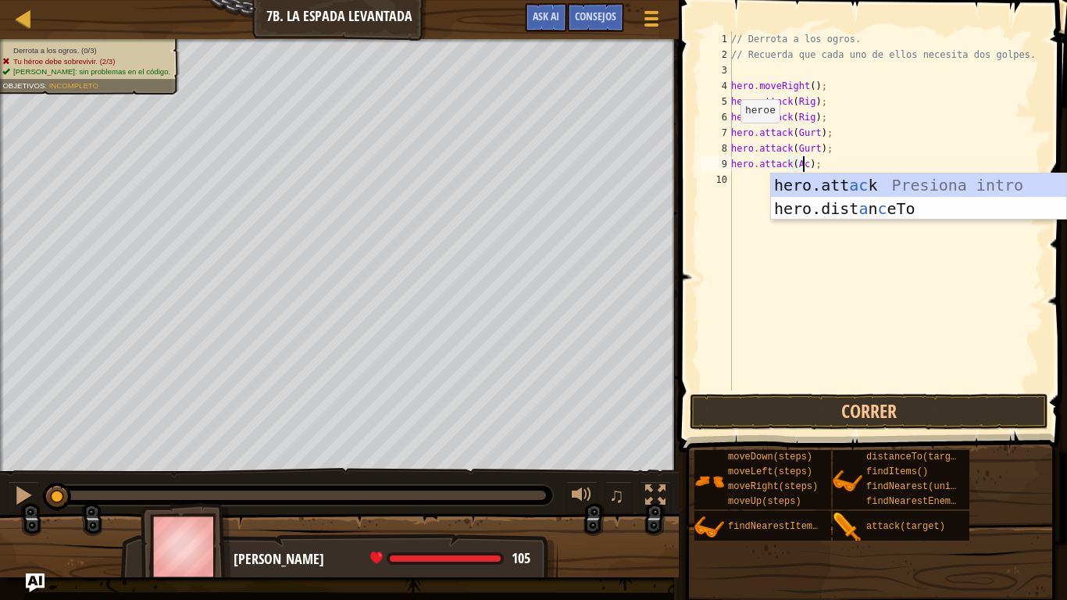
scroll to position [7, 6]
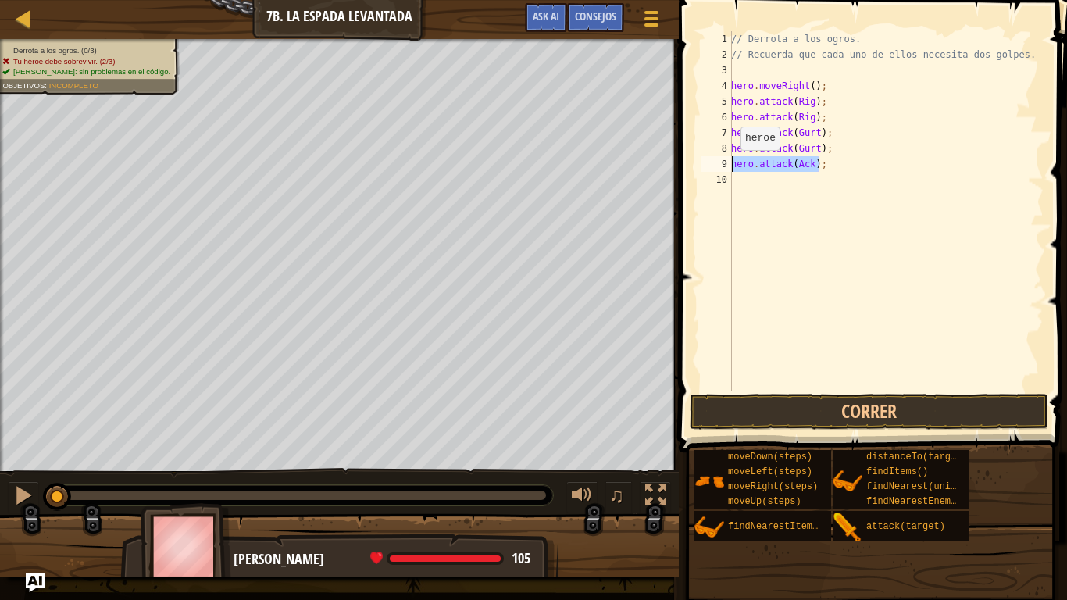
drag, startPoint x: 832, startPoint y: 166, endPoint x: 732, endPoint y: 166, distance: 99.9
click at [732, 166] on div "// Derrota a los ogros. // Recuerda que cada uno de ellos necesita dos golpes. …" at bounding box center [885, 226] width 315 height 390
type textarea "hero.attack(Ack);"
click at [827, 159] on div "// Derrota a los ogros. // Recuerda que cada uno de ellos necesita dos golpes. …" at bounding box center [885, 210] width 315 height 359
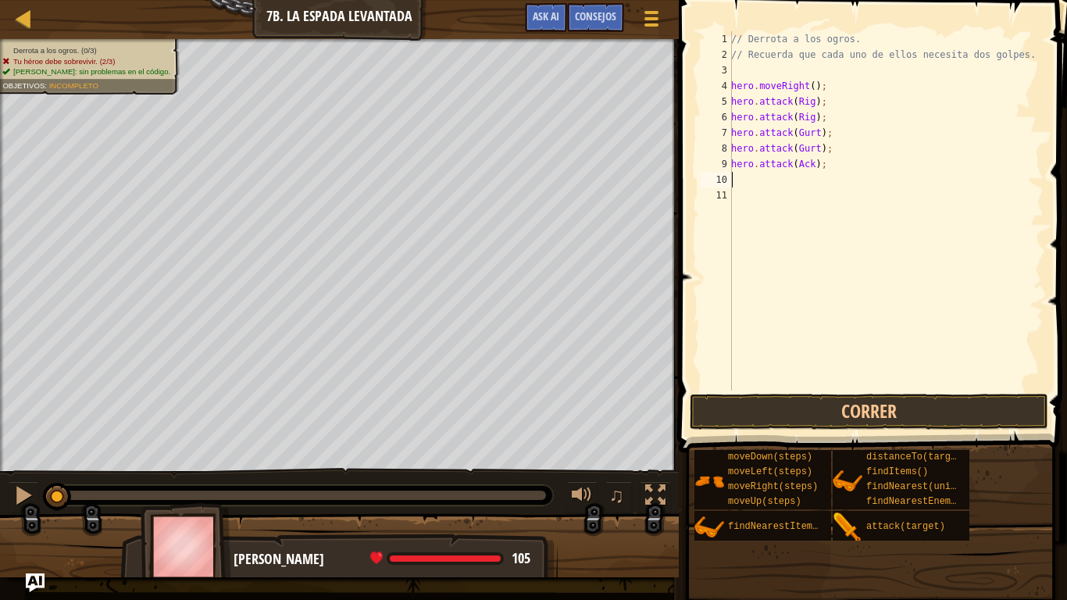
paste textarea "hero.attack(Ack);"
click at [792, 419] on button "Correr" at bounding box center [868, 412] width 358 height 36
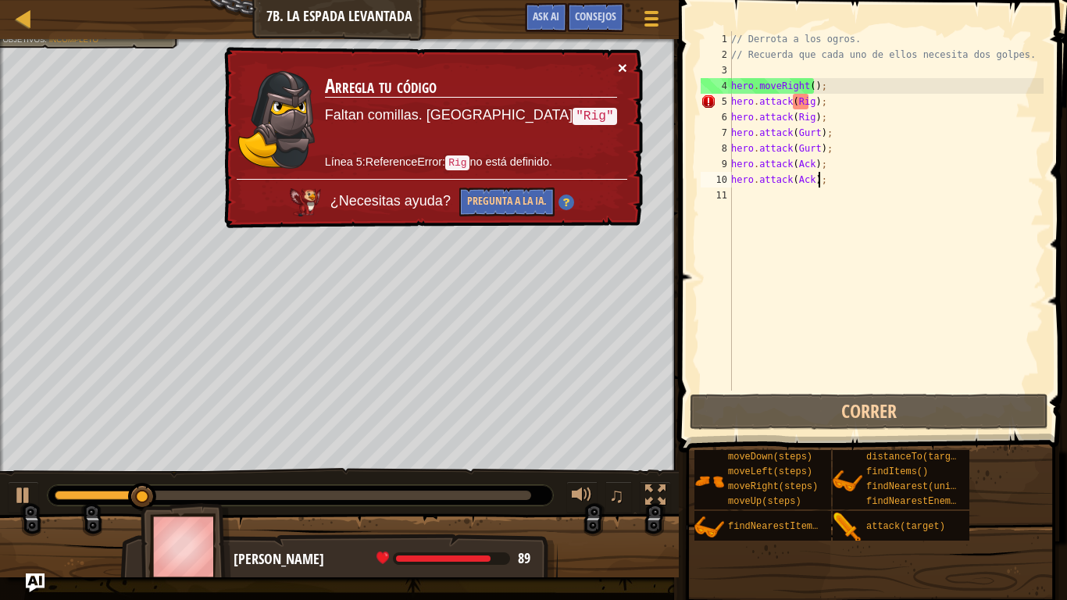
click at [619, 66] on button "×" at bounding box center [622, 67] width 9 height 16
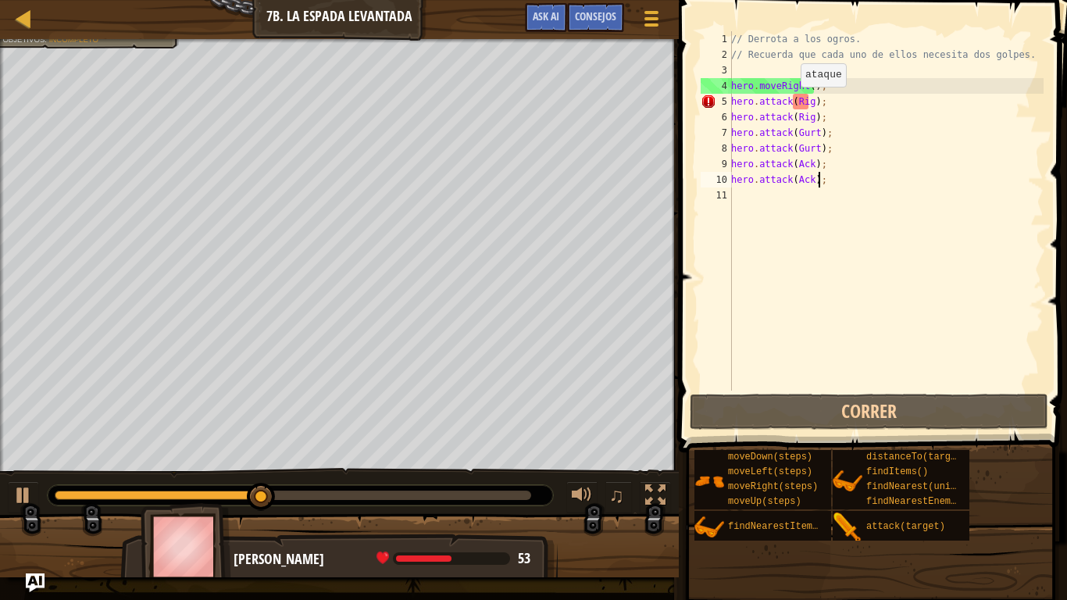
click at [792, 102] on div "// Derrota a los ogros. // Recuerda que cada uno de ellos necesita dos golpes. …" at bounding box center [885, 226] width 315 height 390
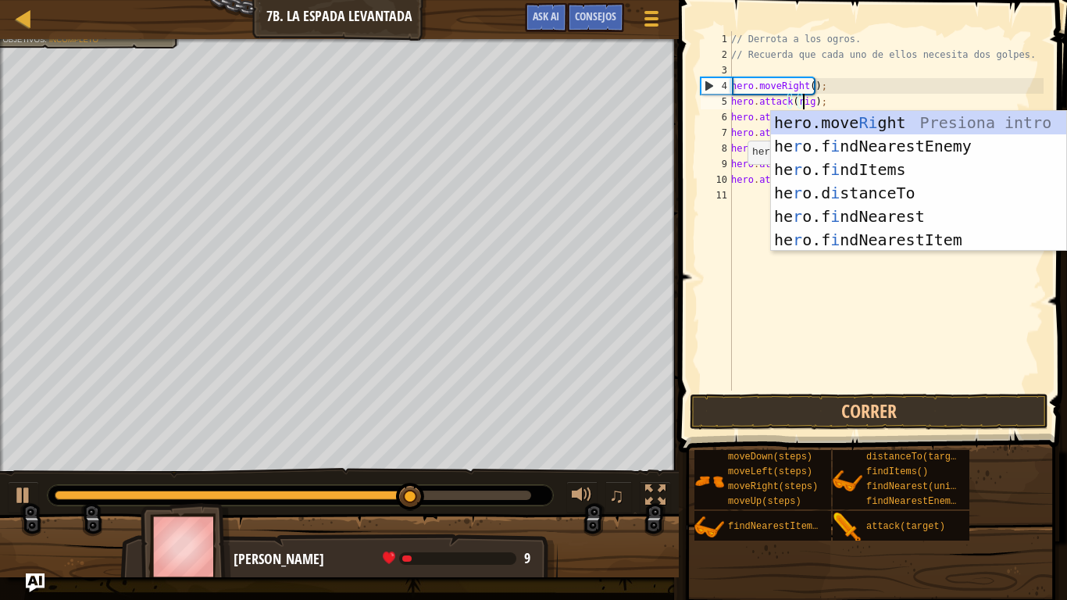
scroll to position [0, 0]
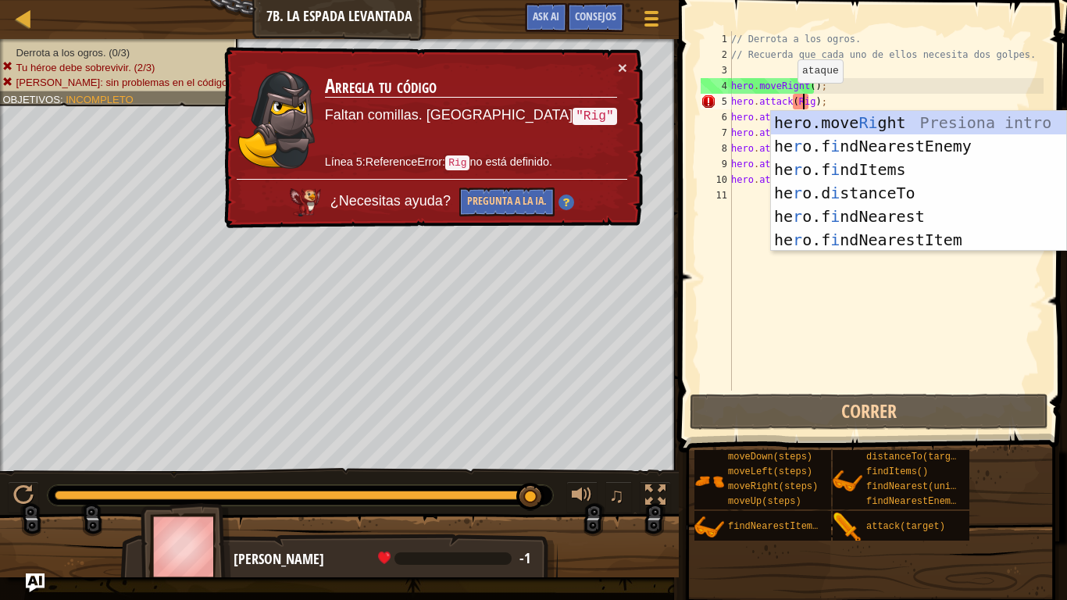
click at [789, 98] on div "// Derrota a los ogros. // Recuerda que cada uno de ellos necesita dos golpes. …" at bounding box center [885, 226] width 315 height 390
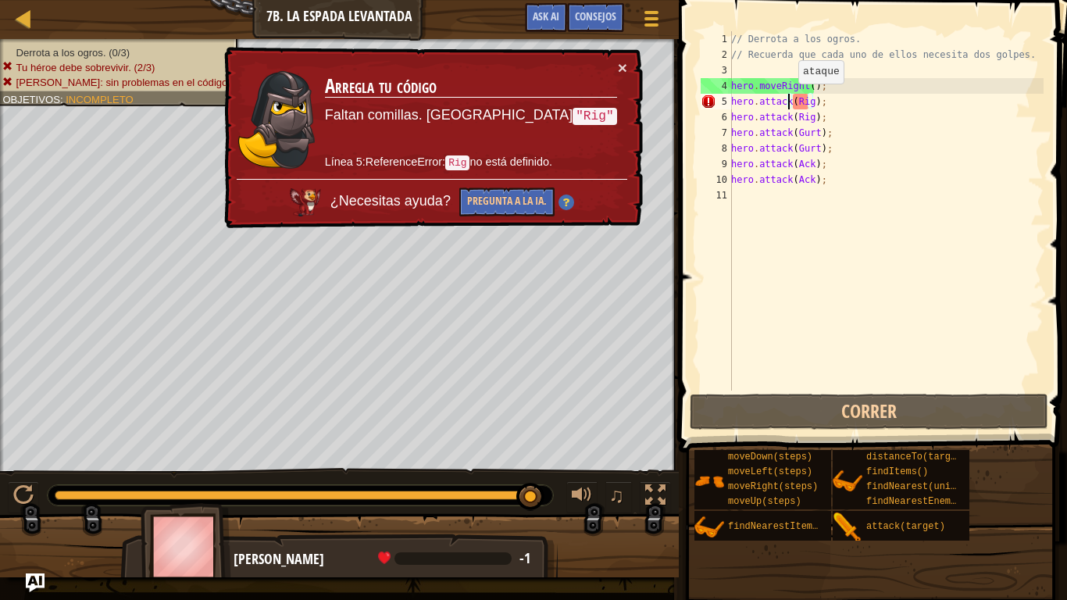
click at [789, 99] on div "// Derrota a los ogros. // Recuerda que cada uno de ellos necesita dos golpes. …" at bounding box center [885, 226] width 315 height 390
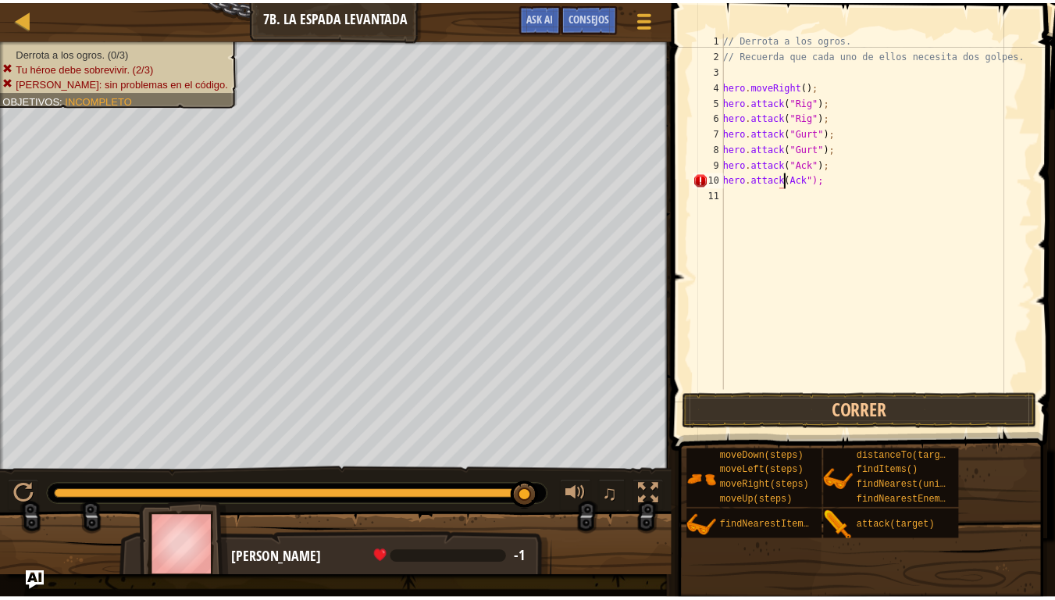
scroll to position [7, 5]
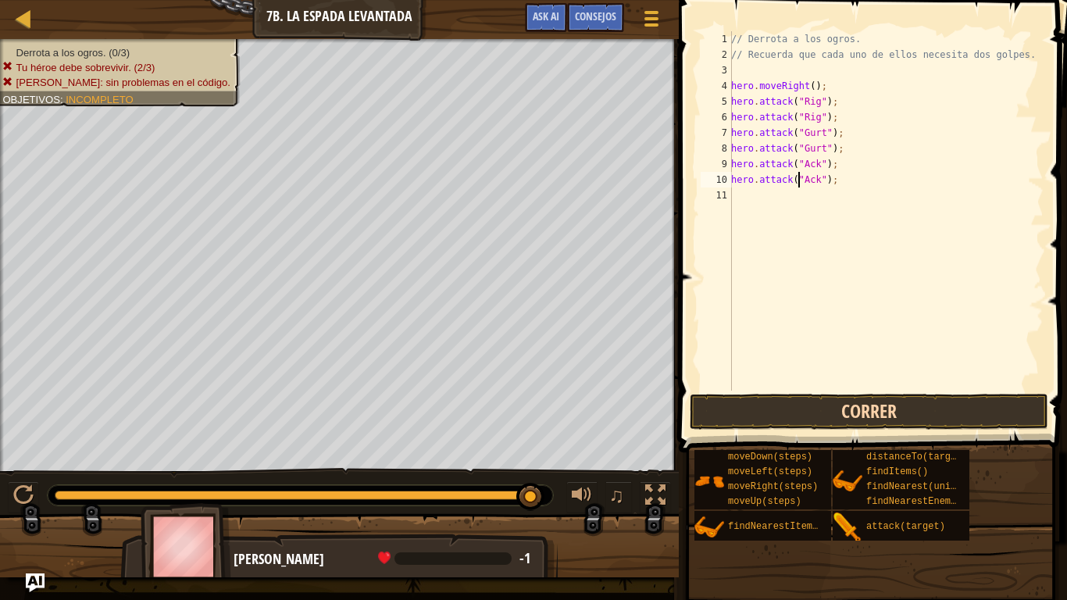
type textarea "hero.attack("Ack");"
click at [845, 419] on button "Correr" at bounding box center [868, 412] width 358 height 36
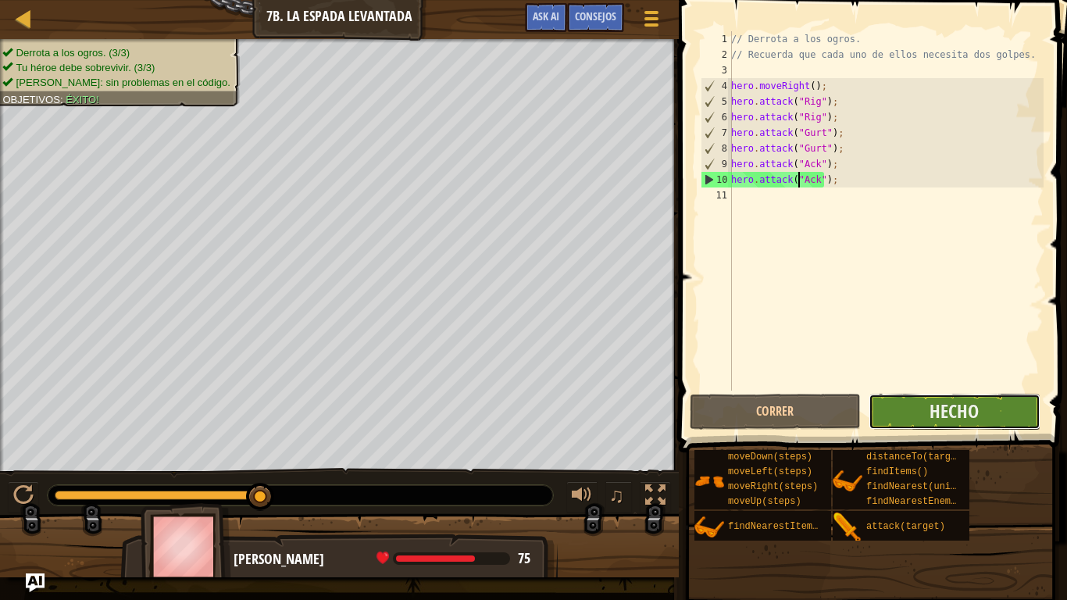
click at [919, 404] on button "Hecho" at bounding box center [953, 412] width 171 height 36
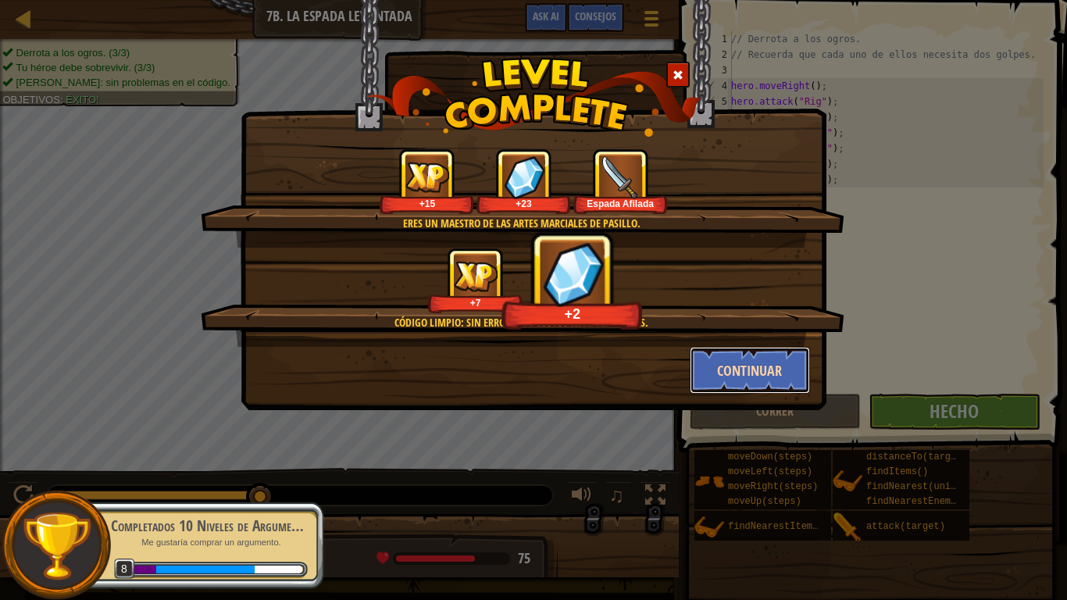
click at [772, 362] on button "Continuar" at bounding box center [749, 370] width 121 height 47
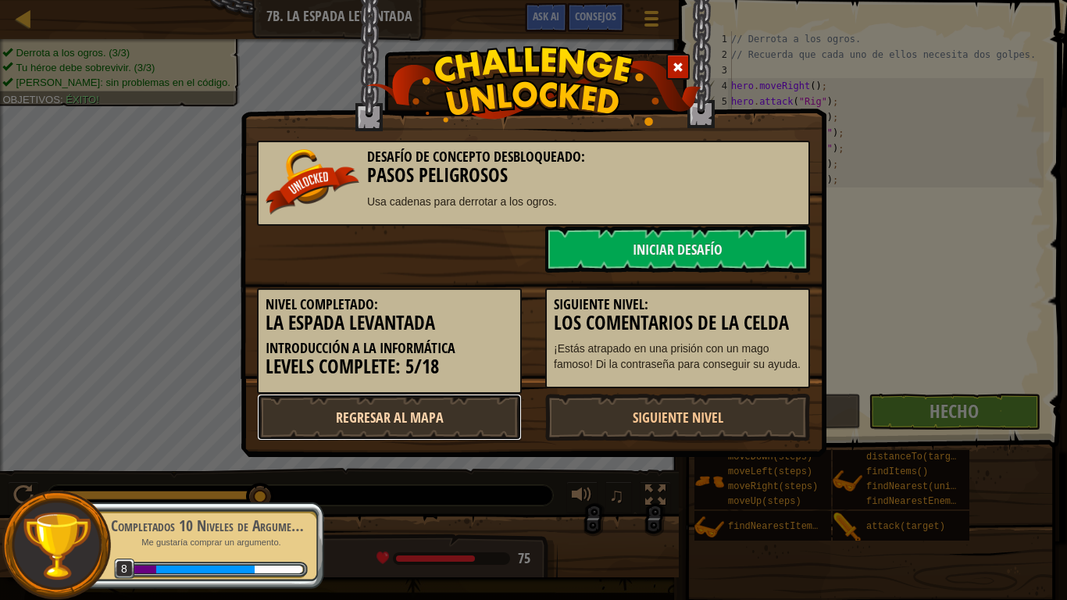
click at [464, 403] on link "Regresar al mapa" at bounding box center [389, 417] width 265 height 47
select select "es-ES"
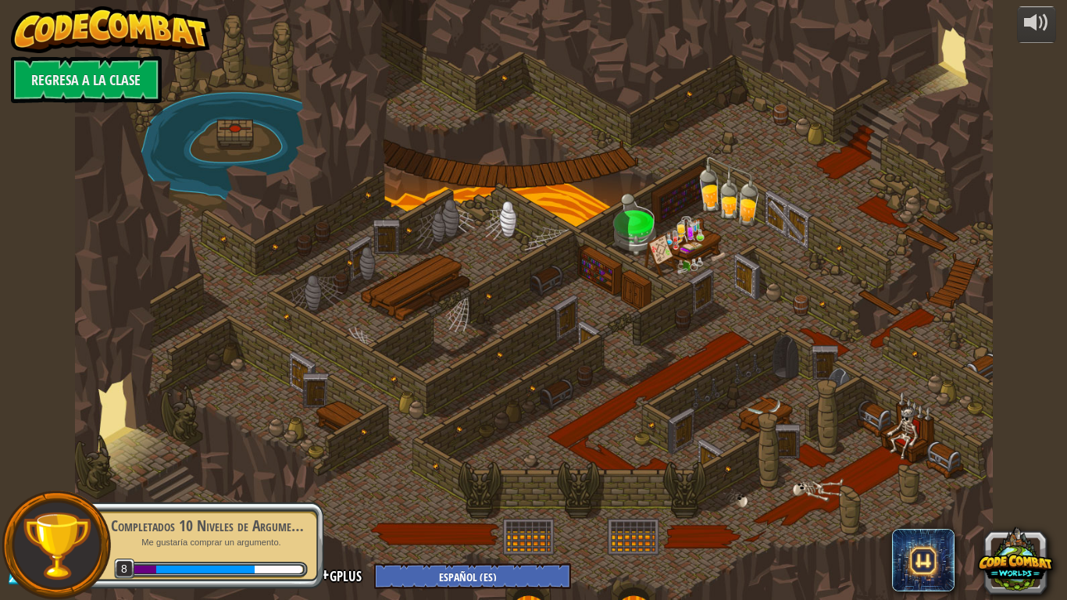
select select "es-ES"
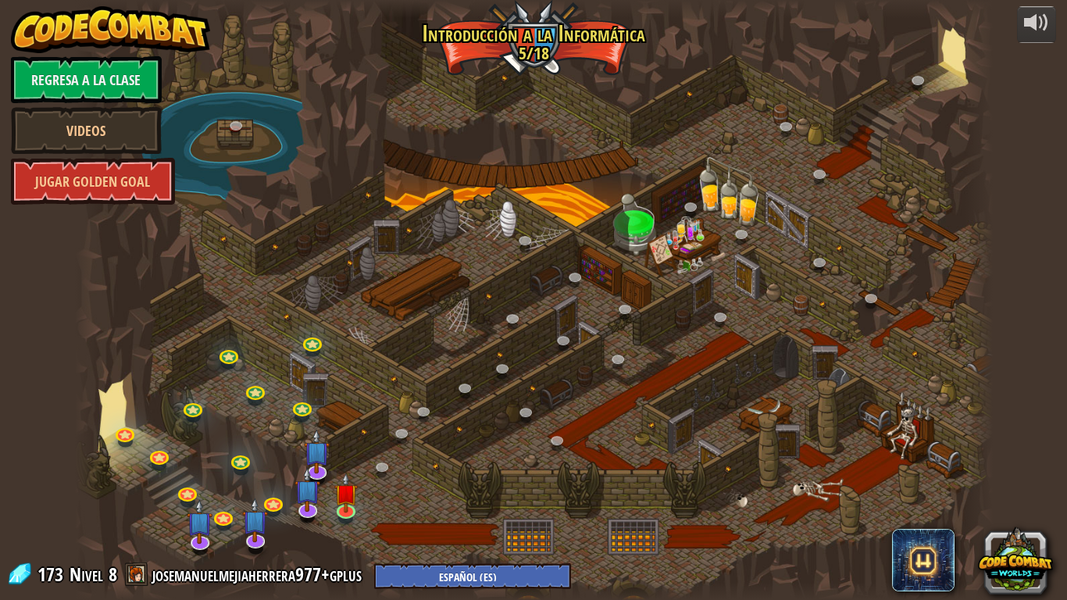
select select "es-ES"
click at [130, 59] on link "Regresa a la clase" at bounding box center [86, 79] width 151 height 47
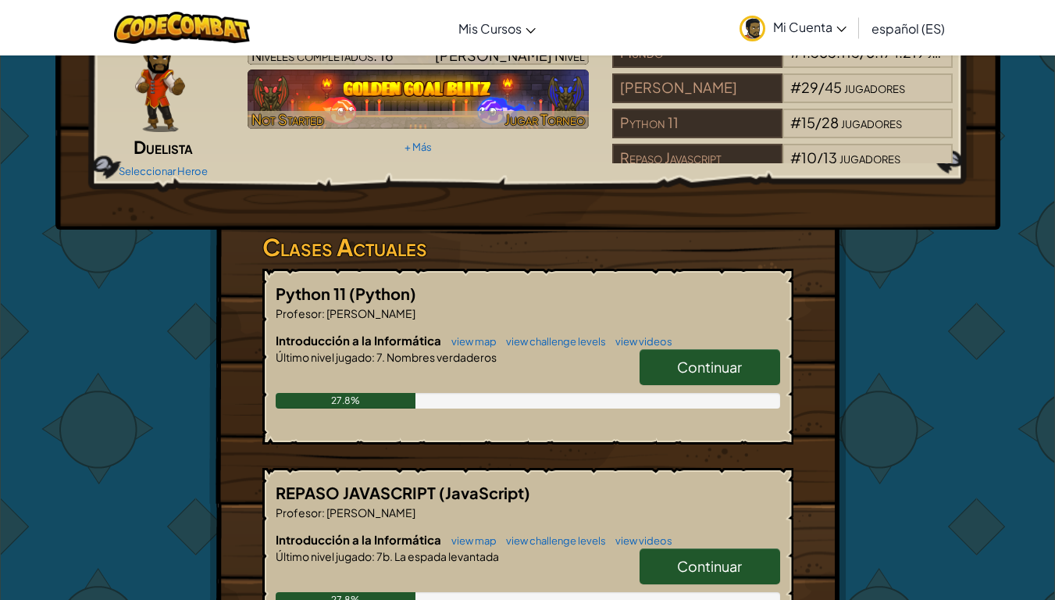
scroll to position [228, 0]
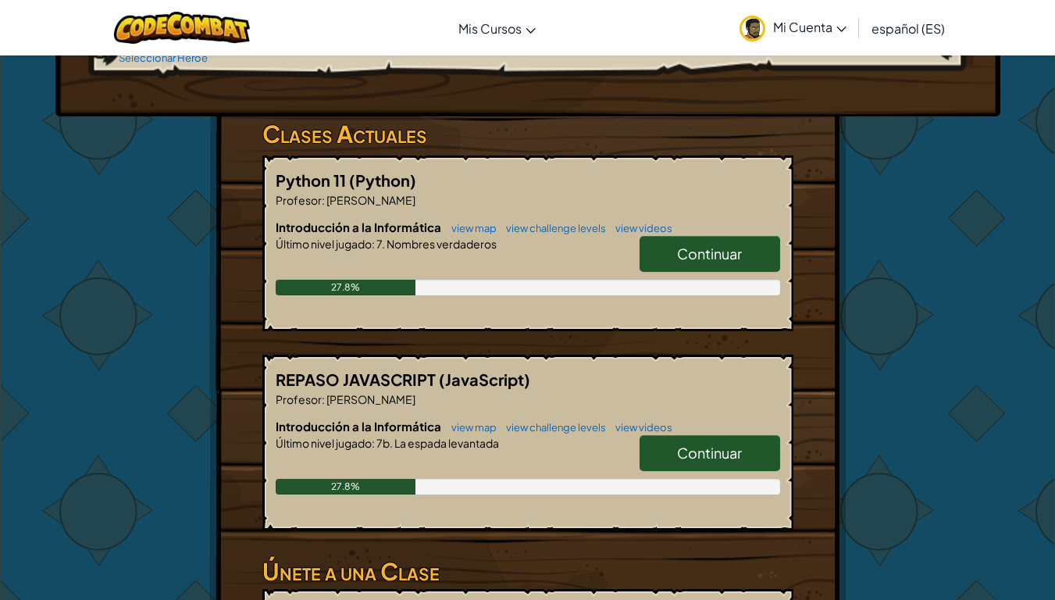
click at [642, 262] on link "Continuar" at bounding box center [709, 254] width 141 height 36
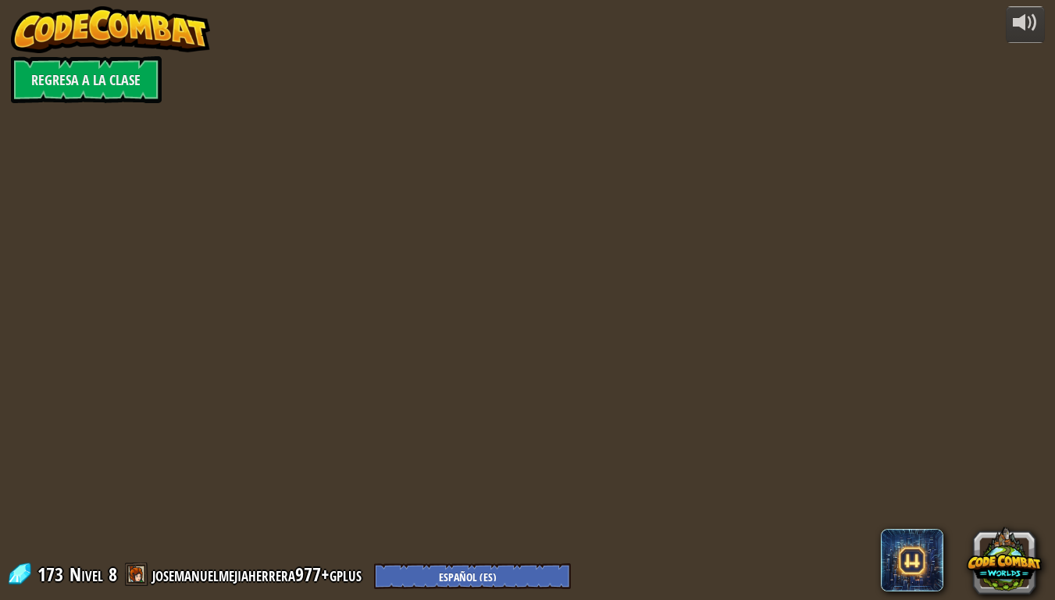
select select "es-ES"
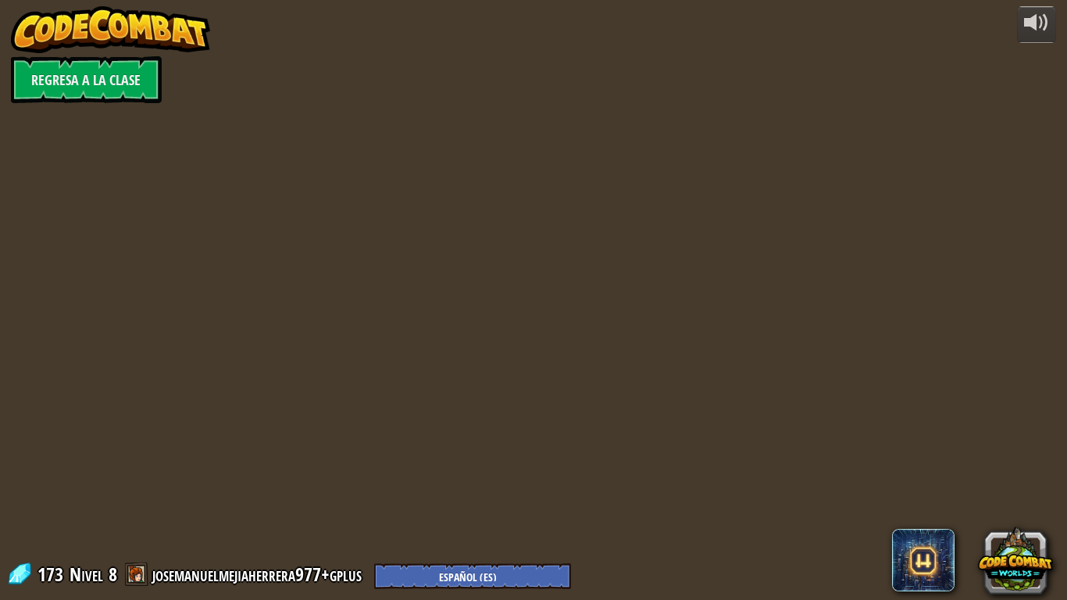
select select "es-ES"
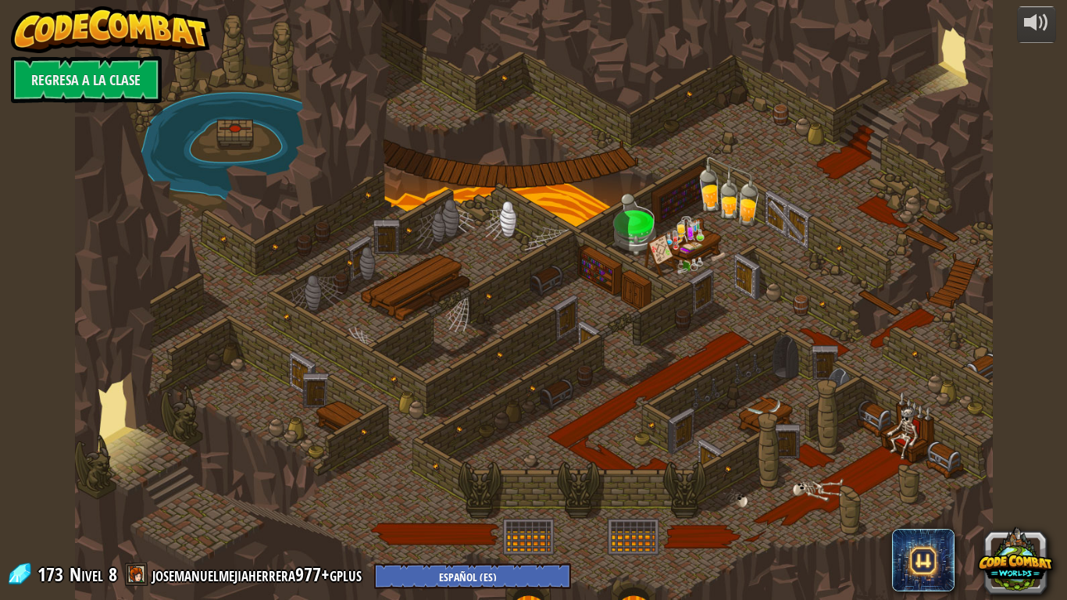
select select "es-ES"
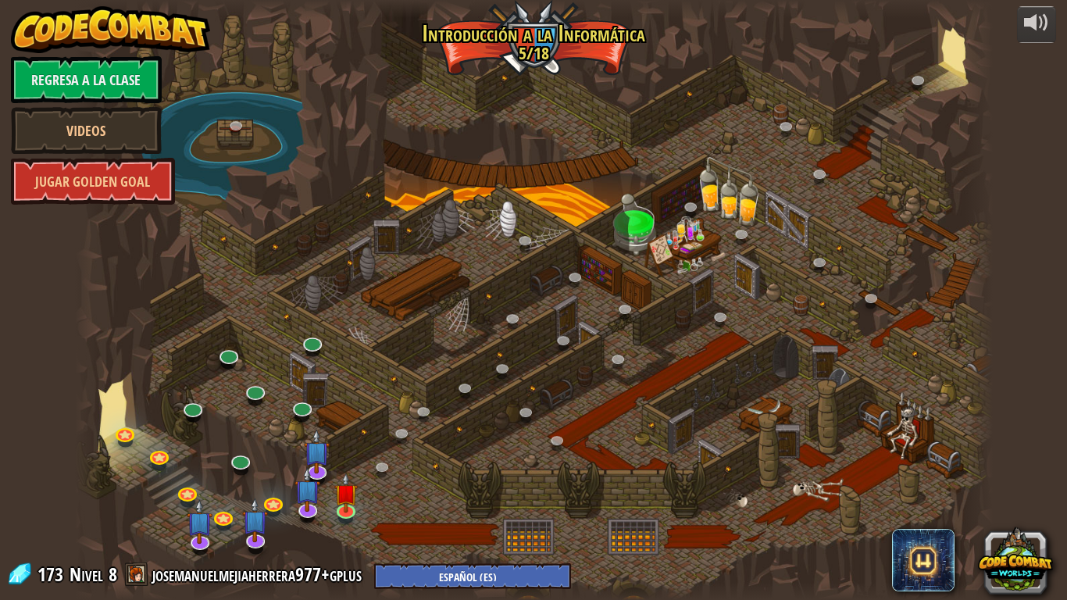
select select "es-ES"
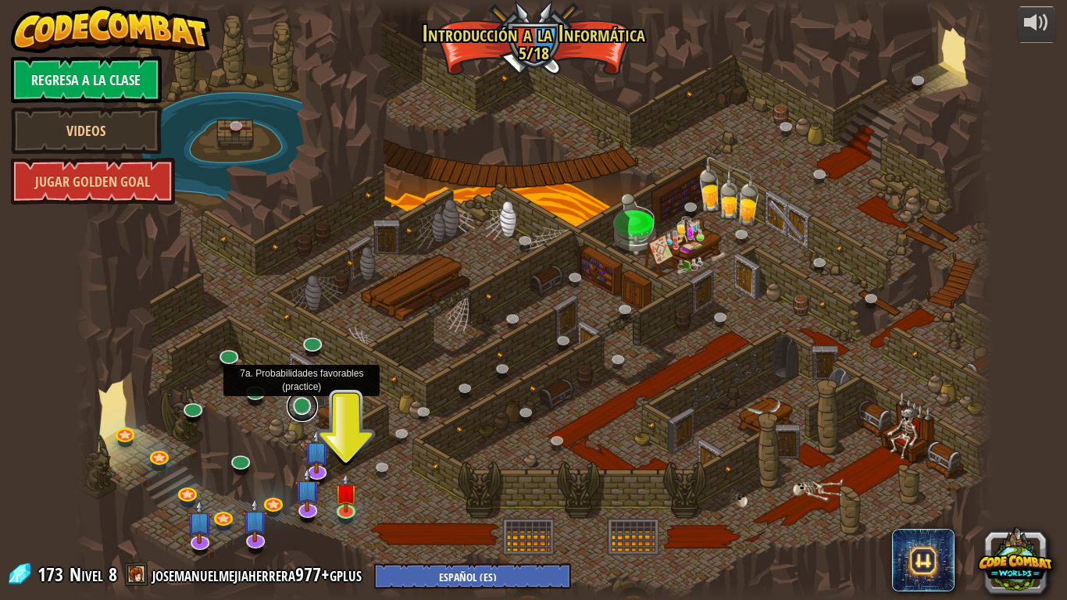
click at [301, 405] on link at bounding box center [302, 405] width 31 height 31
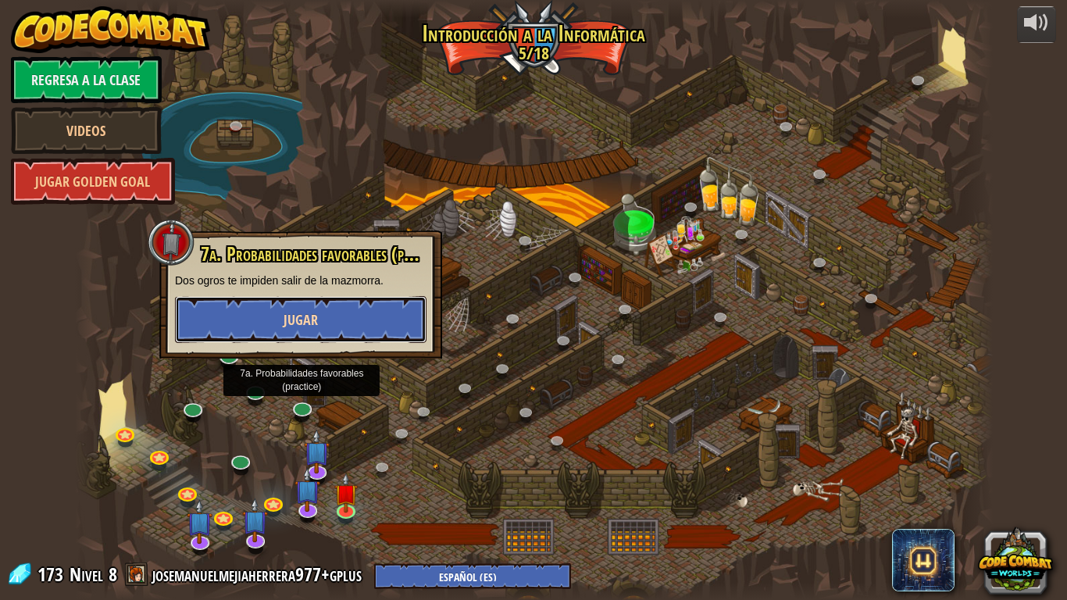
click at [340, 312] on button "Jugar" at bounding box center [300, 319] width 251 height 47
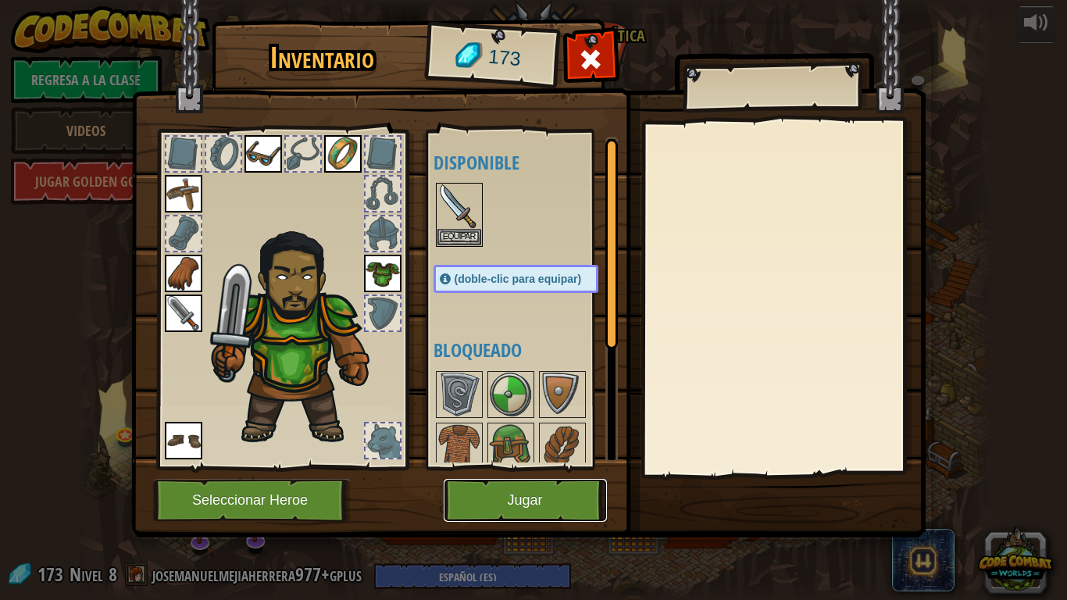
click at [500, 493] on button "Jugar" at bounding box center [524, 500] width 163 height 43
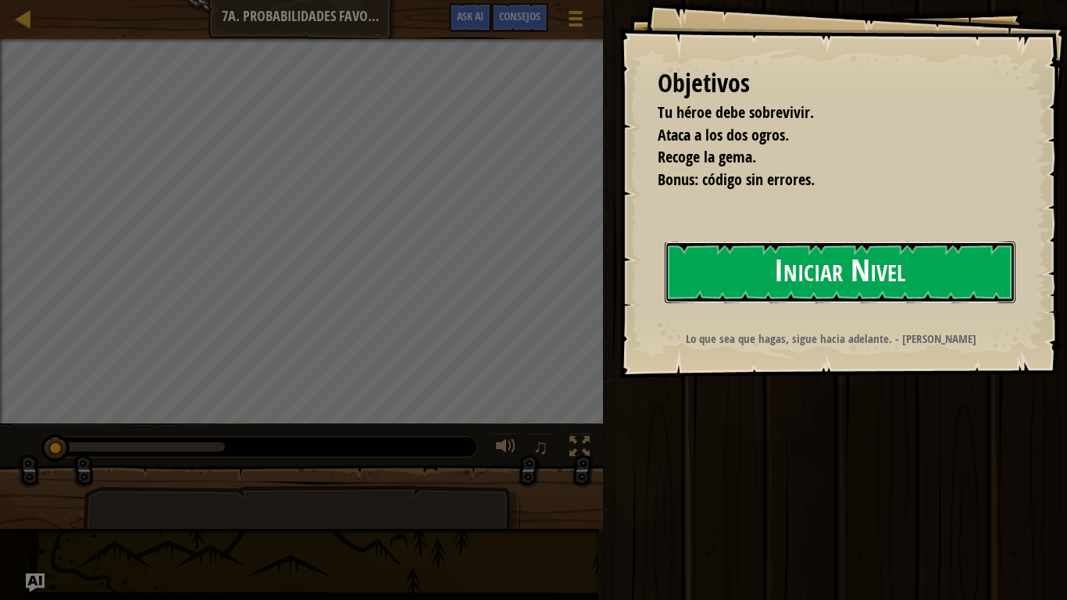
click at [803, 277] on button "Iniciar Nivel" at bounding box center [839, 272] width 351 height 62
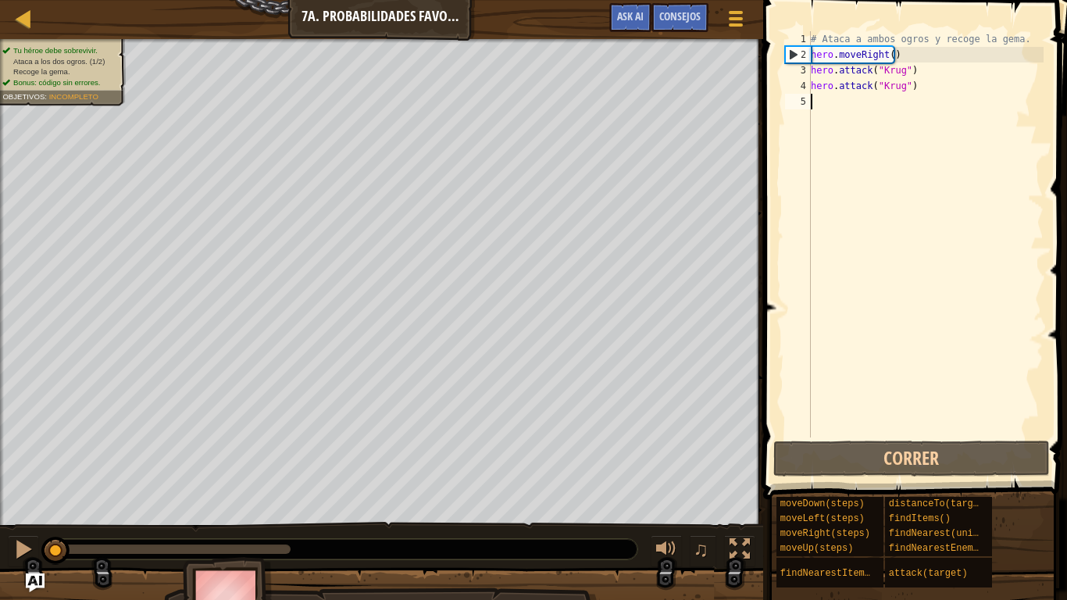
click at [892, 116] on div "# Ataca a ambos ogros y recoge la gema. hero . moveRight ( ) hero . attack ( "[…" at bounding box center [925, 249] width 236 height 437
click at [887, 57] on div "# Ataca a ambos ogros y recoge la gema. hero . moveRight ( ) hero . attack ( "[…" at bounding box center [925, 249] width 236 height 437
type textarea "hero.moveRight(2)"
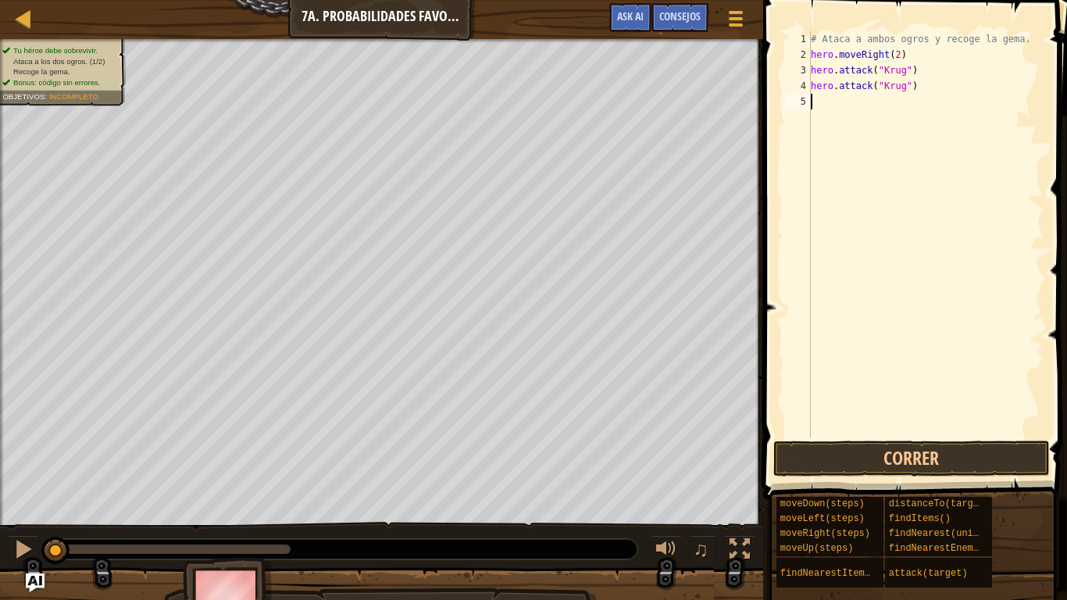
click at [885, 107] on div "# Ataca a ambos ogros y recoge la gema. hero . moveRight ( 2 ) hero . attack ( …" at bounding box center [925, 249] width 236 height 437
type textarea "he"
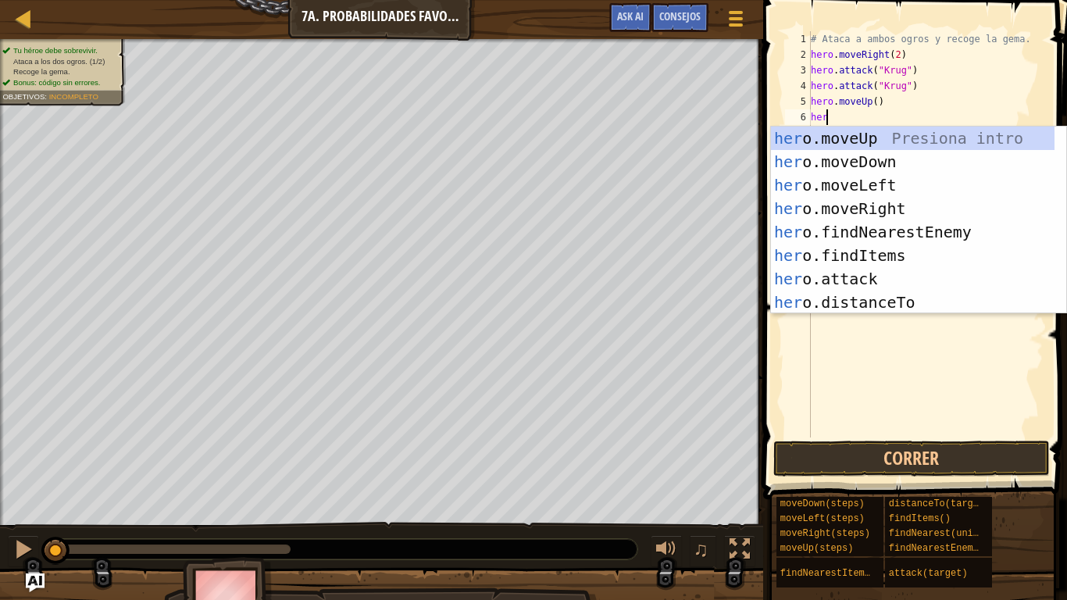
type textarea "hero"
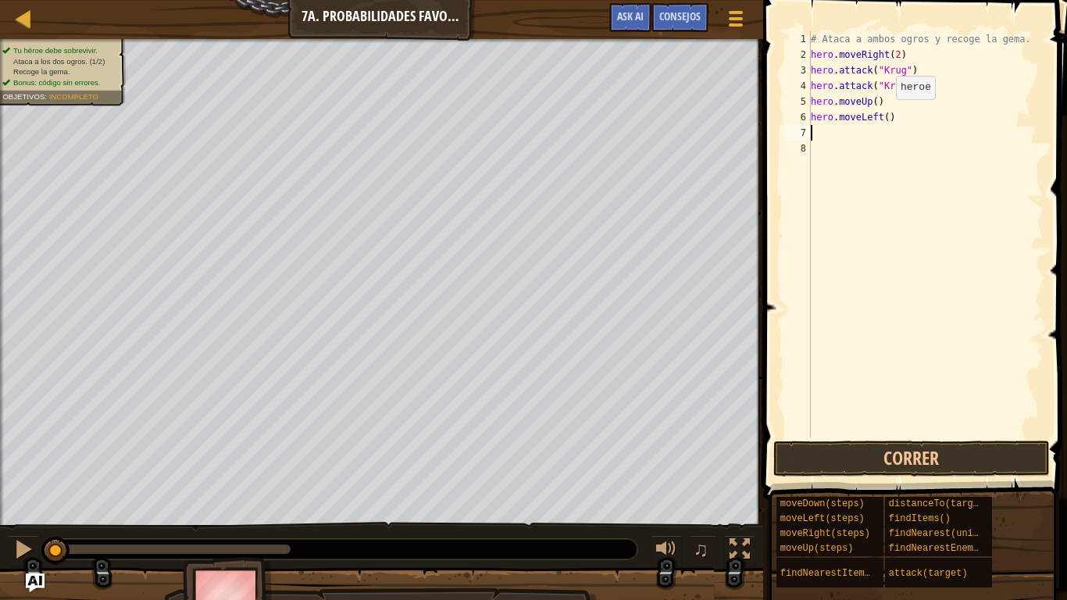
click at [882, 115] on div "# Ataca a ambos ogros y recoge la gema. hero . moveRight ( 2 ) hero . attack ( …" at bounding box center [925, 249] width 236 height 437
type textarea "hero.moveLeft(2)"
click at [841, 137] on div "# Ataca a ambos ogros y recoge la gema. hero . moveRight ( 2 ) hero . attack ( …" at bounding box center [925, 249] width 236 height 437
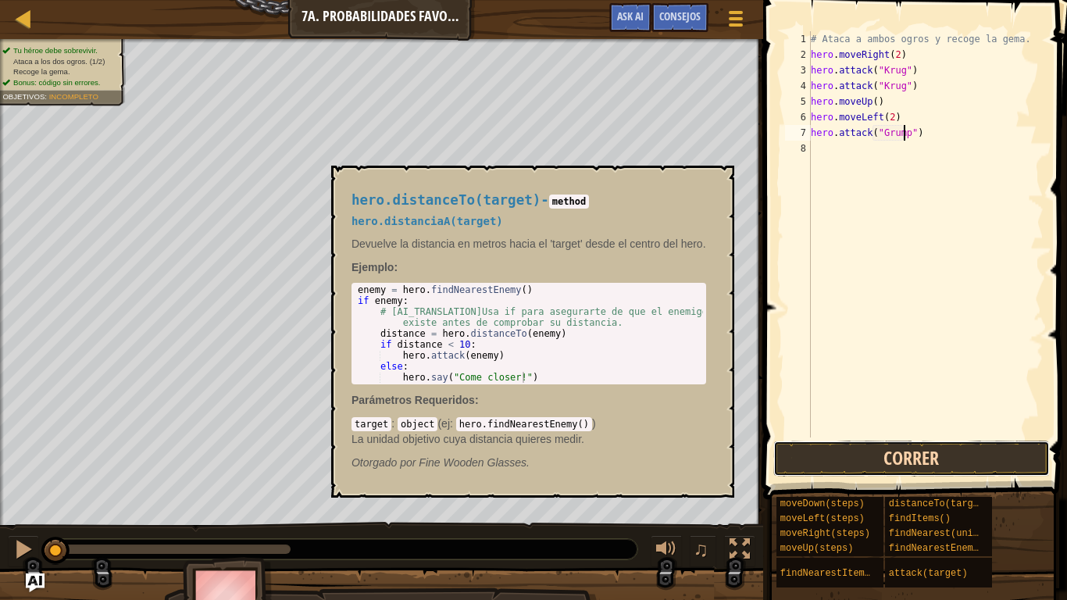
click at [950, 456] on button "Correr" at bounding box center [911, 458] width 276 height 36
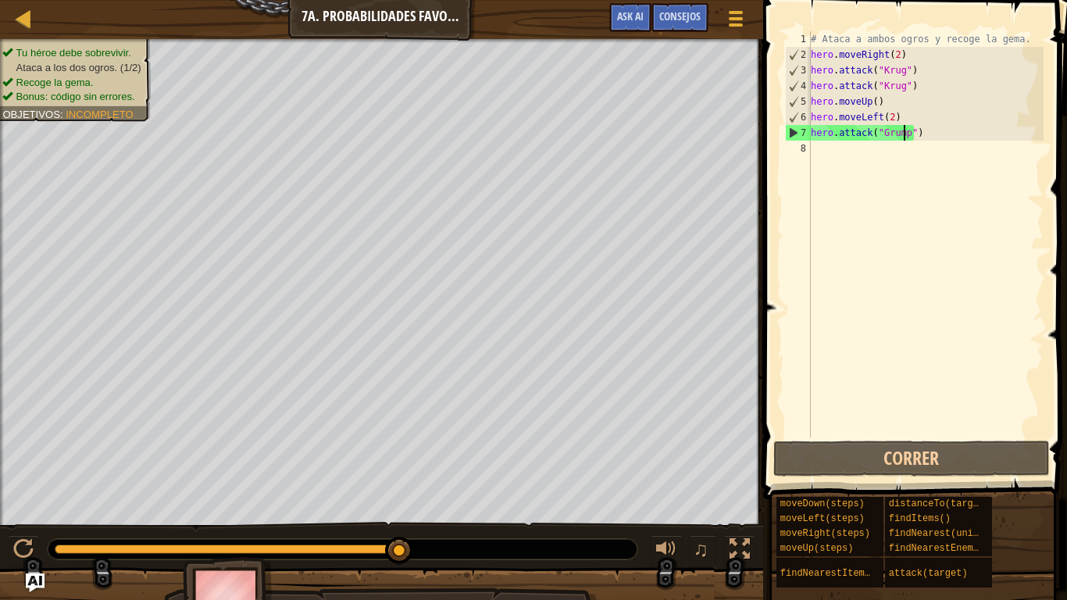
click at [955, 134] on div "# Ataca a ambos ogros y recoge la gema. hero . moveRight ( 2 ) hero . attack ( …" at bounding box center [925, 249] width 236 height 437
click at [810, 134] on div "7" at bounding box center [797, 133] width 25 height 16
type textarea "hero.attack("Grump")"
drag, startPoint x: 814, startPoint y: 131, endPoint x: 837, endPoint y: 127, distance: 23.0
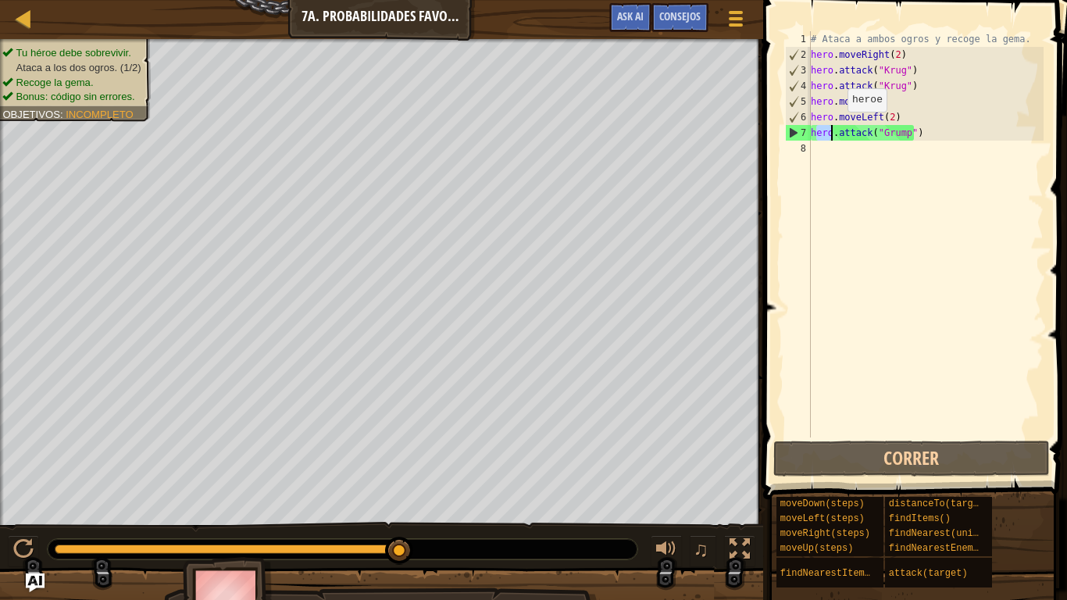
click at [837, 127] on div "# Ataca a ambos ogros y recoge la gema. hero . moveRight ( 2 ) hero . attack ( …" at bounding box center [925, 249] width 236 height 437
drag, startPoint x: 914, startPoint y: 134, endPoint x: 810, endPoint y: 130, distance: 103.9
click at [810, 130] on div "# Ataca a ambos ogros y recoge la gema. hero . moveRight ( 2 ) hero . attack ( …" at bounding box center [925, 249] width 236 height 437
click at [941, 125] on div "# Ataca a ambos ogros y recoge la gema. hero . moveRight ( 2 ) hero . attack ( …" at bounding box center [925, 234] width 236 height 406
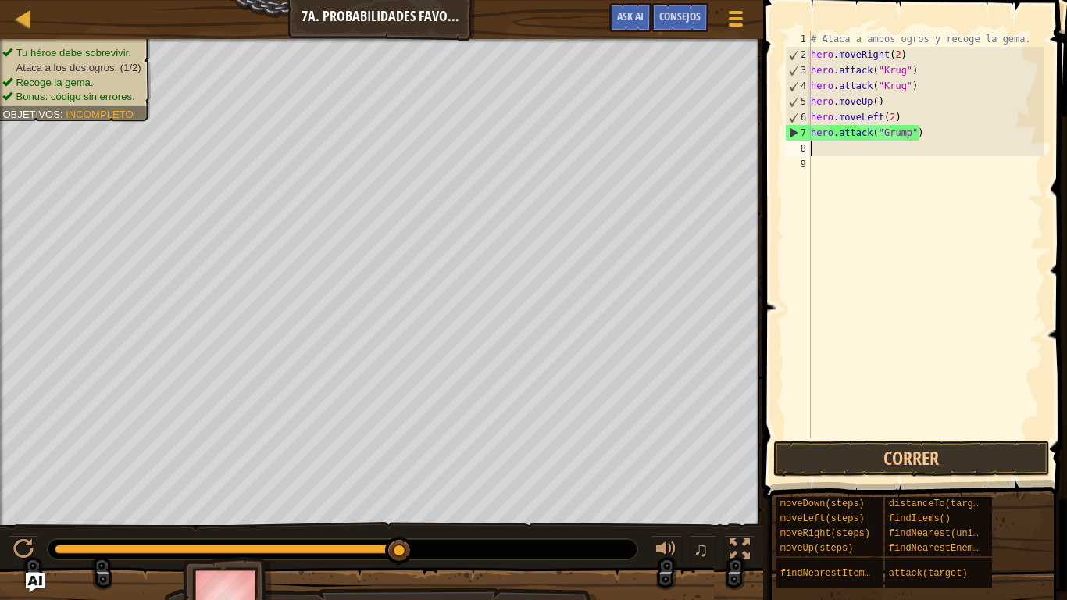
scroll to position [7, 0]
paste textarea "hero.attack("Grump")"
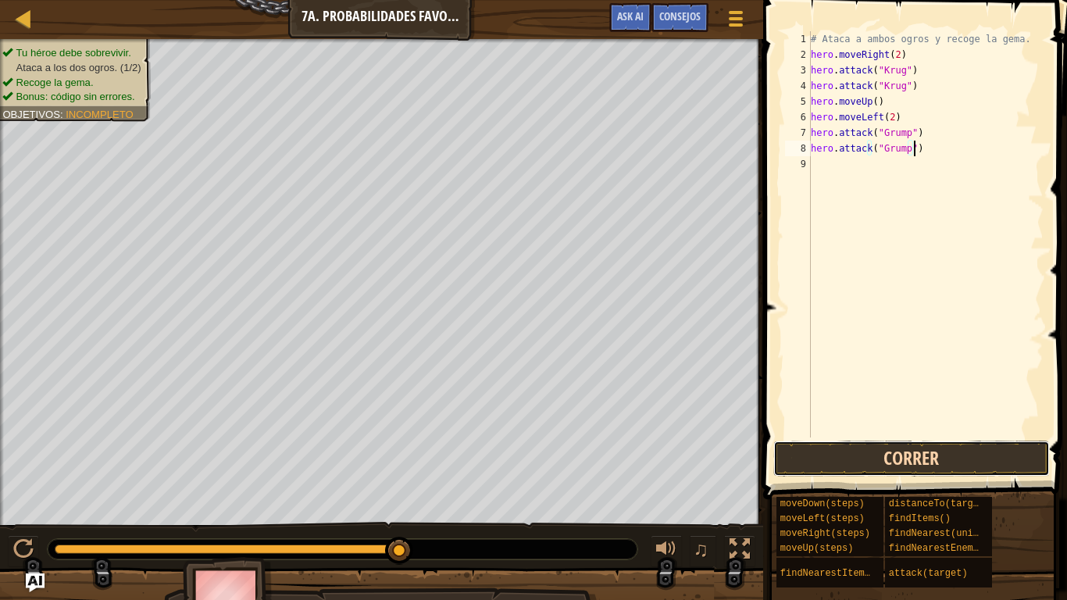
click at [899, 444] on button "Correr" at bounding box center [911, 458] width 276 height 36
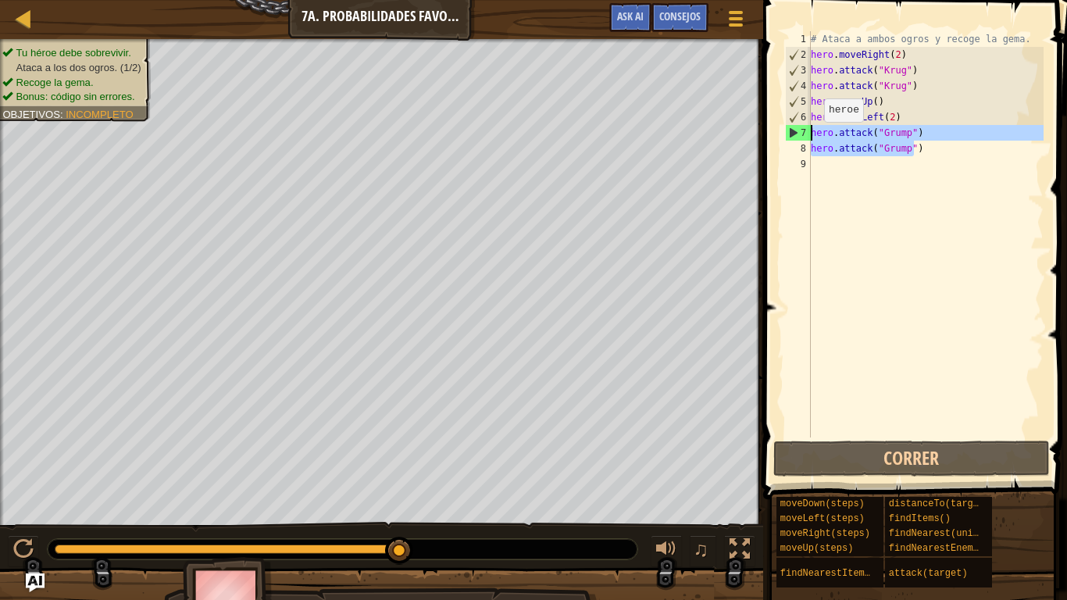
drag, startPoint x: 924, startPoint y: 147, endPoint x: 806, endPoint y: 136, distance: 119.2
click at [806, 136] on div "hero.attack("Grump") 1 2 3 4 5 6 7 8 9 # Ataca a ambos ogros y recoge la gema. …" at bounding box center [913, 234] width 262 height 406
type textarea "hero.attack("Grump") hero.attack("Grump")"
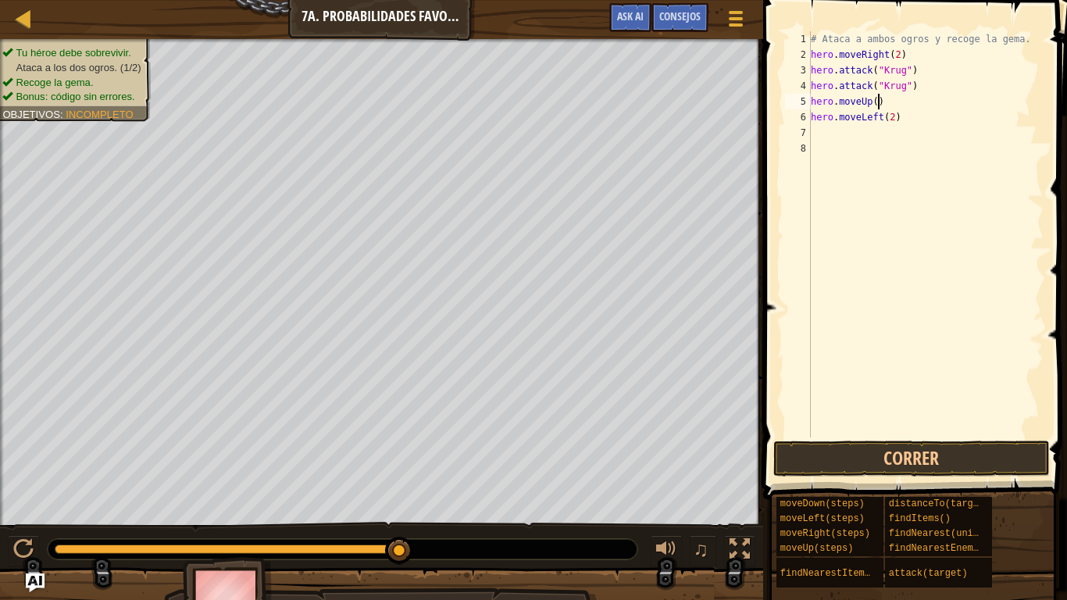
click at [898, 99] on div "# Ataca a ambos ogros y recoge la gema. hero . moveRight ( 2 ) hero . attack ( …" at bounding box center [925, 249] width 236 height 437
type textarea "hero.moveUp()"
paste textarea "hero.attack("Grump")"
type textarea "hero.attack("Grump")"
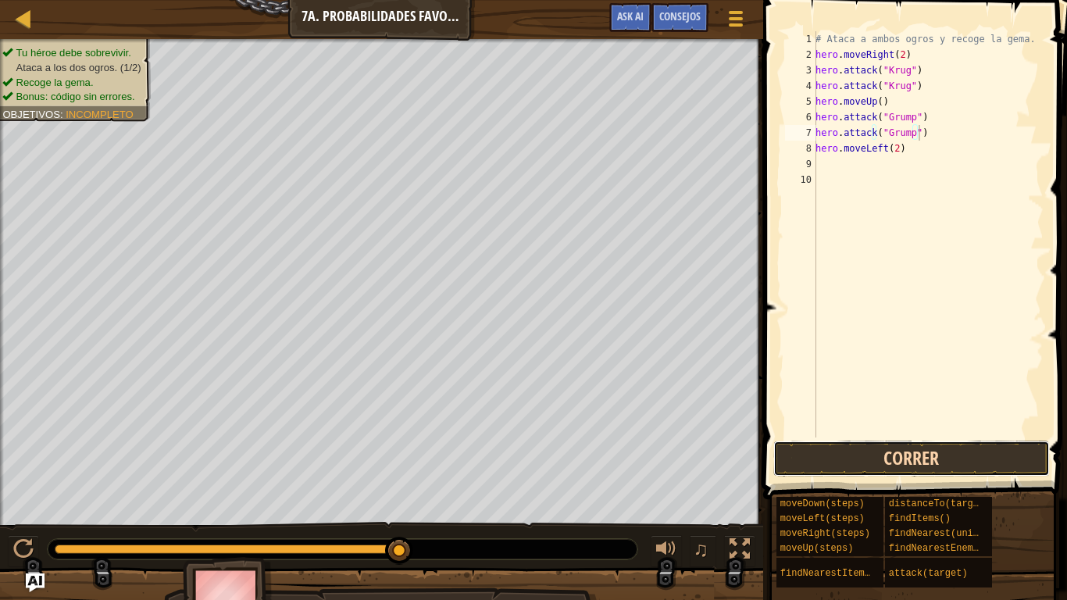
click at [948, 461] on button "Correr" at bounding box center [911, 458] width 276 height 36
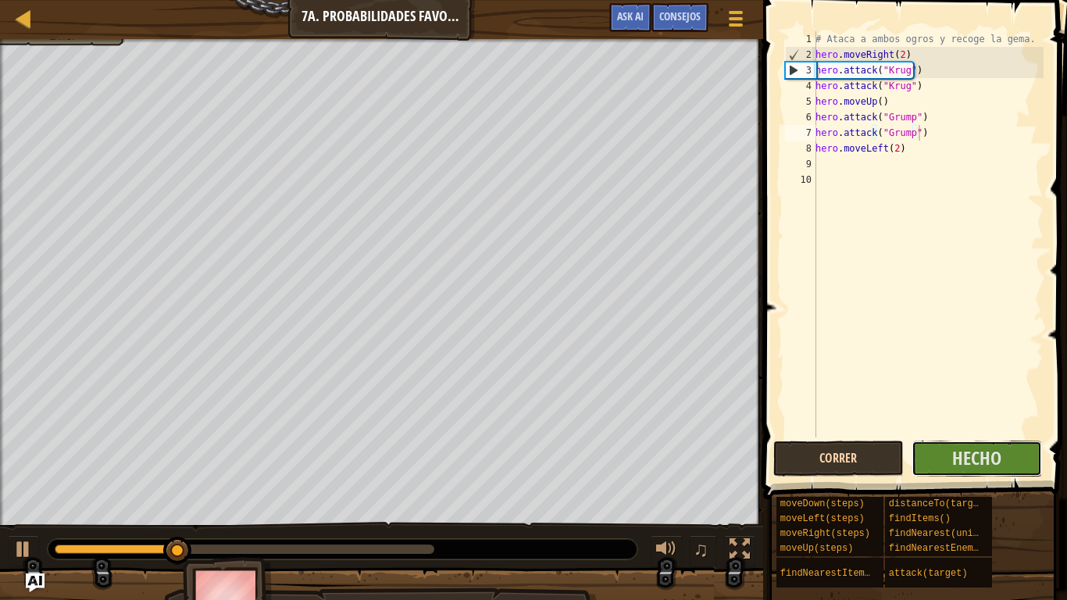
click at [948, 461] on button "Hecho" at bounding box center [976, 458] width 130 height 36
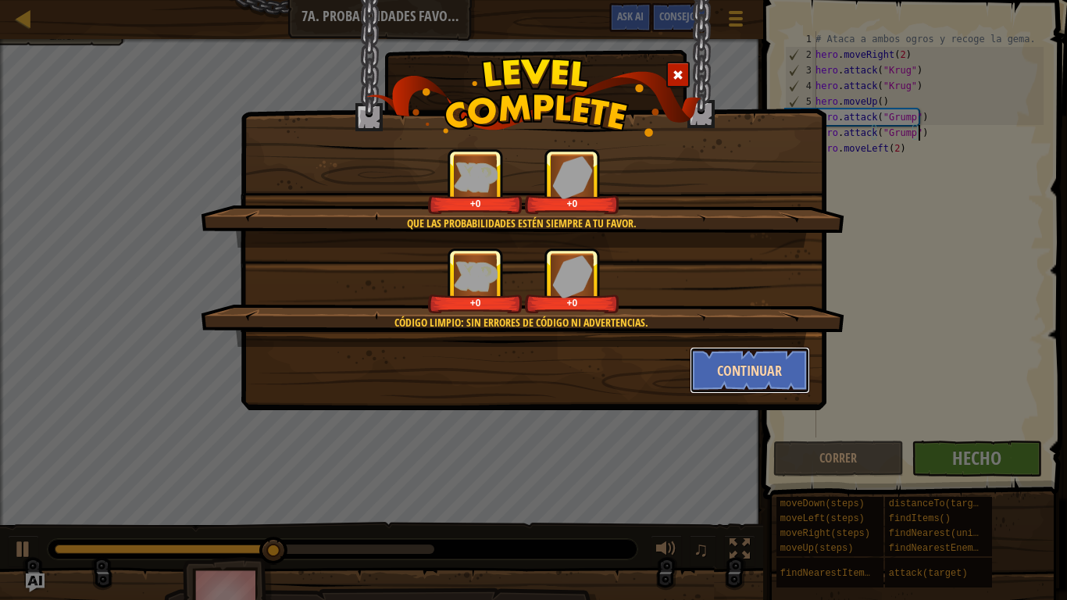
click at [711, 356] on button "Continuar" at bounding box center [749, 370] width 121 height 47
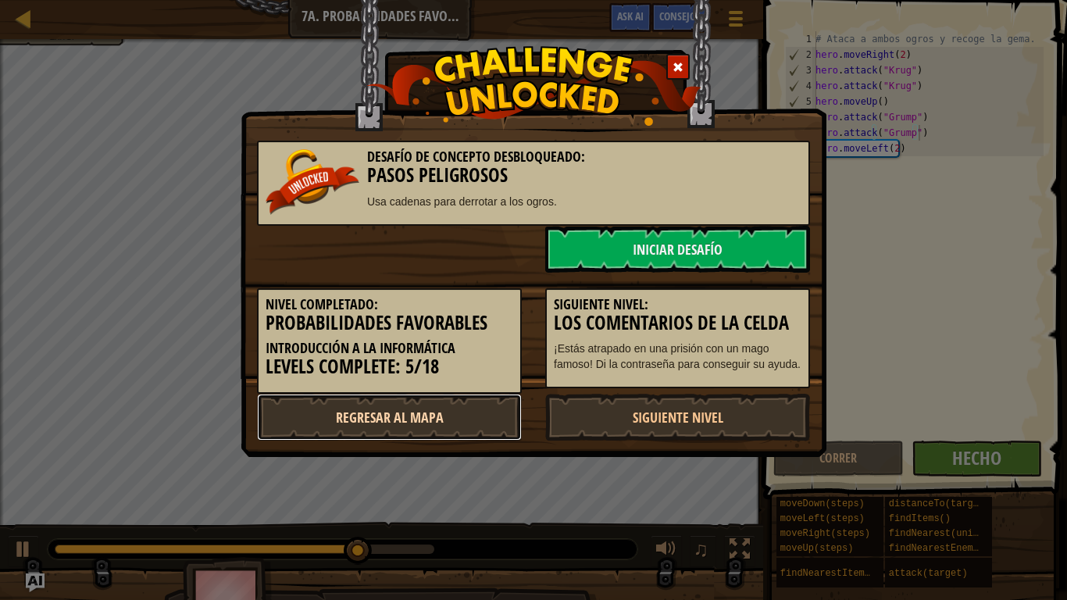
click at [365, 408] on link "Regresar al mapa" at bounding box center [389, 417] width 265 height 47
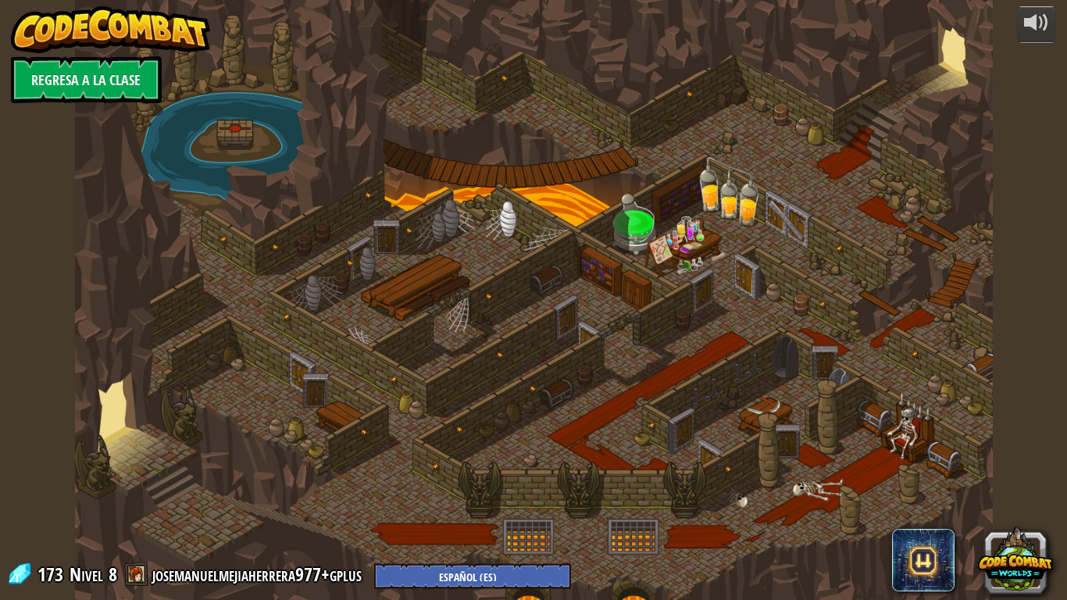
select select "es-ES"
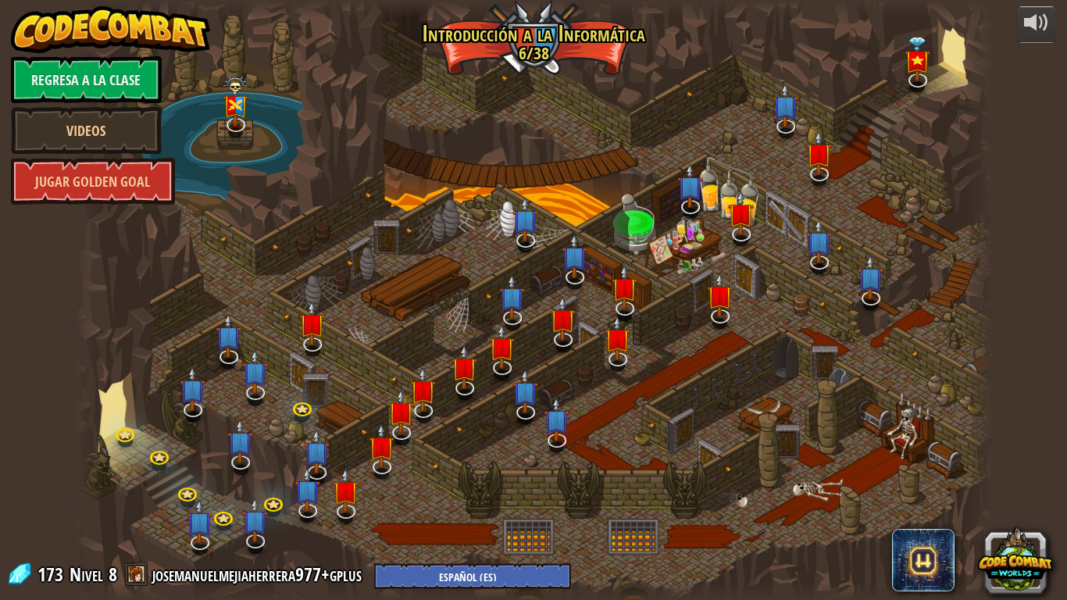
select select "es-ES"
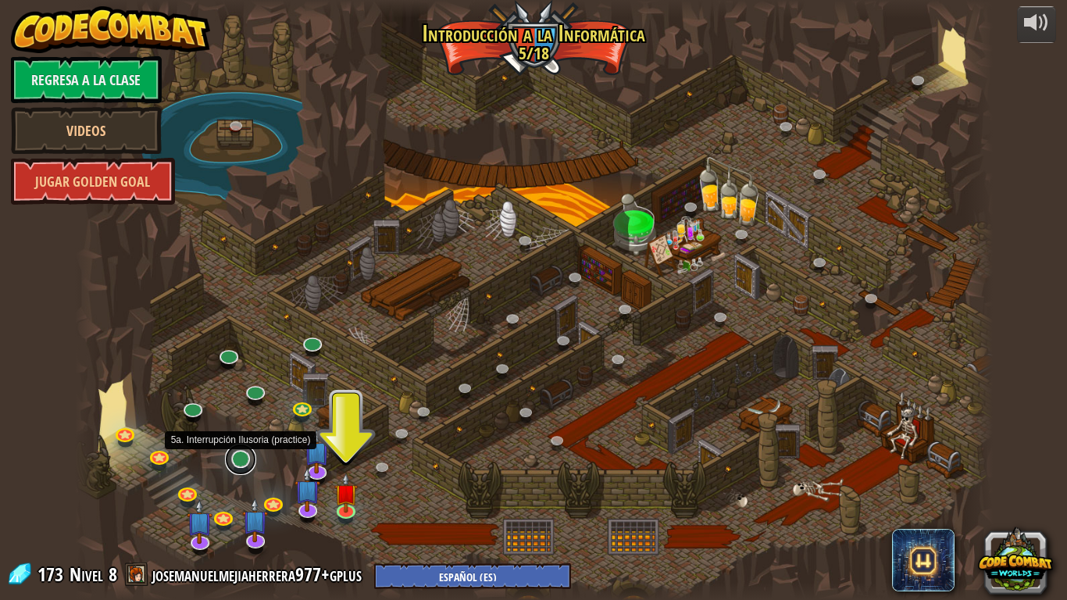
click at [232, 456] on link at bounding box center [240, 458] width 31 height 31
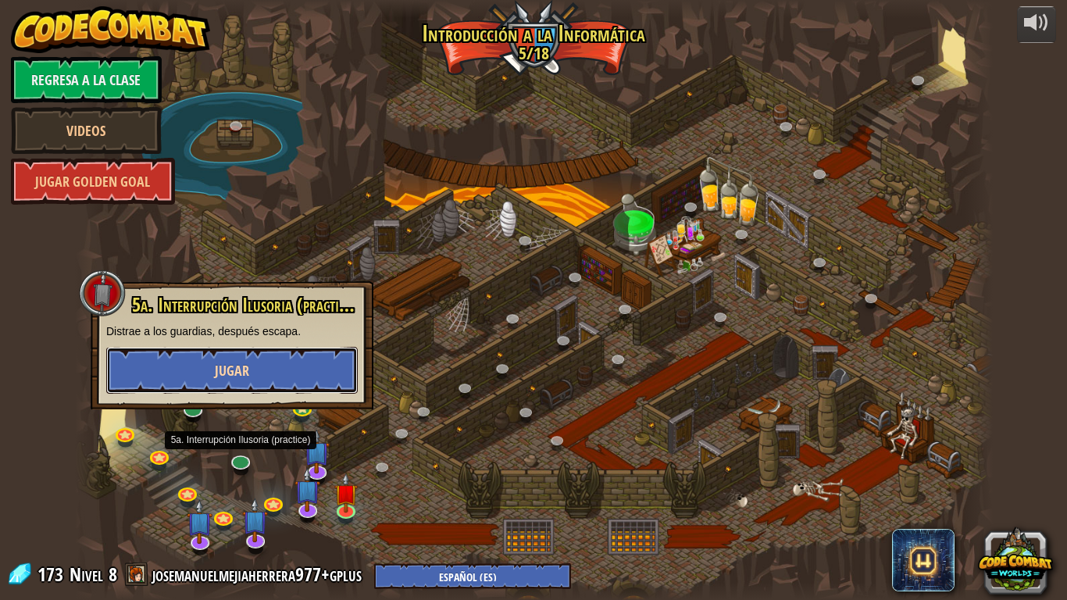
click at [265, 366] on button "Jugar" at bounding box center [231, 370] width 251 height 47
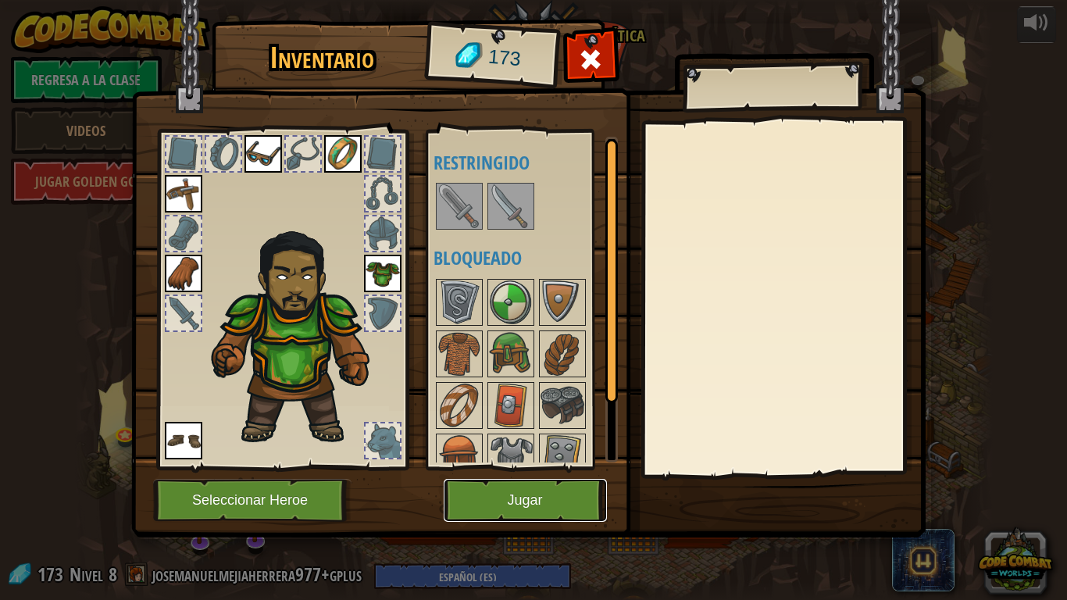
click at [506, 483] on button "Jugar" at bounding box center [524, 500] width 163 height 43
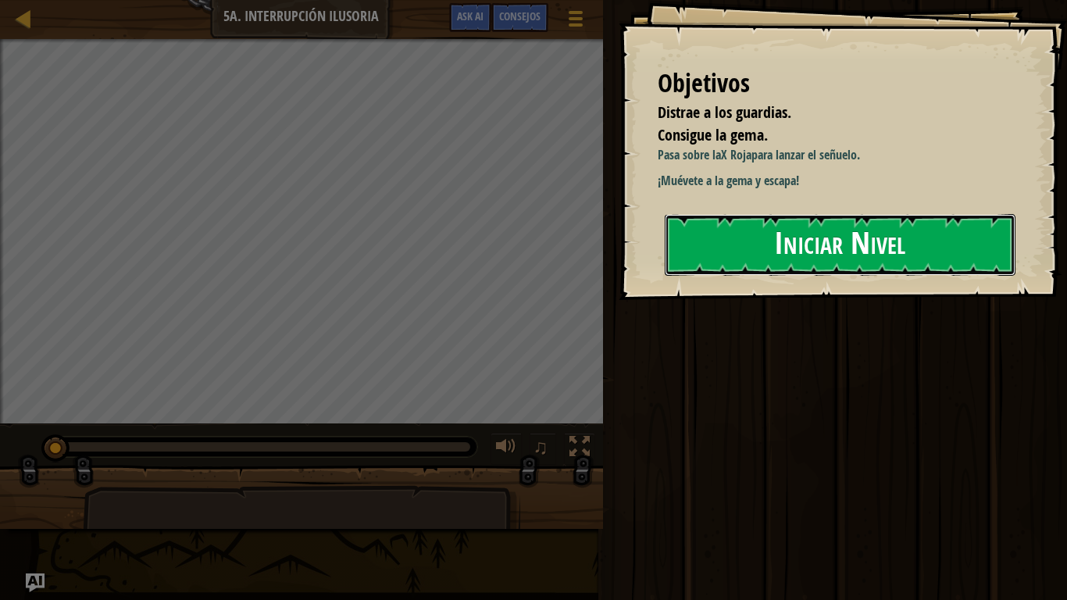
click at [775, 240] on button "Iniciar Nivel" at bounding box center [839, 245] width 351 height 62
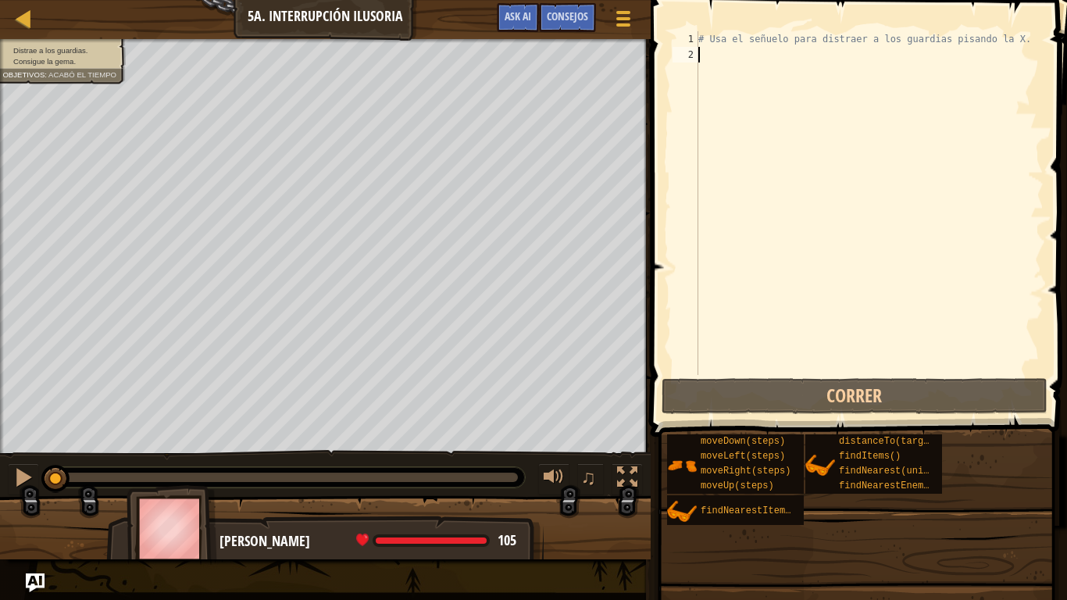
type textarea "he"
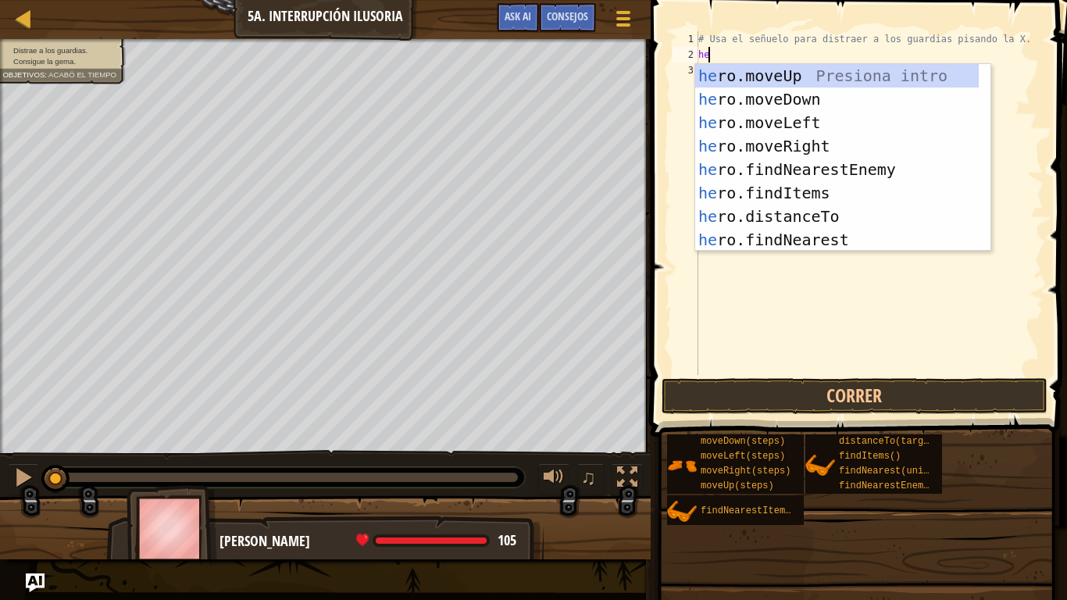
scroll to position [7, 0]
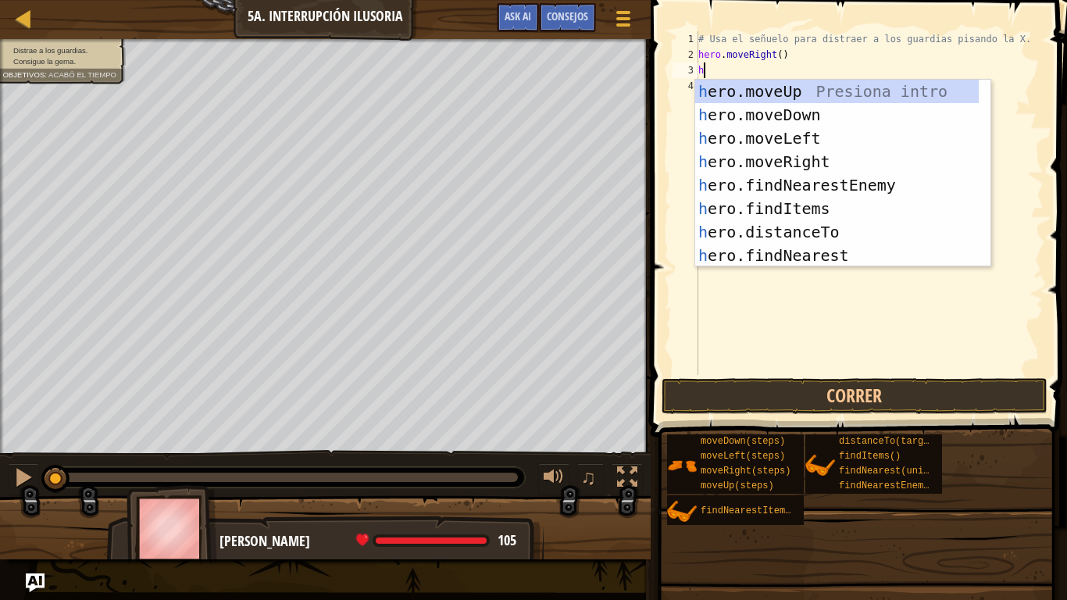
type textarea "heo"
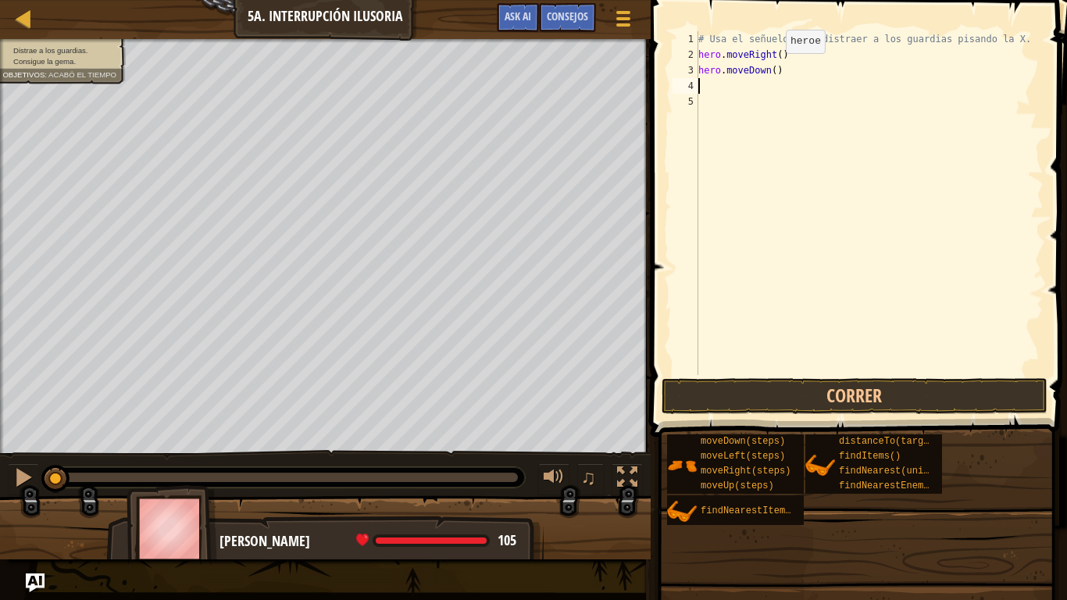
click at [771, 69] on div "# Usa el señuelo para distraer a los guardias pisando la X. hero . moveRight ( …" at bounding box center [869, 218] width 348 height 375
type textarea "hero.moveDown(2)"
click at [778, 85] on div "# Usa el señuelo para distraer a los guardias pisando la X. hero . moveRight ( …" at bounding box center [869, 218] width 348 height 375
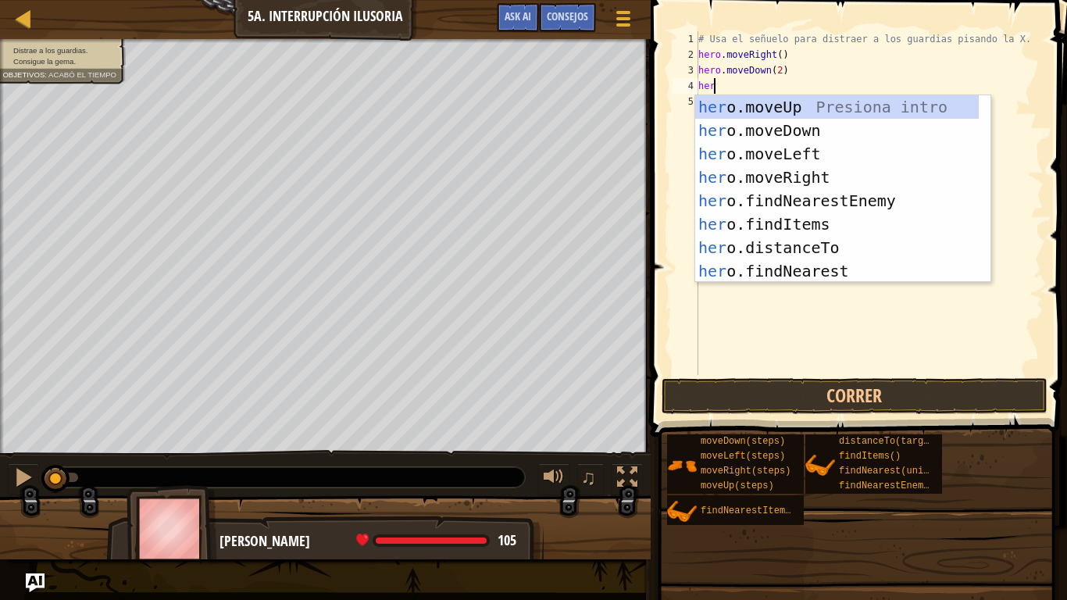
type textarea "hero"
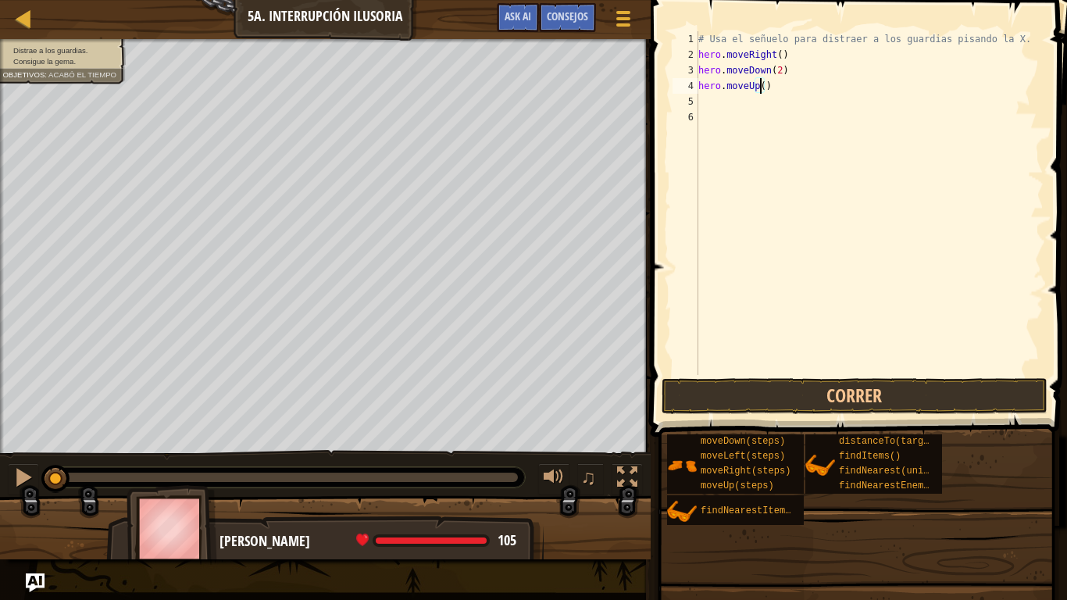
type textarea "hero.moveUp(2)"
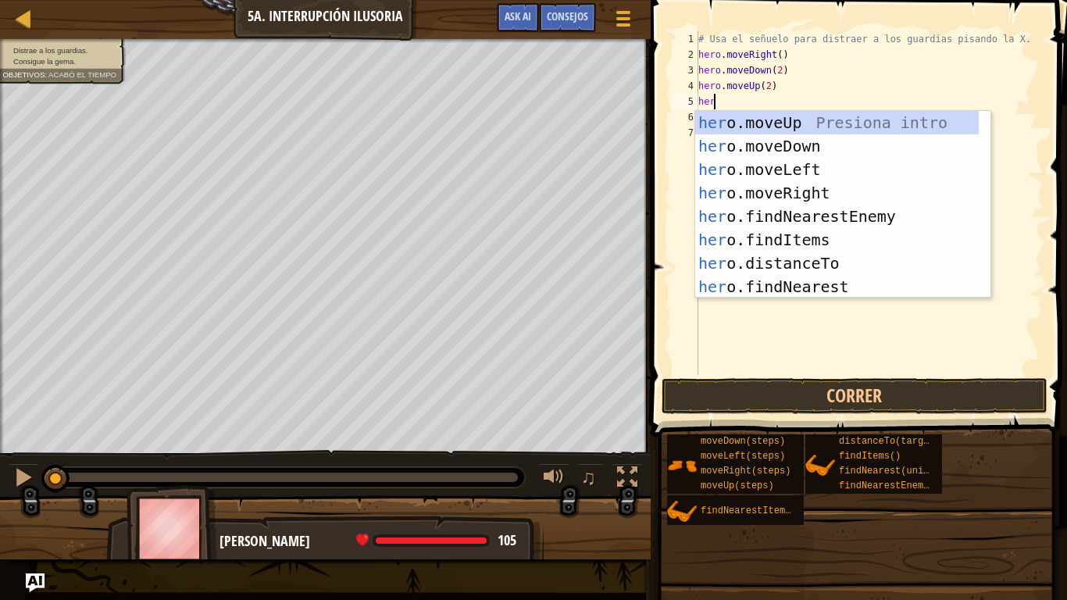
type textarea "hero"
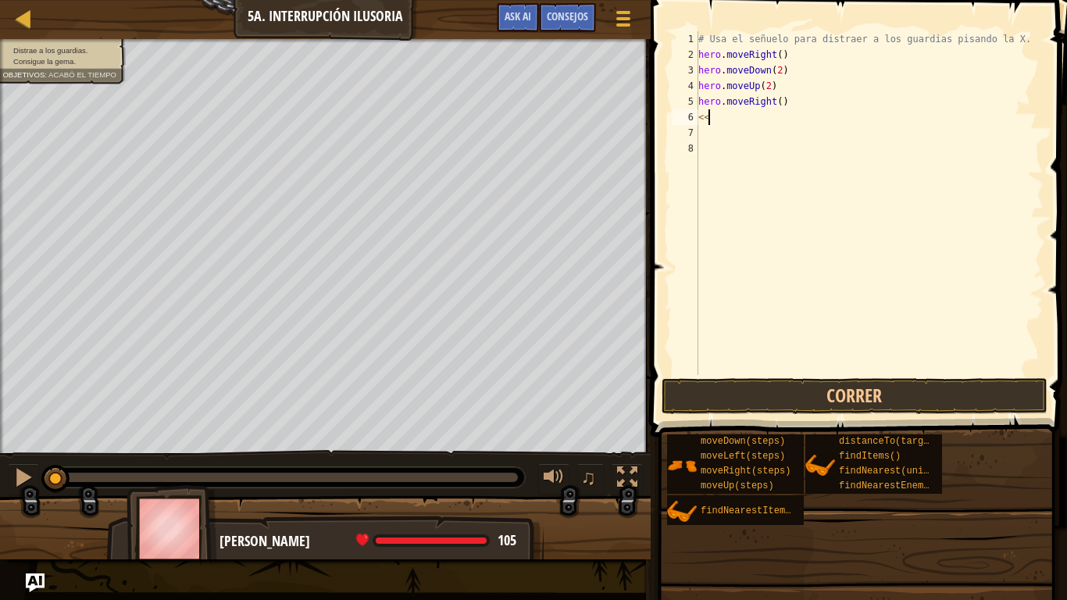
type textarea "<"
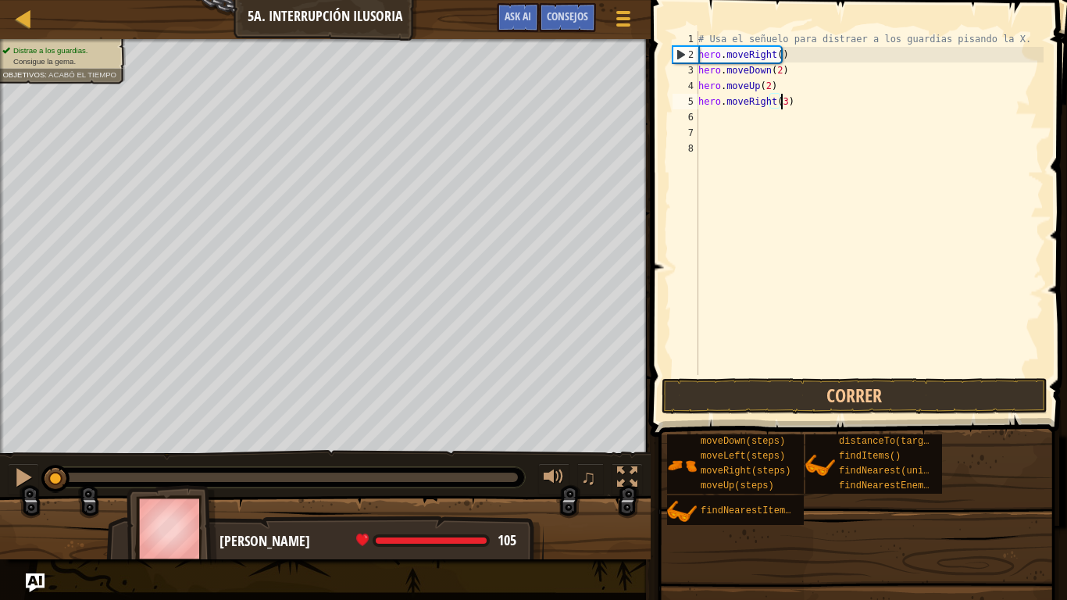
scroll to position [7, 6]
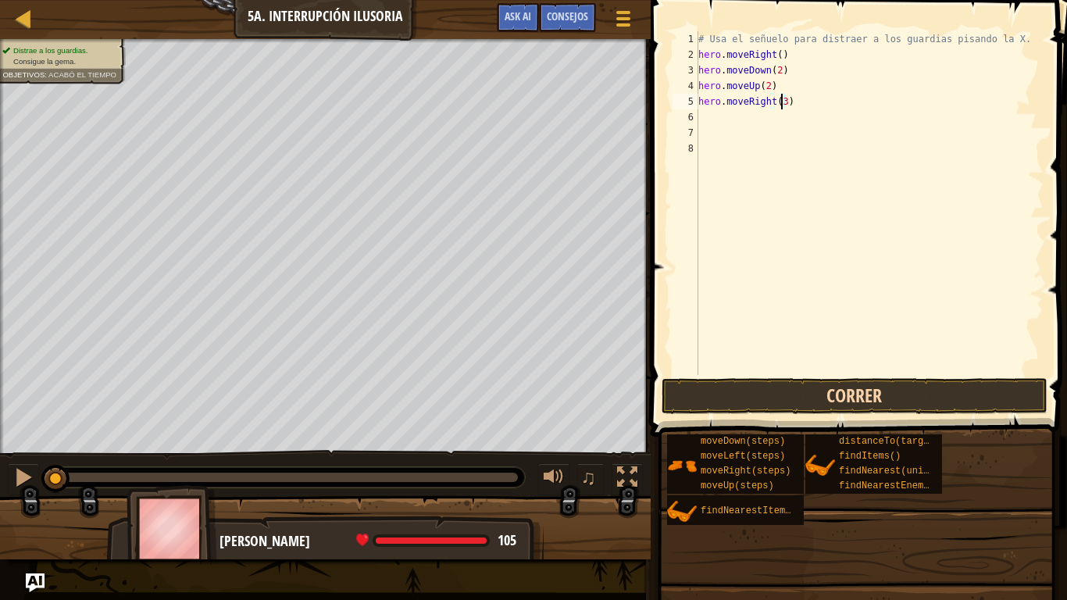
type textarea "hero.moveRight(3)"
click at [867, 403] on button "Correr" at bounding box center [854, 396] width 386 height 36
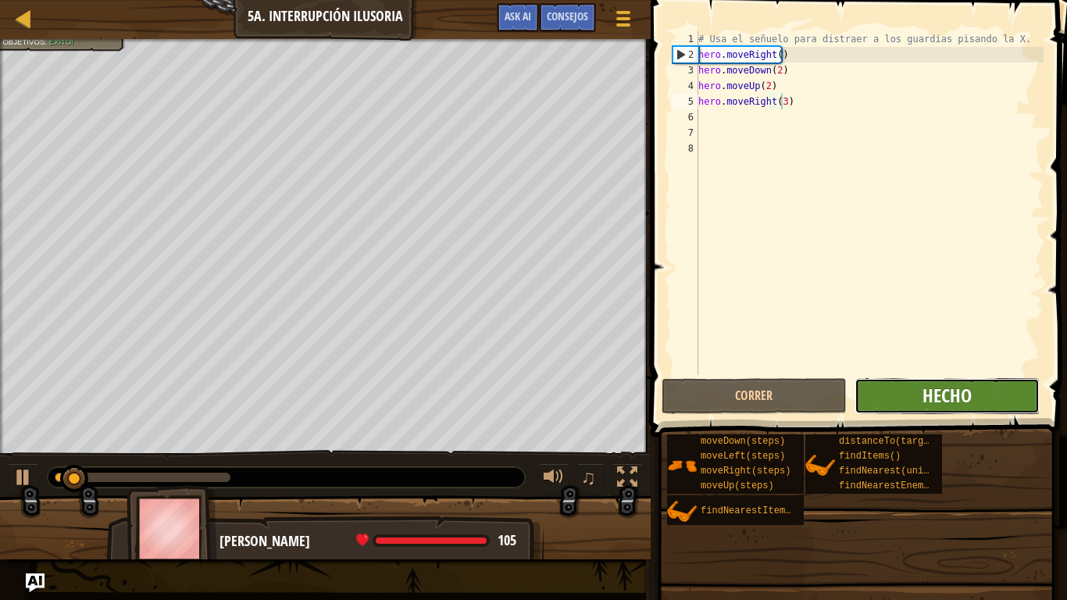
click at [931, 407] on span "Hecho" at bounding box center [946, 395] width 49 height 25
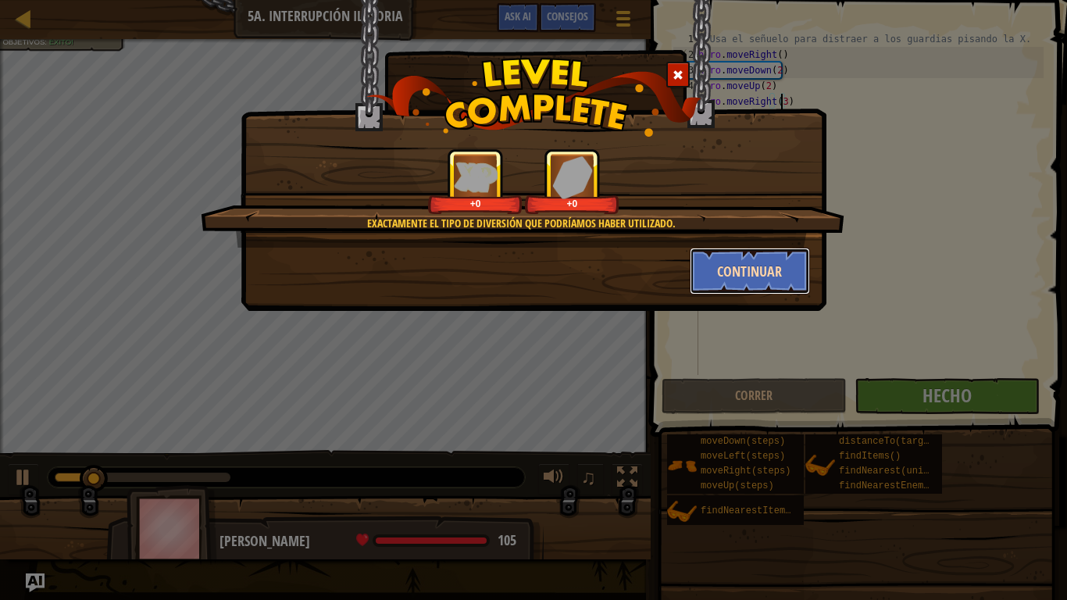
click at [724, 290] on button "Continuar" at bounding box center [749, 271] width 121 height 47
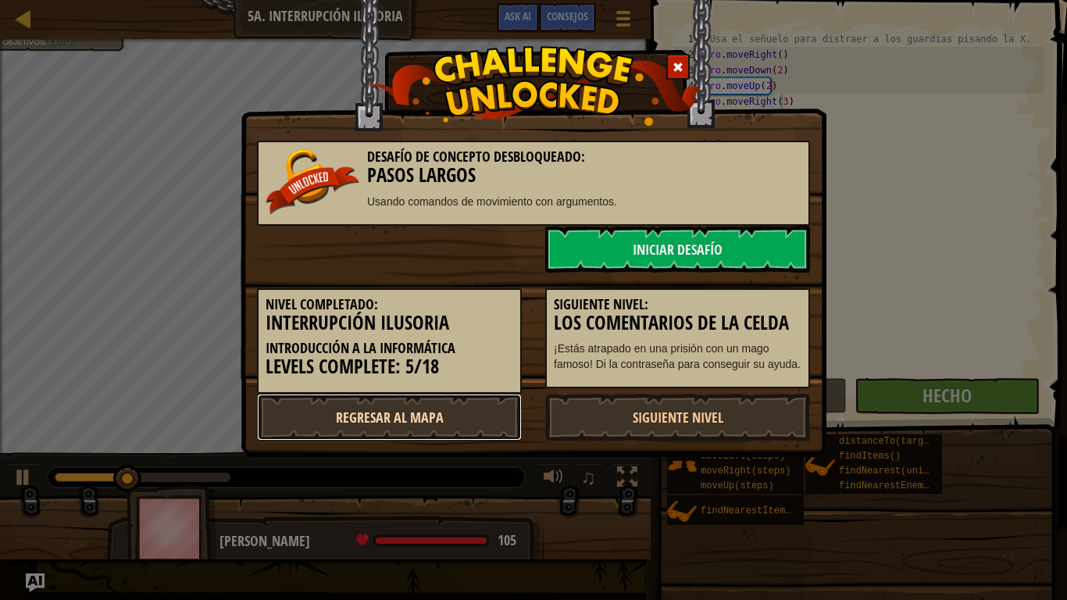
click at [405, 403] on link "Regresar al mapa" at bounding box center [389, 417] width 265 height 47
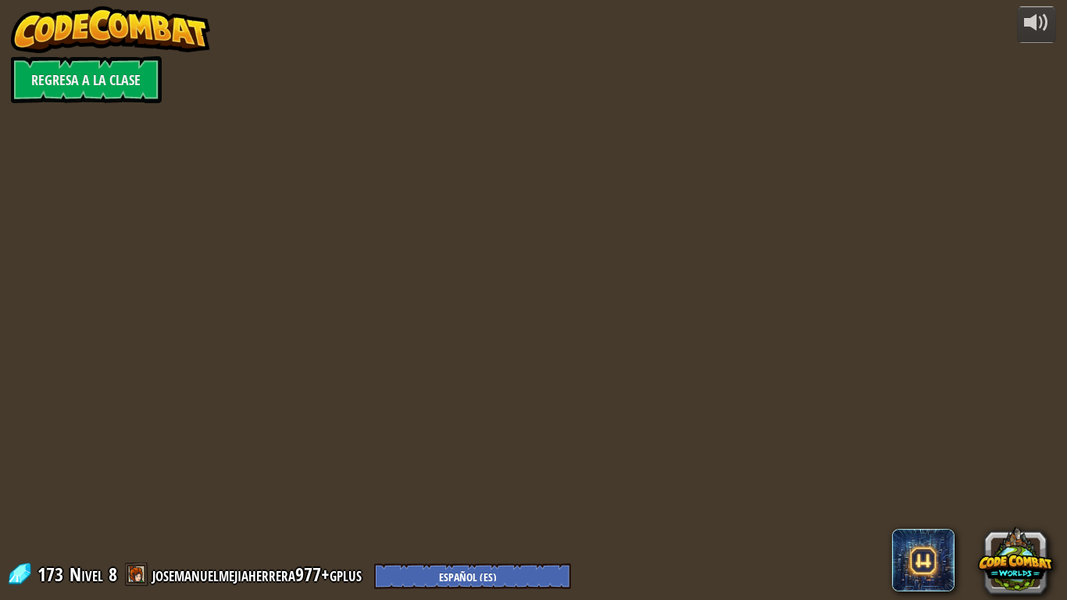
select select "es-ES"
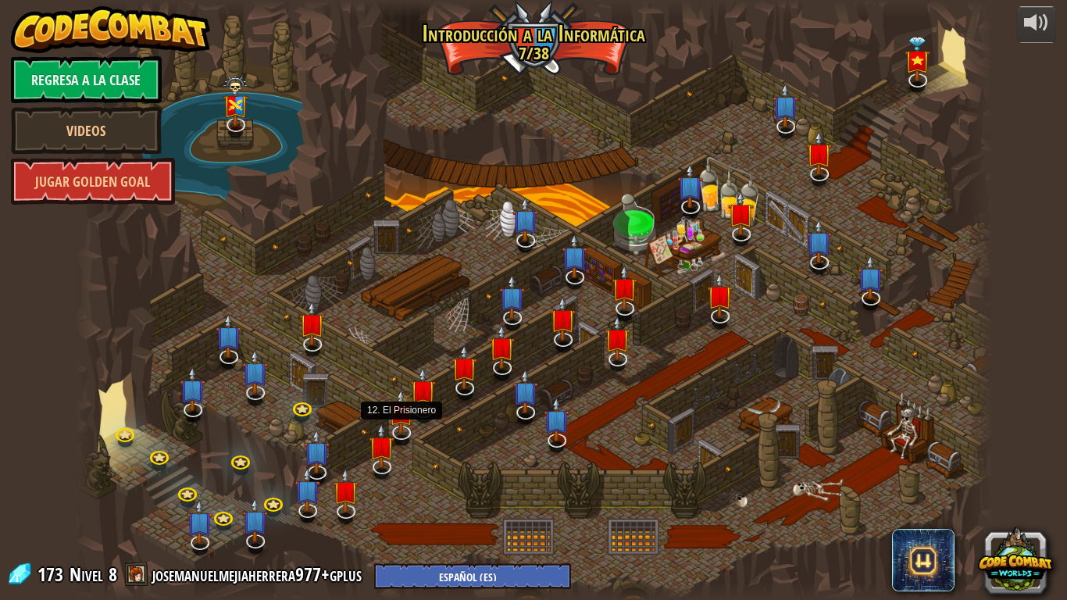
select select "es-ES"
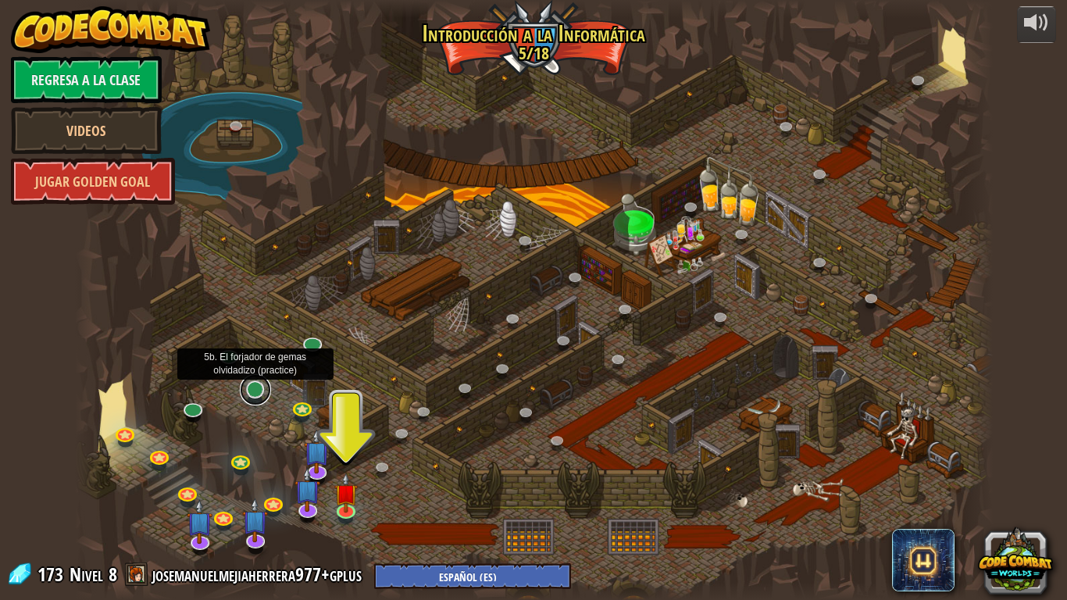
click at [252, 390] on link at bounding box center [255, 389] width 31 height 31
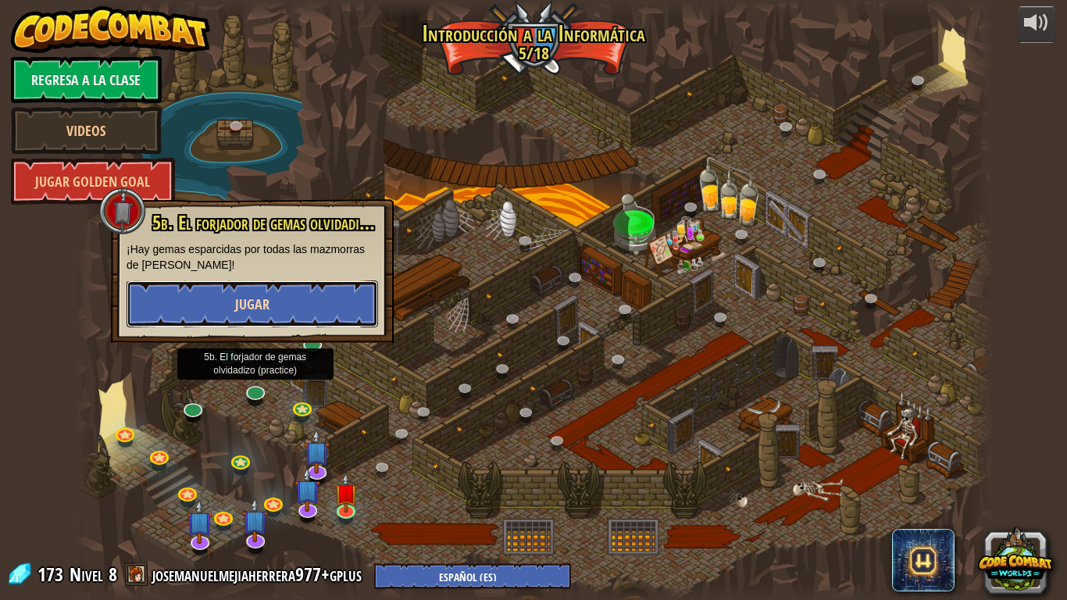
click at [285, 307] on button "Jugar" at bounding box center [251, 303] width 251 height 47
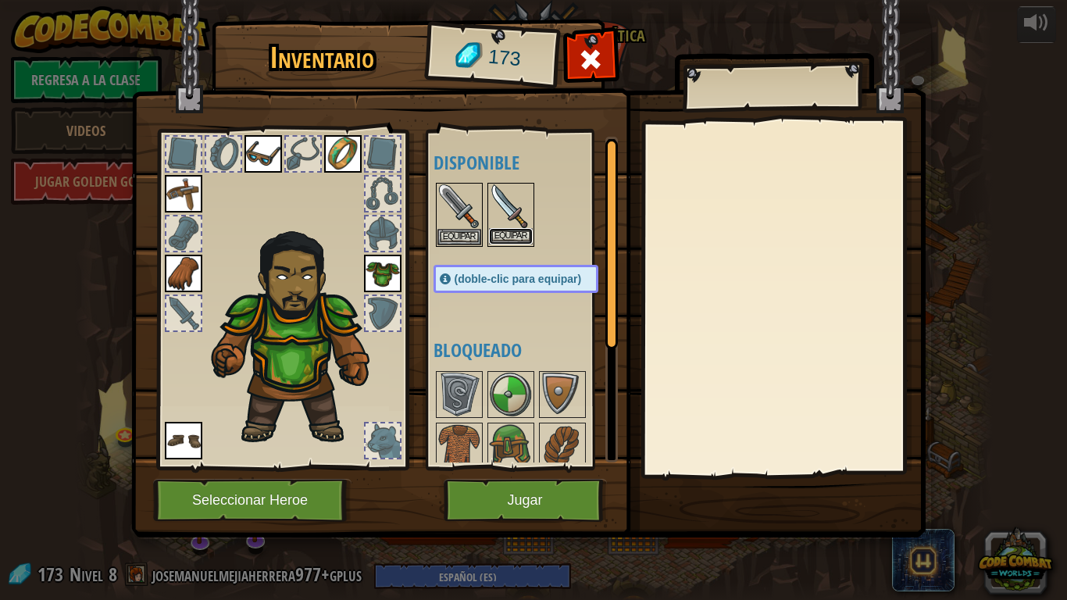
click at [500, 230] on button "Equipar" at bounding box center [511, 236] width 44 height 16
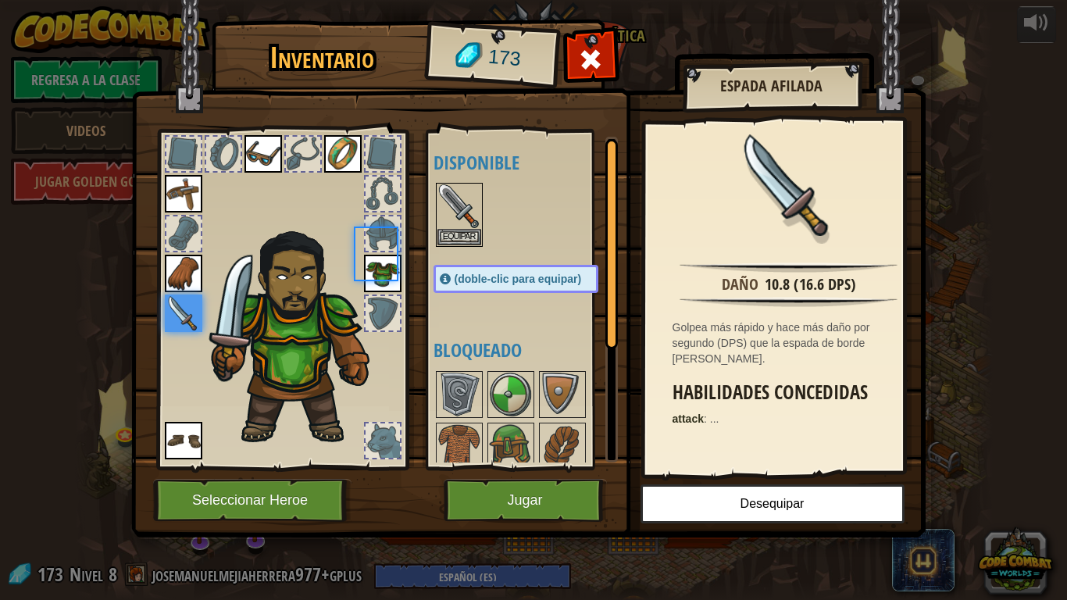
click at [500, 2] on body "powered by Regresa a la clase Videos Jugar Golden Goal 25. Las puertas de Kithg…" at bounding box center [533, 1] width 1067 height 2
click at [463, 232] on button "Equipar" at bounding box center [459, 236] width 44 height 16
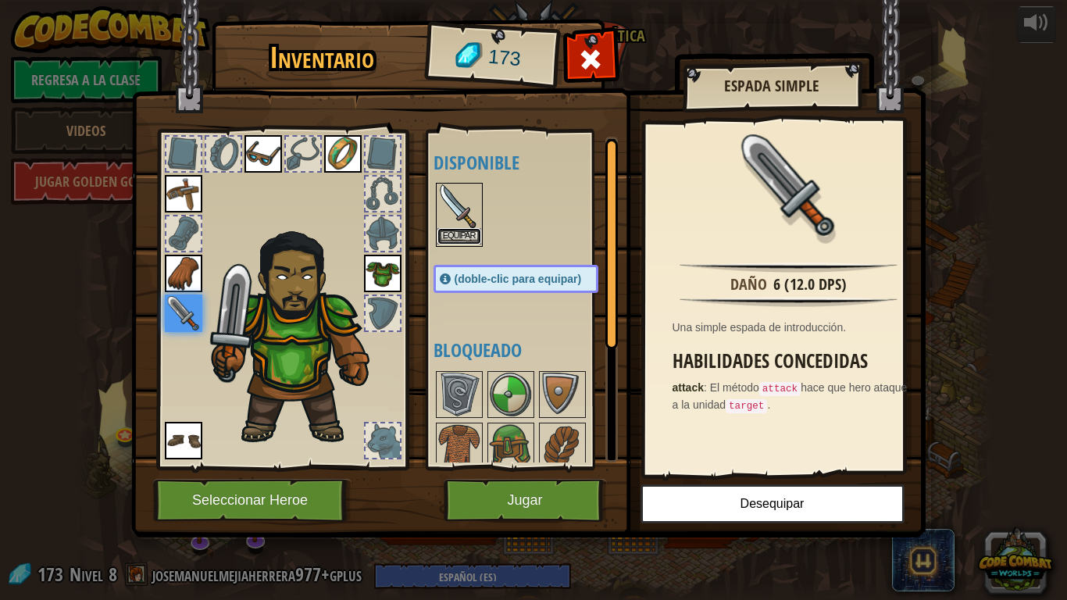
click at [474, 228] on button "Equipar" at bounding box center [459, 236] width 44 height 16
click at [0, 0] on div "Equipar" at bounding box center [0, 0] width 0 height 0
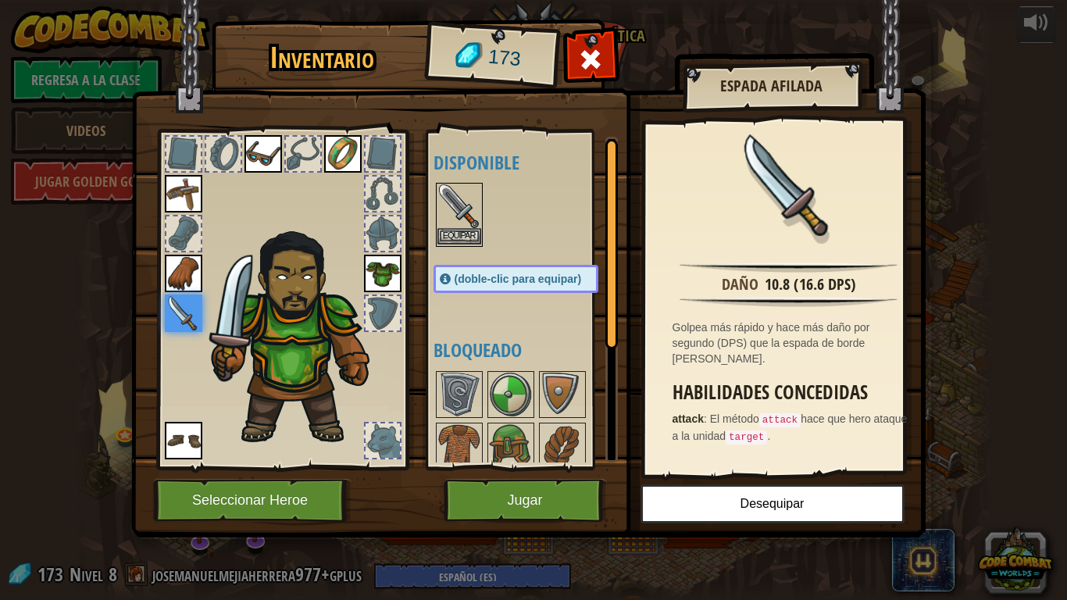
click at [454, 191] on img at bounding box center [459, 206] width 44 height 44
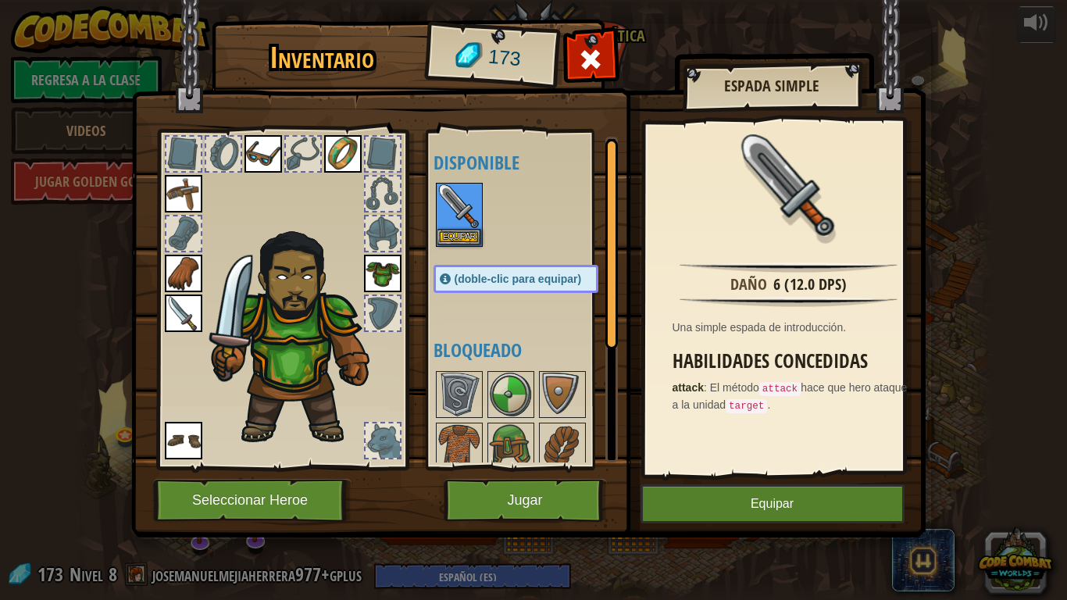
click at [183, 323] on img at bounding box center [183, 312] width 37 height 37
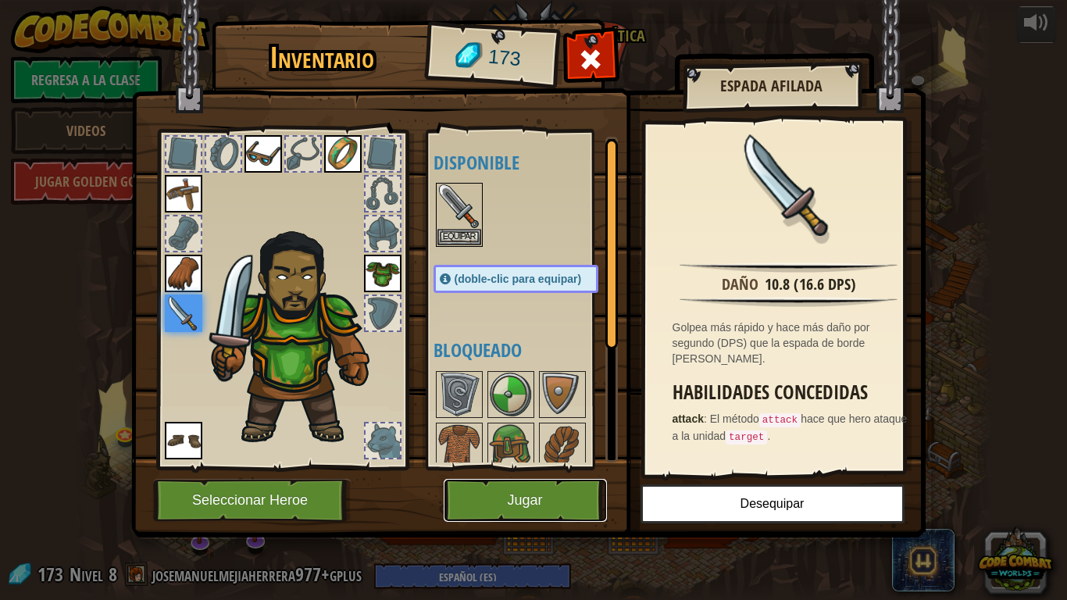
click at [586, 493] on button "Jugar" at bounding box center [524, 500] width 163 height 43
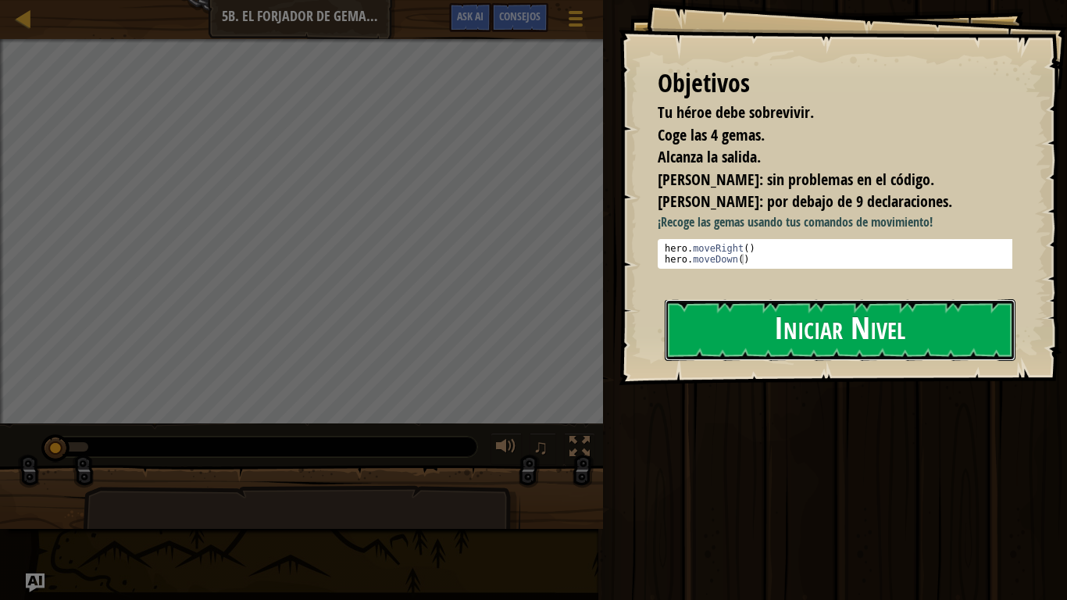
click at [718, 319] on button "Iniciar Nivel" at bounding box center [839, 330] width 351 height 62
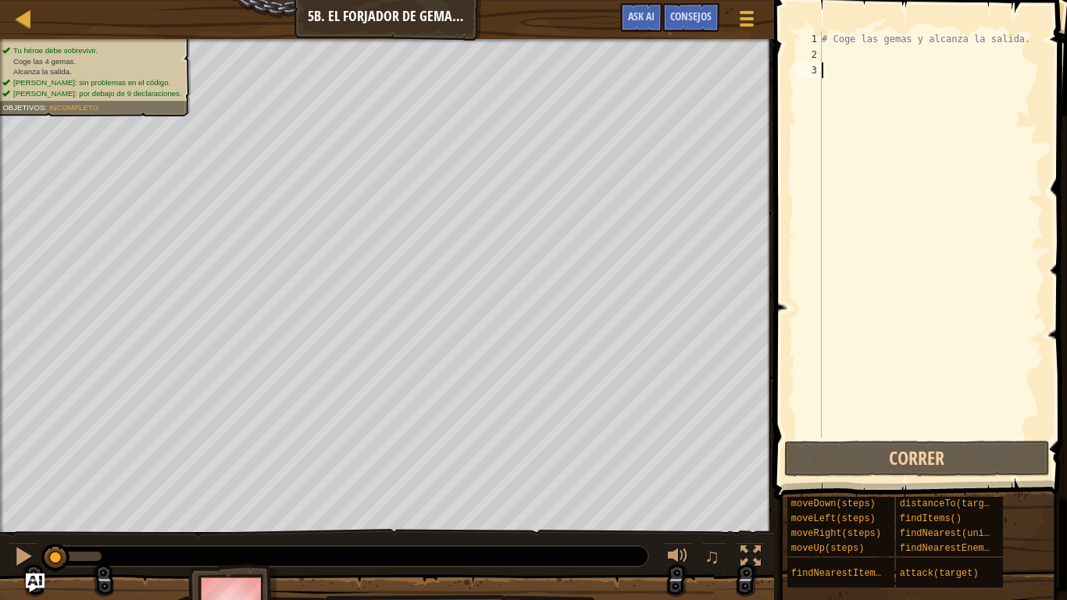
click at [862, 57] on div "# Coge las gemas y alcanza la salida." at bounding box center [930, 249] width 225 height 437
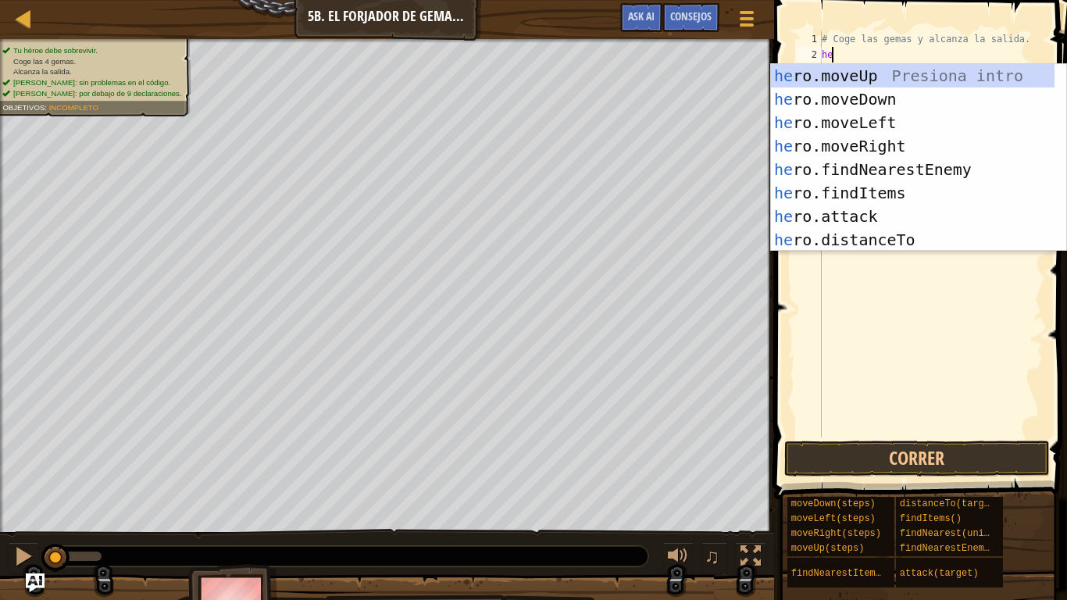
type textarea "he"
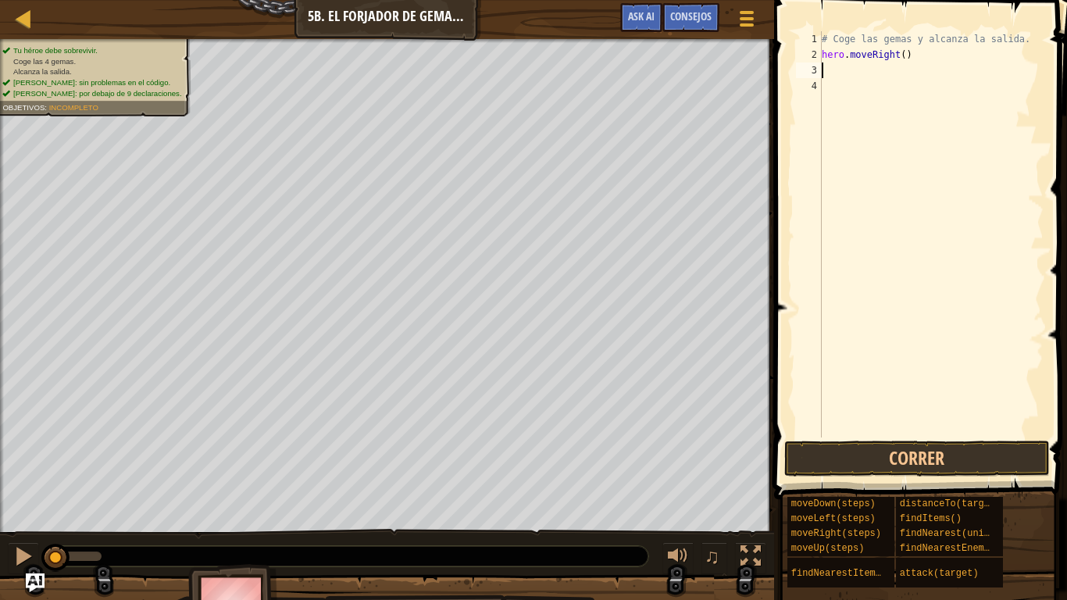
type textarea "h"
type textarea "he"
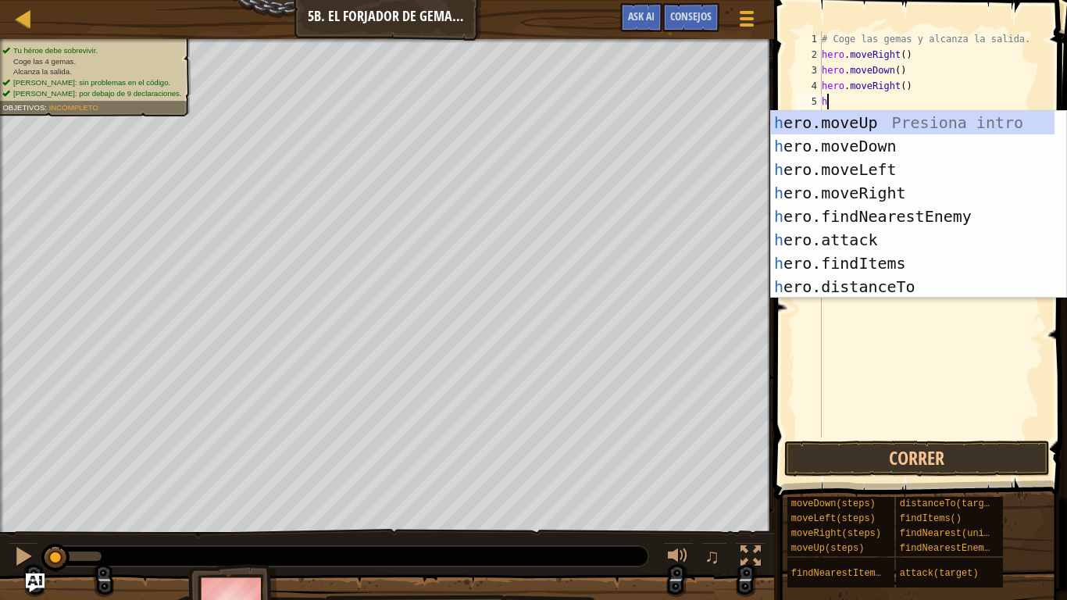
type textarea "he"
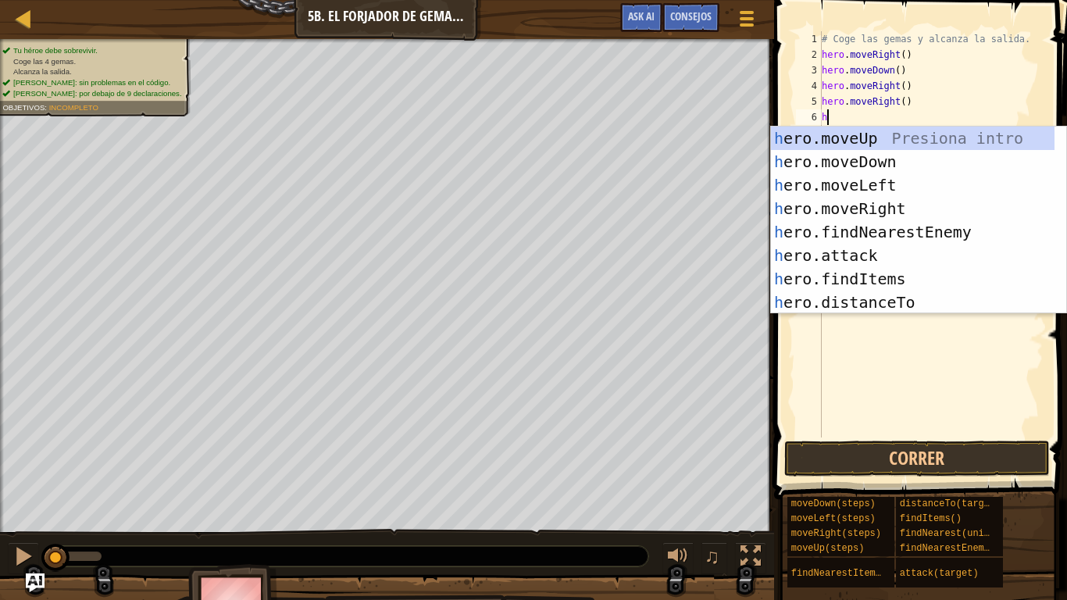
type textarea "he"
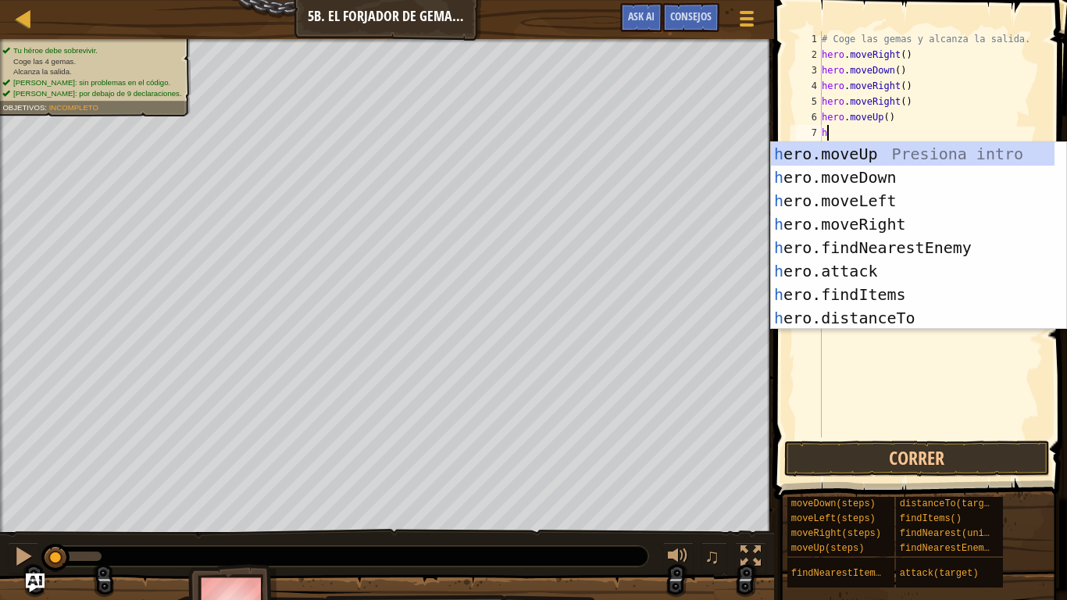
type textarea "he"
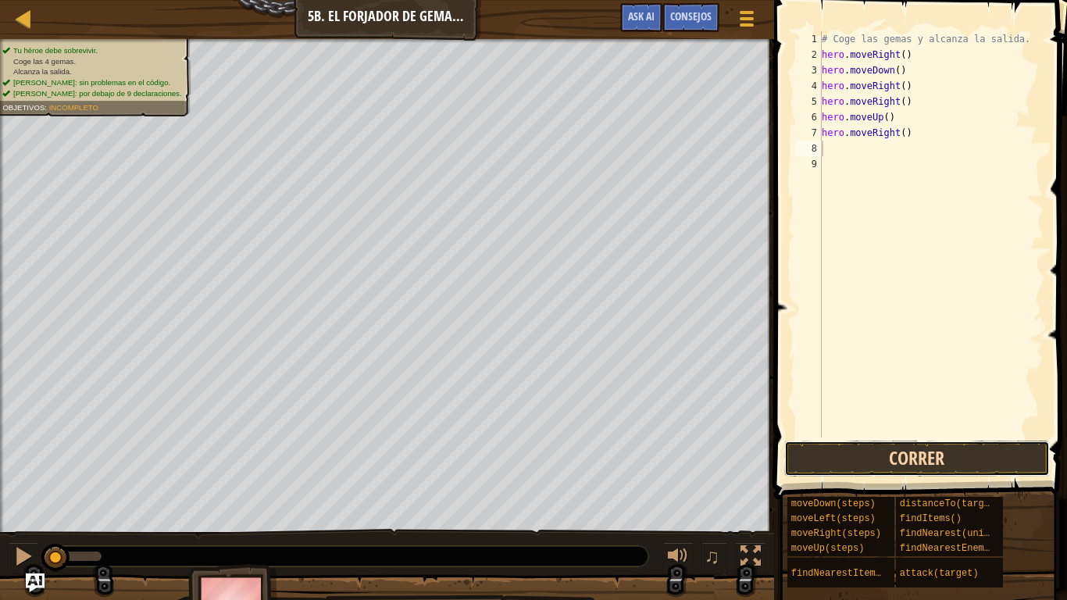
click at [924, 451] on button "Correr" at bounding box center [916, 458] width 265 height 36
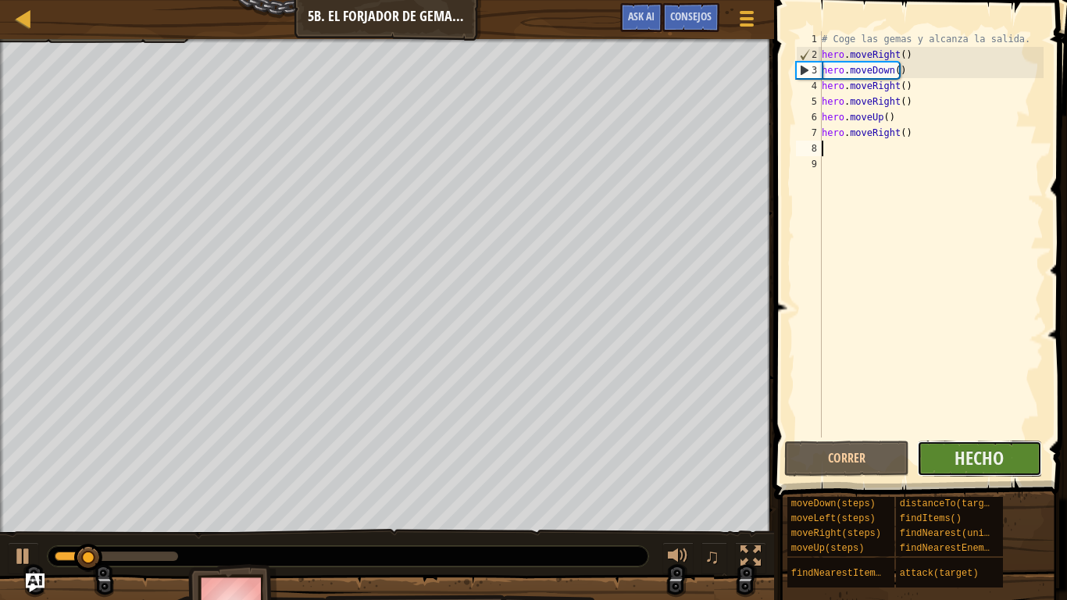
click at [945, 463] on button "Hecho" at bounding box center [979, 458] width 125 height 36
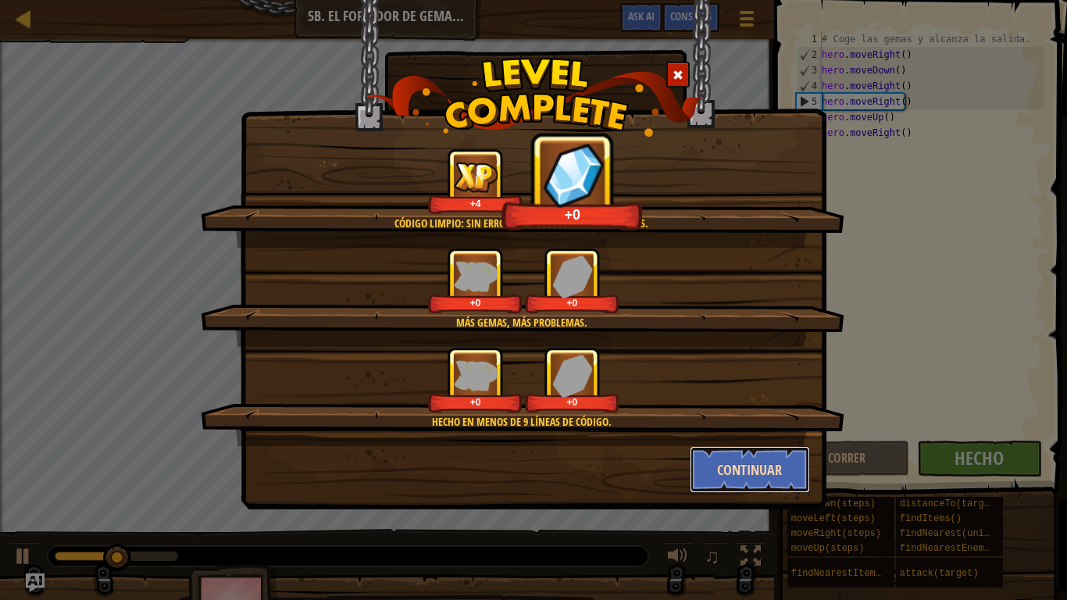
click at [743, 476] on button "Continuar" at bounding box center [749, 469] width 121 height 47
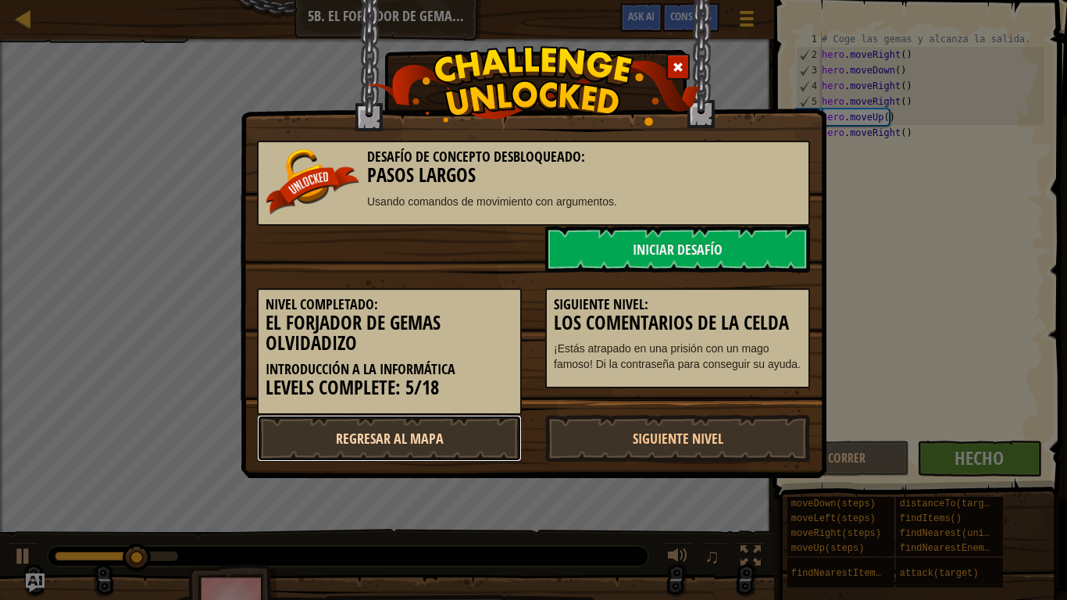
click at [417, 435] on link "Regresar al mapa" at bounding box center [389, 438] width 265 height 47
select select "es-ES"
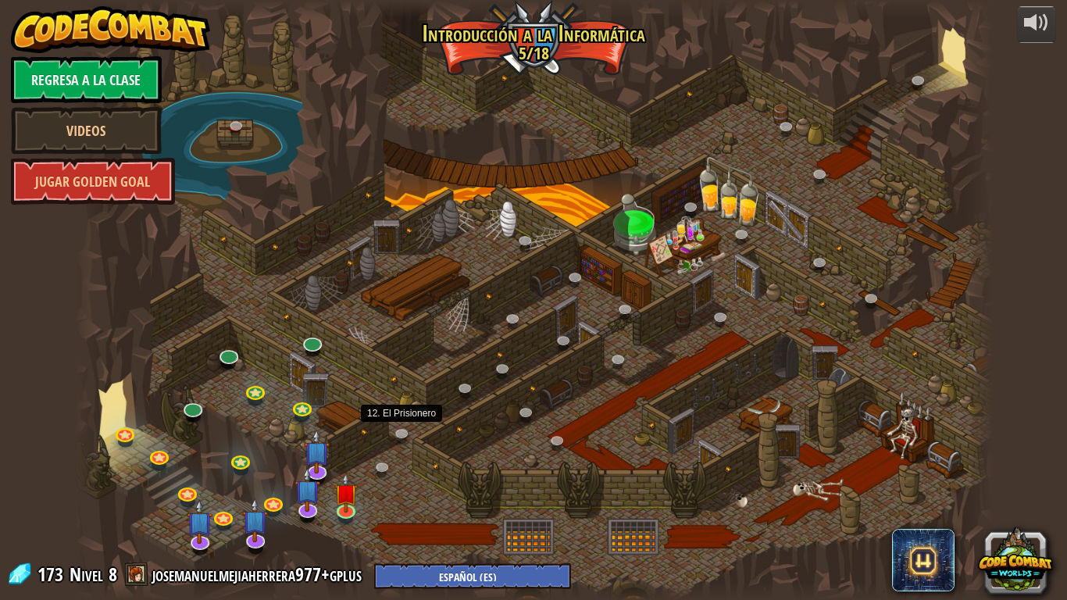
select select "es-ES"
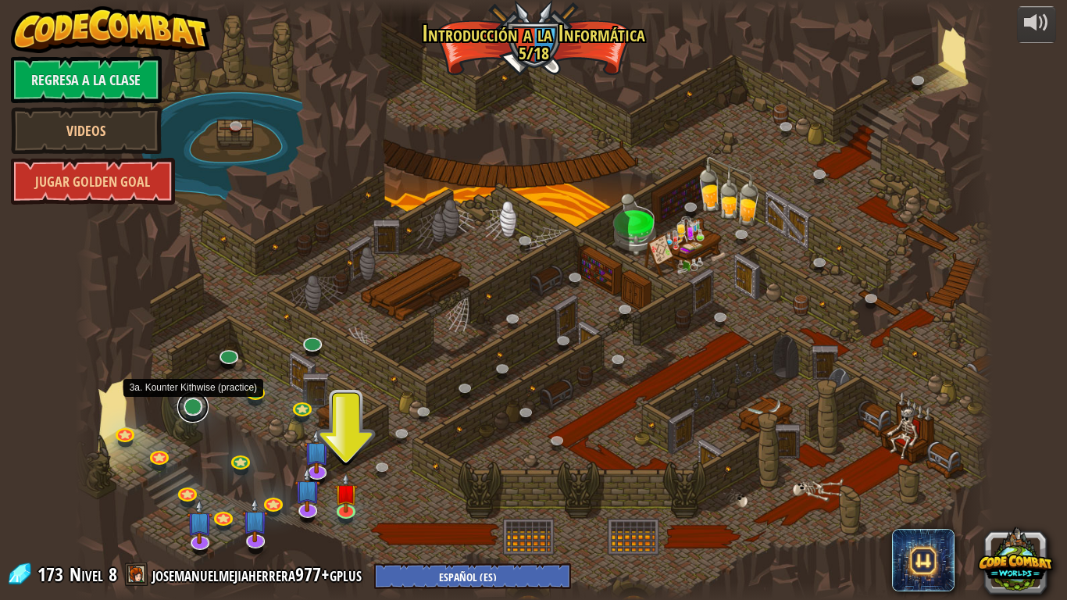
click at [202, 404] on link at bounding box center [192, 406] width 31 height 31
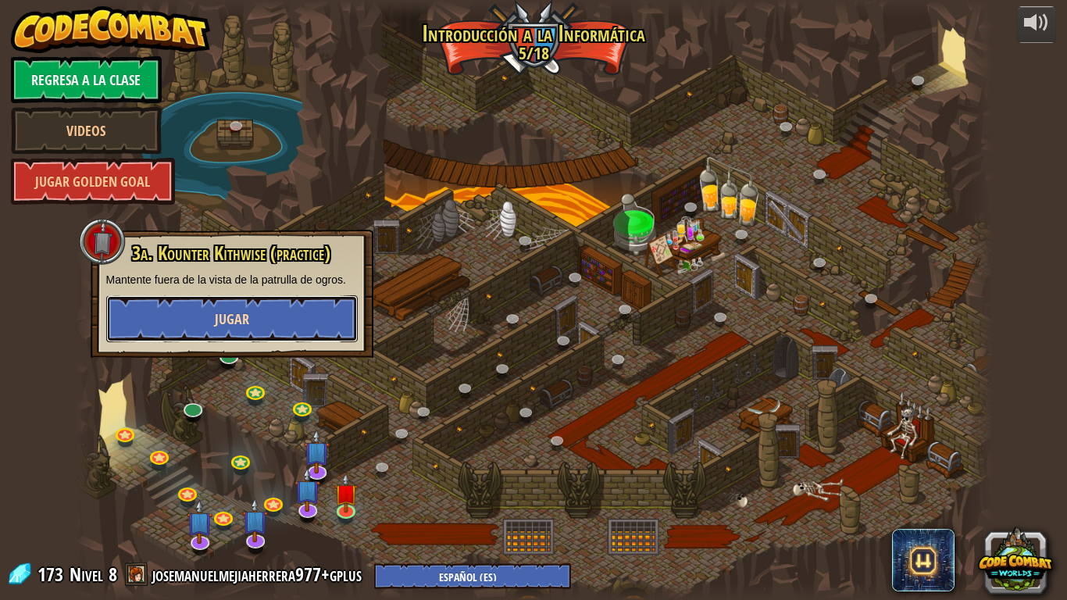
click at [252, 309] on button "Jugar" at bounding box center [231, 318] width 251 height 47
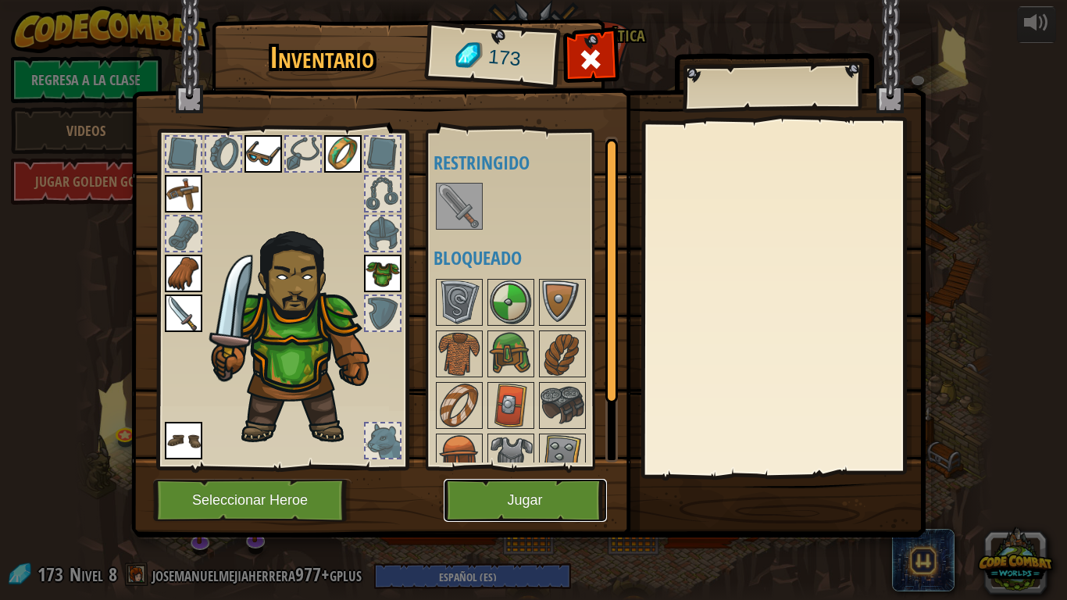
click at [547, 500] on button "Jugar" at bounding box center [524, 500] width 163 height 43
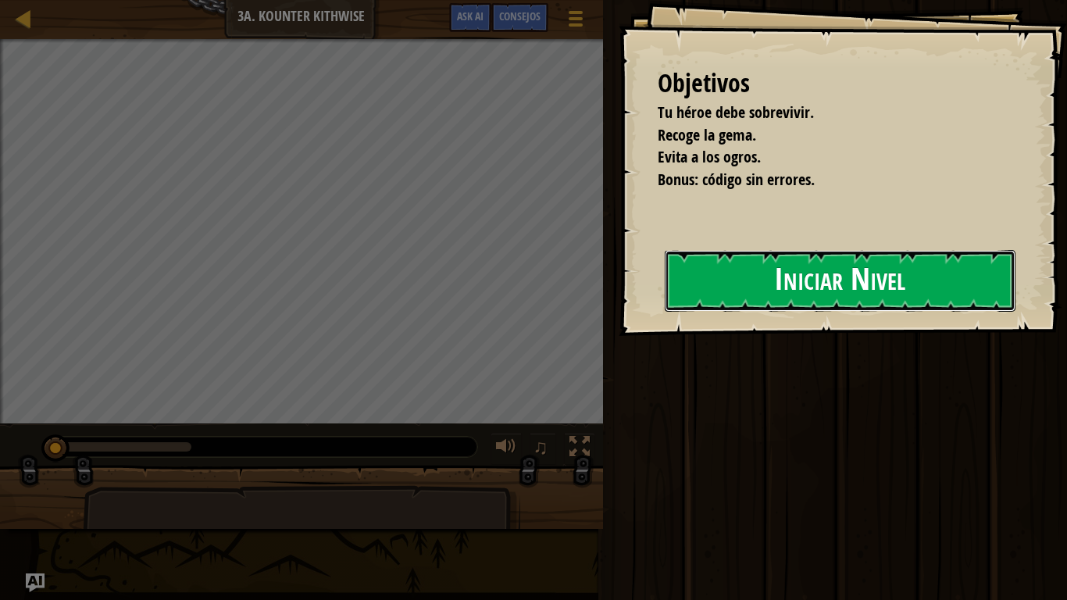
click at [791, 294] on button "Iniciar Nivel" at bounding box center [839, 281] width 351 height 62
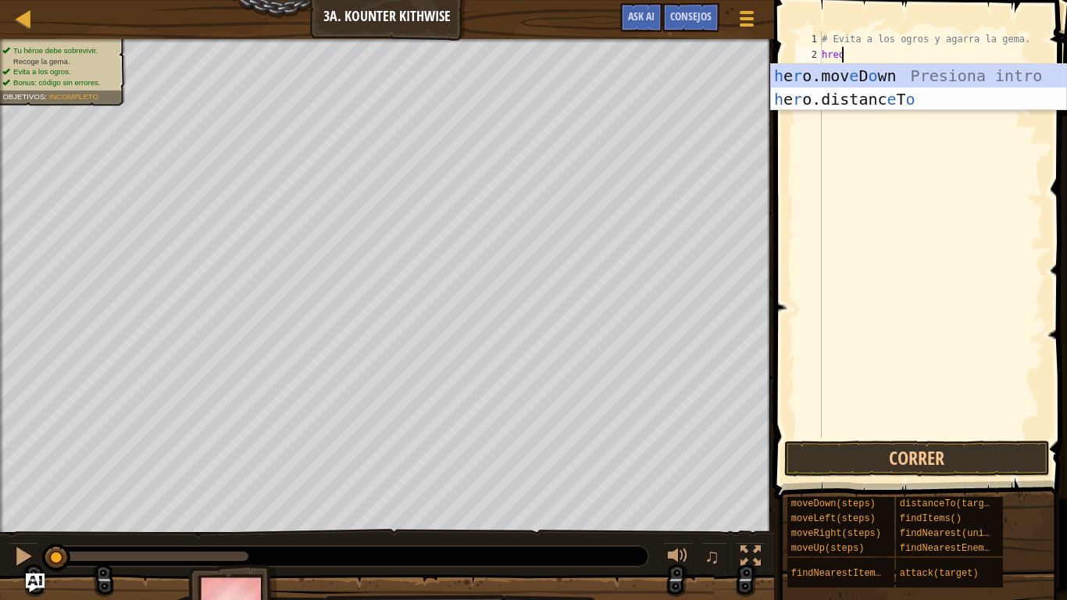
scroll to position [7, 1]
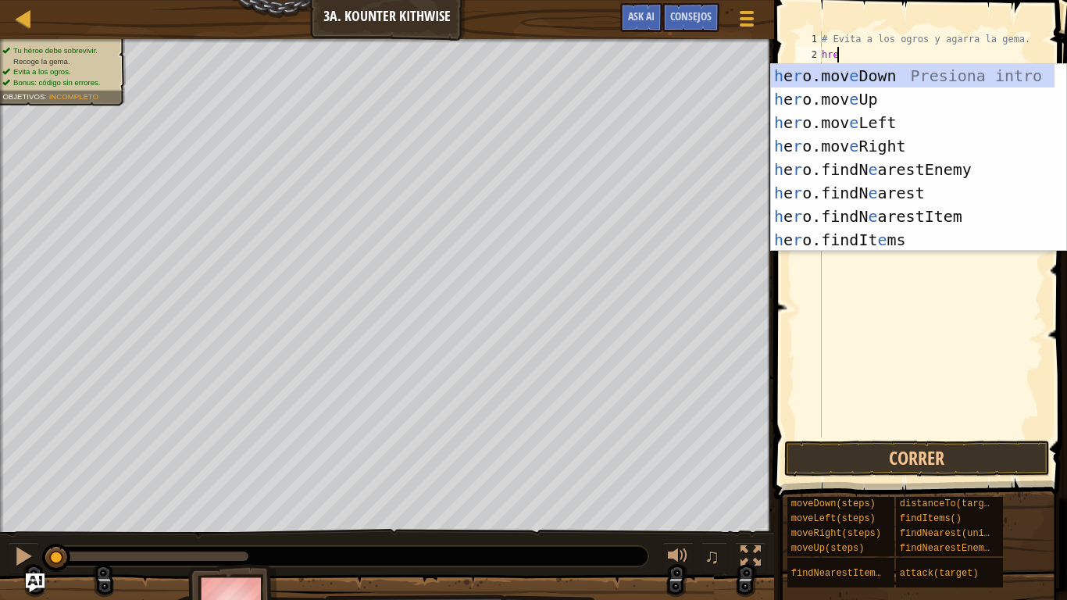
type textarea "h"
type textarea "he"
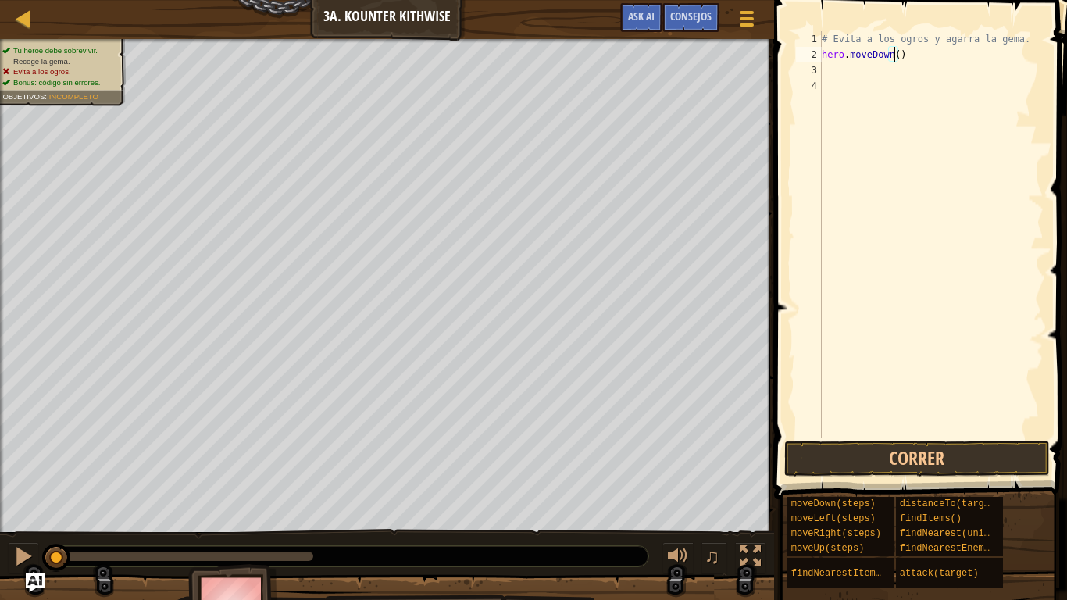
type textarea "hero.moveDown(2)"
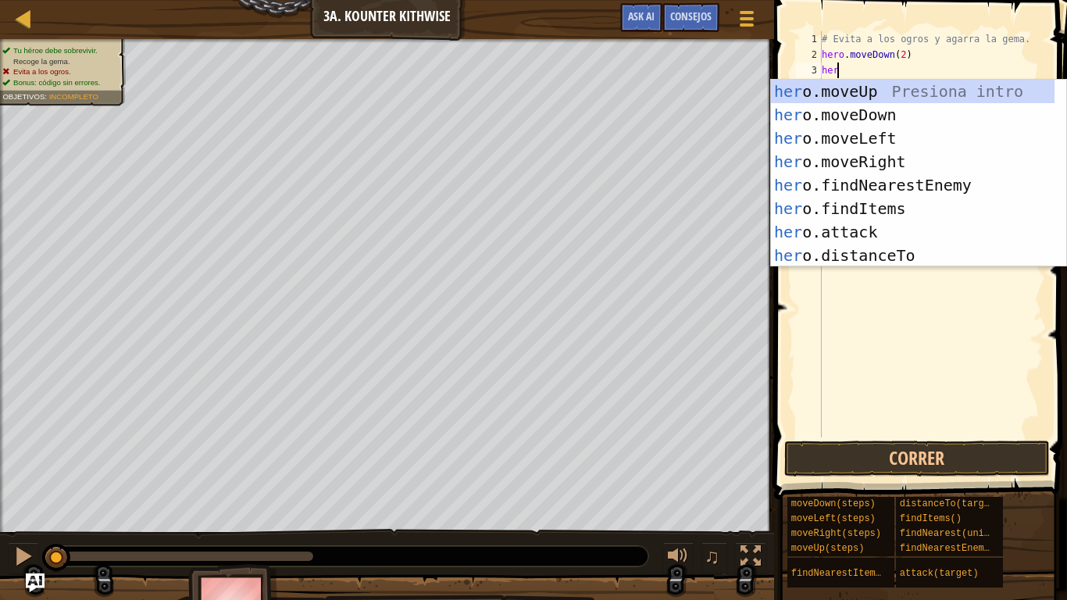
scroll to position [7, 1]
type textarea "hero"
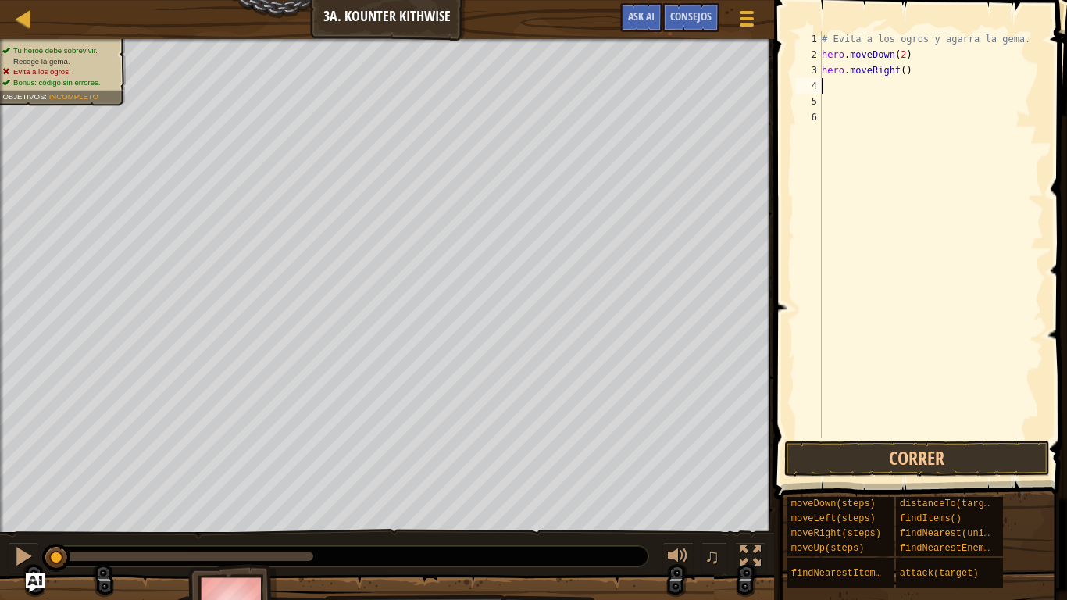
scroll to position [7, 0]
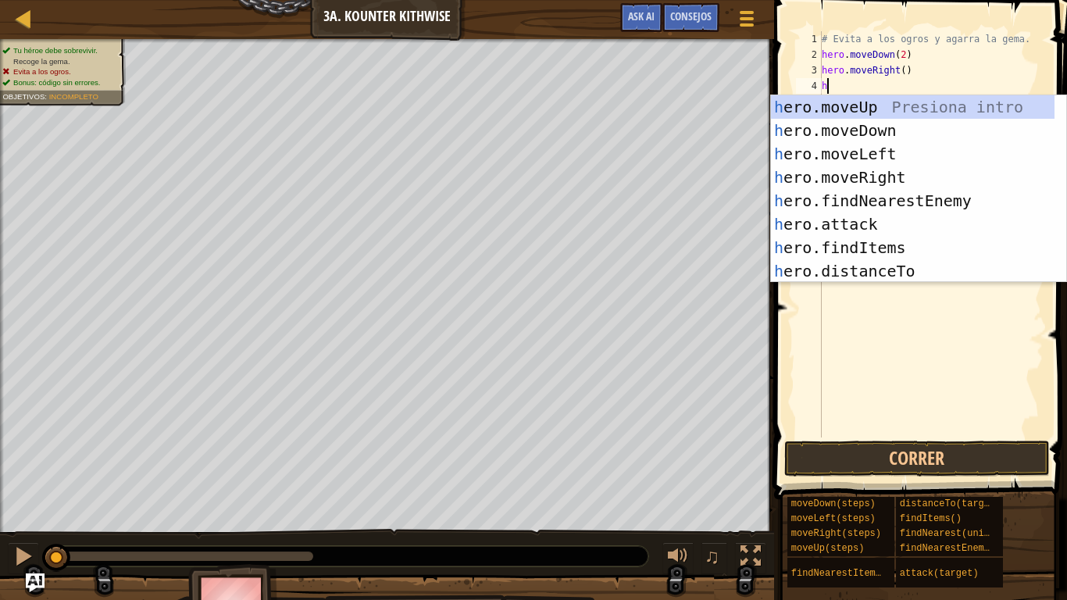
type textarea "he"
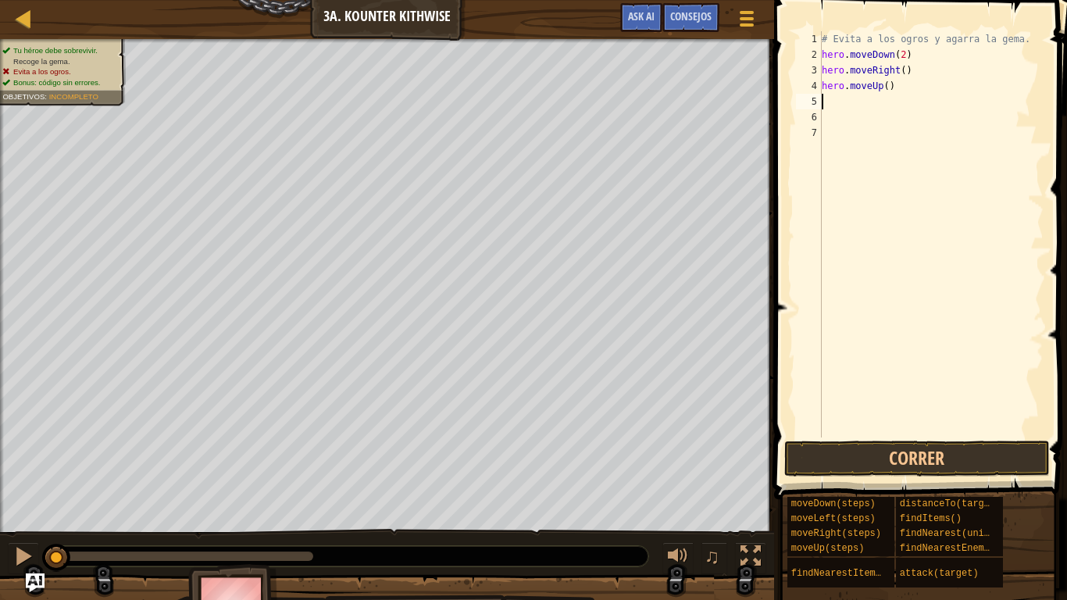
type textarea "he"
click at [935, 444] on button "Correr" at bounding box center [916, 458] width 265 height 36
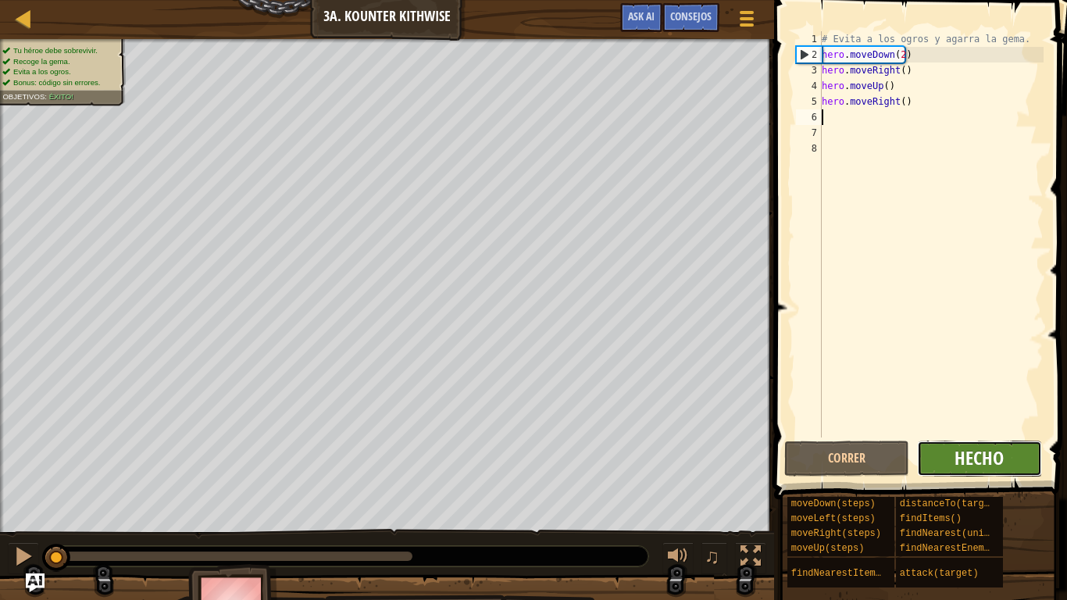
click at [992, 449] on span "Hecho" at bounding box center [978, 457] width 49 height 25
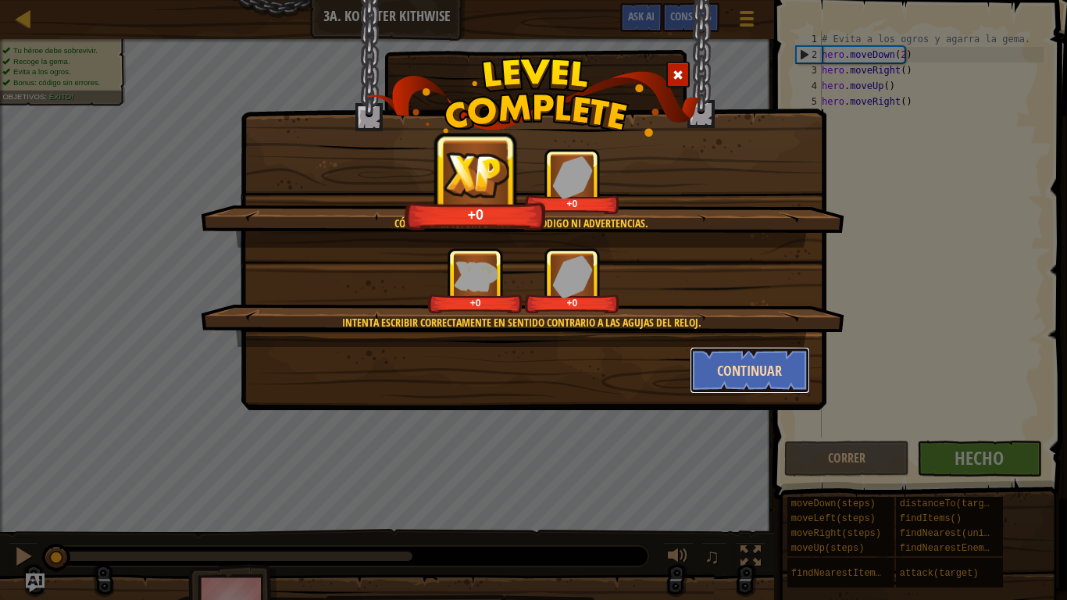
click at [737, 359] on button "Continuar" at bounding box center [749, 370] width 121 height 47
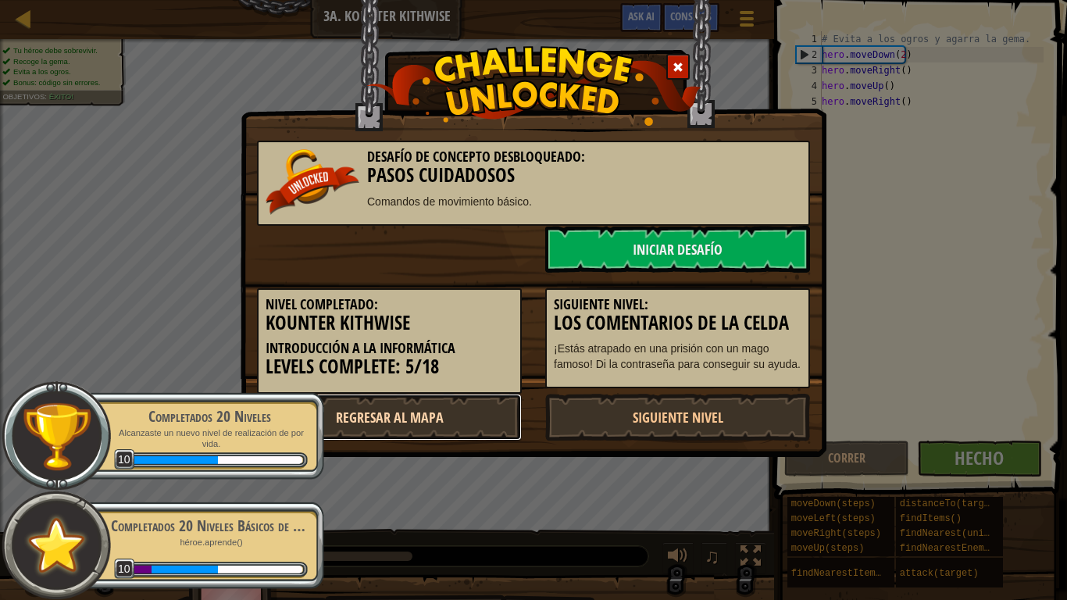
click at [389, 422] on link "Regresar al mapa" at bounding box center [389, 417] width 265 height 47
select select "es-ES"
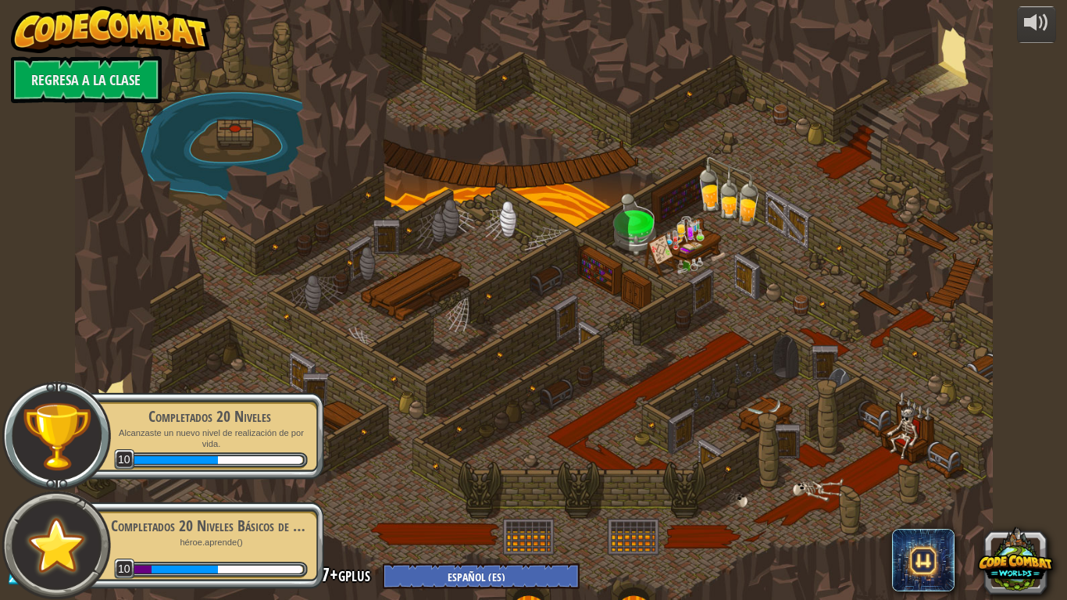
select select "es-ES"
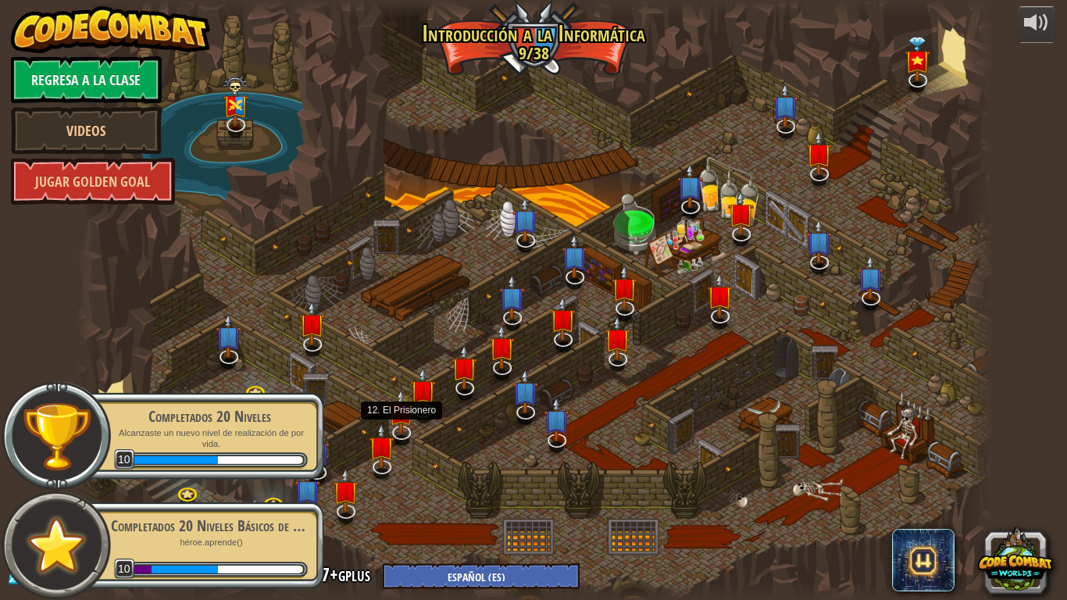
select select "es-ES"
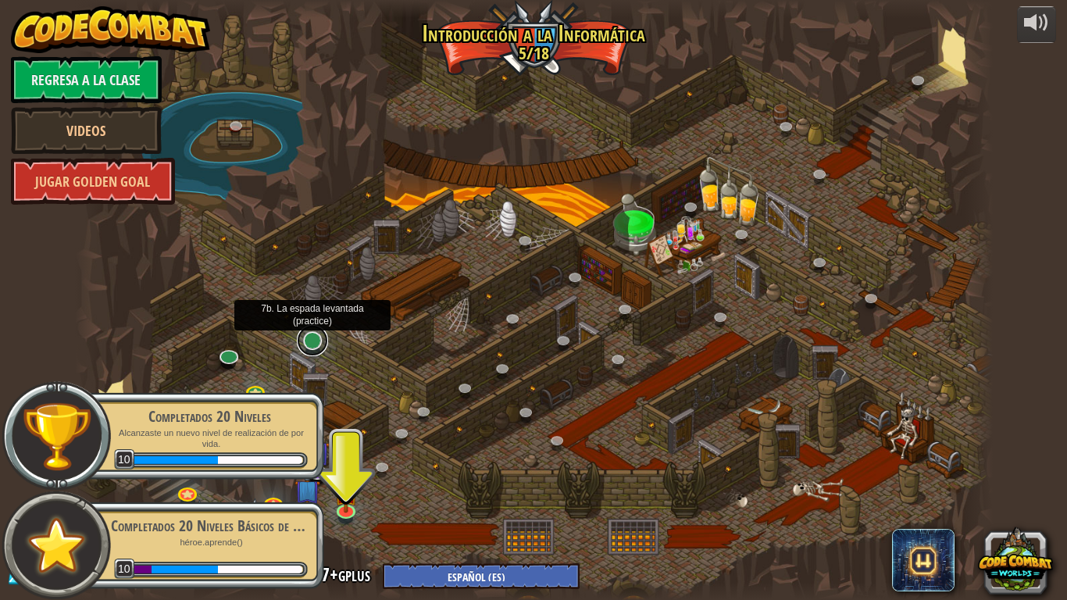
click at [318, 350] on link at bounding box center [312, 340] width 31 height 31
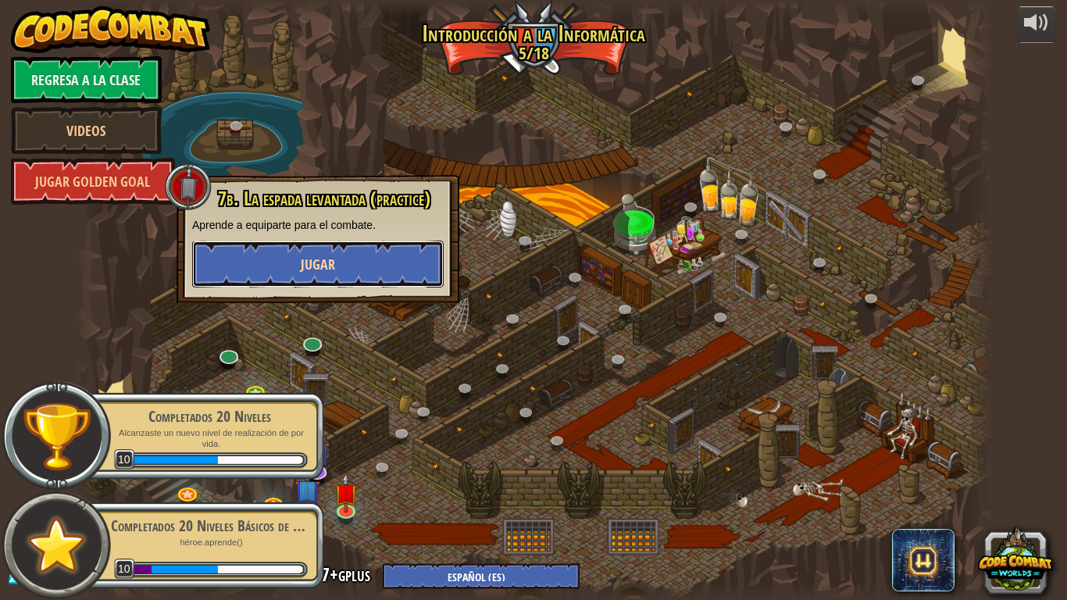
click at [359, 276] on button "Jugar" at bounding box center [317, 263] width 251 height 47
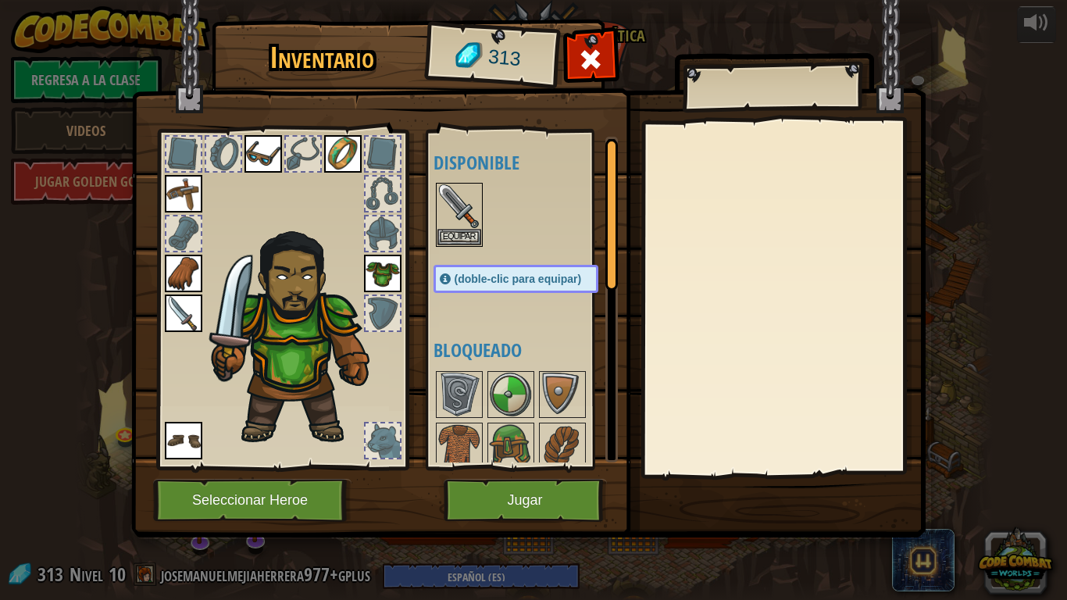
click at [521, 476] on img at bounding box center [528, 253] width 794 height 567
click at [518, 488] on button "Jugar" at bounding box center [524, 500] width 163 height 43
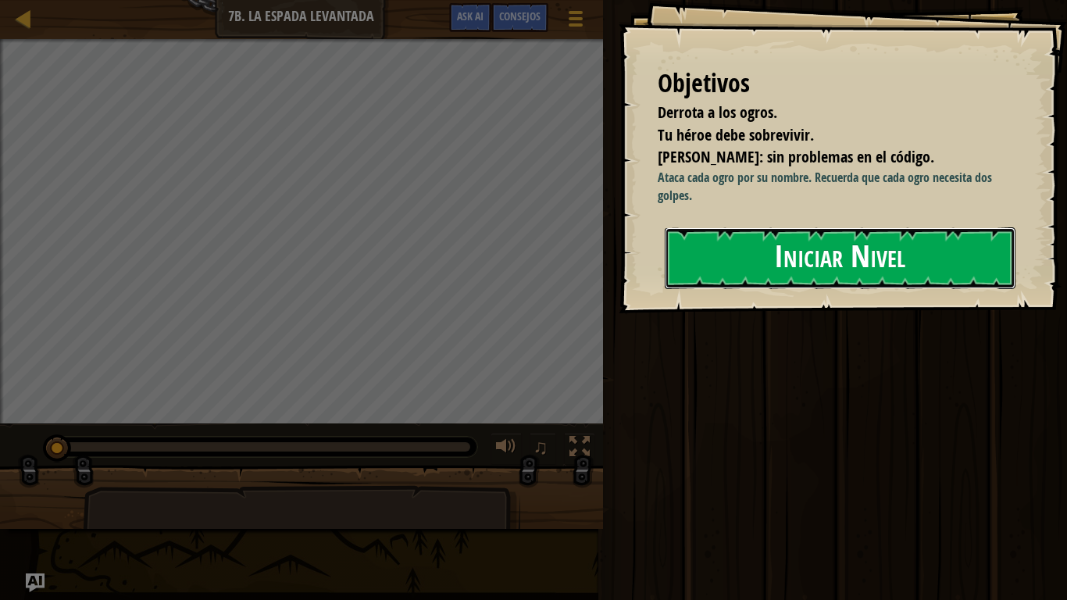
click at [758, 289] on button "Iniciar Nivel" at bounding box center [839, 258] width 351 height 62
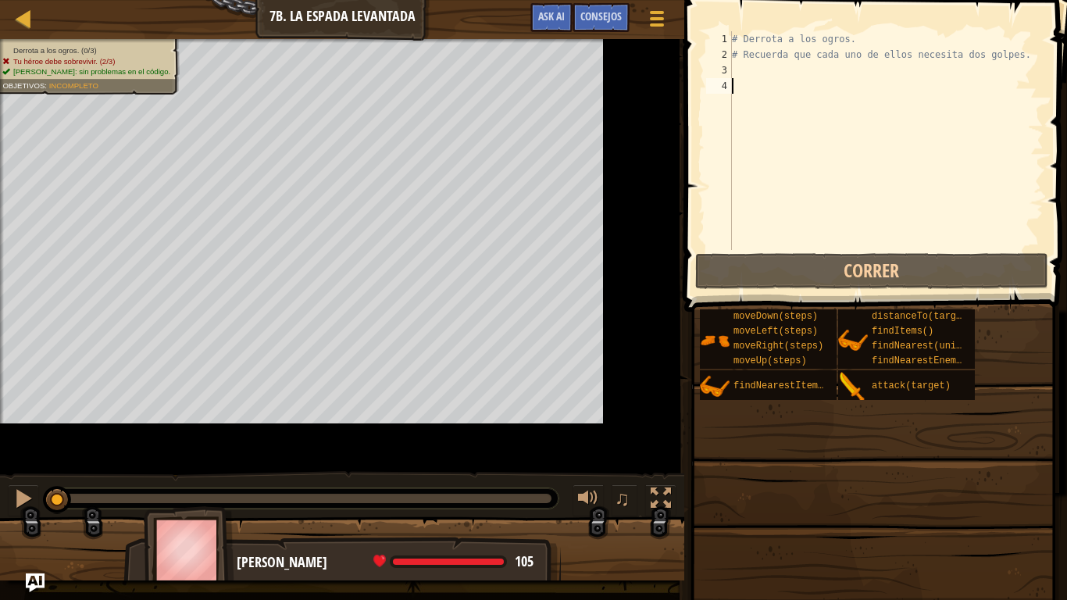
click at [758, 315] on span "moveDown(steps)" at bounding box center [775, 316] width 84 height 11
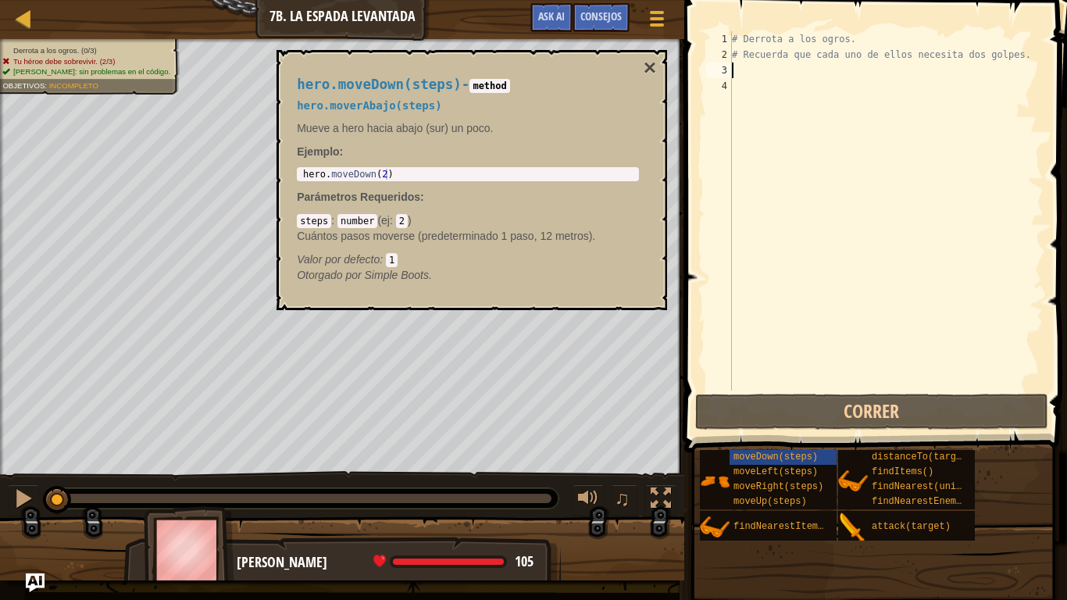
click at [780, 65] on div "# Derrota a los ogros. # Recuerda que cada uno de ellos necesita dos golpes." at bounding box center [885, 226] width 315 height 390
click at [645, 65] on button "×" at bounding box center [649, 68] width 12 height 22
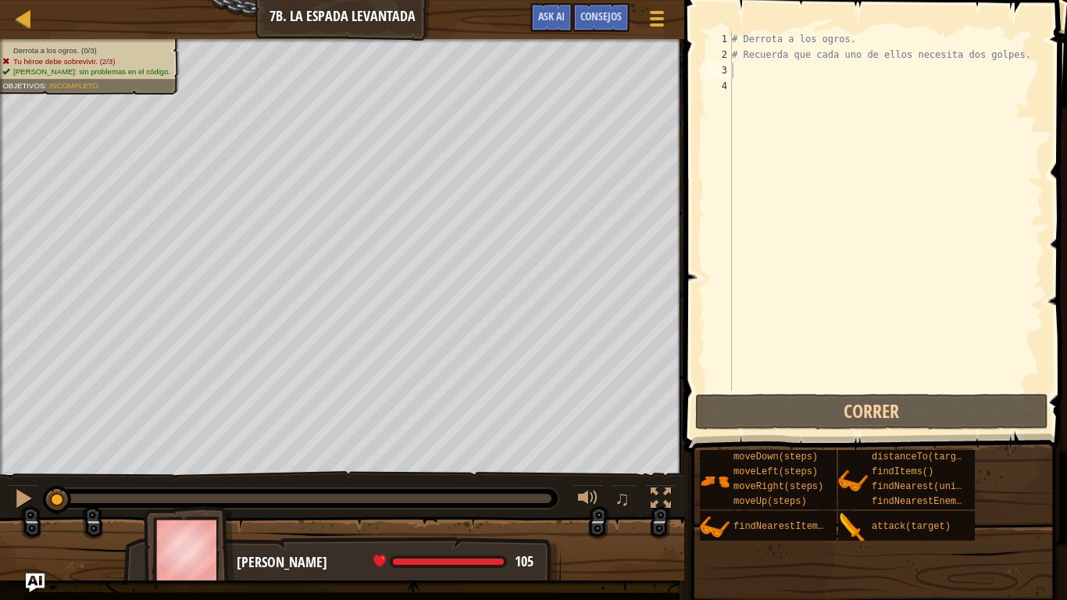
type textarea "# Recuerda que cada uno de ellos necesita dos golpes."
click at [748, 58] on div "# Derrota a los ogros. # Recuerda que cada uno de ellos necesita dos golpes." at bounding box center [885, 226] width 315 height 390
click at [752, 77] on div "# Derrota a los ogros. # Recuerda que cada uno de ellos necesita dos golpes." at bounding box center [885, 226] width 315 height 390
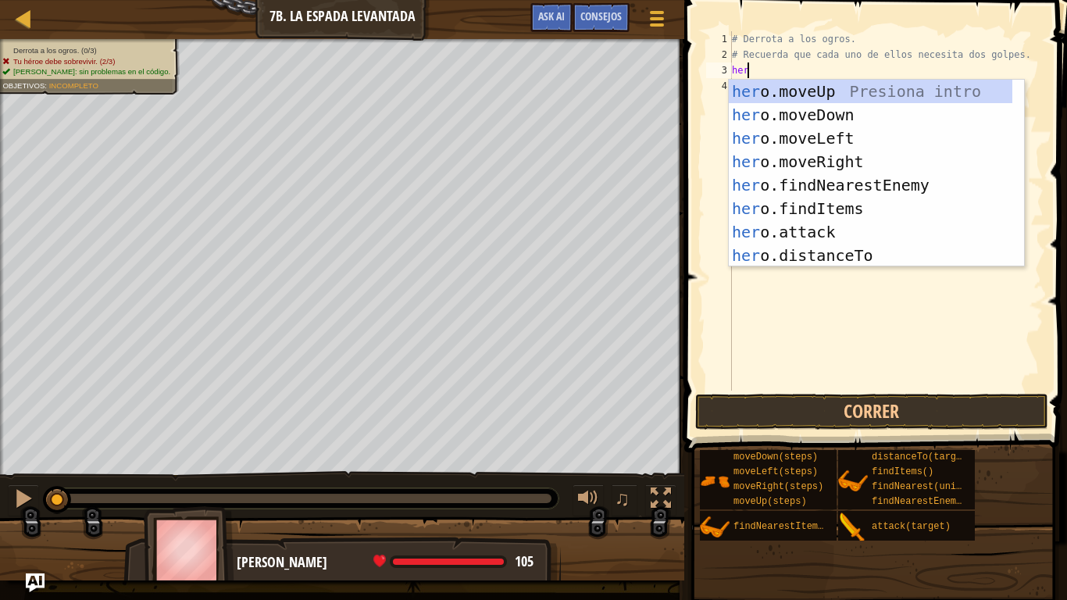
type textarea "hero"
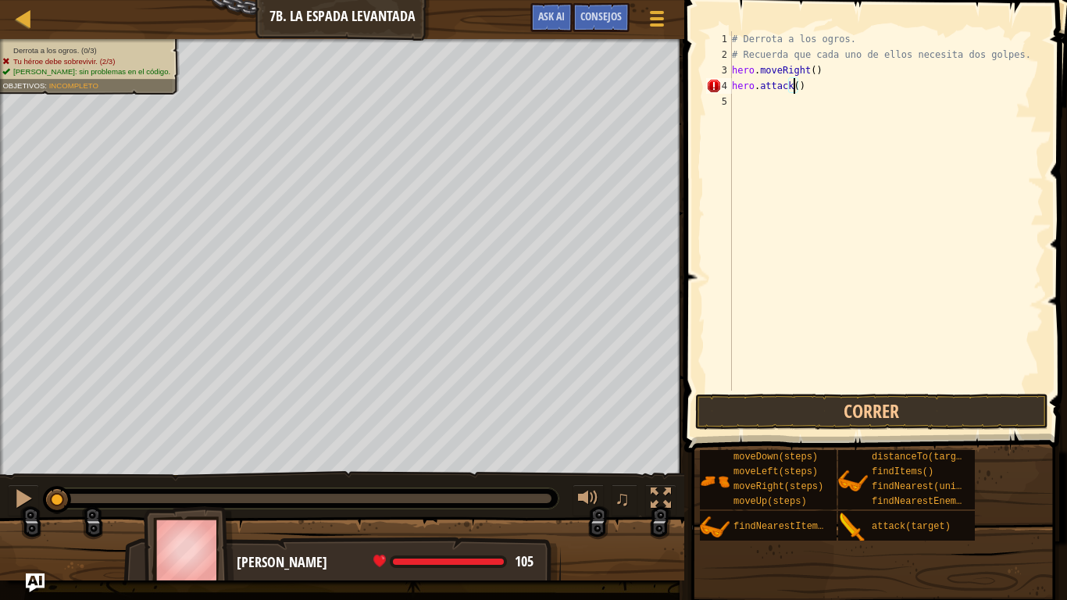
scroll to position [7, 5]
type textarea "hero.attack("Rig")"
drag, startPoint x: 740, startPoint y: 107, endPoint x: 732, endPoint y: 84, distance: 24.7
click at [732, 84] on div "# Derrota a los ogros. # Recuerda que cada uno de ellos necesita dos golpes. he…" at bounding box center [885, 226] width 315 height 390
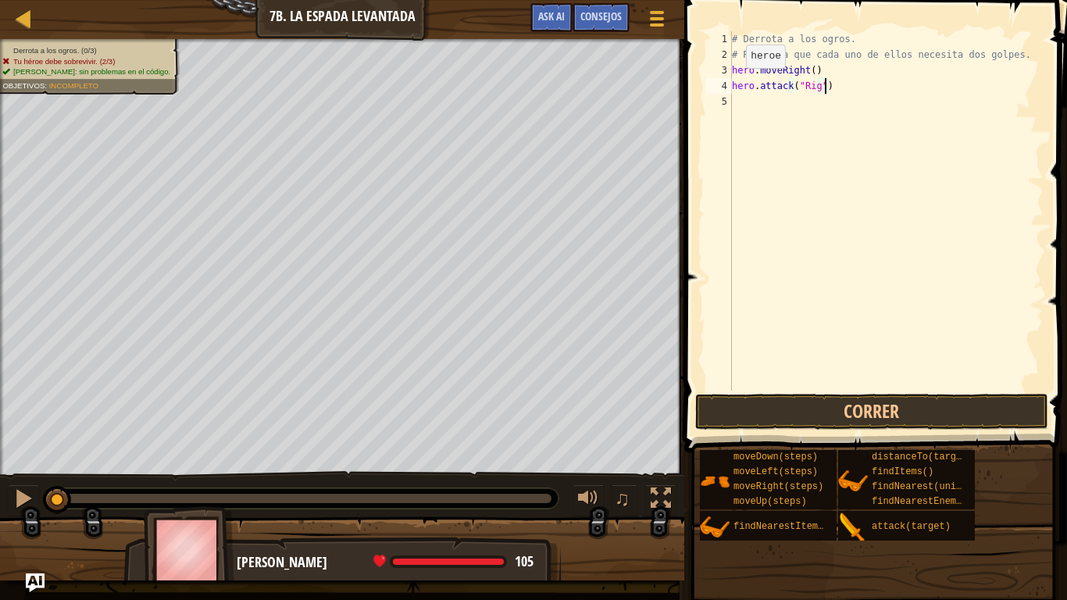
scroll to position [7, 0]
paste textarea "hero.attack("Rig")"
type textarea "hero.attack("Rig")"
paste textarea "hero.attack("Rig")"
type textarea "hero.attack("Rig")"
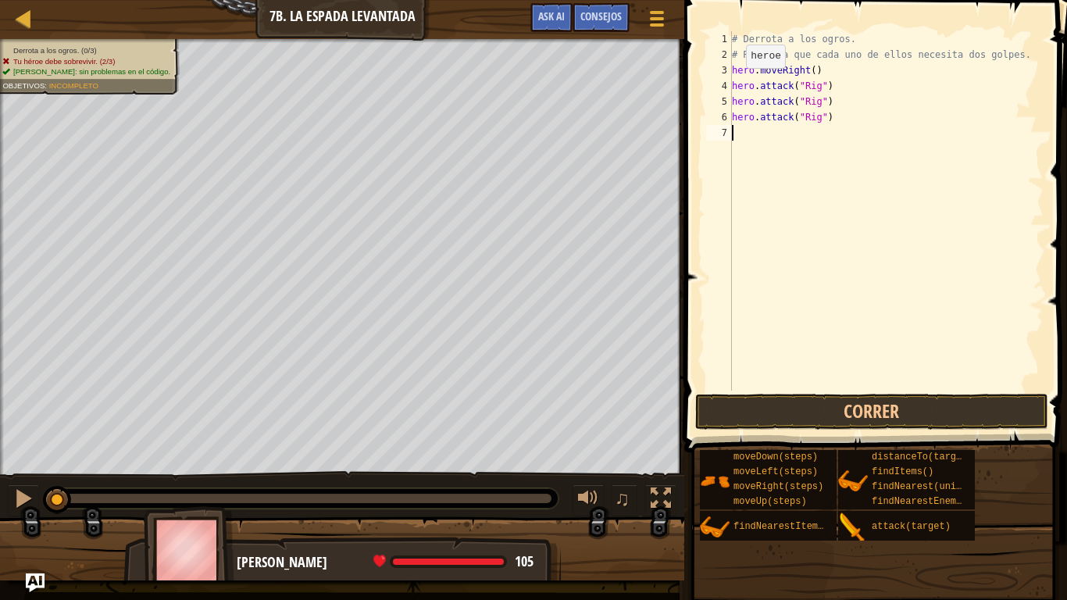
paste textarea "hero.attack("Rig")"
type textarea "hero.attack("Rig")"
paste textarea "hero.attack("Rig")"
type textarea "hero.attack("Rig")"
paste textarea "hero.attack("Rig")"
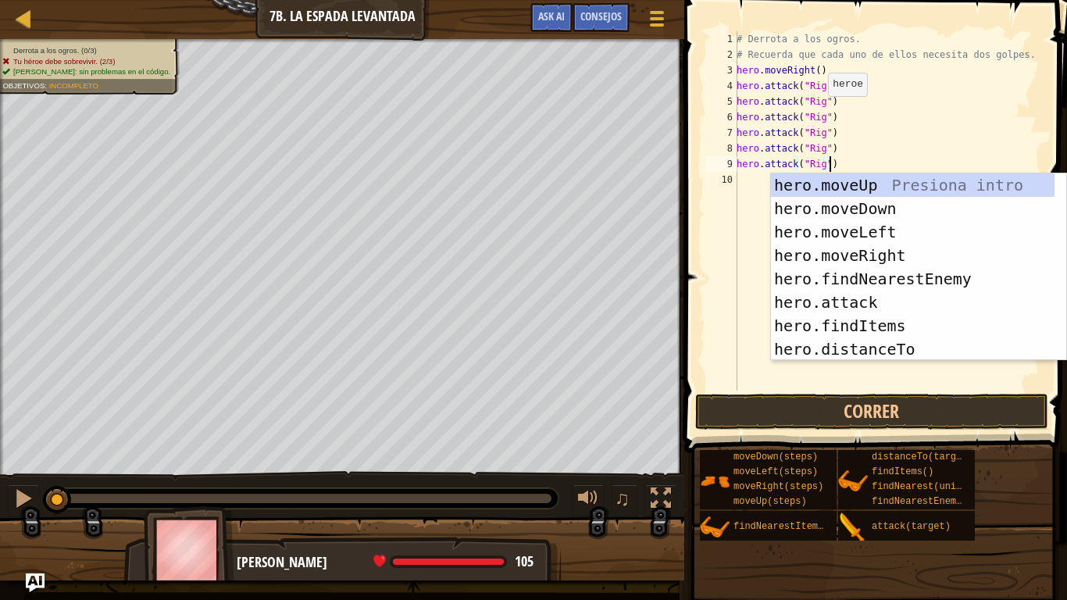
click at [819, 112] on div "# Derrota a los ogros. # Recuerda que cada uno de ellos necesita dos golpes. he…" at bounding box center [888, 226] width 310 height 390
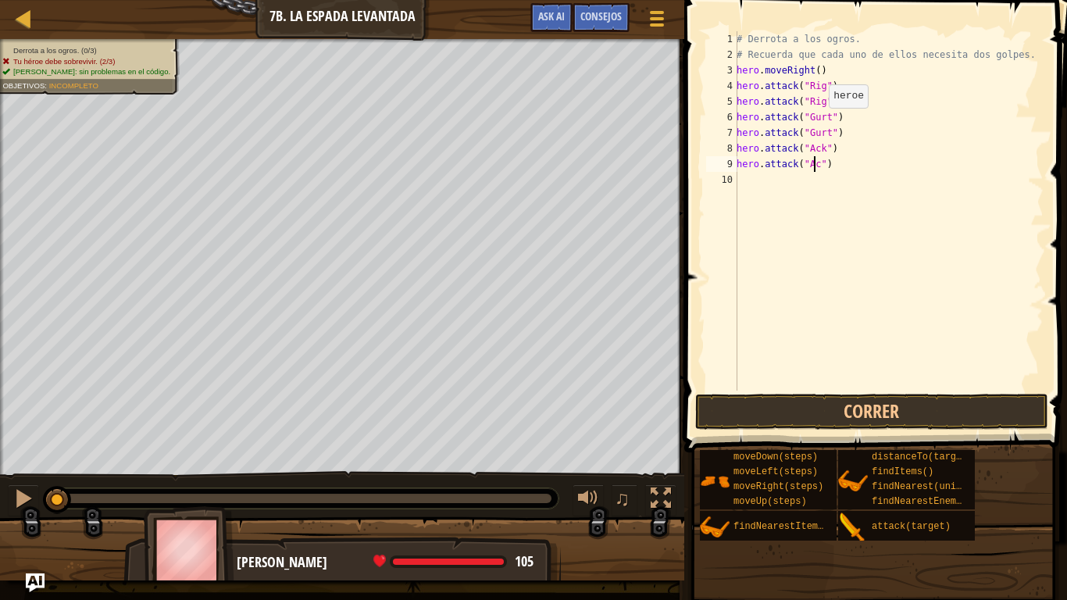
scroll to position [7, 7]
type textarea "hero.attack("Ack")"
click at [907, 403] on button "Correr" at bounding box center [871, 412] width 353 height 36
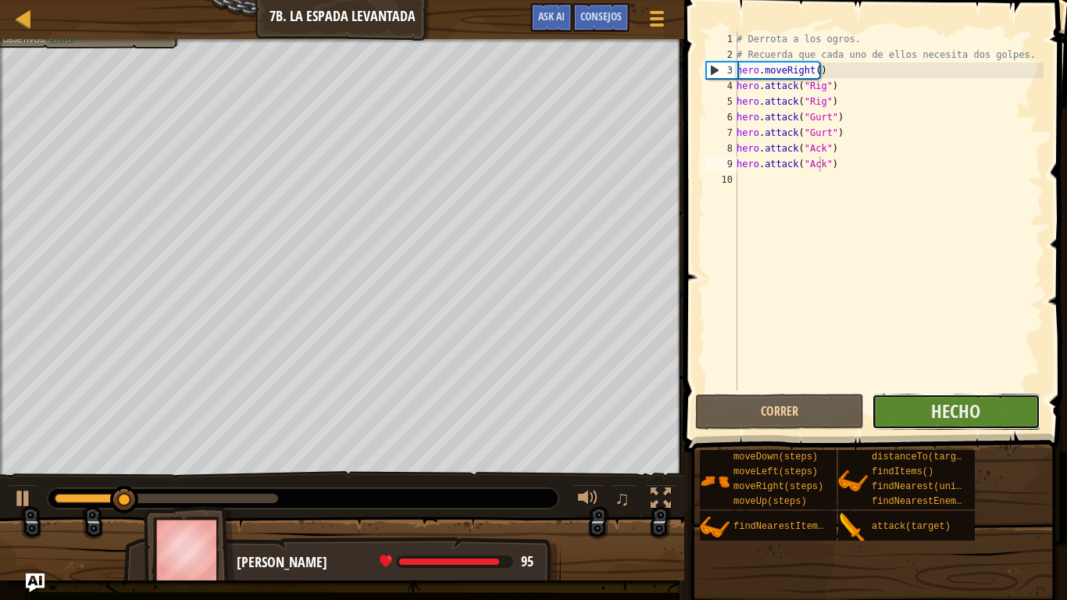
click at [884, 426] on button "Hecho" at bounding box center [955, 412] width 169 height 36
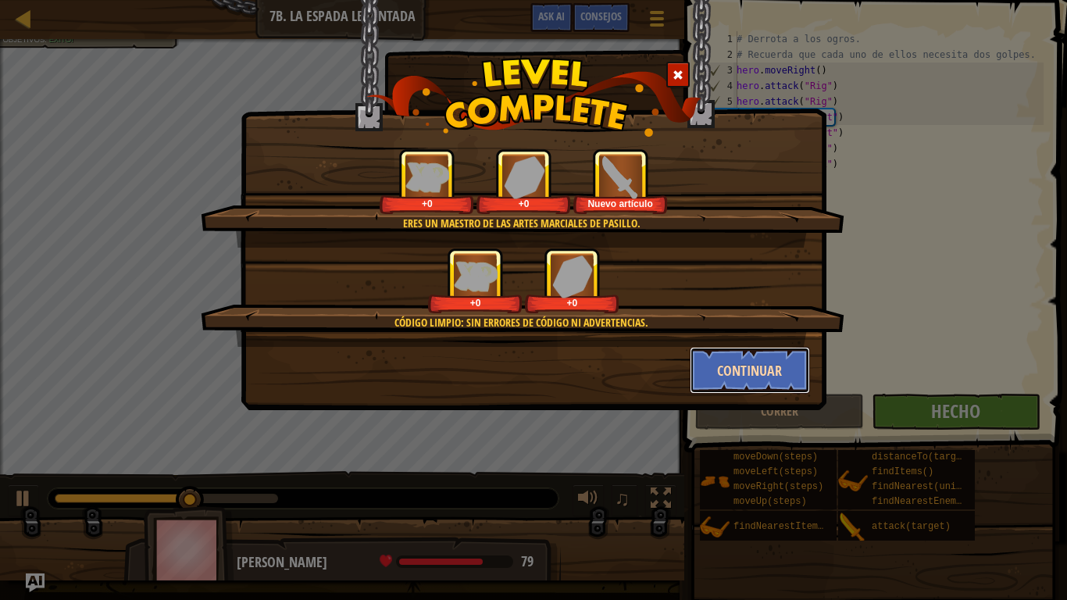
click at [742, 360] on button "Continuar" at bounding box center [749, 370] width 121 height 47
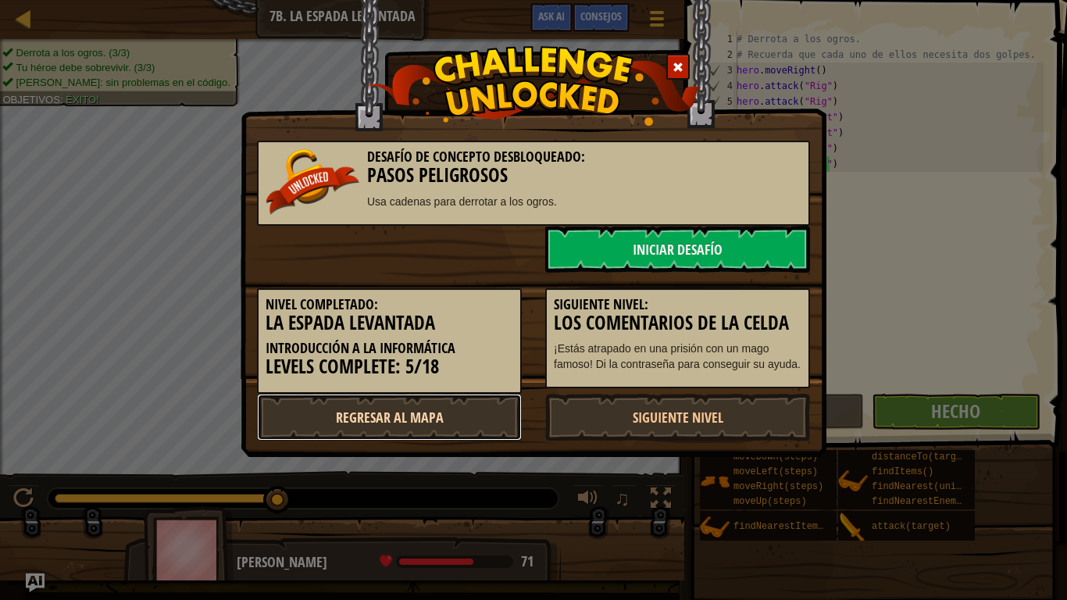
click at [411, 420] on link "Regresar al mapa" at bounding box center [389, 417] width 265 height 47
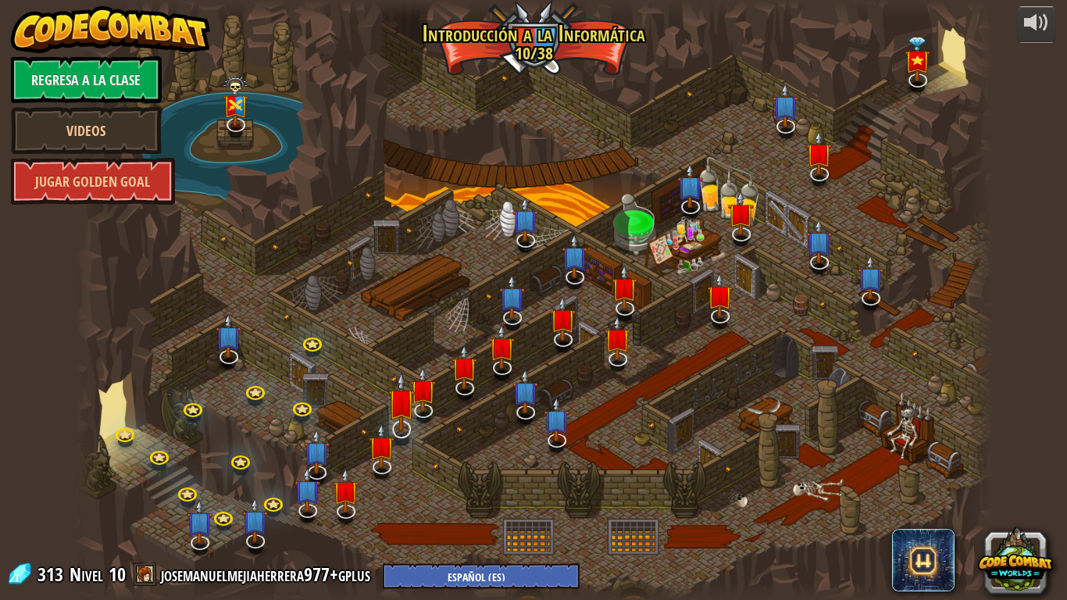
select select "es-ES"
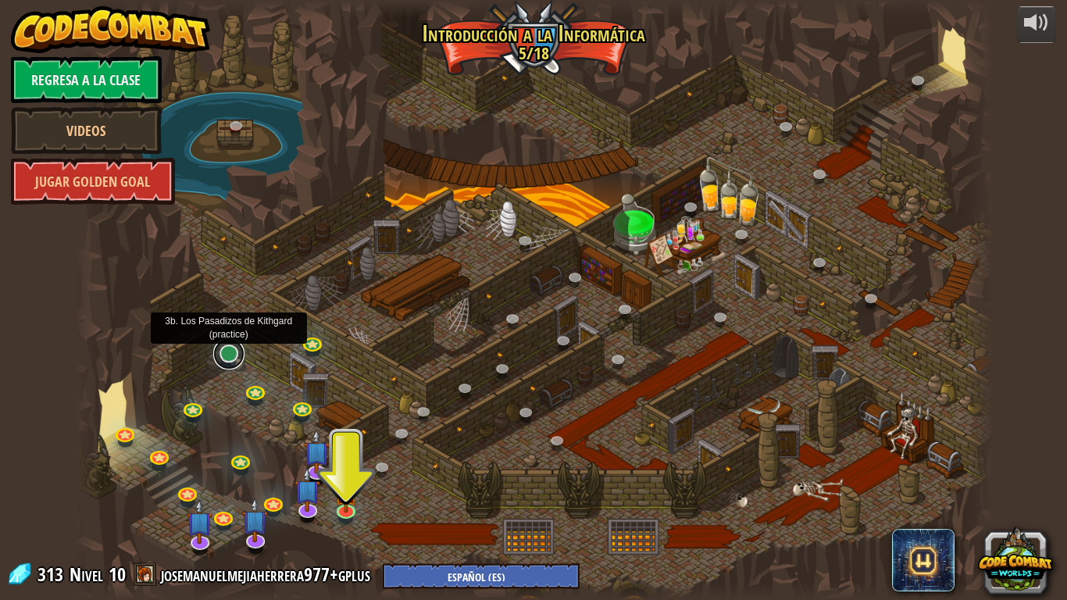
click at [230, 354] on link at bounding box center [228, 353] width 31 height 31
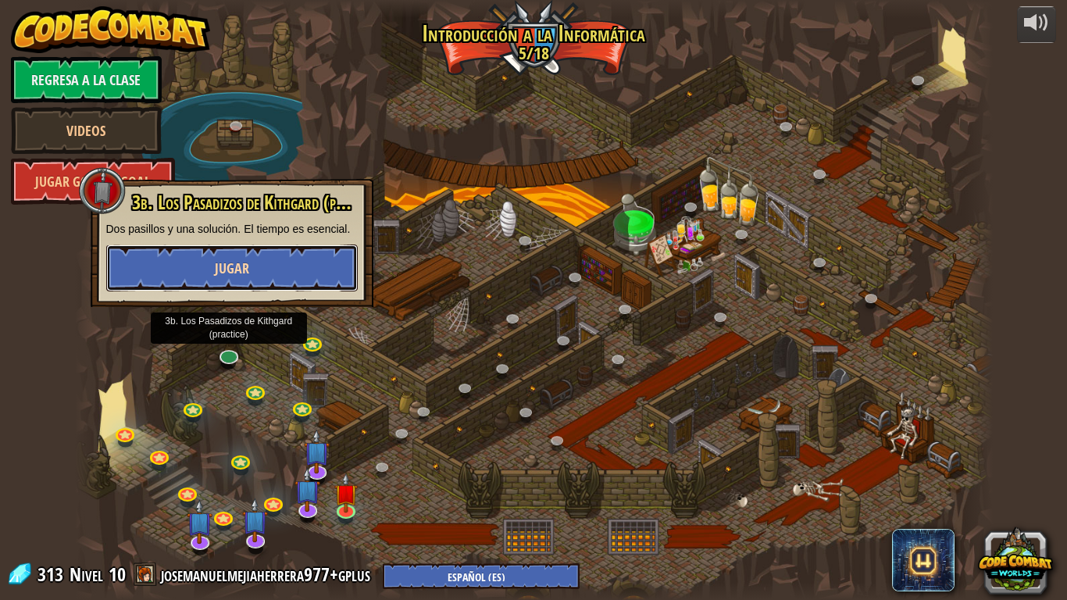
click at [320, 264] on button "Jugar" at bounding box center [231, 267] width 251 height 47
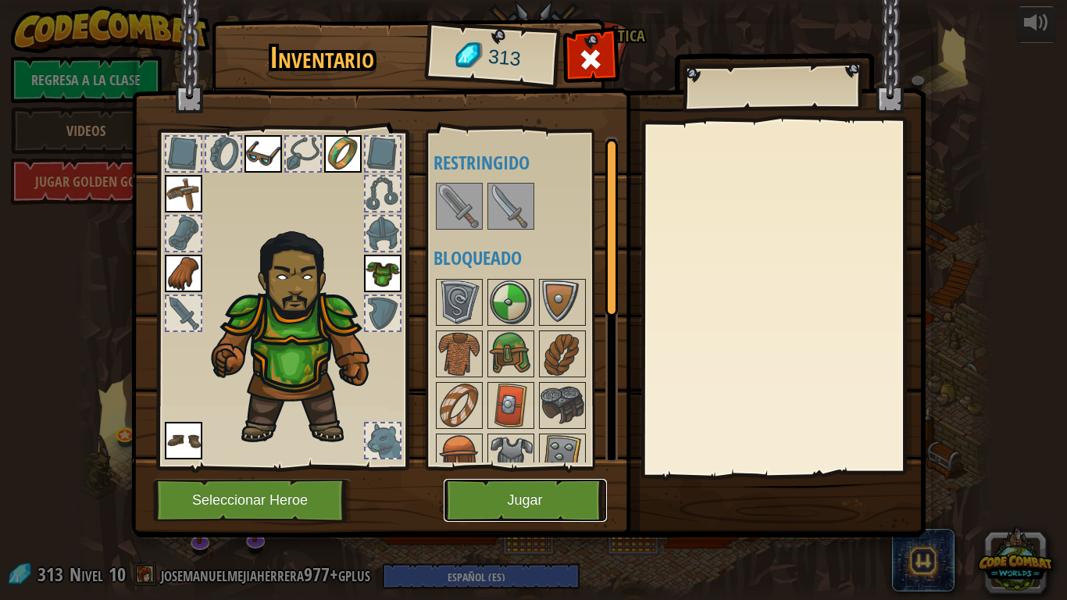
click at [527, 500] on button "Jugar" at bounding box center [524, 500] width 163 height 43
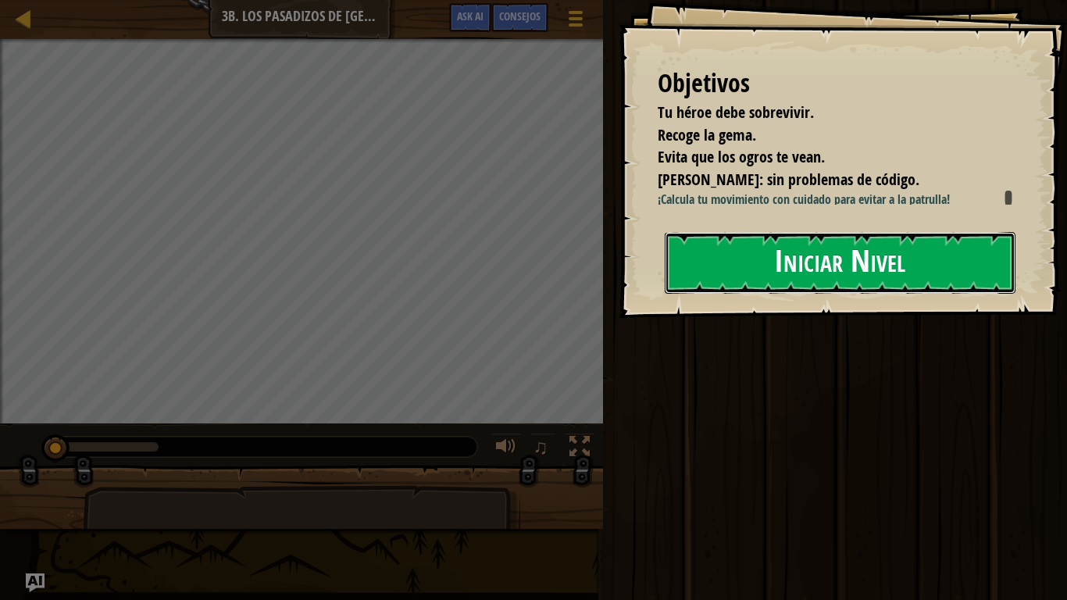
click at [810, 277] on button "Iniciar Nivel" at bounding box center [839, 263] width 351 height 62
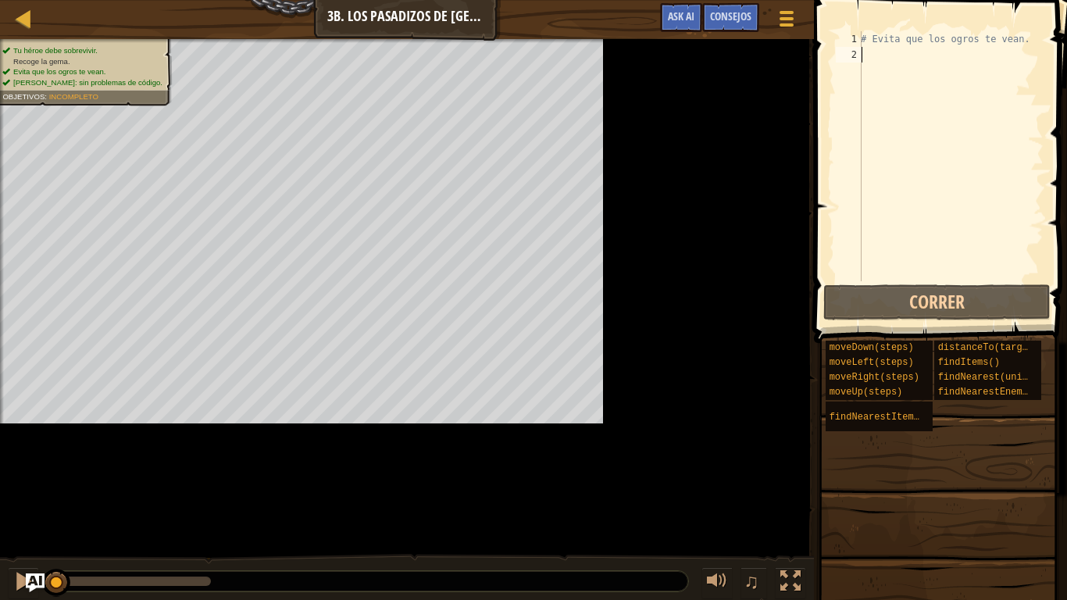
type textarea "h"
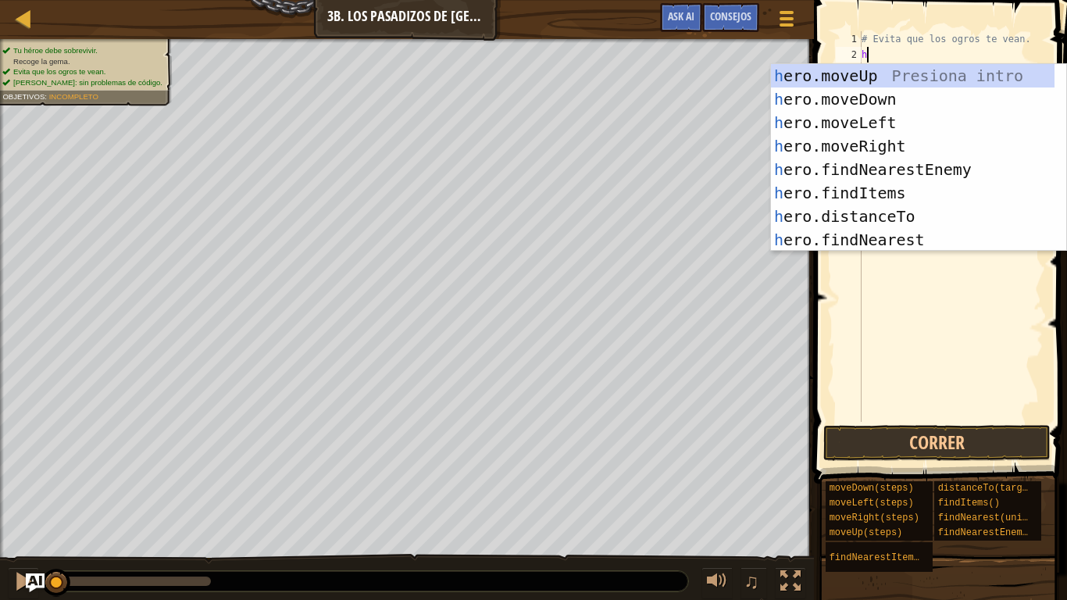
scroll to position [7, 0]
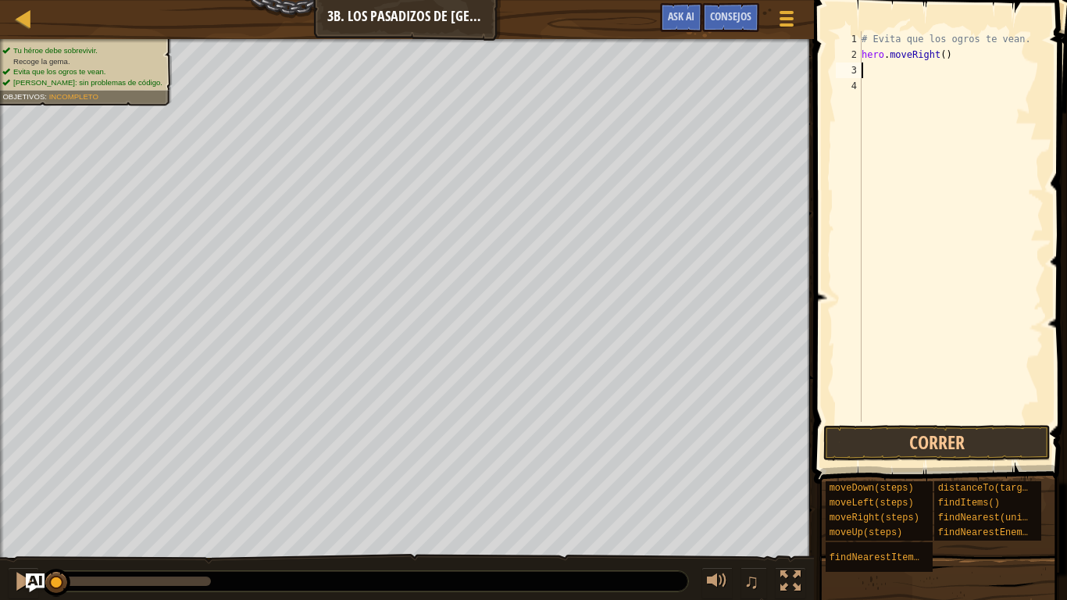
type textarea "he"
type textarea "hero.moveRight()"
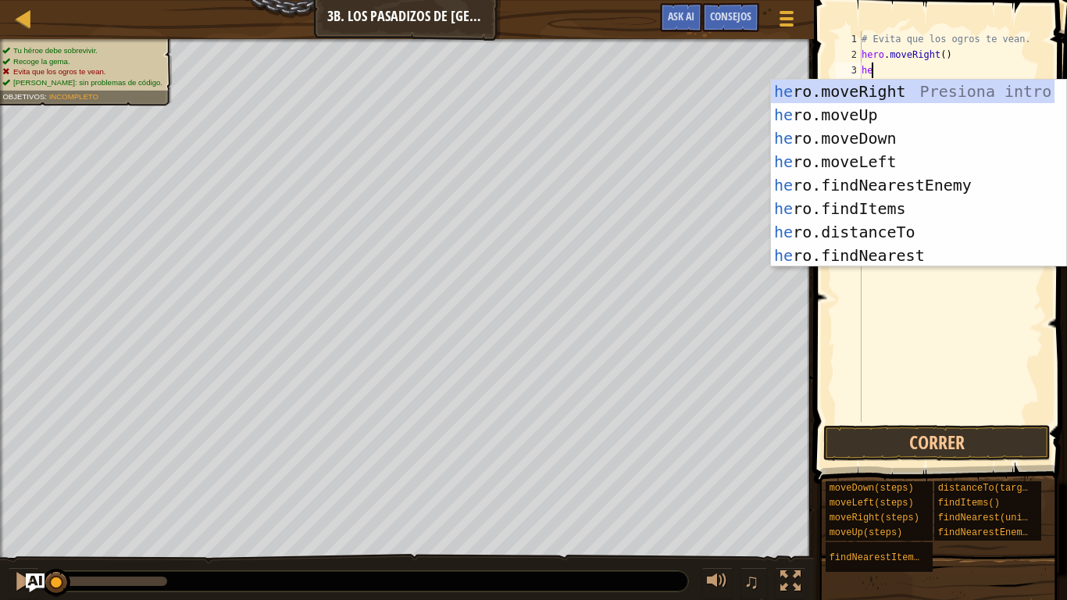
type textarea "her"
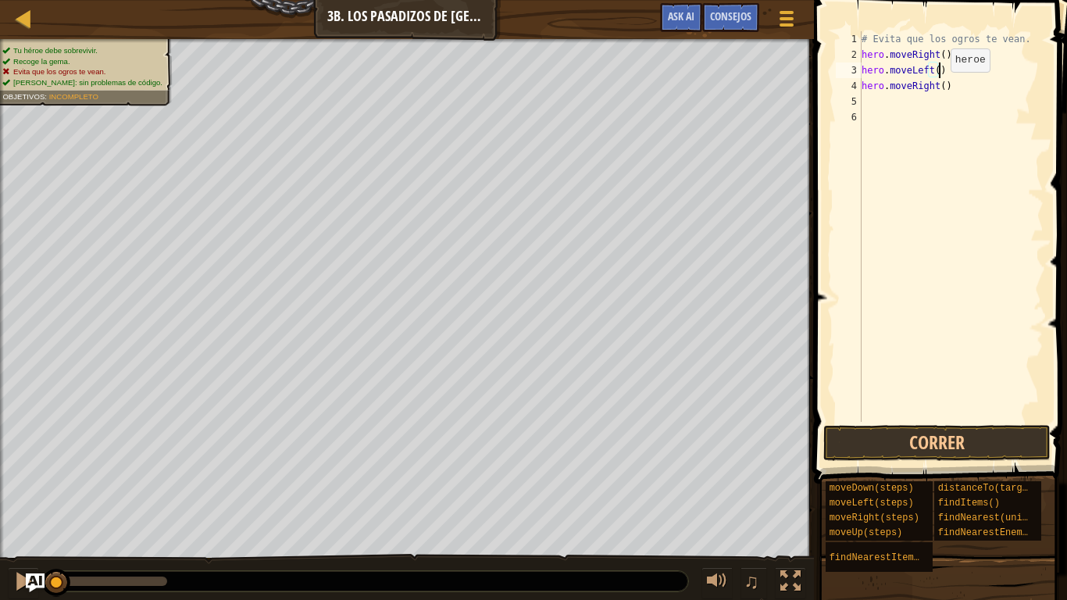
click at [937, 87] on div "# Evita que los ogros te vean. hero . moveRight ( ) hero . moveLeft ( ) hero . …" at bounding box center [950, 242] width 185 height 422
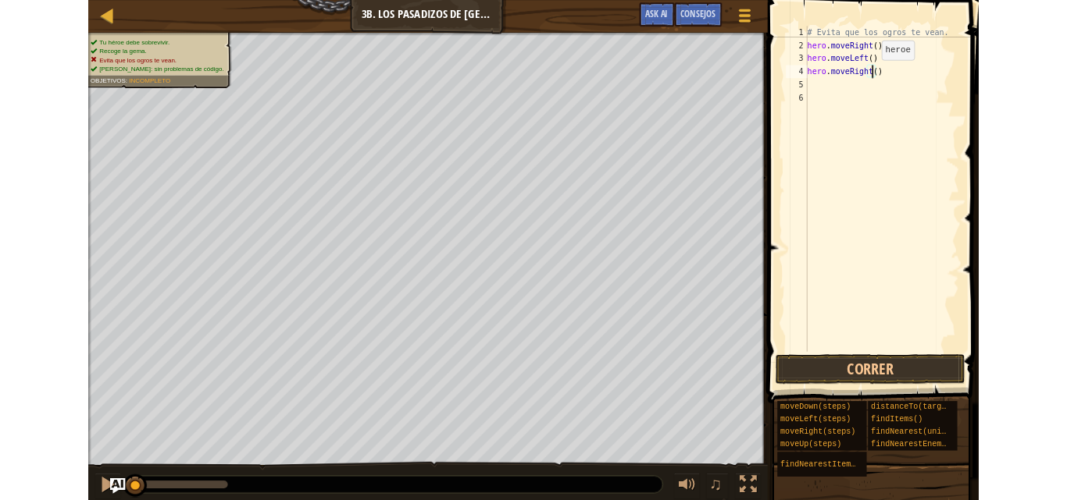
scroll to position [7, 6]
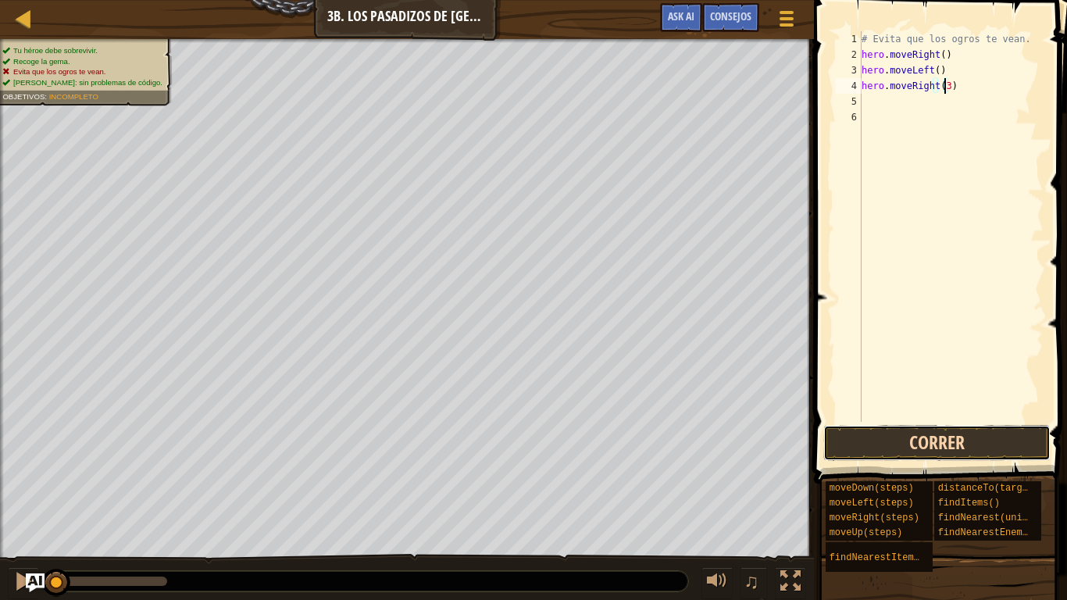
click at [849, 437] on button "Correr" at bounding box center [936, 443] width 227 height 36
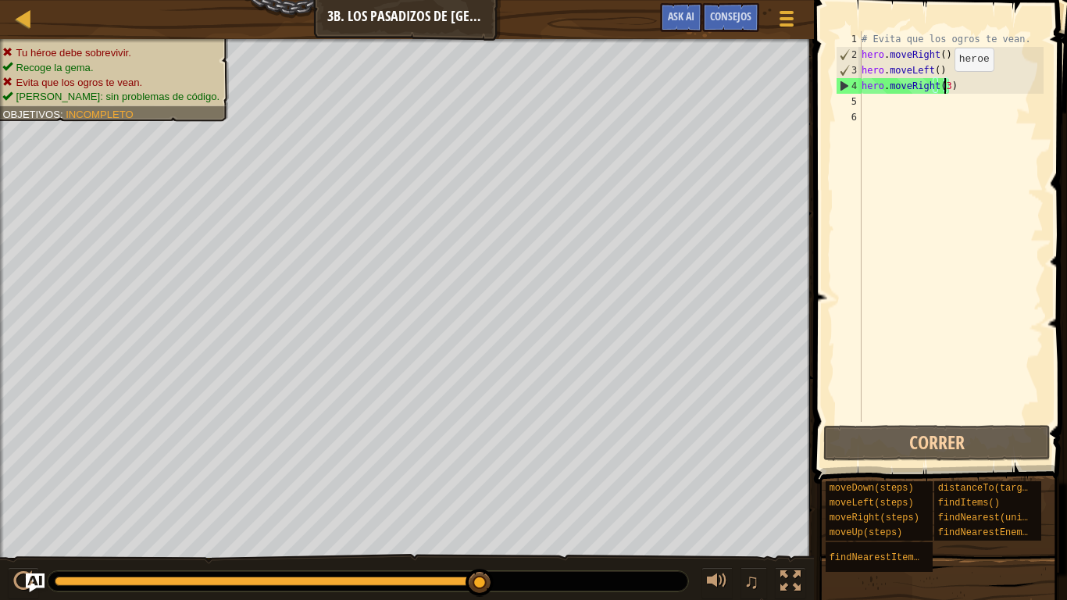
click at [941, 87] on div "# Evita que los ogros te vean. hero . moveRight ( ) hero . moveLeft ( ) hero . …" at bounding box center [950, 242] width 185 height 422
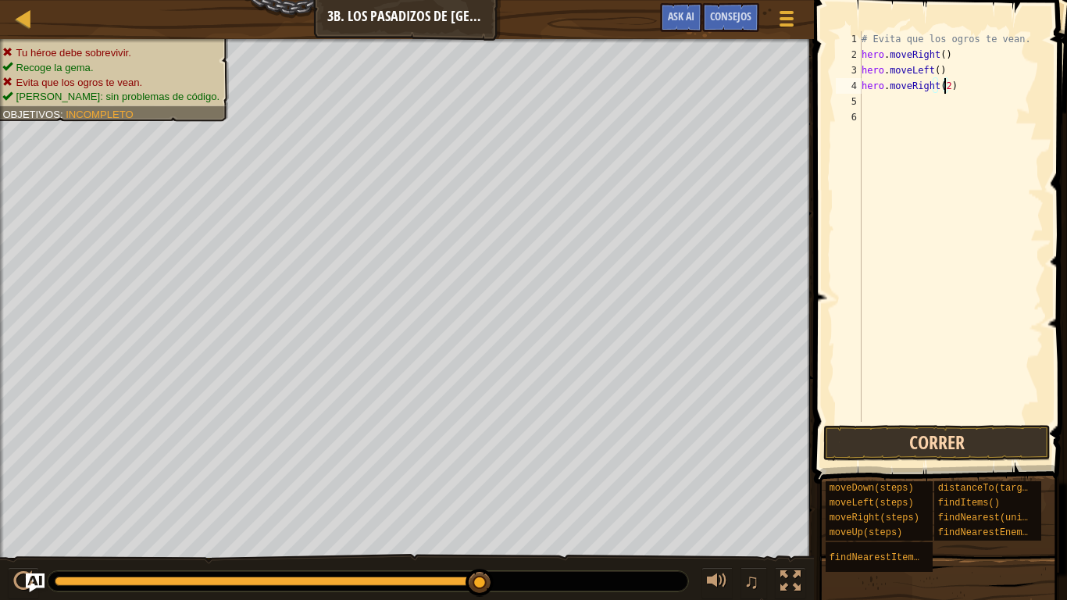
type textarea "hero.moveRight(2)"
click at [975, 429] on button "Correr" at bounding box center [936, 443] width 227 height 36
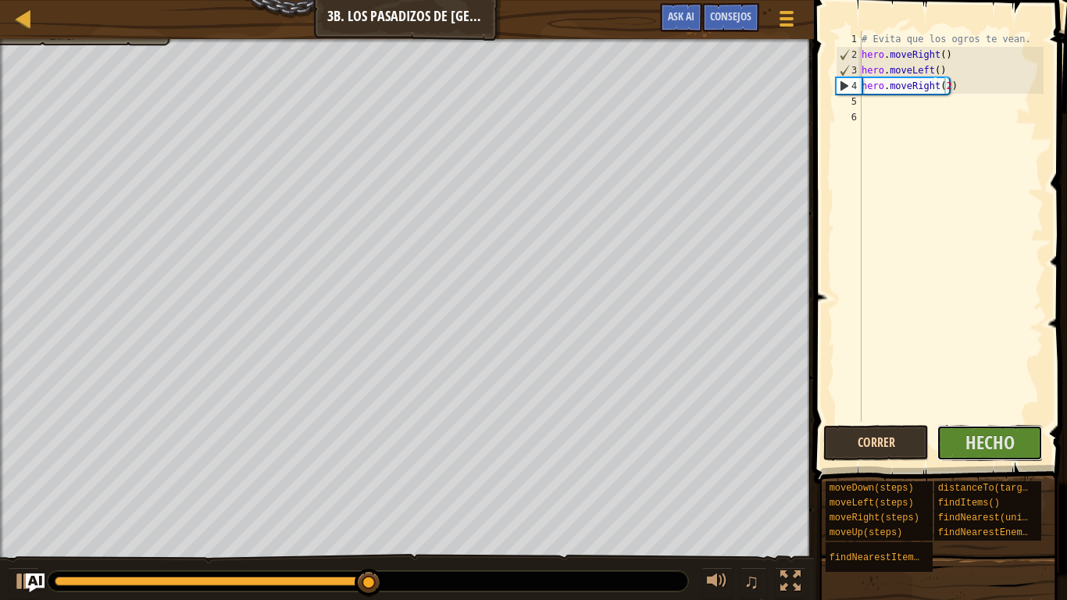
click at [975, 429] on button "Hecho" at bounding box center [989, 443] width 106 height 36
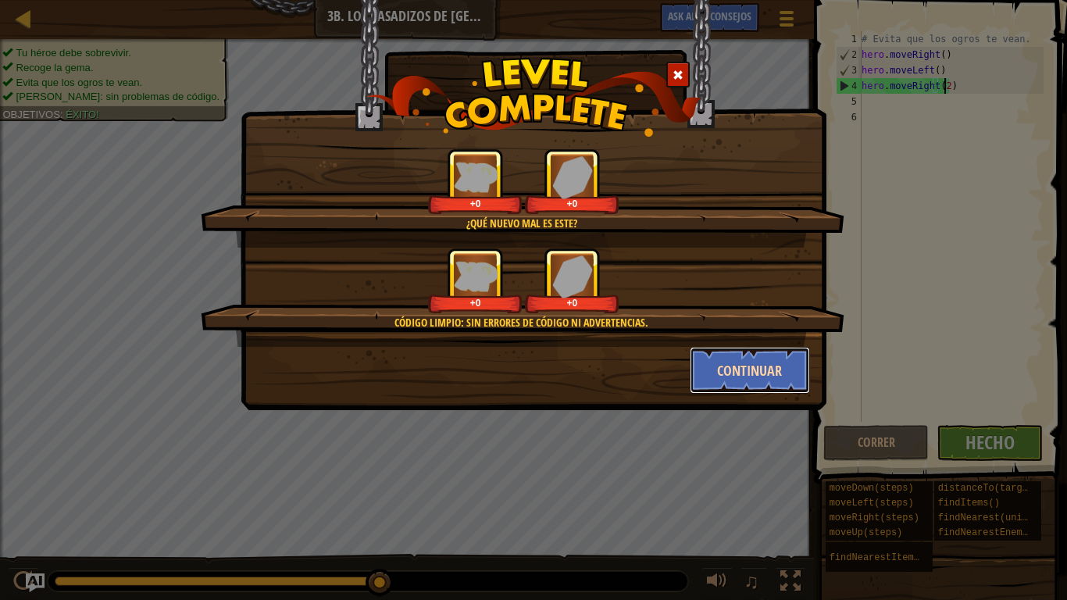
click at [742, 374] on button "Continuar" at bounding box center [749, 370] width 121 height 47
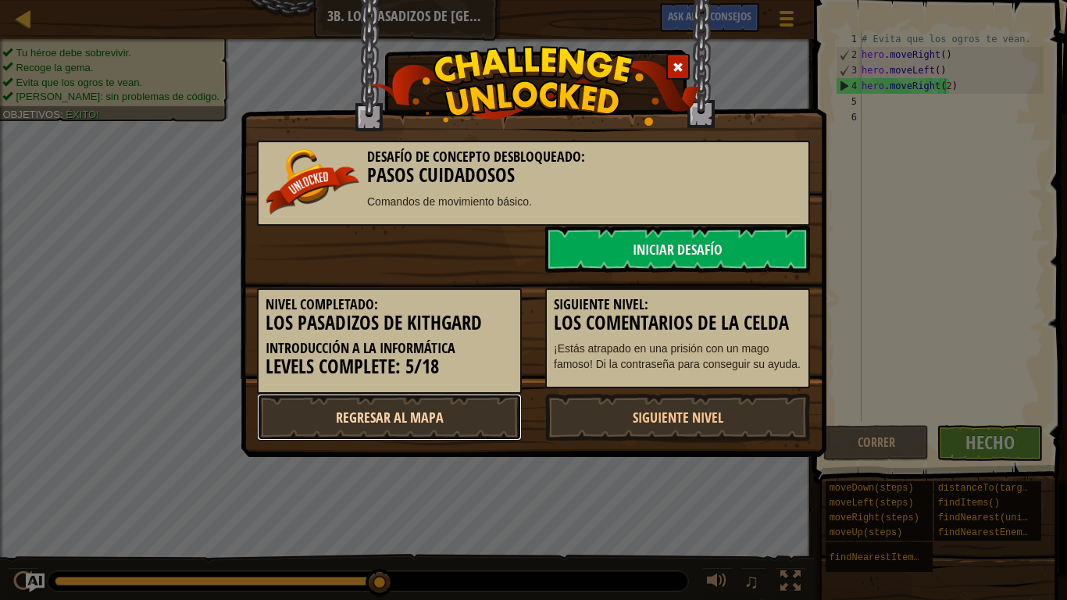
click at [408, 436] on link "Regresar al mapa" at bounding box center [389, 417] width 265 height 47
select select "es-ES"
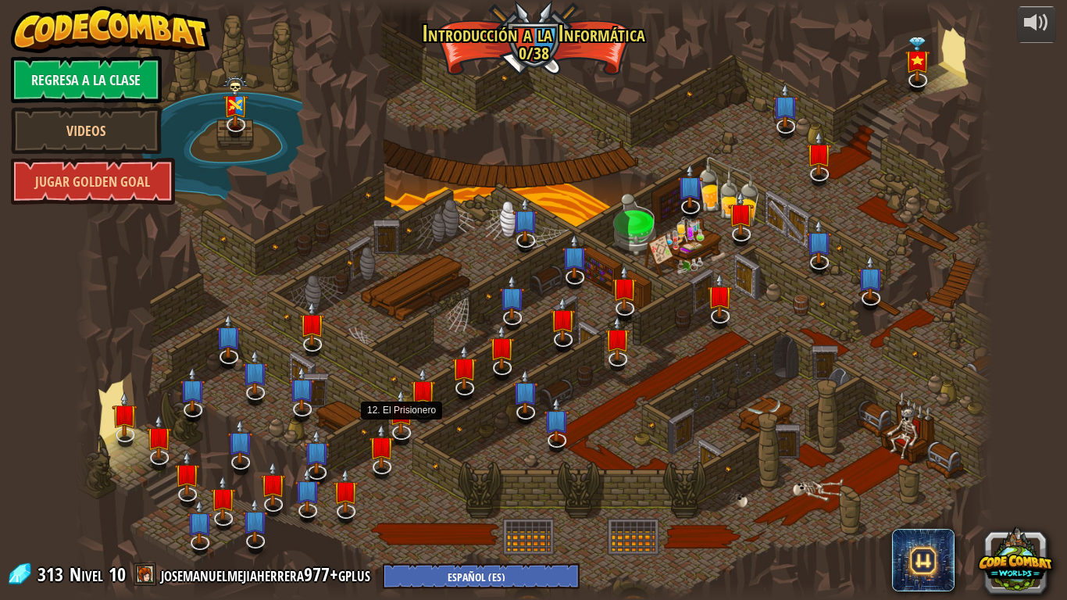
select select "es-ES"
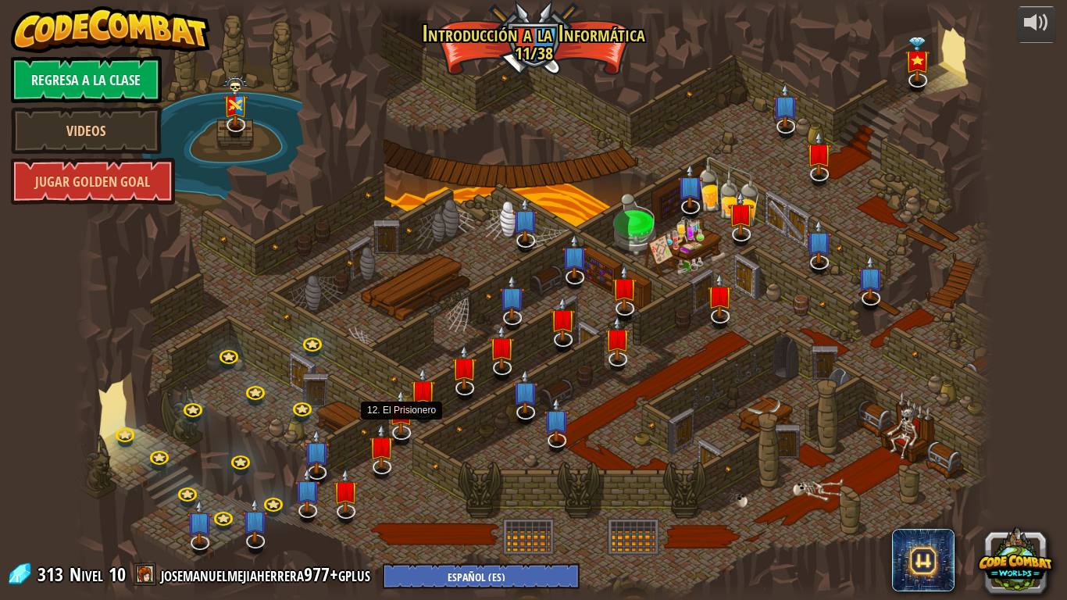
select select "es-ES"
